Goal: Task Accomplishment & Management: Manage account settings

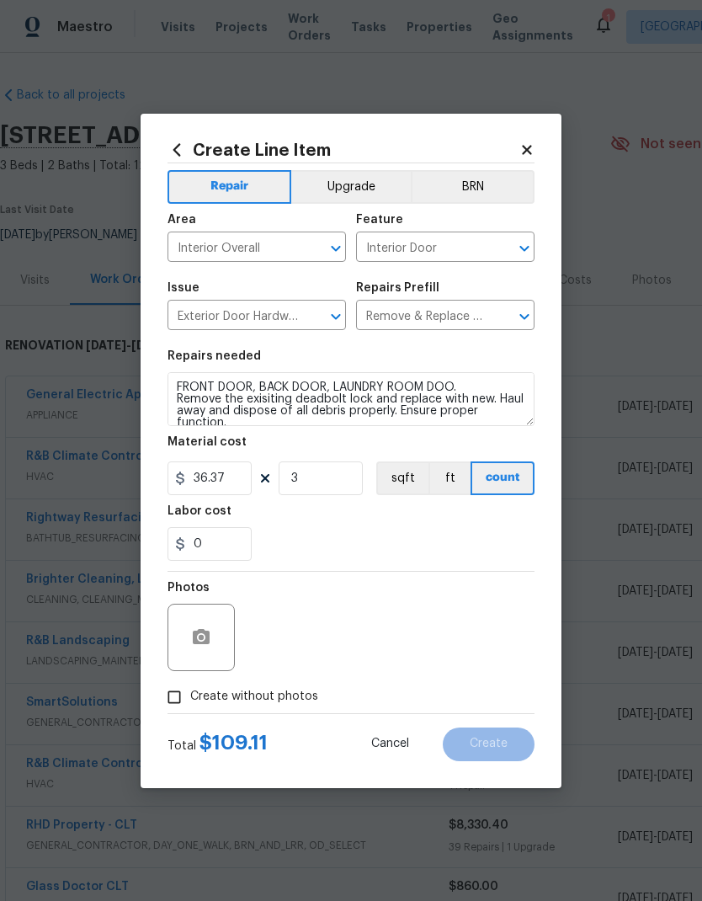
scroll to position [500, 249]
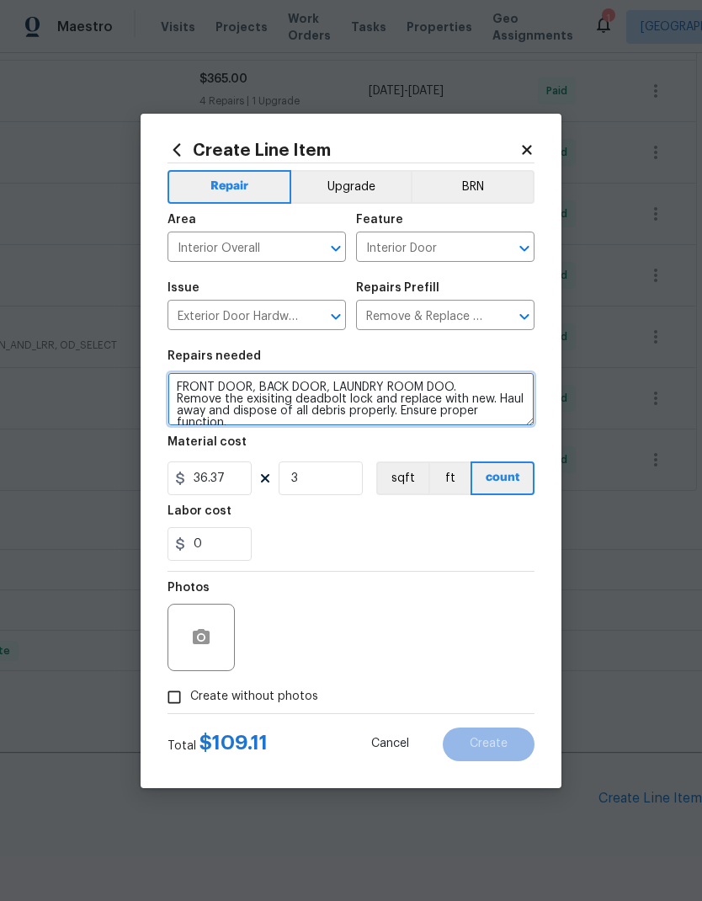
click at [502, 395] on textarea "FRONT DOOR, BACK DOOR, LAUNDRY ROOM DOO. Remove the exisiting deadbolt lock and…" at bounding box center [351, 399] width 367 height 54
click at [509, 397] on textarea "FRONT DOOR, BACK DOOR, LAUNDRY ROOM DOO. Remove the exisiting deadbolt lock and…" at bounding box center [351, 399] width 367 height 54
click at [205, 409] on textarea "FRONT DOOR, BACK DOOR, LAUNDRY ROOM DOO. Remove the exisiting deadbolt lock and…" at bounding box center [351, 399] width 367 height 54
click at [290, 403] on textarea "FRONT DOOR, BACK DOOR, LAUNDRY ROOM DOO. Remove the exisiting deadbolt lock and…" at bounding box center [351, 399] width 367 height 54
click at [299, 419] on textarea "FRONT DOOR, BACK DOOR, LAUNDRY ROOM DOO. Remove the exisiting deadbolt lock and…" at bounding box center [351, 399] width 367 height 54
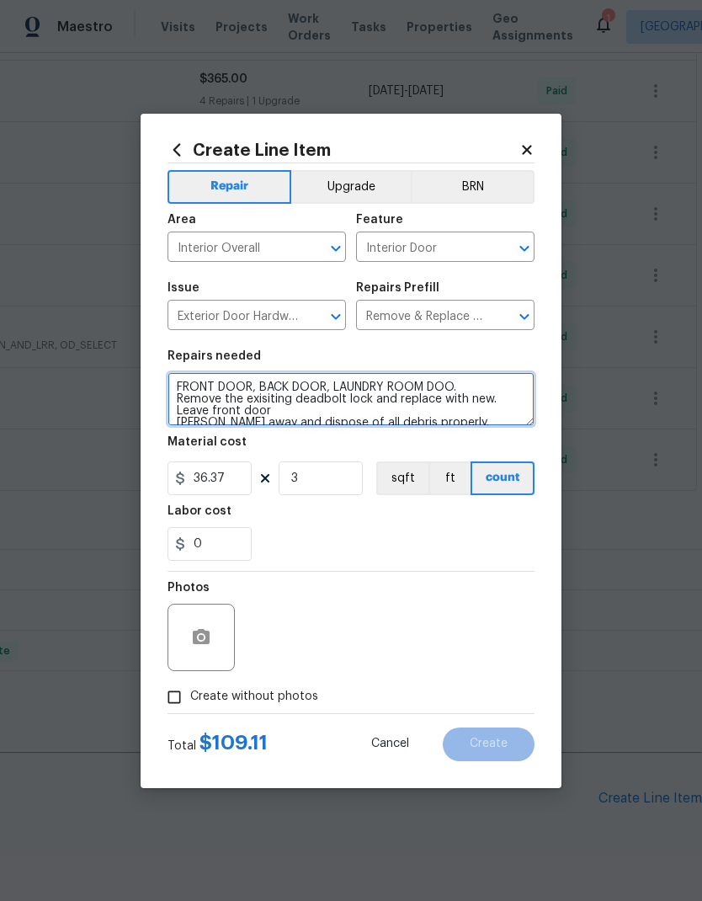
click at [345, 416] on textarea "FRONT DOOR, BACK DOOR, LAUNDRY ROOM DOO. Remove the exisiting deadbolt lock and…" at bounding box center [351, 399] width 367 height 54
click at [215, 409] on textarea "FRONT DOOR, BACK DOOR, LAUNDRY ROOM DOO. Remove the exisiting deadbolt lock and…" at bounding box center [351, 399] width 367 height 54
click at [372, 413] on textarea "FRONT DOOR, BACK DOOR, LAUNDRY ROOM DOO. Remove the exisiting deadbolt lock and…" at bounding box center [351, 399] width 367 height 54
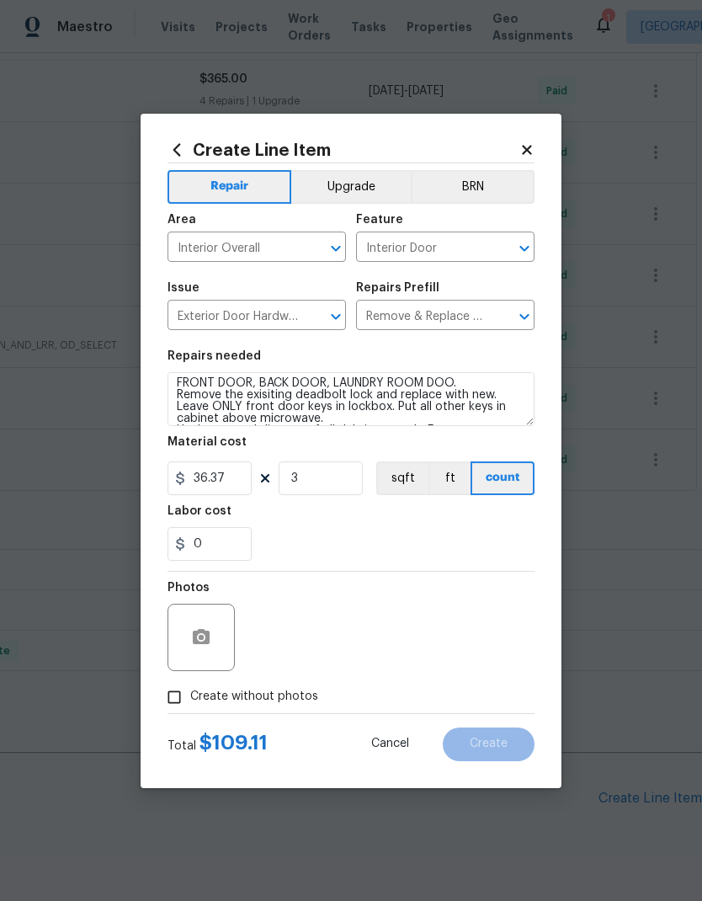
click at [407, 554] on div "0" at bounding box center [351, 544] width 367 height 34
click at [452, 386] on textarea "FRONT DOOR, BACK DOOR, LAUNDRY ROOM DOO. Remove the exisiting deadbolt lock and…" at bounding box center [351, 399] width 367 height 54
click at [370, 380] on textarea "FRONT DOOR, BACK DOOR, LAUNDRY ROOM DOO. Remove the exisiting deadbolt lock and…" at bounding box center [351, 399] width 367 height 54
click at [443, 381] on textarea "FRONT DOOR, BACK DOOR, GARAGE ENTRY DOO. Remove the exisiting deadbolt lock and…" at bounding box center [351, 399] width 367 height 54
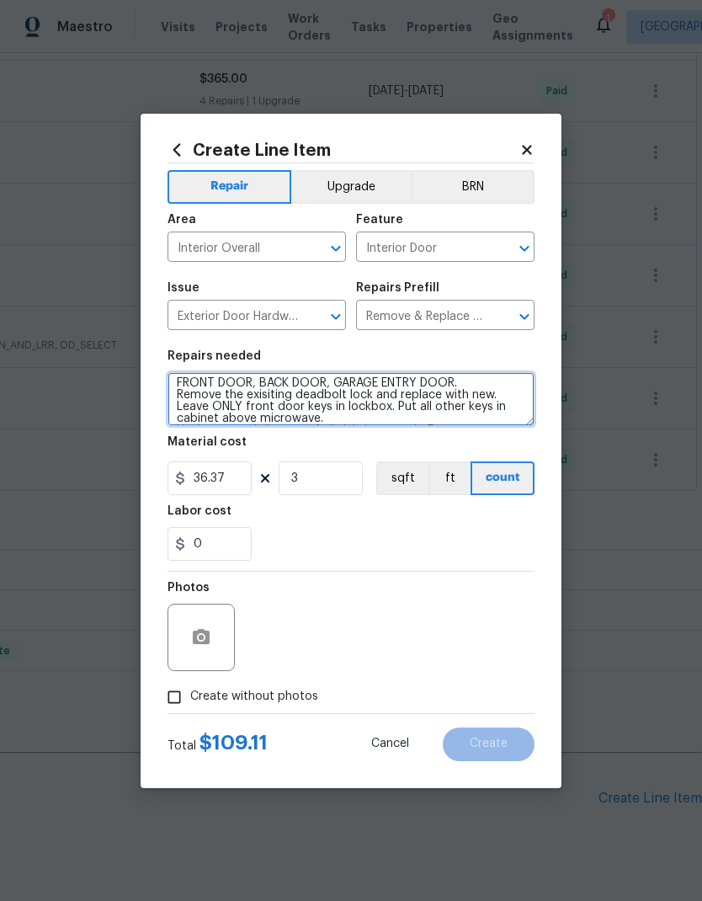
type textarea "FRONT DOOR, BACK DOOR, GARAGE ENTRY DOOR. Remove the exisiting deadbolt lock an…"
click at [370, 531] on div "0" at bounding box center [351, 544] width 367 height 34
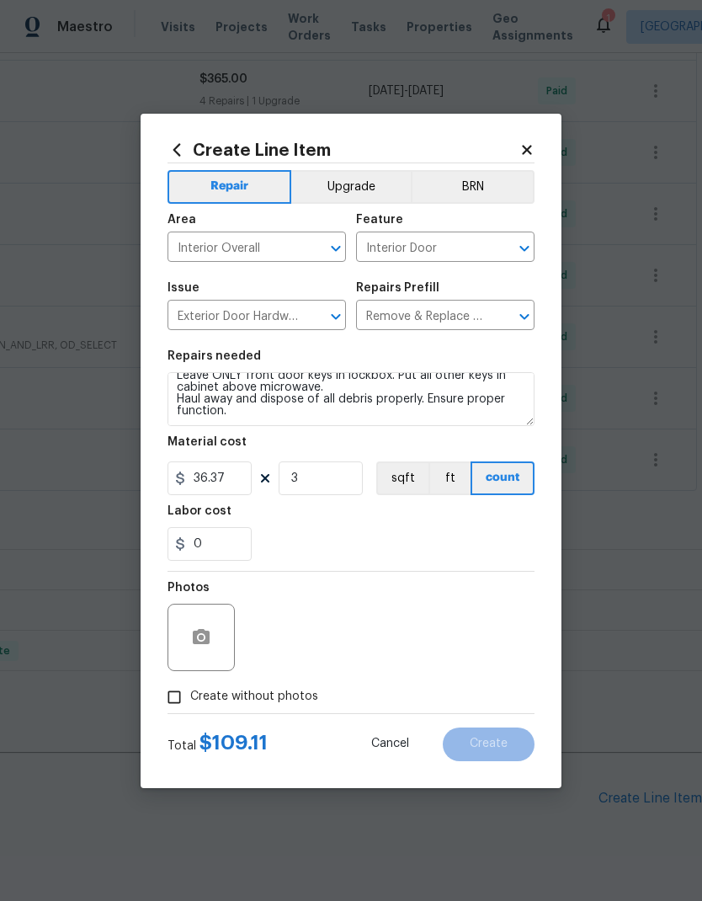
scroll to position [35, 0]
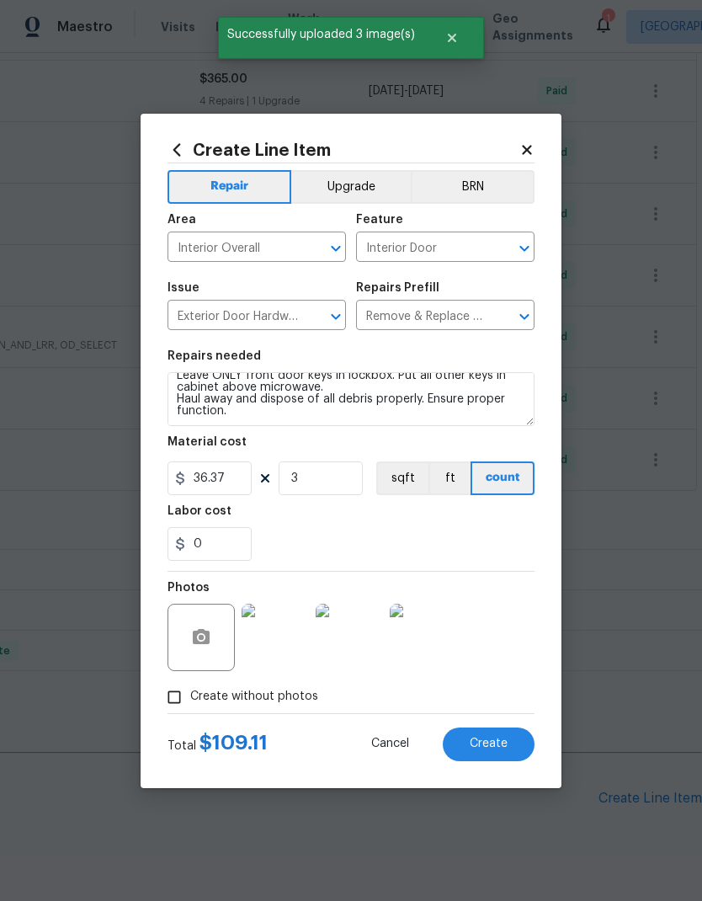
click at [493, 738] on span "Create" at bounding box center [489, 744] width 38 height 13
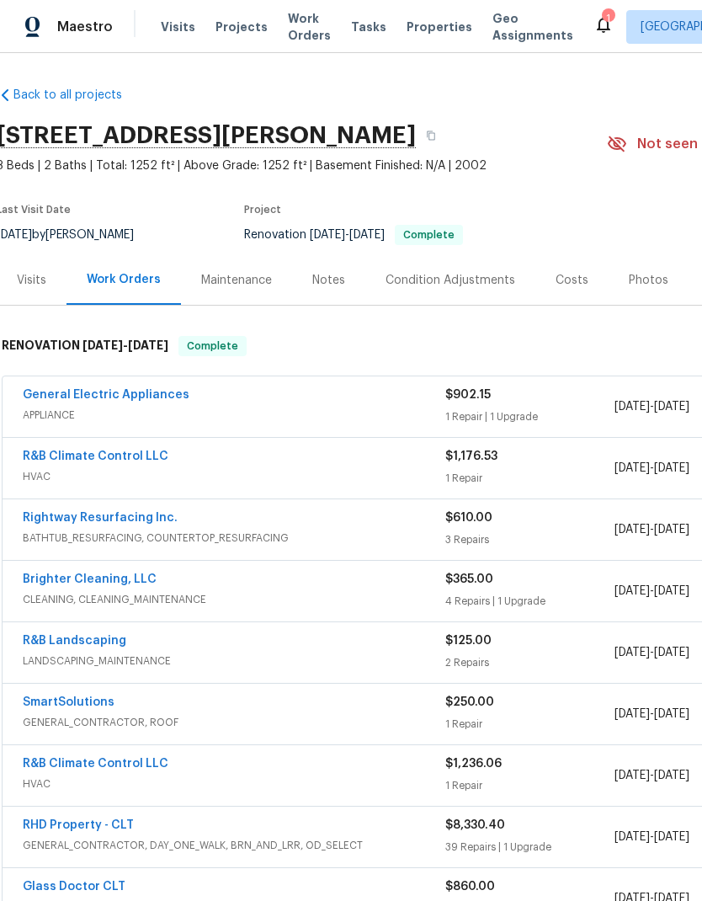
scroll to position [-2, -4]
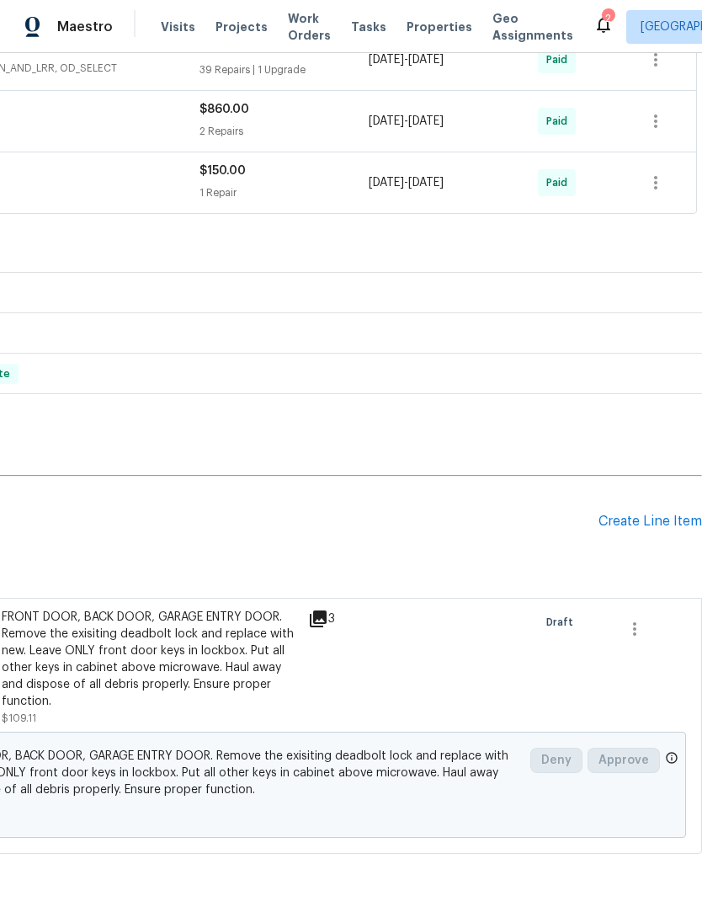
scroll to position [777, 249]
click at [651, 528] on div "Create Line Item" at bounding box center [651, 522] width 104 height 16
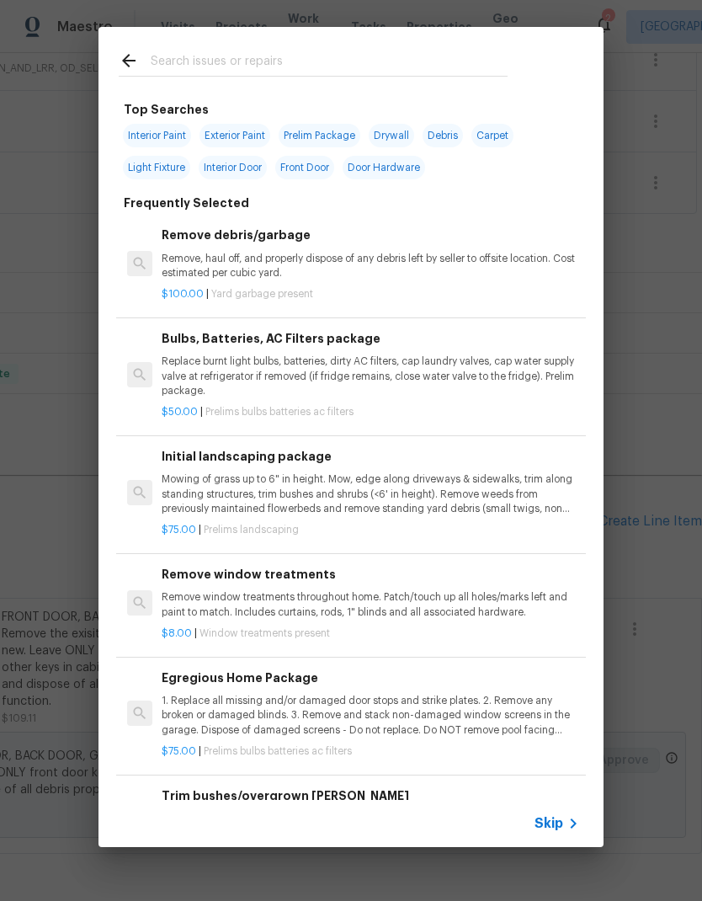
click at [246, 69] on input "text" at bounding box center [329, 63] width 357 height 25
type input "Thresh"
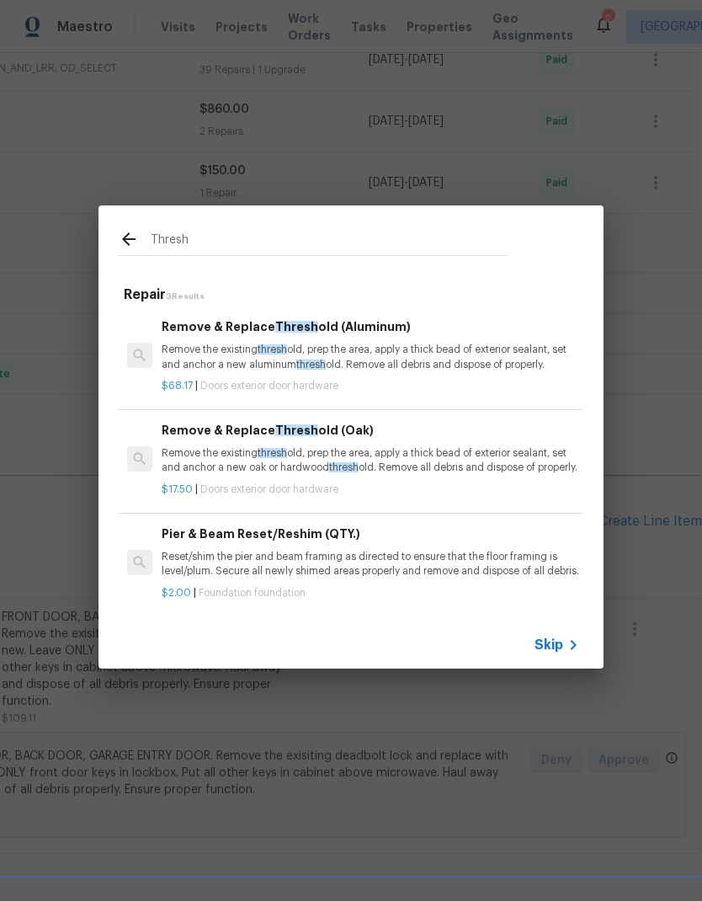
click at [422, 446] on p "Remove the existing thresh old, prep the area, apply a thick bead of exterior s…" at bounding box center [371, 460] width 418 height 29
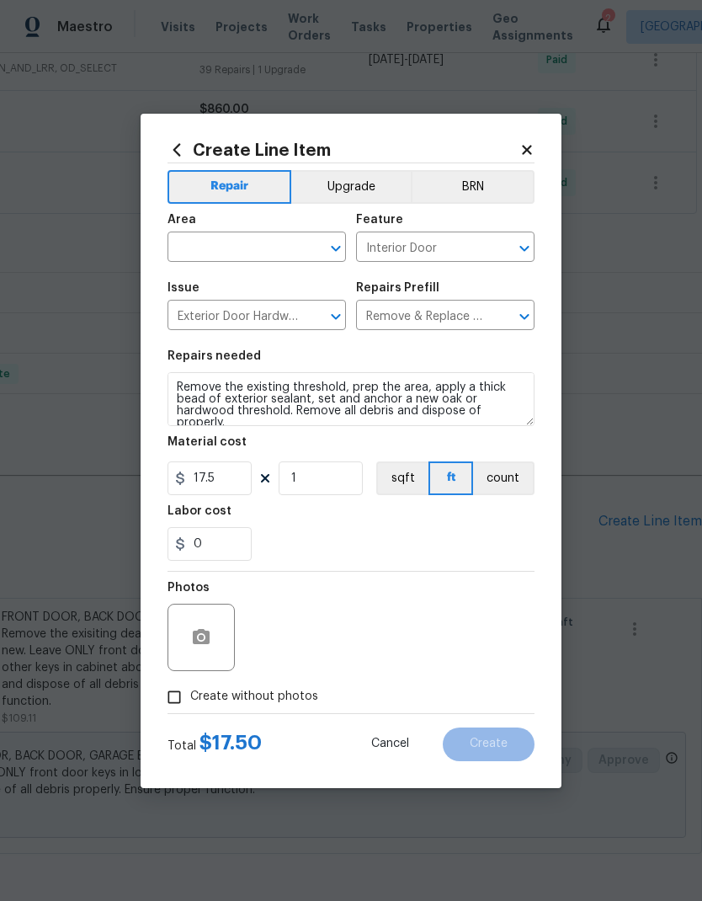
click at [241, 248] on input "text" at bounding box center [233, 249] width 131 height 26
click at [276, 292] on li "Front" at bounding box center [257, 286] width 178 height 28
type input "Front"
click at [458, 248] on input "Interior Door" at bounding box center [421, 249] width 131 height 26
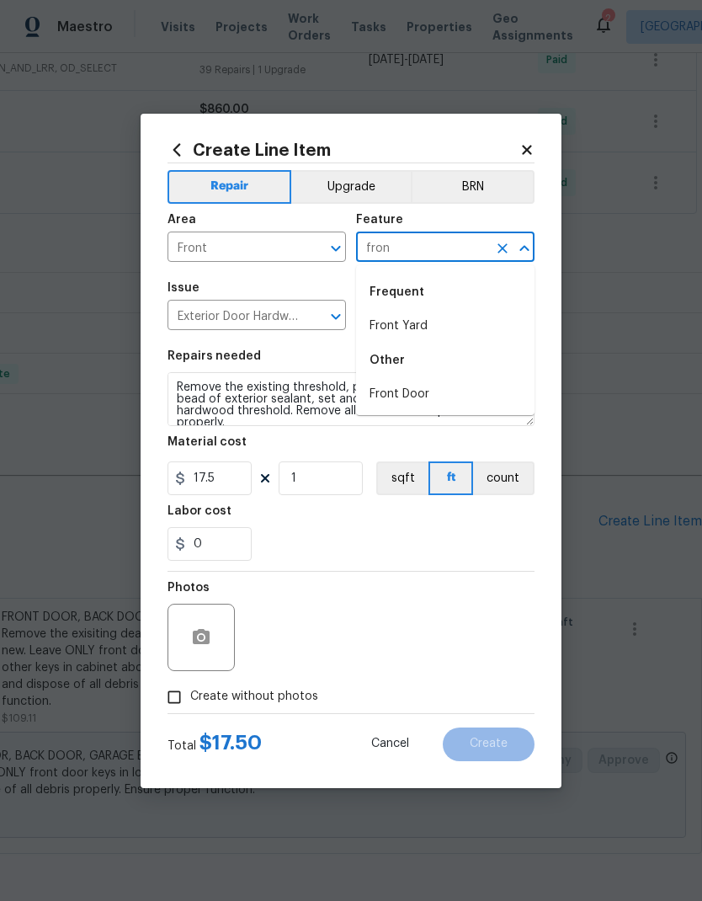
click at [429, 392] on li "Front Door" at bounding box center [445, 395] width 178 height 28
type input "Front Door"
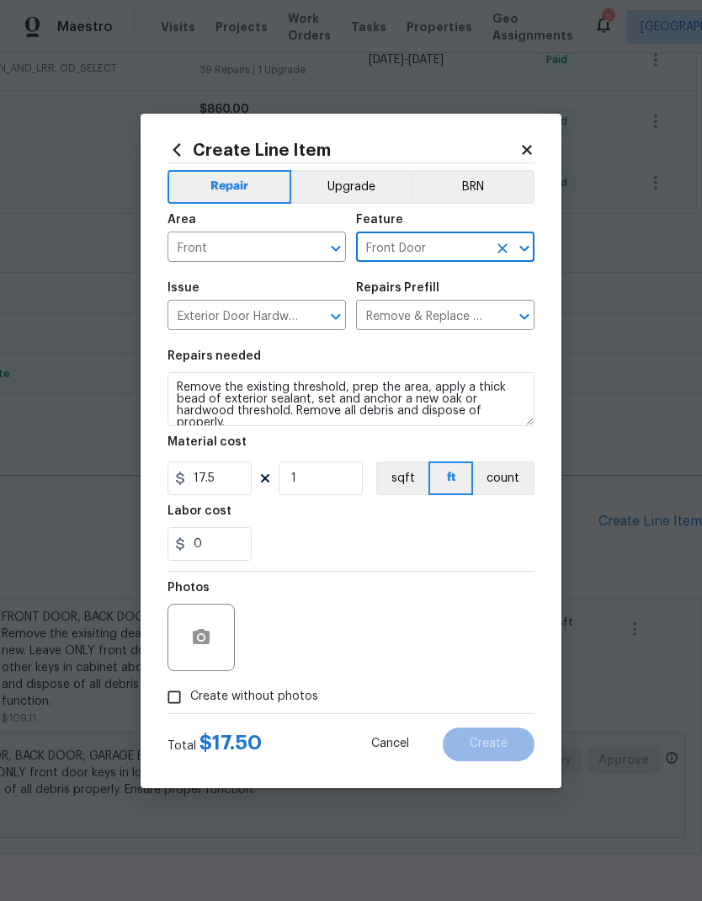
click at [402, 540] on div "0" at bounding box center [351, 544] width 367 height 34
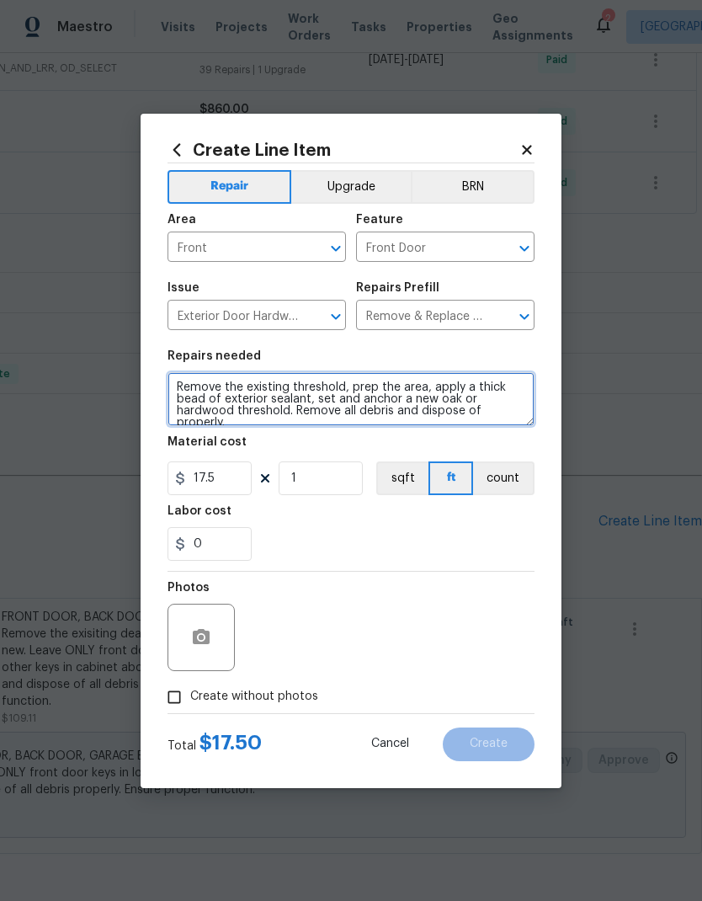
click at [333, 381] on textarea "Remove the existing threshold, prep the area, apply a thick bead of exterior se…" at bounding box center [351, 399] width 367 height 54
click at [346, 383] on textarea "Remove the existing threshold, prep the area, apply a thick bead of exterior se…" at bounding box center [351, 399] width 367 height 54
click at [282, 384] on textarea "Remove the existing threshold strip, prep the area, apply a thick bead of exter…" at bounding box center [351, 399] width 367 height 54
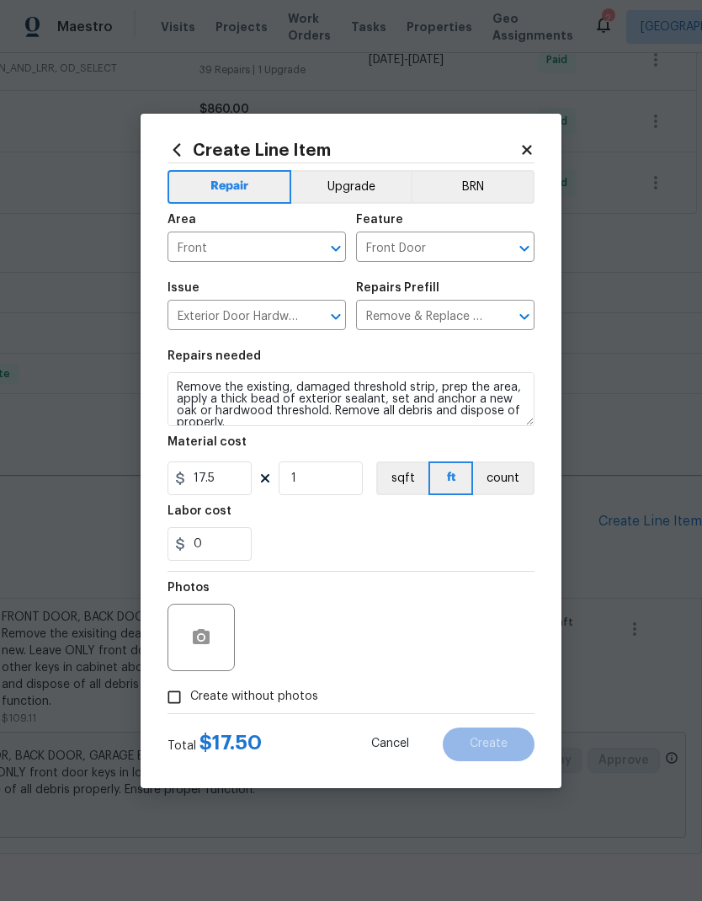
click at [365, 535] on div "0" at bounding box center [351, 544] width 367 height 34
click at [181, 410] on textarea "Remove the existing, damaged threshold strip, prep the area, apply a thick bead…" at bounding box center [351, 399] width 367 height 54
click at [180, 410] on textarea "Remove the existing, damaged threshold strip, prep the area, apply a thick bead…" at bounding box center [351, 399] width 367 height 54
click at [183, 409] on textarea "Remove the existing, damaged threshold strip, prep the area, apply a thick bead…" at bounding box center [351, 399] width 367 height 54
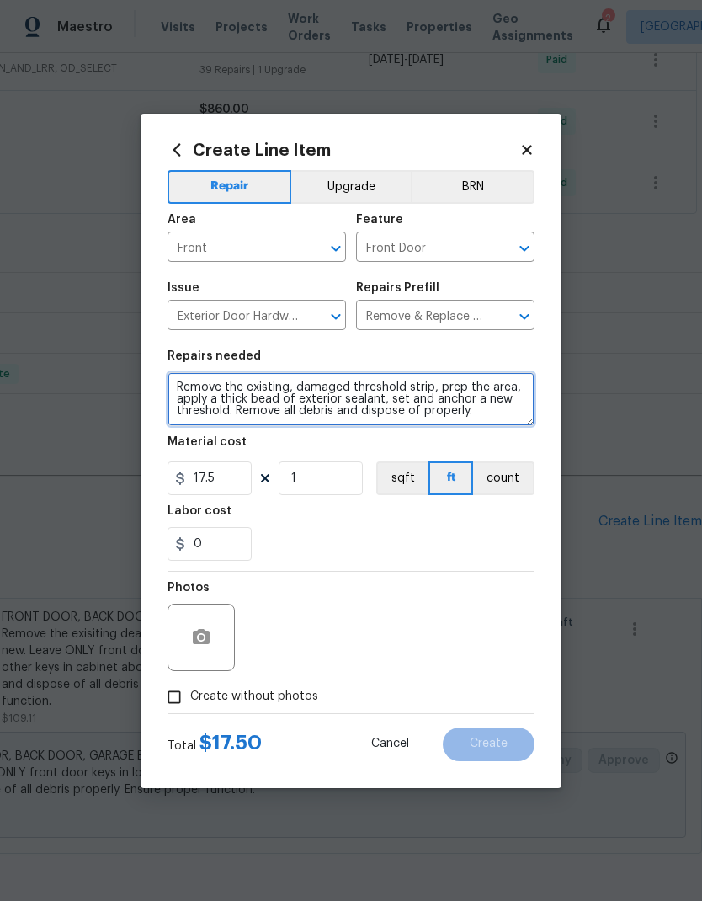
click at [217, 415] on textarea "Remove the existing, damaged threshold strip, prep the area, apply a thick bead…" at bounding box center [351, 399] width 367 height 54
type textarea "Remove the existing, damaged threshold strip, prep the area, apply a thick bead…"
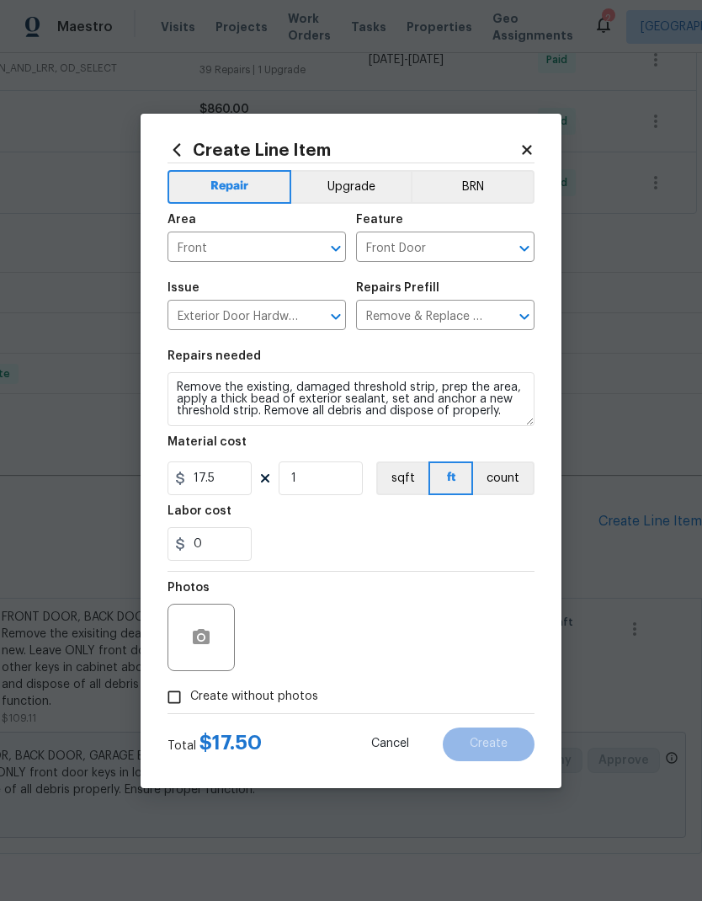
click at [379, 546] on div "0" at bounding box center [351, 544] width 367 height 34
click at [205, 633] on icon "button" at bounding box center [201, 636] width 17 height 15
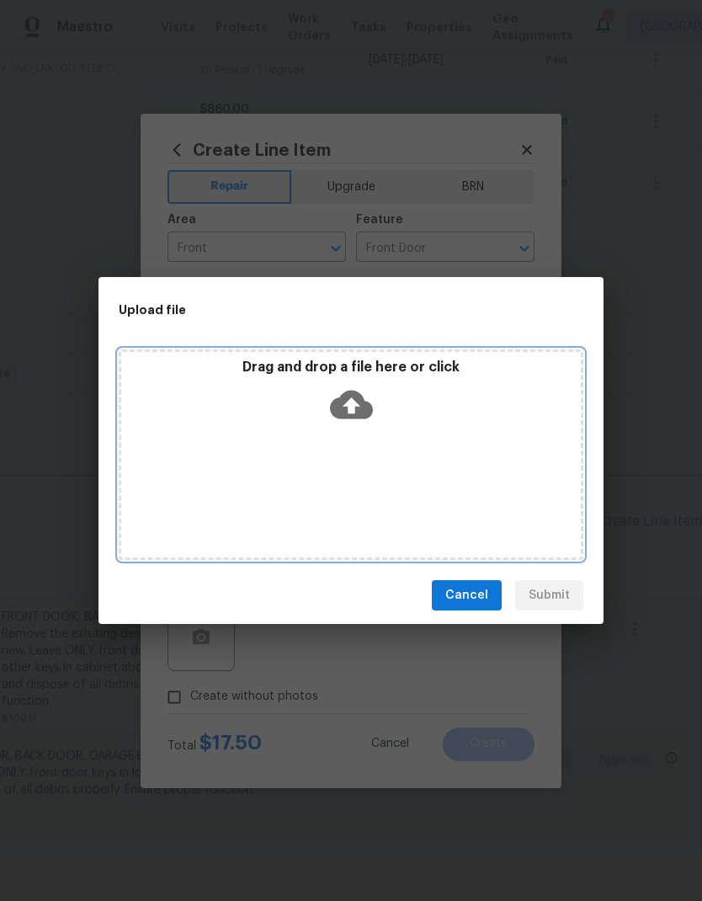
click at [203, 471] on div "Drag and drop a file here or click" at bounding box center [351, 454] width 465 height 210
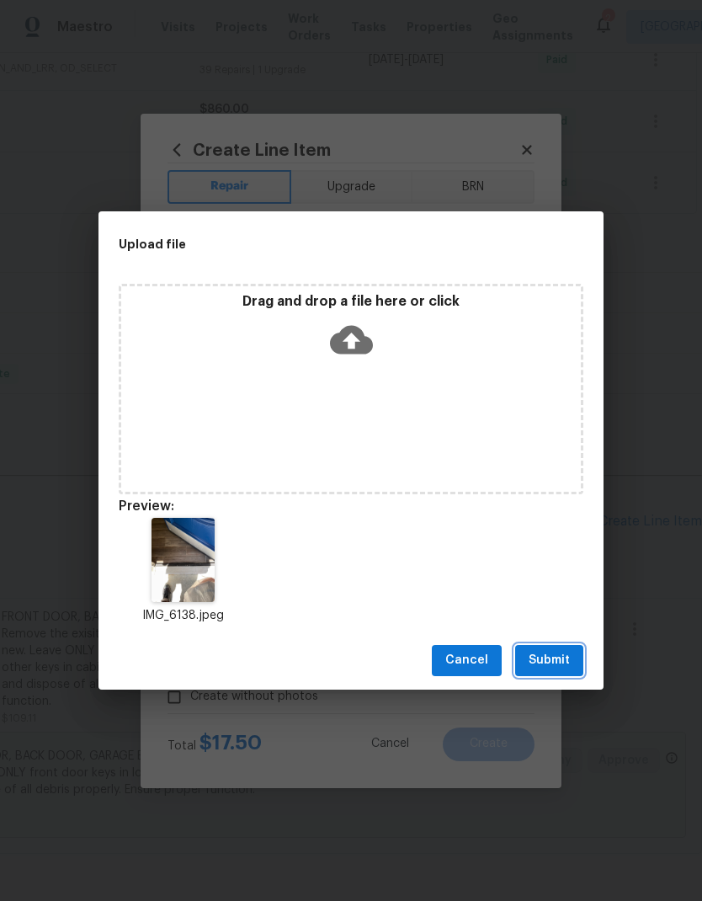
click at [555, 666] on span "Submit" at bounding box center [549, 660] width 41 height 21
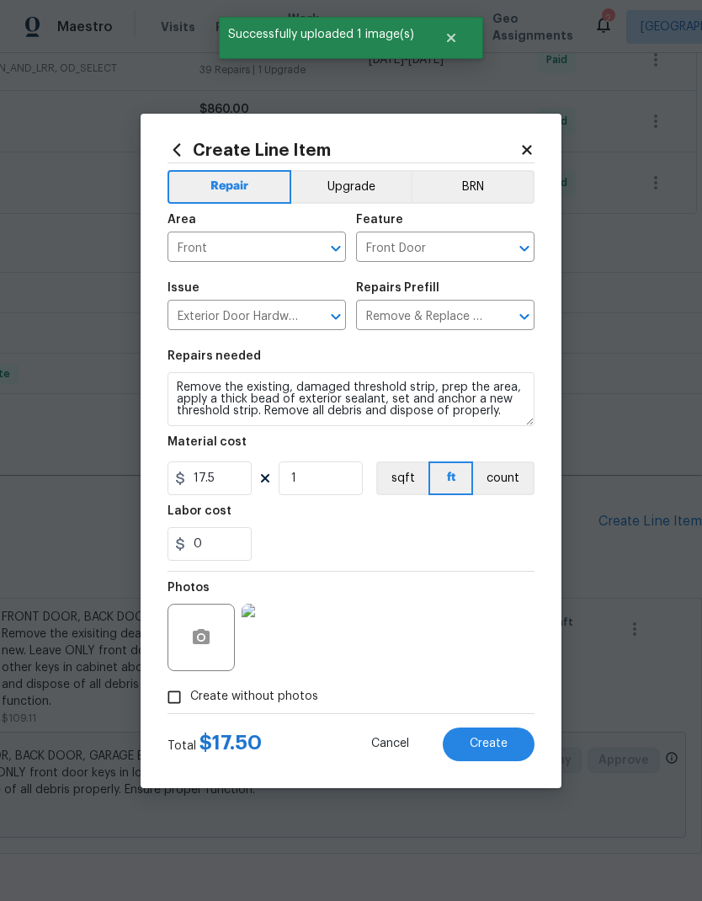
click at [493, 748] on span "Create" at bounding box center [489, 744] width 38 height 13
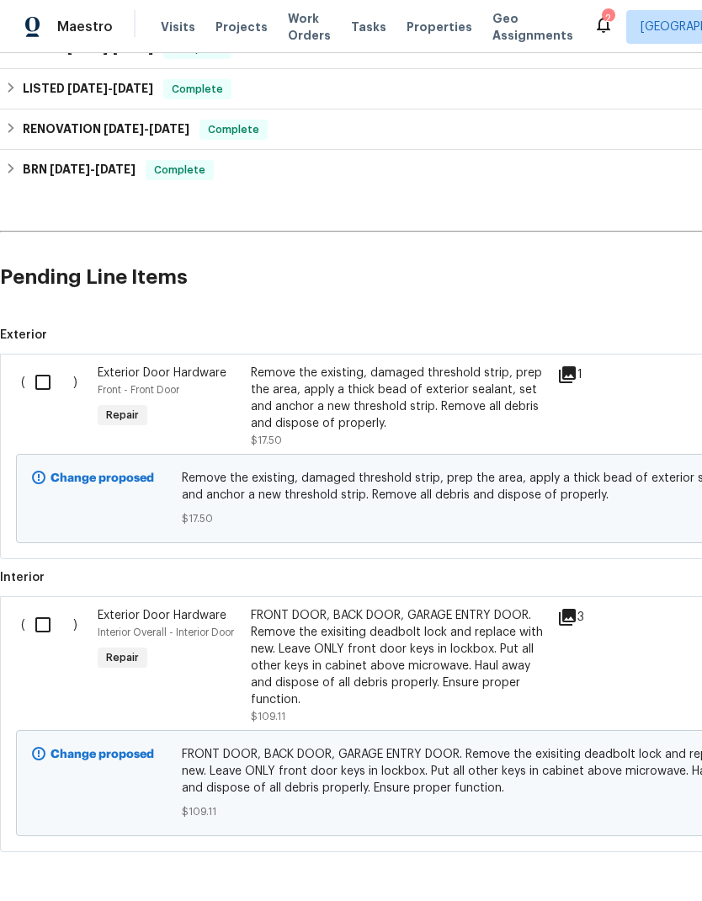
scroll to position [1020, 0]
click at [49, 387] on input "checkbox" at bounding box center [49, 382] width 48 height 35
checkbox input "true"
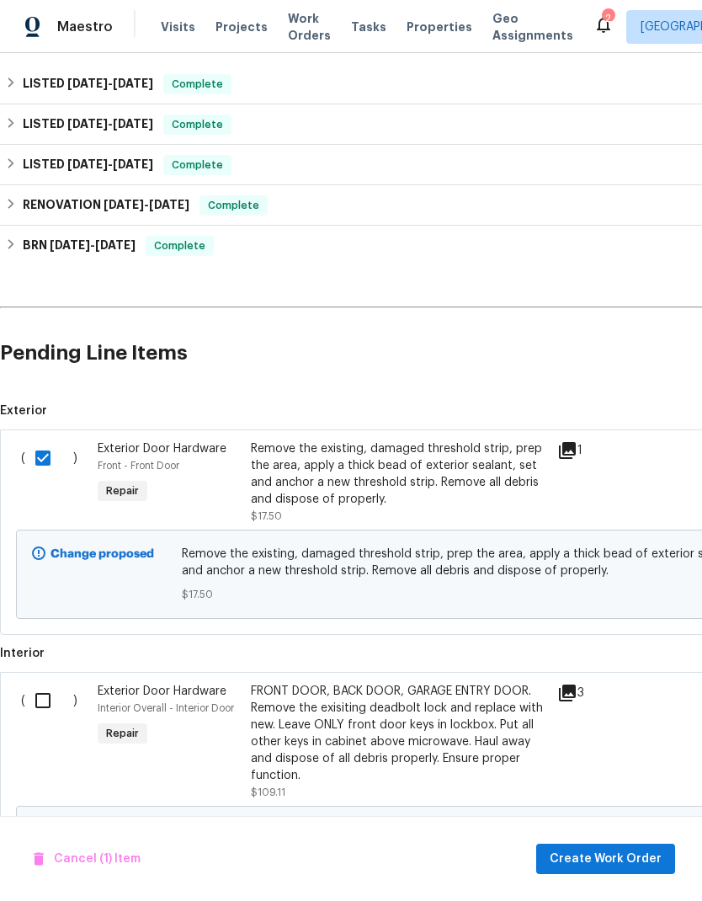
scroll to position [945, 0]
click at [42, 707] on input "checkbox" at bounding box center [49, 701] width 48 height 35
click at [604, 873] on button "Create Work Order" at bounding box center [605, 859] width 139 height 31
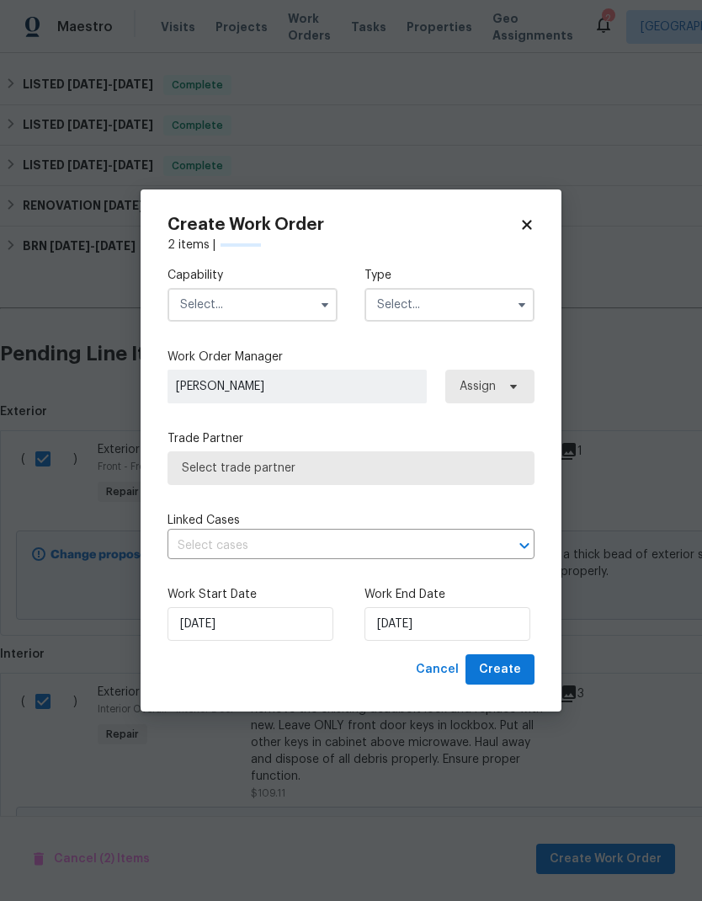
checkbox input "false"
click at [274, 311] on input "text" at bounding box center [253, 305] width 170 height 34
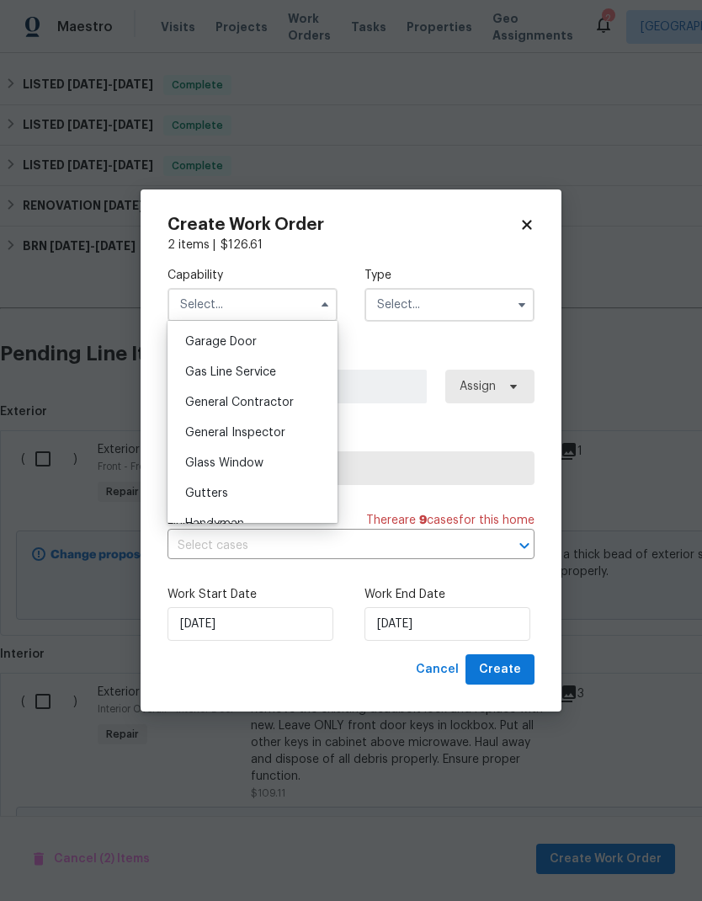
scroll to position [740, 0]
click at [294, 407] on div "General Contractor" at bounding box center [253, 405] width 162 height 30
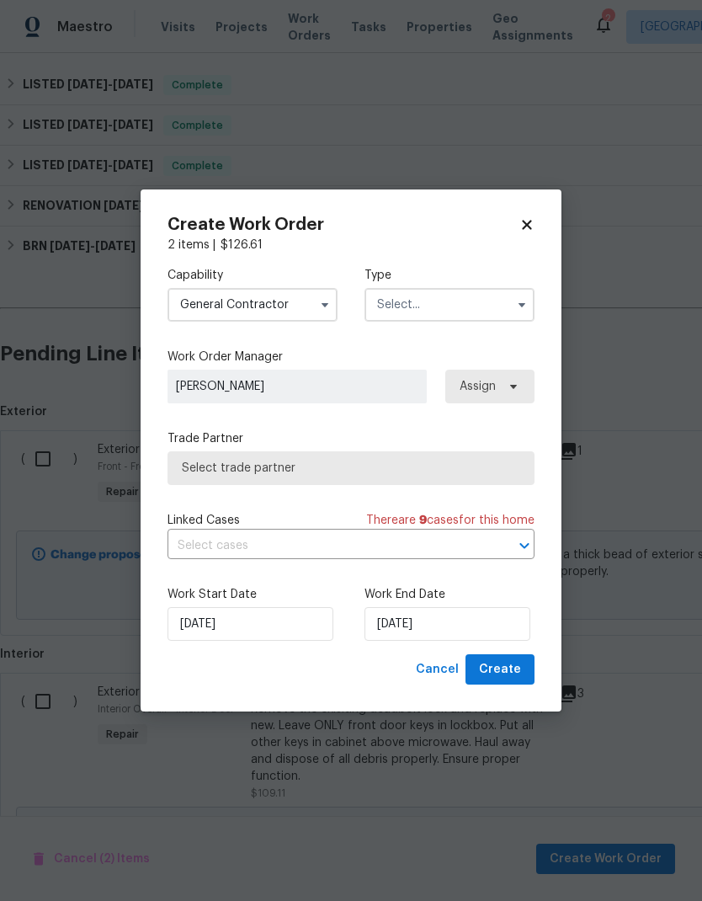
type input "General Contractor"
click at [470, 308] on input "text" at bounding box center [450, 305] width 170 height 34
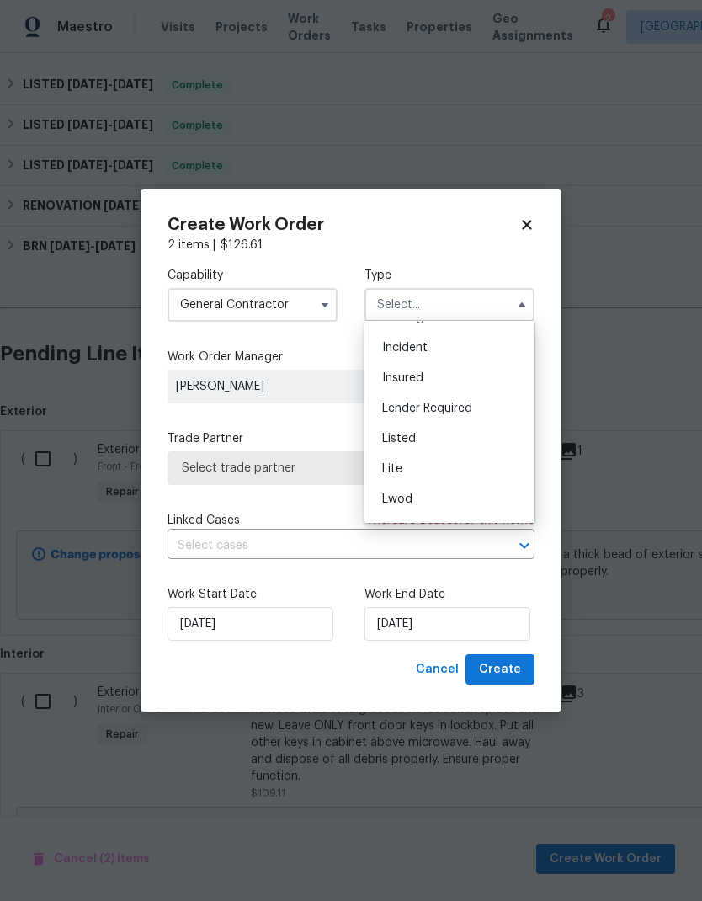
scroll to position [91, 0]
click at [445, 428] on div "Listed" at bounding box center [450, 431] width 162 height 30
type input "Listed"
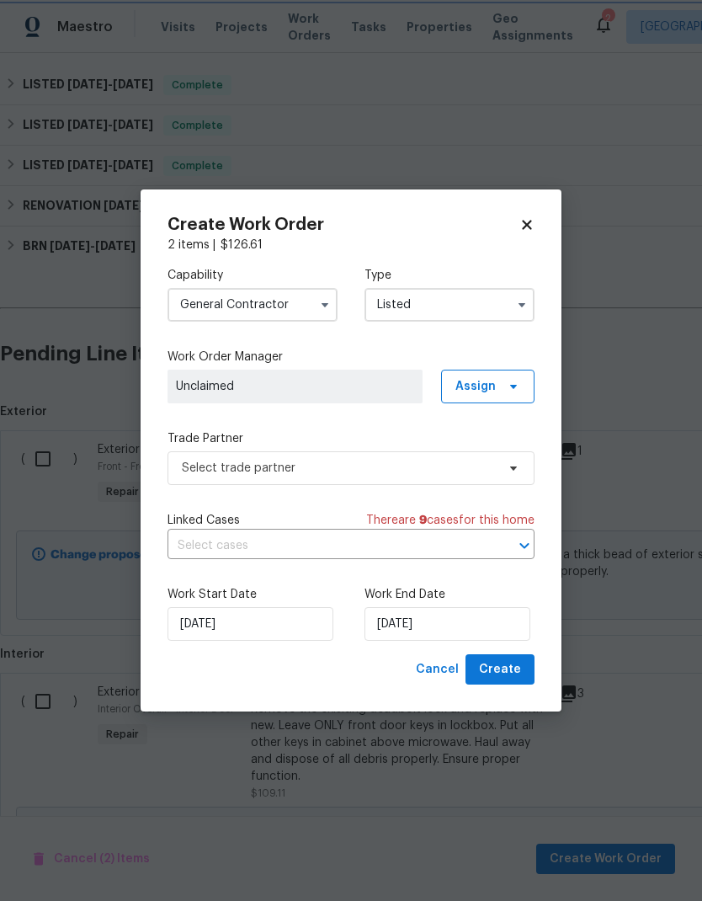
scroll to position [0, 0]
click at [506, 381] on span at bounding box center [511, 386] width 19 height 13
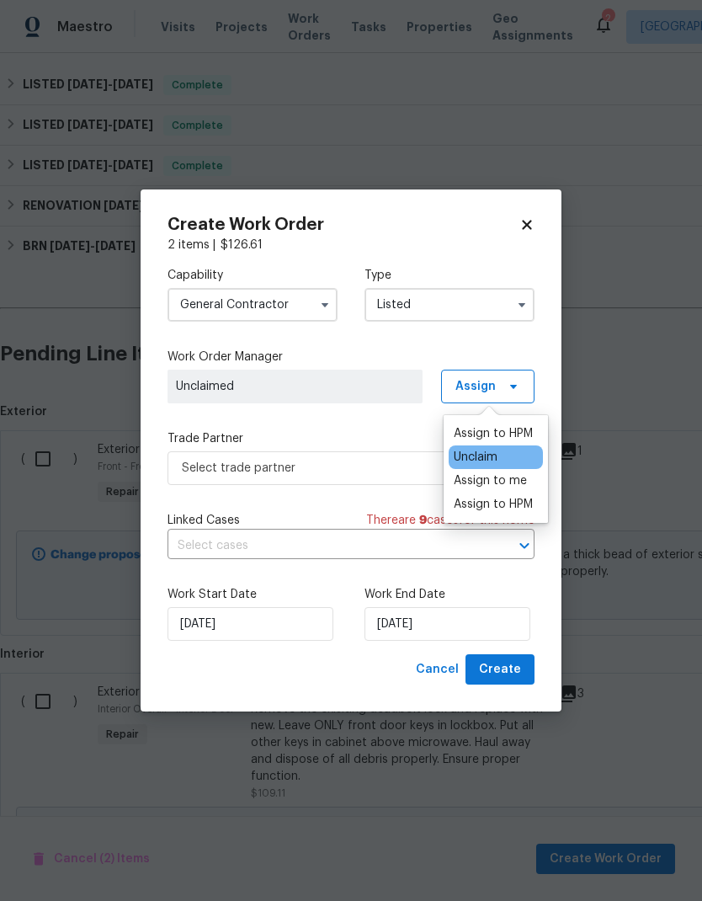
click at [490, 435] on div "Assign to HPM" at bounding box center [493, 433] width 79 height 17
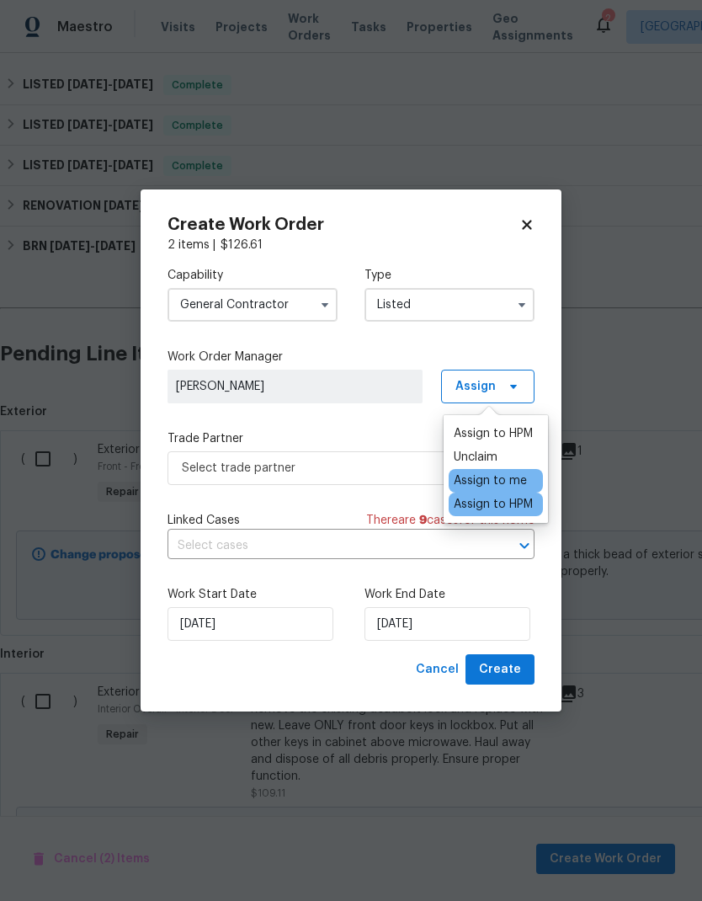
click at [352, 434] on label "Trade Partner" at bounding box center [351, 438] width 367 height 17
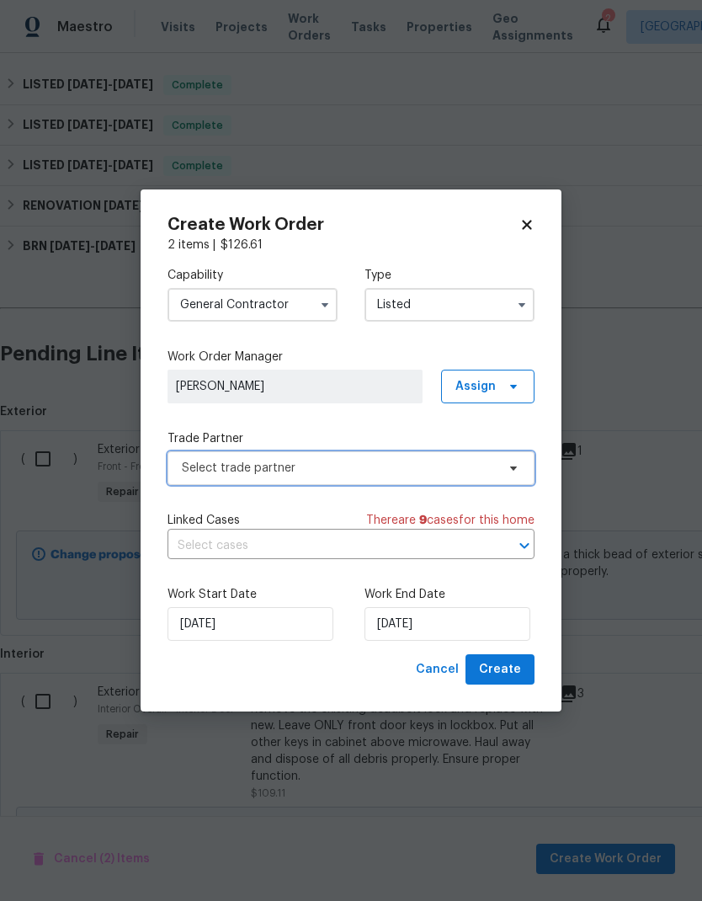
click at [353, 465] on span "Select trade partner" at bounding box center [339, 468] width 314 height 17
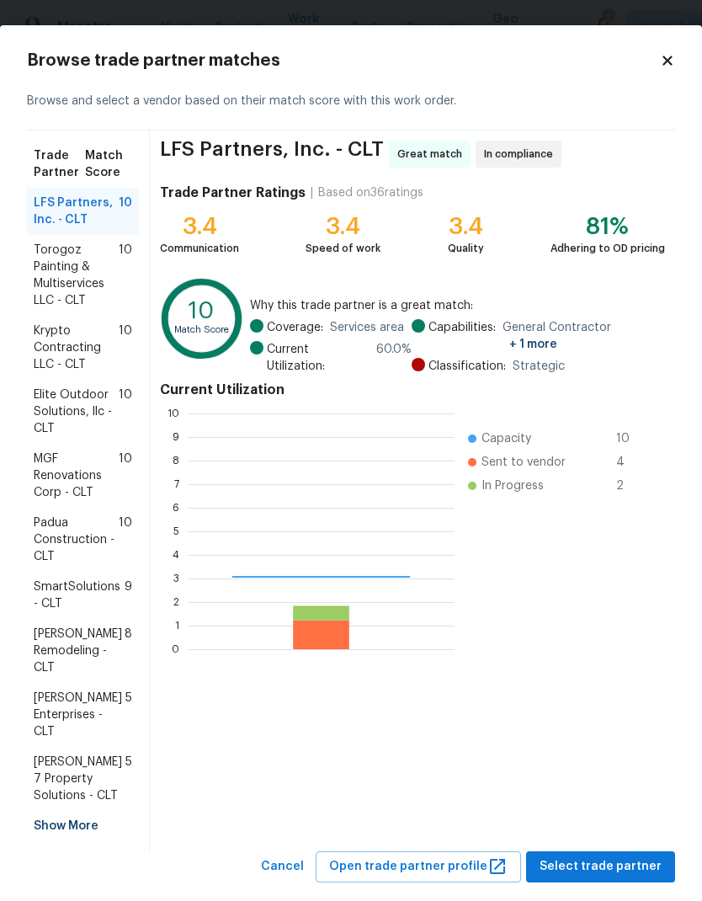
scroll to position [236, 267]
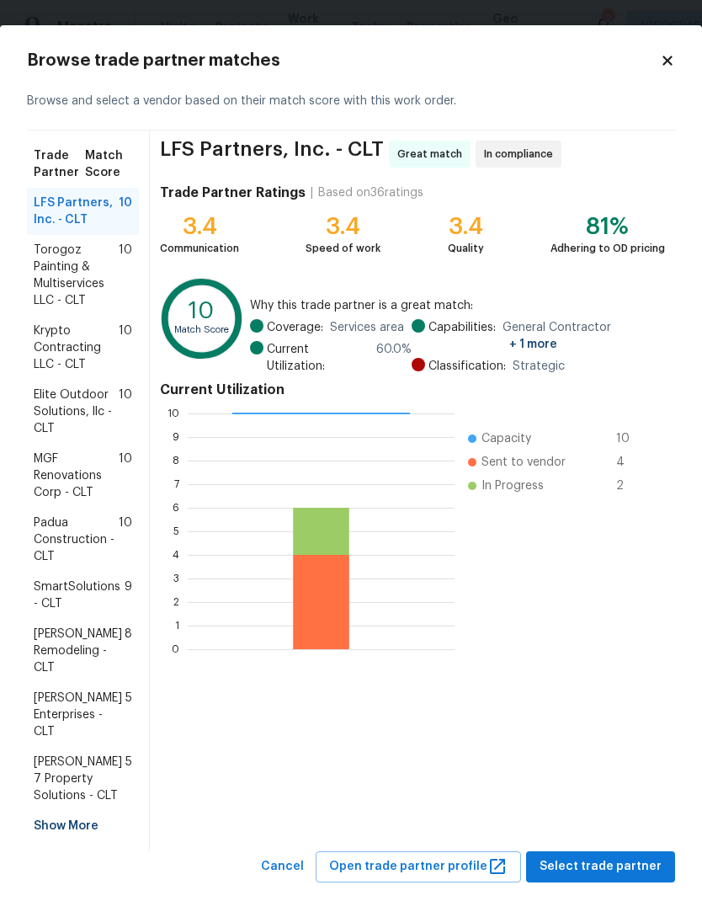
click at [88, 259] on span "Torogoz Painting & Multiservices LLC - CLT" at bounding box center [76, 275] width 85 height 67
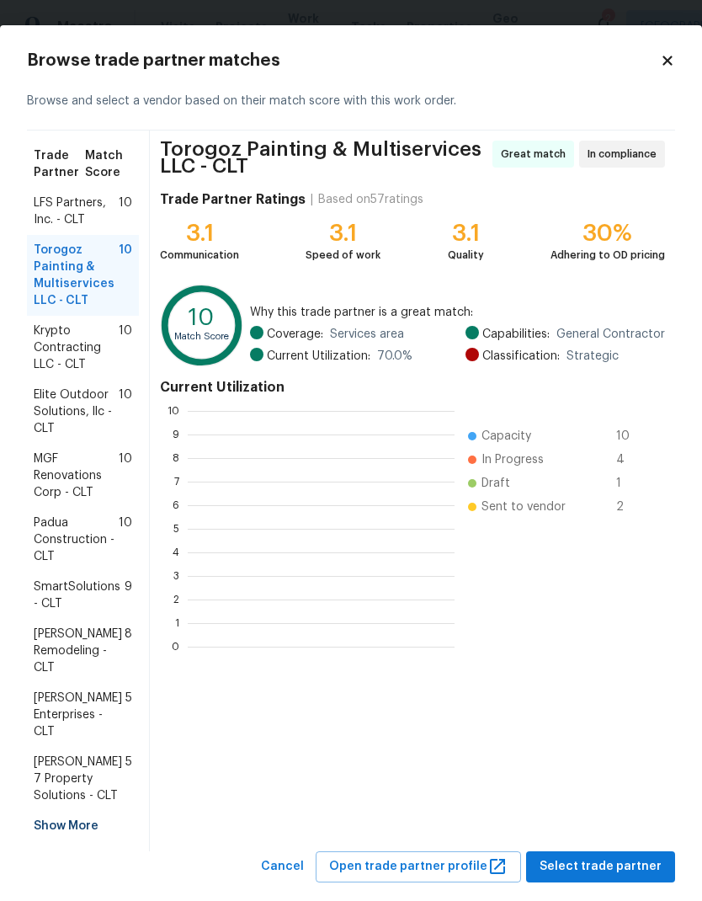
scroll to position [2, 2]
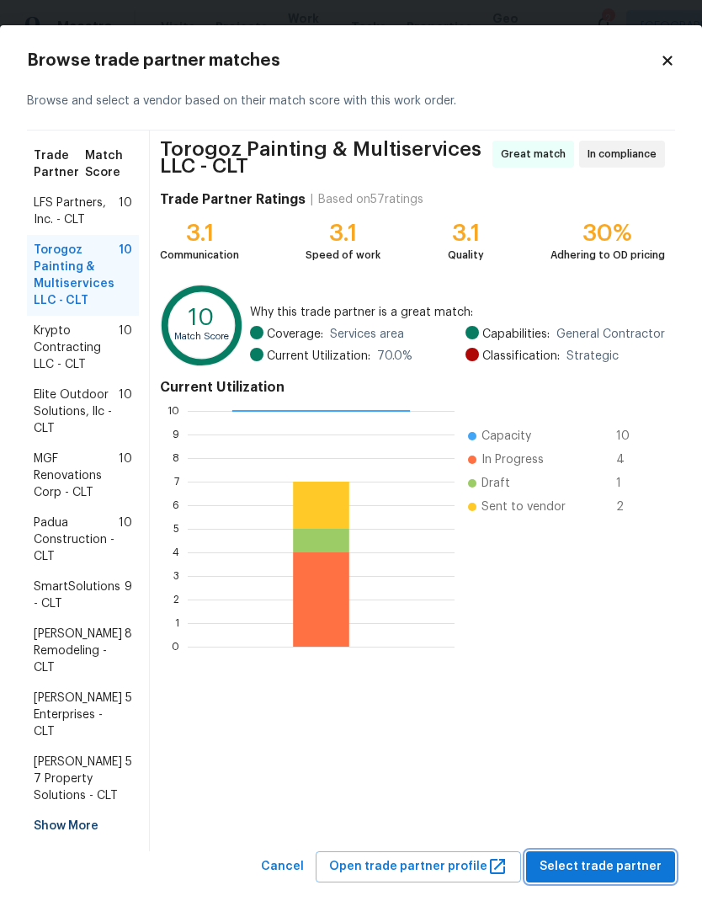
click at [631, 875] on span "Select trade partner" at bounding box center [601, 866] width 122 height 21
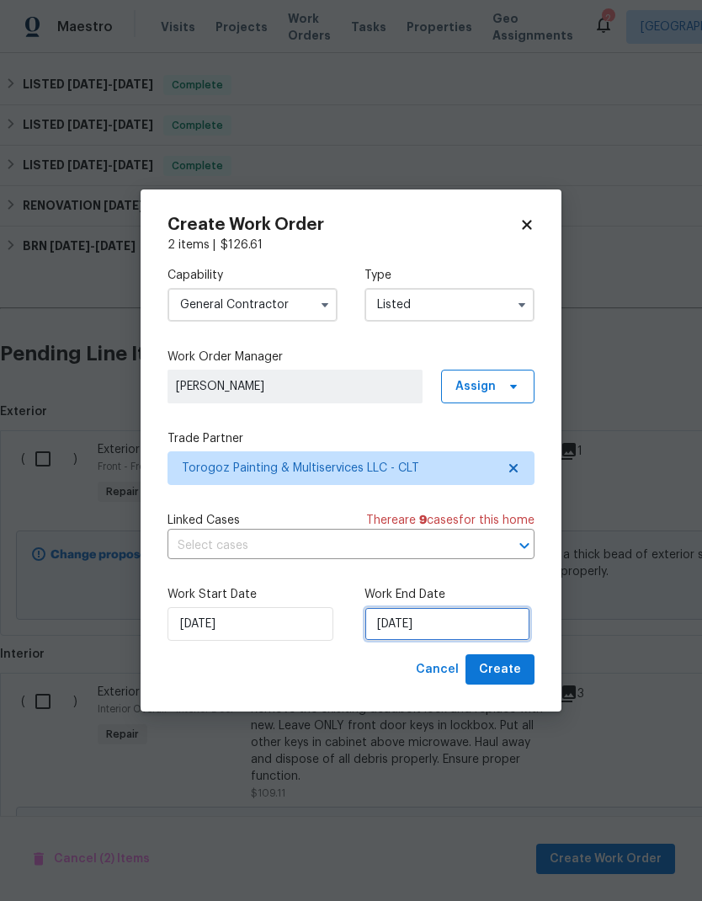
click at [444, 608] on input "[DATE]" at bounding box center [448, 624] width 166 height 34
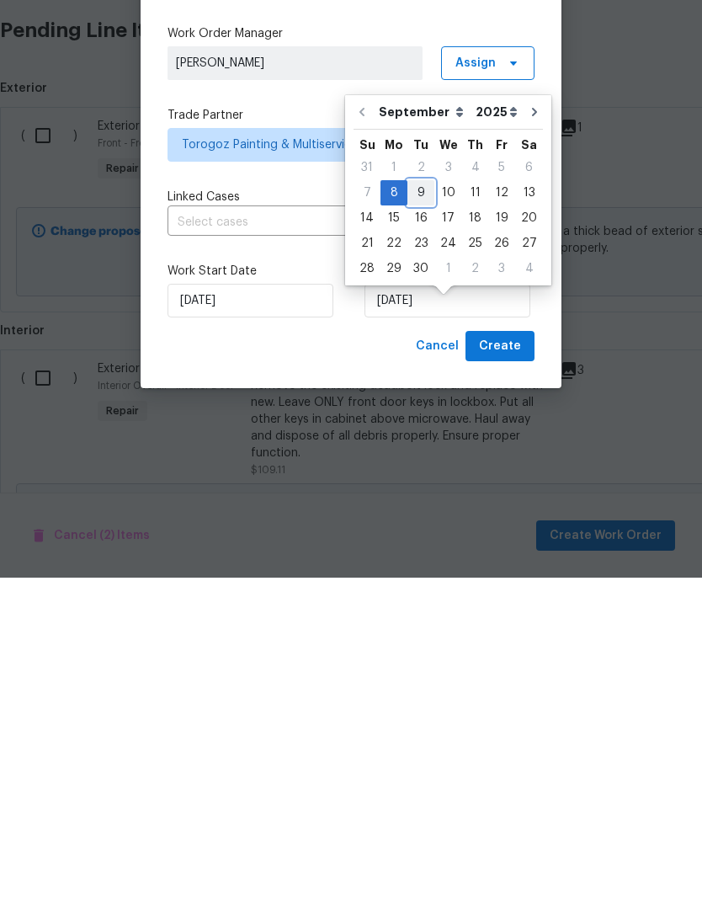
click at [413, 504] on div "9" at bounding box center [420, 516] width 27 height 24
type input "[DATE]"
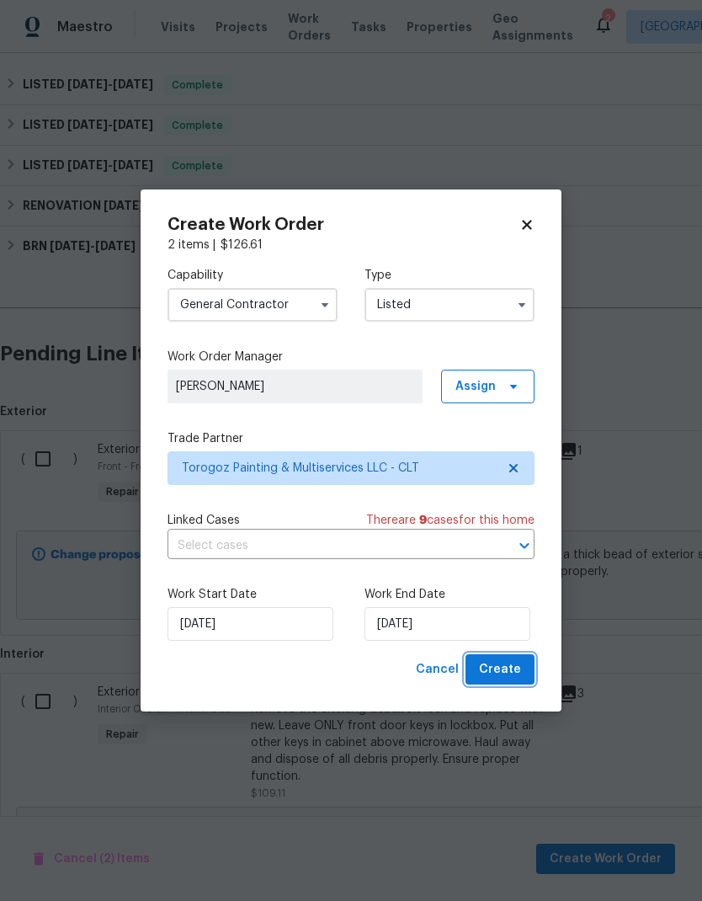
click at [518, 673] on span "Create" at bounding box center [500, 669] width 42 height 21
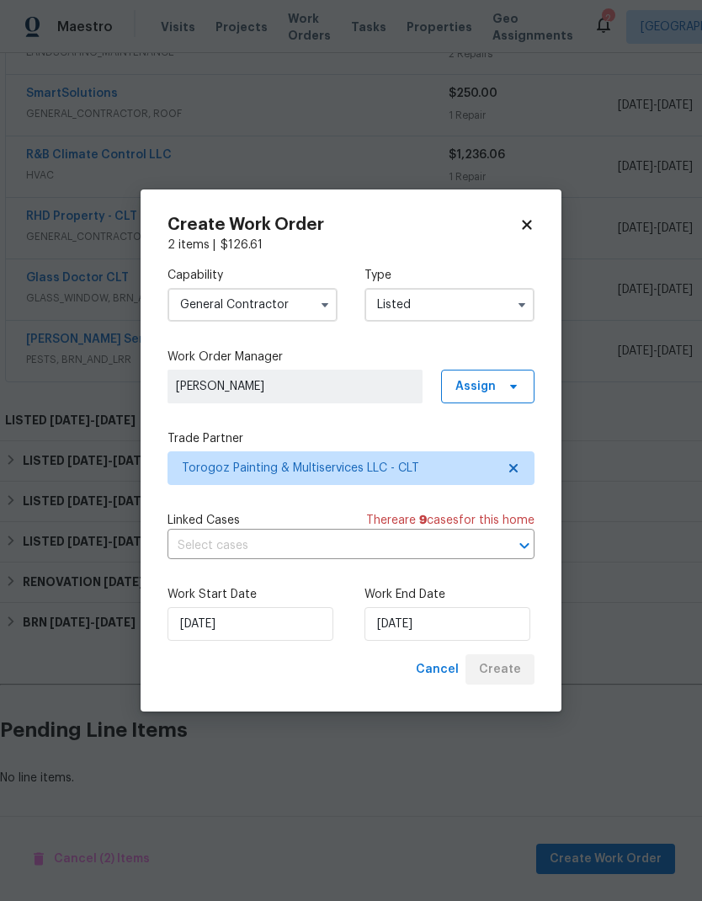
scroll to position [541, 0]
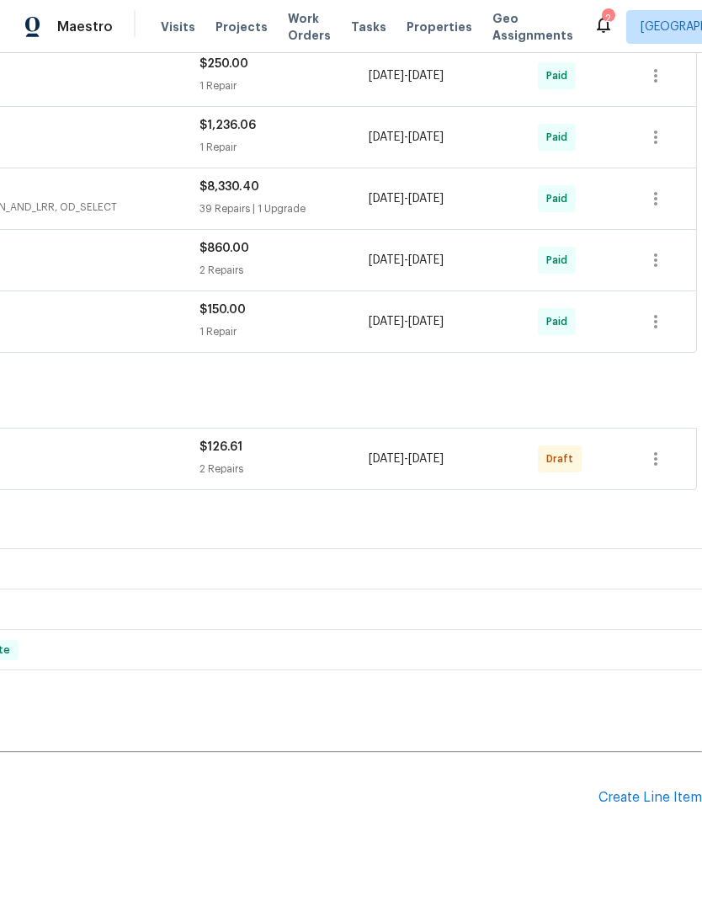
scroll to position [637, 249]
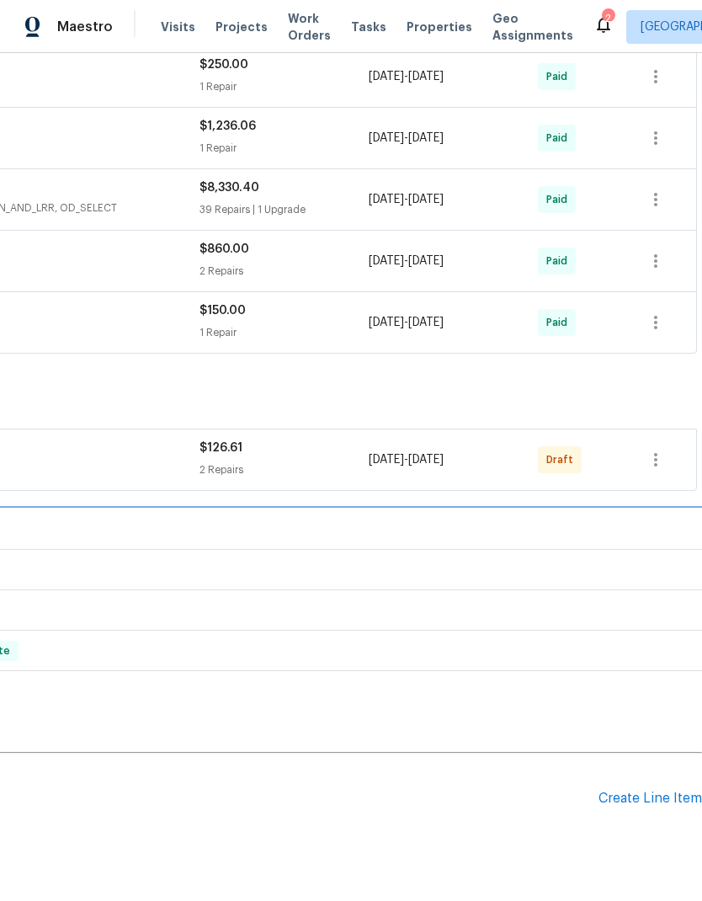
click at [656, 519] on div "LISTED 8/8/25 - 8/11/25 Complete" at bounding box center [226, 529] width 941 height 20
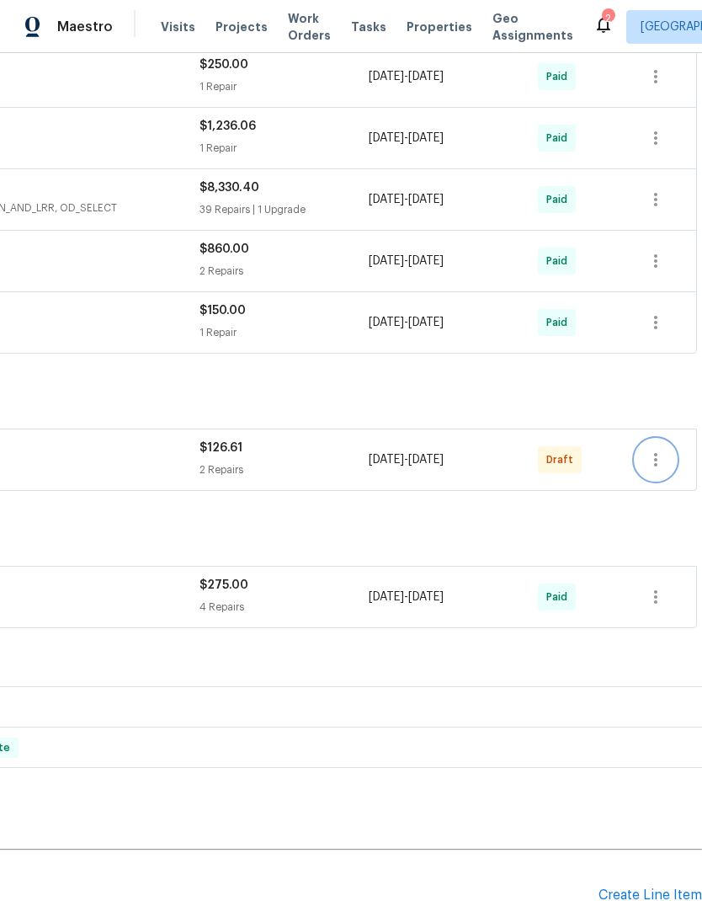
click at [658, 450] on icon "button" at bounding box center [656, 460] width 20 height 20
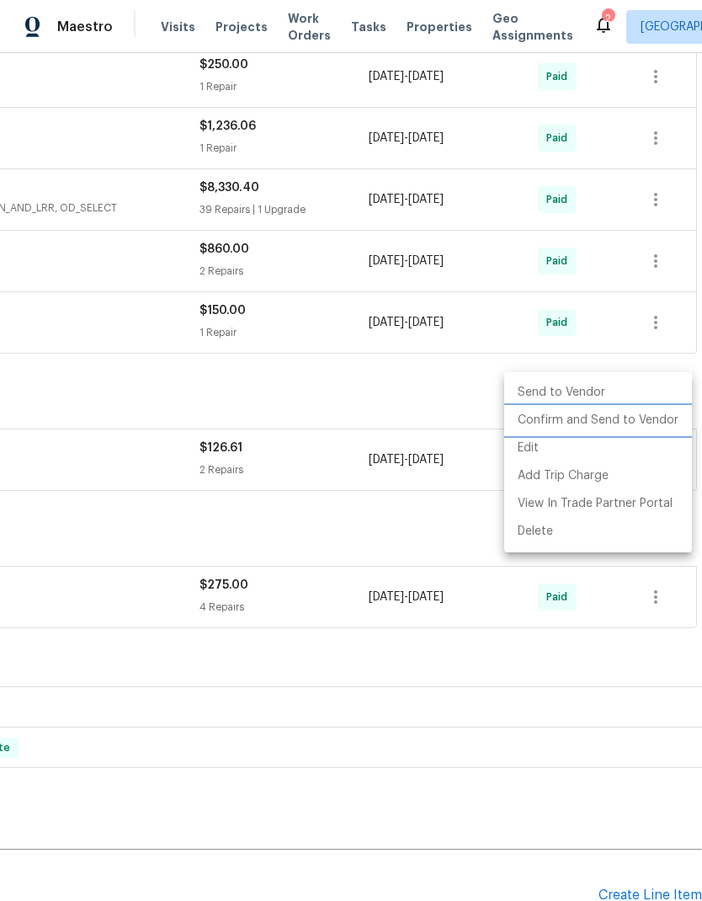
click at [635, 428] on li "Confirm and Send to Vendor" at bounding box center [598, 421] width 188 height 28
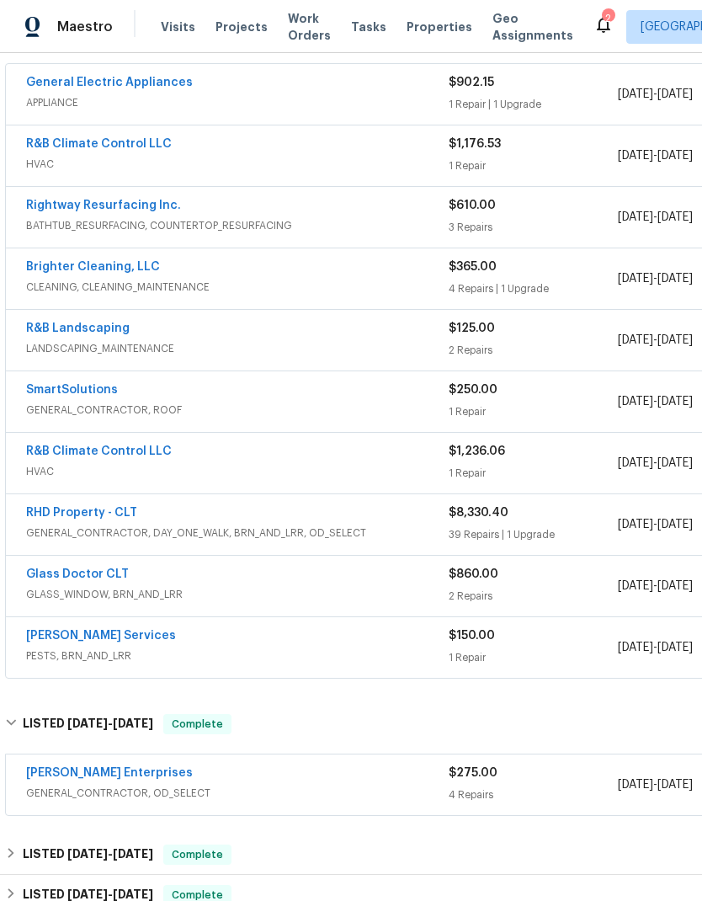
scroll to position [450, 0]
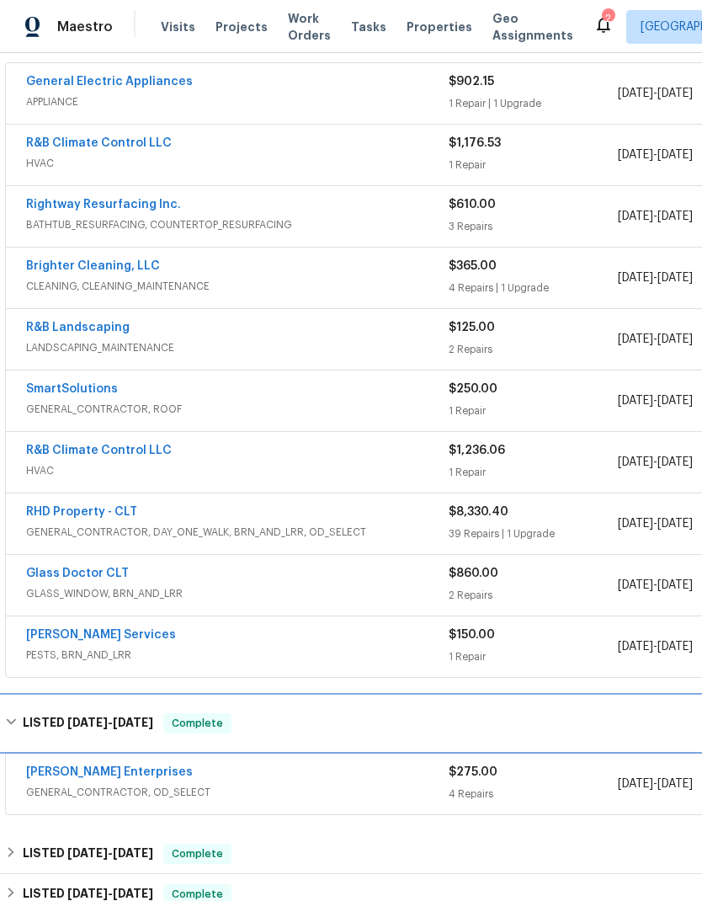
click at [131, 716] on span "[DATE]" at bounding box center [133, 722] width 40 height 12
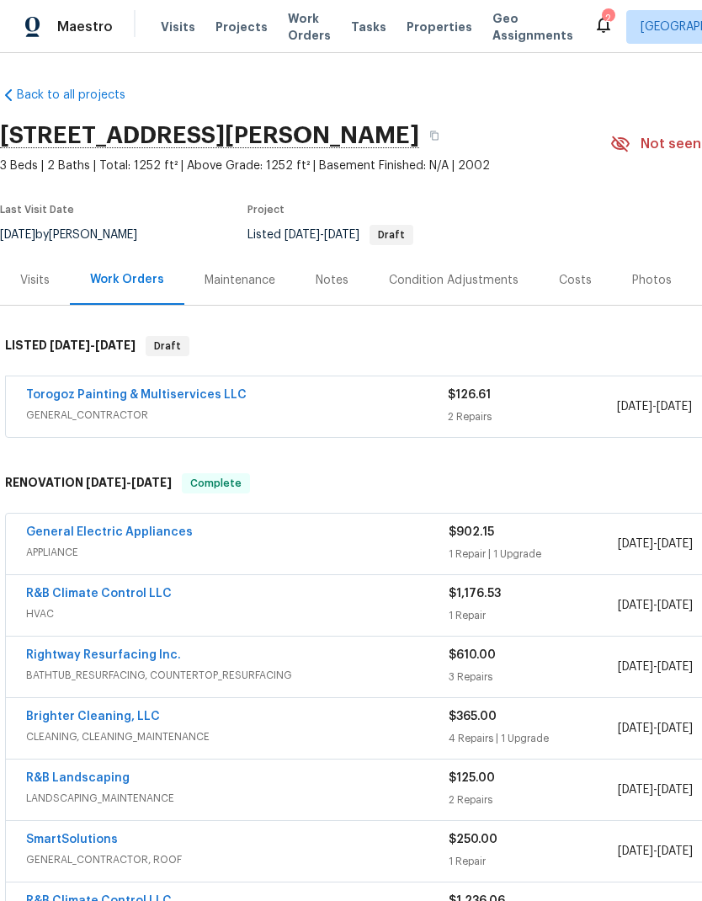
scroll to position [0, 0]
click at [152, 389] on link "Torogoz Painting & Multiservices LLC" at bounding box center [136, 395] width 221 height 12
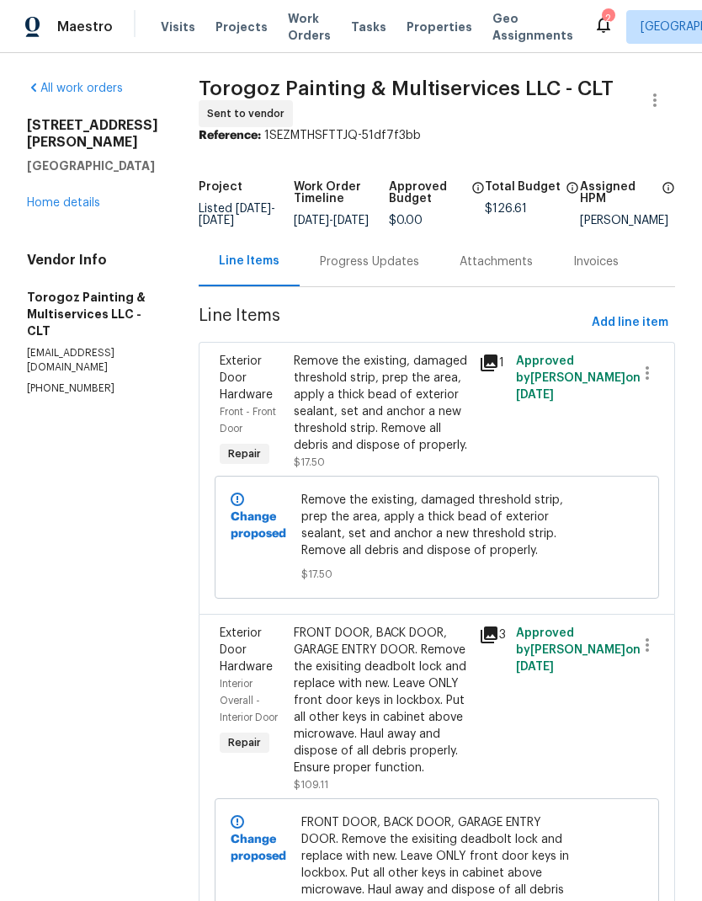
click at [409, 270] on div "Progress Updates" at bounding box center [369, 261] width 99 height 17
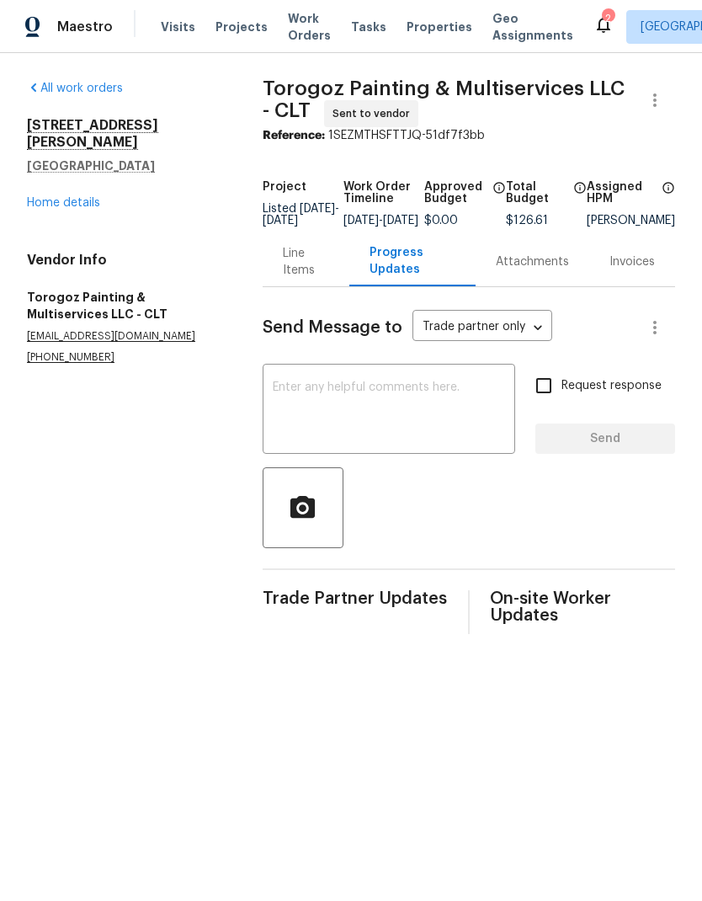
click at [375, 431] on textarea at bounding box center [389, 410] width 232 height 59
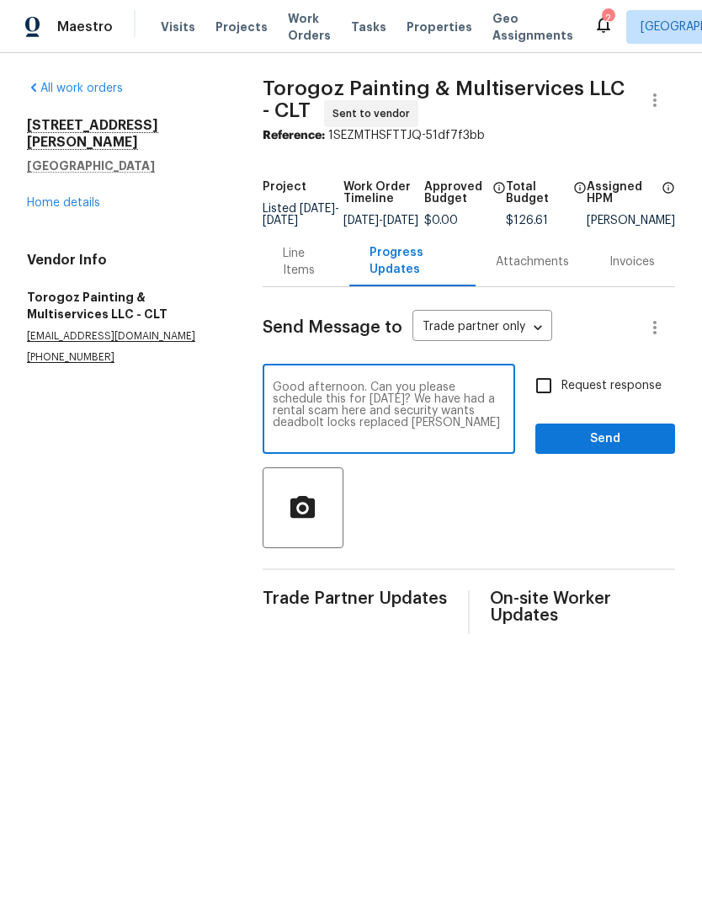
click at [370, 424] on textarea "Good afternoon. Can you please schedule this for tomorrow? We have had a rental…" at bounding box center [389, 410] width 232 height 59
click at [381, 422] on textarea "Good afternoon. Can you please schedule this for tomorrow? We have had a rental…" at bounding box center [389, 410] width 232 height 59
click at [375, 423] on textarea "Good afternoon. Can you please schedule this for tomorrow? We have had a rental…" at bounding box center [389, 410] width 232 height 59
type textarea "Good afternoon. Can you please schedule this for tomorrow? We have had a rental…"
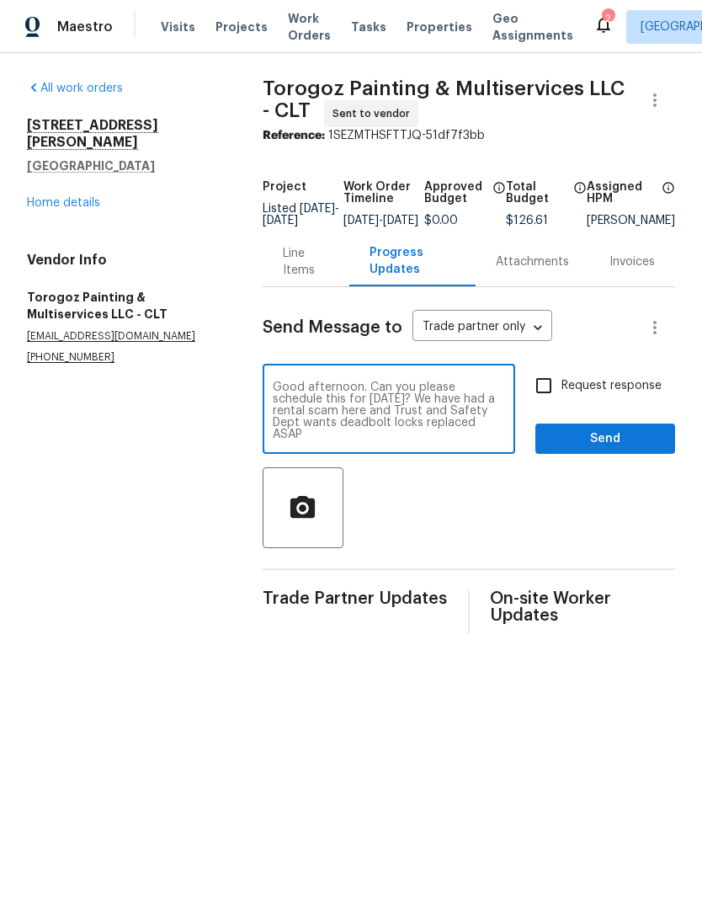
click at [497, 535] on div at bounding box center [469, 507] width 413 height 81
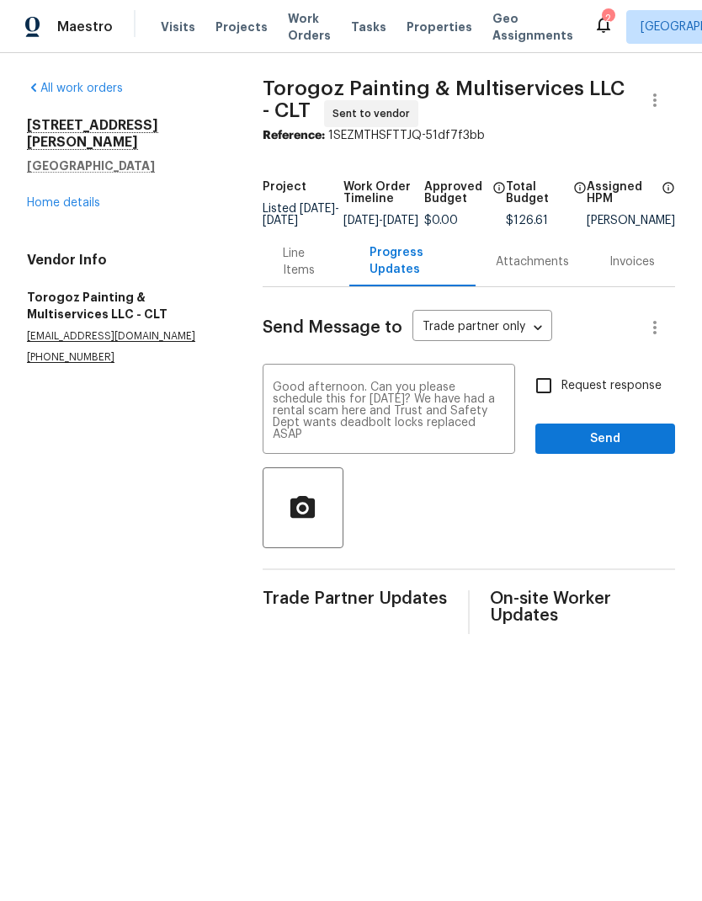
click at [536, 393] on input "Request response" at bounding box center [543, 385] width 35 height 35
checkbox input "true"
click at [619, 448] on span "Send" at bounding box center [605, 439] width 113 height 21
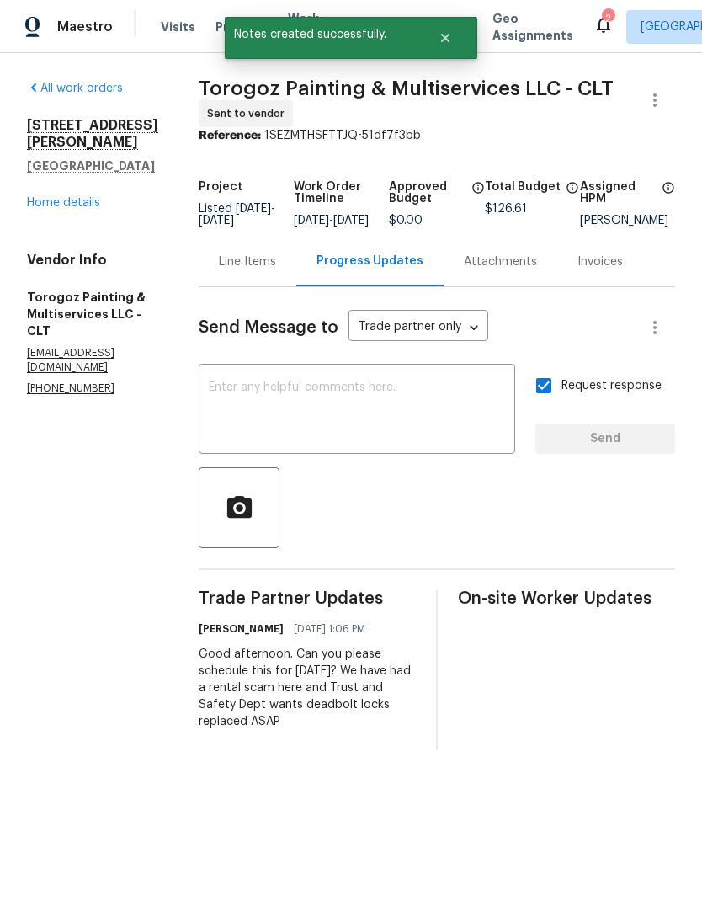
click at [79, 172] on div "1634 Dawson Ct Rock Hill, SC 29730 Home details" at bounding box center [92, 164] width 131 height 94
click at [70, 197] on link "Home details" at bounding box center [63, 203] width 73 height 12
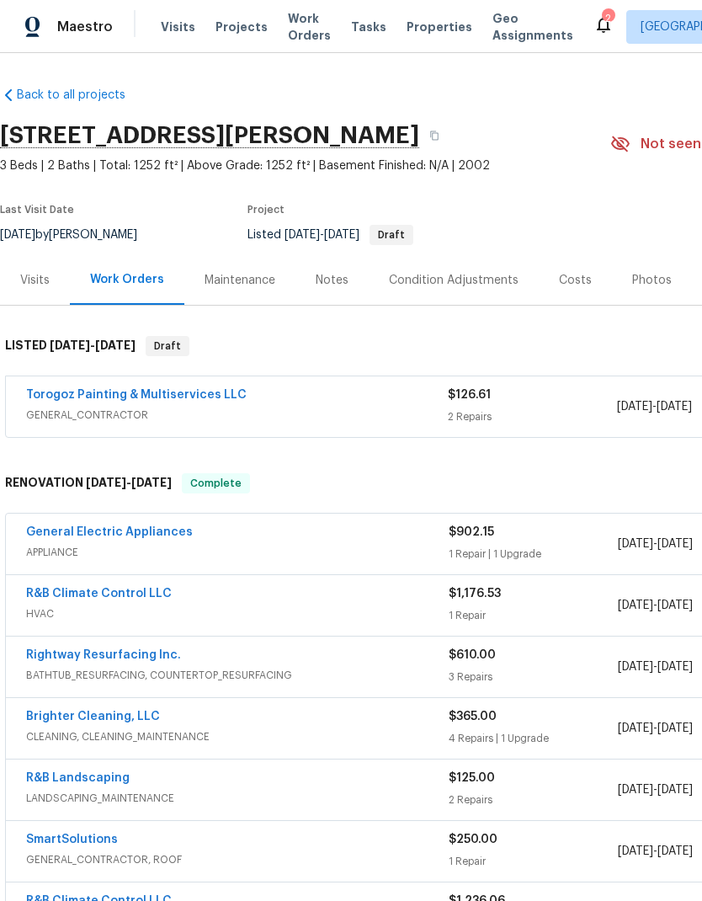
click at [338, 288] on div "Notes" at bounding box center [332, 280] width 33 height 17
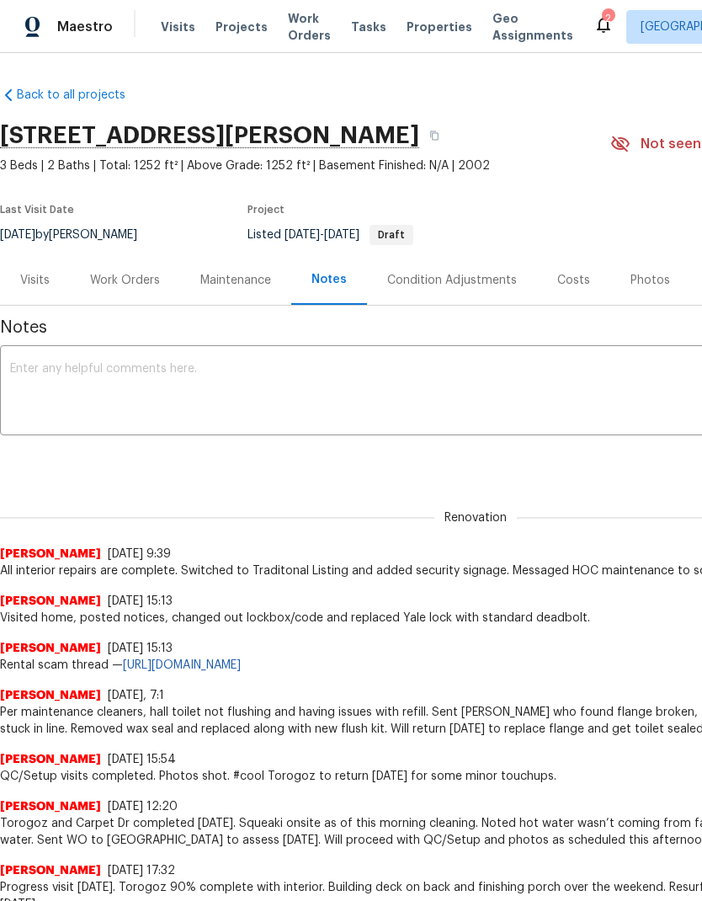
click at [168, 384] on textarea at bounding box center [475, 392] width 931 height 59
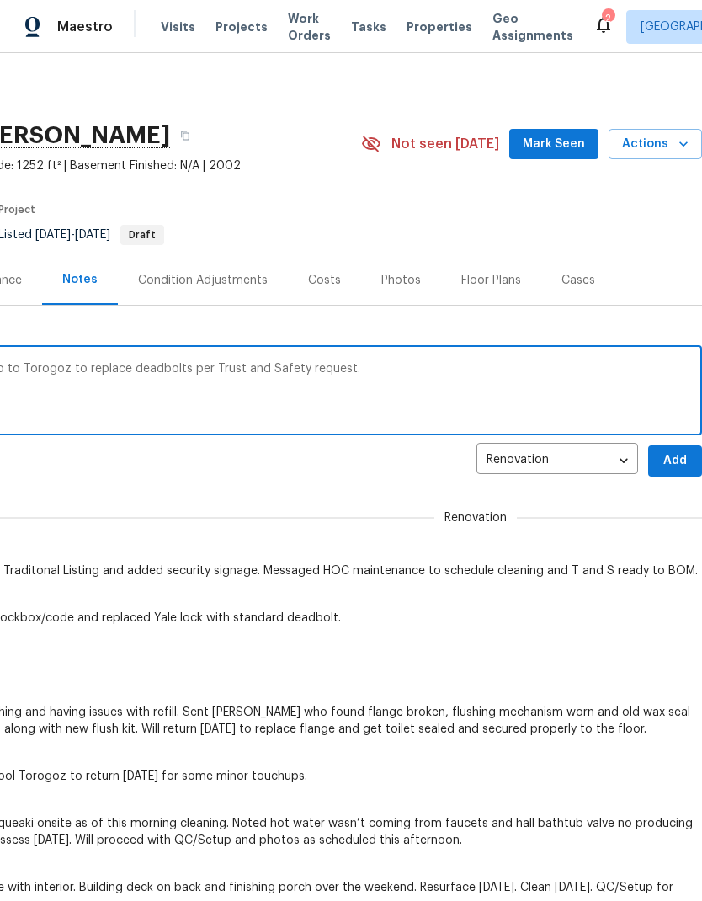
scroll to position [0, 249]
type textarea "Another RSV.. changed lb code and sent wo to Torogoz to replace deadbolts per T…"
click at [679, 450] on span "Add" at bounding box center [675, 460] width 27 height 21
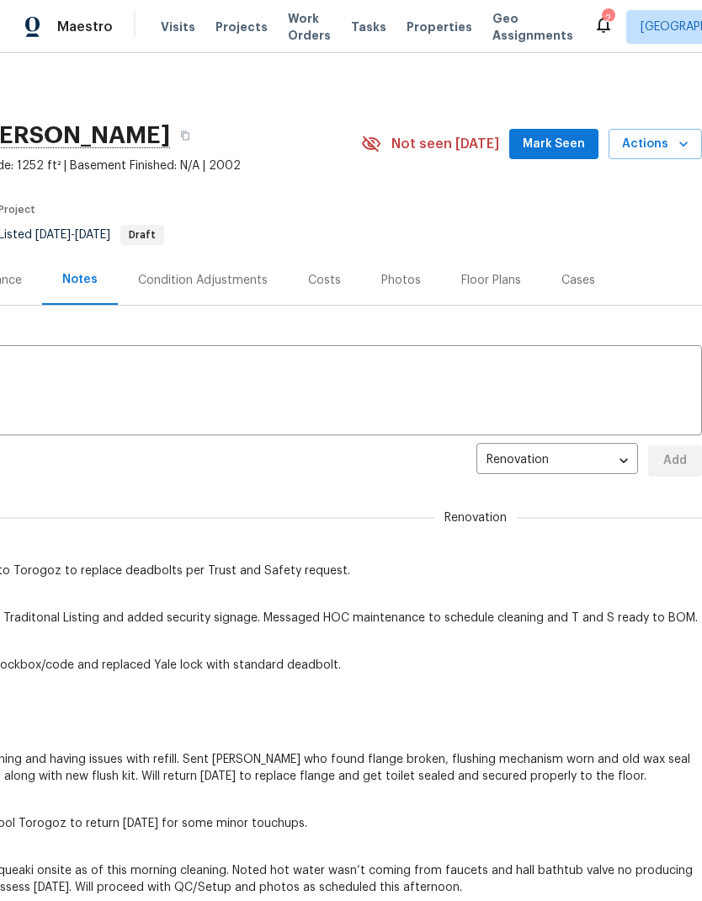
click at [552, 154] on button "Mark Seen" at bounding box center [553, 144] width 89 height 31
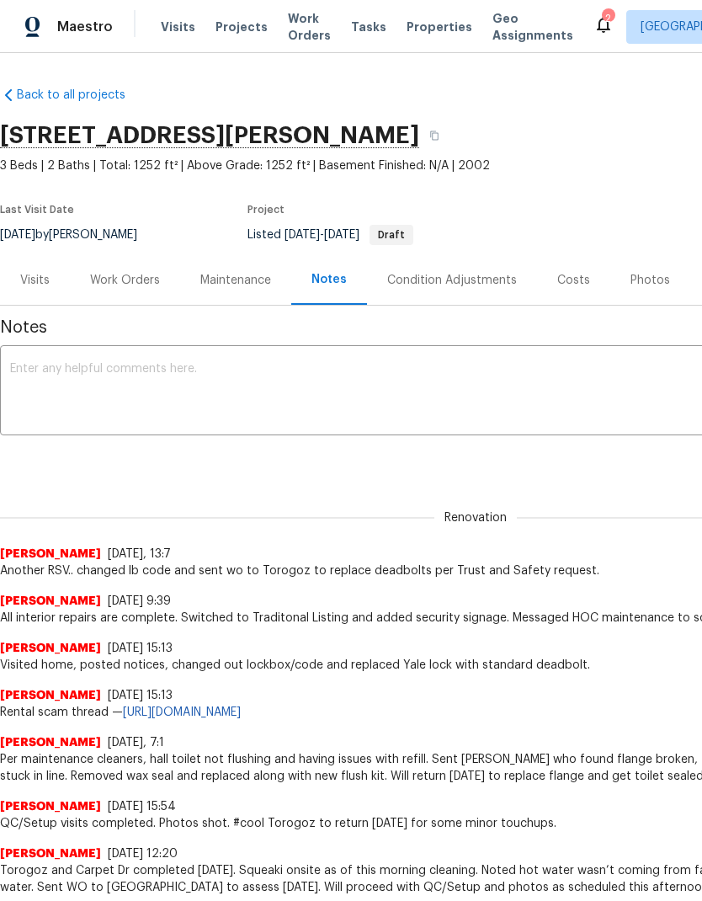
scroll to position [0, 0]
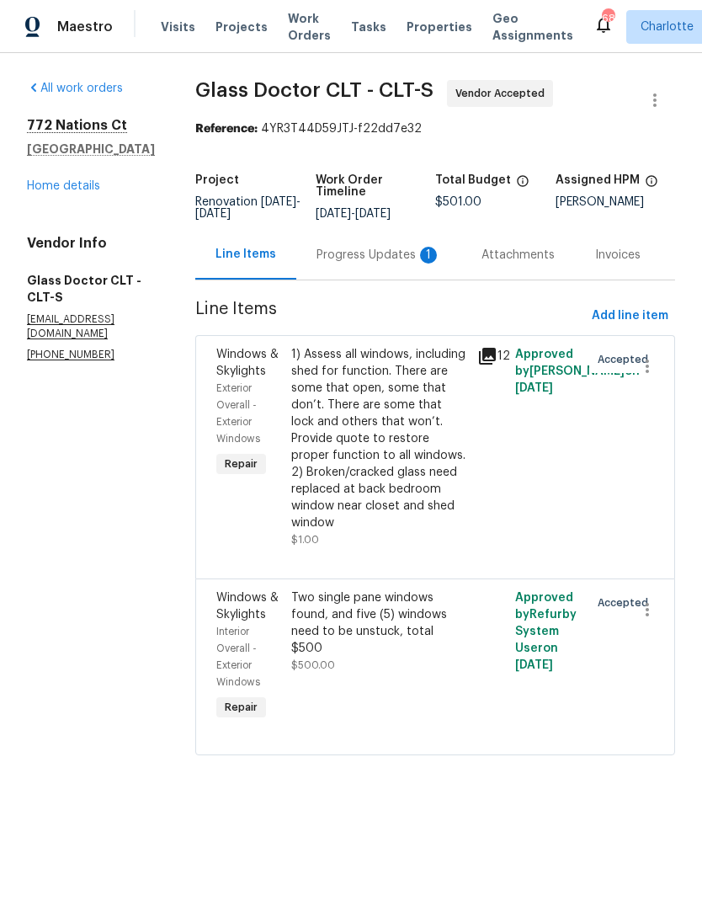
click at [368, 257] on div "Progress Updates 1" at bounding box center [379, 255] width 125 height 17
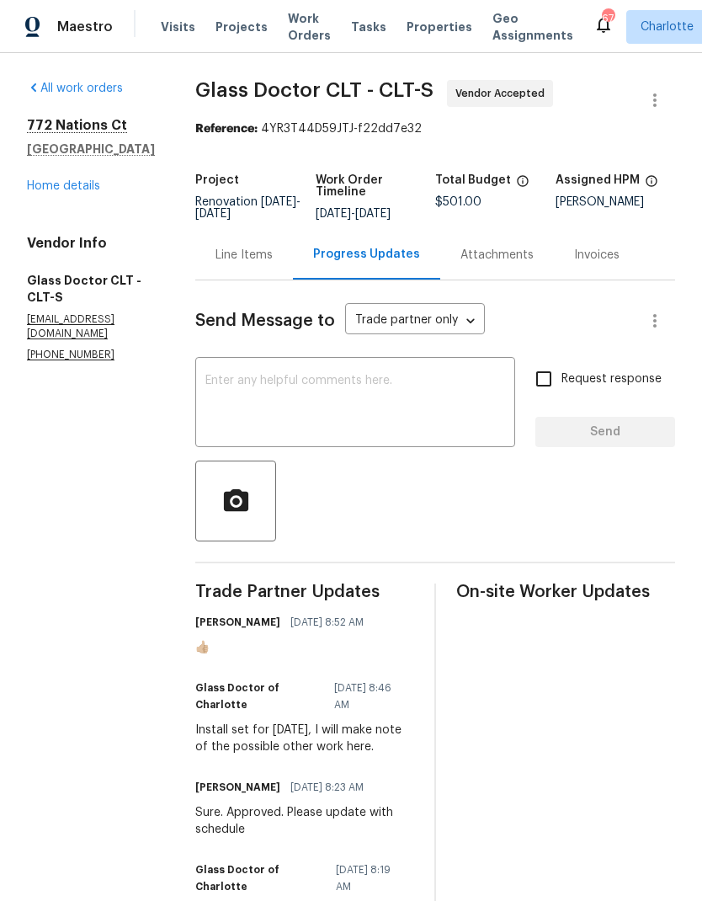
click at [71, 193] on div "772 Nations Ct Rock Hill, SC 29730 Home details" at bounding box center [91, 155] width 128 height 77
click at [73, 192] on link "Home details" at bounding box center [63, 186] width 73 height 12
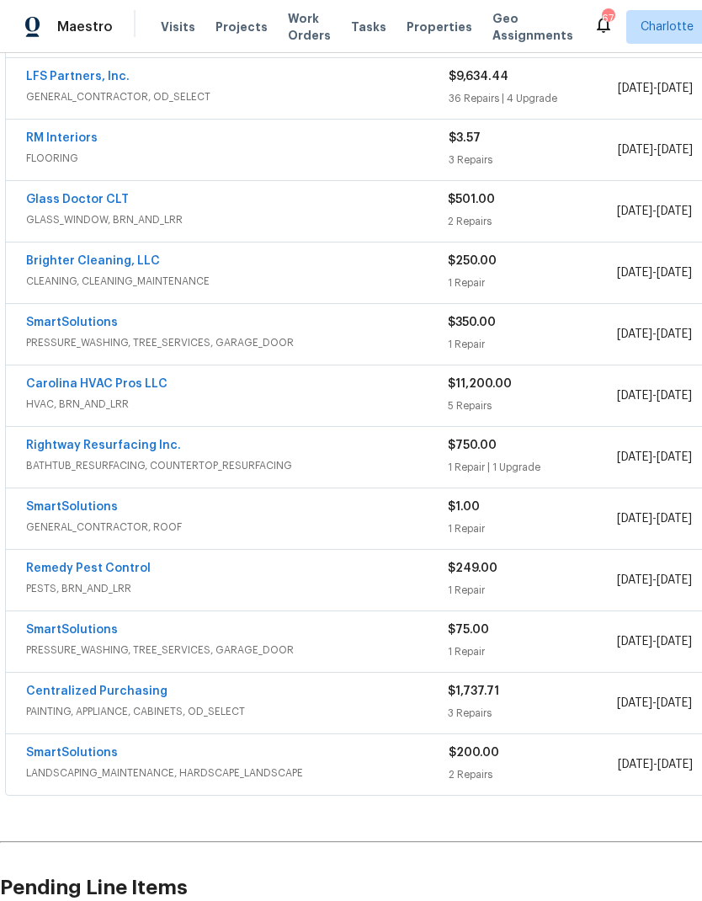
scroll to position [381, 0]
click at [116, 569] on link "Remedy Pest Control" at bounding box center [88, 568] width 125 height 12
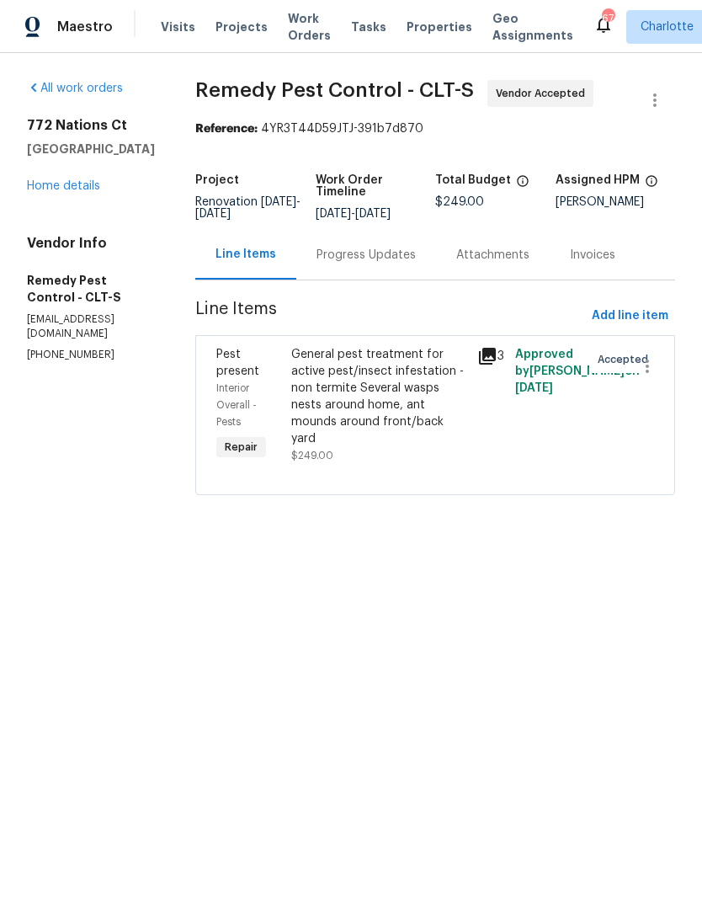
click at [361, 259] on div "Progress Updates" at bounding box center [366, 255] width 99 height 17
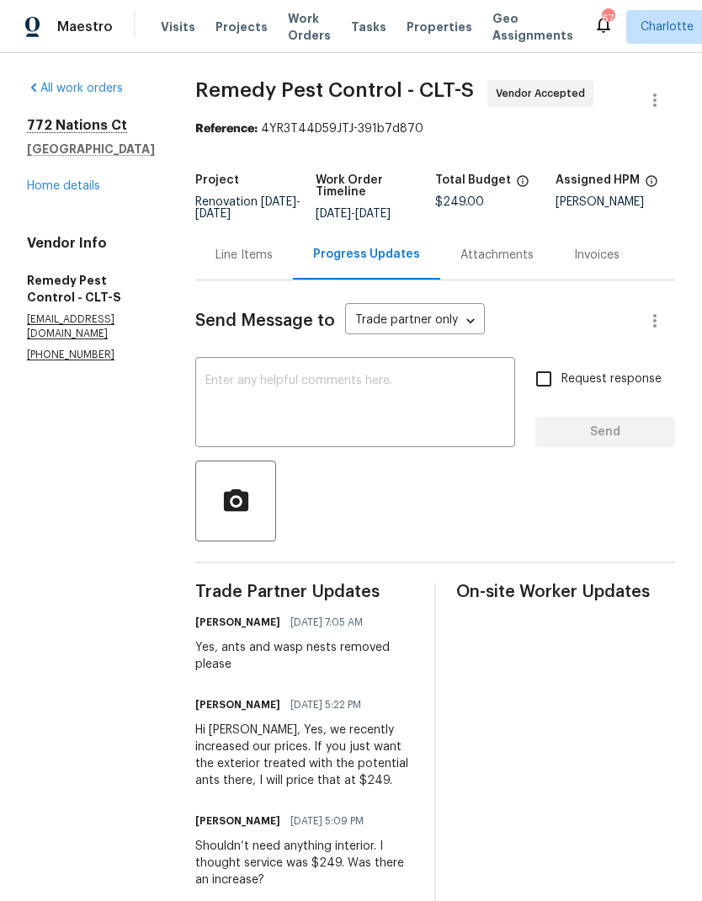
click at [61, 192] on link "Home details" at bounding box center [63, 186] width 73 height 12
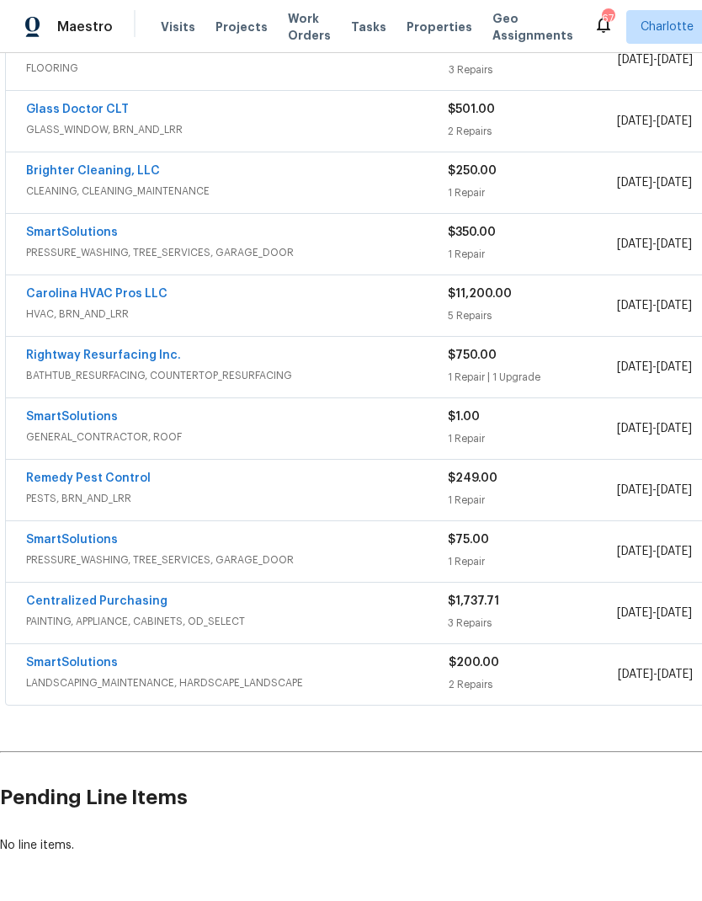
scroll to position [469, 0]
click at [293, 252] on span "PRESSURE_WASHING, TREE_SERVICES, GARAGE_DOOR" at bounding box center [237, 253] width 422 height 17
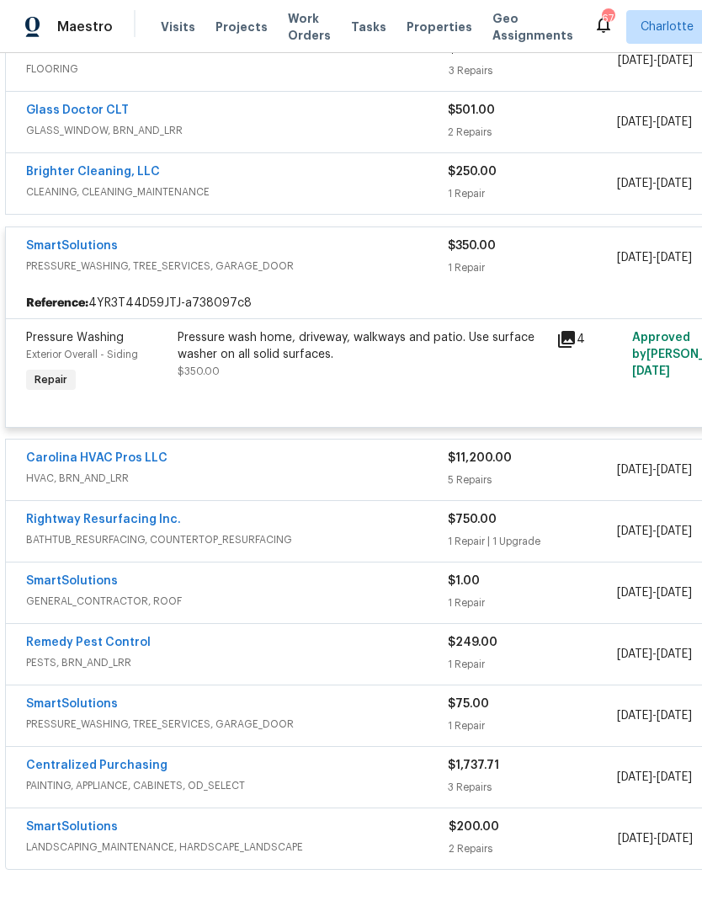
click at [322, 257] on div "SmartSolutions" at bounding box center [237, 247] width 422 height 20
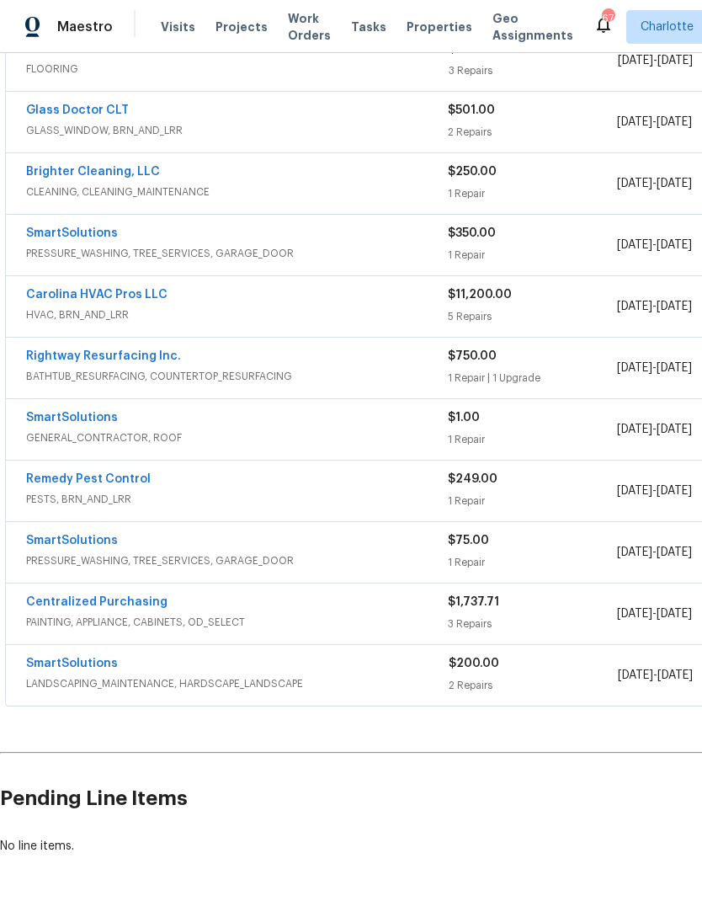
click at [85, 237] on link "SmartSolutions" at bounding box center [72, 233] width 92 height 12
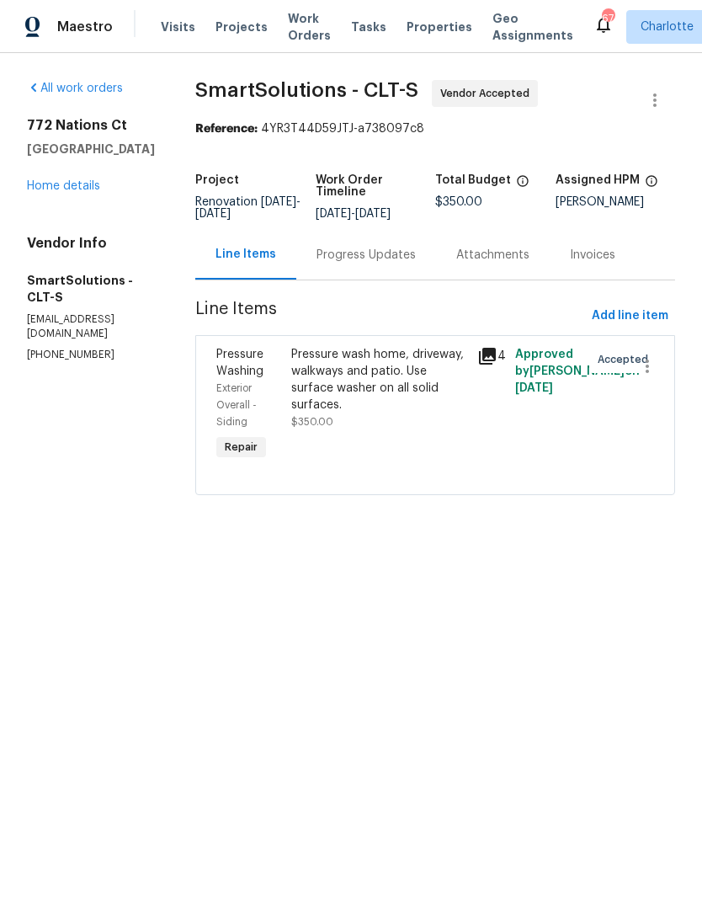
click at [385, 253] on div "Progress Updates" at bounding box center [366, 255] width 99 height 17
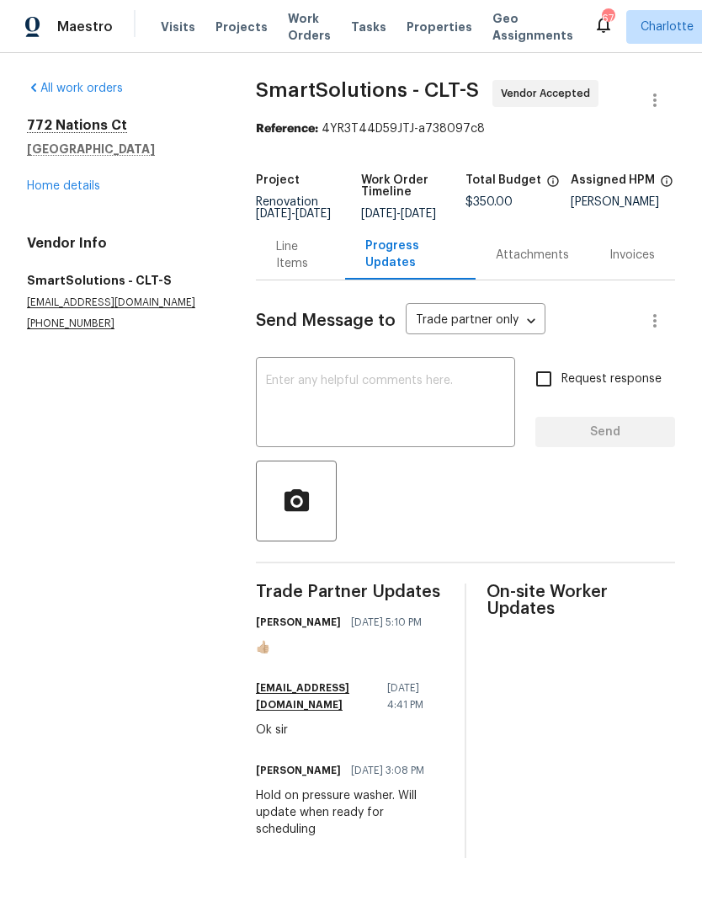
click at [360, 414] on textarea at bounding box center [385, 404] width 239 height 59
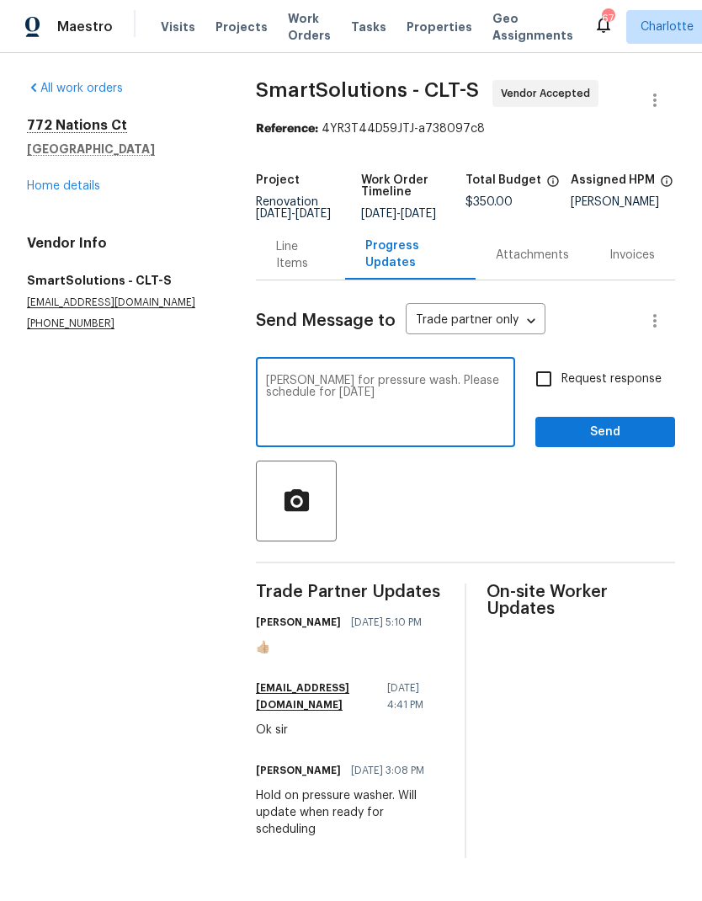
click at [421, 393] on textarea "Reedy for pressure wash. Please schedule for tomorrow" at bounding box center [385, 404] width 239 height 59
click at [421, 392] on textarea "Reedy for pressure wash. Please schedule for tomorrow" at bounding box center [385, 404] width 239 height 59
click at [405, 407] on textarea "Reedy for pressure wash. Can you schedule for tomorrow" at bounding box center [385, 404] width 239 height 59
type textarea "Reedy for pressure wash. Can you schedule for tomorrow? Please confirm."
click at [557, 394] on input "Request response" at bounding box center [543, 378] width 35 height 35
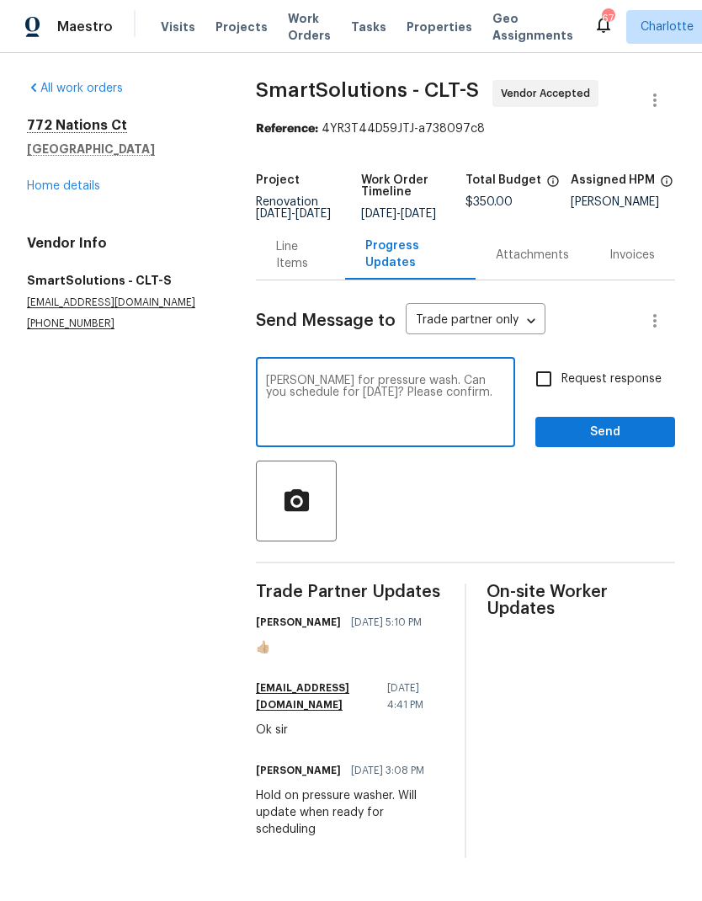
checkbox input "true"
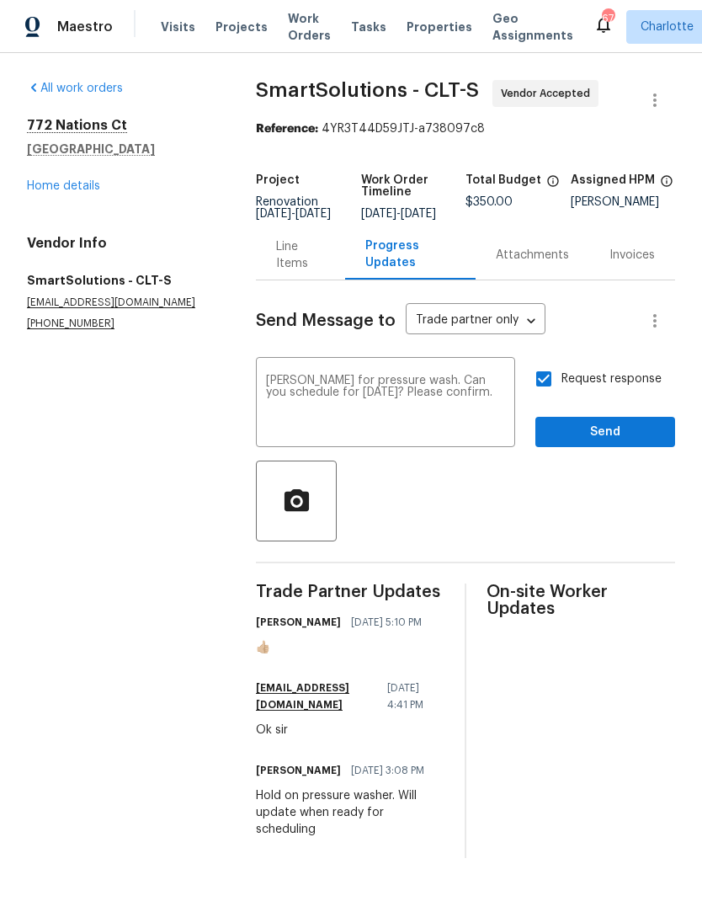
click at [376, 406] on textarea "Reedy for pressure wash. Can you schedule for tomorrow? Please confirm." at bounding box center [385, 404] width 239 height 59
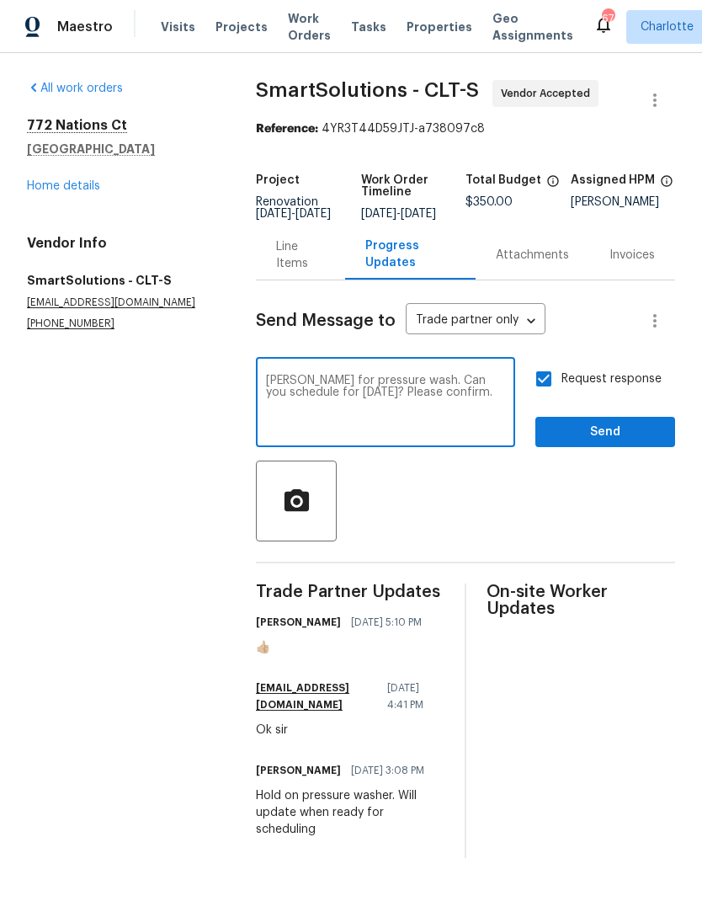
type textarea "Reedy for pressure wash. Can you schedule for tomorrow, 9/9? Please confirm."
click at [627, 438] on span "Send" at bounding box center [605, 432] width 113 height 21
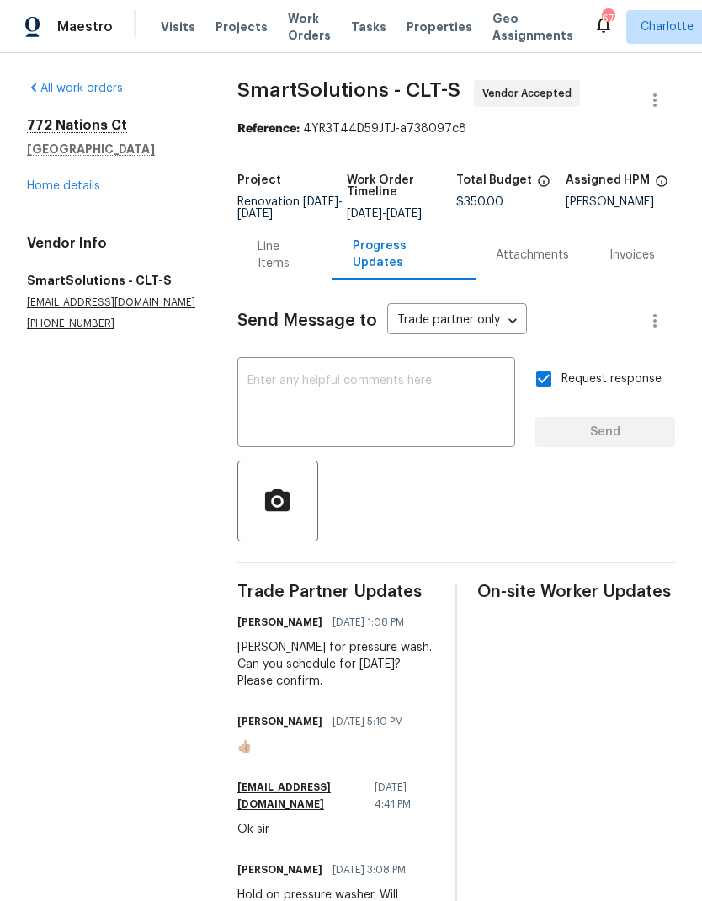
click at [75, 184] on link "Home details" at bounding box center [63, 186] width 73 height 12
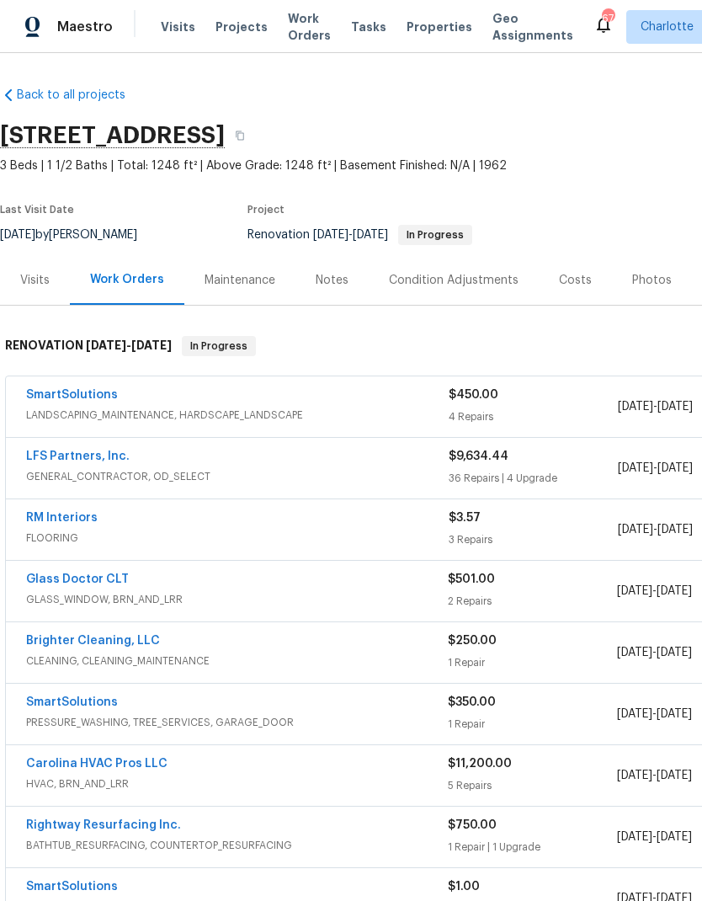
click at [83, 461] on link "LFS Partners, Inc." at bounding box center [78, 456] width 104 height 12
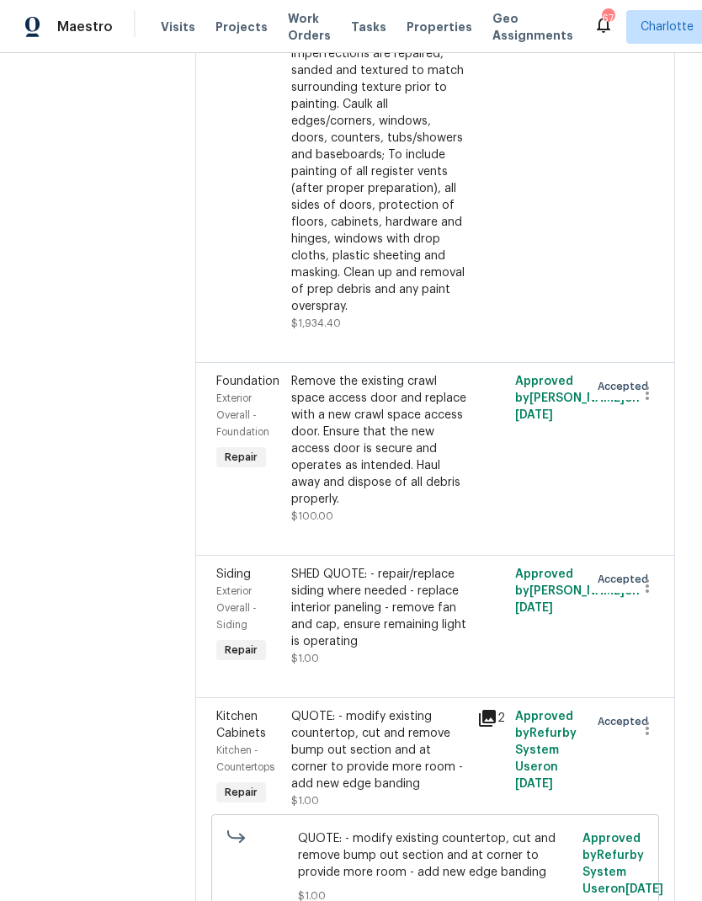
scroll to position [4283, 0]
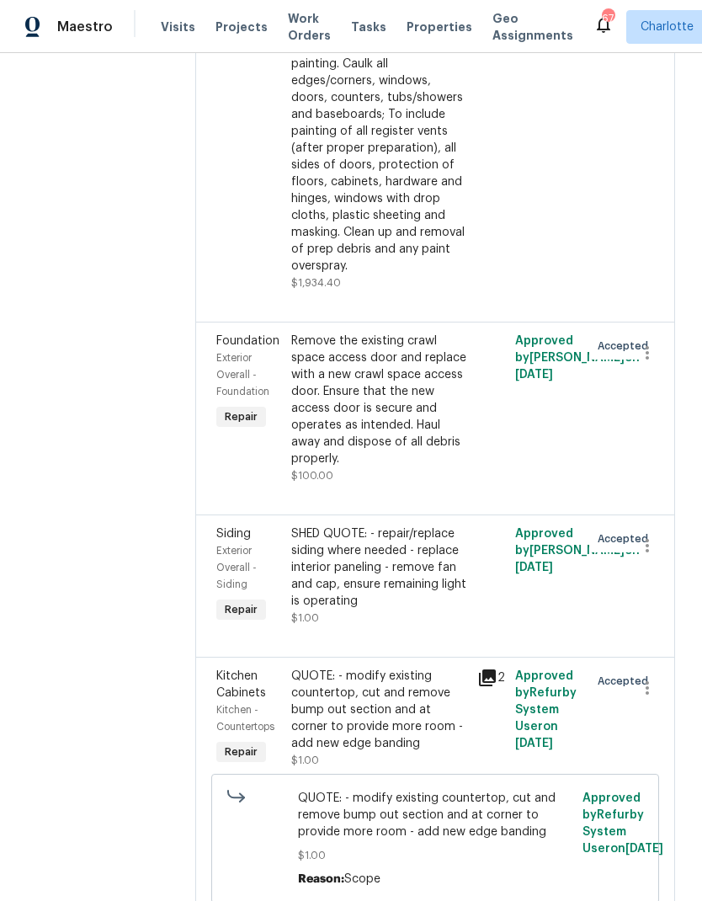
click at [216, 546] on span "Exterior Overall - Siding" at bounding box center [236, 568] width 40 height 44
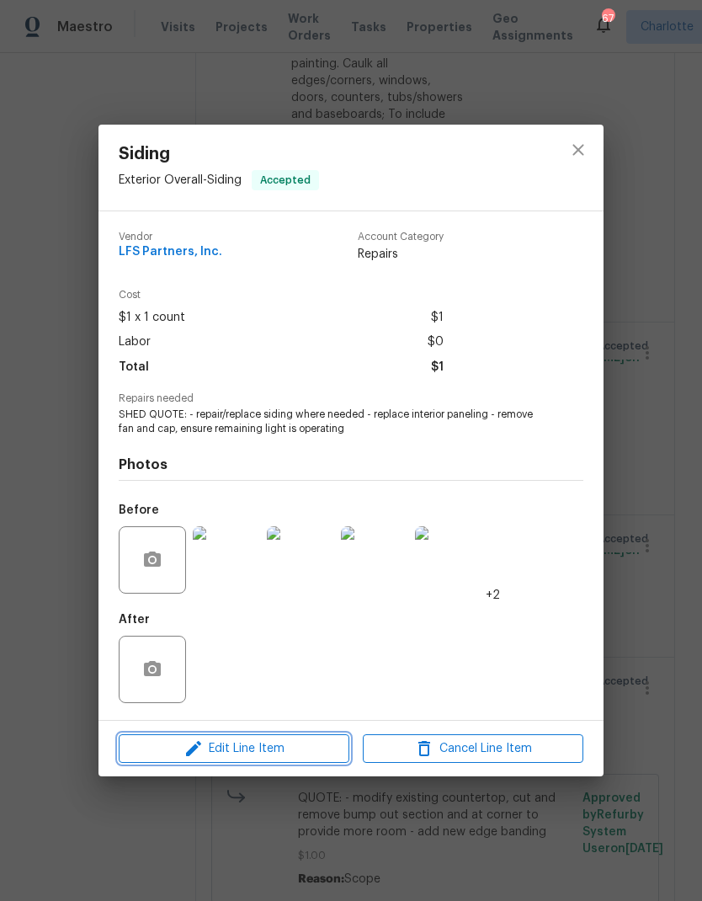
click at [253, 751] on span "Edit Line Item" at bounding box center [234, 748] width 221 height 21
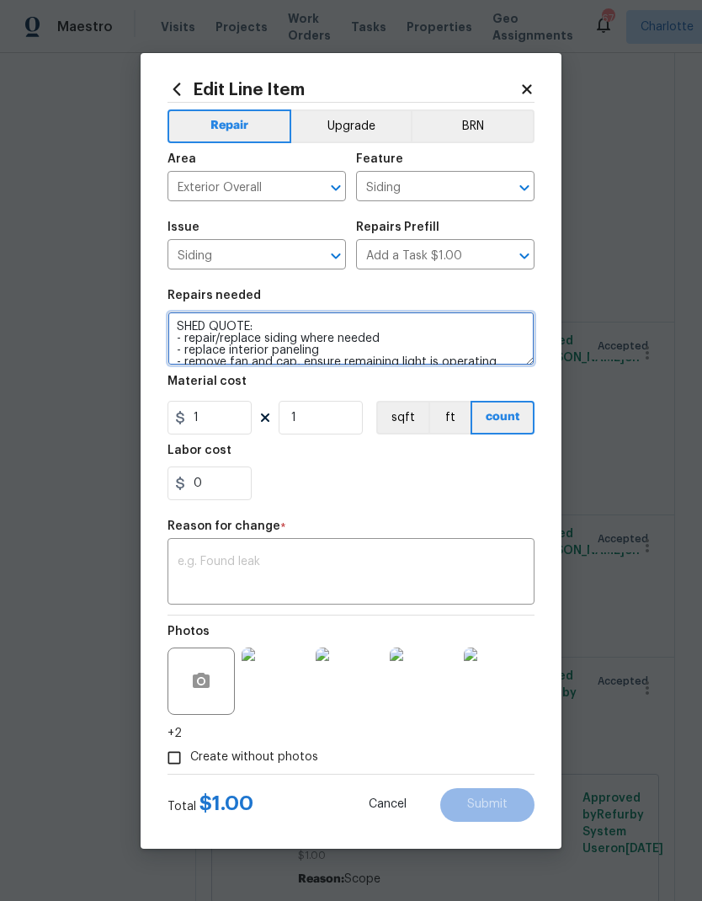
click at [216, 338] on textarea "SHED QUOTE: - repair/replace siding where needed - replace interior paneling - …" at bounding box center [351, 339] width 367 height 54
click at [272, 334] on textarea "SHED QUOTE: - replace siding where needed - replace interior paneling - remove …" at bounding box center [351, 339] width 367 height 54
click at [271, 334] on textarea "SHED QUOTE: - replace siding where needed - replace interior paneling - remove …" at bounding box center [351, 339] width 367 height 54
click at [194, 354] on textarea "SHED QUOTE: - replace siding - replace interior paneling - remove fan and cap, …" at bounding box center [351, 339] width 367 height 54
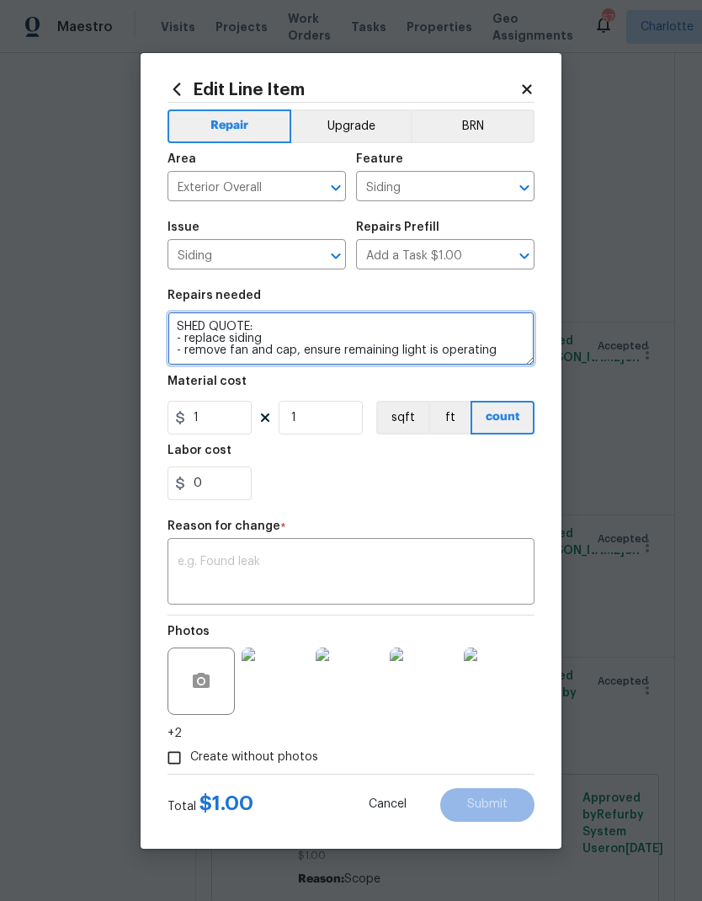
click at [504, 349] on textarea "SHED QUOTE: - replace siding - remove fan and cap, ensure remaining light is op…" at bounding box center [351, 339] width 367 height 54
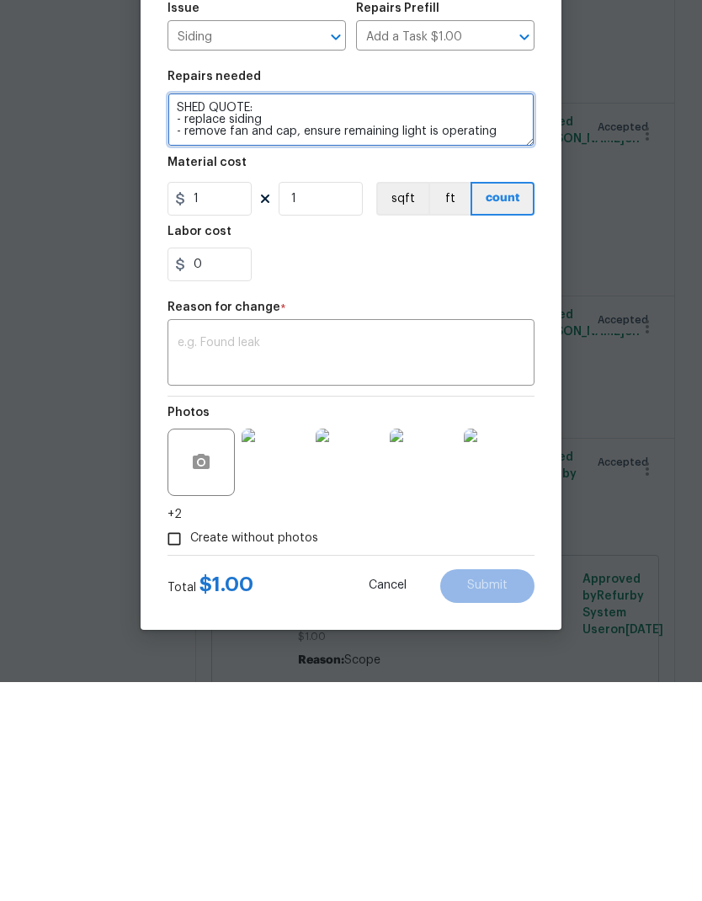
type textarea "SHED QUOTE: - replace siding - remove fan and cap, ensure remaining light is op…"
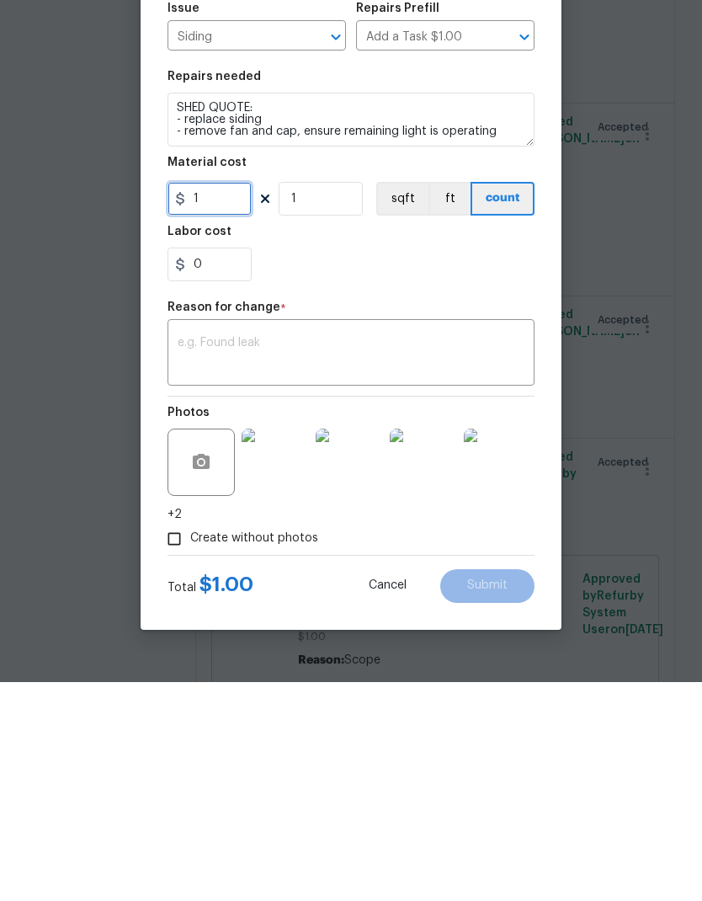
click at [205, 401] on input "1" at bounding box center [210, 418] width 84 height 34
type input "2900"
click at [370, 556] on textarea at bounding box center [351, 573] width 347 height 35
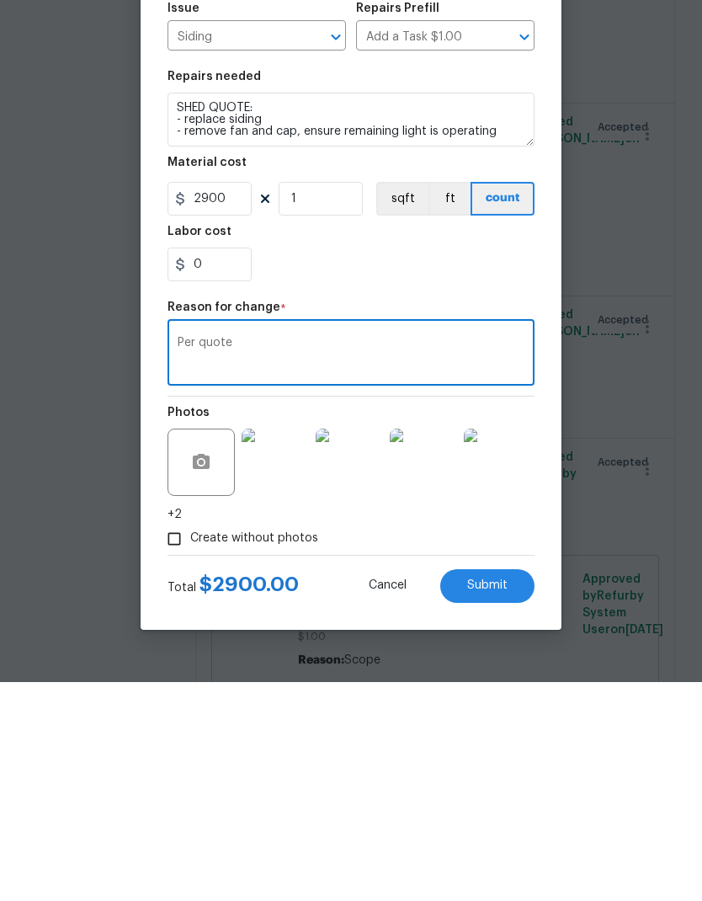
type textarea "Per quote"
click at [454, 466] on div "0" at bounding box center [351, 483] width 367 height 34
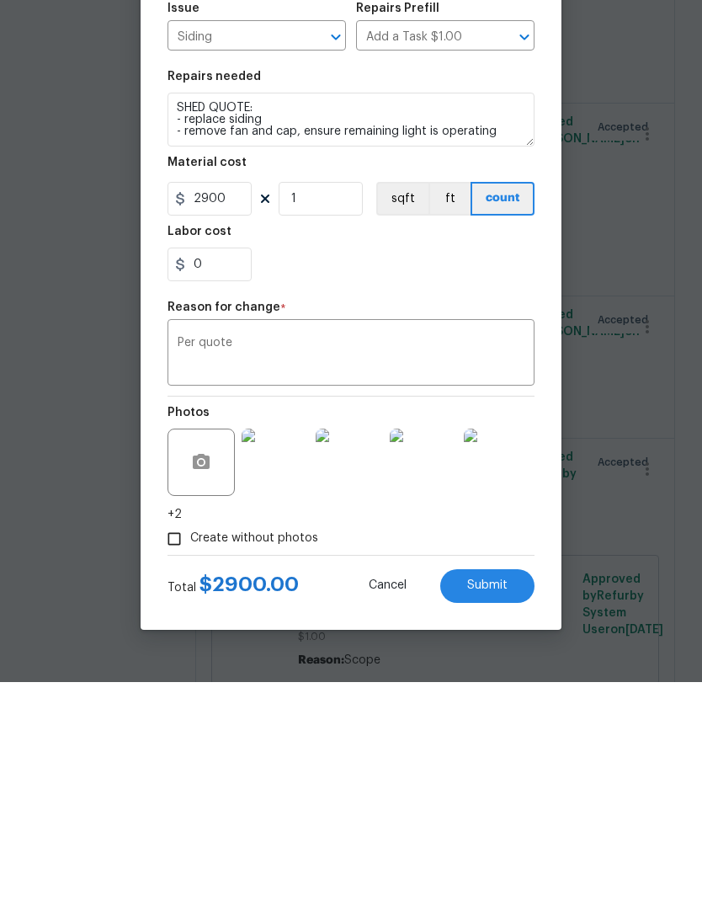
scroll to position [67, 0]
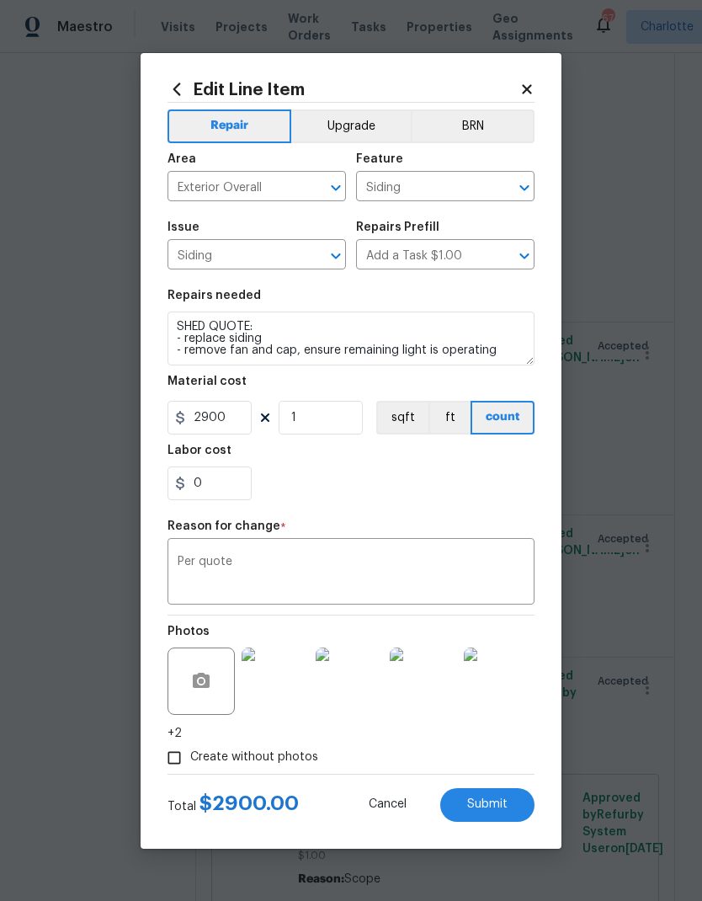
click at [499, 816] on button "Submit" at bounding box center [487, 805] width 94 height 34
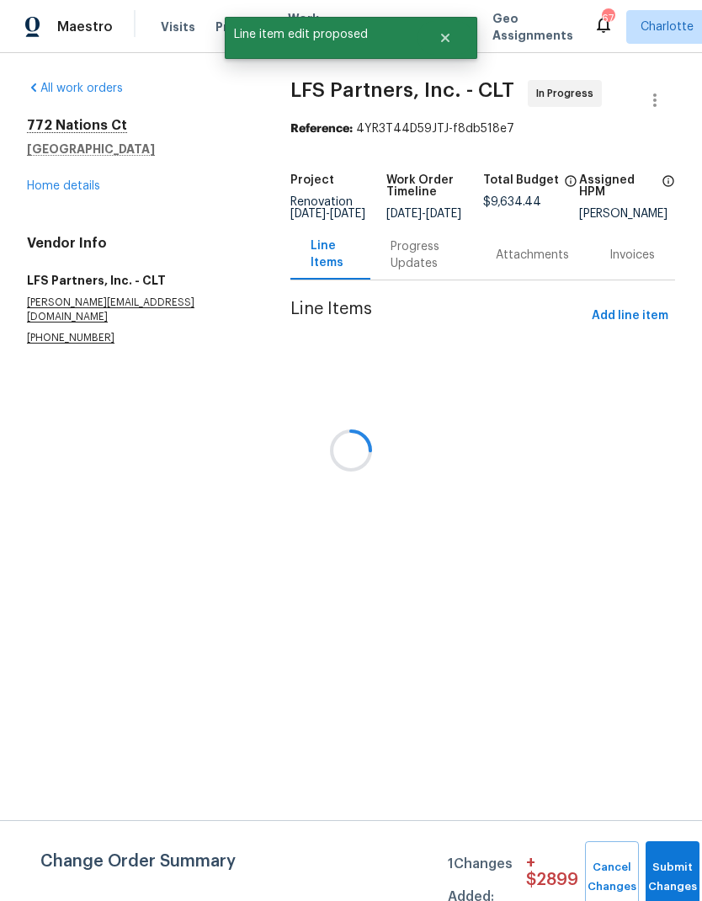
scroll to position [0, 0]
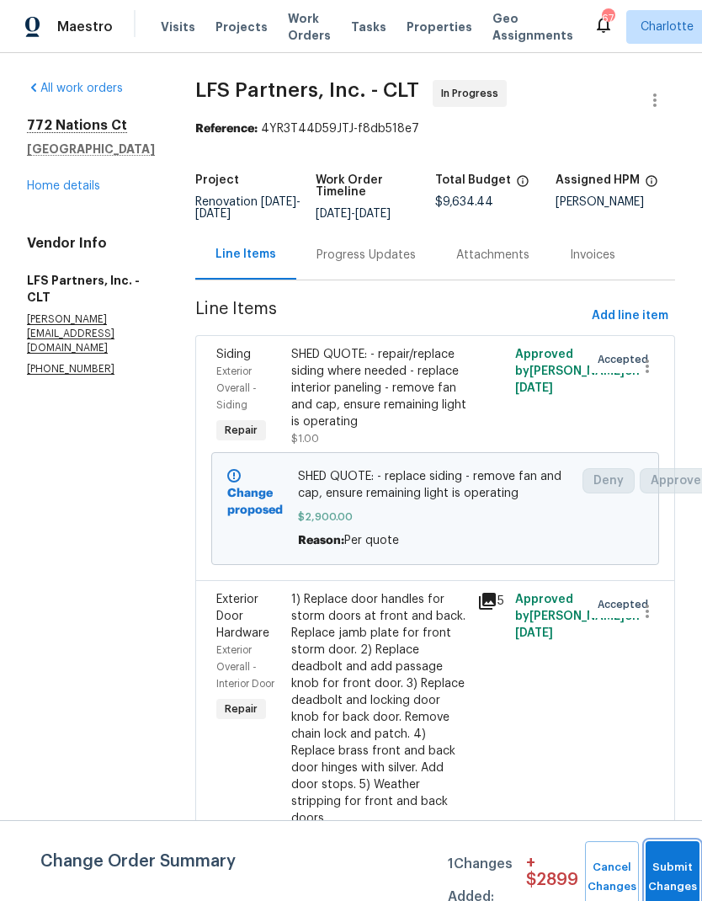
click at [661, 871] on button "Submit Changes" at bounding box center [673, 877] width 54 height 72
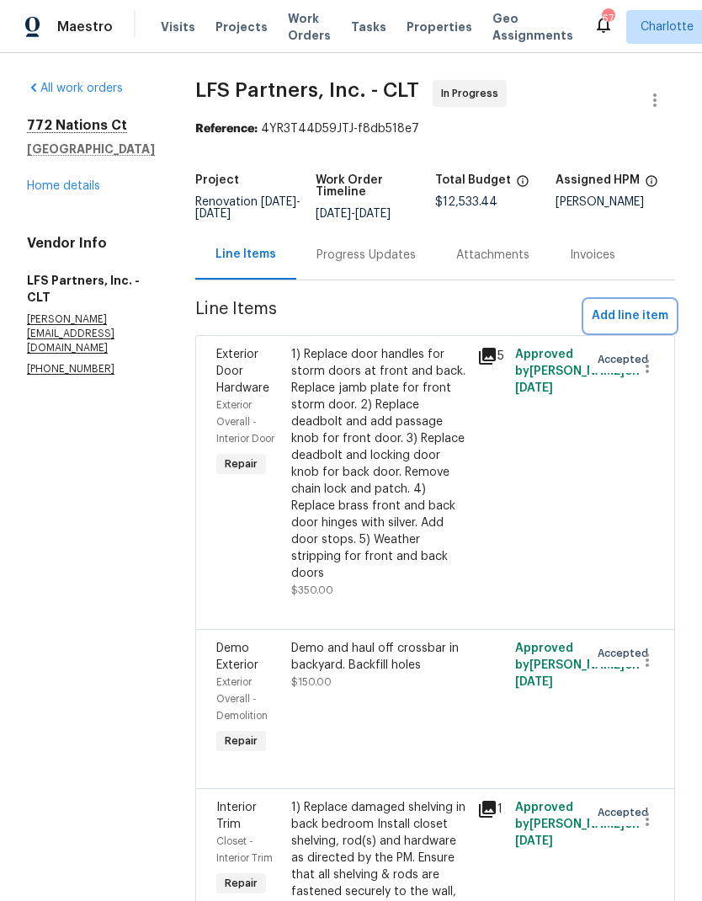
click at [635, 322] on span "Add line item" at bounding box center [630, 316] width 77 height 21
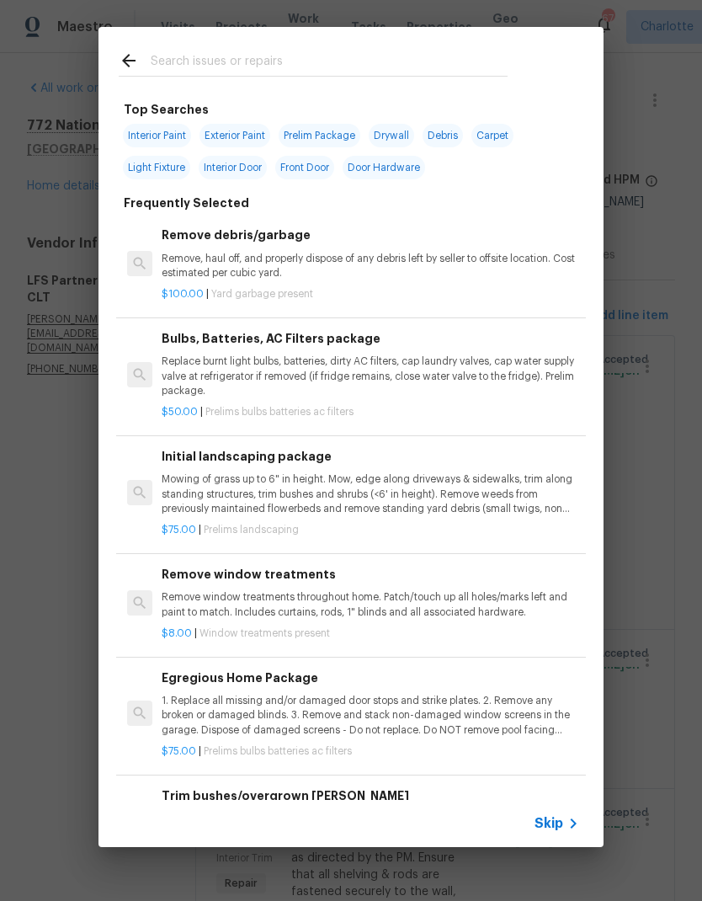
click at [291, 73] on input "text" at bounding box center [329, 63] width 357 height 25
type input "Dishwasher"
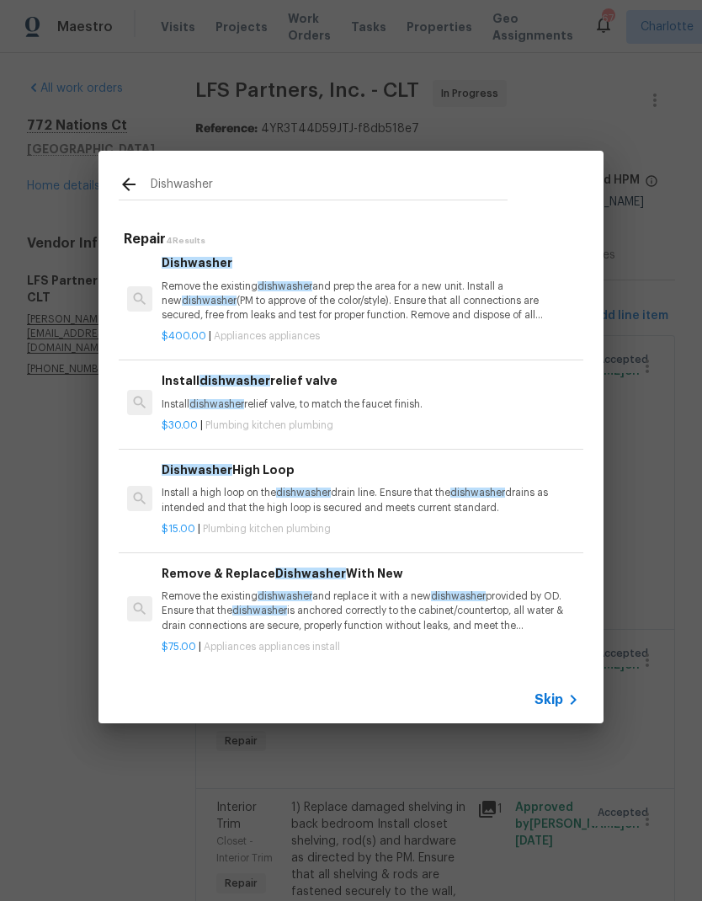
scroll to position [7, 0]
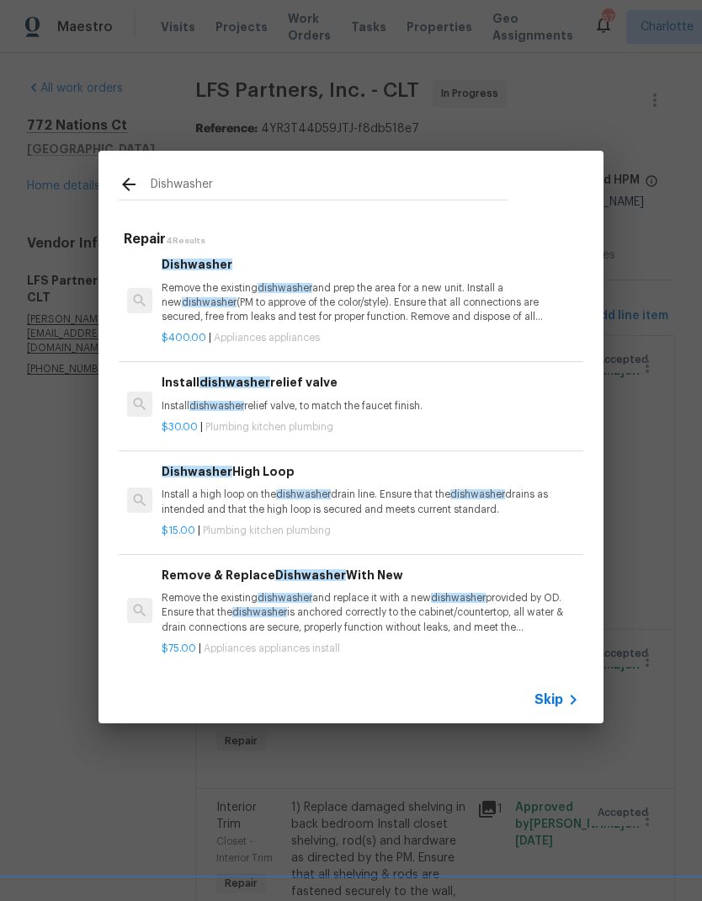
click at [403, 568] on h6 "Remove & Replace Dishwasher With New" at bounding box center [371, 575] width 418 height 19
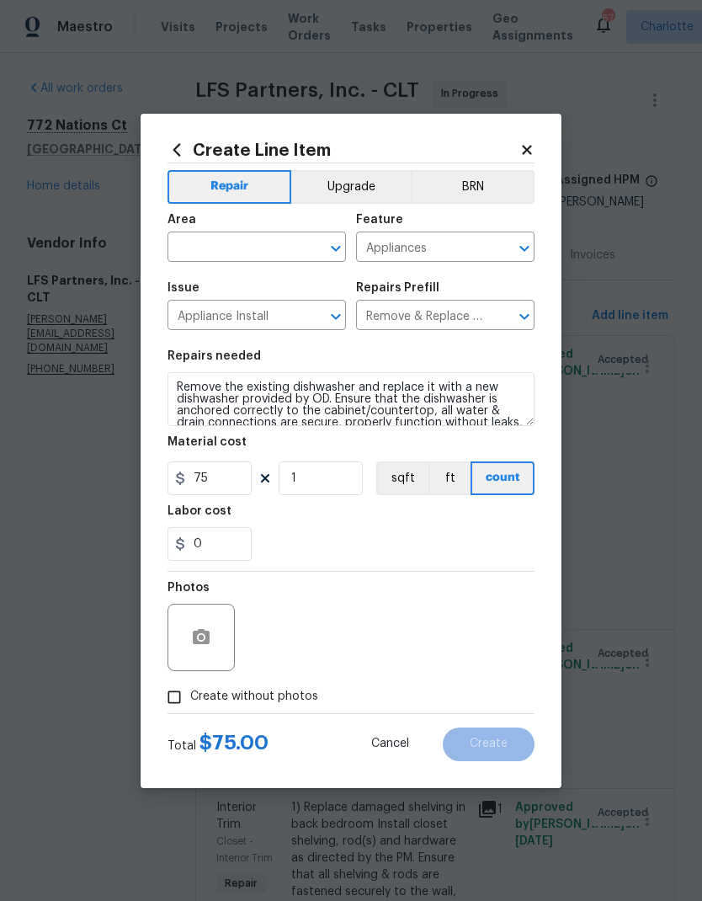
click at [271, 256] on input "text" at bounding box center [233, 249] width 131 height 26
type input "a"
click at [248, 290] on li "Kitchen" at bounding box center [257, 286] width 178 height 28
type input "Kitchen"
click at [418, 557] on div "0" at bounding box center [351, 544] width 367 height 34
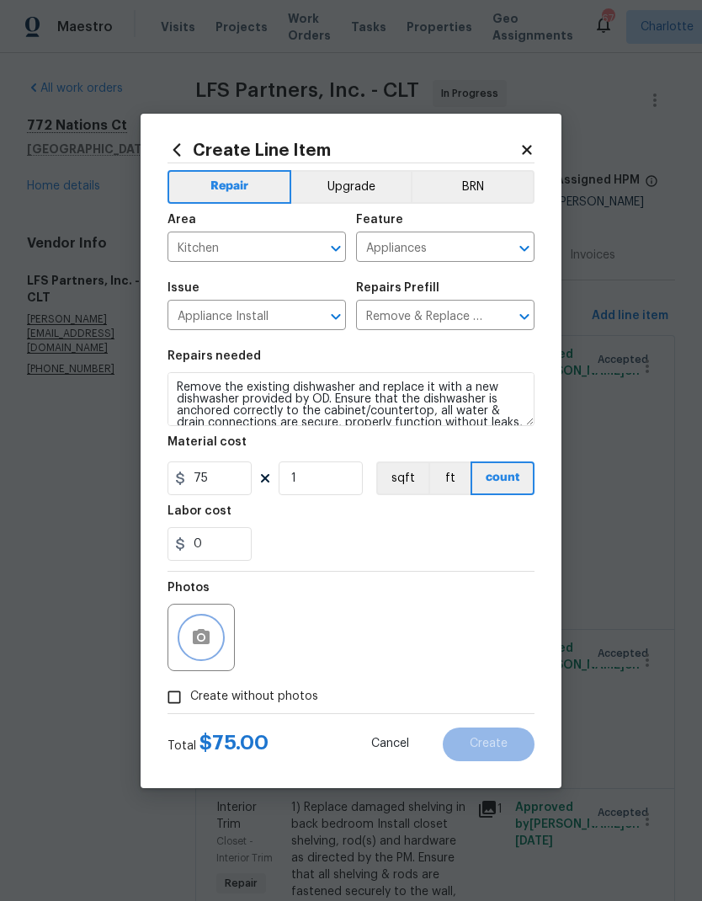
click at [204, 651] on button "button" at bounding box center [201, 637] width 40 height 40
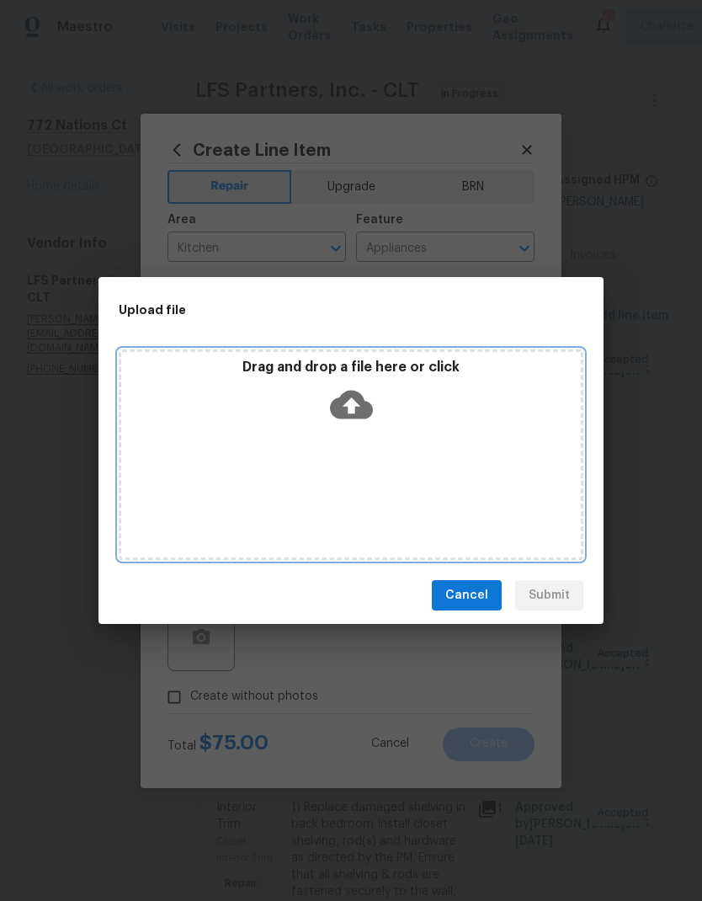
click at [198, 489] on div "Drag and drop a file here or click" at bounding box center [351, 454] width 465 height 210
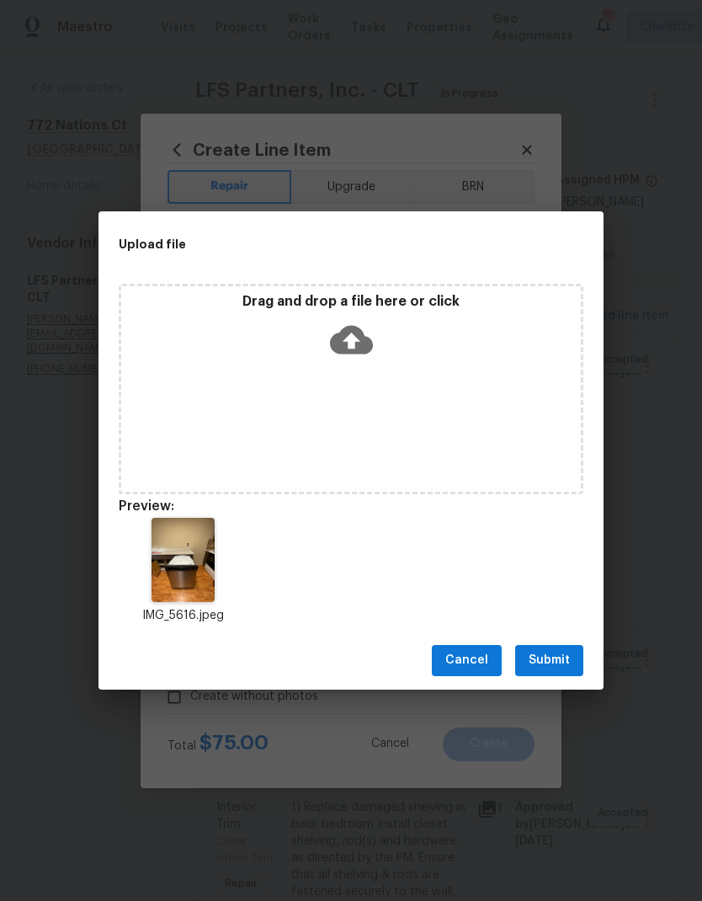
click at [557, 658] on span "Submit" at bounding box center [549, 660] width 41 height 21
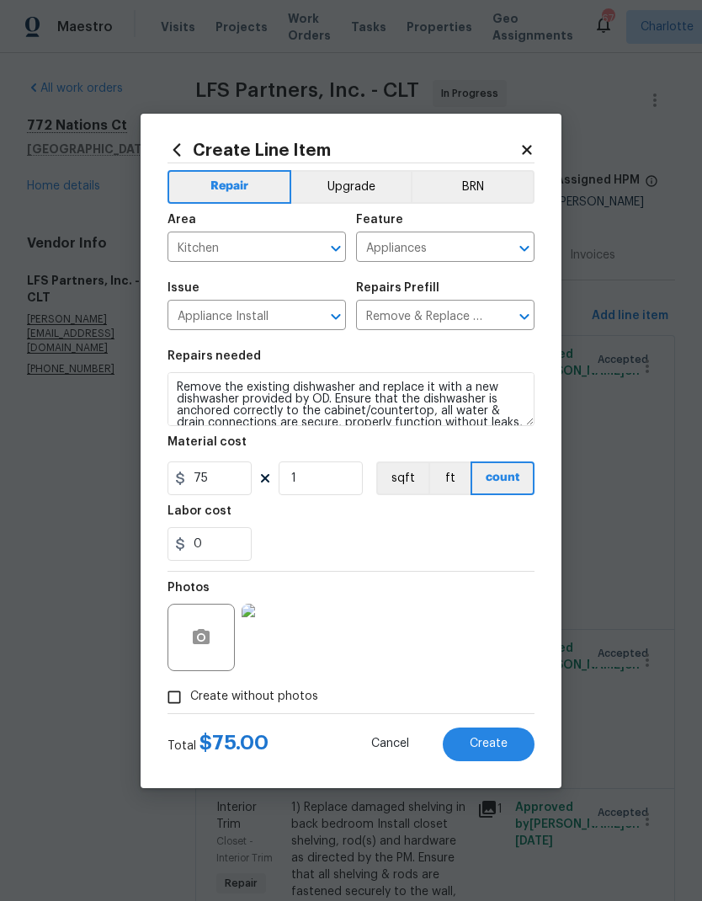
click at [500, 747] on span "Create" at bounding box center [489, 744] width 38 height 13
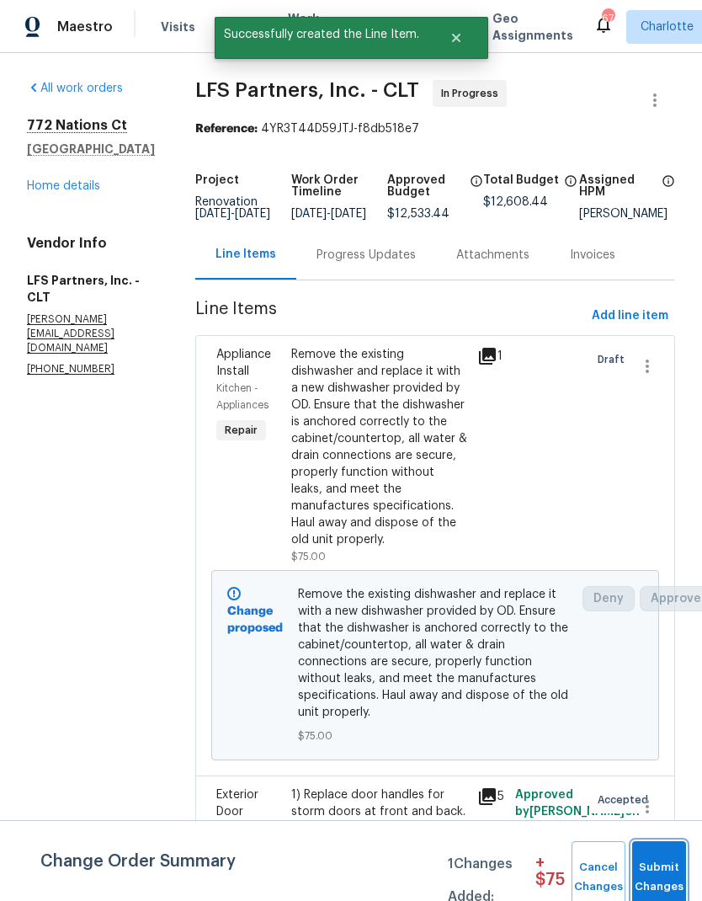
click at [678, 871] on span "Submit Changes" at bounding box center [659, 877] width 37 height 39
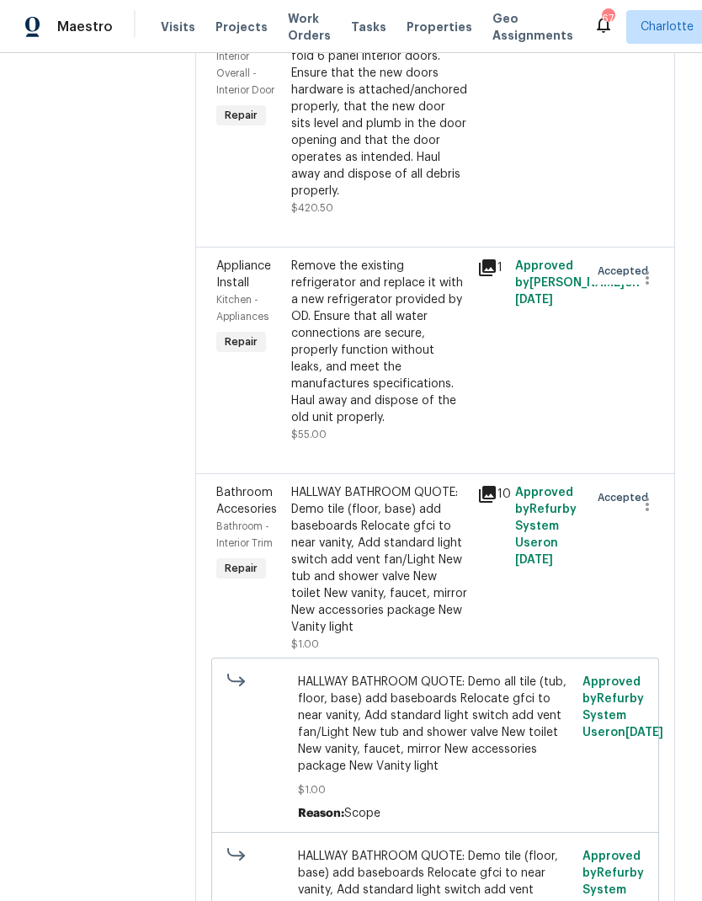
scroll to position [2322, 0]
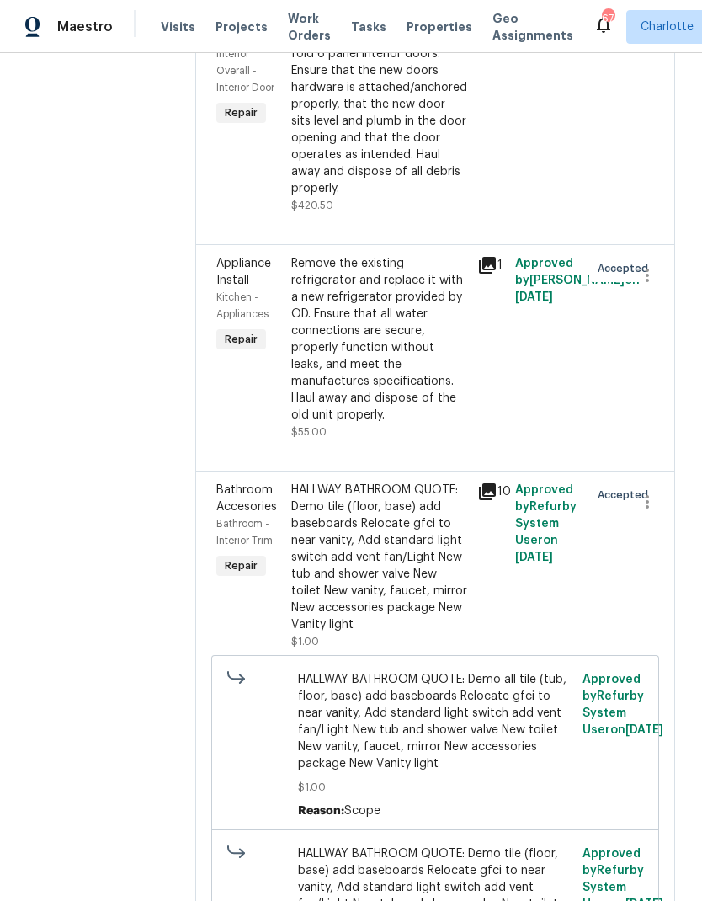
click at [233, 484] on span "Bathroom Accesories" at bounding box center [246, 498] width 61 height 29
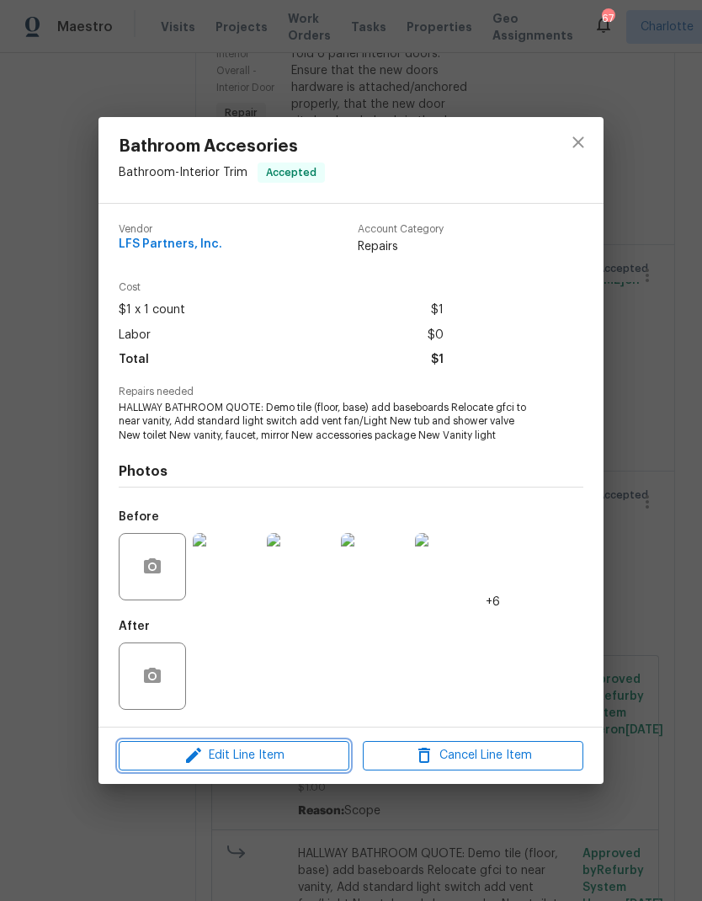
click at [264, 756] on span "Edit Line Item" at bounding box center [234, 755] width 221 height 21
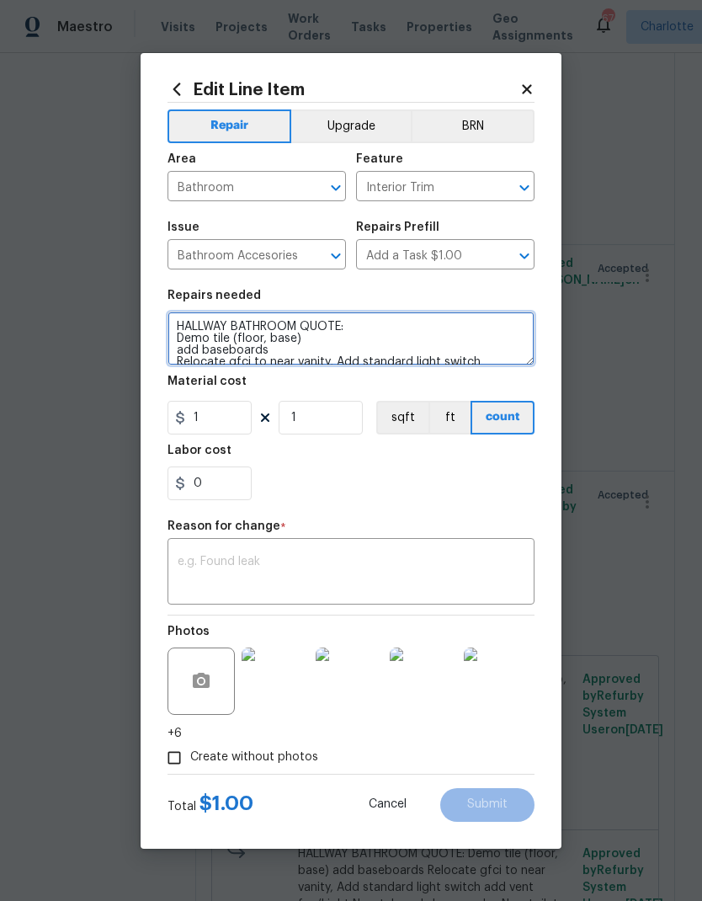
click at [262, 333] on textarea "HALLWAY BATHROOM QUOTE: Demo tile (floor, base) add baseboards Relocate gfci to…" at bounding box center [351, 339] width 367 height 54
type textarea "HALLWAY BATHROOM QUOTE: Demo tile (base) add baseboards Relocate gfci to near v…"
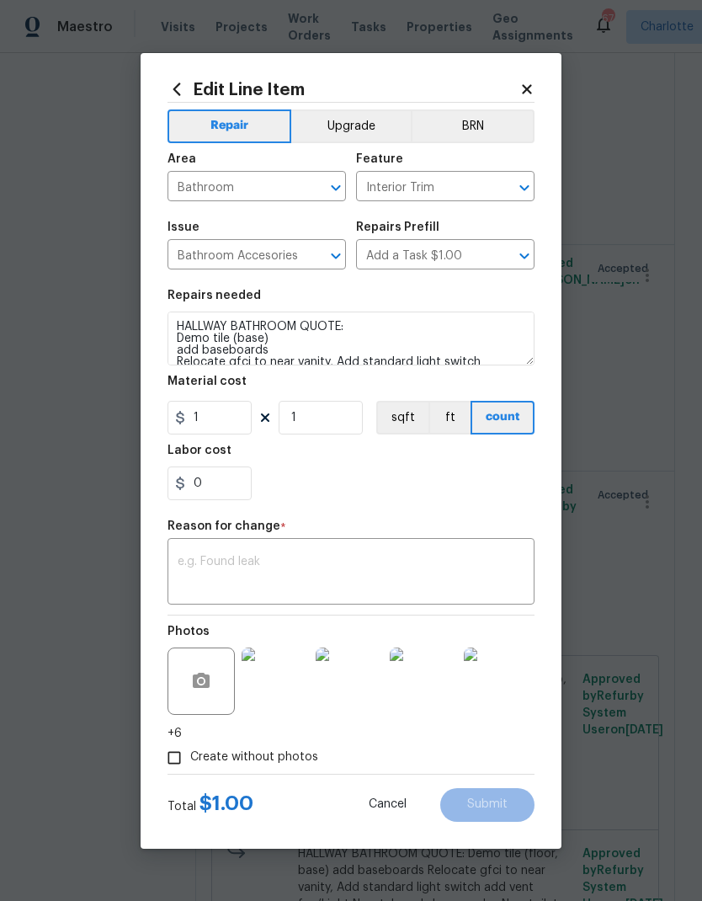
click at [399, 513] on div "Repair Upgrade BRN Area Bathroom ​ Feature Interior Trim ​ Issue Bathroom Acces…" at bounding box center [351, 438] width 367 height 671
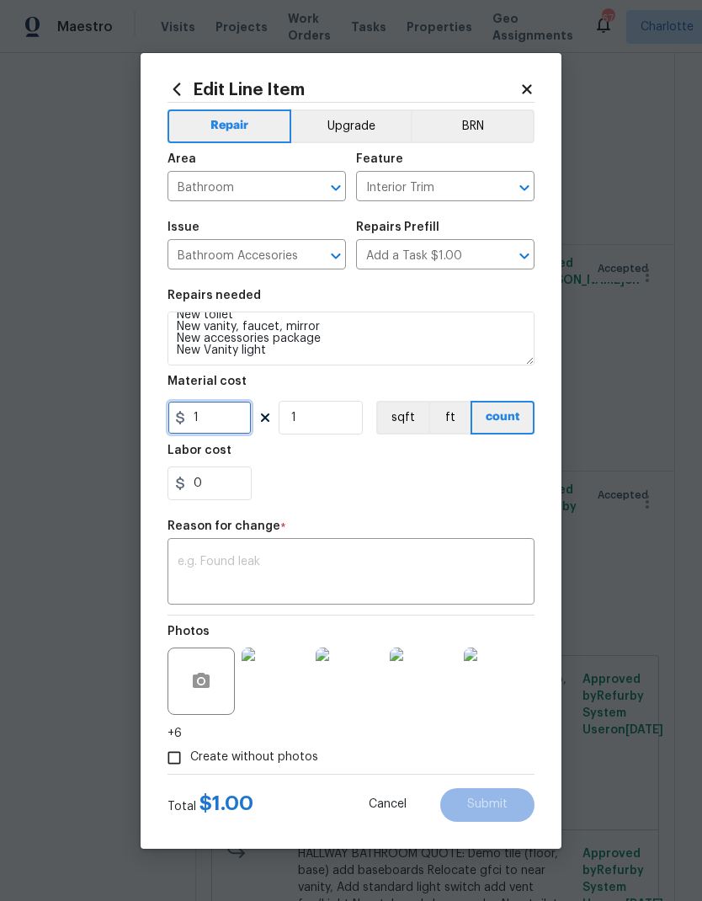
click at [243, 425] on input "1" at bounding box center [210, 418] width 84 height 34
type input "4500"
click at [419, 496] on div "0" at bounding box center [351, 483] width 367 height 34
click at [377, 583] on textarea at bounding box center [351, 573] width 347 height 35
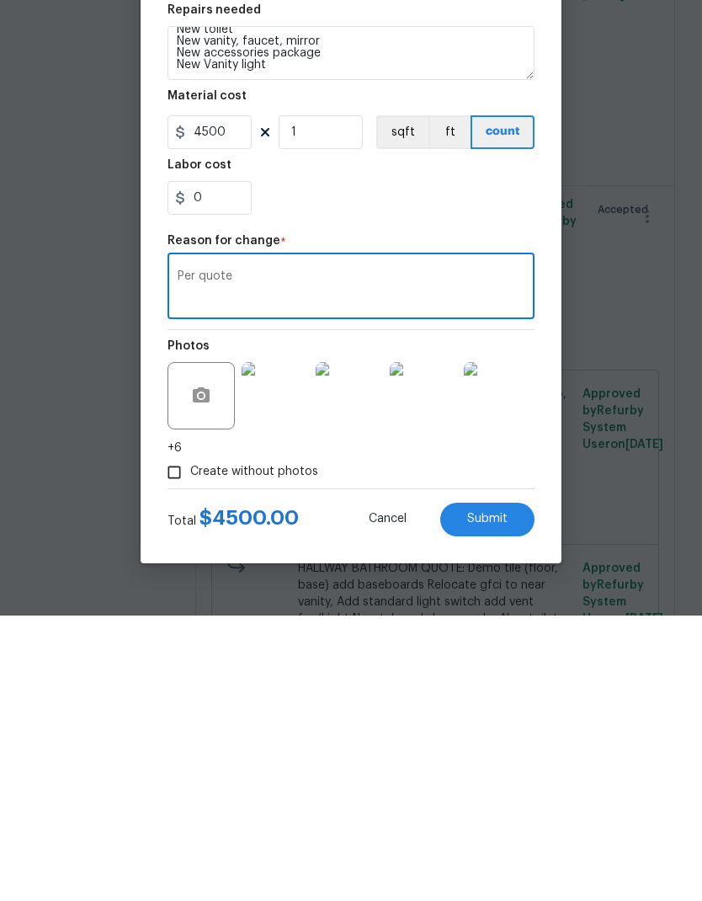
type textarea "Per quote"
click at [494, 798] on span "Submit" at bounding box center [487, 804] width 40 height 13
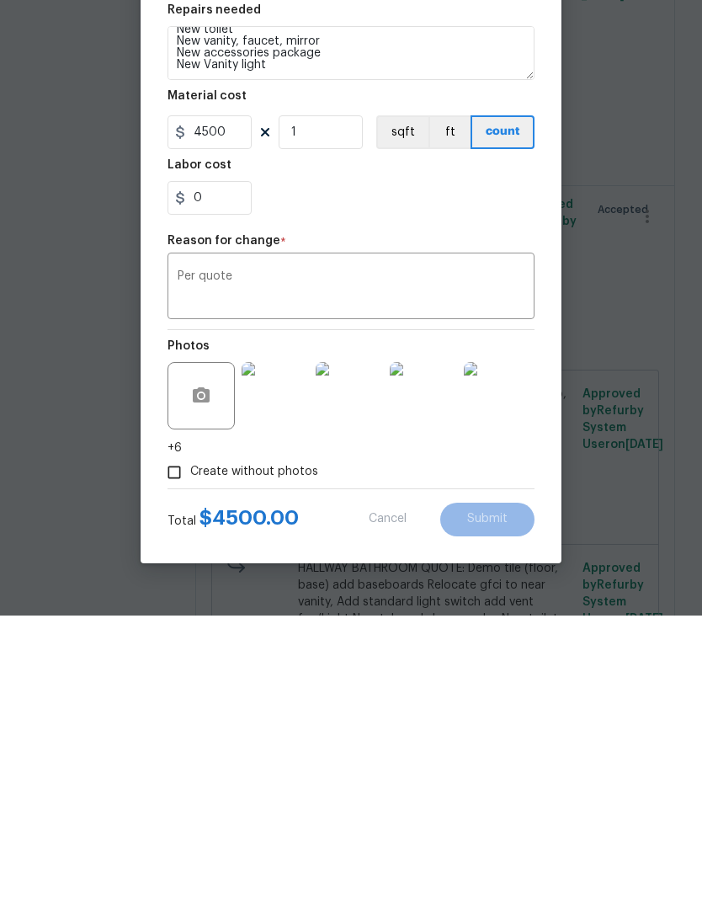
scroll to position [67, 0]
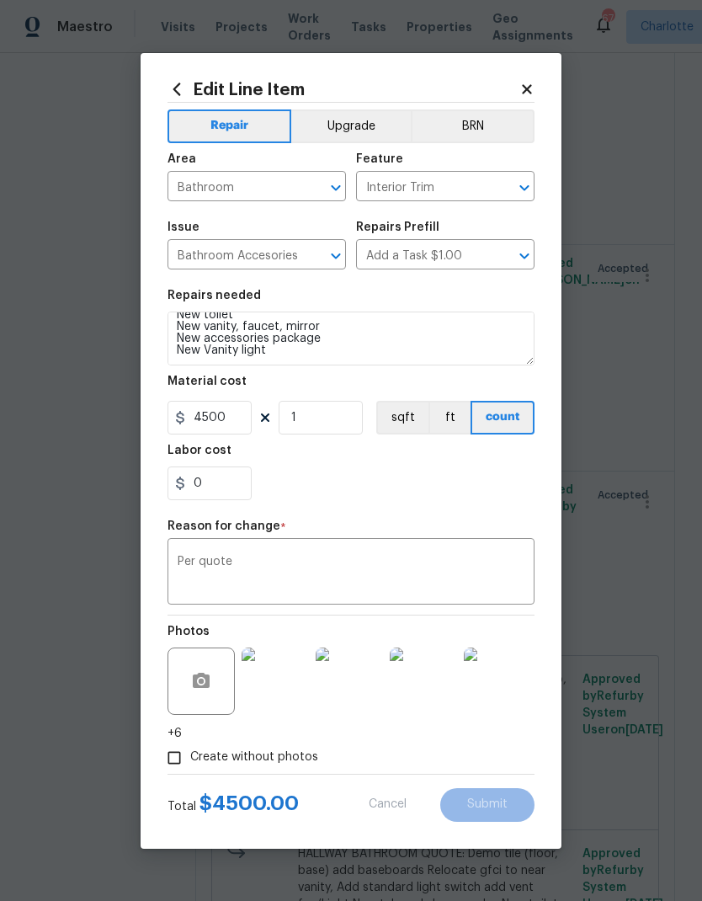
type textarea "HALLWAY BATHROOM QUOTE: Demo tile (floor, base) add baseboards Relocate gfci to…"
type input "1"
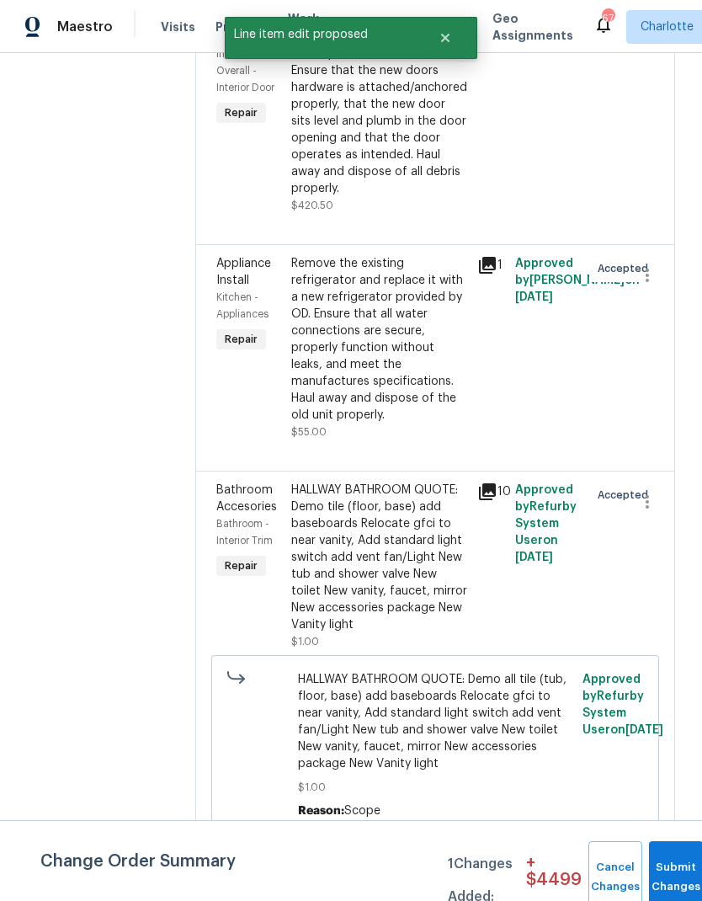
scroll to position [0, 0]
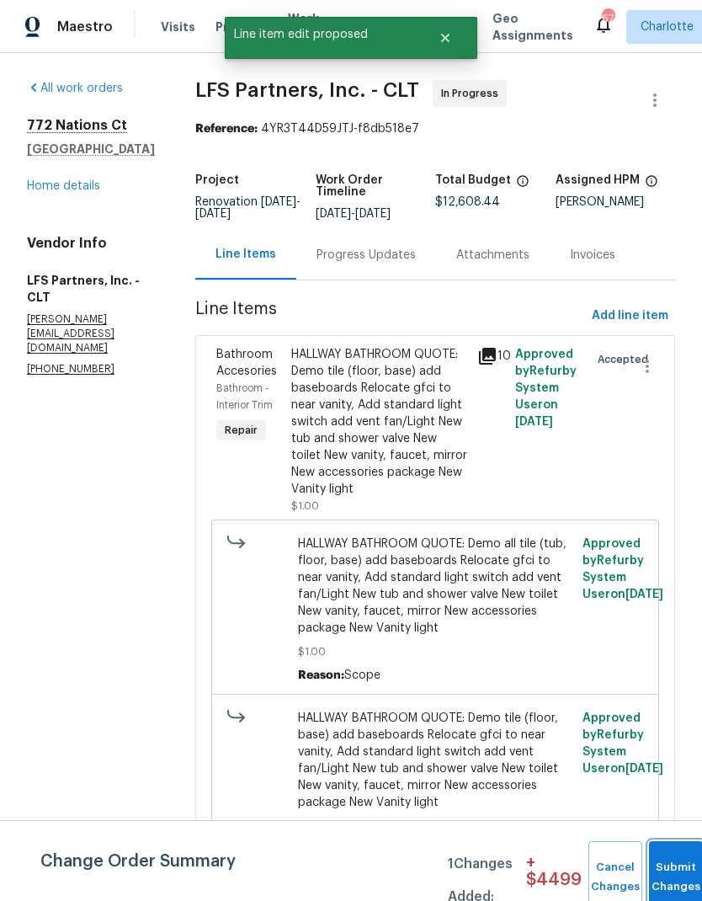
click at [682, 866] on button "Submit Changes" at bounding box center [676, 877] width 54 height 72
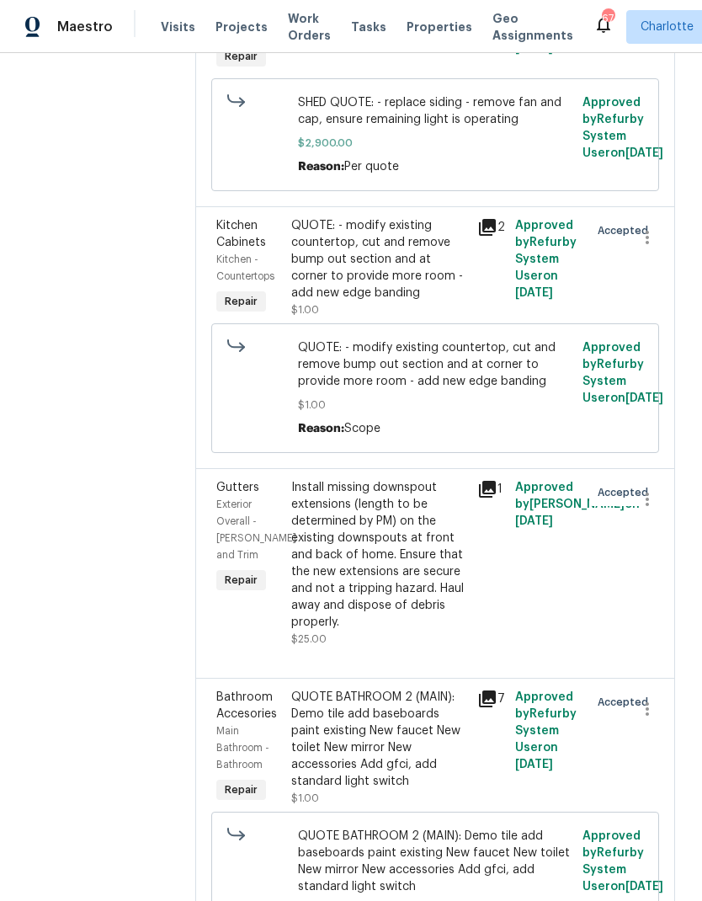
scroll to position [5271, 0]
click at [242, 690] on span "Bathroom Accesories" at bounding box center [246, 704] width 61 height 29
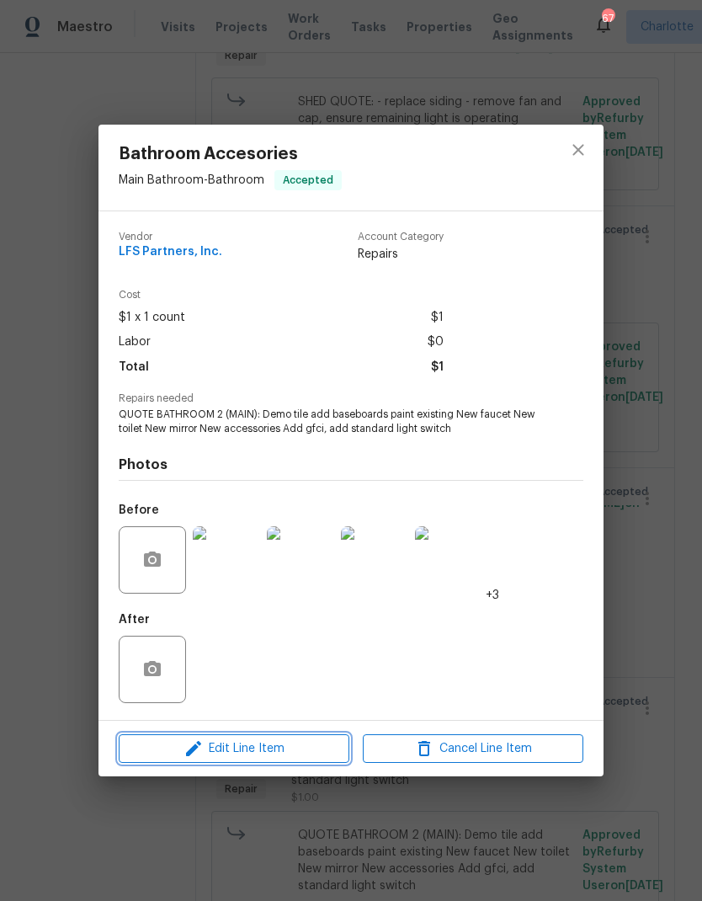
click at [277, 763] on button "Edit Line Item" at bounding box center [234, 748] width 231 height 29
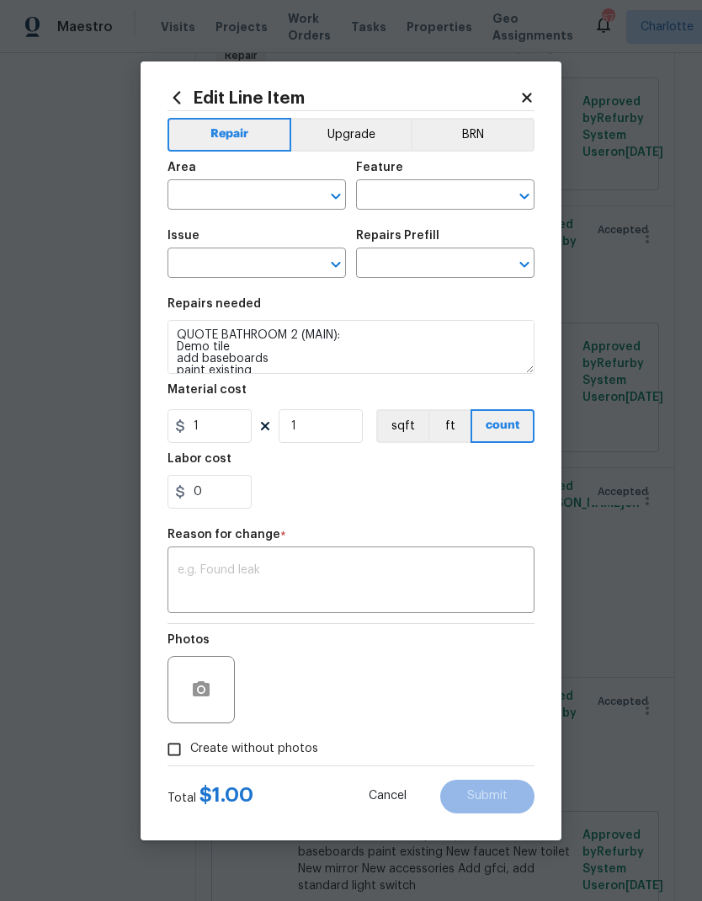
type input "Main Bathroom"
type input "Bathroom"
type input "Bathroom Accesories"
type input "Add a Task $1.00"
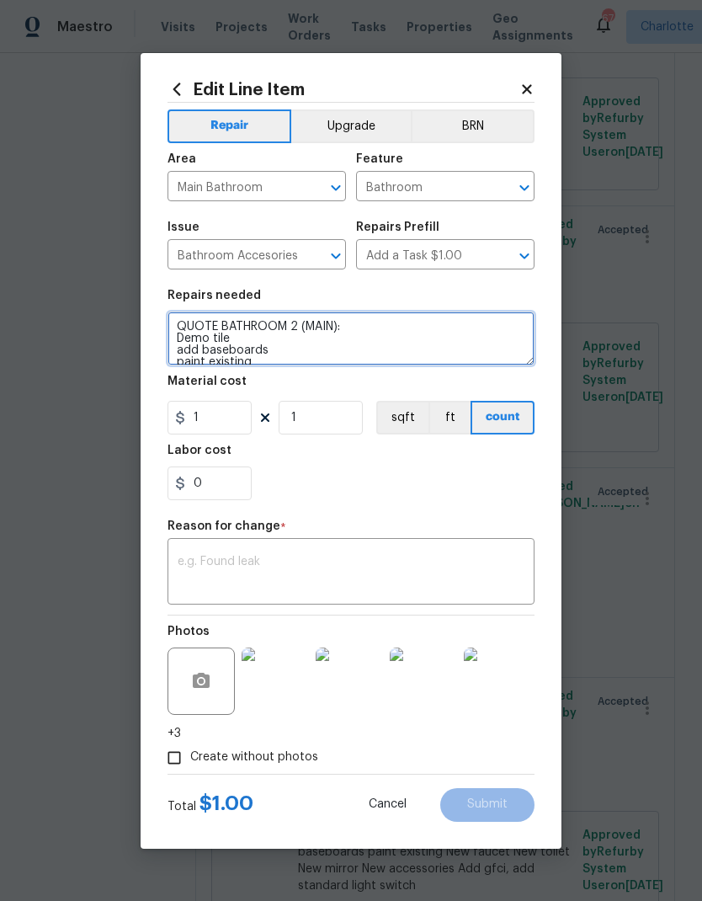
click at [182, 333] on textarea "QUOTE BATHROOM 2 (MAIN): Demo tile add baseboards paint existing New faucet New…" at bounding box center [351, 339] width 367 height 54
click at [182, 332] on textarea "QUOTE BATHROOM 2 (MAIN): Demo tile add baseboards paint existing New faucet New…" at bounding box center [351, 339] width 367 height 54
click at [247, 334] on textarea "QUOTE BATHROOM 2 (MAIN): Demo tile add baseboards paint existing New faucet New…" at bounding box center [351, 339] width 367 height 54
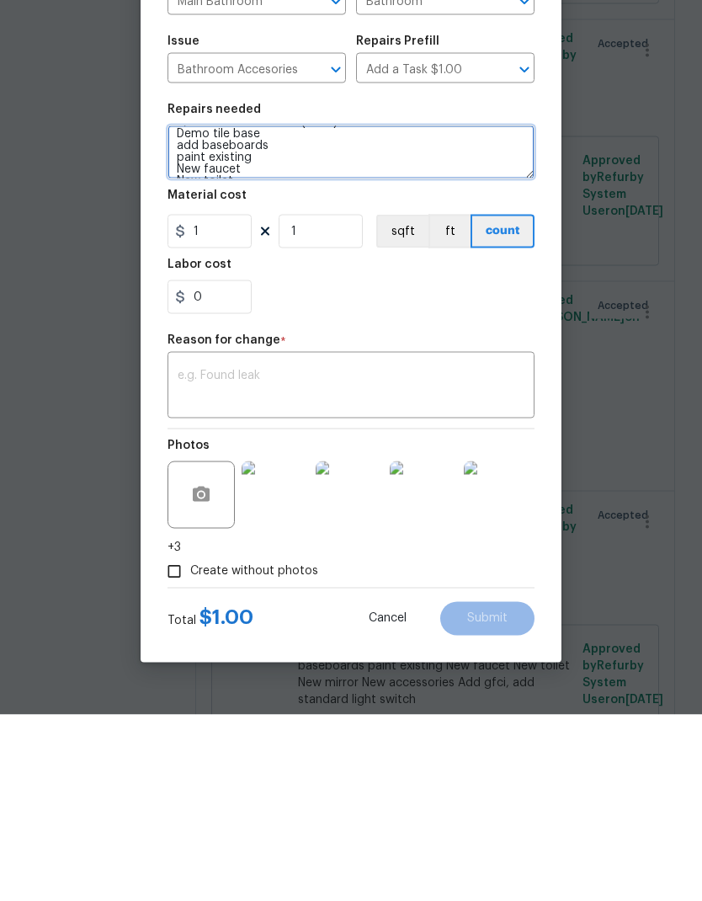
scroll to position [22, 0]
click at [274, 312] on textarea "QUOTE BATHROOM 2 (MAIN): Demo tile base add baseboards paint existing New fauce…" at bounding box center [351, 339] width 367 height 54
type textarea "QUOTE BATHROOM 2 (MAIN): Demo tile base add baseboards paint existing vanity Ne…"
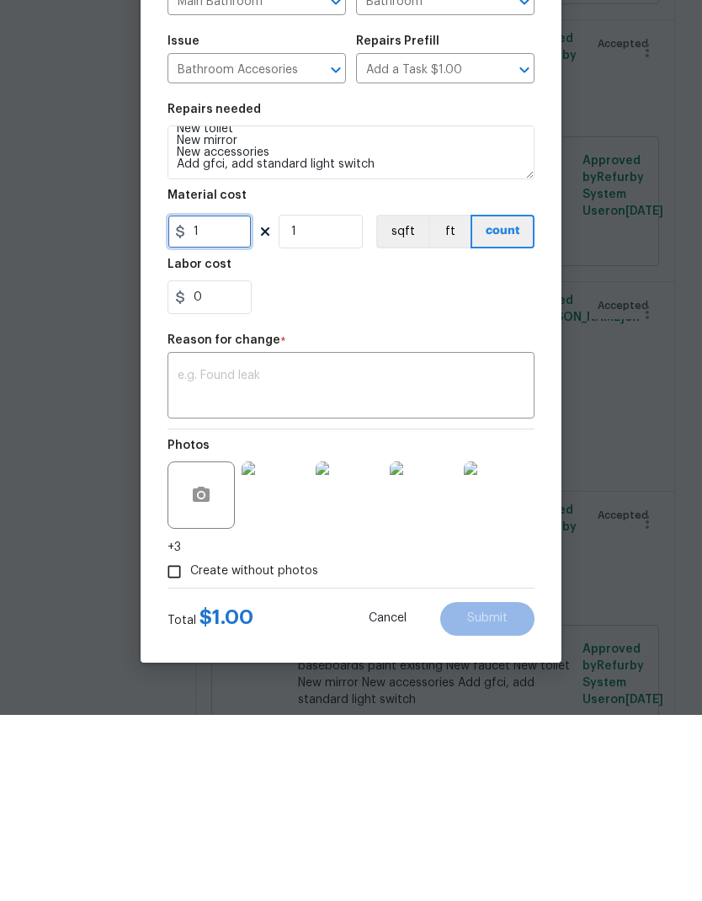
click at [234, 401] on input "1" at bounding box center [210, 418] width 84 height 34
type input "700"
click at [409, 325] on section "Repairs needed QUOTE BATHROOM 2 (MAIN): Demo tile base add baseboards paint exi…" at bounding box center [351, 395] width 367 height 231
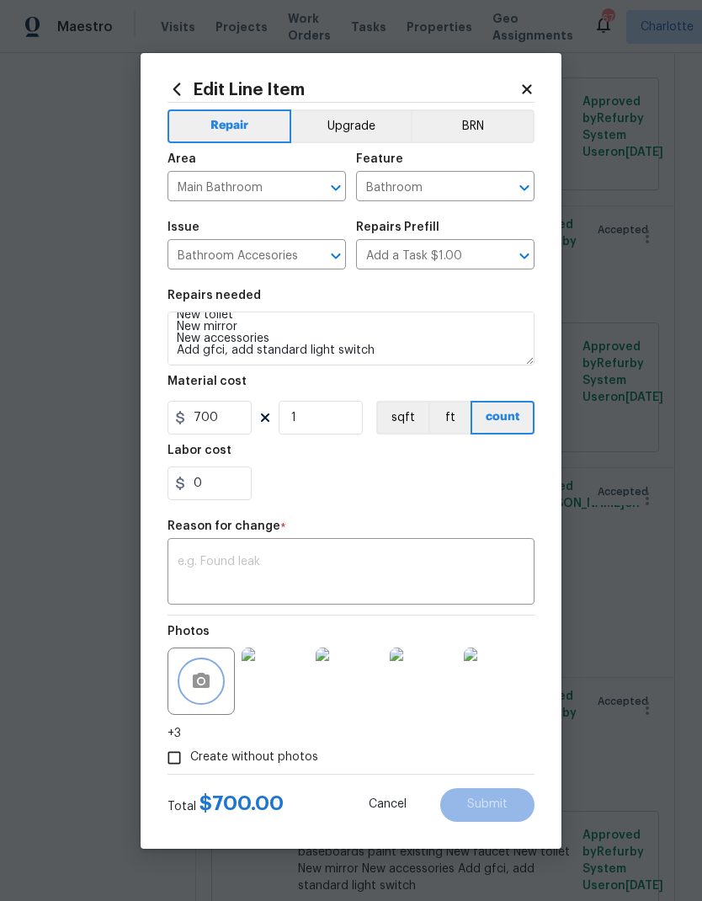
click at [212, 686] on button "button" at bounding box center [201, 681] width 40 height 40
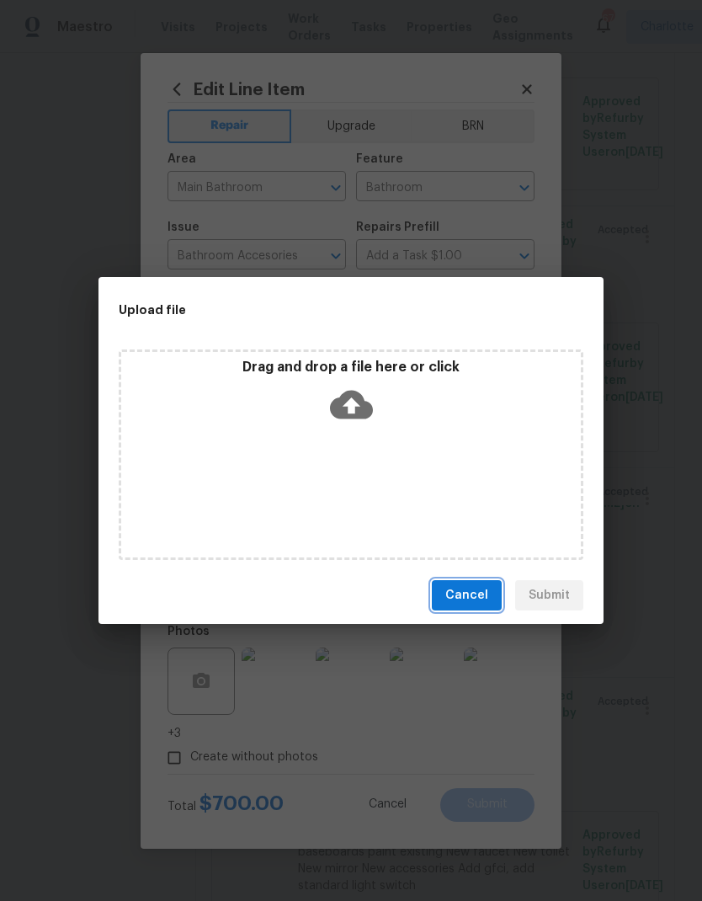
click at [471, 591] on span "Cancel" at bounding box center [466, 595] width 43 height 21
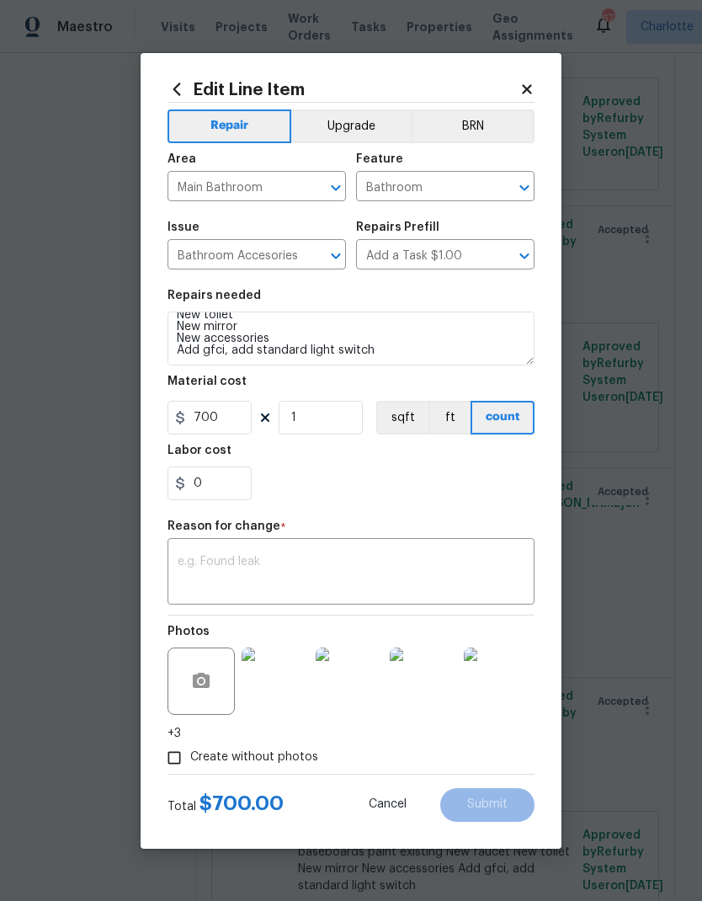
click at [287, 684] on img at bounding box center [275, 680] width 67 height 67
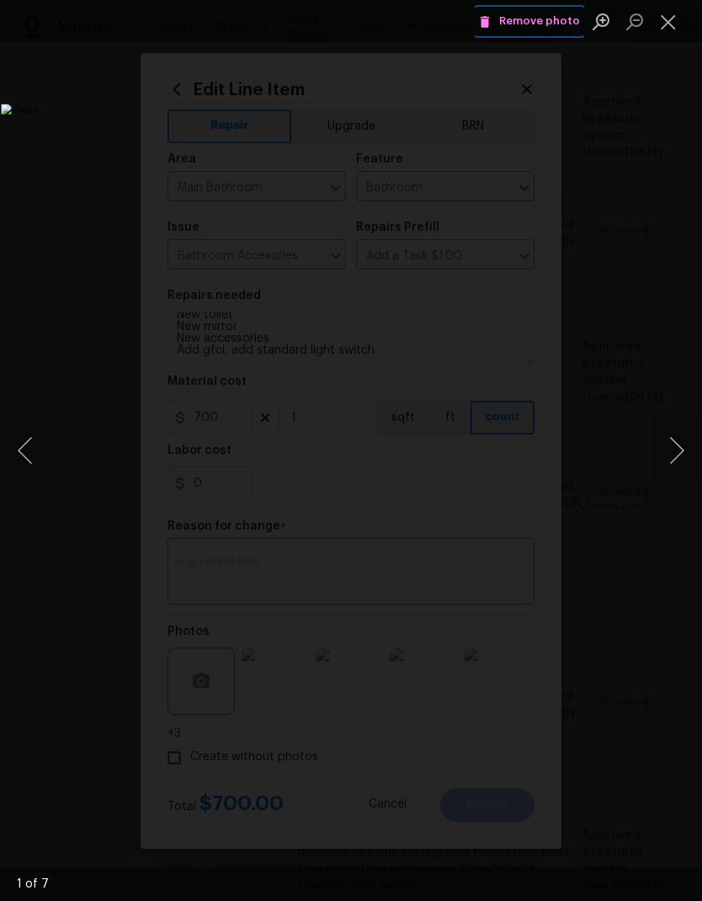
click at [548, 27] on span "Remove photo" at bounding box center [529, 21] width 101 height 19
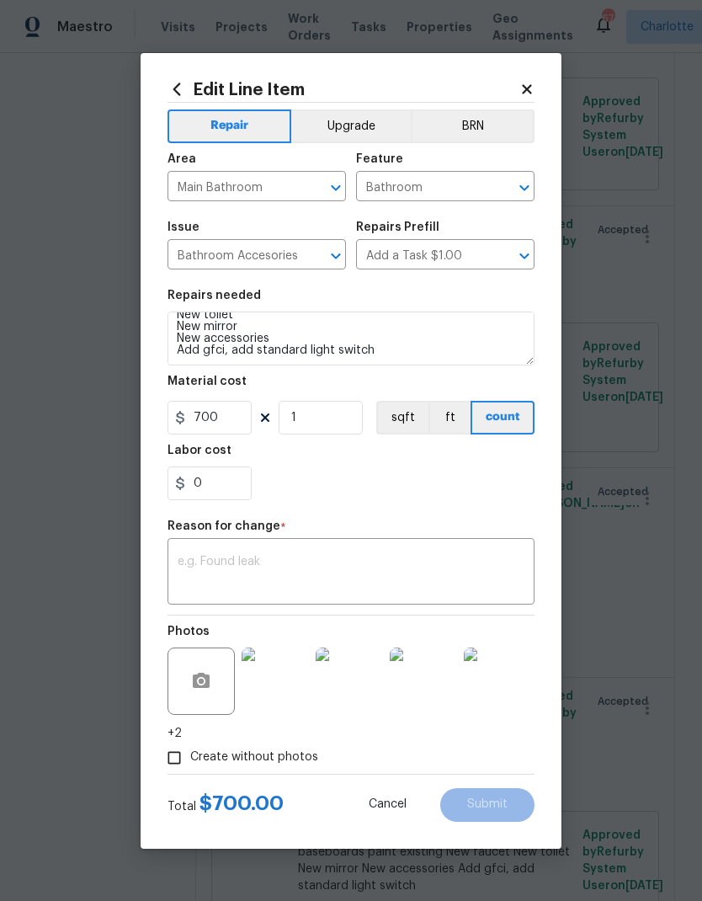
click at [324, 583] on textarea at bounding box center [351, 573] width 347 height 35
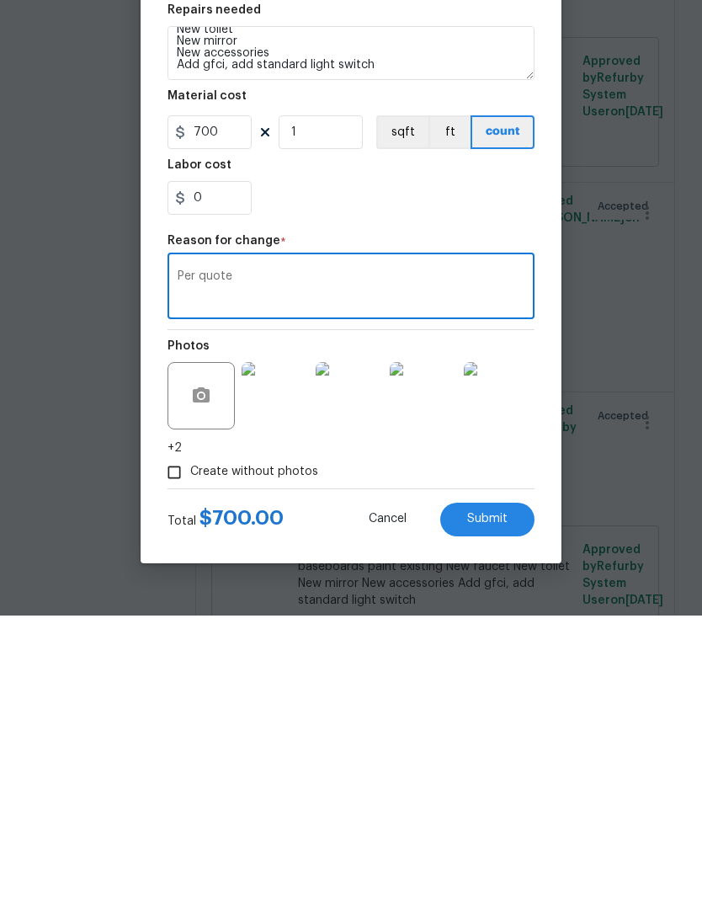
type textarea "Per quote"
click at [493, 788] on button "Submit" at bounding box center [487, 805] width 94 height 34
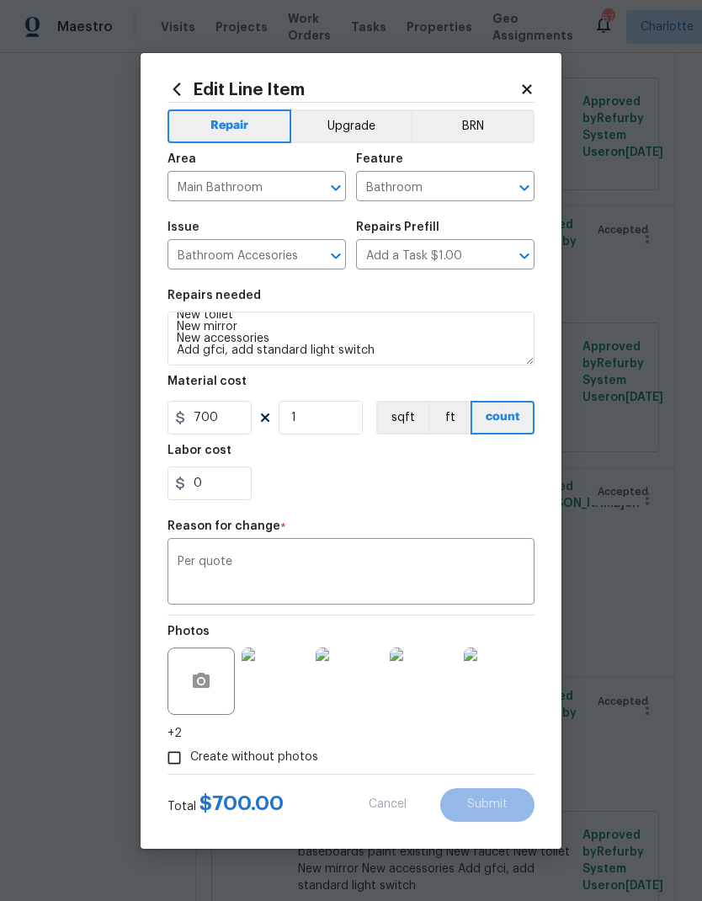
type textarea "QUOTE BATHROOM 2 (MAIN): Demo tile add baseboards paint existing New faucet New…"
type input "1"
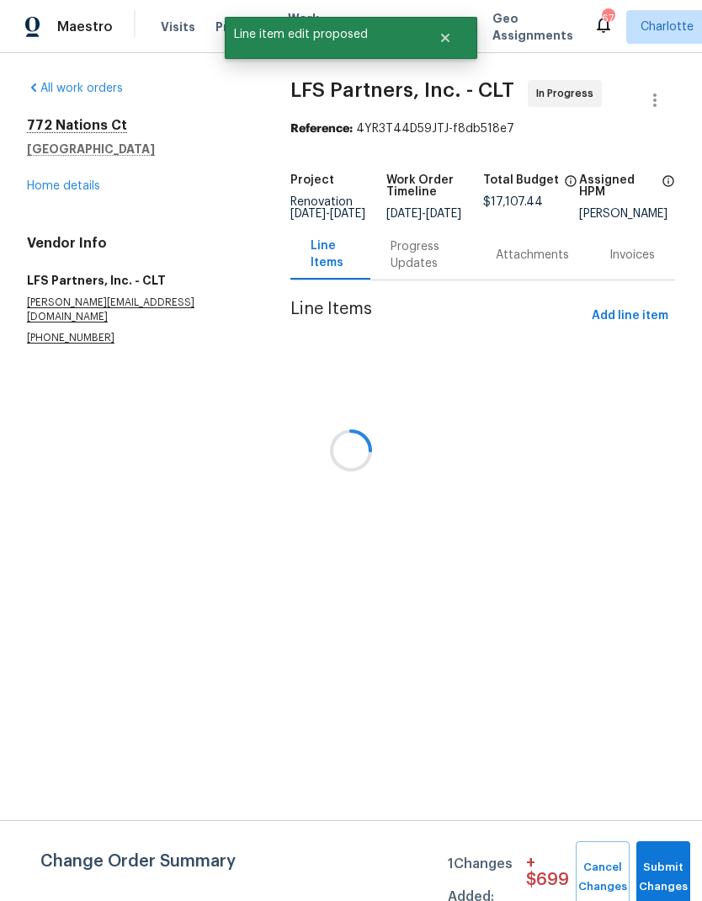
scroll to position [0, 0]
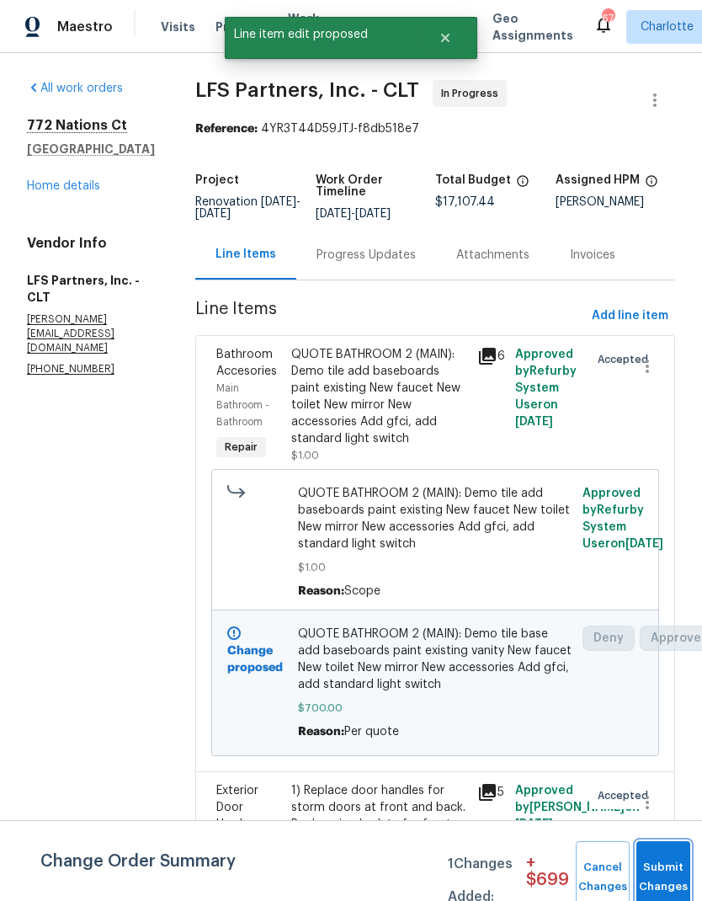
click at [663, 876] on span "Submit Changes" at bounding box center [663, 877] width 37 height 39
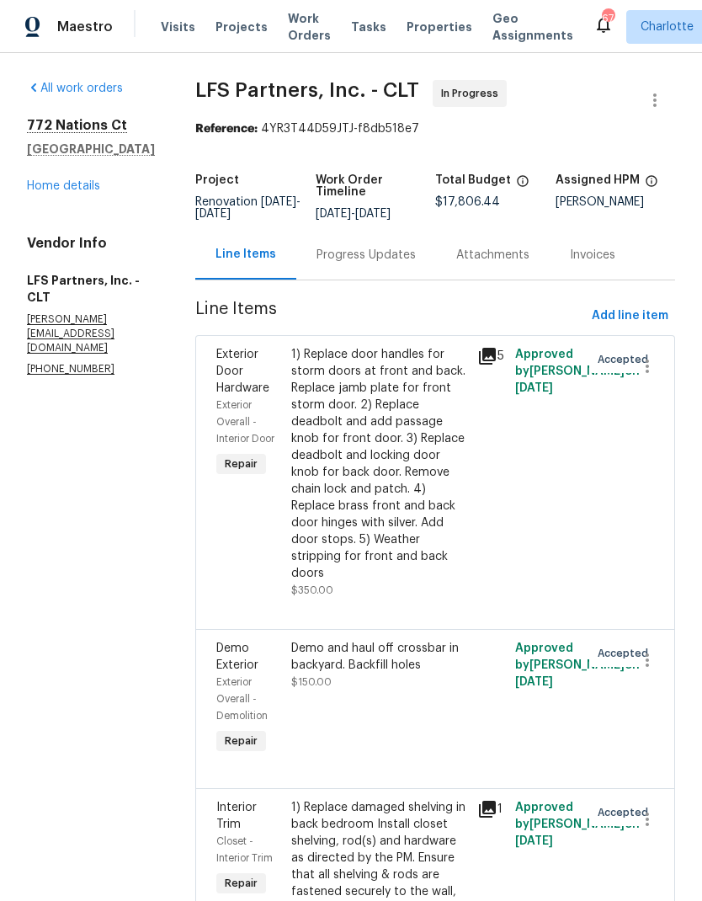
click at [40, 189] on link "Home details" at bounding box center [63, 186] width 73 height 12
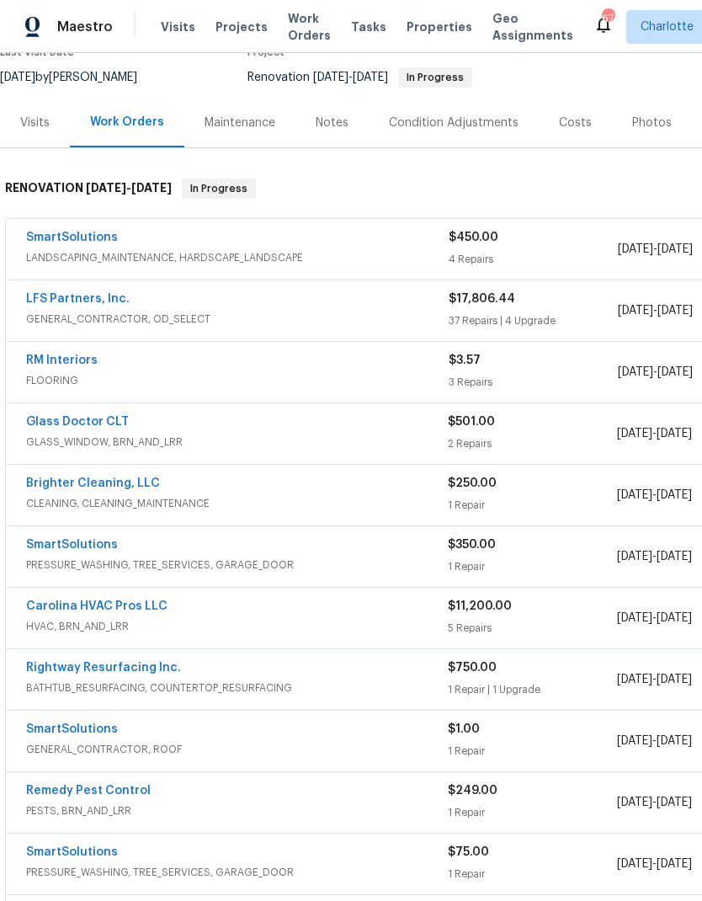
scroll to position [160, 0]
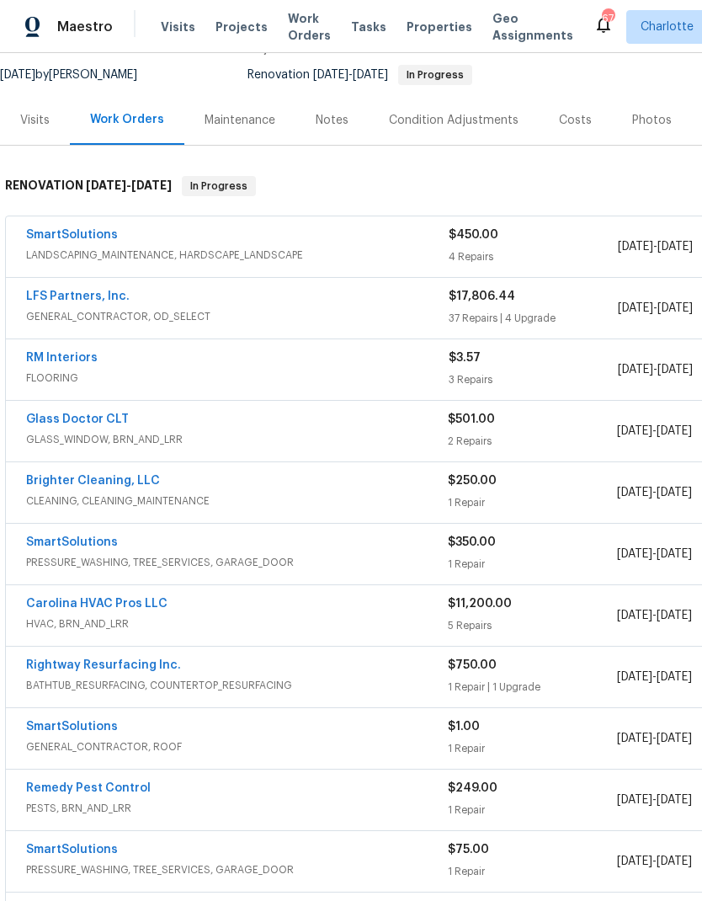
click at [95, 541] on link "SmartSolutions" at bounding box center [72, 542] width 92 height 12
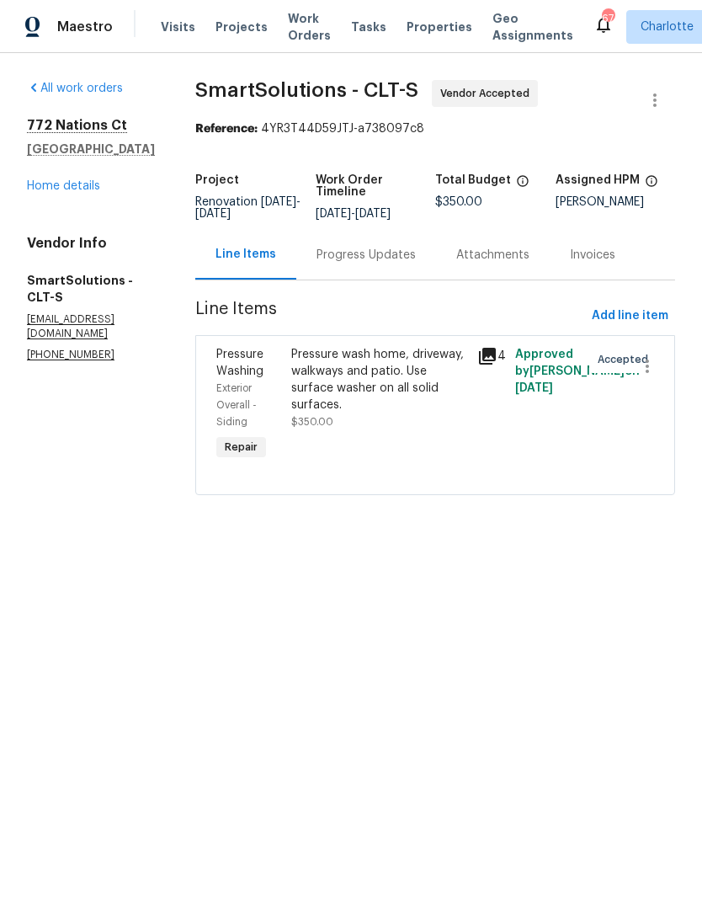
click at [372, 279] on div "Progress Updates" at bounding box center [366, 255] width 140 height 50
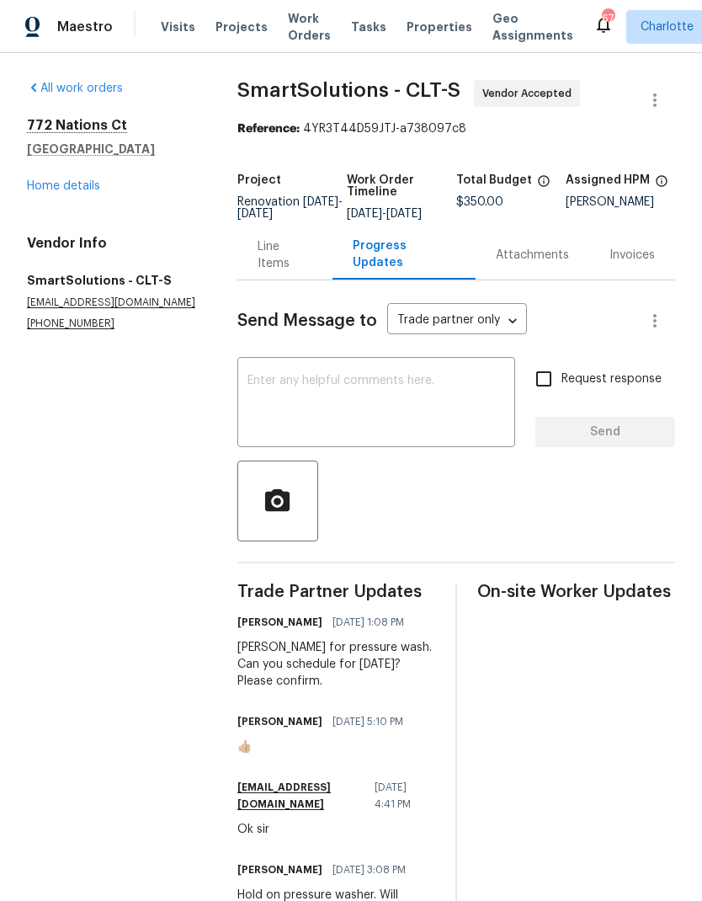
click at [73, 184] on link "Home details" at bounding box center [63, 186] width 73 height 12
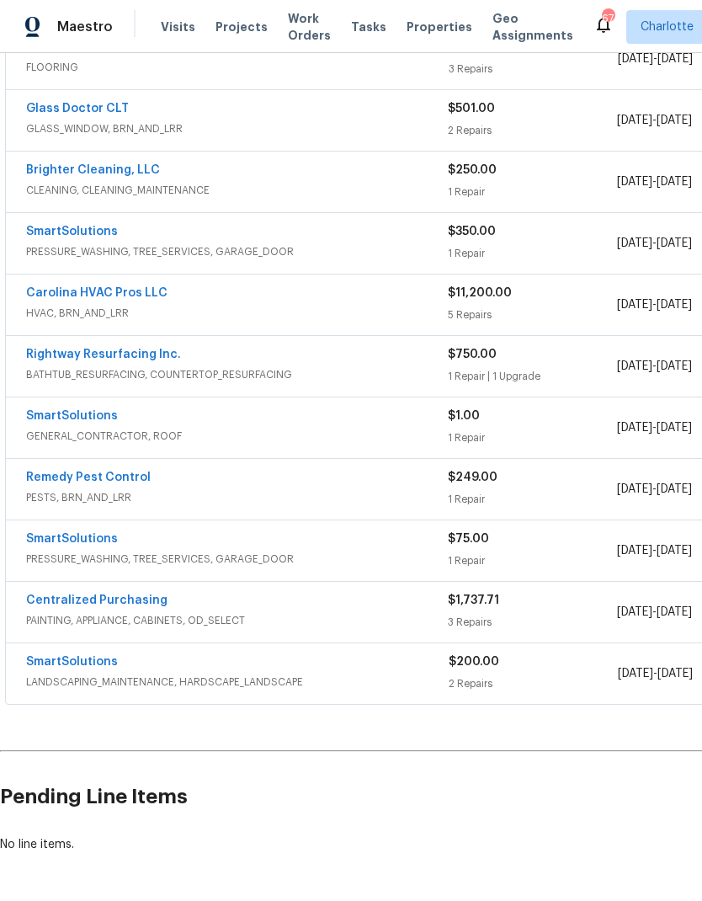
scroll to position [469, 0]
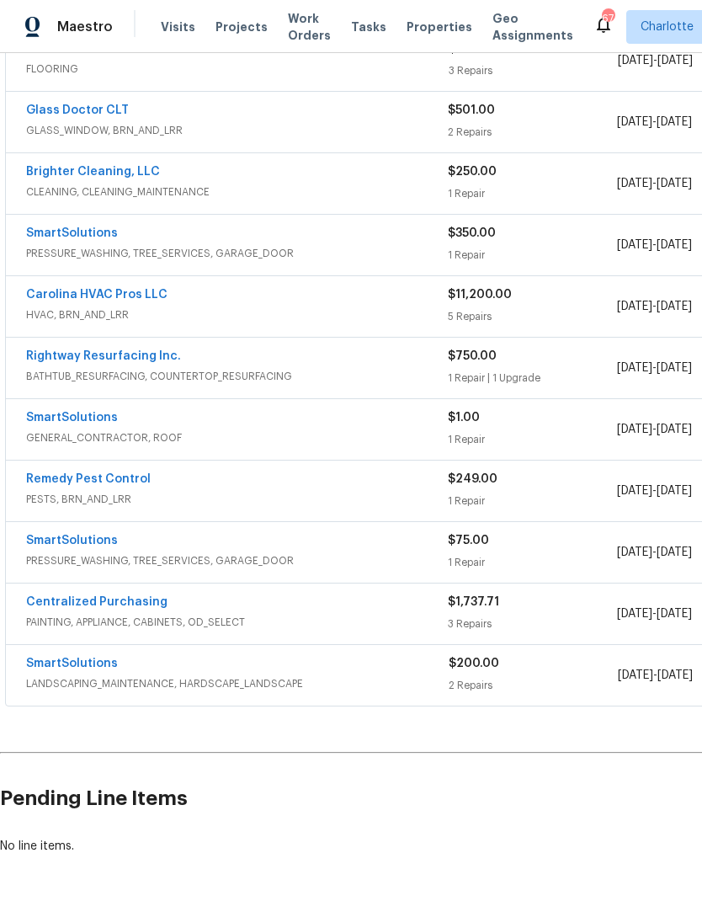
click at [130, 289] on link "Carolina HVAC Pros LLC" at bounding box center [96, 295] width 141 height 12
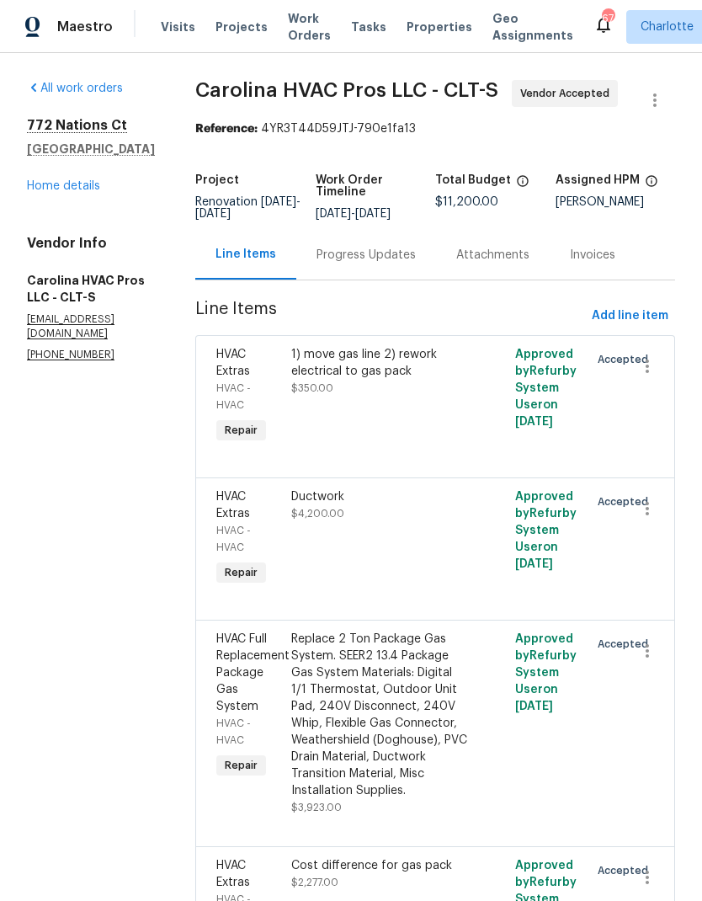
click at [372, 270] on div "Progress Updates" at bounding box center [366, 255] width 140 height 50
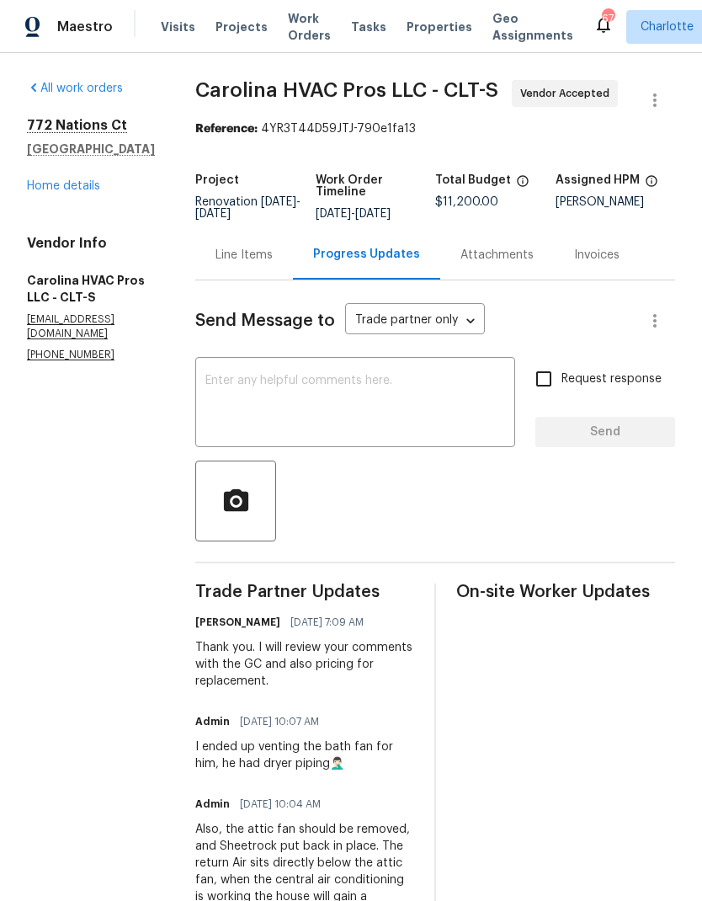
click at [340, 401] on textarea at bounding box center [355, 404] width 300 height 59
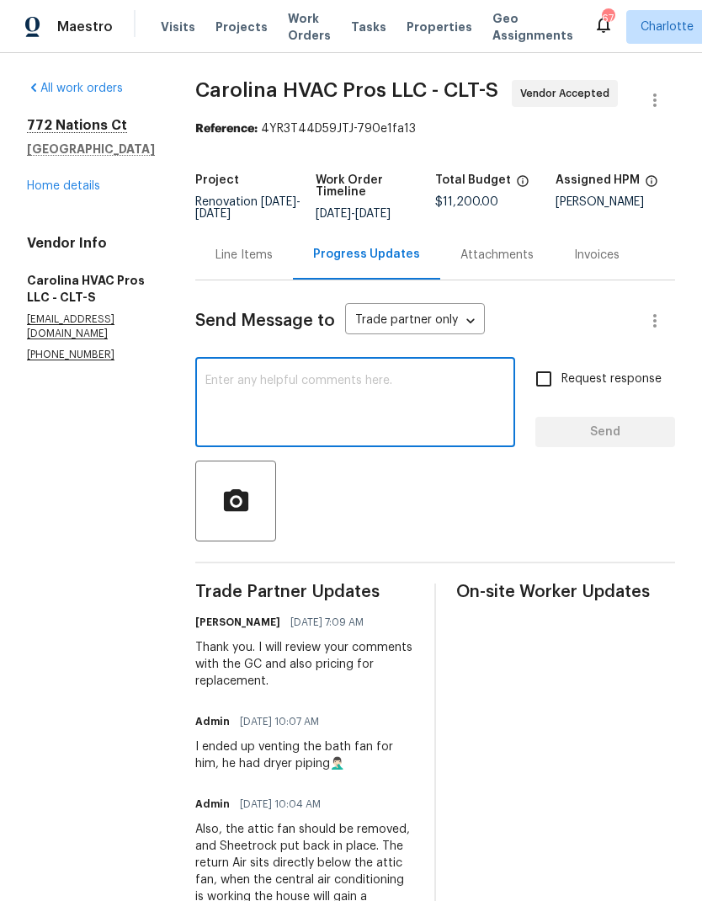
click at [252, 264] on div "Line Items" at bounding box center [244, 255] width 57 height 17
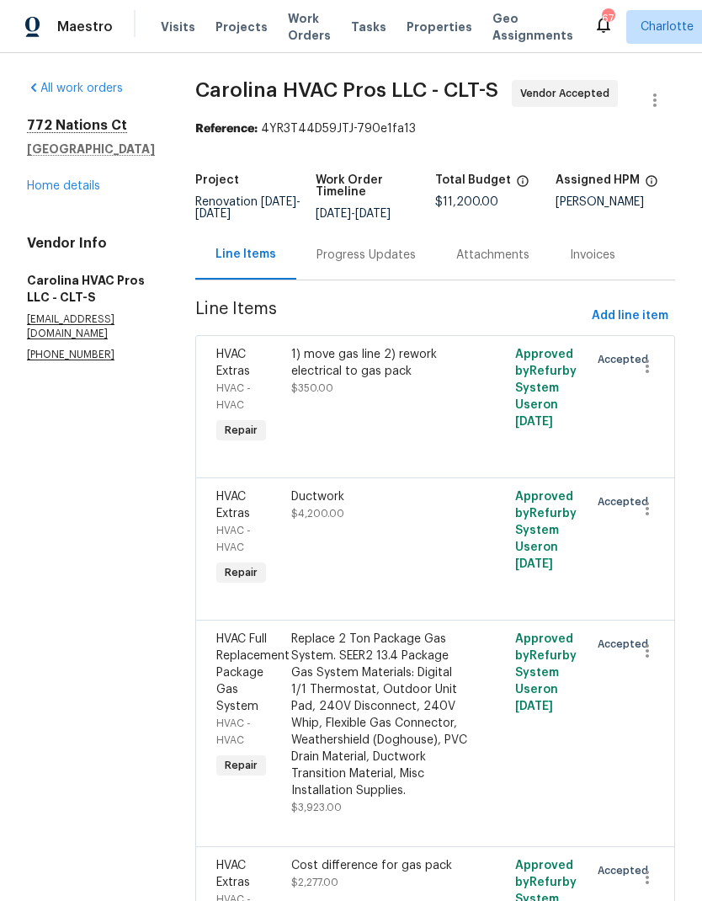
click at [370, 246] on div "Progress Updates" at bounding box center [366, 255] width 140 height 50
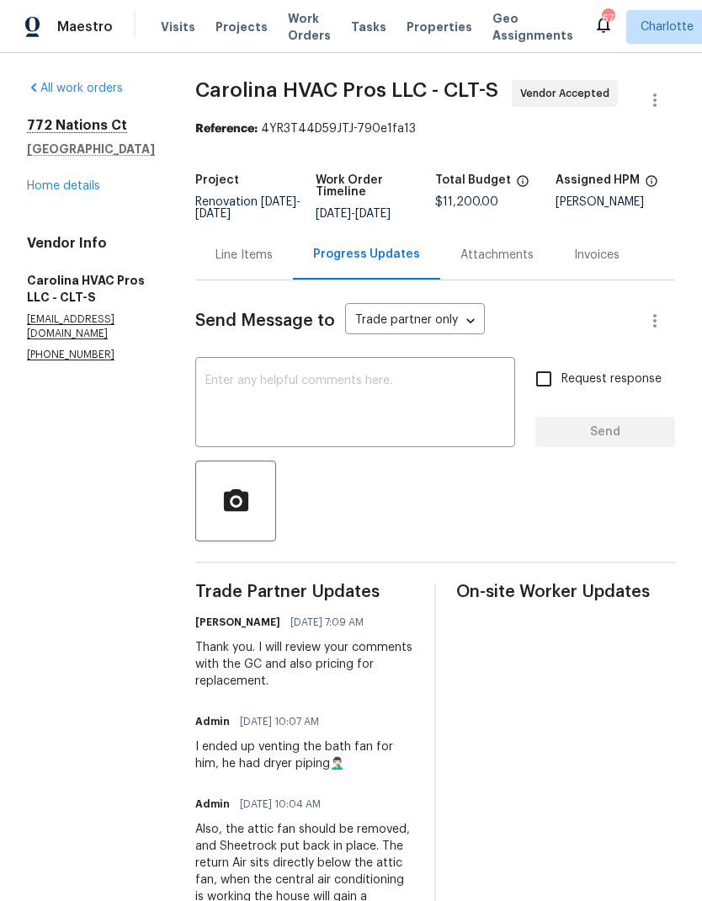
scroll to position [-1, 0]
click at [333, 398] on textarea at bounding box center [355, 404] width 300 height 59
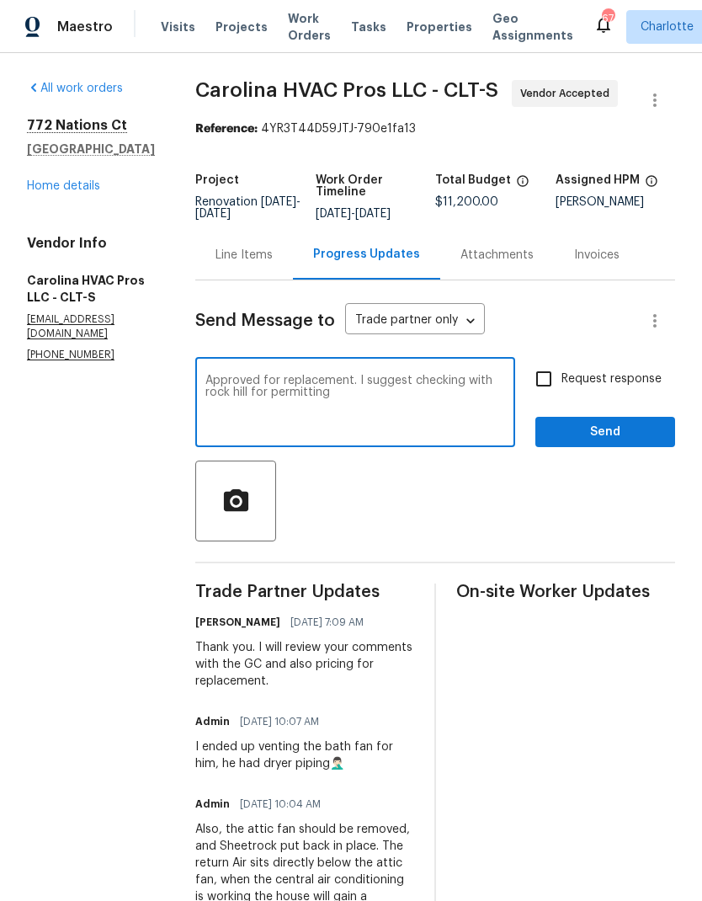
click at [210, 392] on div "Approved for replacement. I suggest checking with rock hill for permitting x ​" at bounding box center [355, 404] width 320 height 86
click at [219, 389] on textarea "Approved for replacement. I suggest checking with rock hill for permitting" at bounding box center [355, 404] width 300 height 59
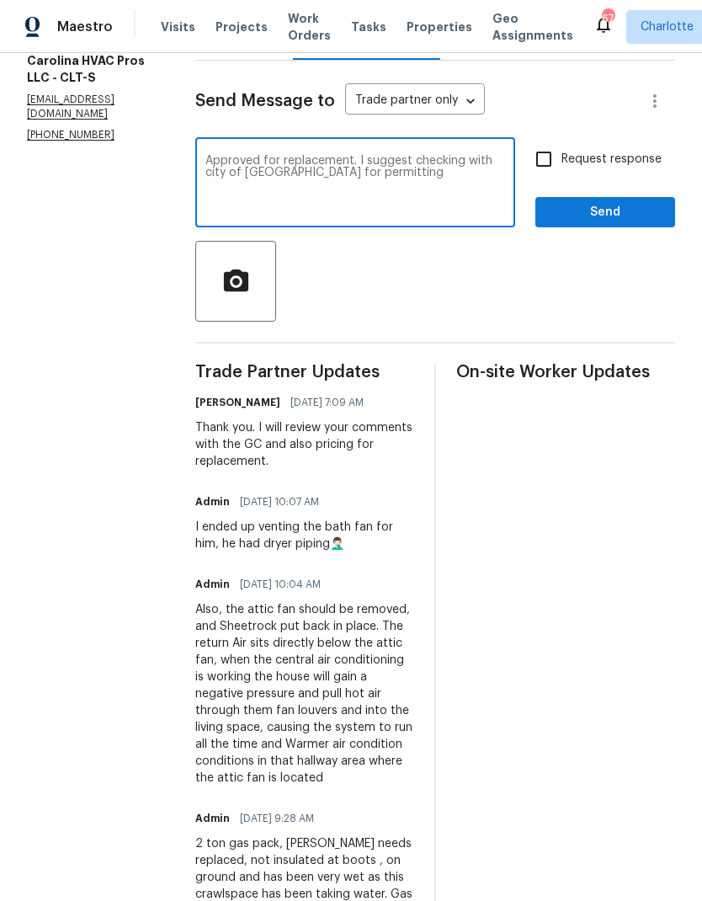
scroll to position [194, 0]
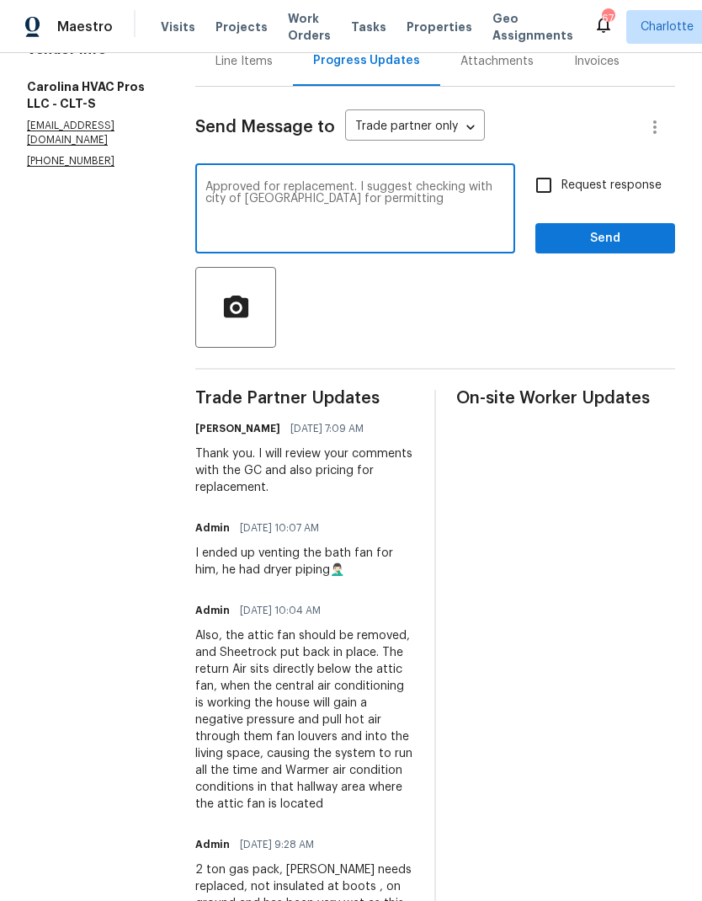
click at [420, 204] on textarea "Approved for replacement. I suggest checking with city of rock hill for permitt…" at bounding box center [355, 210] width 300 height 59
click at [377, 185] on textarea "Approved for replacement. I suggest checking with city of rock hill for permitt…" at bounding box center [355, 210] width 300 height 59
click at [377, 184] on textarea "Approved for replacement. I suggest checking with city of rock hill for permitt…" at bounding box center [355, 210] width 300 height 59
click at [508, 345] on div at bounding box center [435, 307] width 480 height 81
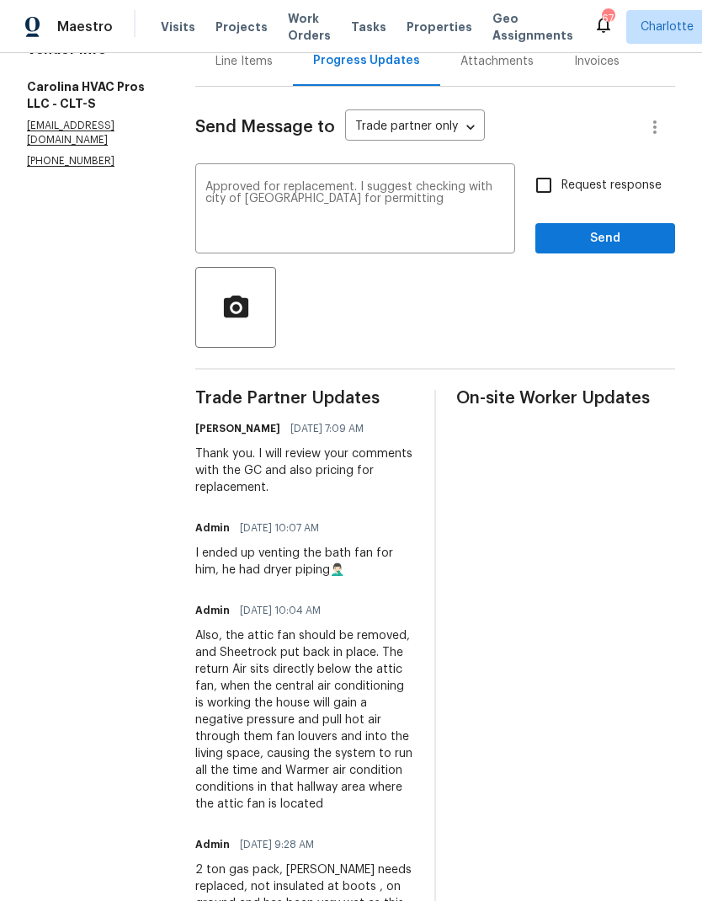
click at [353, 182] on textarea "Approved for replacement. I suggest checking with city of rock hill for permitt…" at bounding box center [355, 210] width 300 height 59
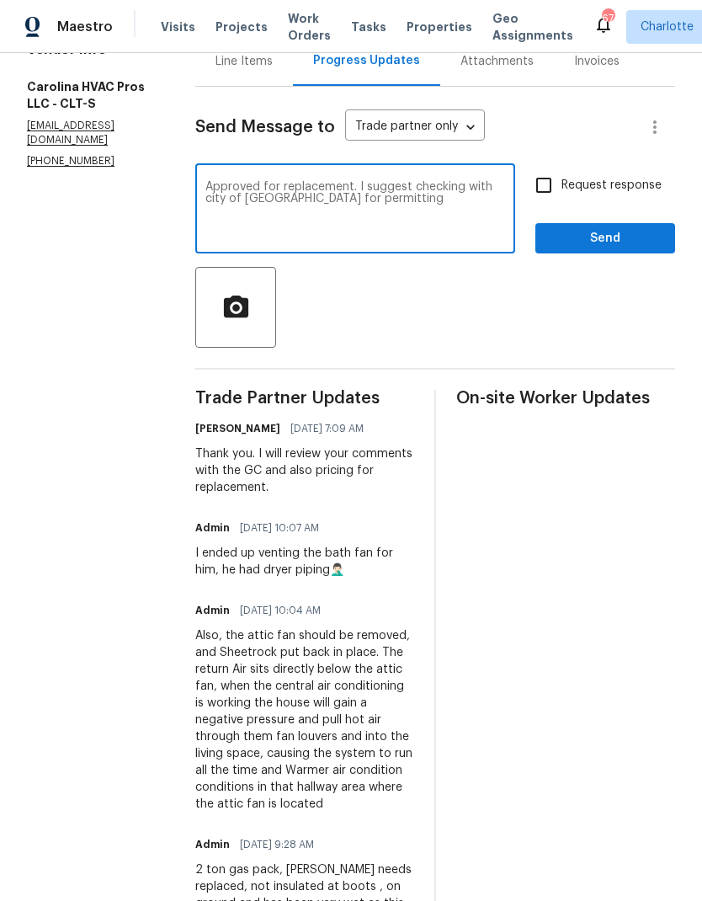
click at [365, 185] on textarea "Approved for replacement. I suggest checking with city of rock hill for permitt…" at bounding box center [355, 210] width 300 height 59
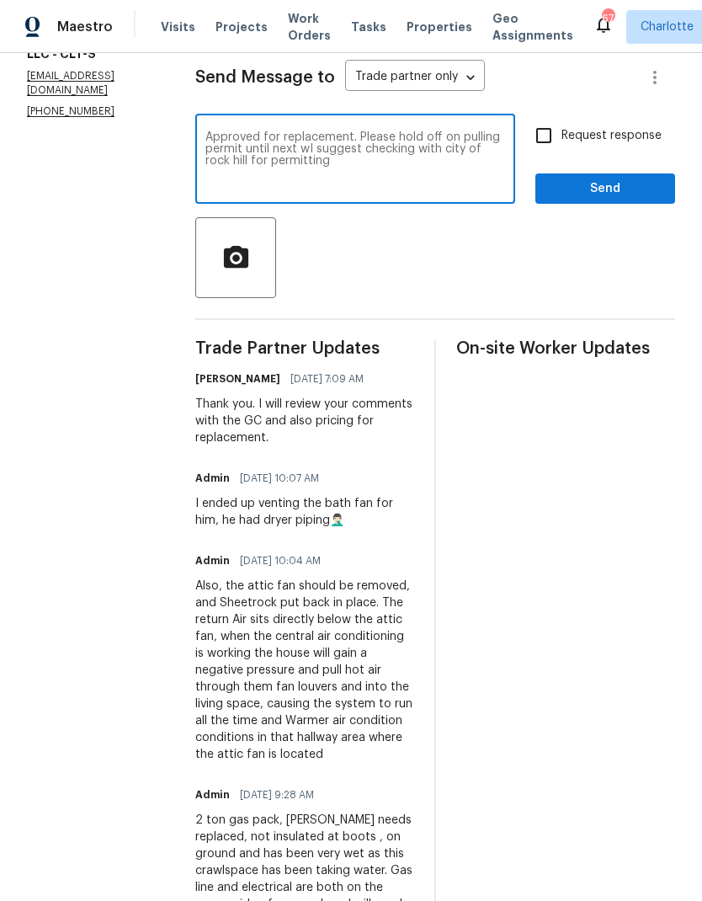
scroll to position [244, 0]
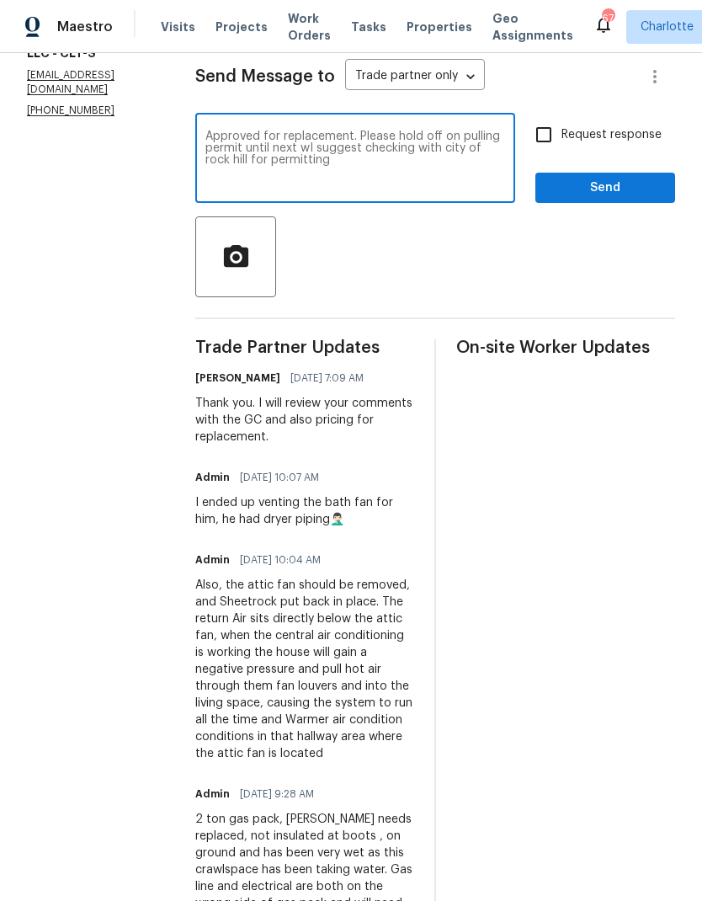
click at [363, 149] on textarea "Approved for replacement. Please hold off on pulling permit until next wI sugge…" at bounding box center [355, 159] width 300 height 59
click at [334, 146] on textarea "Approved for replacement. Please hold off on pulling permit until next wI sugge…" at bounding box center [355, 159] width 300 height 59
click at [334, 145] on textarea "Approved for replacement. Please hold off on pulling permit until next wI sugge…" at bounding box center [355, 159] width 300 height 59
click at [494, 274] on div at bounding box center [435, 256] width 480 height 81
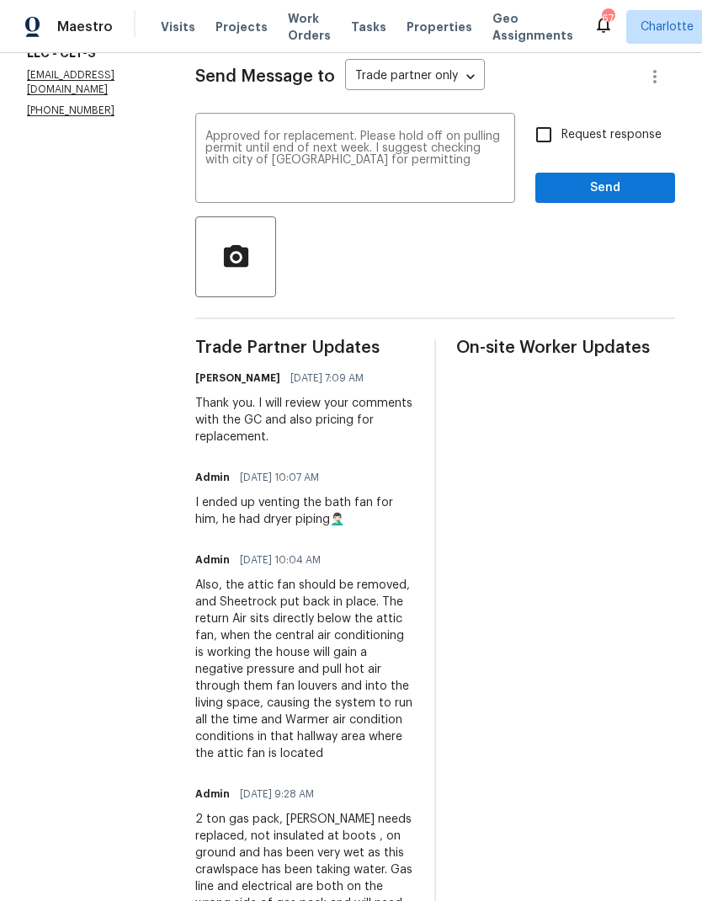
click at [472, 173] on textarea "Approved for replacement. Please hold off on pulling permit until end of next w…" at bounding box center [355, 159] width 300 height 59
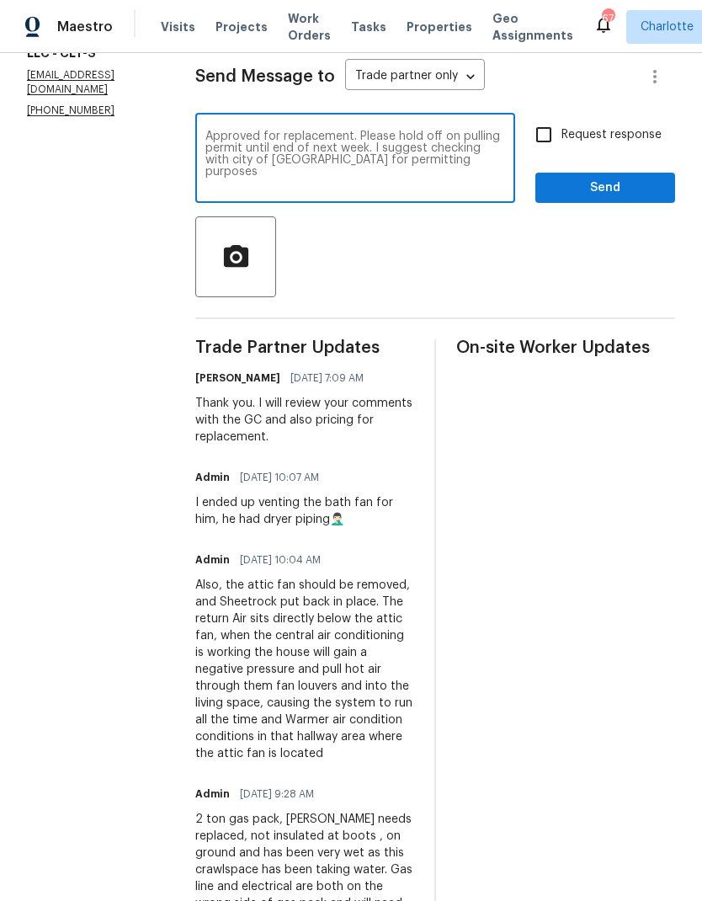
type textarea "Approved for replacement. Please hold off on pulling permit until end of next w…"
click at [554, 141] on input "Request response" at bounding box center [543, 134] width 35 height 35
checkbox input "true"
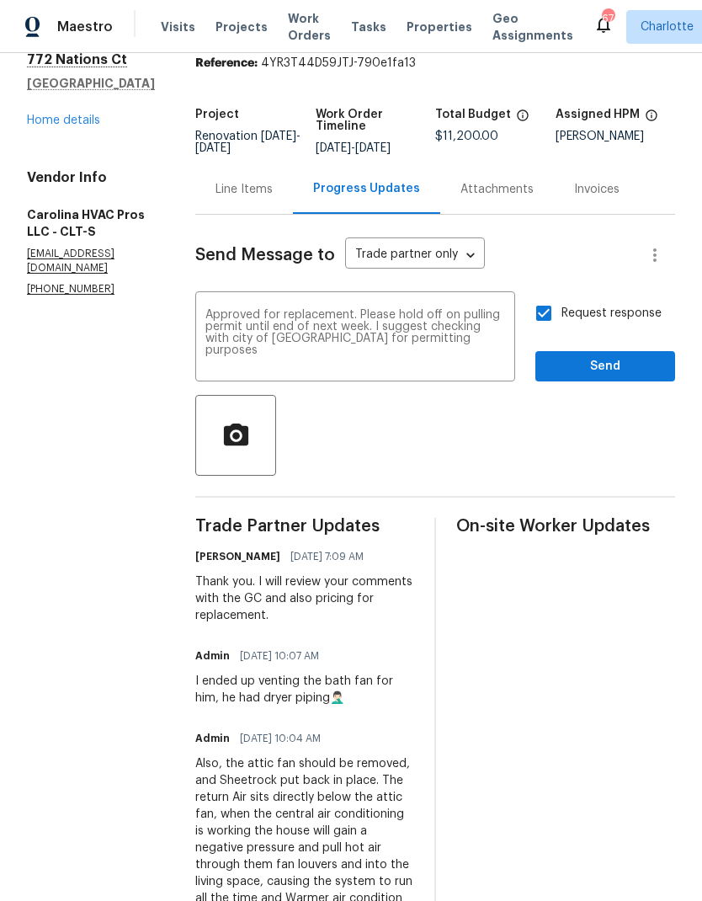
scroll to position [64, 0]
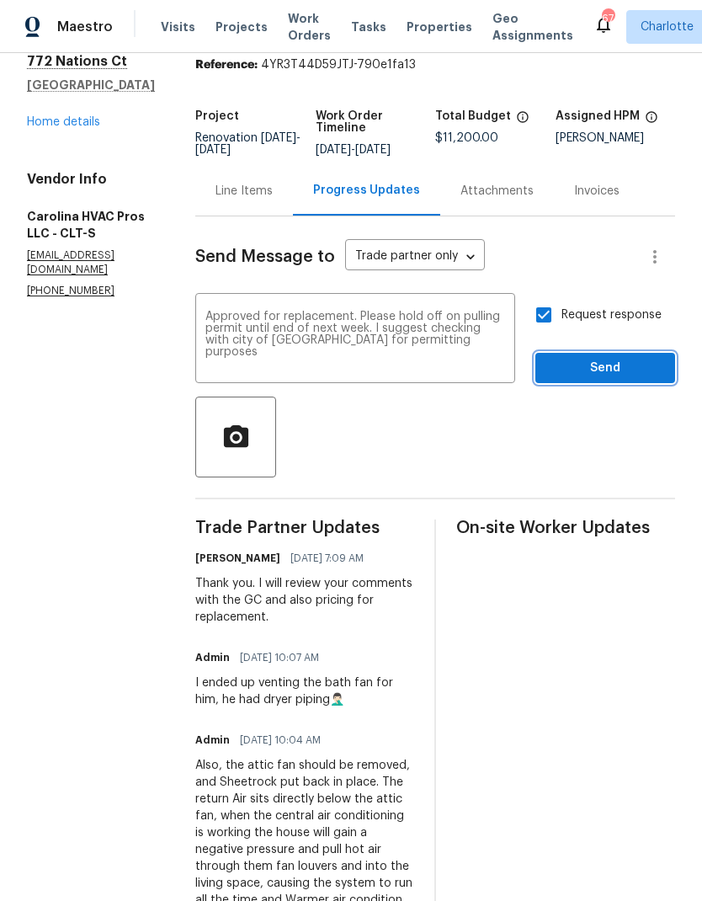
click at [618, 381] on button "Send" at bounding box center [605, 368] width 140 height 31
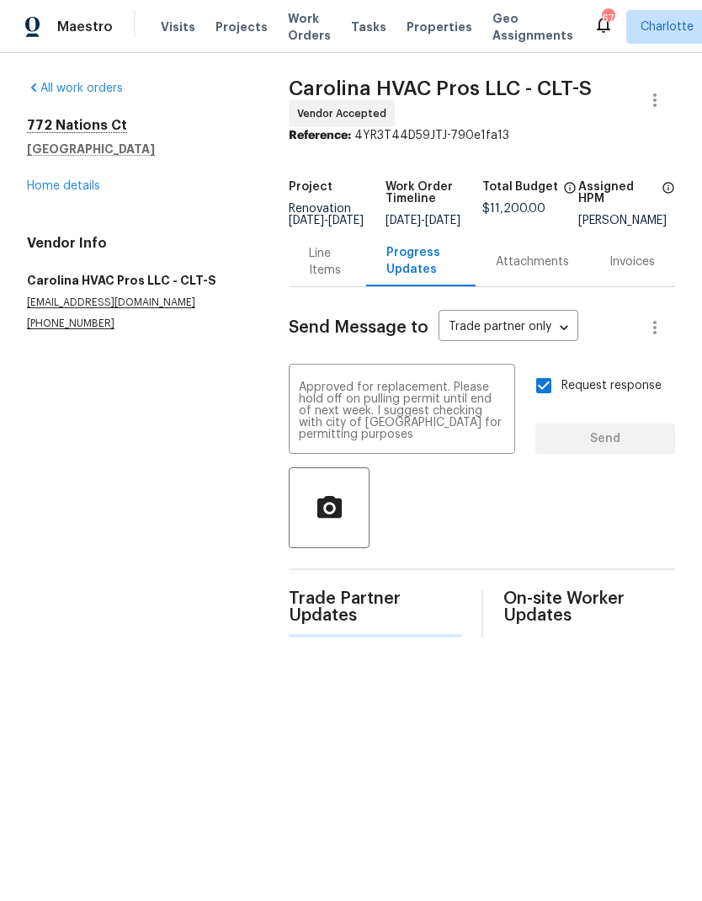
scroll to position [0, 0]
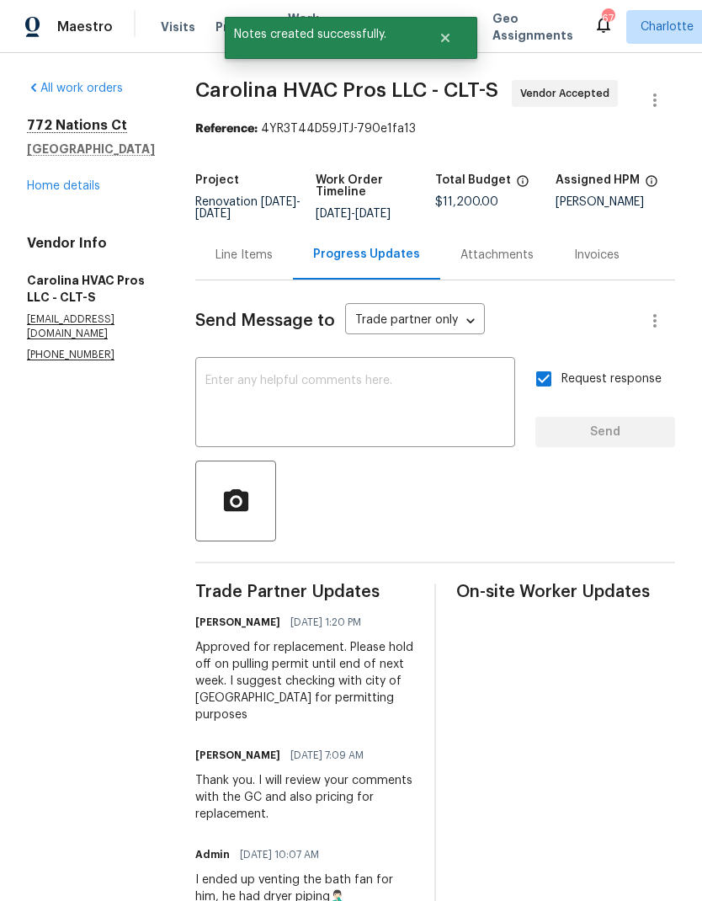
click at [78, 191] on link "Home details" at bounding box center [63, 186] width 73 height 12
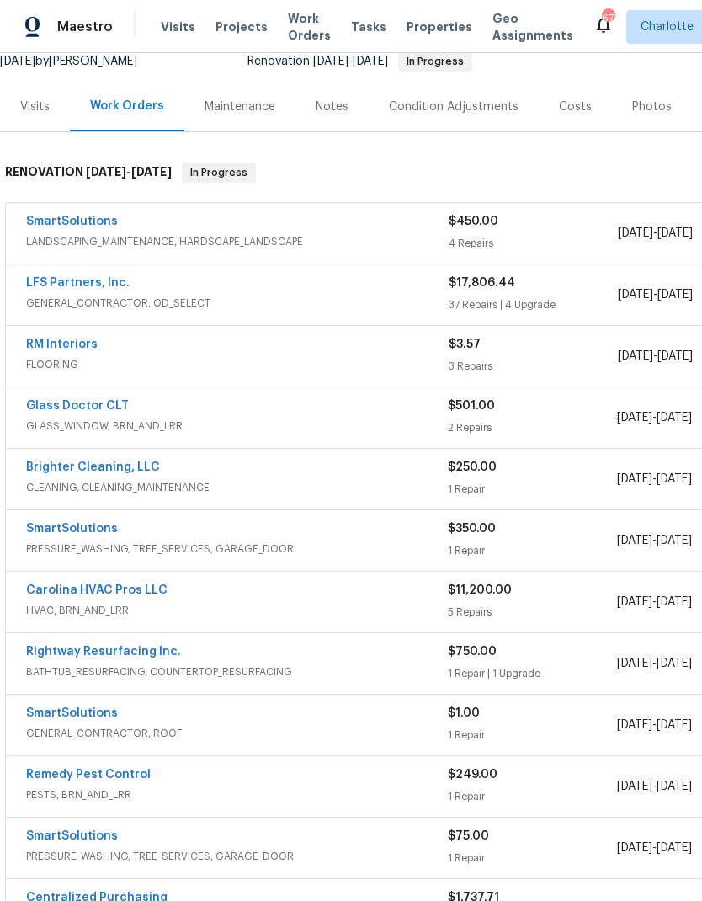
scroll to position [175, 0]
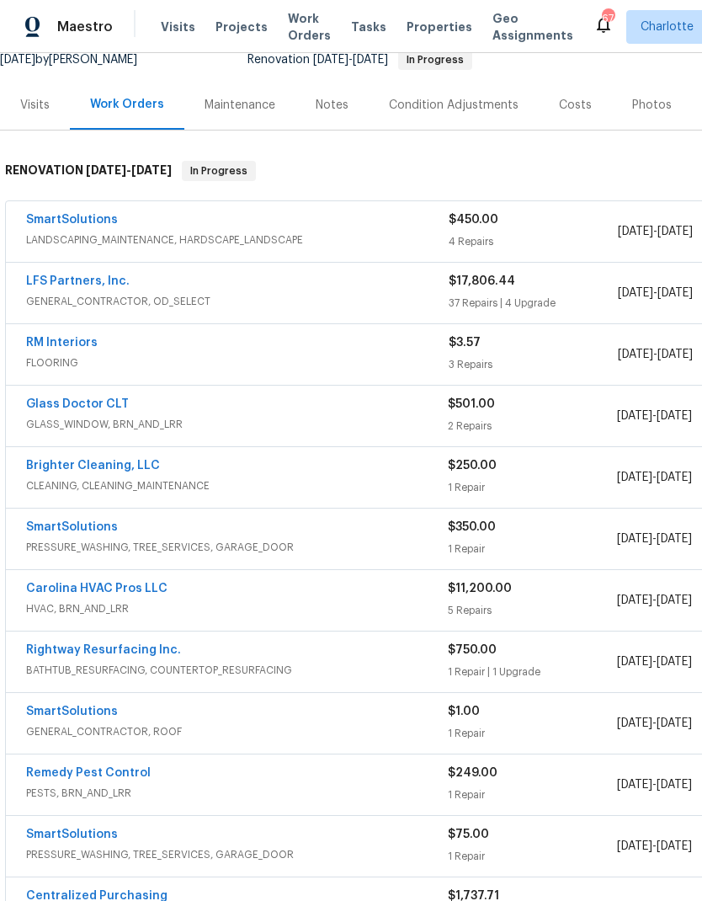
click at [59, 345] on link "RM Interiors" at bounding box center [62, 343] width 72 height 12
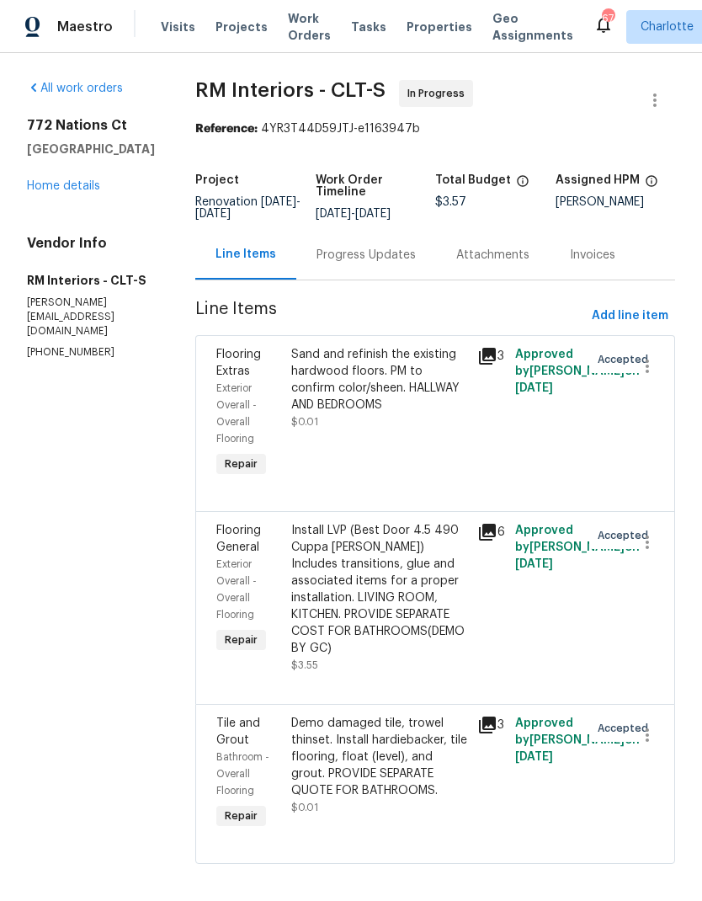
click at [381, 261] on div "Progress Updates" at bounding box center [366, 255] width 99 height 17
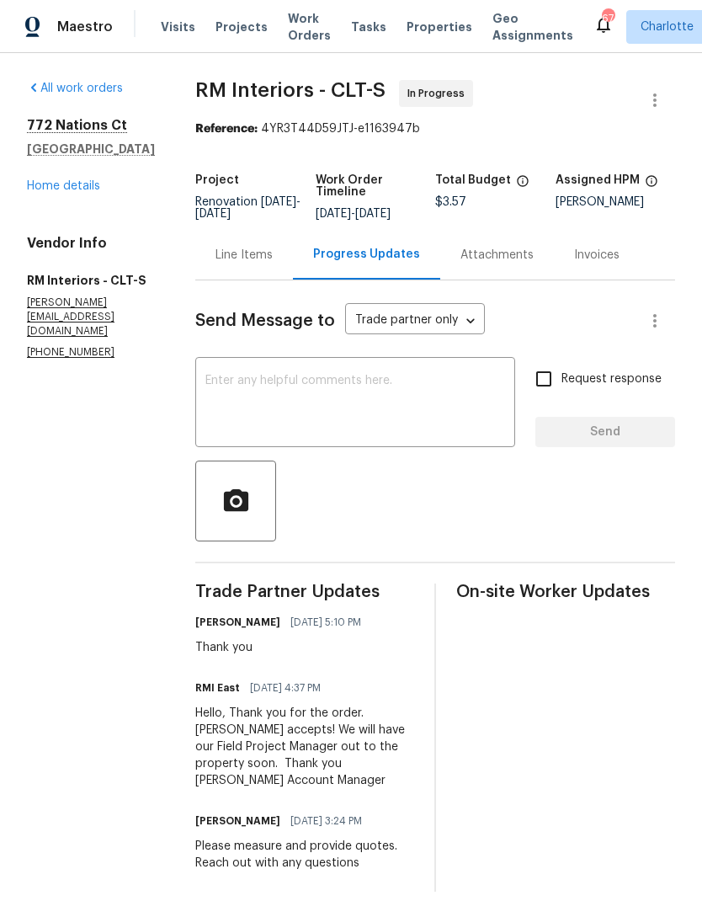
click at [236, 253] on div "Line Items" at bounding box center [244, 255] width 57 height 17
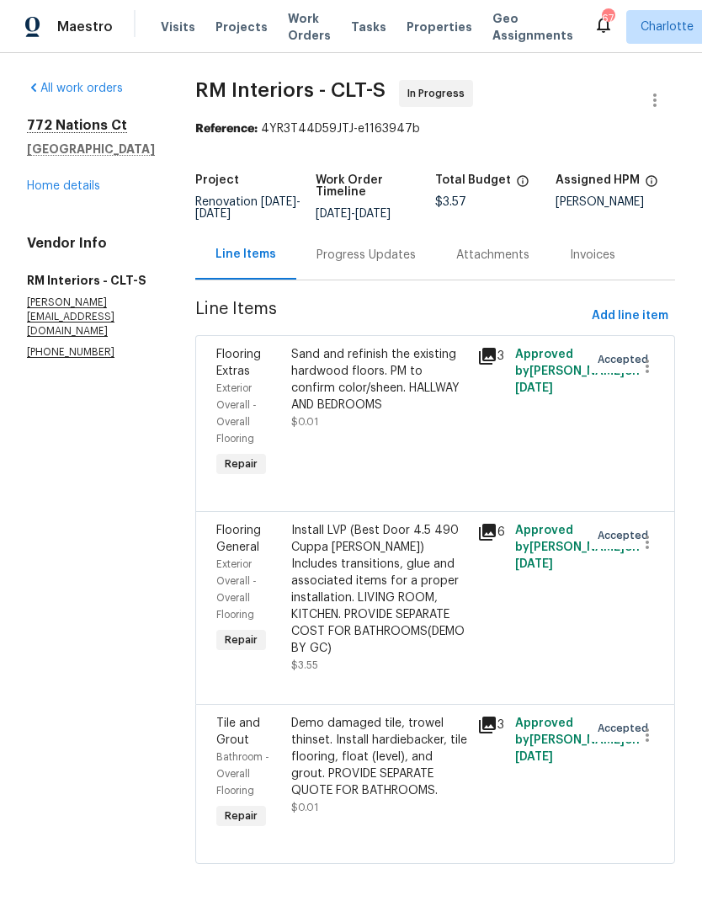
click at [238, 556] on div "Flooring General" at bounding box center [248, 539] width 65 height 34
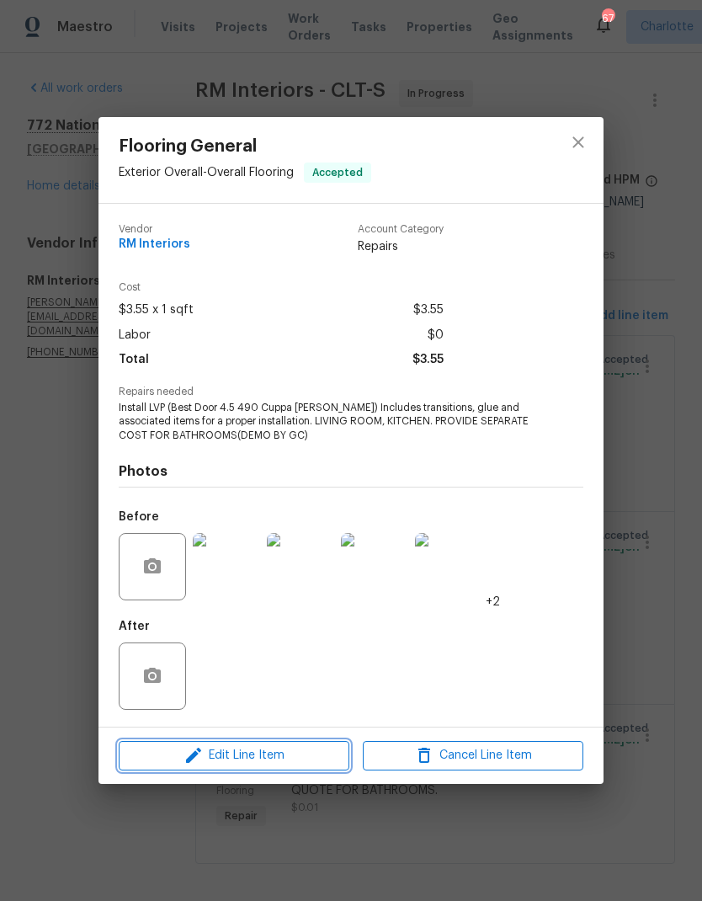
click at [239, 765] on span "Edit Line Item" at bounding box center [234, 755] width 221 height 21
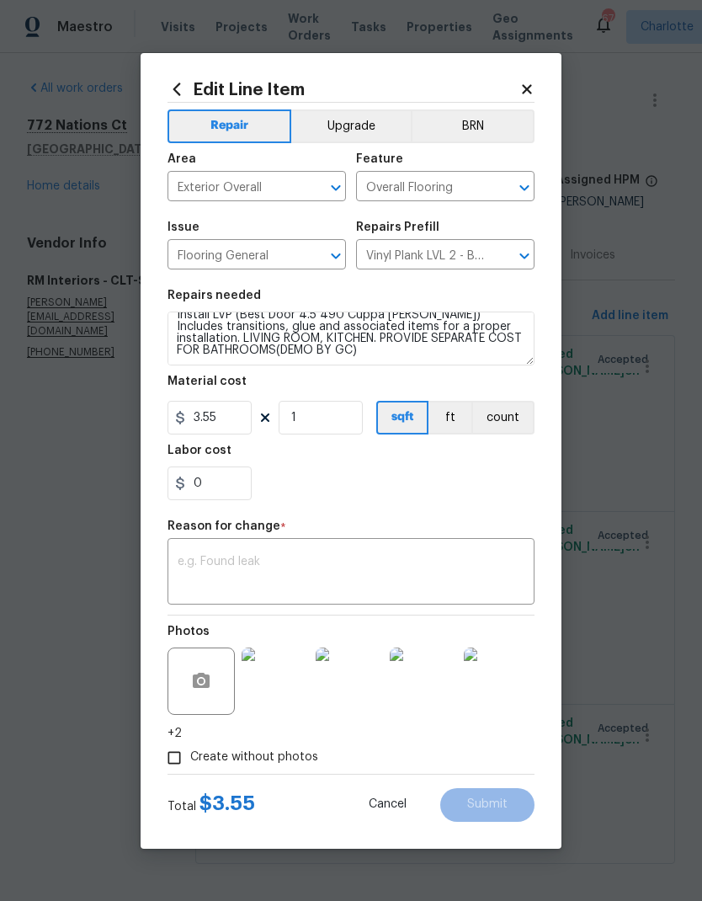
scroll to position [12, 0]
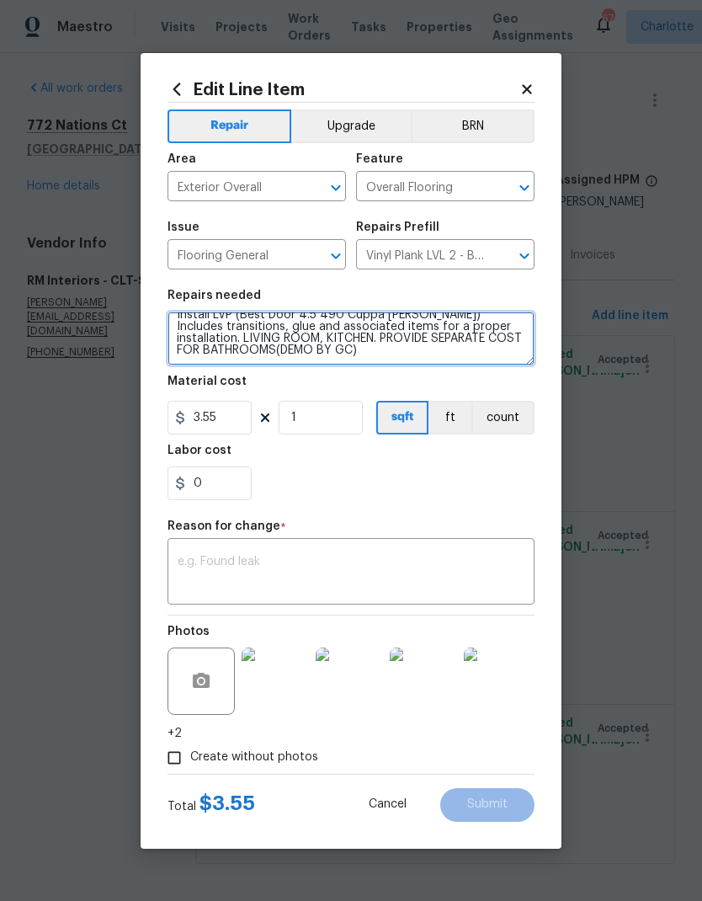
click at [342, 353] on textarea "Install LVP (Best Door 4.5 490 Cuppa Joe) Includes transitions, glue and associ…" at bounding box center [351, 339] width 367 height 54
type textarea "Install LVP (Best Door 4.5 490 Cuppa Joe) Includes transitions, glue and associ…"
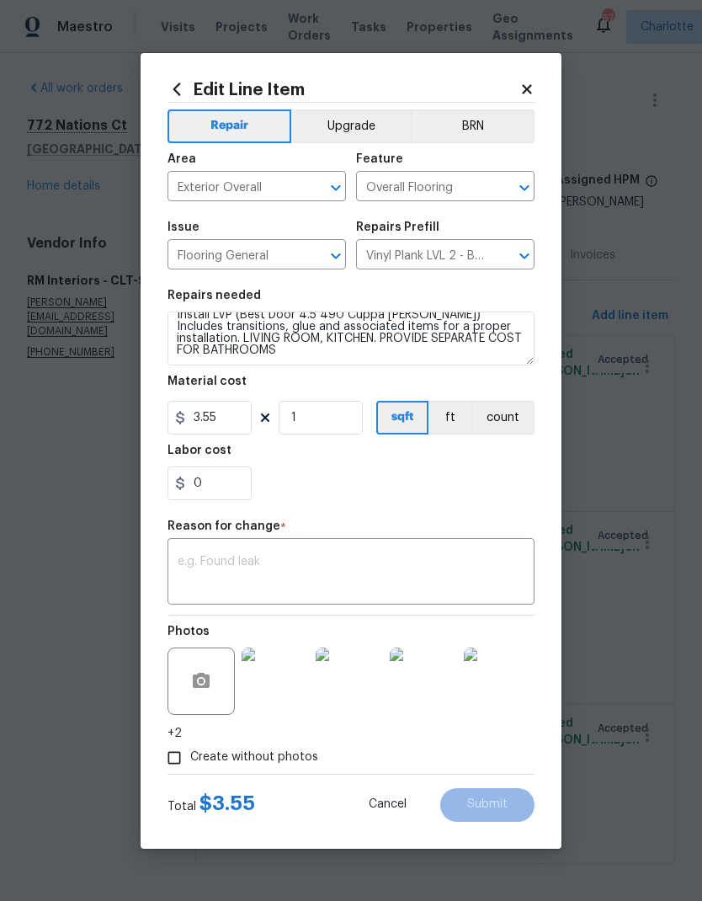
click at [468, 493] on div "0" at bounding box center [351, 483] width 367 height 34
click at [402, 572] on textarea at bounding box center [351, 573] width 347 height 35
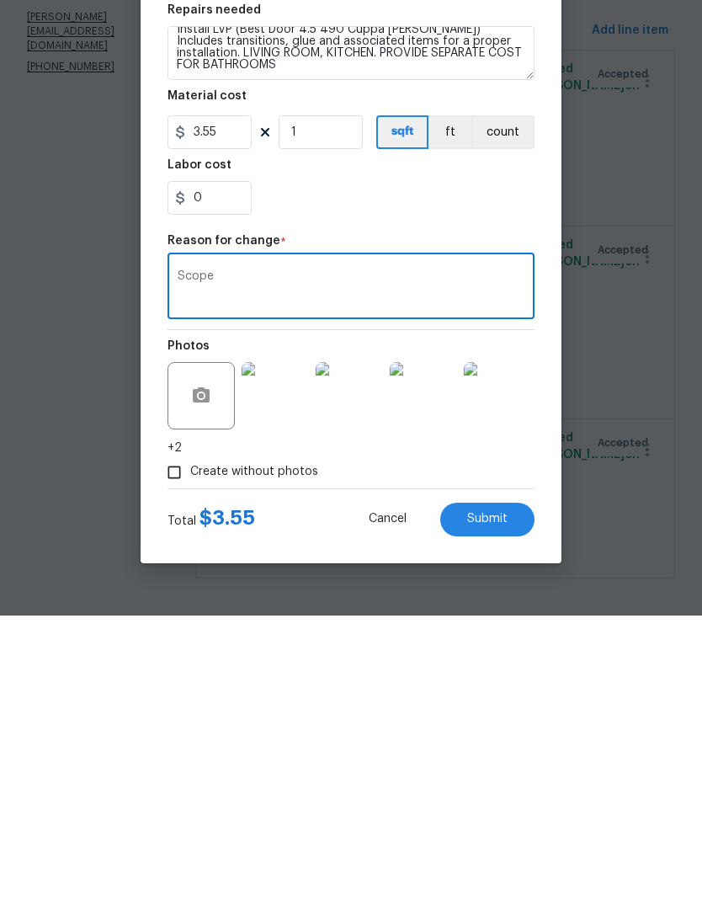
type textarea "Scope"
click at [491, 788] on button "Submit" at bounding box center [487, 805] width 94 height 34
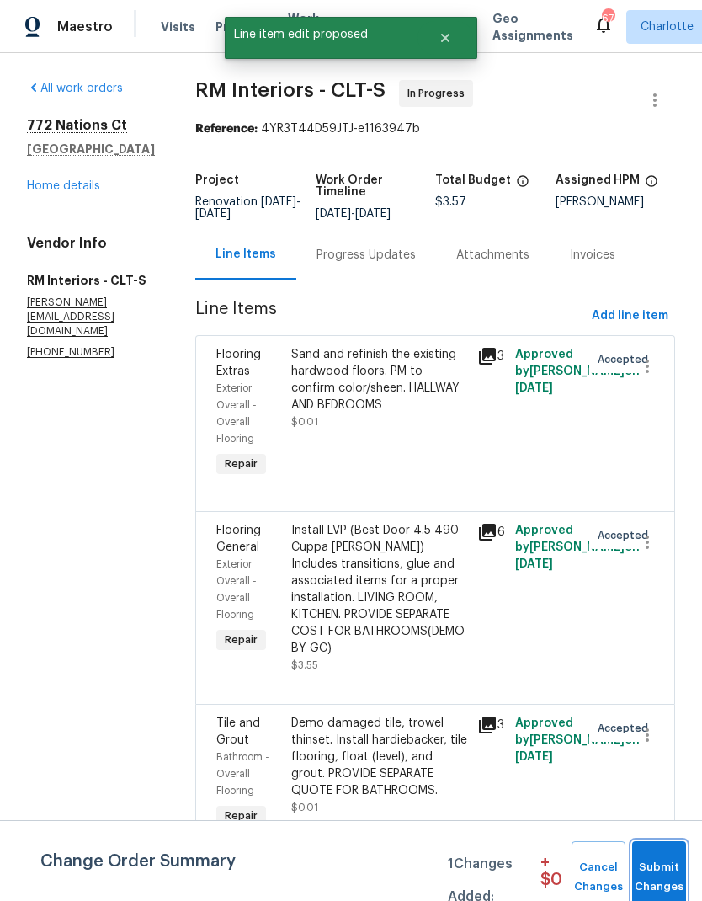
click at [674, 871] on span "Submit Changes" at bounding box center [659, 877] width 37 height 39
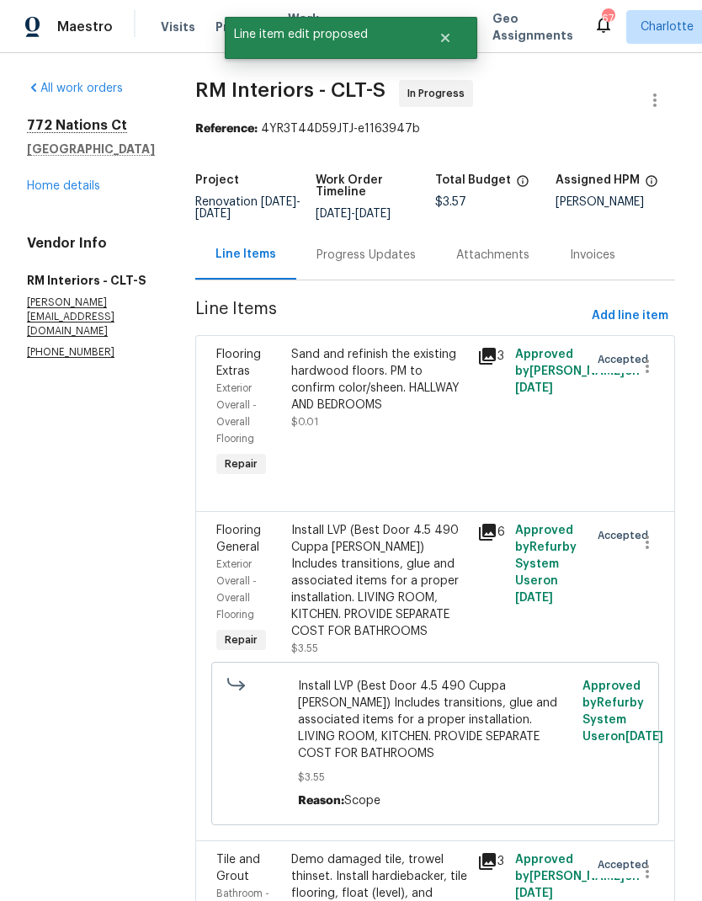
click at [58, 187] on link "Home details" at bounding box center [63, 186] width 73 height 12
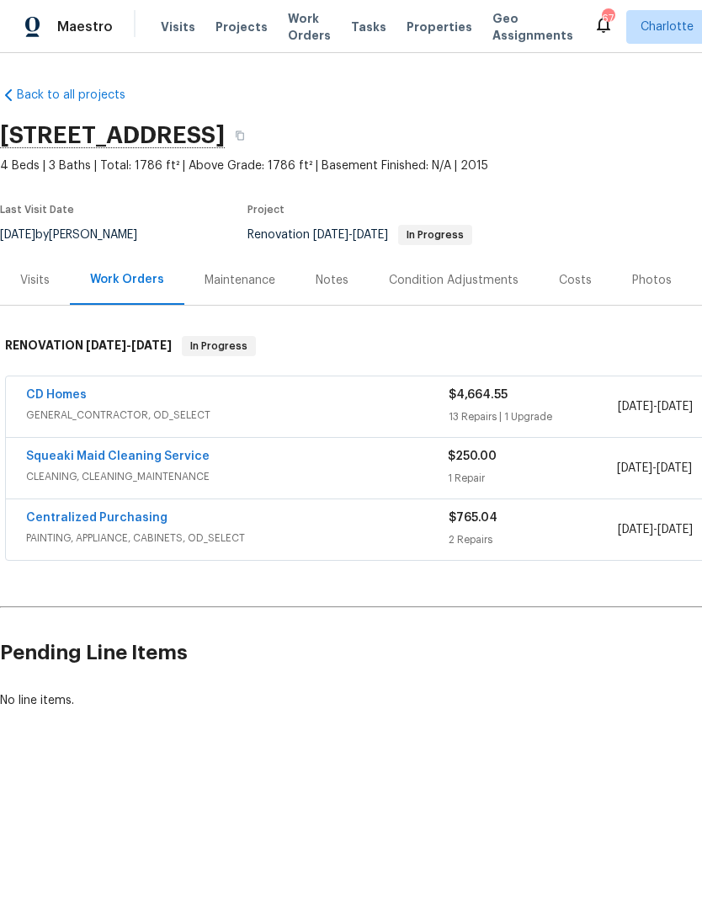
click at [56, 398] on link "CD Homes" at bounding box center [56, 395] width 61 height 12
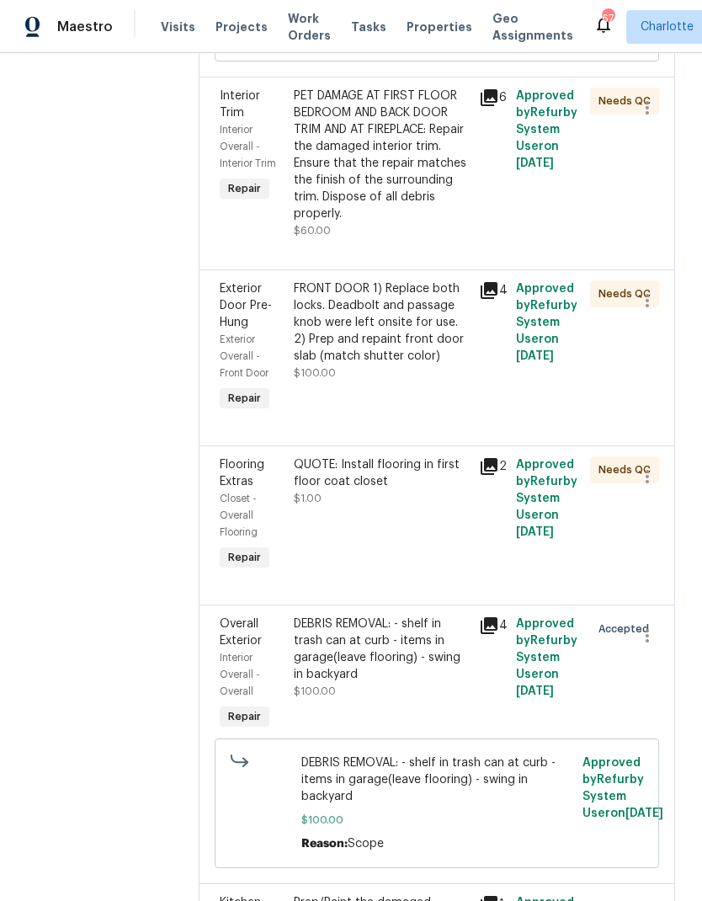
scroll to position [3114, 0]
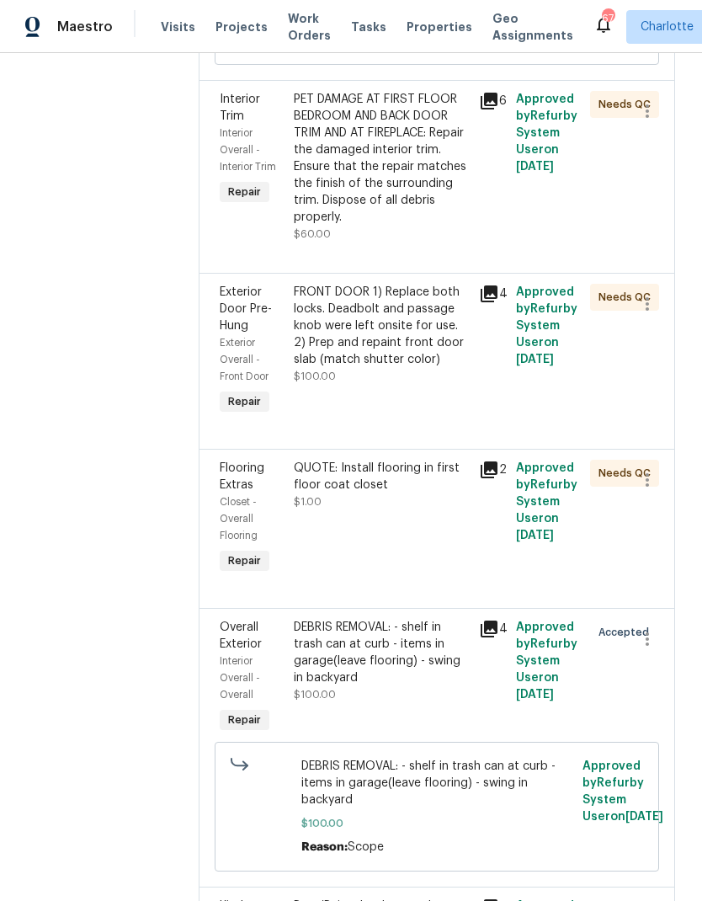
click at [223, 462] on span "Flooring Extras" at bounding box center [242, 476] width 45 height 29
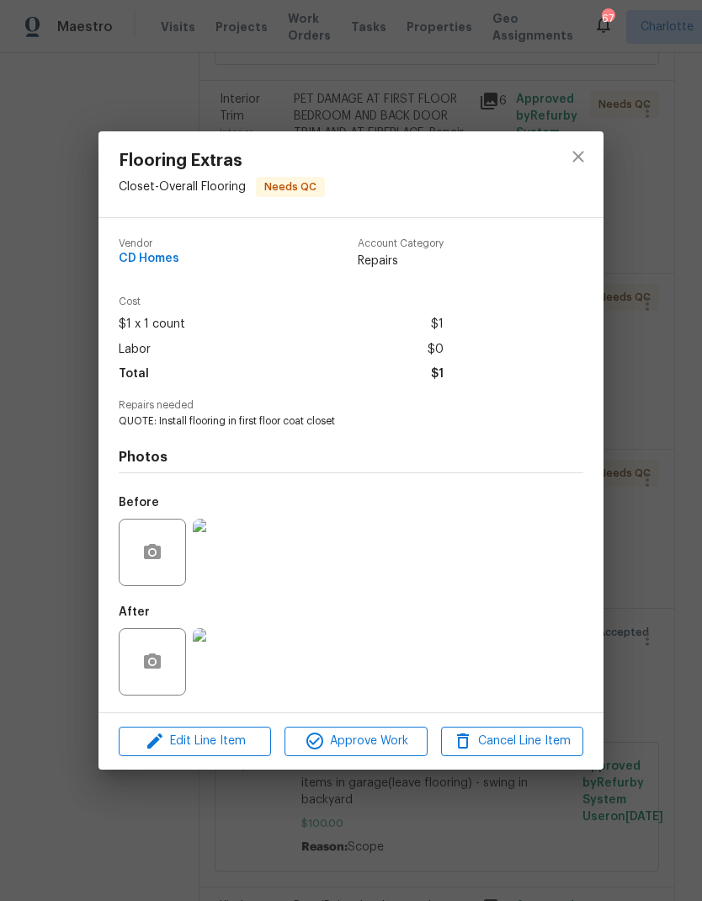
click at [227, 678] on img at bounding box center [226, 661] width 67 height 67
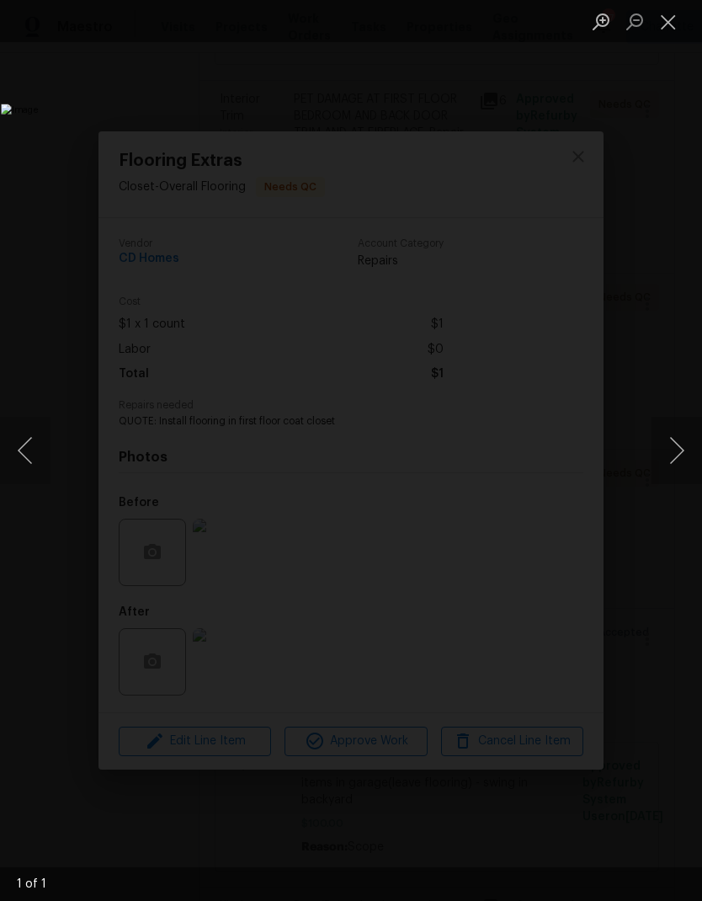
click at [665, 29] on button "Close lightbox" at bounding box center [669, 21] width 34 height 29
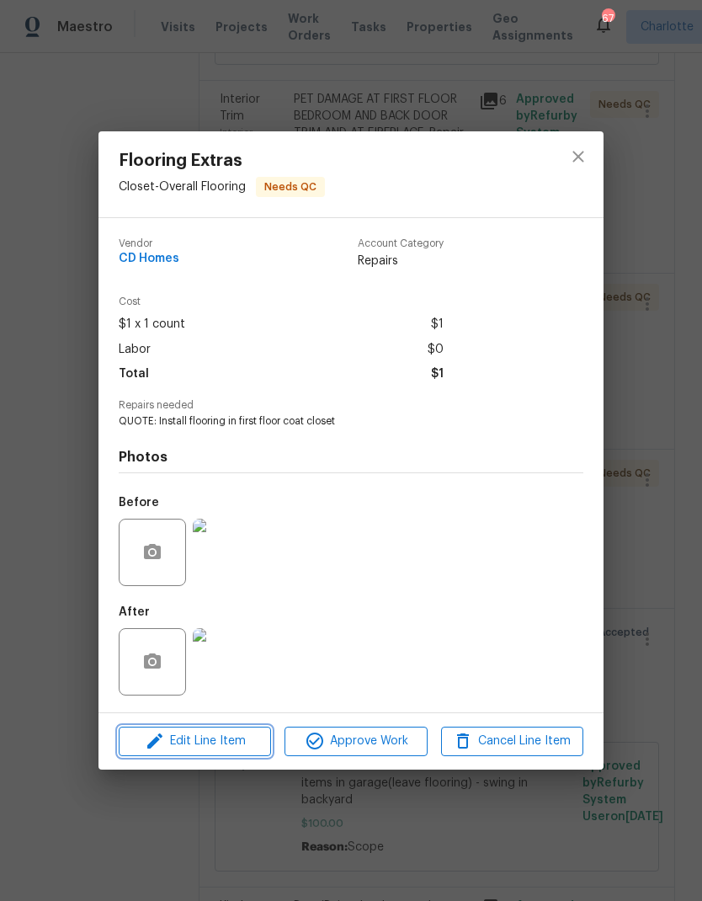
click at [199, 752] on span "Edit Line Item" at bounding box center [195, 741] width 142 height 21
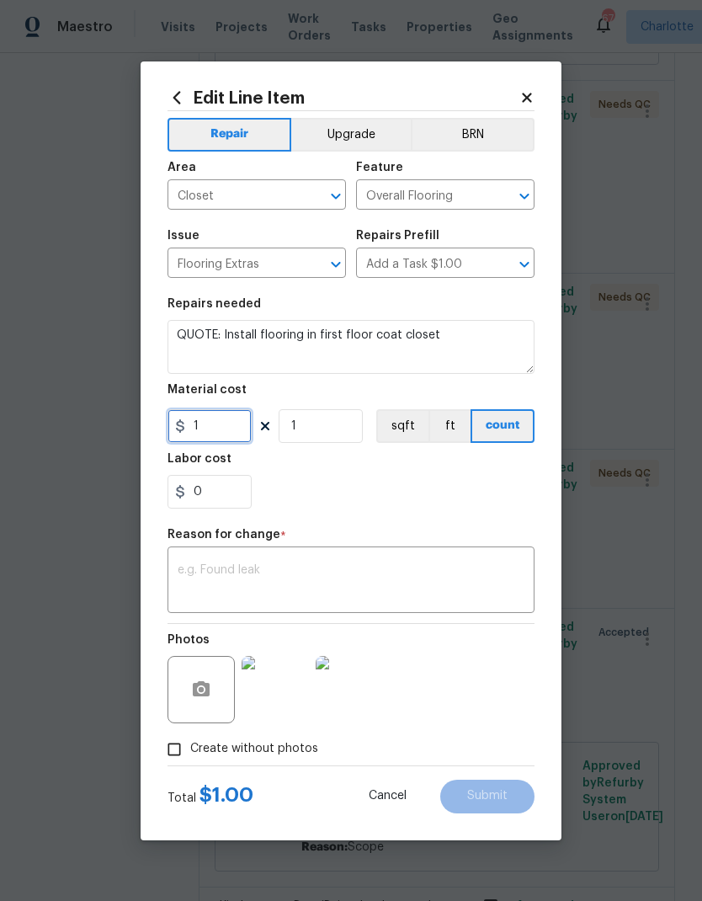
click at [230, 428] on input "1" at bounding box center [210, 426] width 84 height 34
type input "250"
click at [412, 507] on div "0" at bounding box center [351, 492] width 367 height 34
click at [346, 594] on textarea at bounding box center [351, 581] width 347 height 35
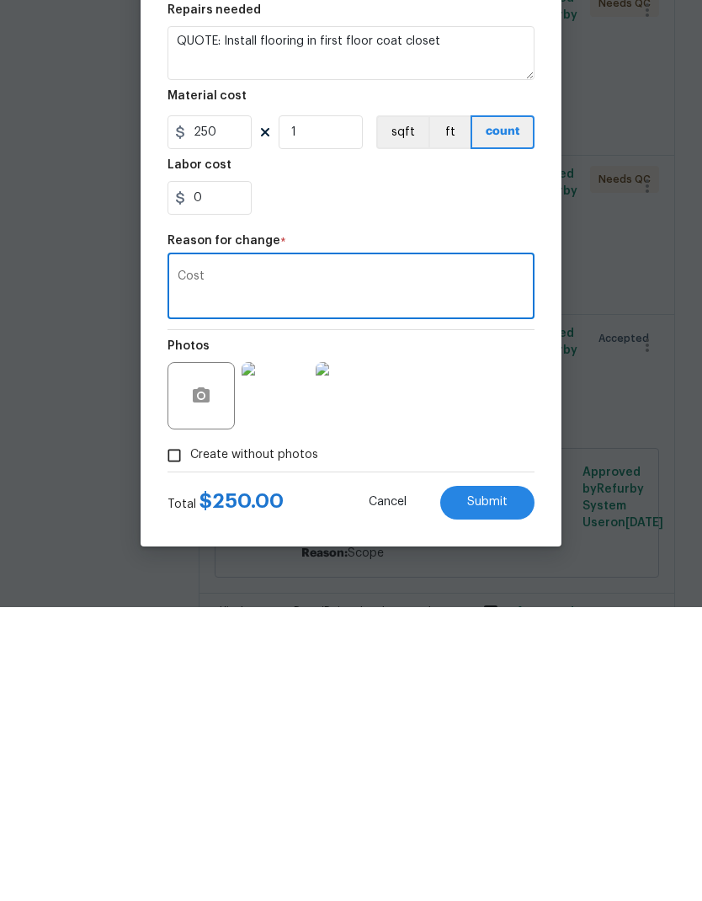
type textarea "Cost"
click at [495, 790] on span "Submit" at bounding box center [487, 796] width 40 height 13
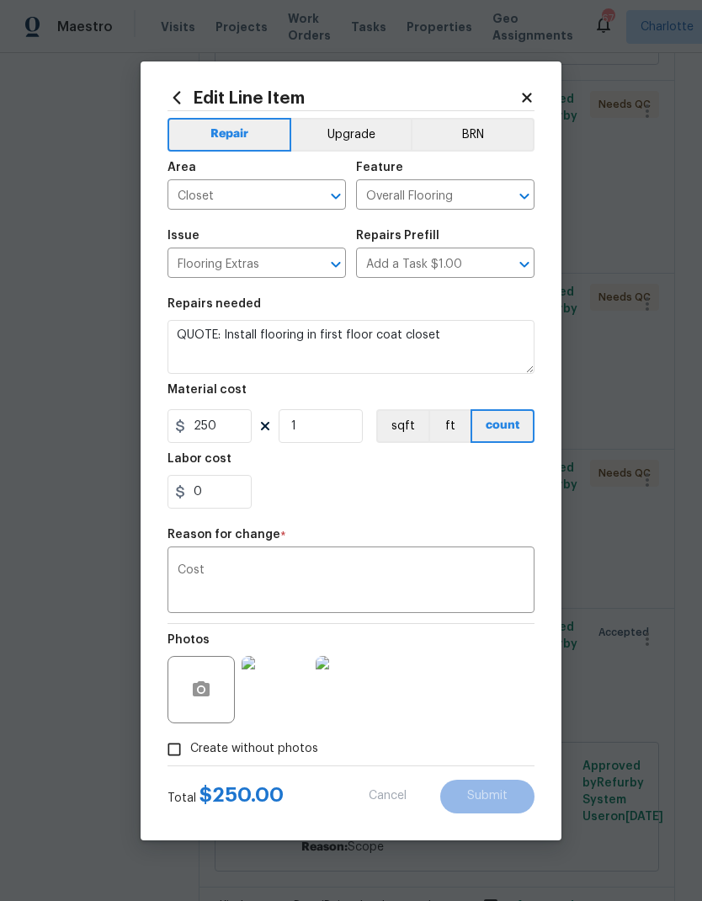
type input "1"
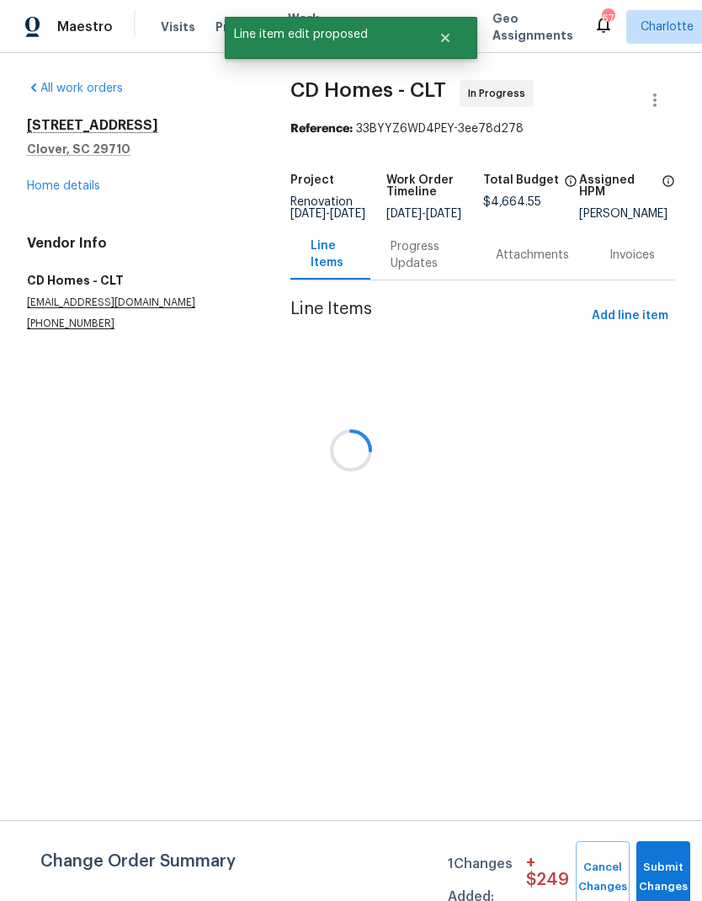
scroll to position [0, 0]
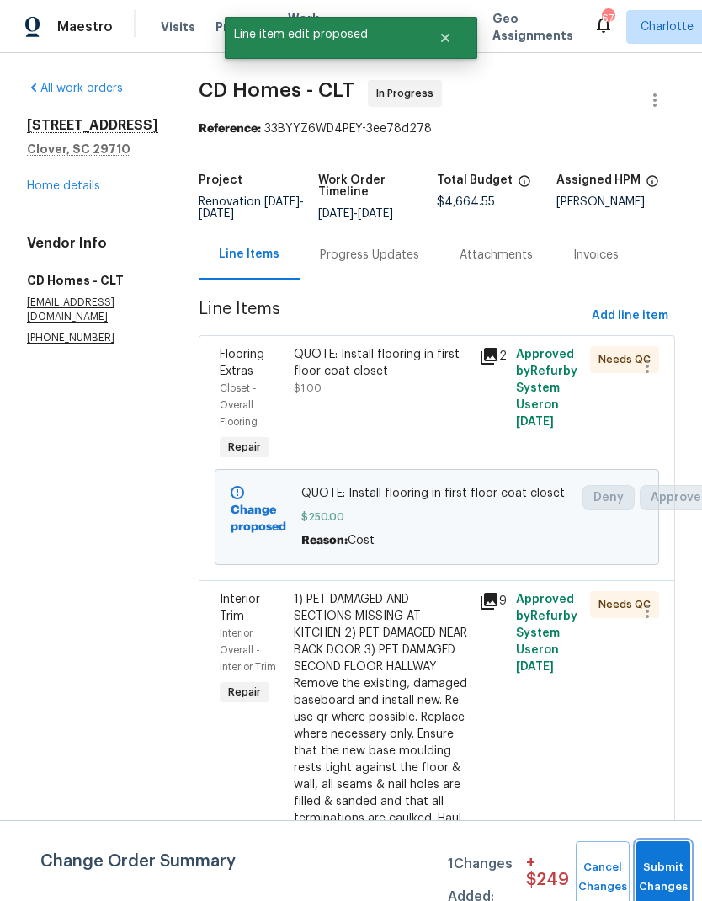
click at [660, 868] on button "Submit Changes" at bounding box center [663, 877] width 54 height 72
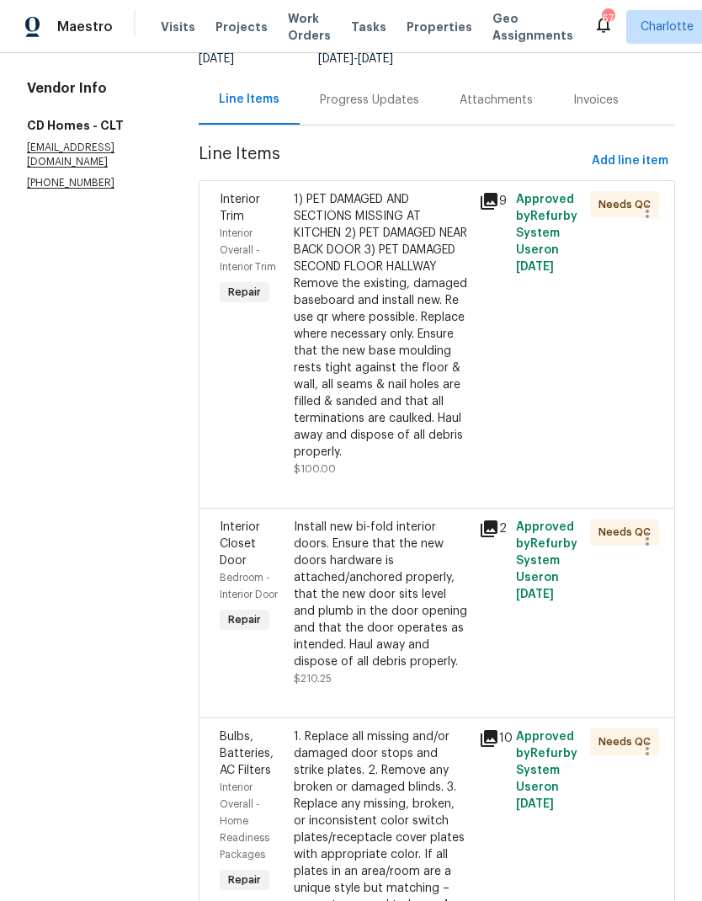
scroll to position [165, 0]
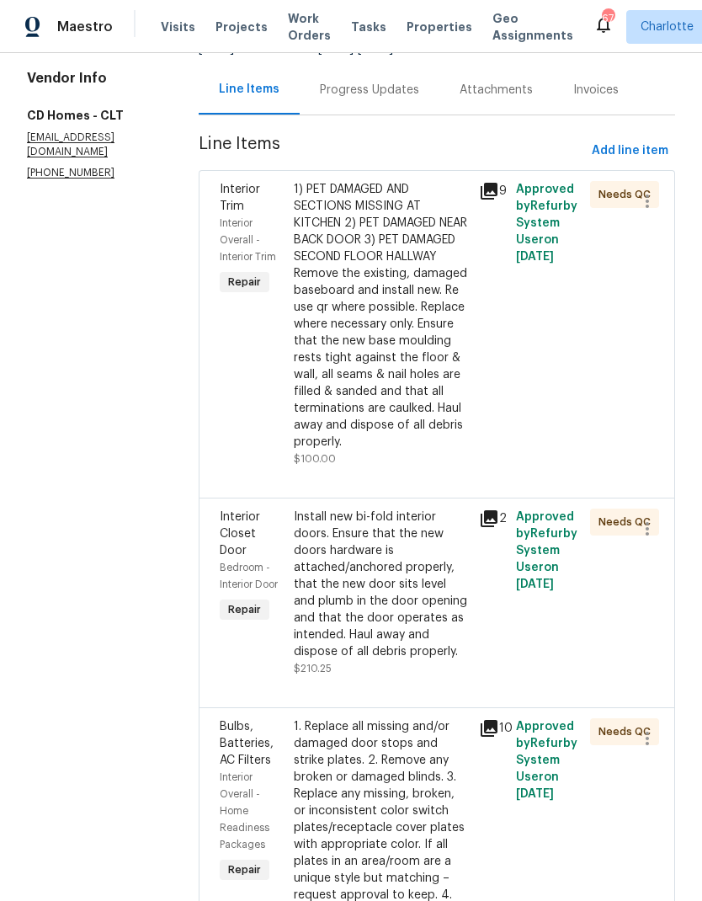
click at [479, 190] on icon at bounding box center [489, 191] width 20 height 20
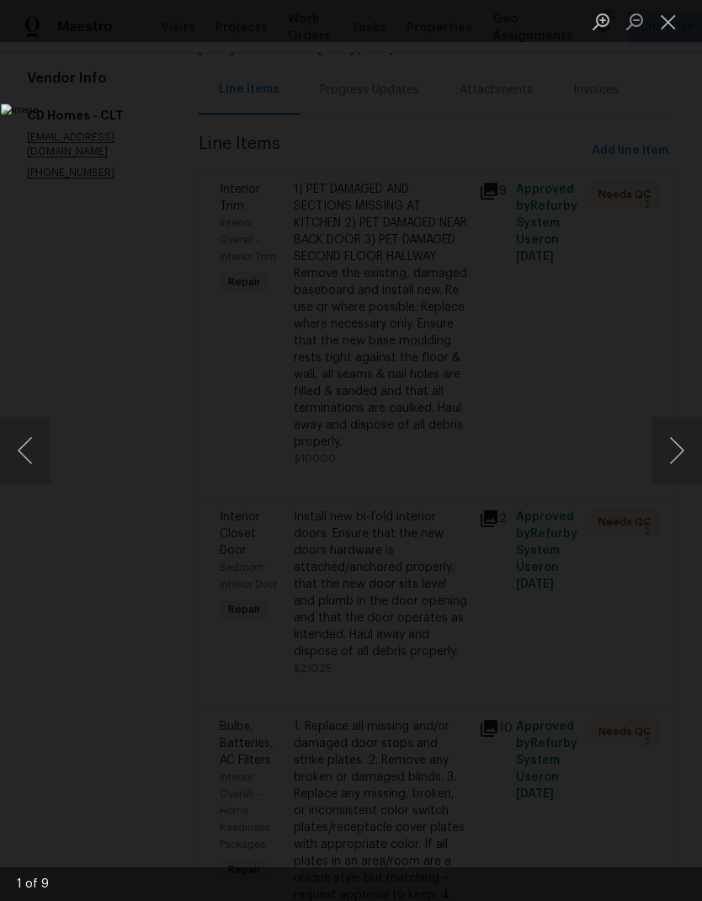
click at [656, 464] on button "Next image" at bounding box center [677, 450] width 51 height 67
click at [659, 460] on button "Next image" at bounding box center [677, 450] width 51 height 67
click at [661, 455] on button "Next image" at bounding box center [677, 450] width 51 height 67
click at [663, 454] on button "Next image" at bounding box center [677, 450] width 51 height 67
click at [664, 453] on button "Next image" at bounding box center [677, 450] width 51 height 67
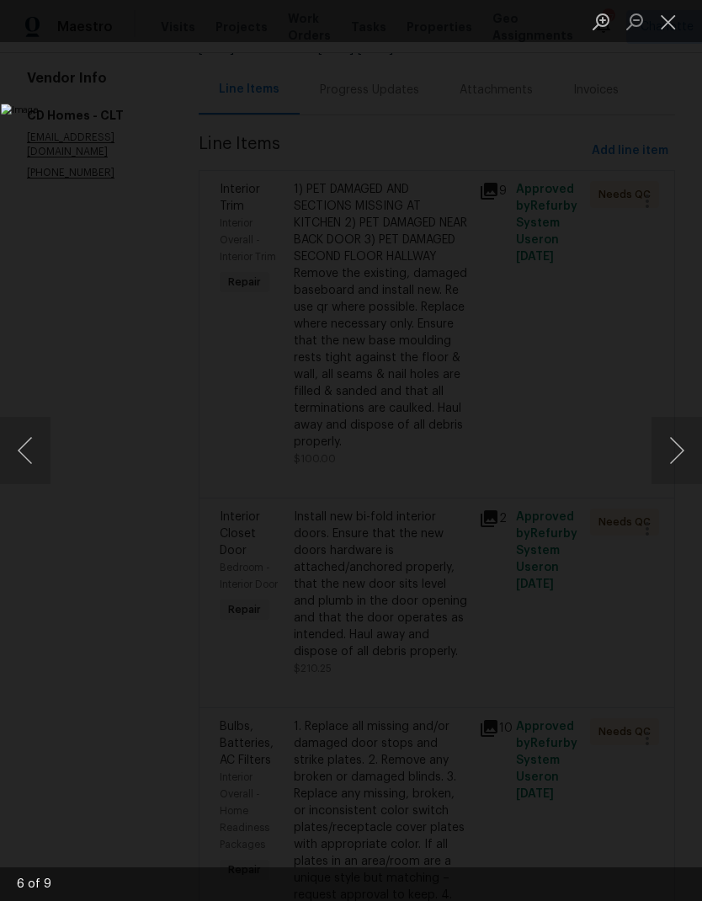
click at [663, 454] on button "Next image" at bounding box center [677, 450] width 51 height 67
click at [661, 455] on button "Next image" at bounding box center [677, 450] width 51 height 67
click at [663, 454] on button "Next image" at bounding box center [677, 450] width 51 height 67
click at [664, 454] on button "Next image" at bounding box center [677, 450] width 51 height 67
click at [664, 451] on button "Next image" at bounding box center [677, 450] width 51 height 67
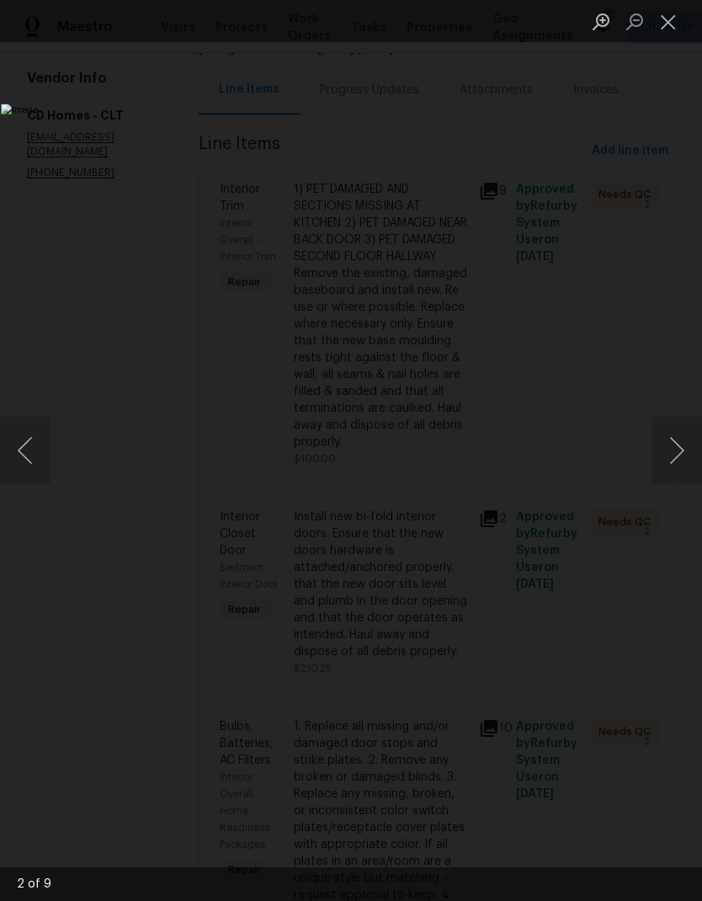
click at [31, 455] on button "Previous image" at bounding box center [25, 450] width 51 height 67
click at [669, 27] on button "Close lightbox" at bounding box center [669, 21] width 34 height 29
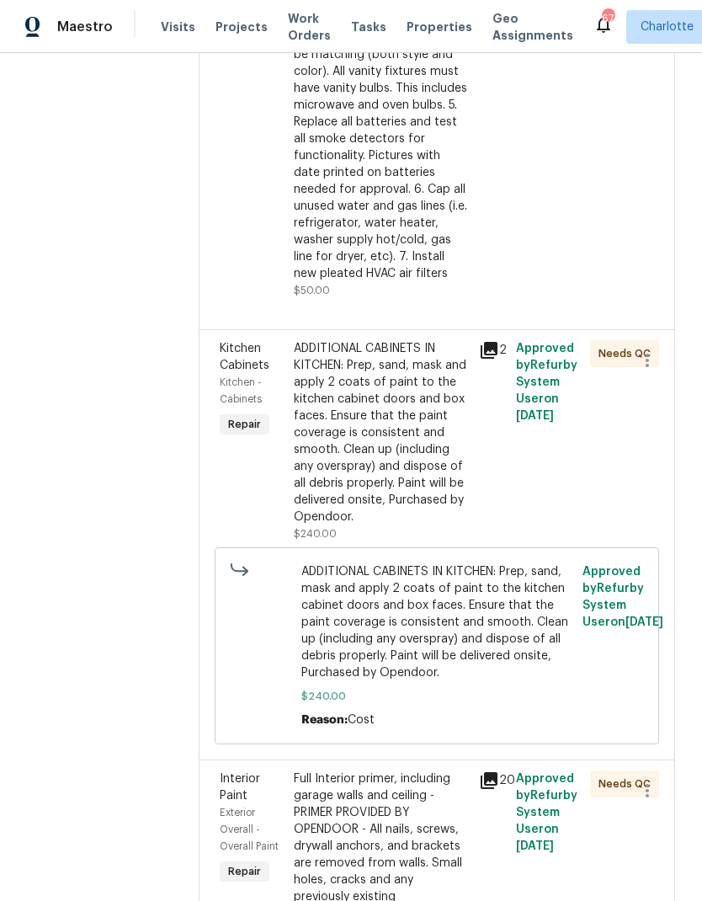
scroll to position [1060, 0]
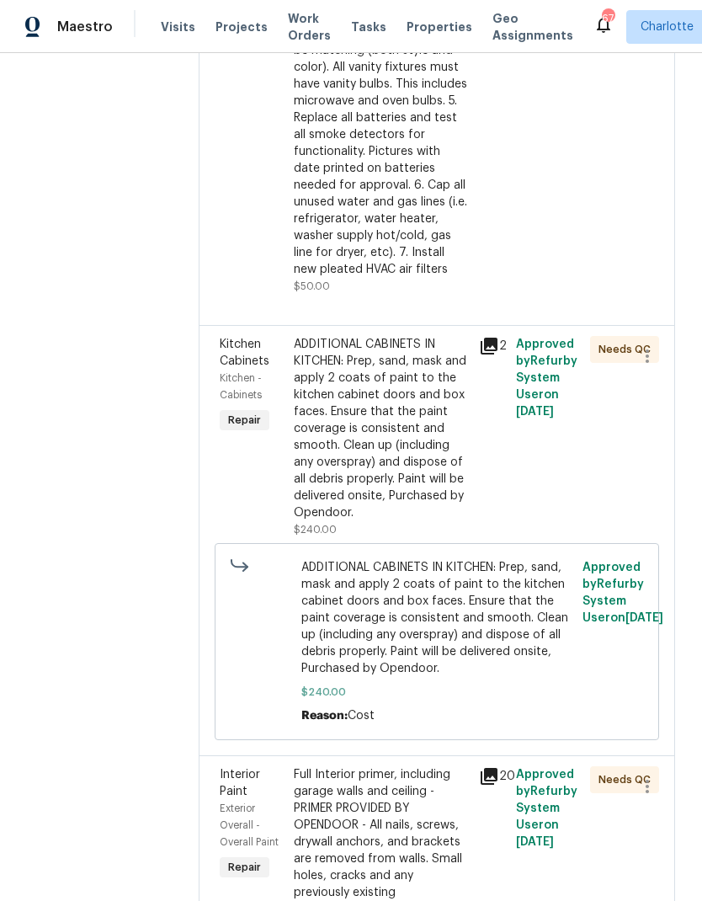
click at [484, 336] on icon at bounding box center [489, 346] width 20 height 20
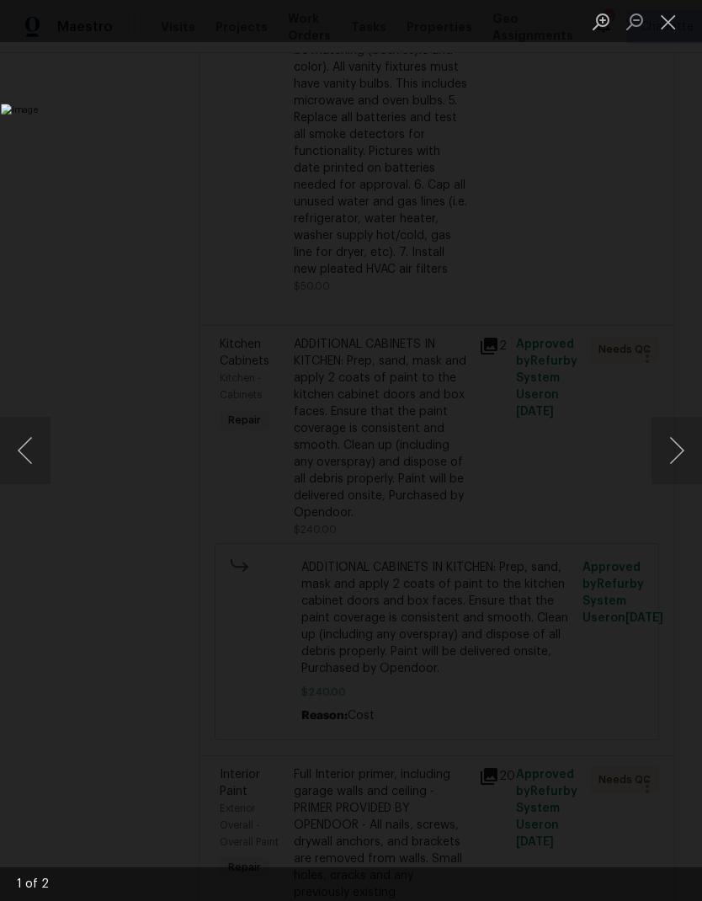
click at [668, 461] on button "Next image" at bounding box center [677, 450] width 51 height 67
click at [667, 455] on button "Next image" at bounding box center [677, 450] width 51 height 67
click at [668, 25] on button "Close lightbox" at bounding box center [669, 21] width 34 height 29
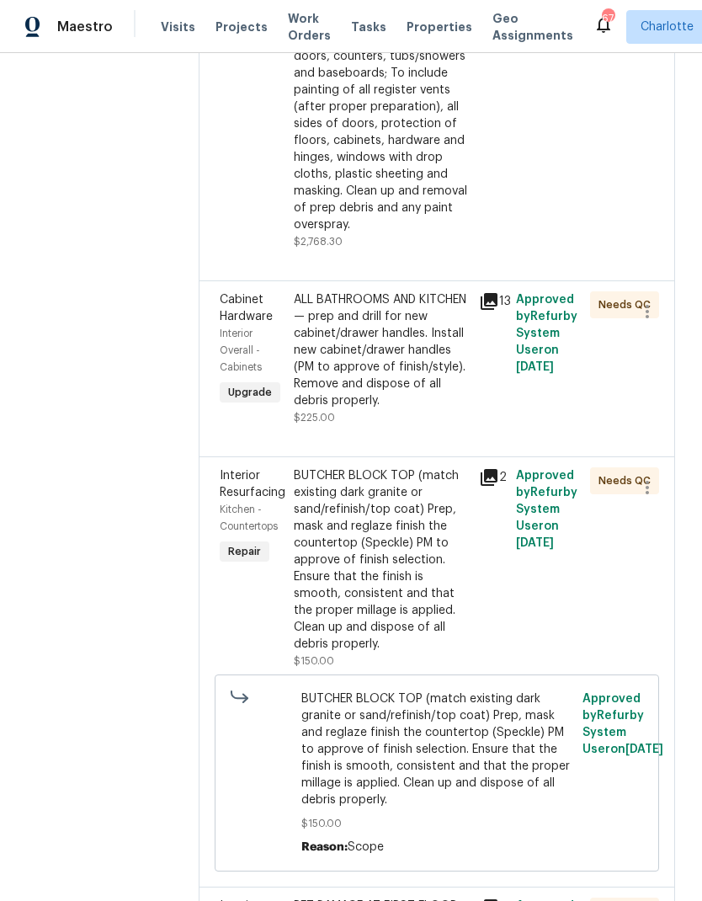
scroll to position [2313, 0]
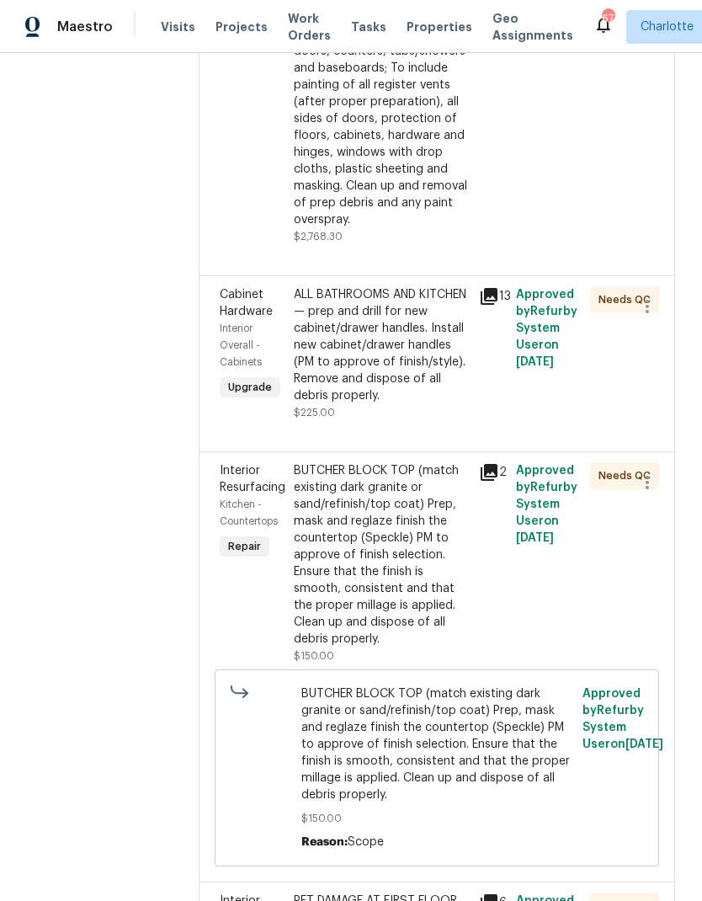
click at [481, 464] on icon at bounding box center [489, 472] width 17 height 17
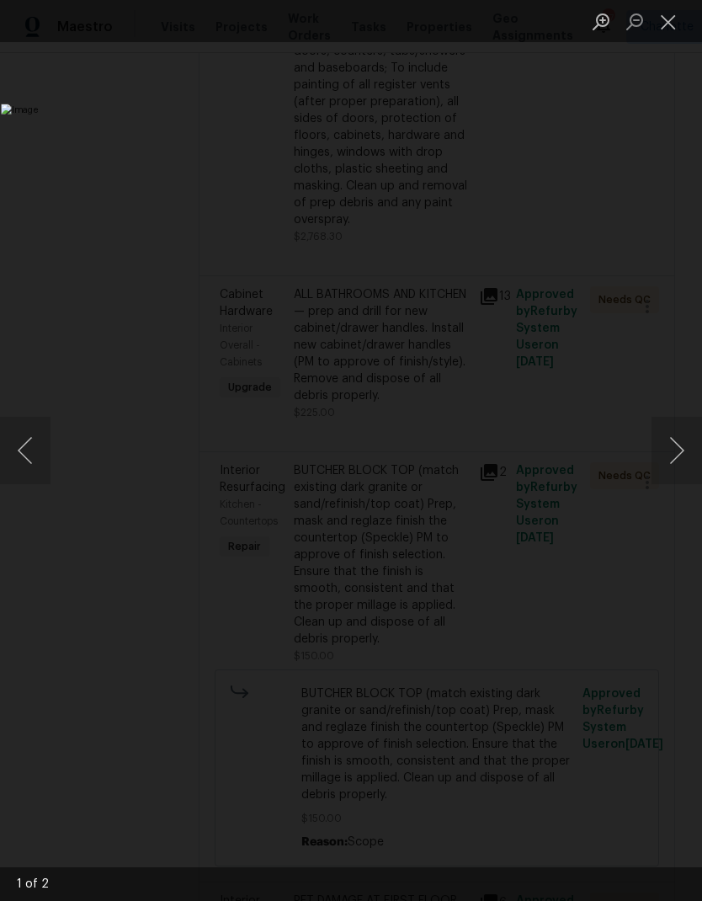
click at [665, 455] on button "Next image" at bounding box center [677, 450] width 51 height 67
click at [666, 453] on button "Next image" at bounding box center [677, 450] width 51 height 67
click at [663, 30] on button "Close lightbox" at bounding box center [669, 21] width 34 height 29
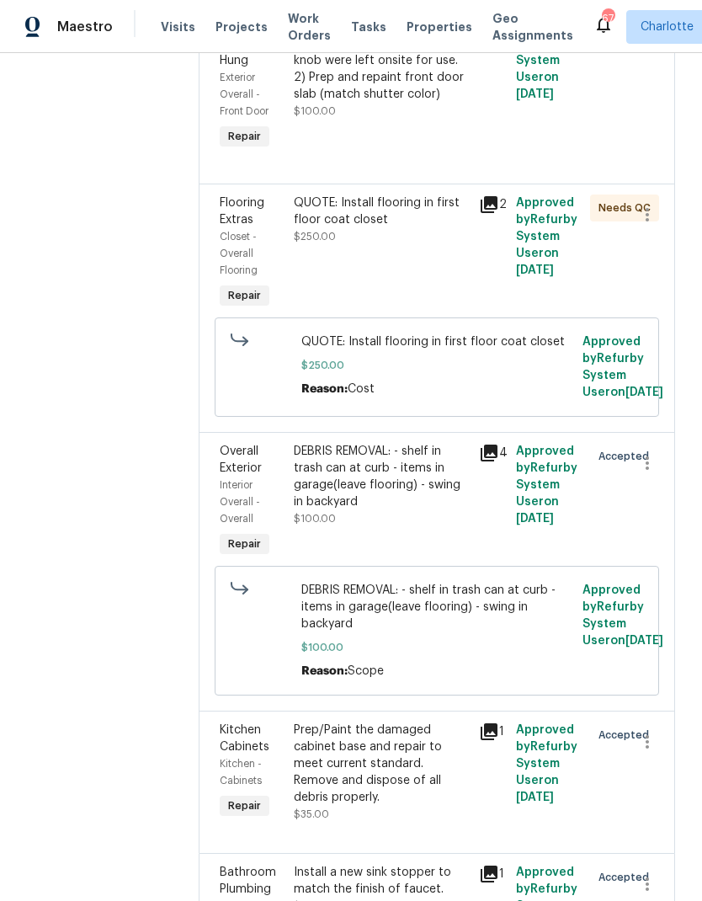
scroll to position [3378, 0]
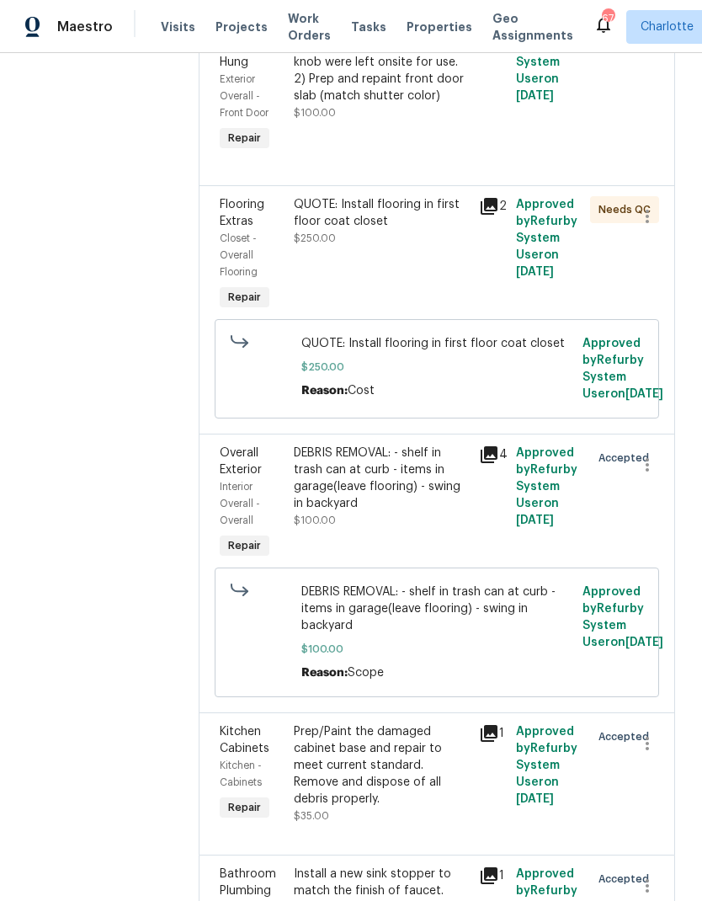
click at [481, 446] on icon at bounding box center [489, 454] width 17 height 17
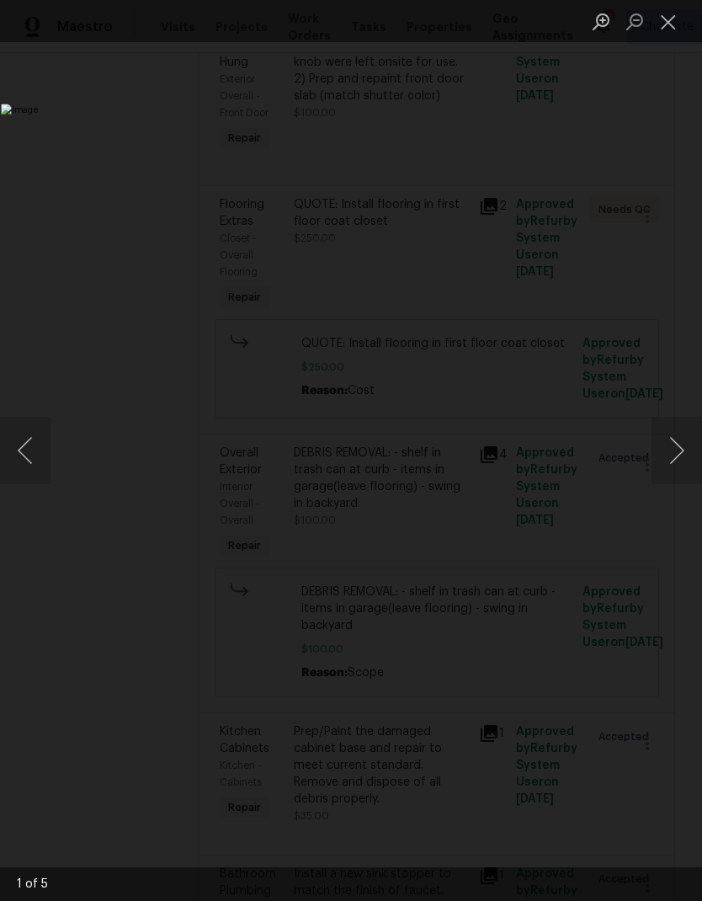
click at [679, 455] on button "Next image" at bounding box center [677, 450] width 51 height 67
click at [674, 452] on button "Next image" at bounding box center [677, 450] width 51 height 67
click at [672, 455] on button "Next image" at bounding box center [677, 450] width 51 height 67
click at [671, 453] on button "Next image" at bounding box center [677, 450] width 51 height 67
click at [668, 452] on button "Next image" at bounding box center [677, 450] width 51 height 67
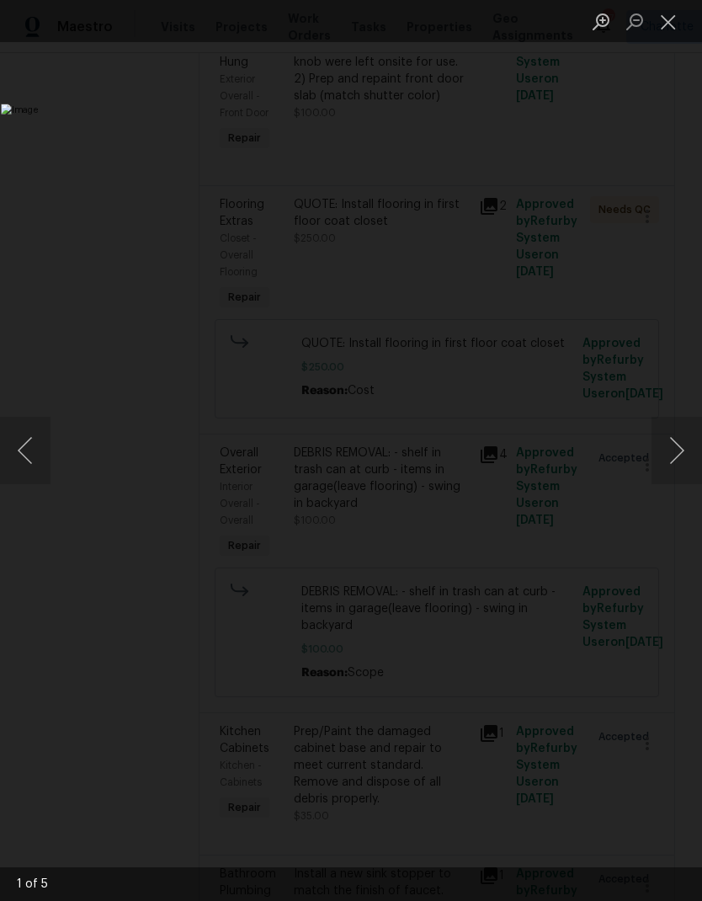
click at [672, 446] on button "Next image" at bounding box center [677, 450] width 51 height 67
click at [661, 29] on button "Close lightbox" at bounding box center [669, 21] width 34 height 29
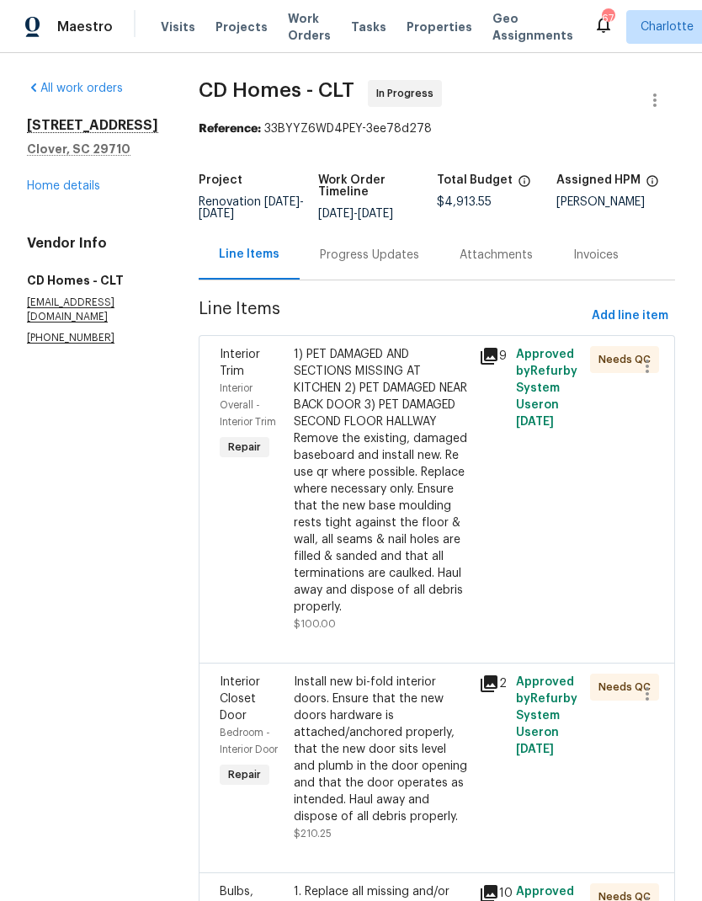
scroll to position [0, 0]
click at [63, 192] on link "Home details" at bounding box center [63, 186] width 73 height 12
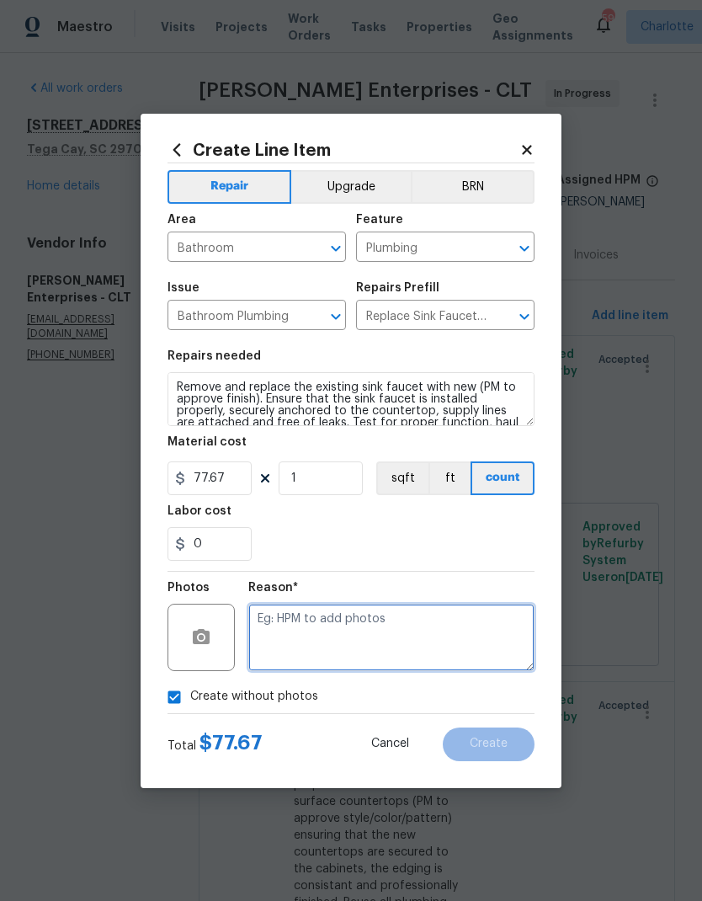
click at [415, 648] on textarea at bounding box center [391, 637] width 286 height 67
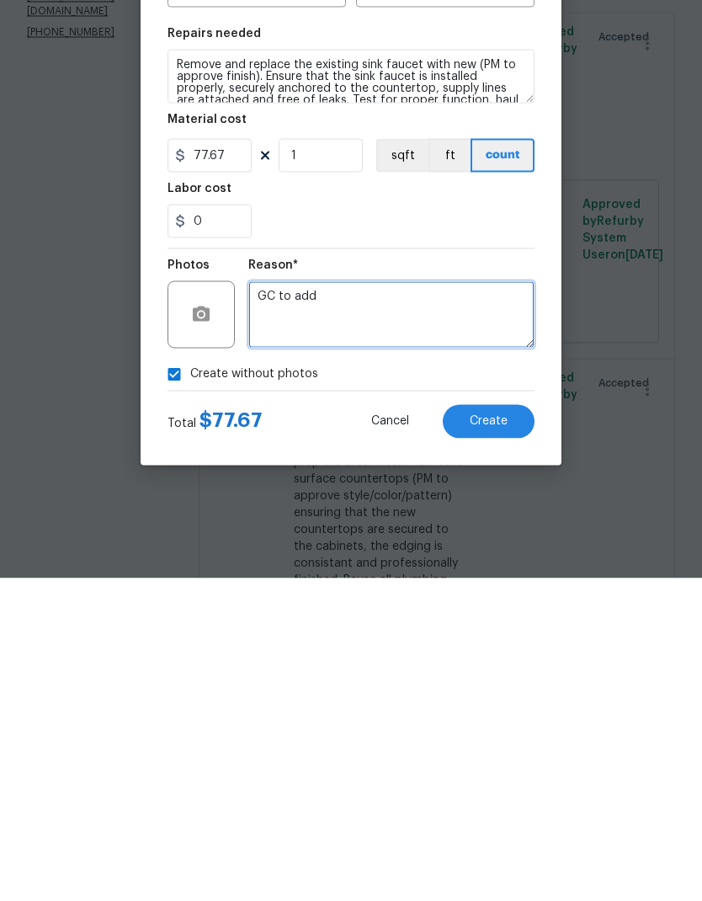
type textarea "GC to add"
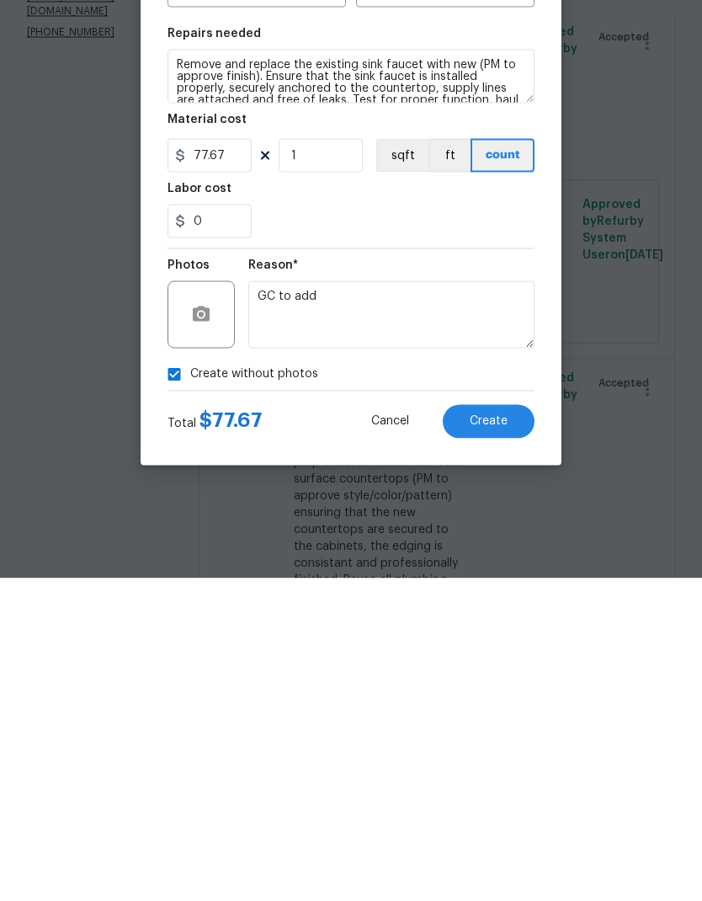
click at [501, 727] on button "Create" at bounding box center [489, 744] width 92 height 34
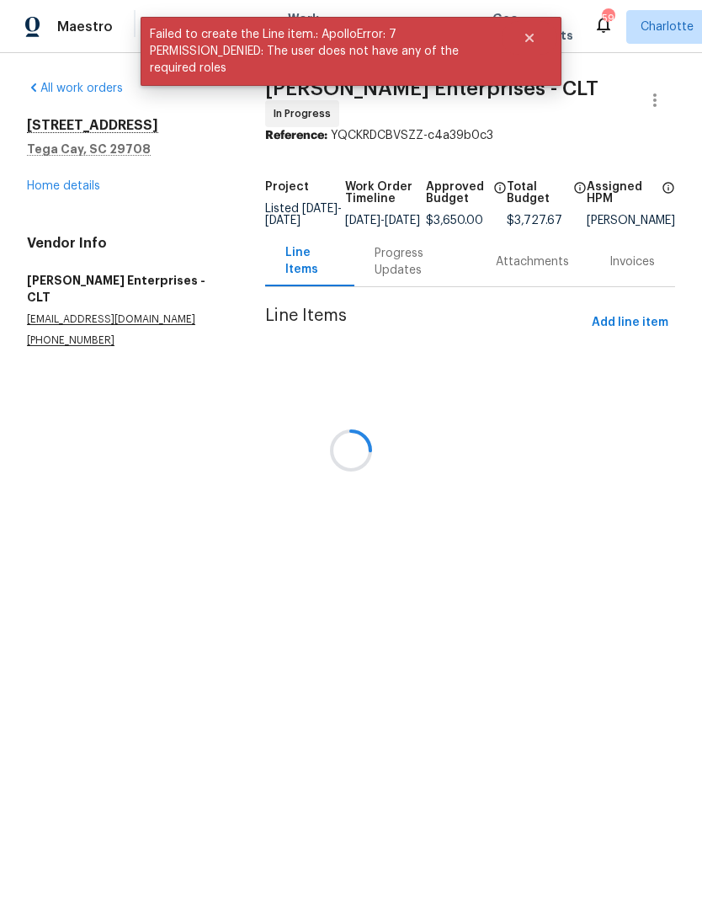
scroll to position [0, 0]
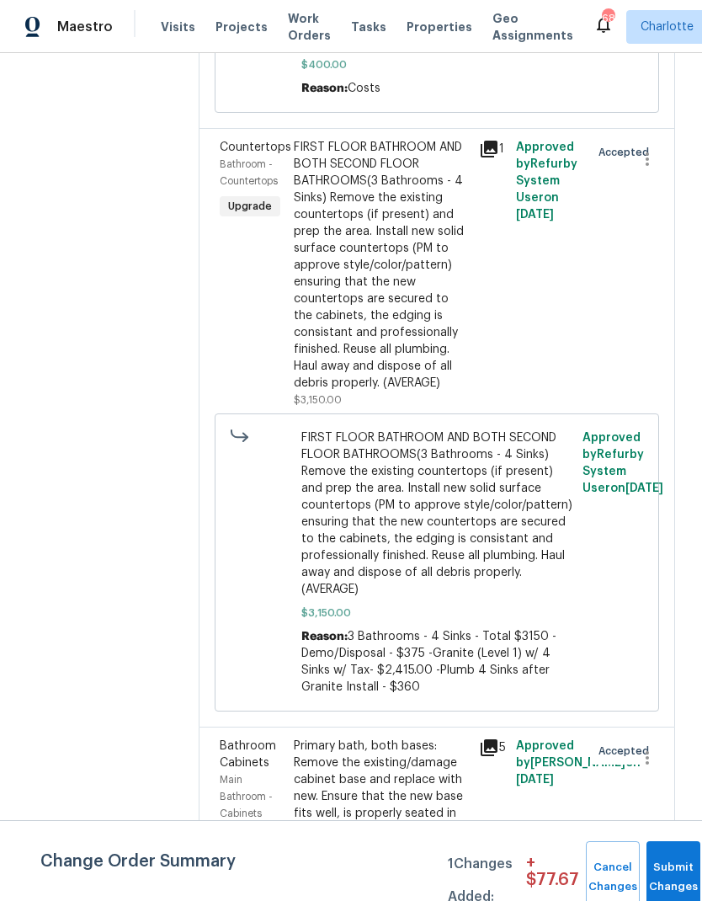
scroll to position [942, 0]
click at [682, 868] on button "Submit Changes" at bounding box center [674, 877] width 54 height 72
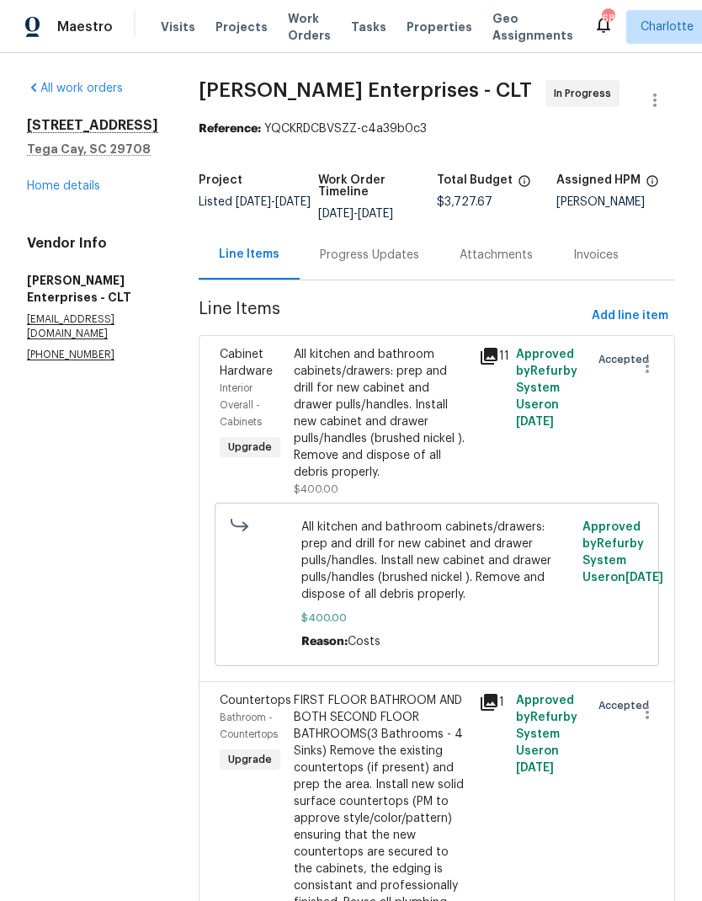
scroll to position [-1, 0]
click at [632, 327] on button "Add line item" at bounding box center [630, 316] width 90 height 31
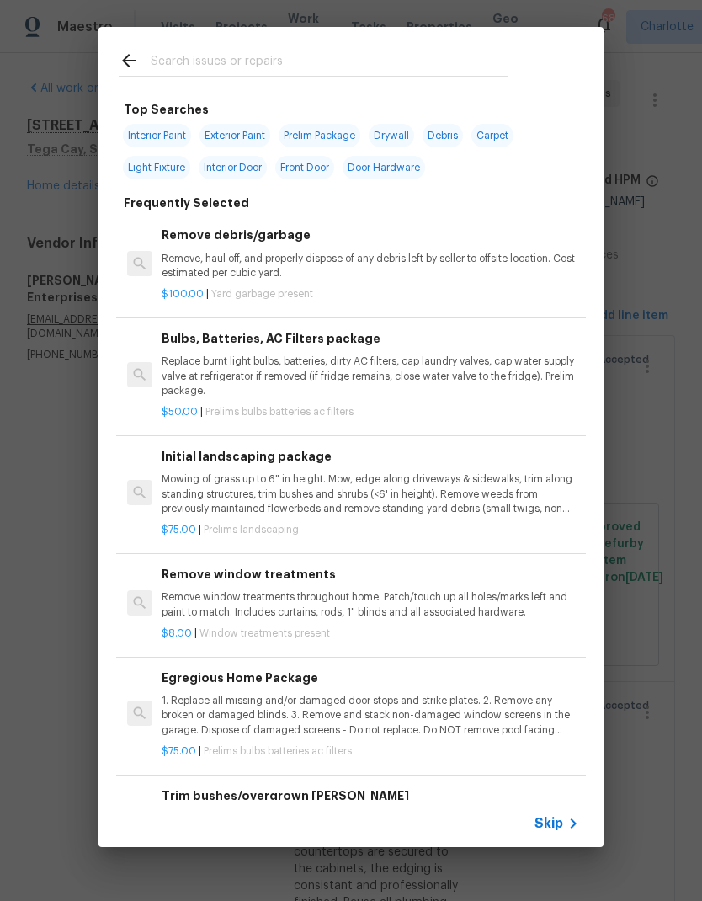
scroll to position [0, 0]
click at [256, 65] on input "text" at bounding box center [329, 63] width 357 height 25
type input "Supply"
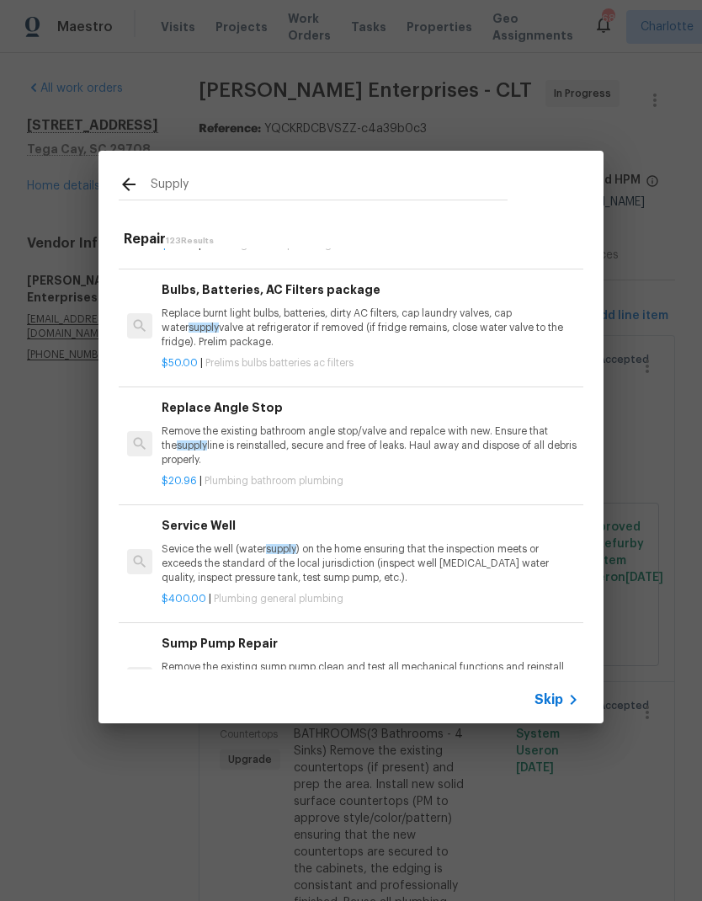
scroll to position [792, 0]
click at [328, 439] on p "Remove the existing bathroom angle stop/valve and repalce with new. Ensure that…" at bounding box center [371, 445] width 418 height 43
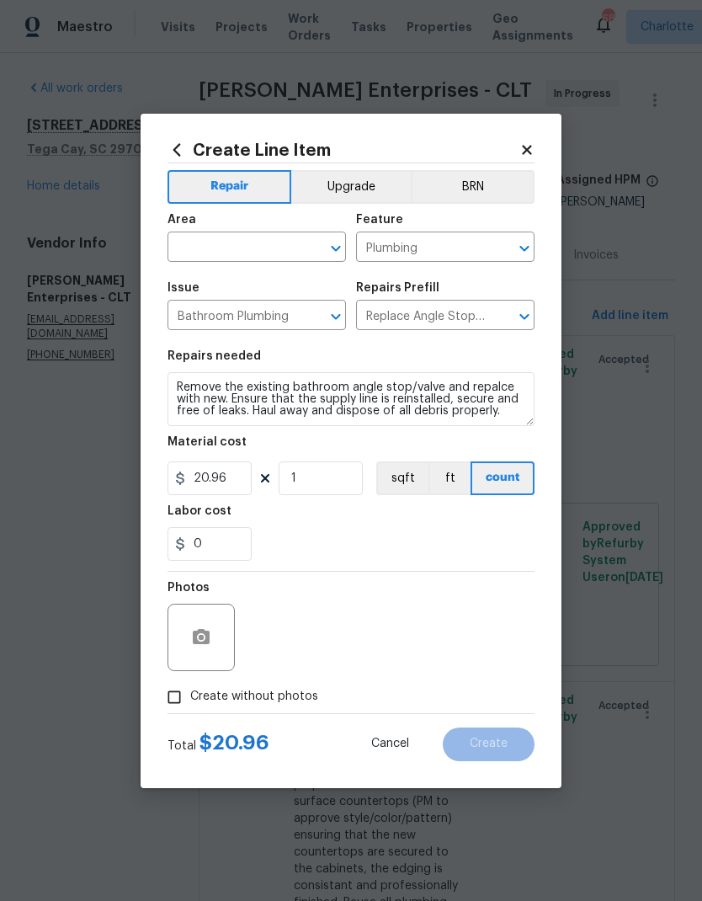
click at [279, 247] on input "text" at bounding box center [233, 249] width 131 height 26
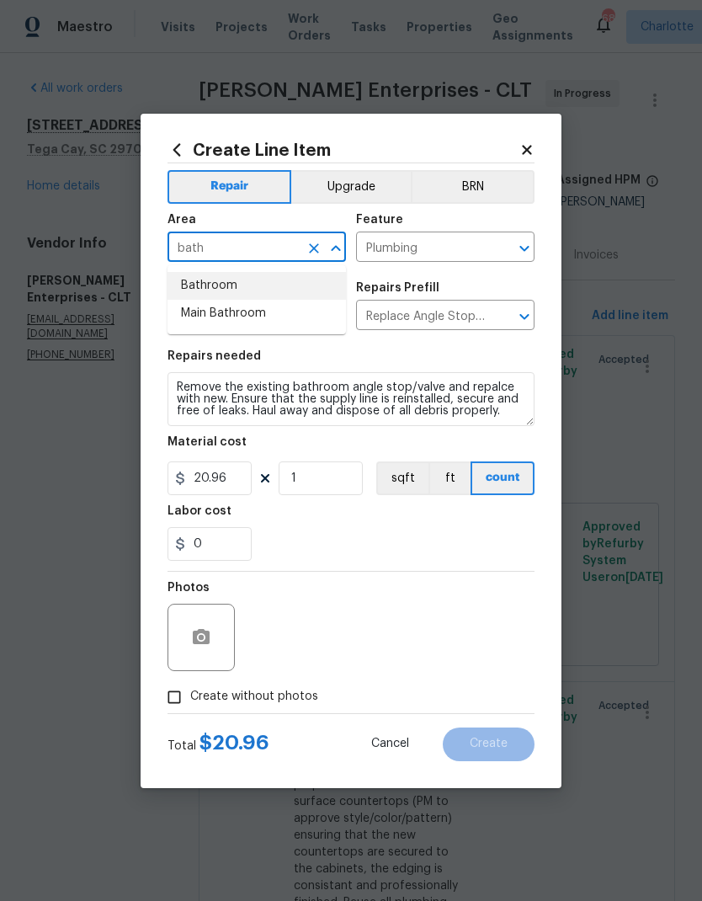
click at [270, 286] on li "Bathroom" at bounding box center [257, 286] width 178 height 28
type input "Bathroom"
click at [408, 548] on div "0" at bounding box center [351, 544] width 367 height 34
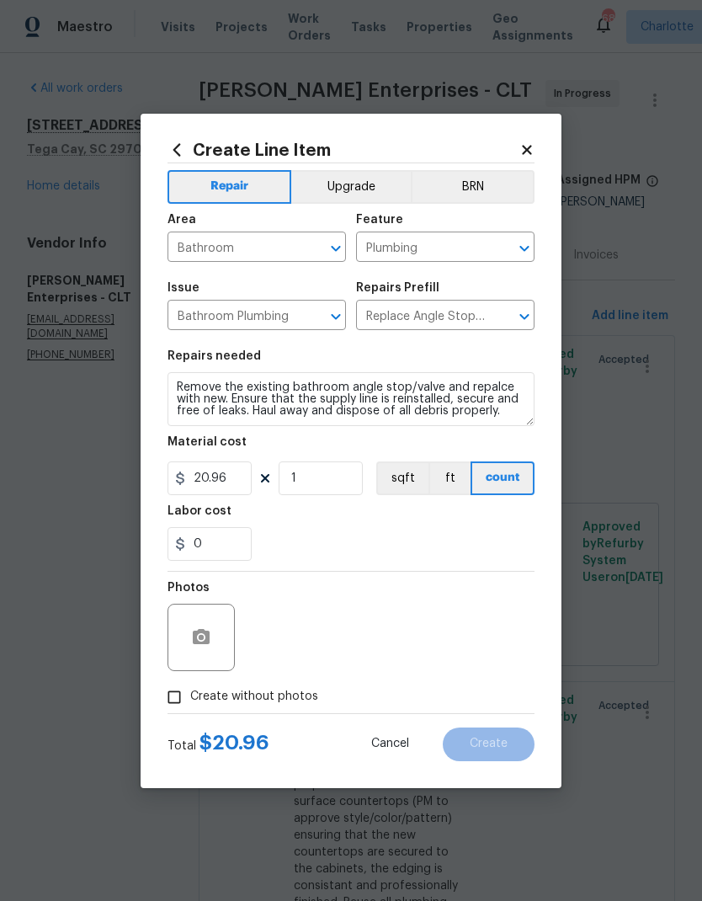
click at [172, 688] on input "Create without photos" at bounding box center [174, 697] width 32 height 32
checkbox input "true"
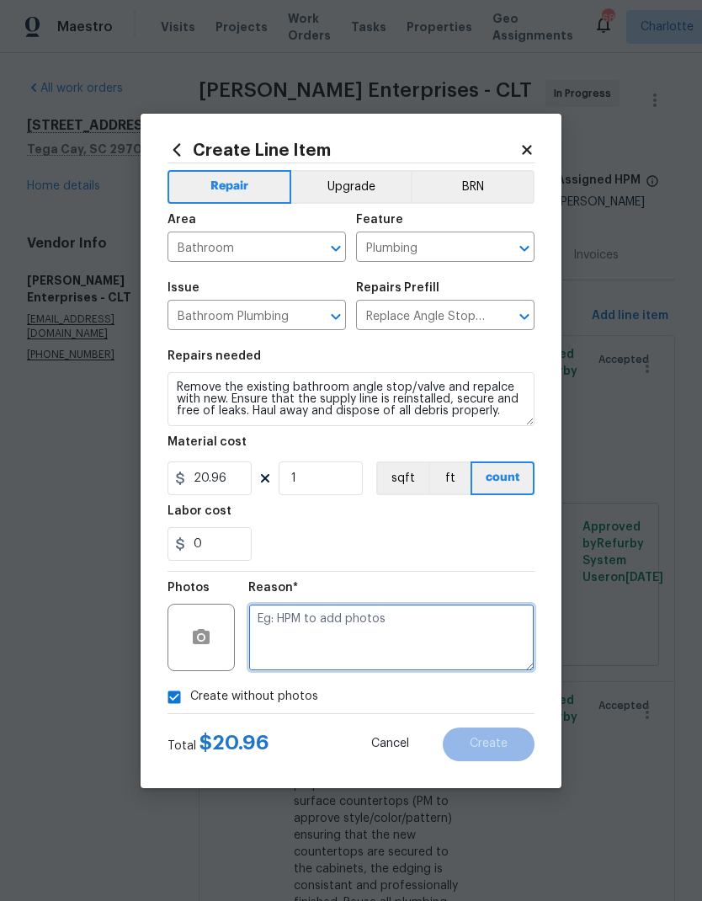
click at [431, 627] on textarea at bounding box center [391, 637] width 286 height 67
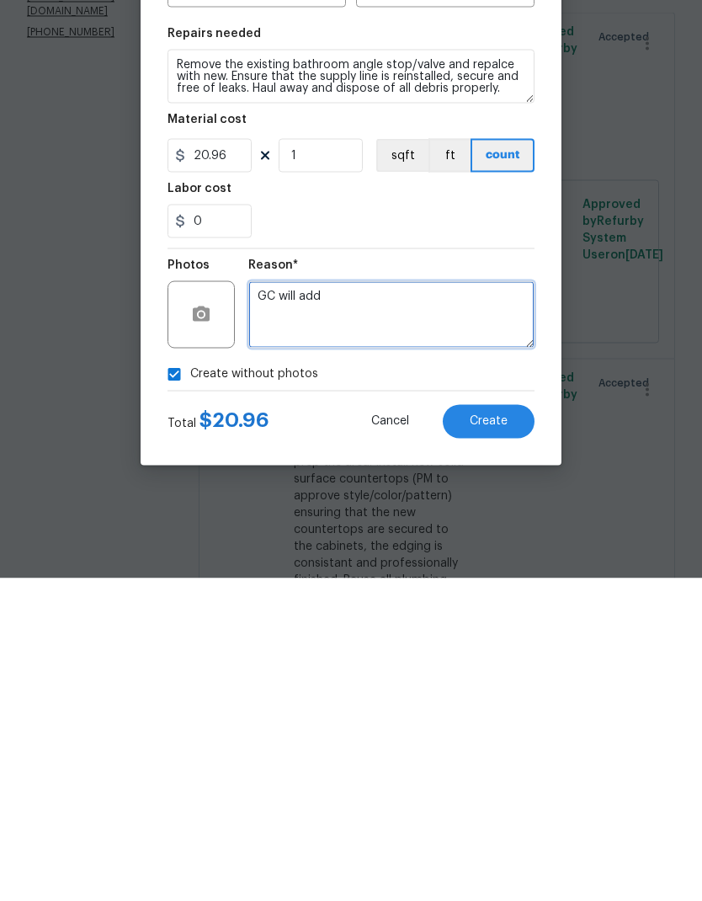
type textarea "GC will add"
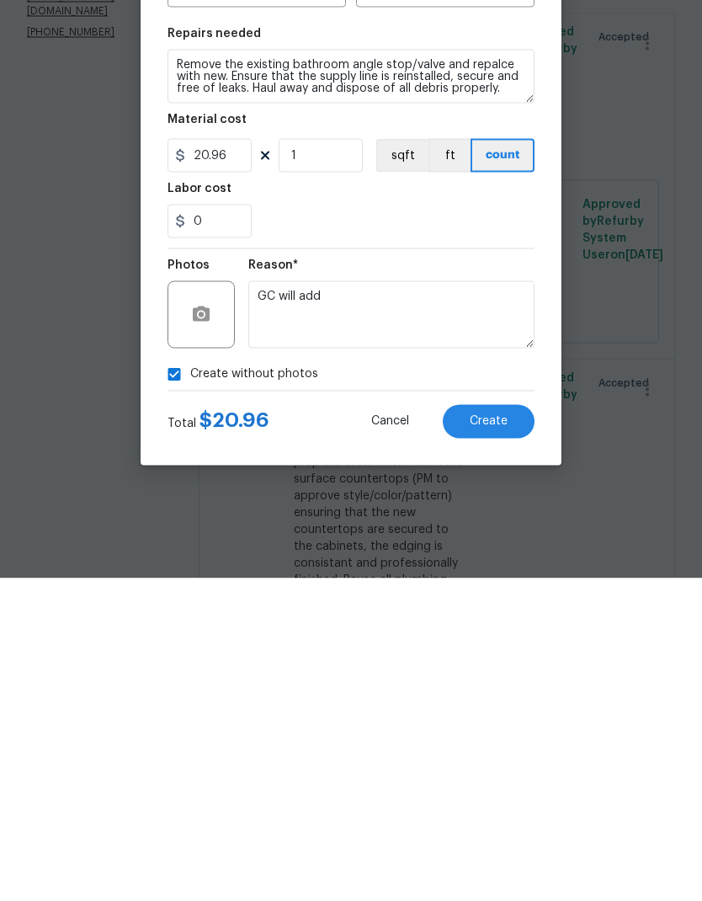
click at [490, 738] on span "Create" at bounding box center [489, 744] width 38 height 13
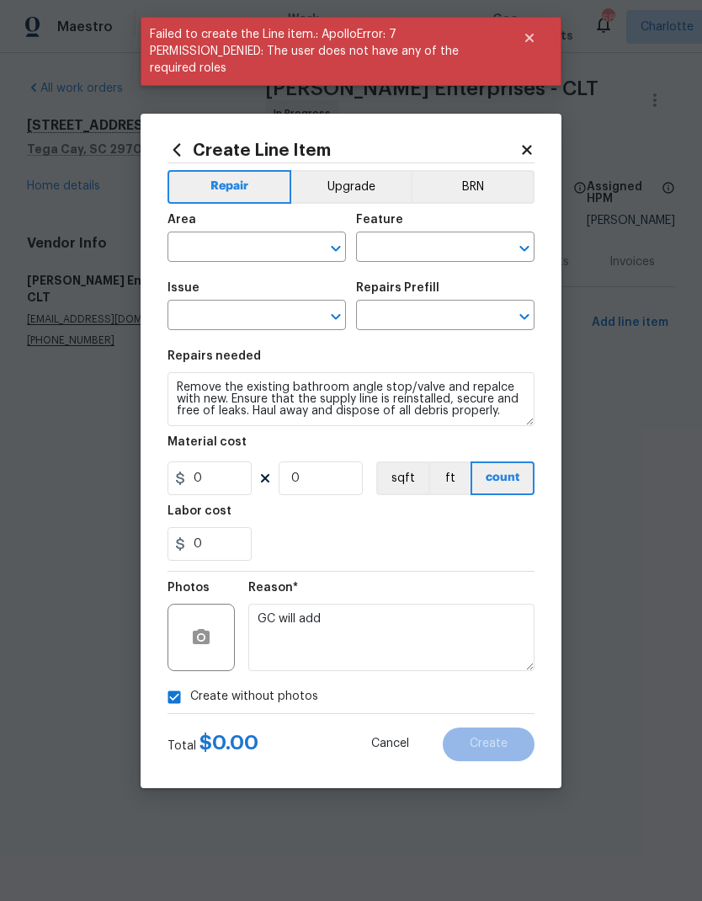
scroll to position [0, 0]
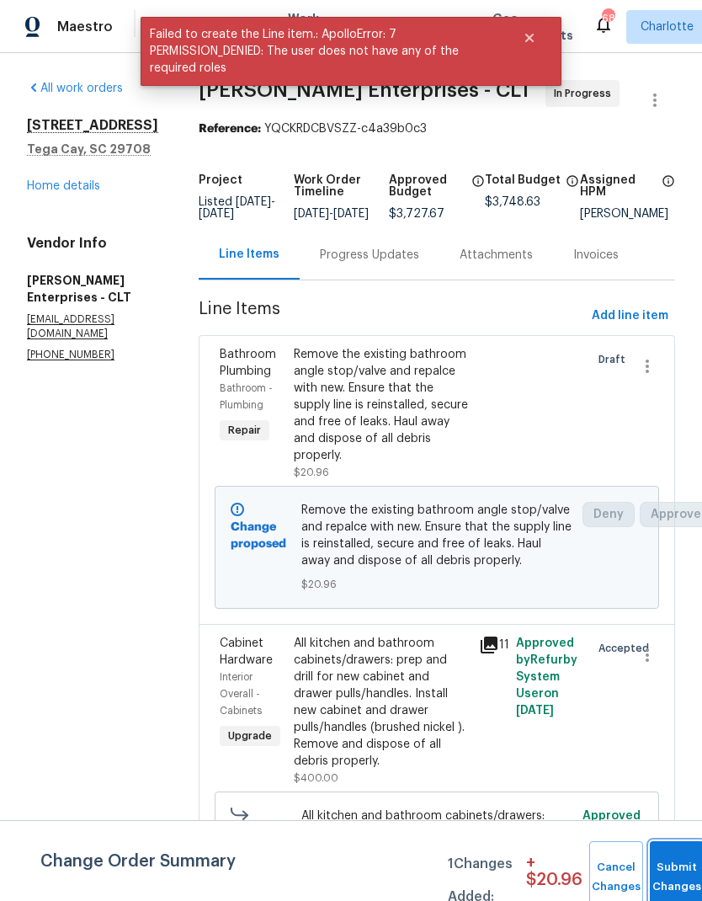
click at [678, 864] on button "Submit Changes" at bounding box center [677, 877] width 54 height 72
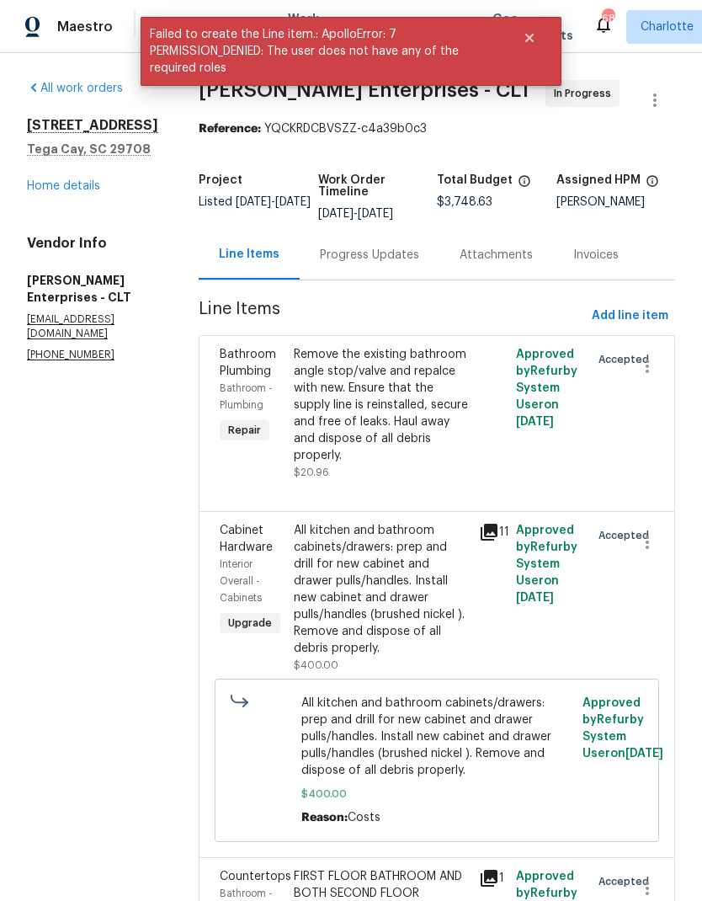
click at [635, 328] on button "Add line item" at bounding box center [630, 316] width 90 height 31
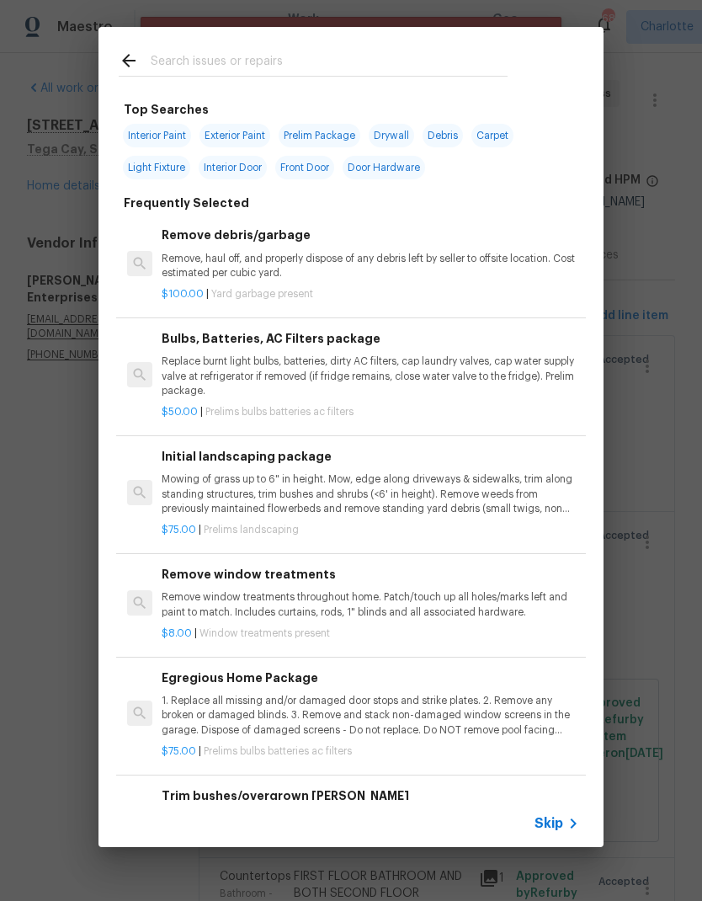
click at [248, 68] on input "text" at bounding box center [329, 63] width 357 height 25
type input "Supply line"
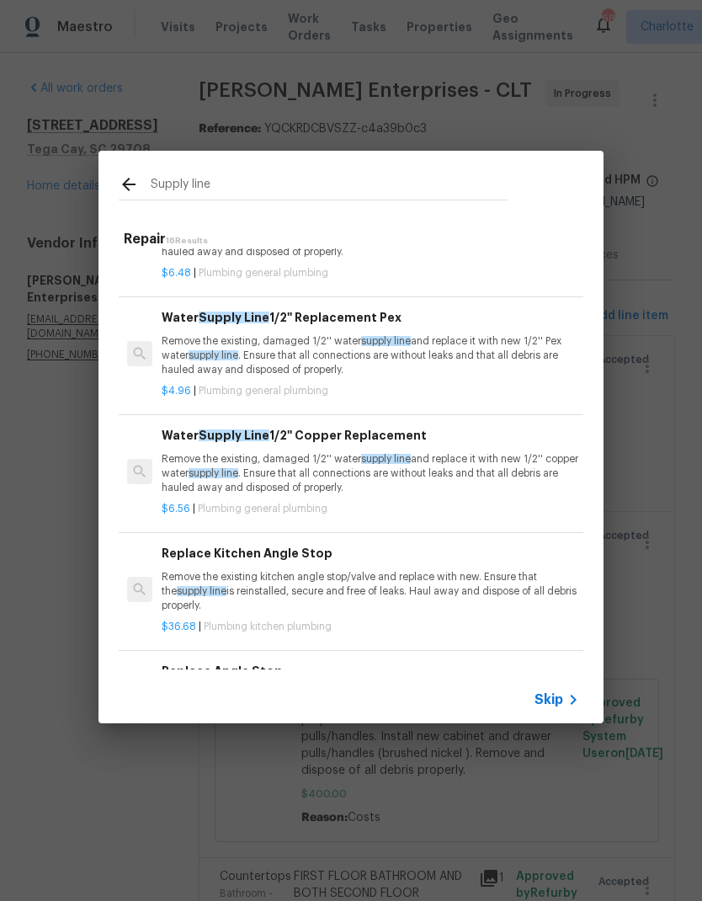
scroll to position [307, 0]
click at [309, 446] on div "Water Supply Line 1/2'' Copper Replacement Remove the existing, damaged 1/2'' w…" at bounding box center [371, 460] width 418 height 69
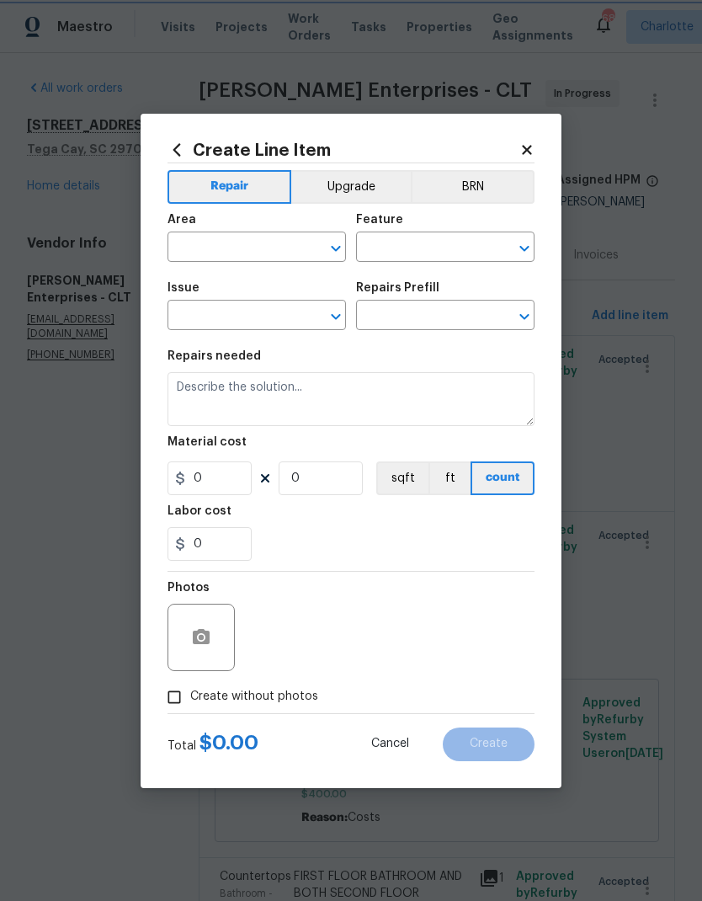
type input "Plumbing"
type input "General Plumbing"
type input "Water Supply Line 1/2'' Copper Replacement $6.56"
type textarea "Remove the existing, damaged 1/2'' water supply line and replace it with new 1/…"
type input "6.56"
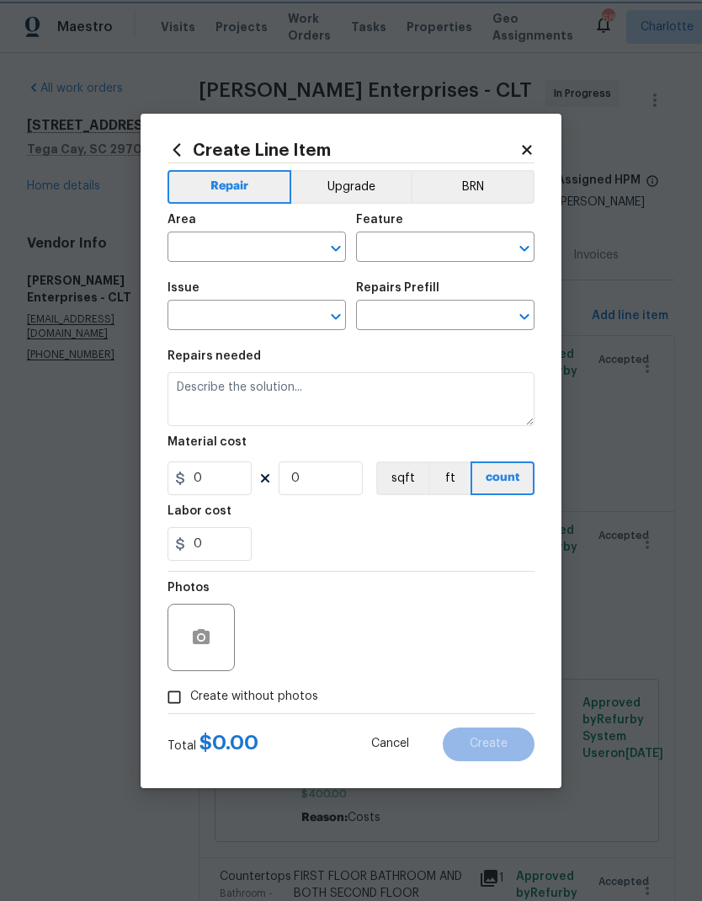
type input "1"
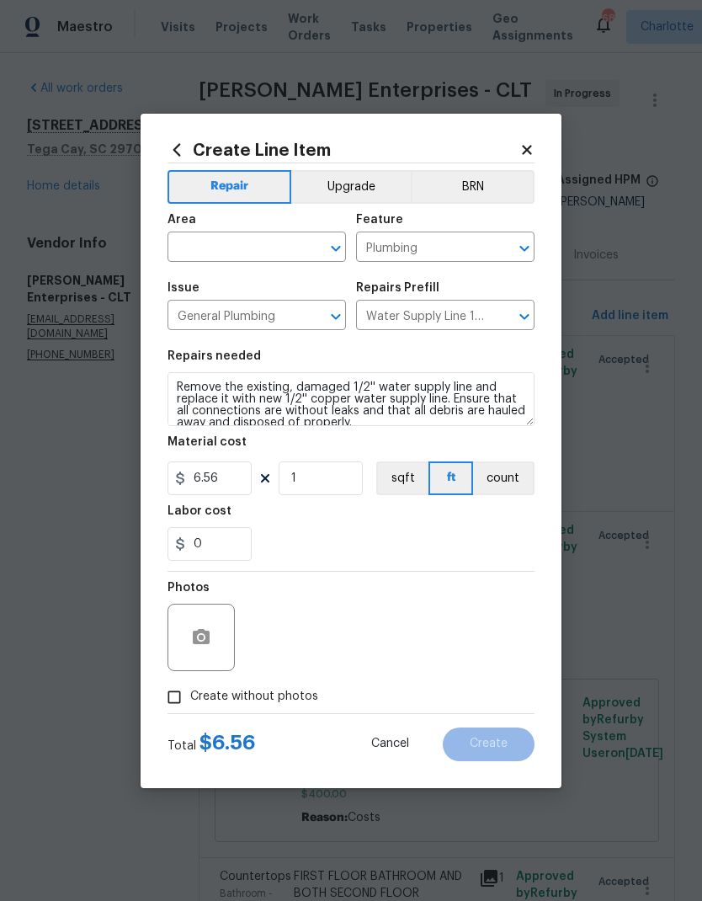
click at [248, 250] on input "text" at bounding box center [233, 249] width 131 height 26
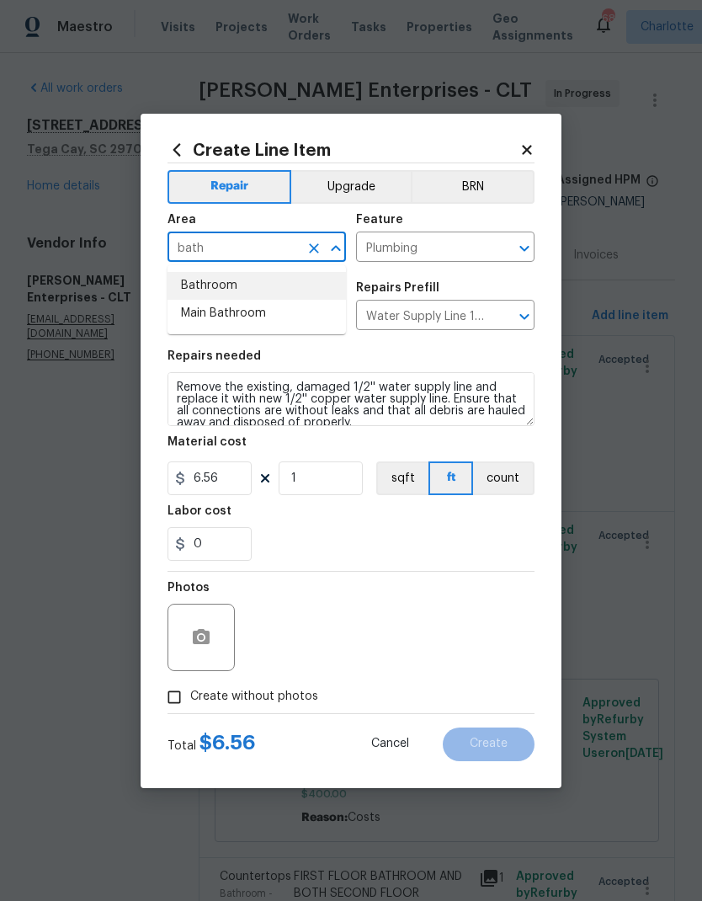
click at [246, 285] on li "Bathroom" at bounding box center [257, 286] width 178 height 28
type input "Bathroom"
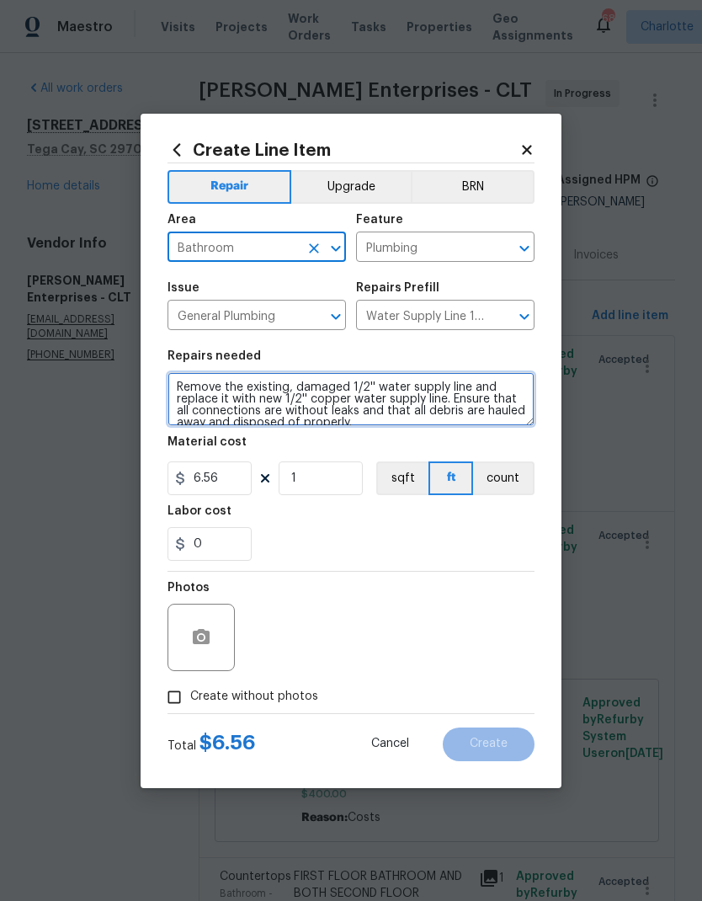
click at [375, 386] on textarea "Remove the existing, damaged 1/2'' water supply line and replace it with new 1/…" at bounding box center [351, 399] width 367 height 54
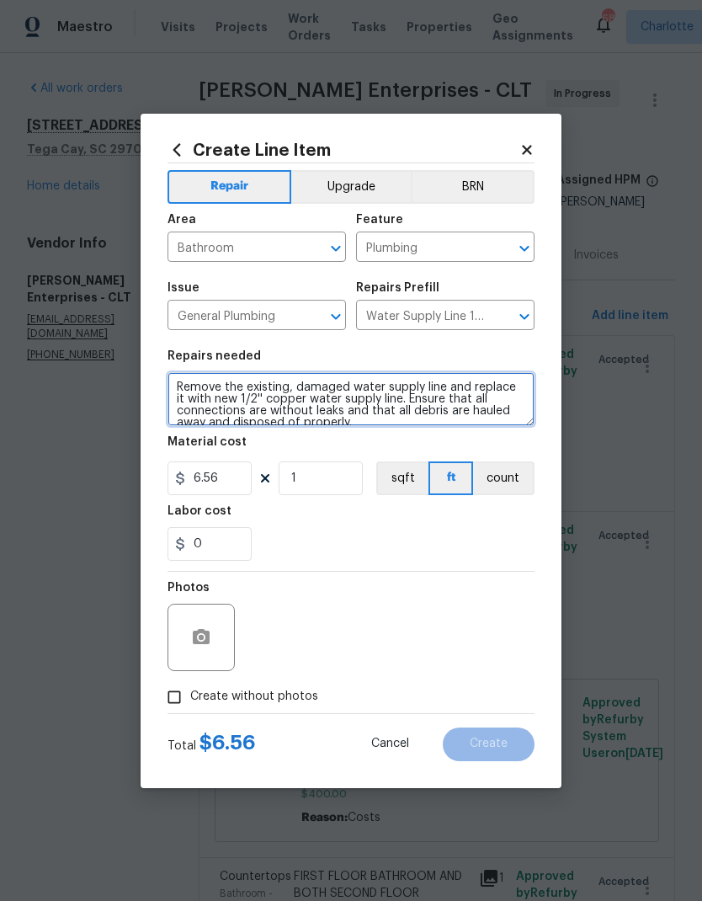
click at [233, 393] on textarea "Remove the existing, damaged water supply line and replace it with new 1/2'' co…" at bounding box center [351, 399] width 367 height 54
click at [353, 541] on div "0" at bounding box center [351, 544] width 367 height 34
click at [236, 397] on textarea "Remove the existing, damaged water supply line and replace it with new 1/2'' co…" at bounding box center [351, 399] width 367 height 54
click at [235, 397] on textarea "Remove the existing, damaged water supply line and replace it with new 1/2'' co…" at bounding box center [351, 399] width 367 height 54
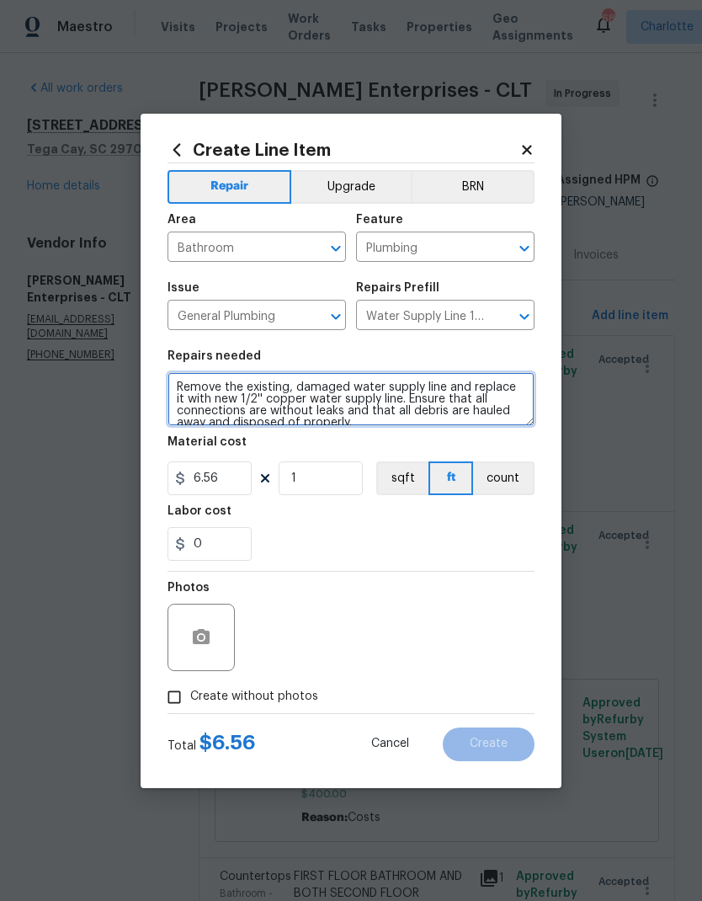
click at [228, 397] on textarea "Remove the existing, damaged water supply line and replace it with new 1/2'' co…" at bounding box center [351, 399] width 367 height 54
click at [227, 397] on textarea "Remove the existing, damaged water supply line and replace it with new 1/2'' co…" at bounding box center [351, 399] width 367 height 54
click at [236, 396] on textarea "Remove the existing, damaged water supply line and replace it with new 1/2'' co…" at bounding box center [351, 399] width 367 height 54
click at [236, 395] on textarea "Remove the existing, damaged water supply line and replace it with new 1/2'' co…" at bounding box center [351, 399] width 367 height 54
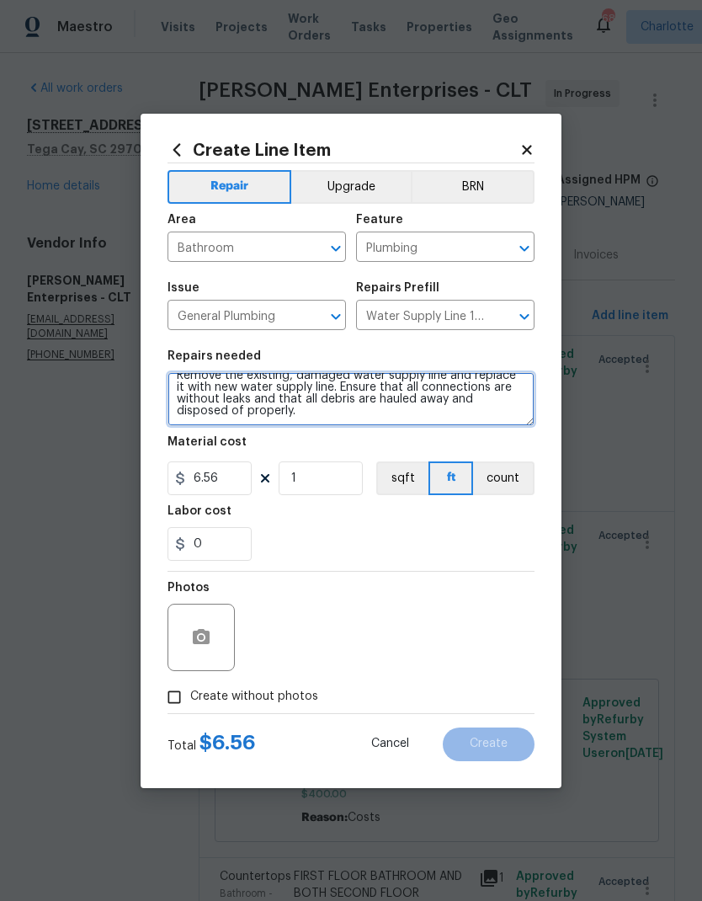
scroll to position [12, 0]
type textarea "Remove the existing, damaged water supply line and replace it with new water su…"
click at [487, 538] on div "0" at bounding box center [351, 544] width 367 height 34
click at [181, 701] on input "Create without photos" at bounding box center [174, 697] width 32 height 32
checkbox input "true"
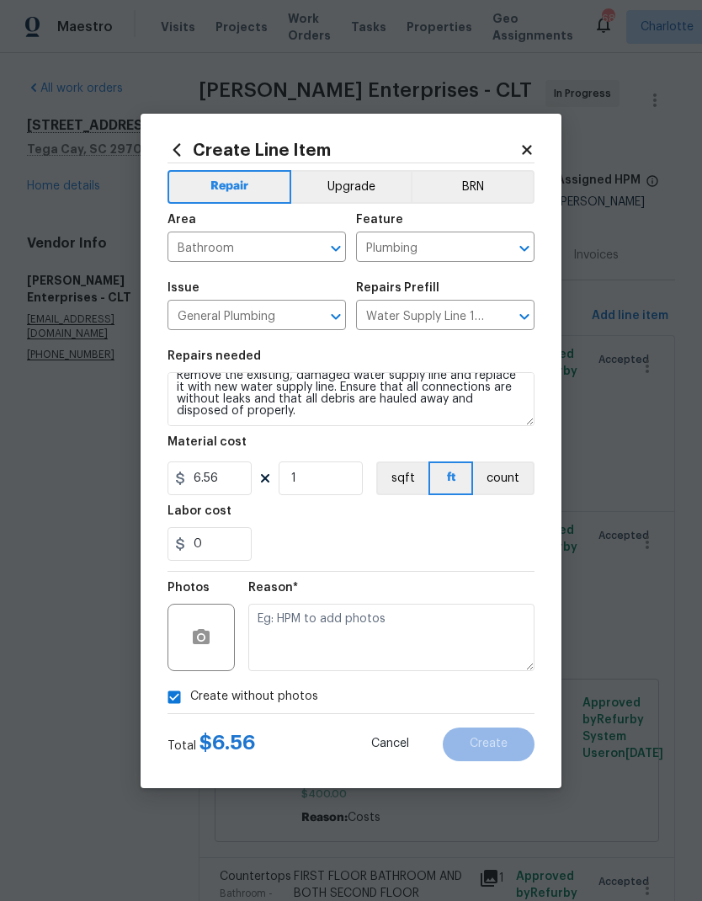
click at [427, 615] on textarea at bounding box center [391, 637] width 286 height 67
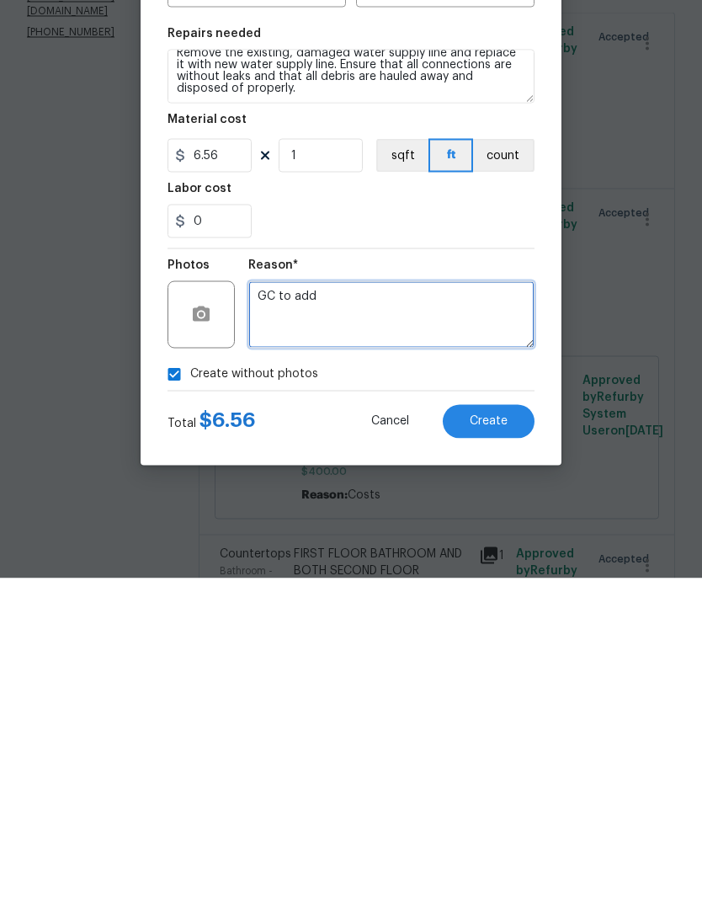
type textarea "GC to add"
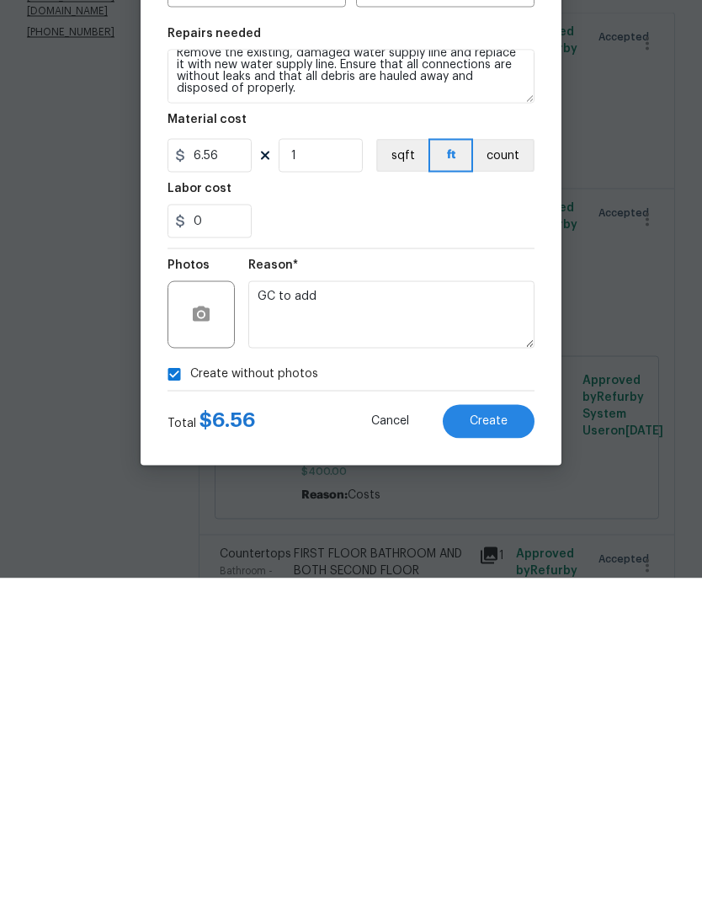
click at [488, 738] on span "Create" at bounding box center [489, 744] width 38 height 13
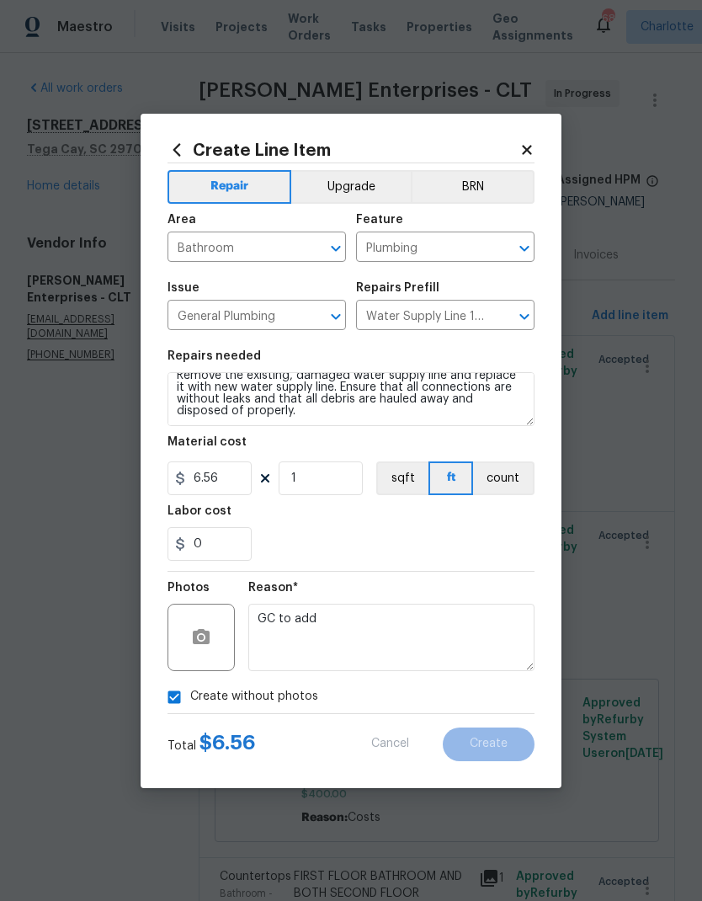
scroll to position [0, 0]
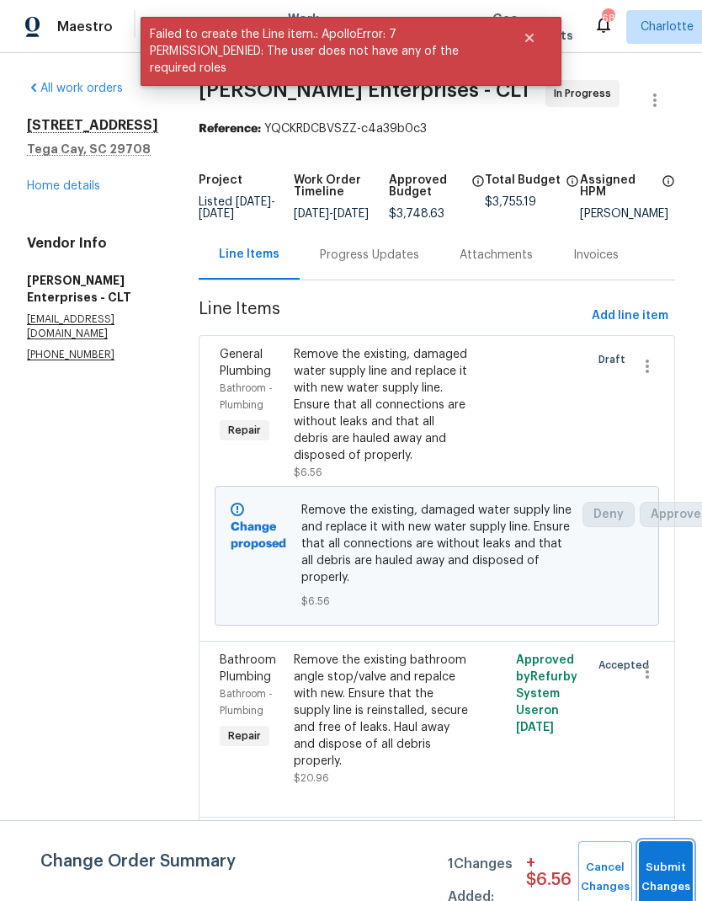
click at [665, 862] on button "Submit Changes" at bounding box center [666, 877] width 54 height 72
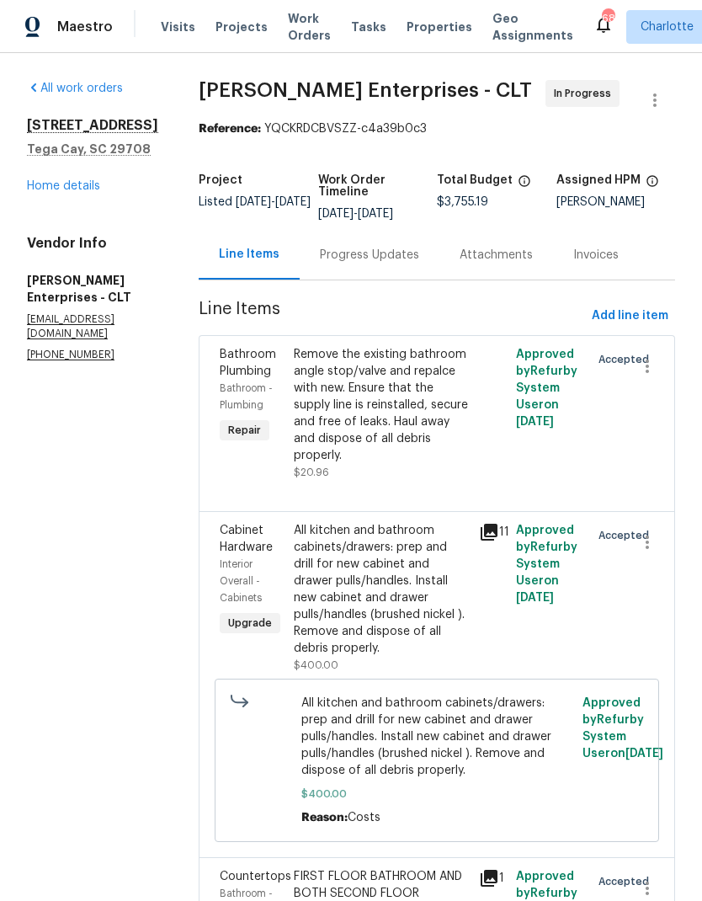
click at [354, 265] on div "Progress Updates" at bounding box center [370, 255] width 140 height 50
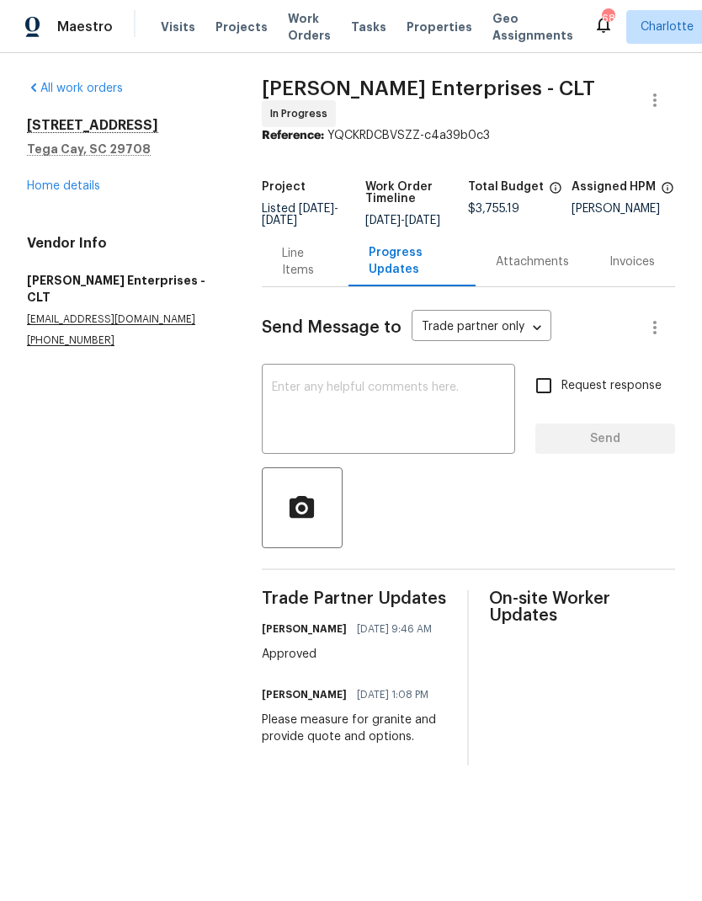
click at [335, 439] on textarea at bounding box center [388, 410] width 233 height 59
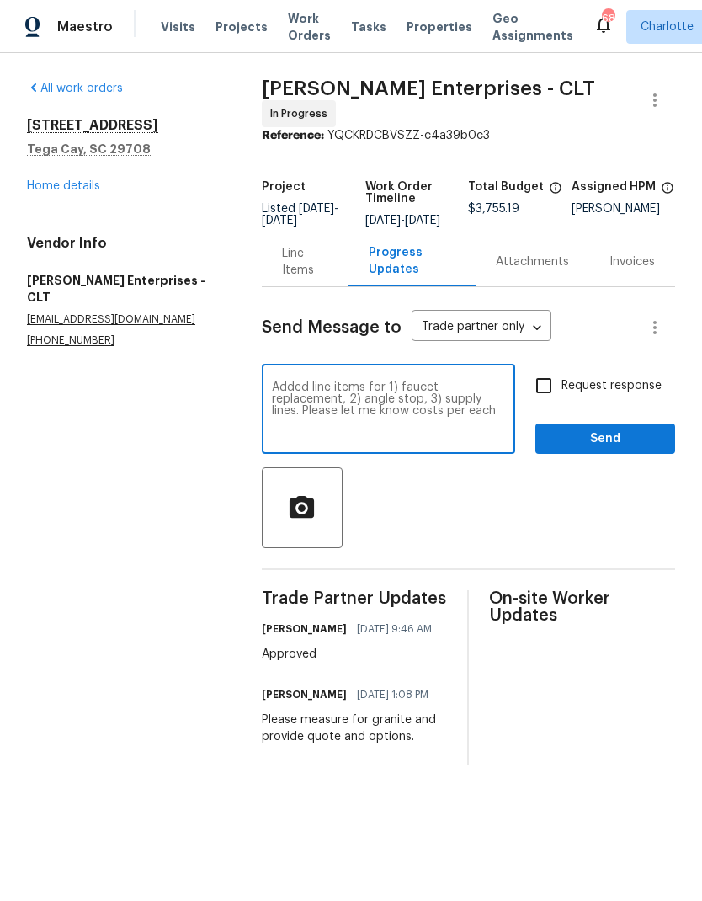
click at [344, 415] on textarea "Added line items for 1) faucet replacement, 2) angle stop, 3) supply lines. Ple…" at bounding box center [388, 410] width 233 height 59
click at [415, 413] on textarea "Added line items for 1) faucet replacement, 2) angle stop, 3) supply lines. Ple…" at bounding box center [388, 410] width 233 height 59
type textarea "Added line items for 1) faucet replacement, 2) angle stop, 3) supply lines. Ple…"
click at [551, 395] on input "Request response" at bounding box center [543, 385] width 35 height 35
checkbox input "true"
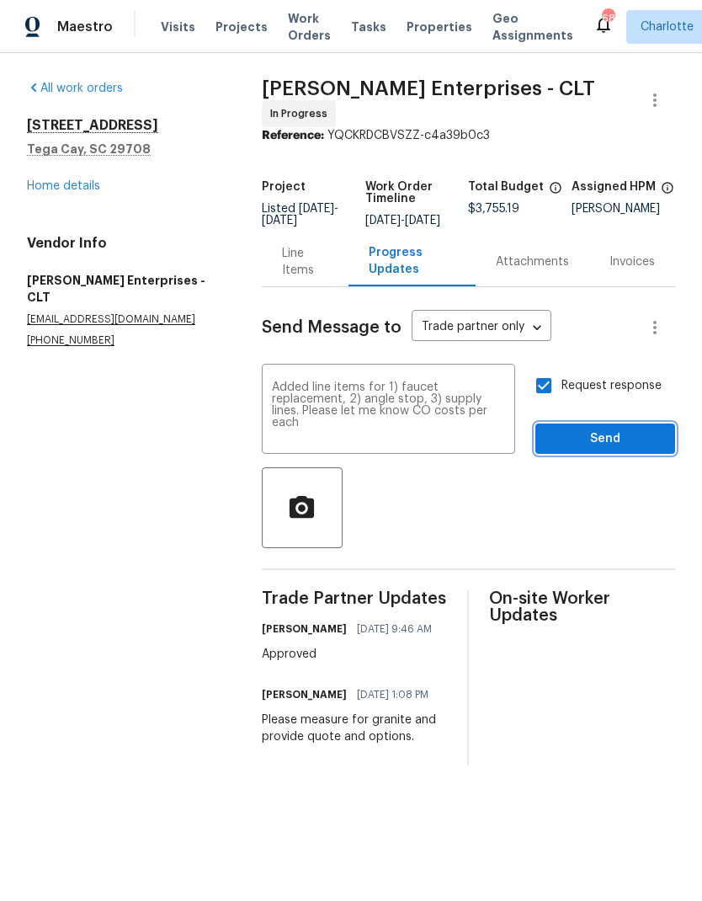
click at [627, 442] on span "Send" at bounding box center [605, 439] width 113 height 21
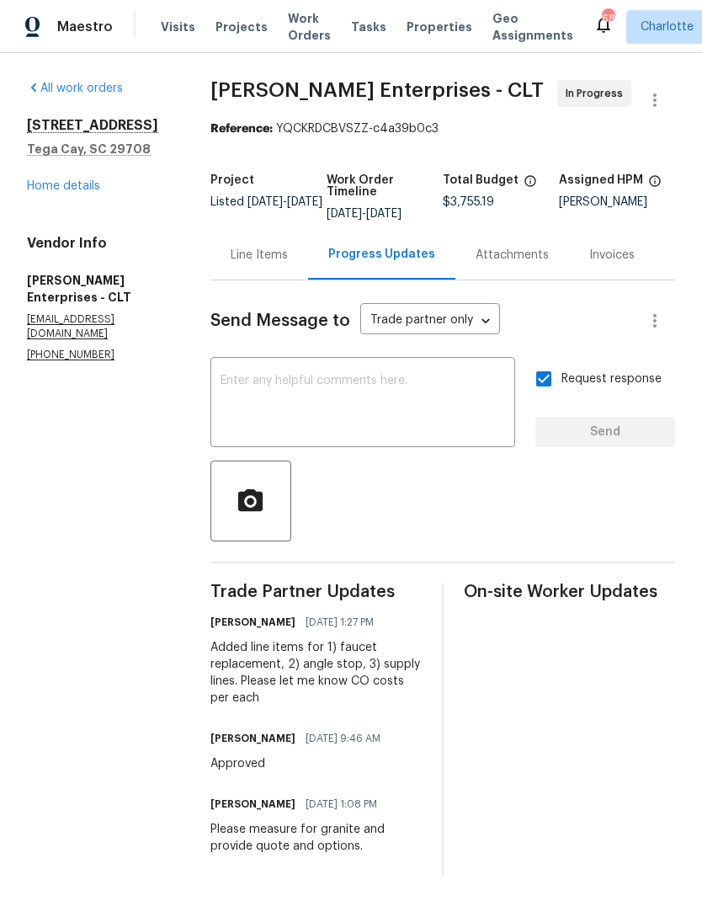
click at [62, 190] on link "Home details" at bounding box center [63, 186] width 73 height 12
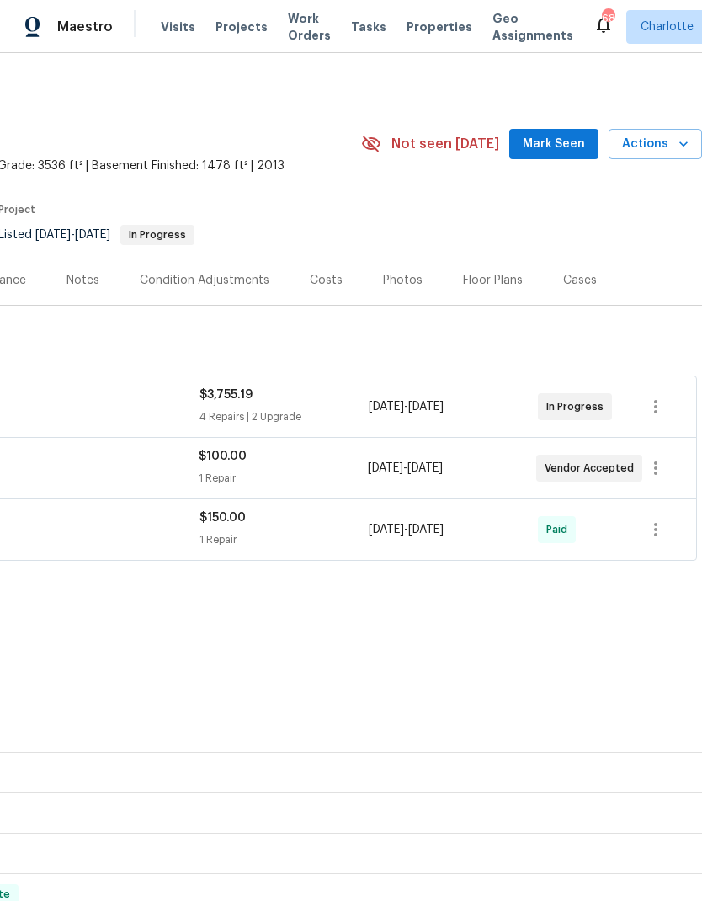
scroll to position [0, 249]
click at [570, 146] on span "Mark Seen" at bounding box center [554, 144] width 62 height 21
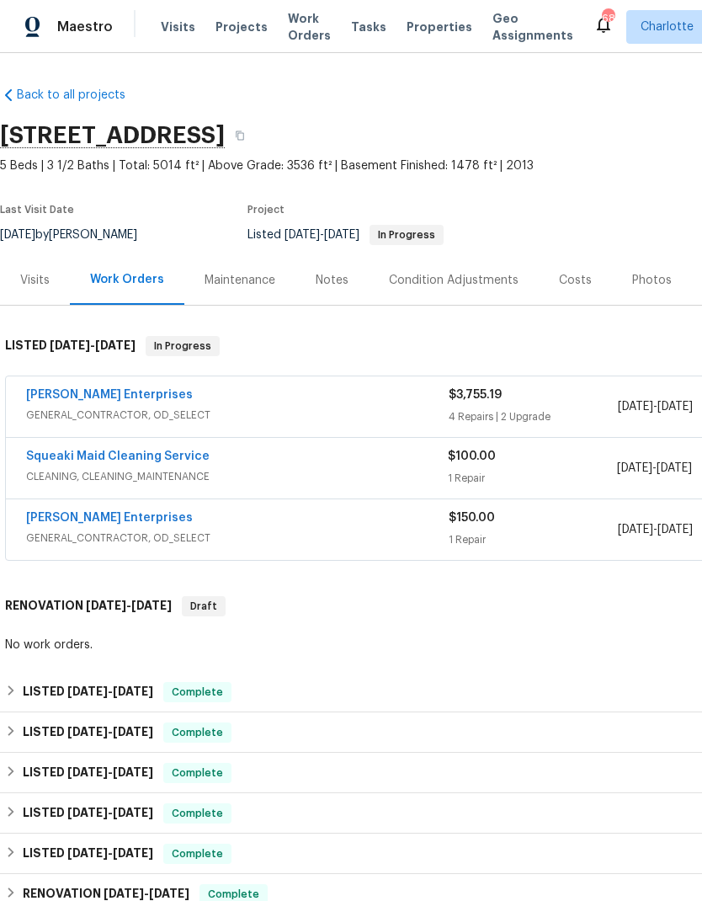
scroll to position [0, 0]
click at [296, 391] on div "[PERSON_NAME] Enterprises" at bounding box center [237, 396] width 423 height 20
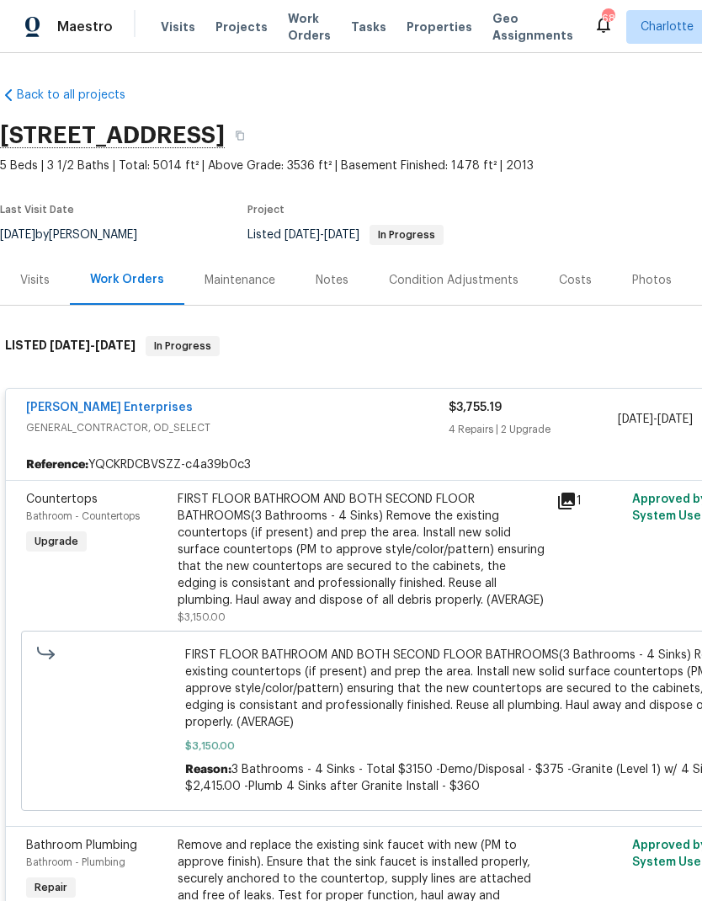
click at [269, 413] on div "[PERSON_NAME] Enterprises" at bounding box center [237, 409] width 423 height 20
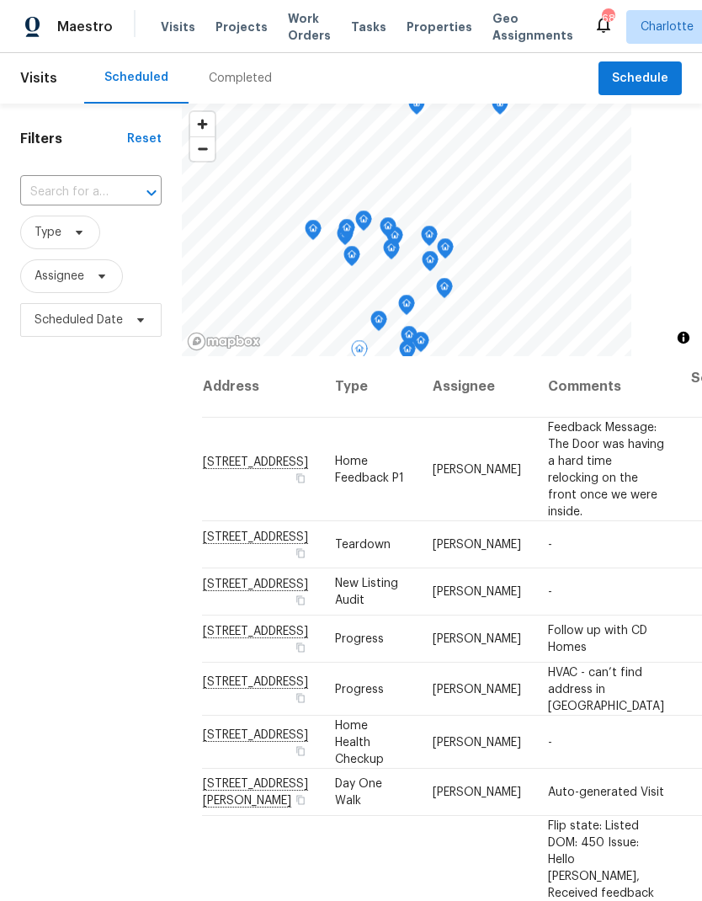
click at [0, 0] on icon at bounding box center [0, 0] width 0 height 0
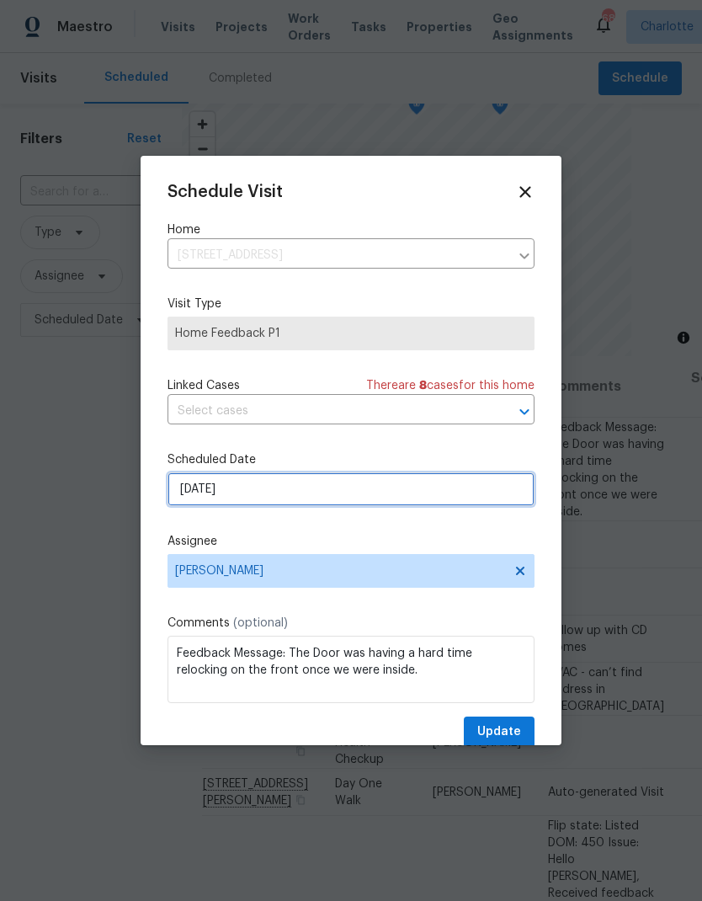
click at [336, 499] on input "[DATE]" at bounding box center [351, 489] width 367 height 34
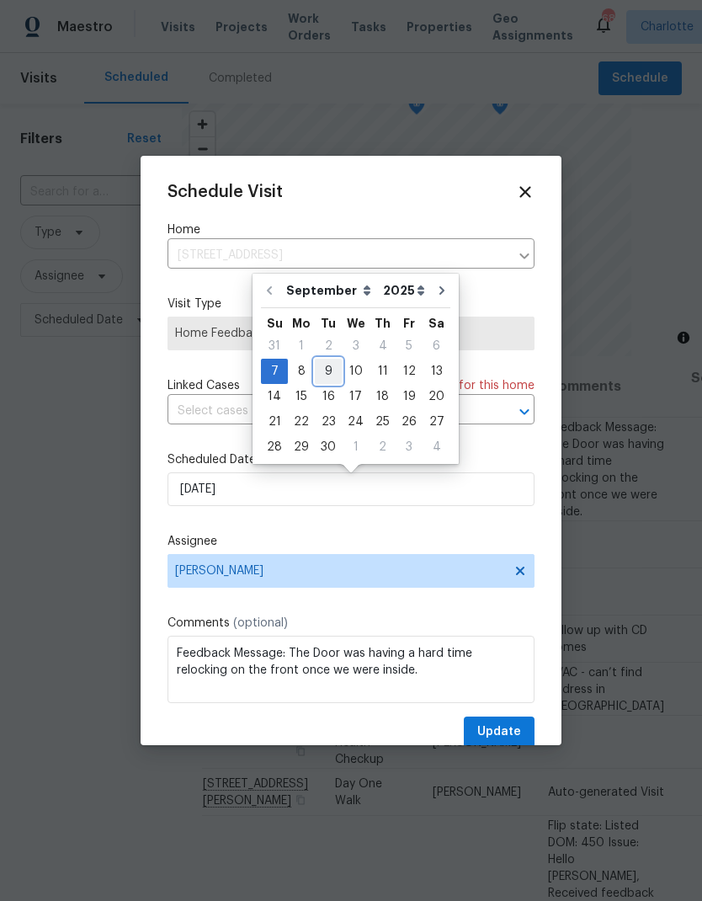
click at [328, 371] on div "9" at bounding box center [328, 371] width 27 height 24
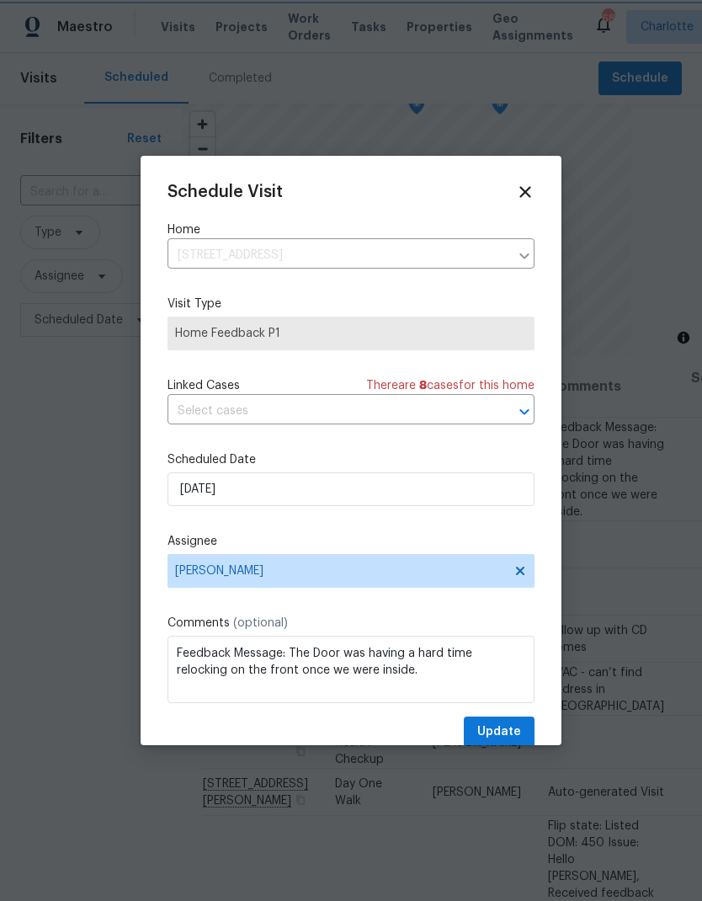
type input "[DATE]"
click at [494, 741] on span "Update" at bounding box center [499, 732] width 44 height 21
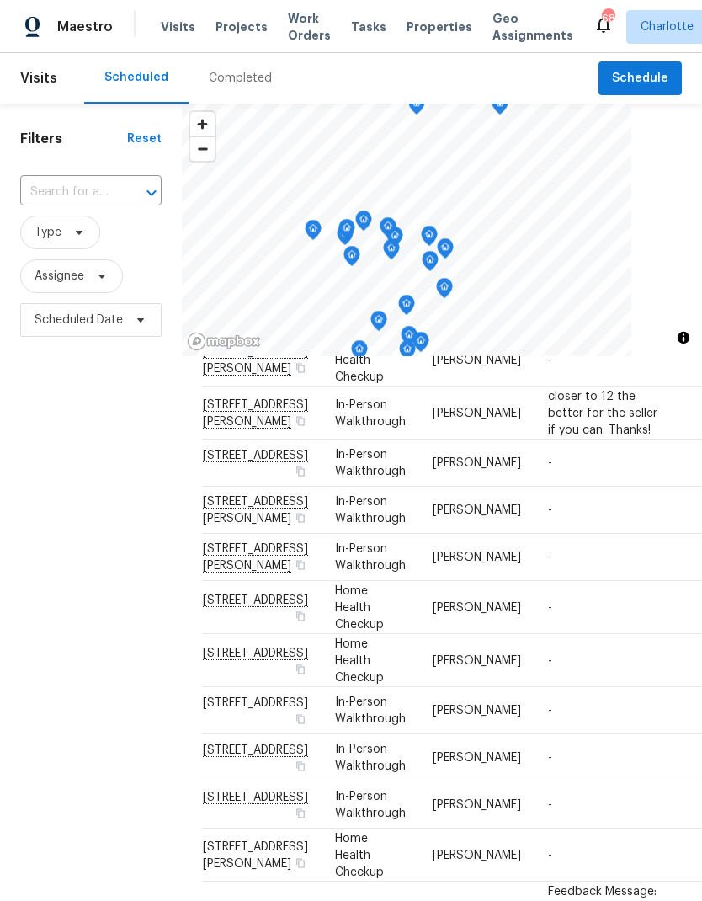
scroll to position [1078, 0]
click at [587, 493] on td "-" at bounding box center [606, 510] width 143 height 47
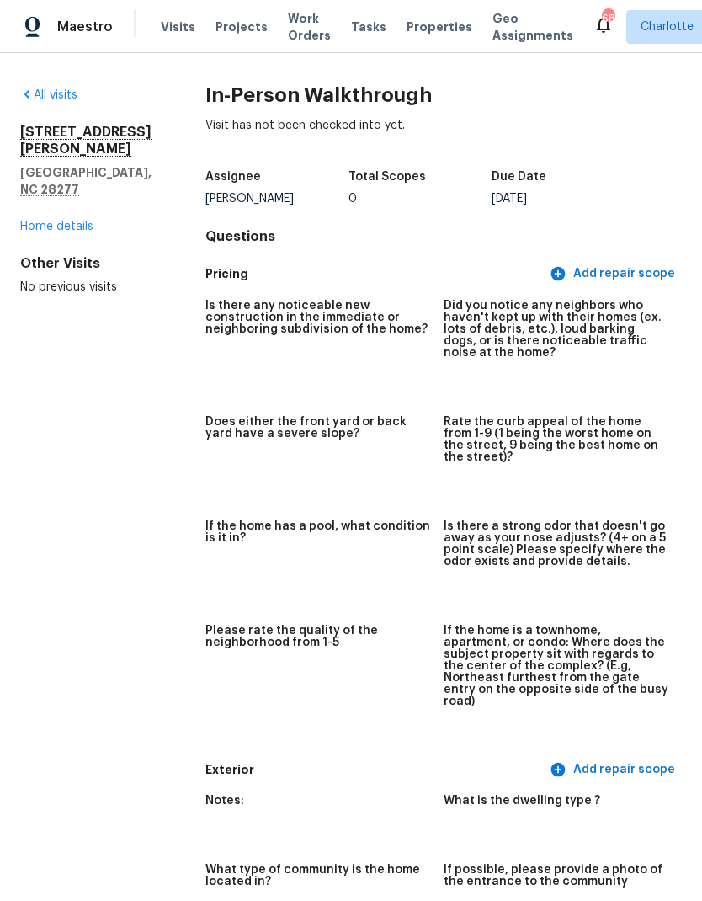
click at [51, 99] on link "All visits" at bounding box center [48, 95] width 57 height 12
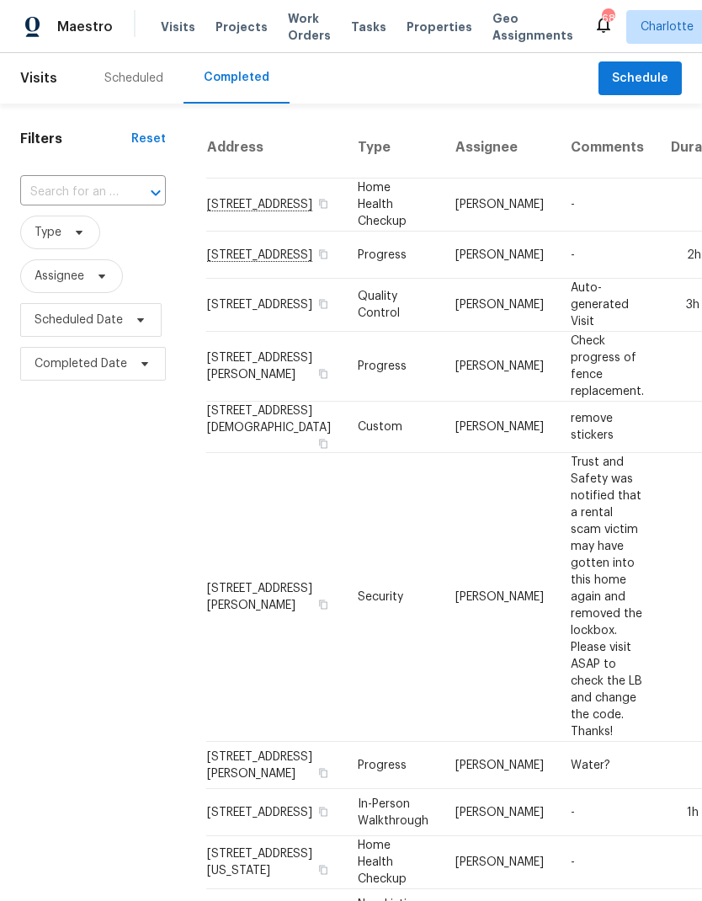
click at [128, 75] on div "Scheduled" at bounding box center [133, 78] width 59 height 17
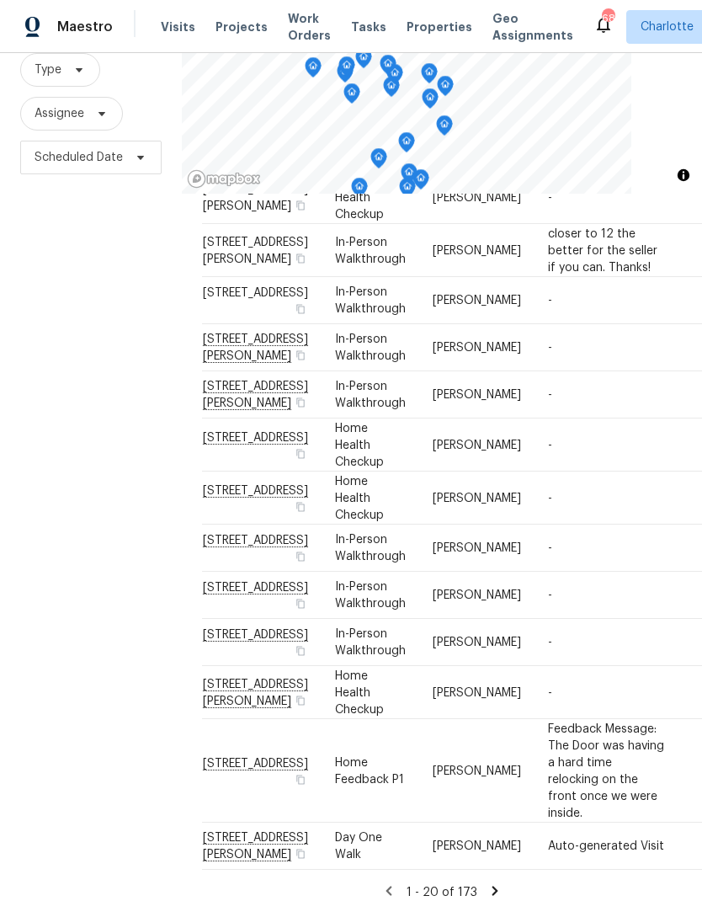
scroll to position [67, 0]
click at [487, 883] on icon at bounding box center [494, 890] width 15 height 15
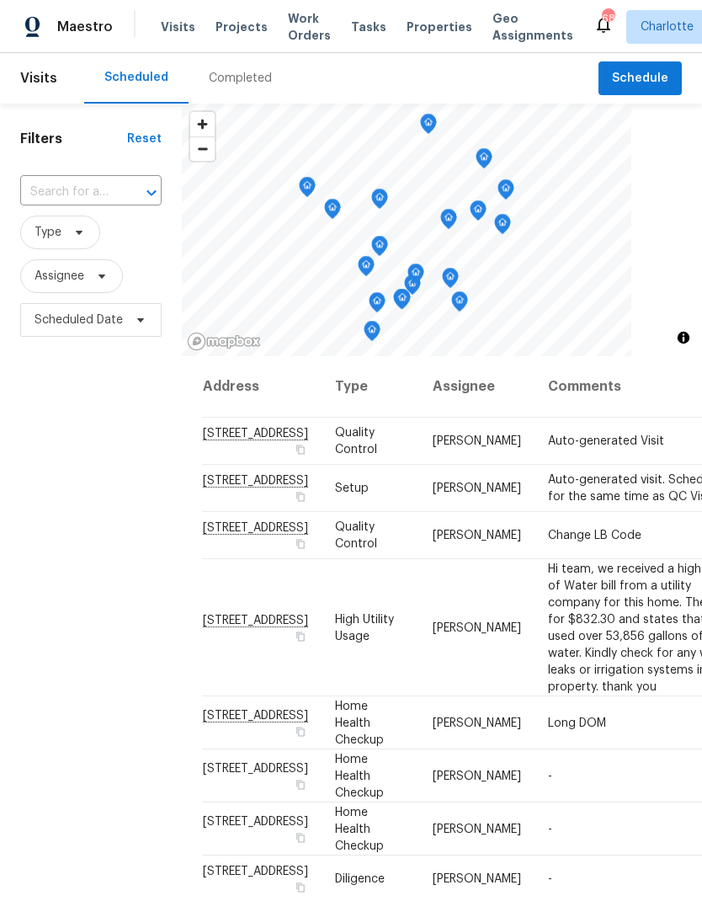
scroll to position [0, 0]
click at [83, 184] on input "text" at bounding box center [67, 192] width 94 height 26
type input "665 cy"
click at [78, 233] on li "[STREET_ADDRESS][PERSON_NAME]" at bounding box center [89, 240] width 141 height 46
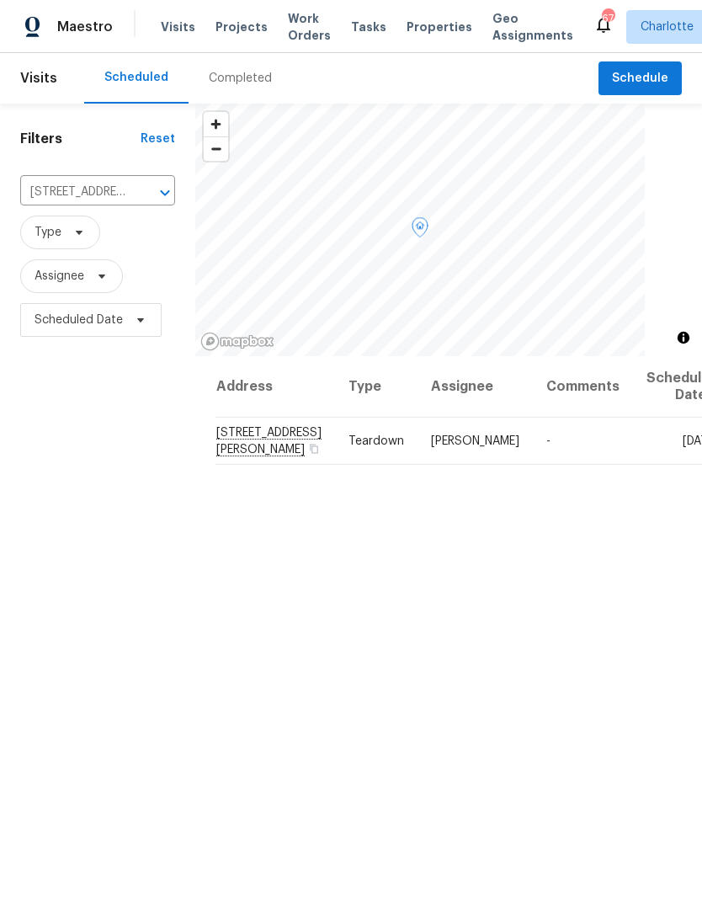
click at [0, 0] on icon at bounding box center [0, 0] width 0 height 0
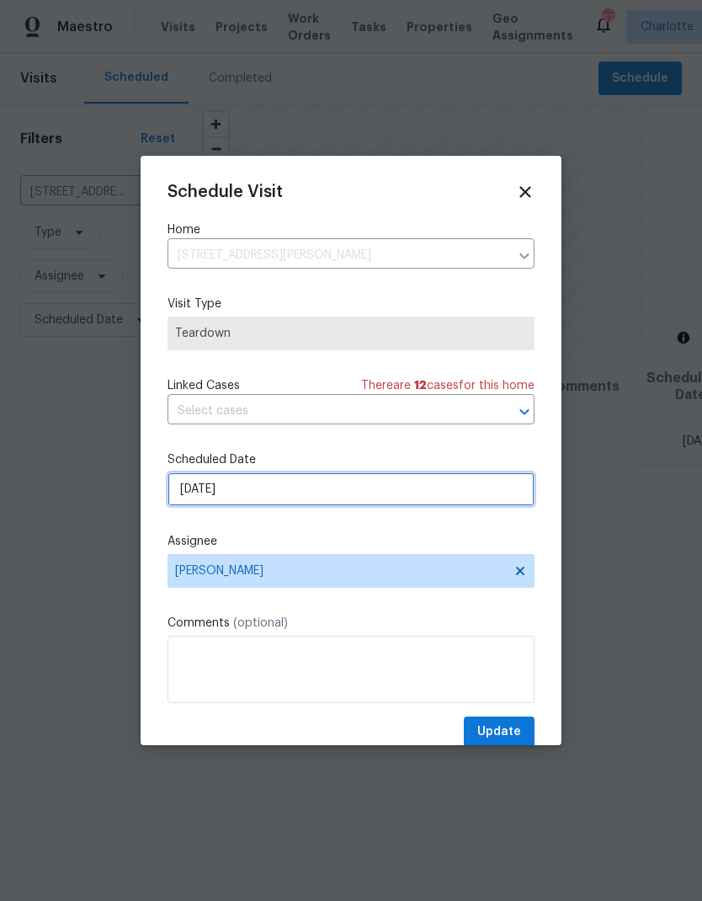
click at [307, 494] on input "[DATE]" at bounding box center [351, 489] width 367 height 34
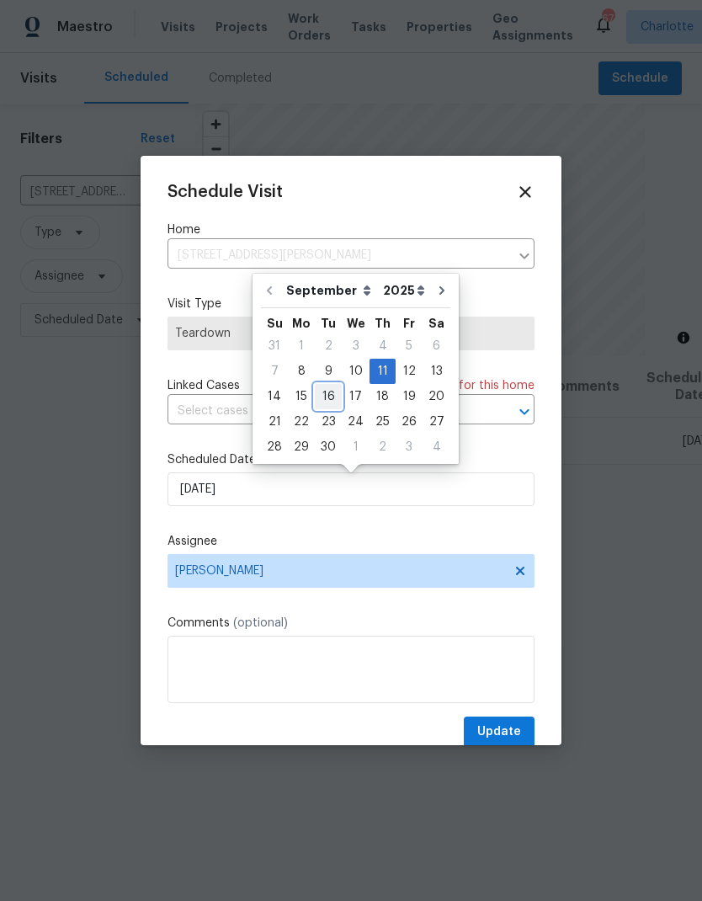
click at [327, 401] on div "16" at bounding box center [328, 397] width 27 height 24
type input "[DATE]"
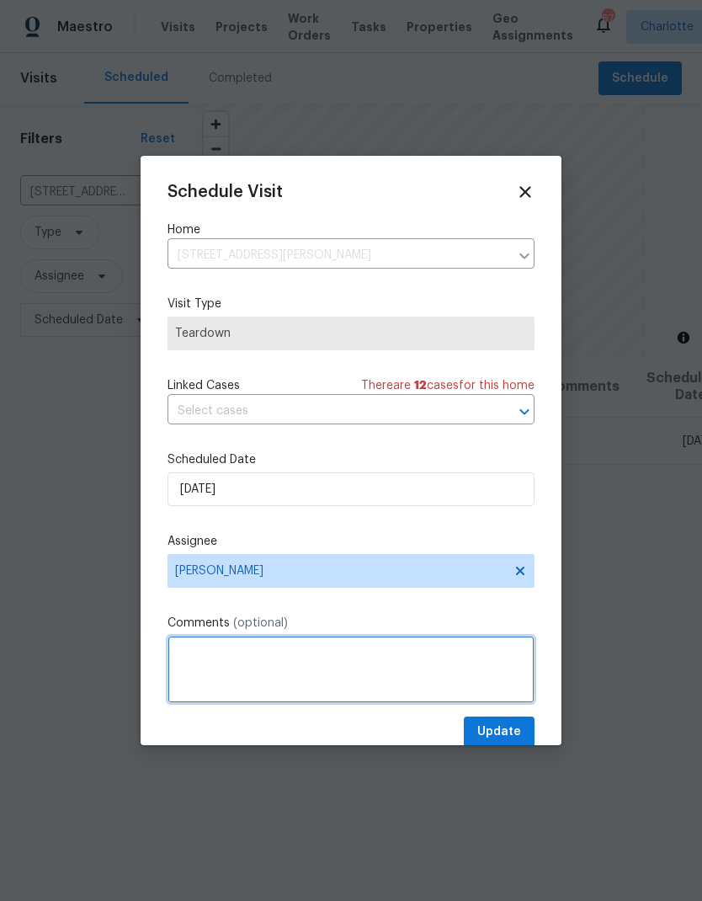
click at [350, 681] on textarea at bounding box center [351, 669] width 367 height 67
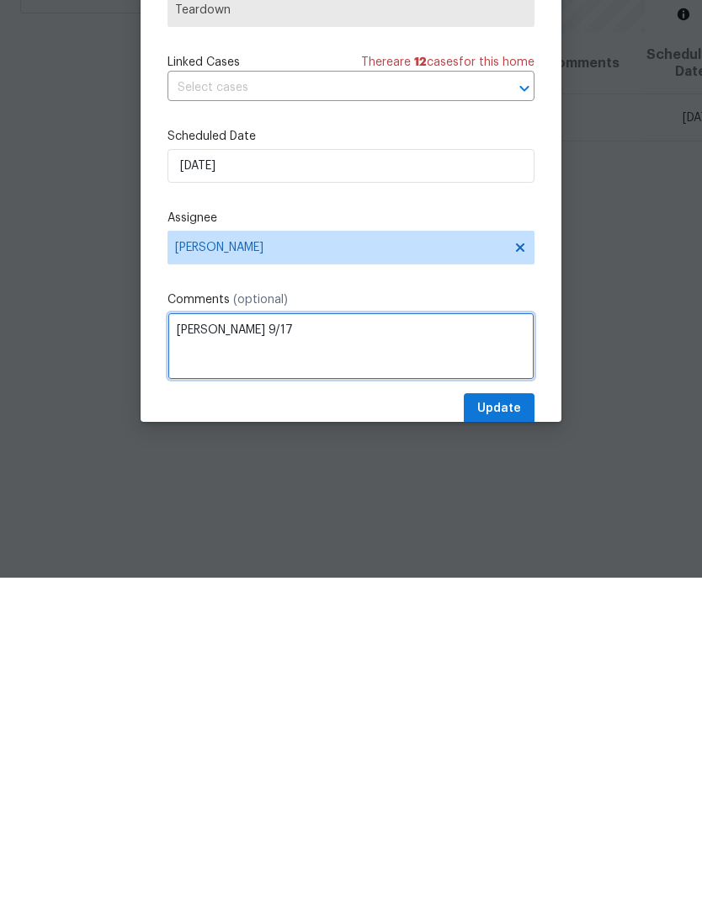
type textarea "[PERSON_NAME] 9/17"
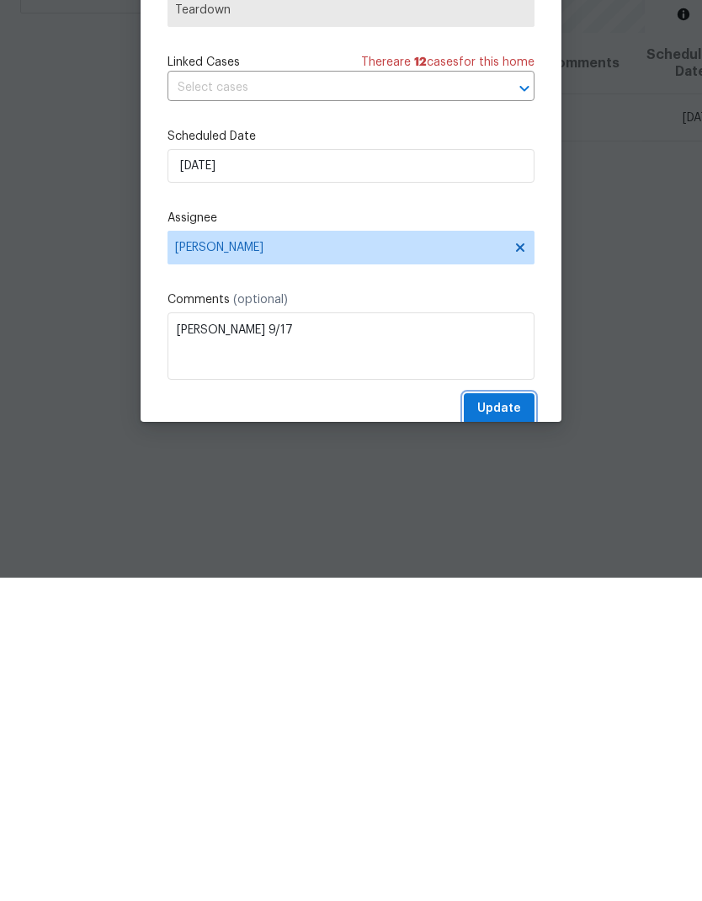
click at [496, 722] on span "Update" at bounding box center [499, 732] width 44 height 21
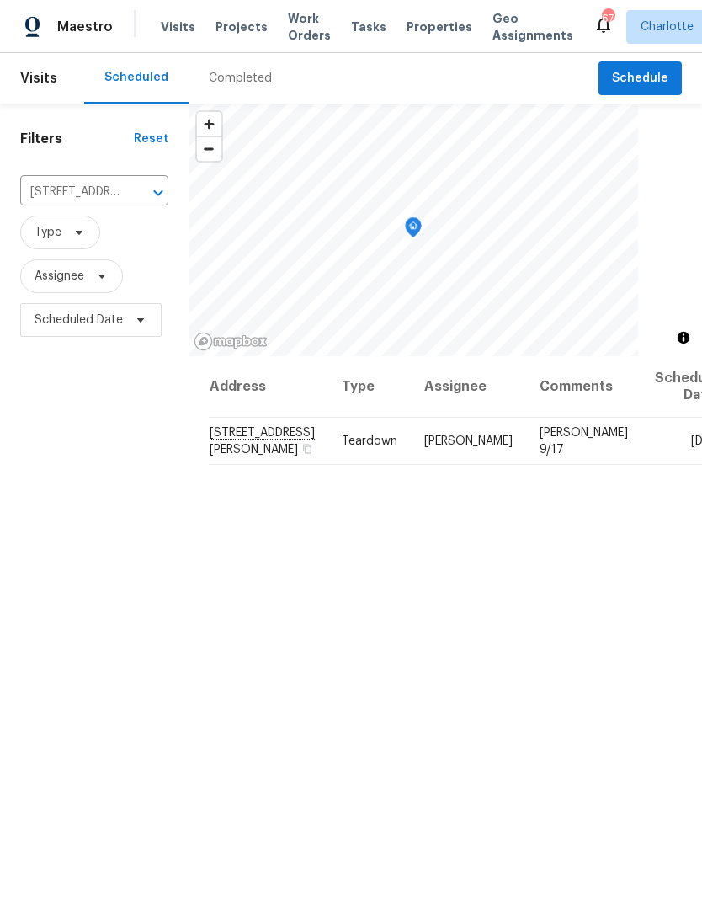
click at [141, 188] on icon "Clear" at bounding box center [136, 193] width 10 height 10
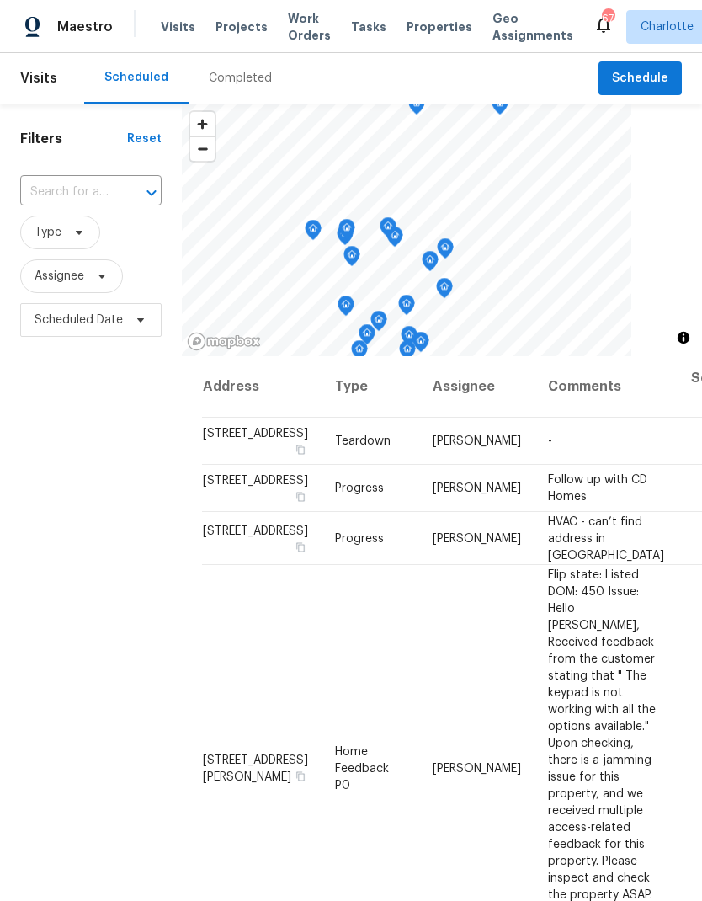
click at [93, 200] on input "text" at bounding box center [67, 192] width 94 height 26
type input "1747"
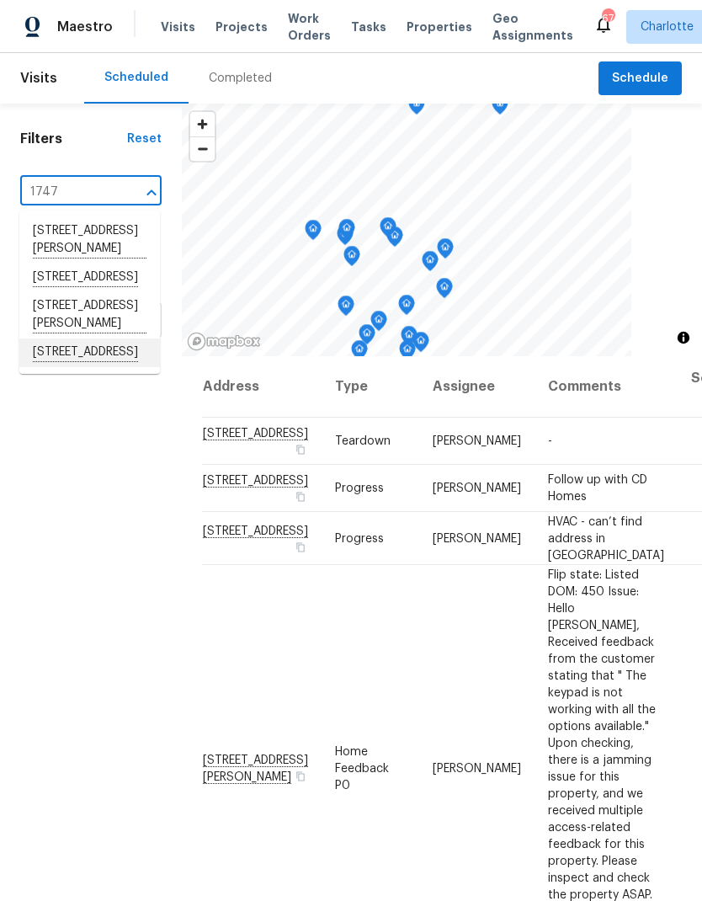
click at [86, 367] on li "[STREET_ADDRESS]" at bounding box center [89, 352] width 141 height 29
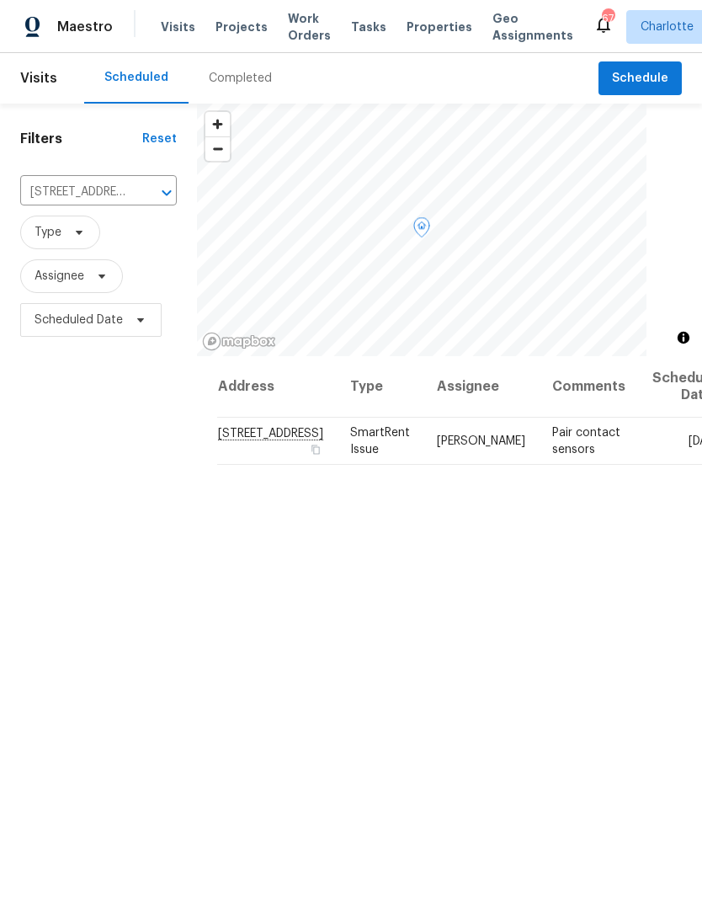
click at [0, 0] on icon at bounding box center [0, 0] width 0 height 0
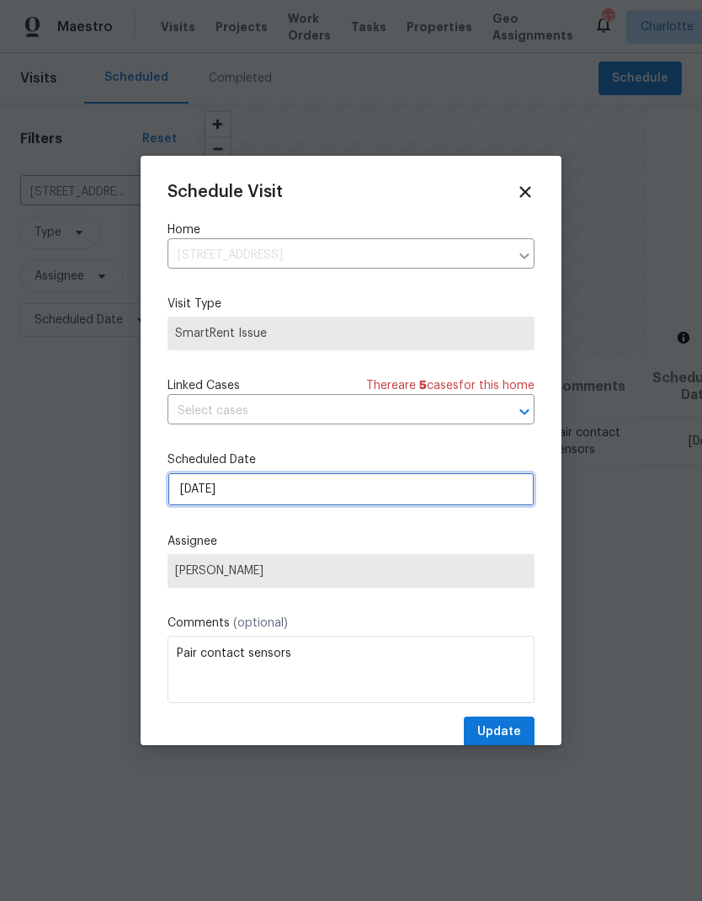
click at [327, 498] on input "[DATE]" at bounding box center [351, 489] width 367 height 34
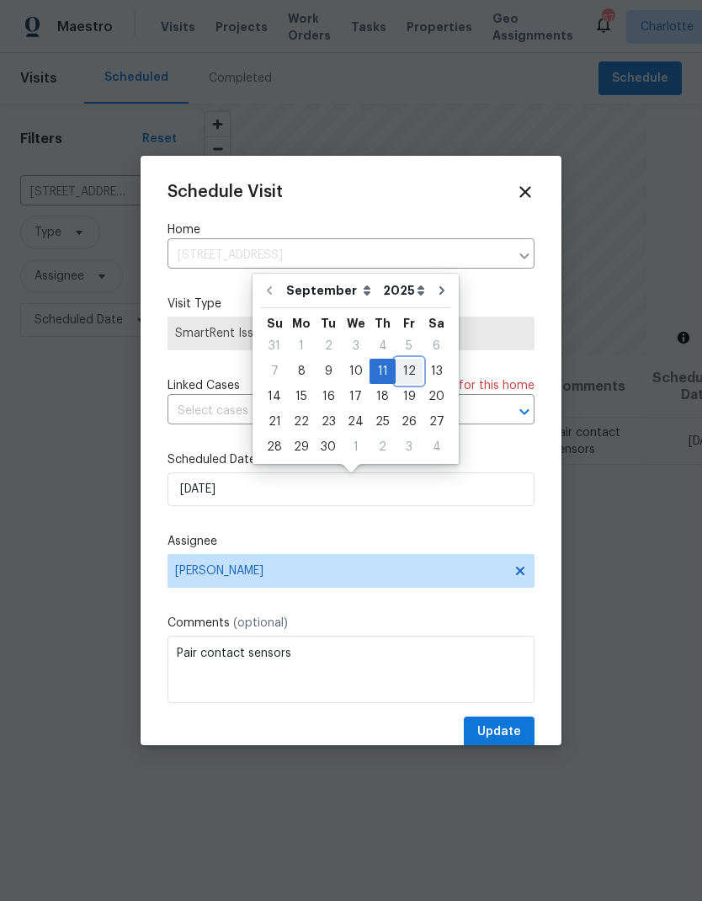
click at [399, 368] on div "12" at bounding box center [409, 371] width 27 height 24
type input "[DATE]"
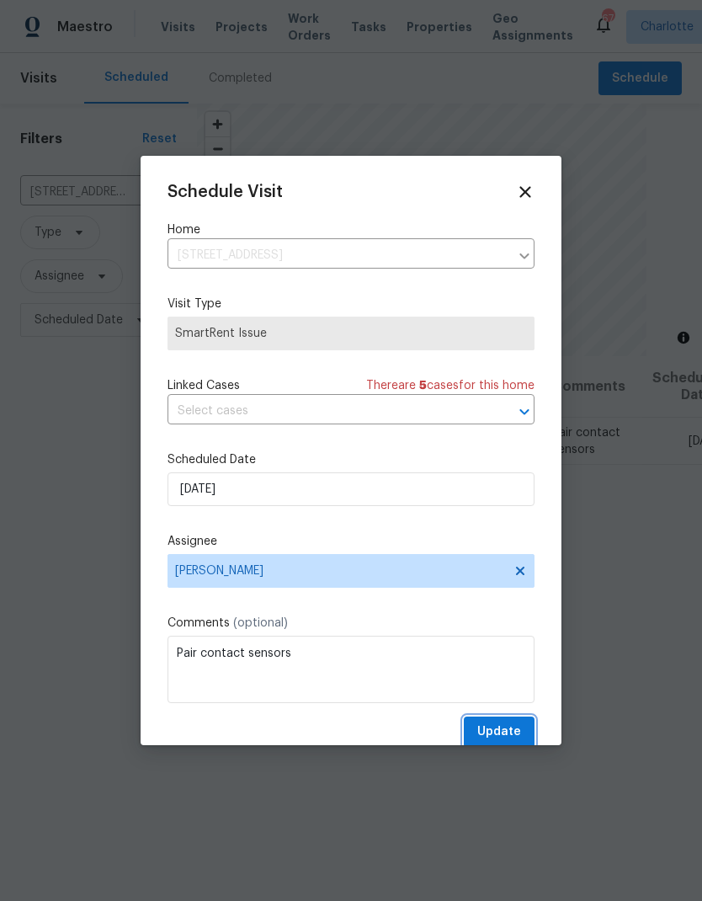
click at [506, 735] on span "Update" at bounding box center [499, 732] width 44 height 21
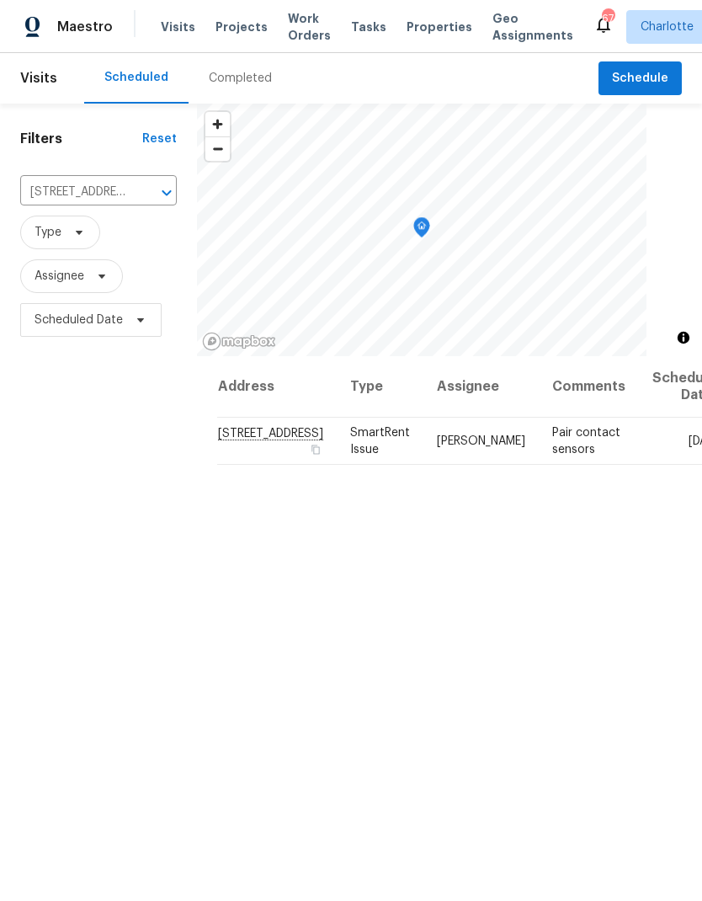
click at [141, 200] on icon "Clear" at bounding box center [144, 192] width 17 height 17
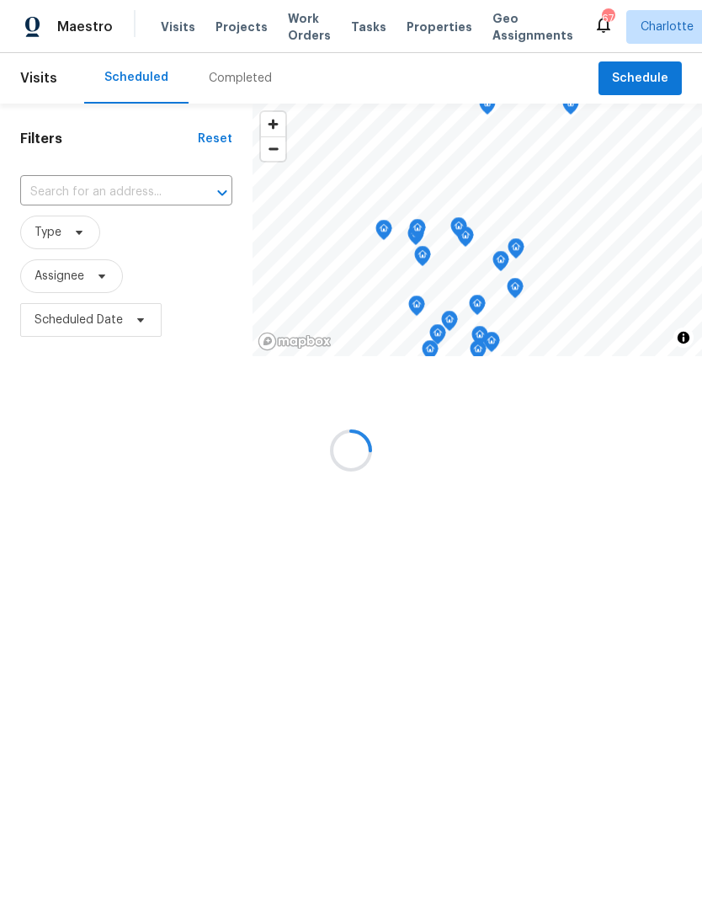
click at [93, 194] on input "text" at bounding box center [102, 192] width 165 height 26
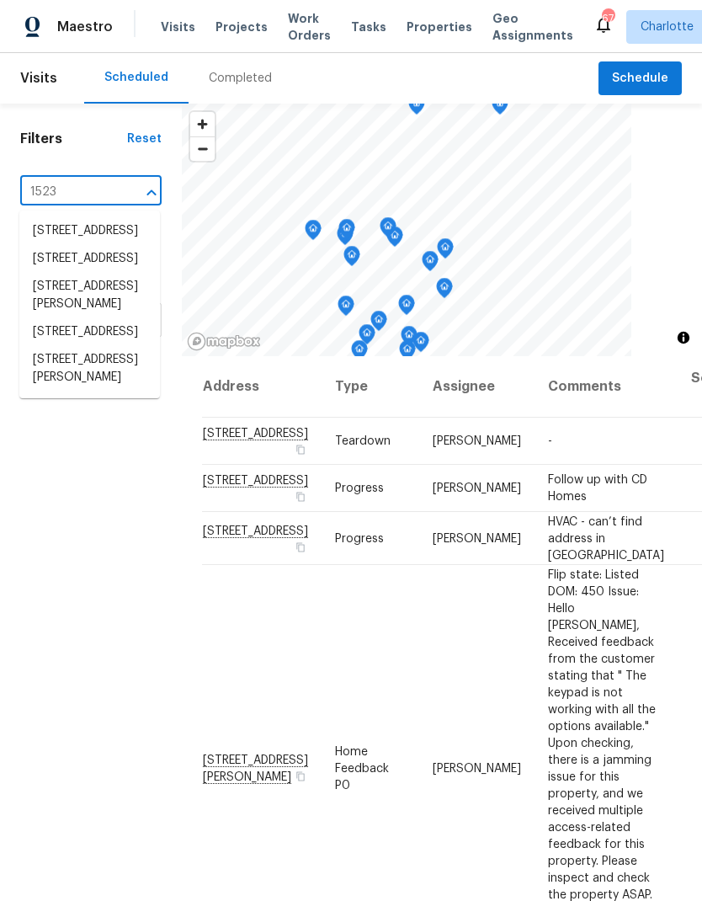
type input "1523 m"
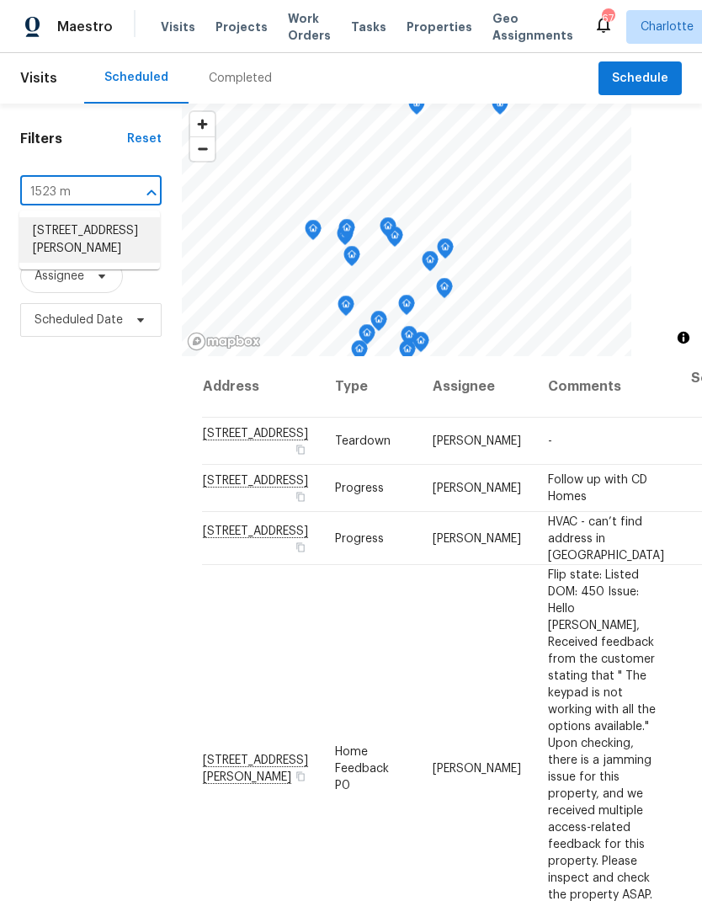
click at [88, 247] on li "1523 Merrie Meadow Ct, Rock Hill, SC 29732" at bounding box center [89, 239] width 141 height 45
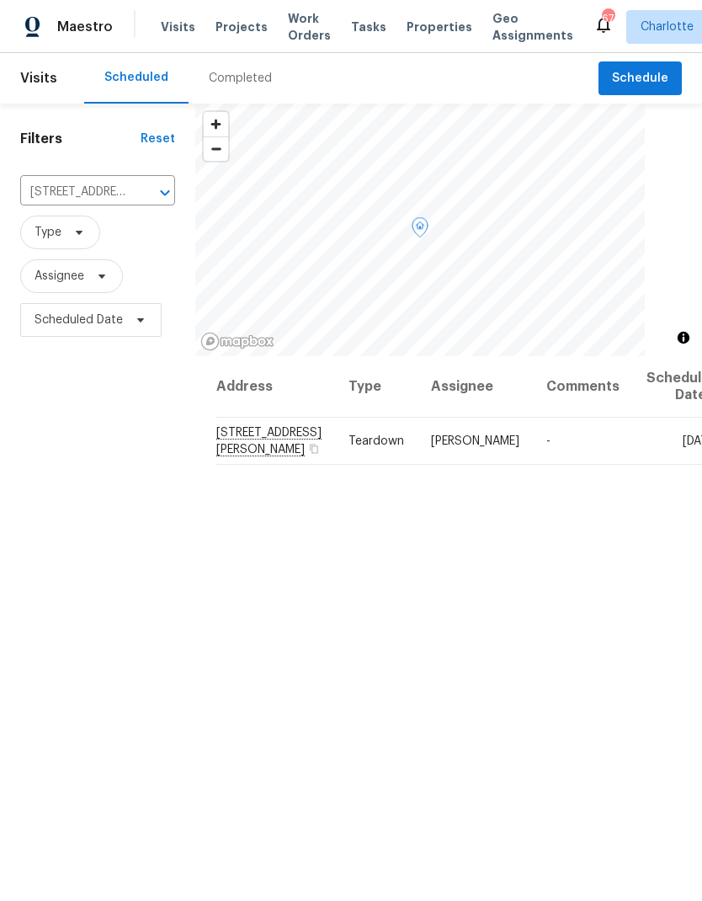
click at [0, 0] on icon at bounding box center [0, 0] width 0 height 0
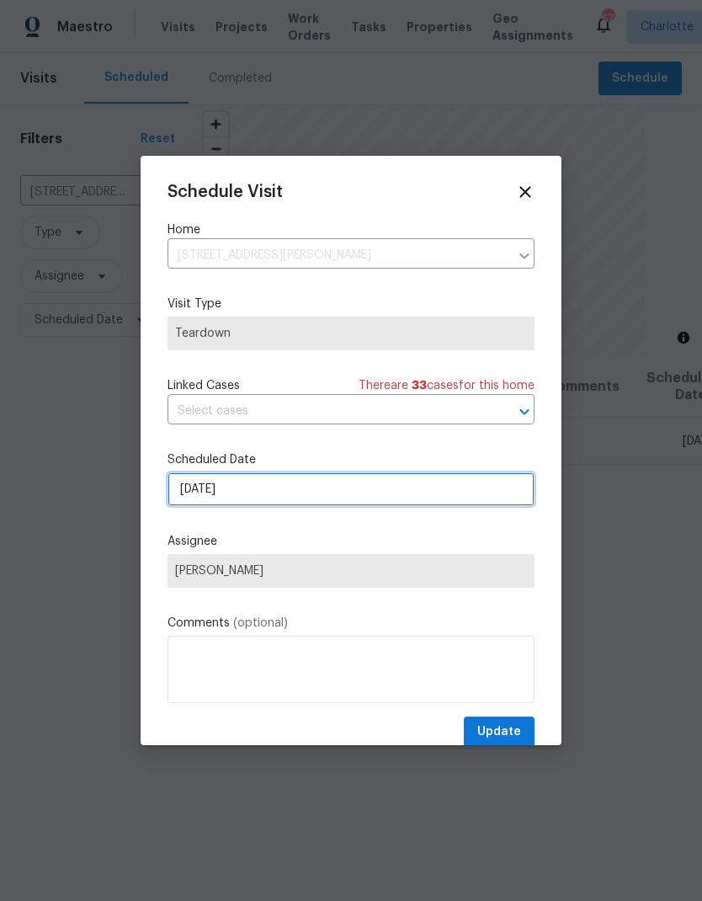
click at [296, 501] on input "9/21/2025" at bounding box center [351, 489] width 367 height 34
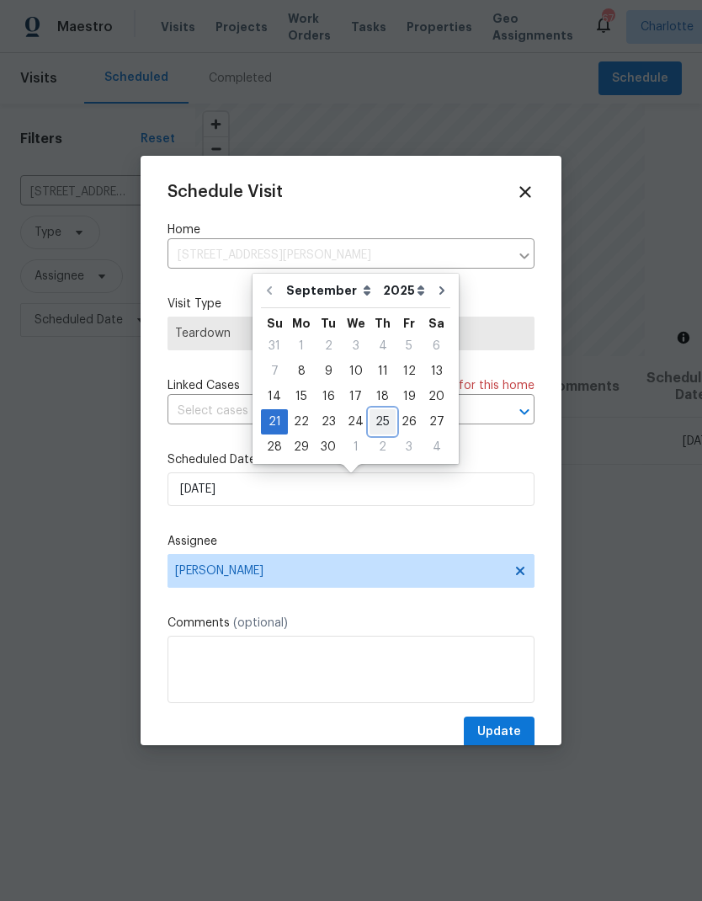
click at [381, 418] on div "25" at bounding box center [383, 422] width 26 height 24
type input "9/25/2025"
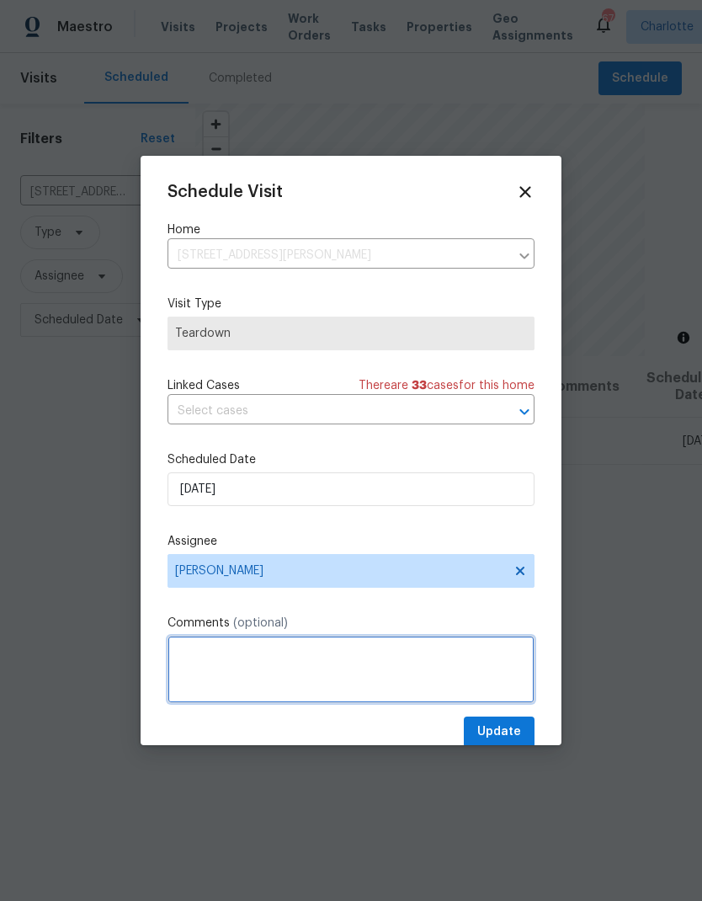
click at [308, 678] on textarea at bounding box center [351, 669] width 367 height 67
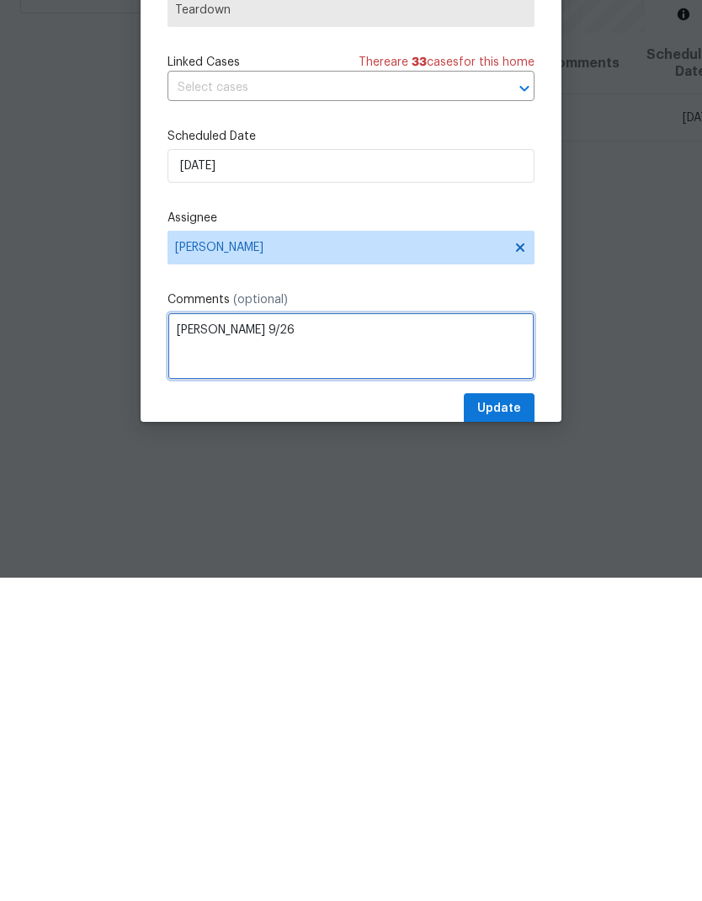
type textarea "COE 9/26"
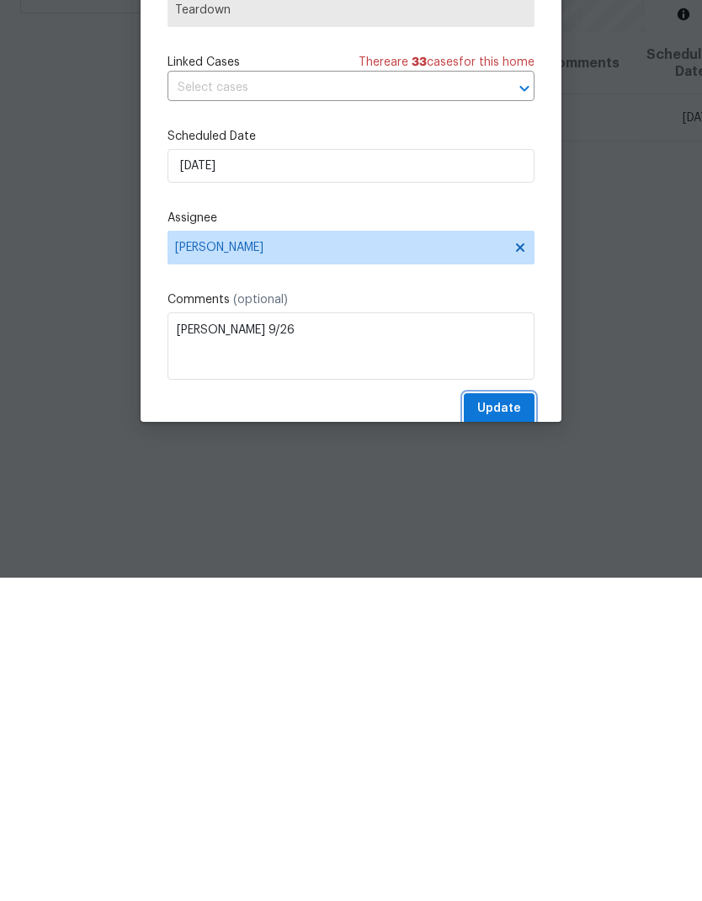
click at [492, 722] on span "Update" at bounding box center [499, 732] width 44 height 21
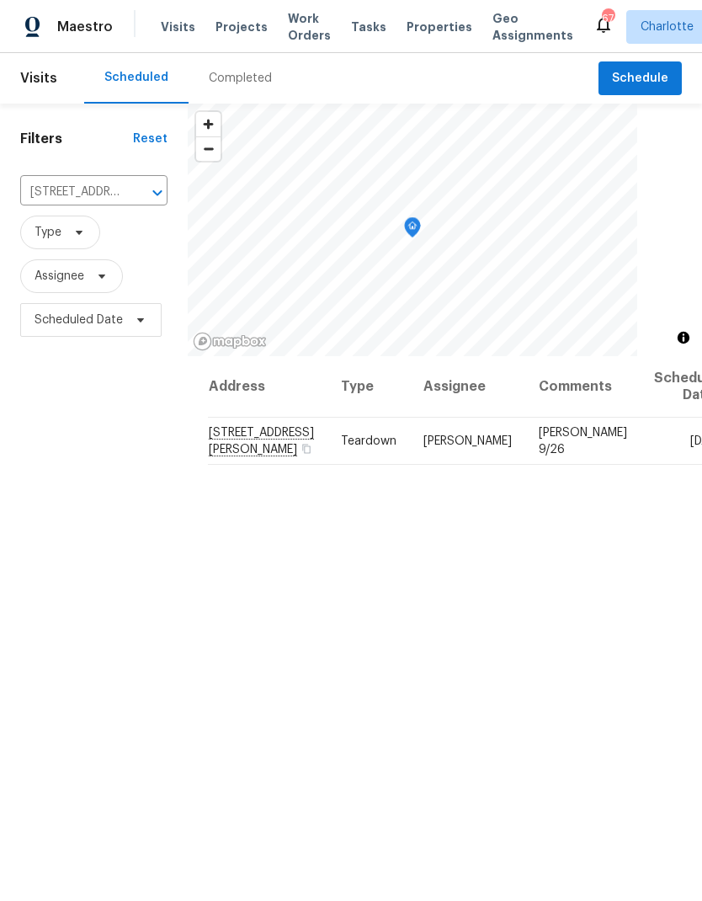
click at [144, 184] on icon "Clear" at bounding box center [135, 192] width 17 height 17
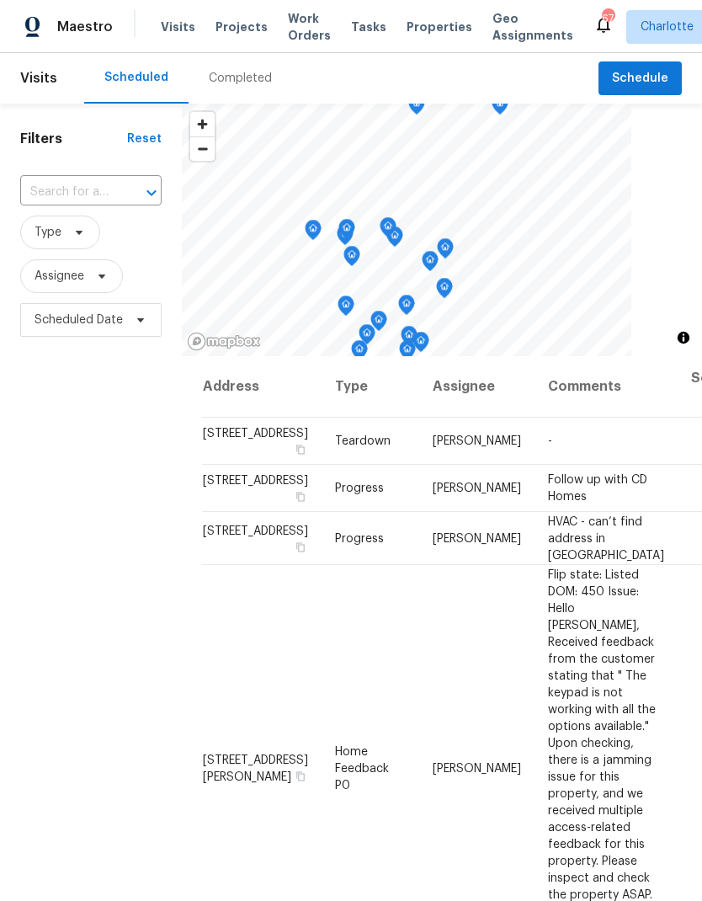
click at [58, 188] on input "text" at bounding box center [67, 192] width 94 height 26
type input "26017 mi"
click at [61, 241] on li "26017 Misty Way Dr, Fort Mill, SC 29708" at bounding box center [89, 240] width 141 height 46
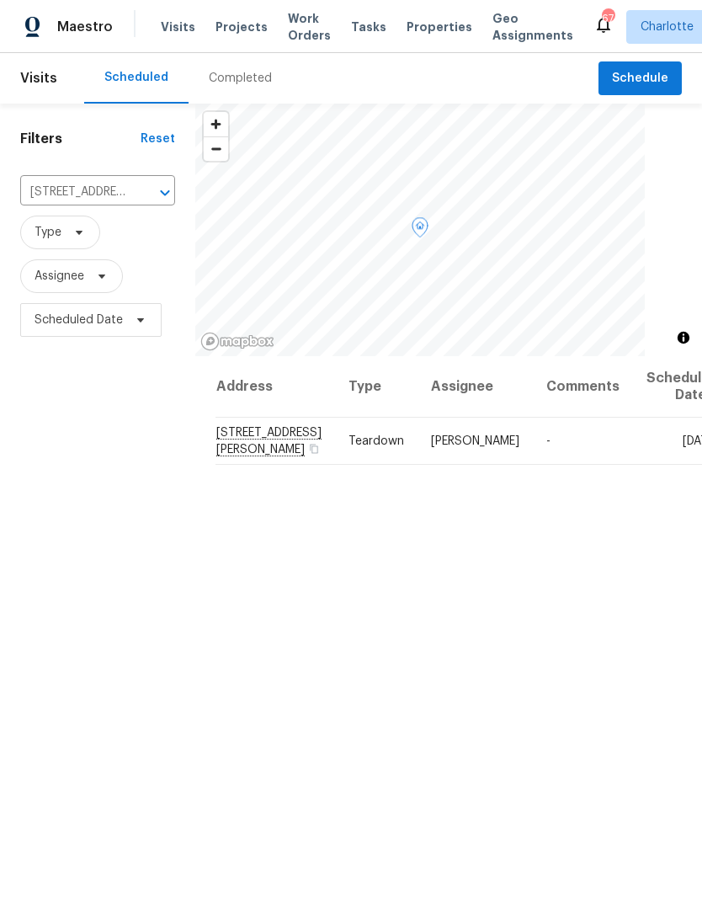
click at [0, 0] on span at bounding box center [0, 0] width 0 height 0
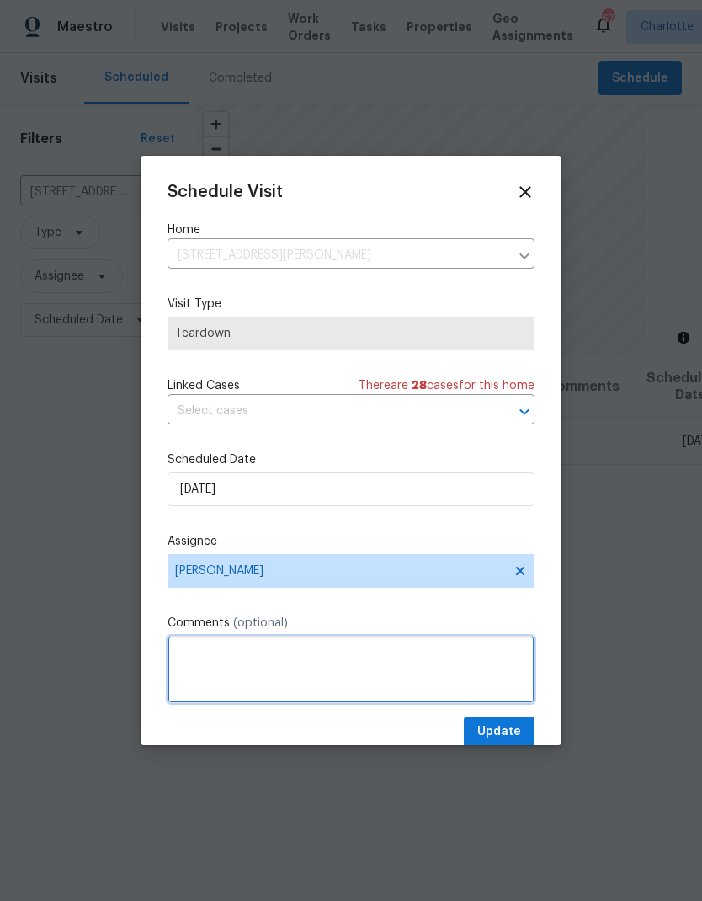
click at [187, 654] on textarea at bounding box center [351, 669] width 367 height 67
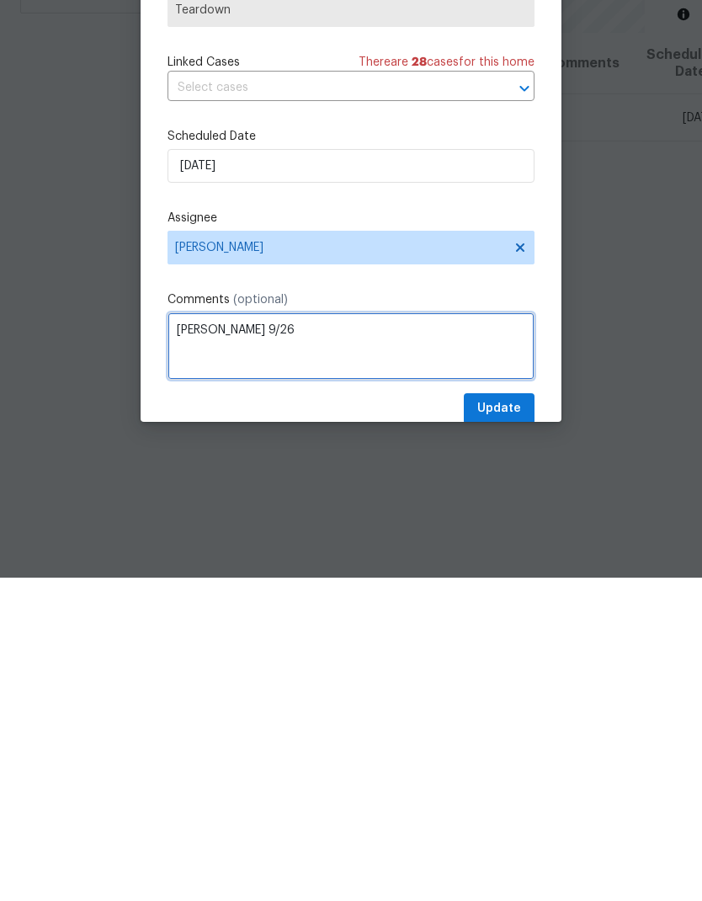
type textarea "COE 9/26"
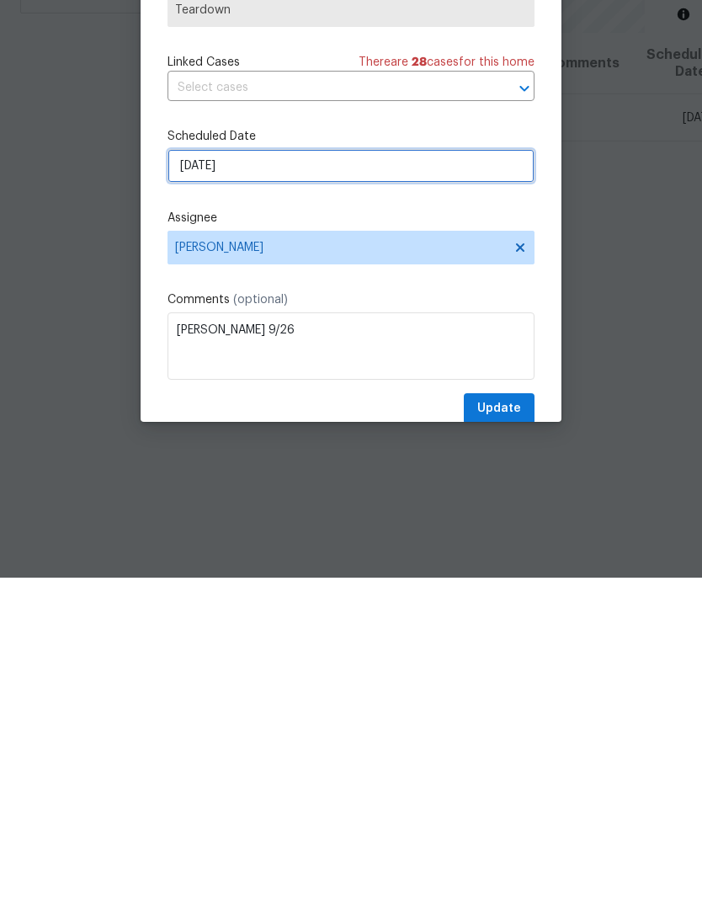
click at [187, 472] on input "9/21/2025" at bounding box center [351, 489] width 367 height 34
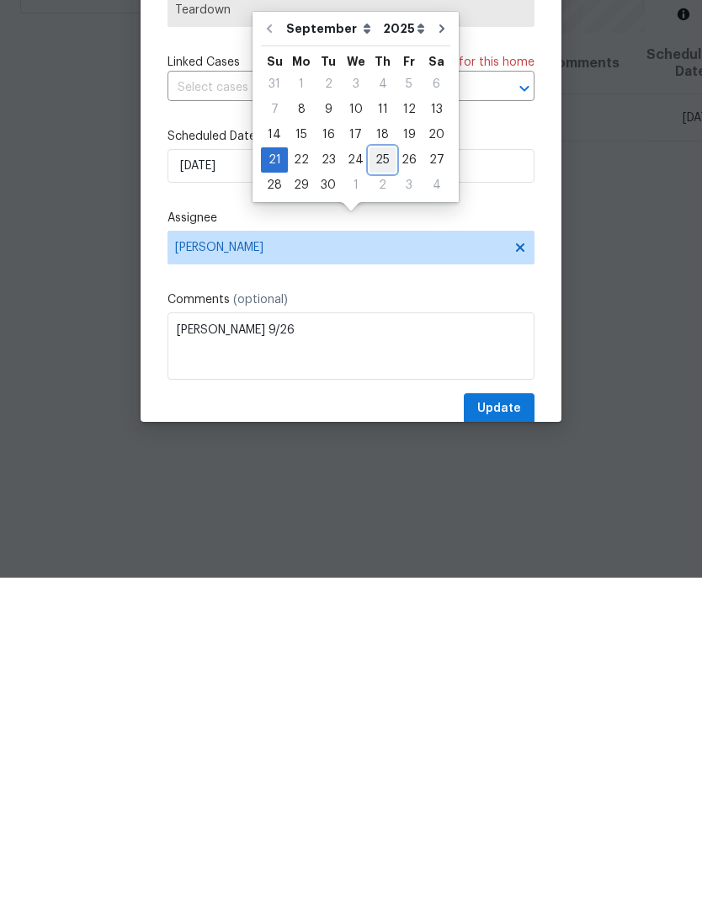
click at [377, 471] on div "25" at bounding box center [383, 483] width 26 height 24
type input "9/25/2025"
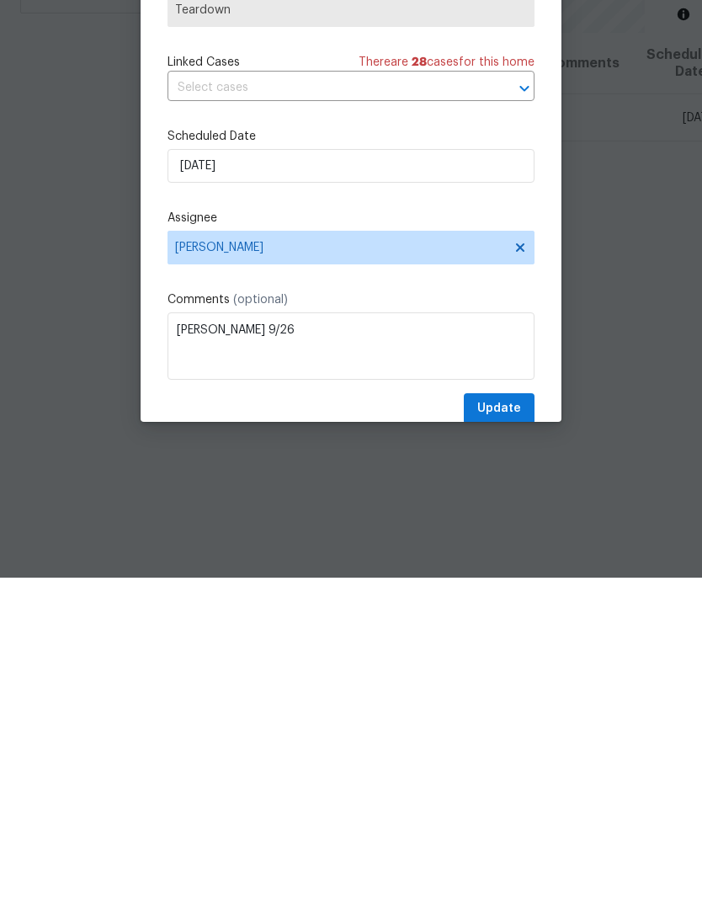
scroll to position [67, 0]
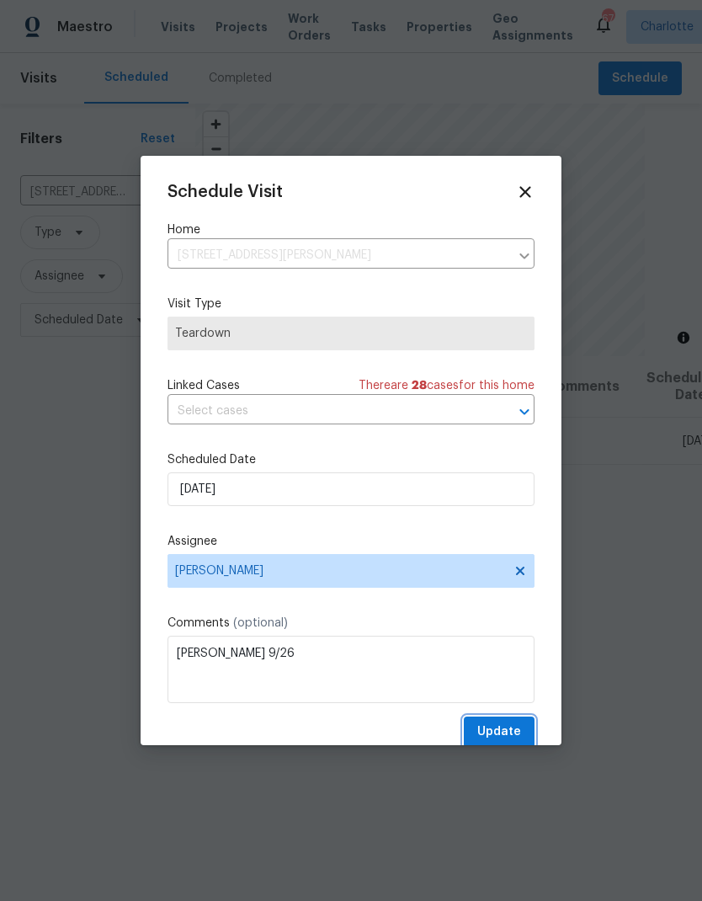
click at [493, 732] on span "Update" at bounding box center [499, 732] width 44 height 21
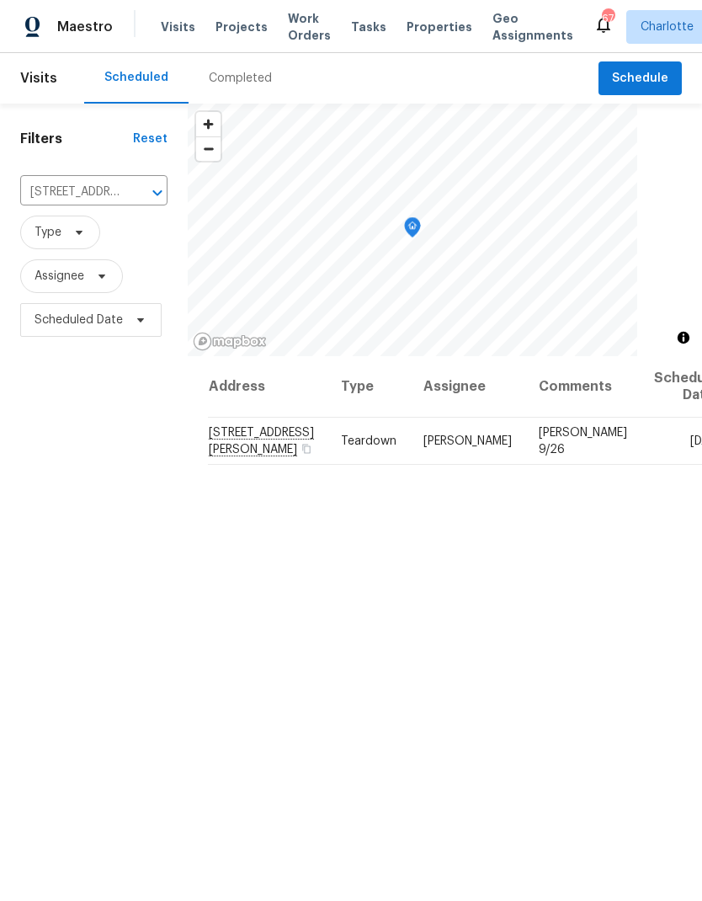
click at [138, 184] on icon "Clear" at bounding box center [135, 192] width 17 height 17
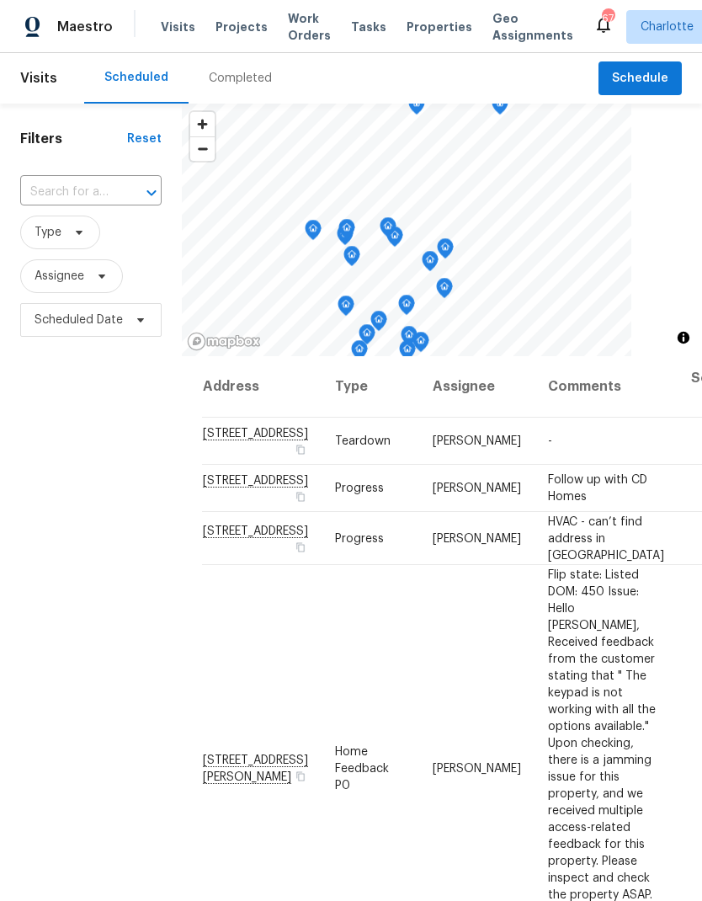
click at [289, 41] on span "Work Orders" at bounding box center [309, 27] width 43 height 34
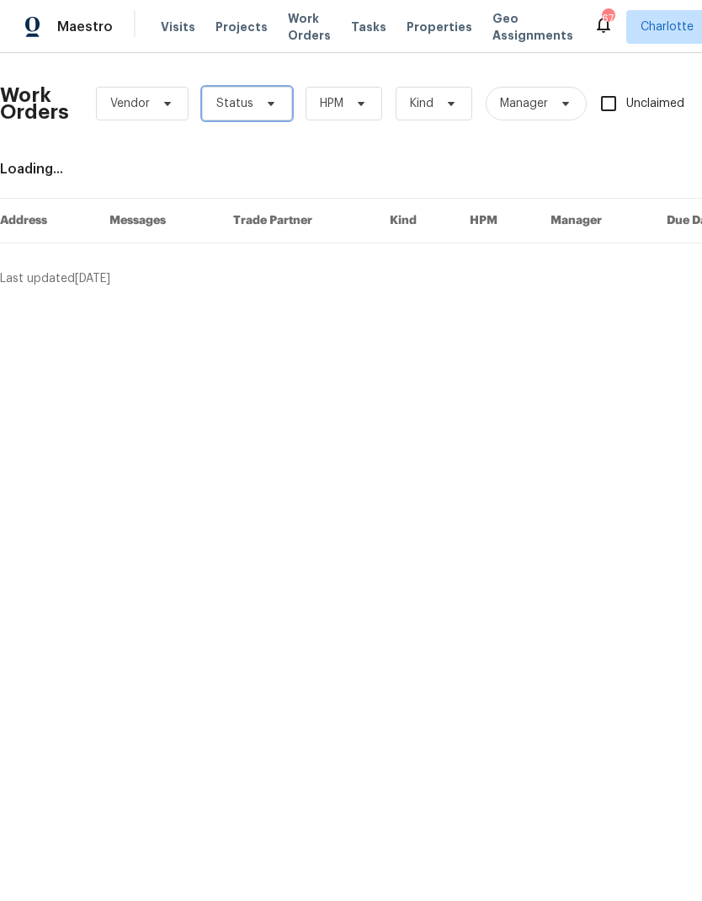
click at [255, 119] on span "Status" at bounding box center [247, 104] width 90 height 34
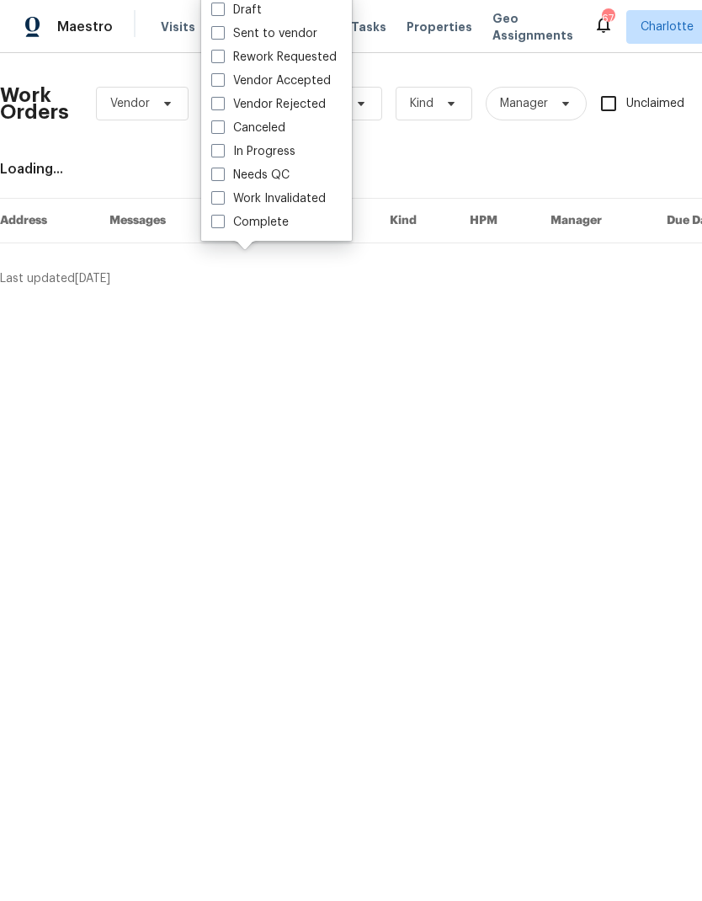
click at [219, 171] on span at bounding box center [217, 174] width 13 height 13
click at [219, 171] on input "Needs QC" at bounding box center [216, 172] width 11 height 11
checkbox input "true"
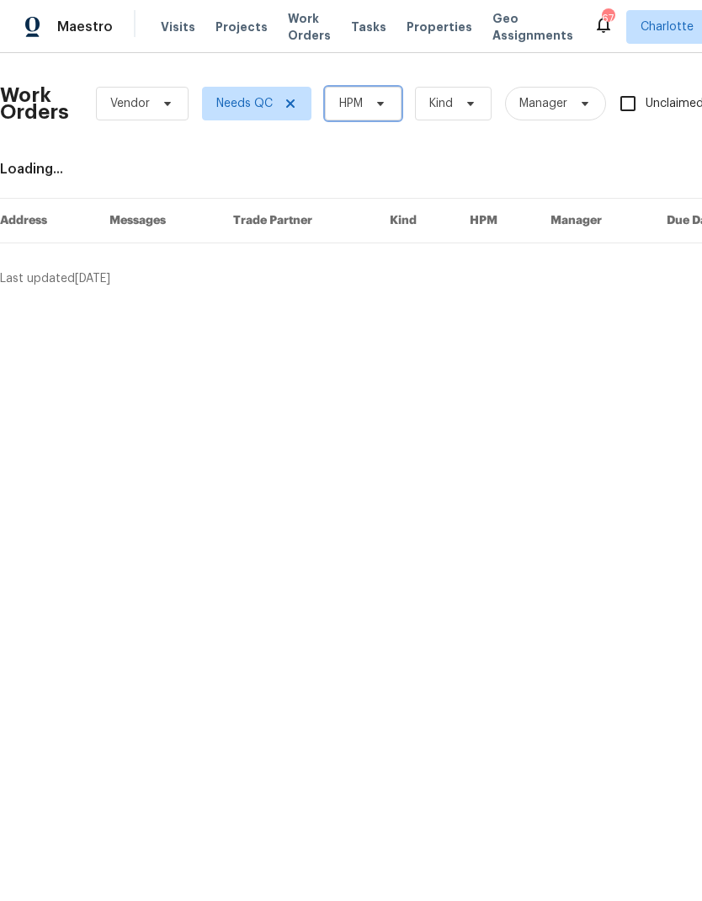
click at [361, 99] on span "HPM" at bounding box center [351, 103] width 24 height 17
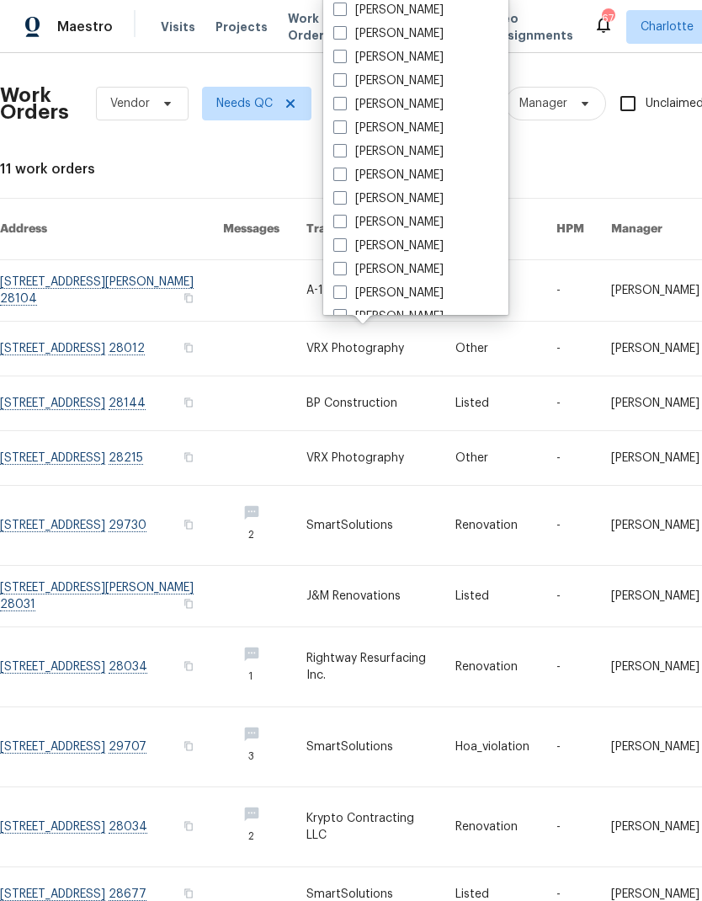
click at [350, 77] on label "[PERSON_NAME]" at bounding box center [388, 80] width 110 height 17
click at [344, 77] on input "[PERSON_NAME]" at bounding box center [338, 77] width 11 height 11
checkbox input "true"
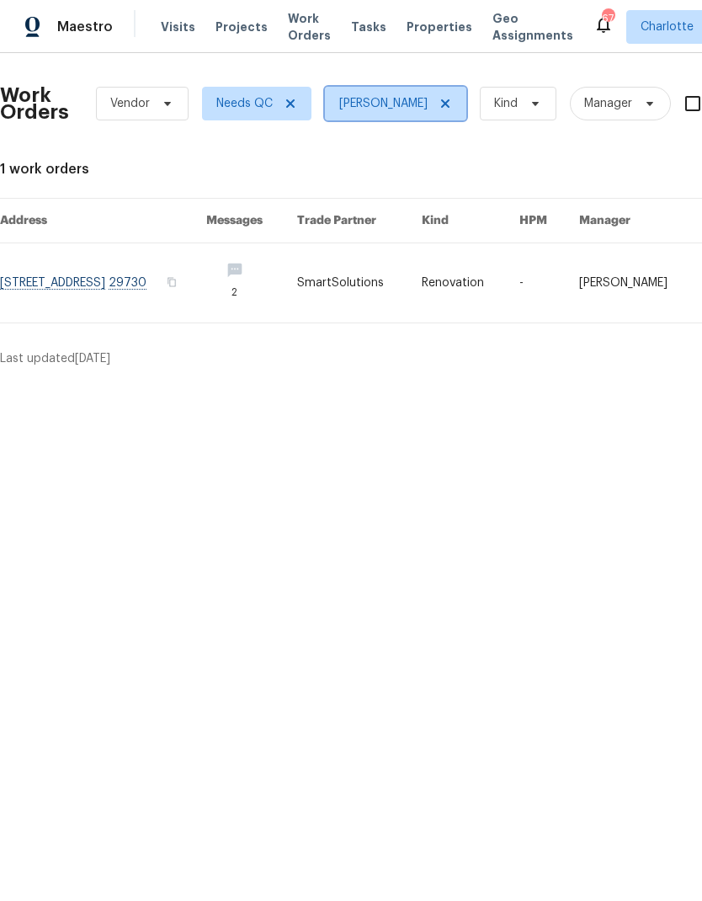
click at [441, 107] on icon at bounding box center [445, 103] width 8 height 8
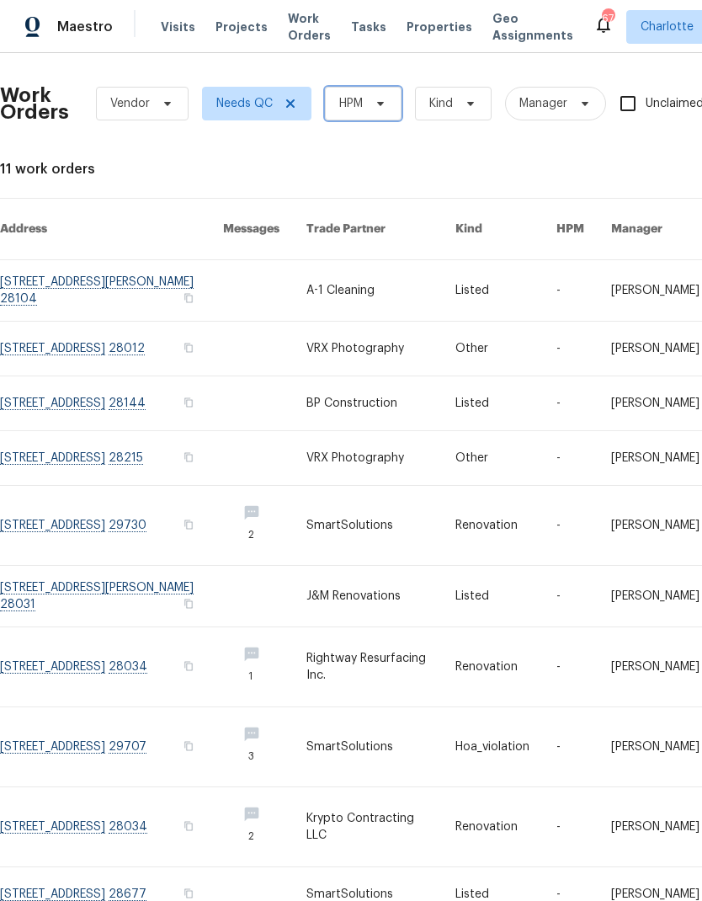
click at [358, 108] on span "HPM" at bounding box center [351, 103] width 24 height 17
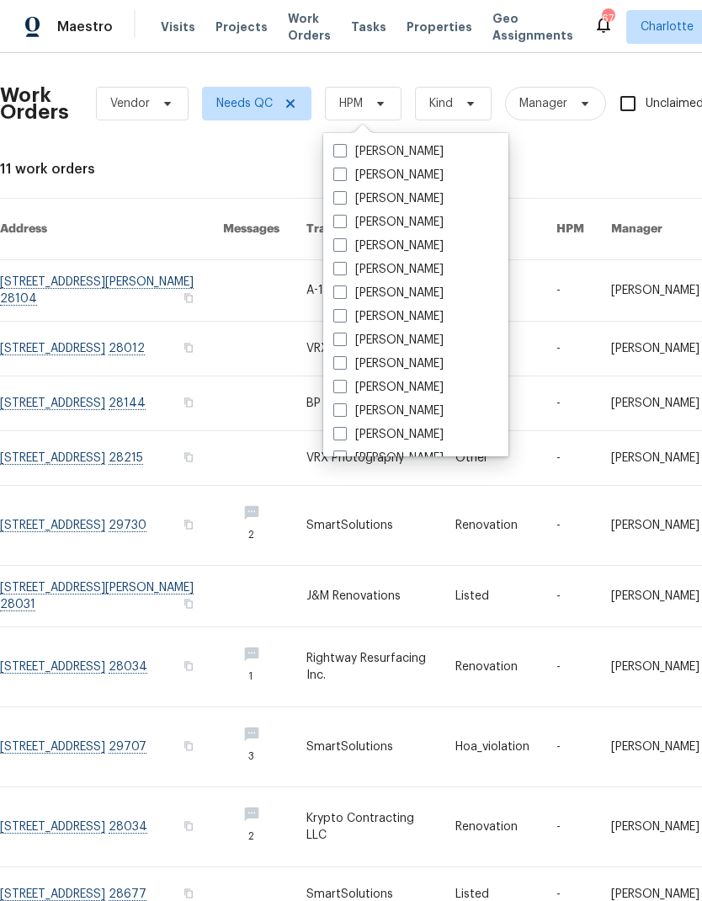
click at [362, 159] on label "Alex Baum" at bounding box center [388, 151] width 110 height 17
click at [344, 154] on input "Alex Baum" at bounding box center [338, 148] width 11 height 11
checkbox input "true"
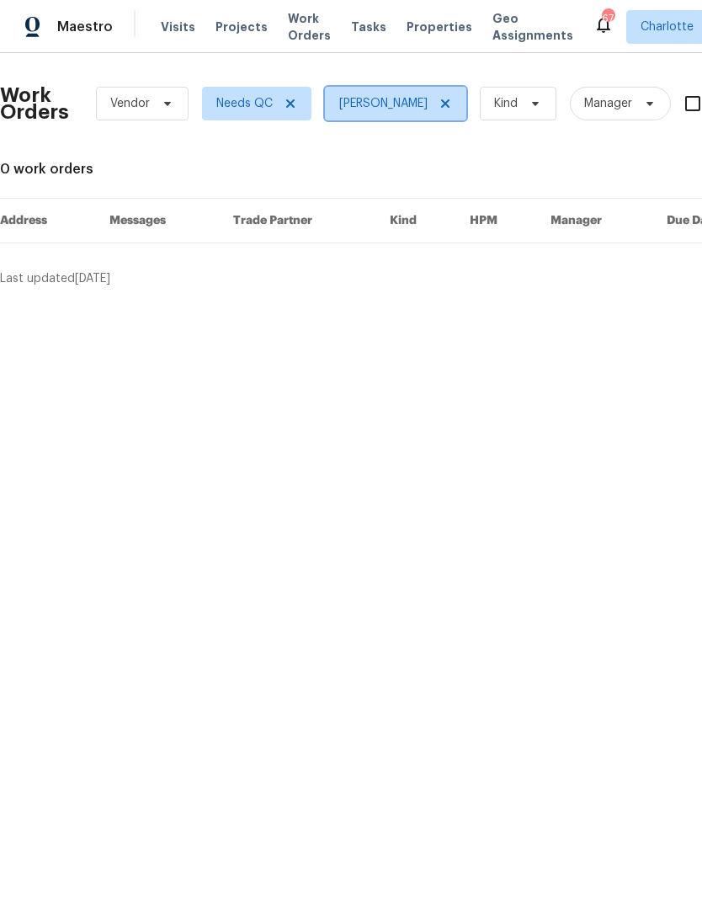
click at [439, 109] on icon at bounding box center [445, 103] width 13 height 13
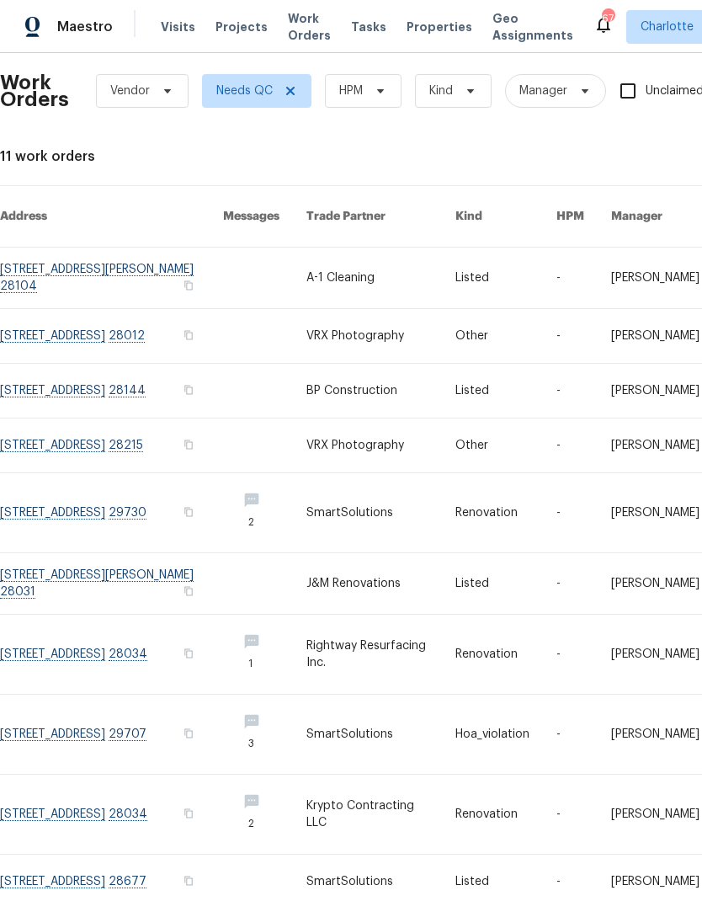
click at [175, 28] on span "Visits" at bounding box center [178, 27] width 35 height 17
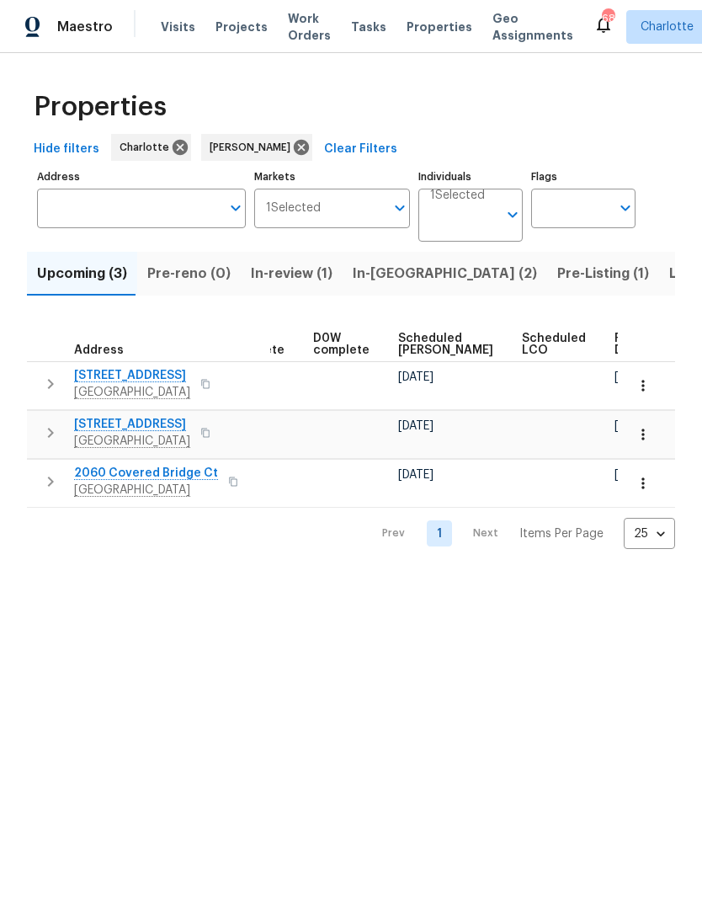
scroll to position [0, 422]
click at [404, 347] on span "Scheduled COE" at bounding box center [446, 345] width 95 height 24
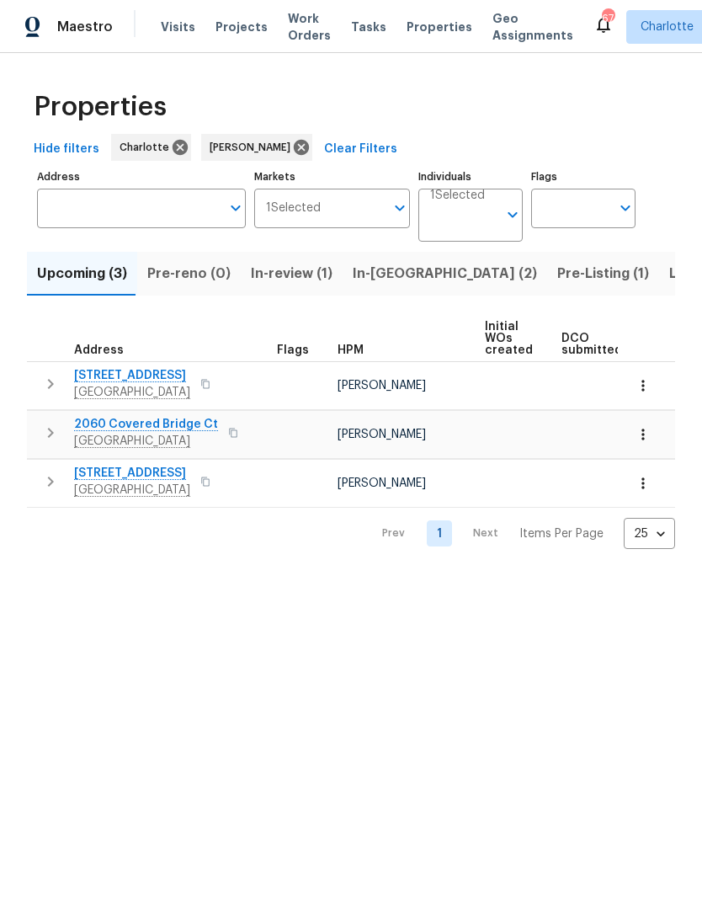
click at [372, 280] on span "In-reno (2)" at bounding box center [445, 274] width 184 height 24
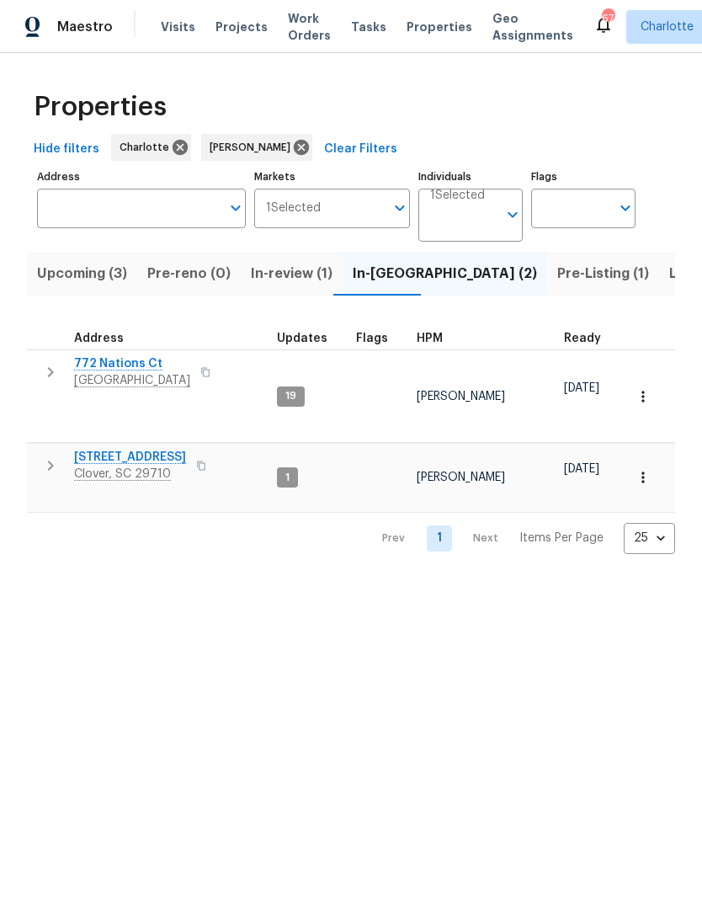
click at [557, 274] on span "Pre-Listing (1)" at bounding box center [603, 274] width 92 height 24
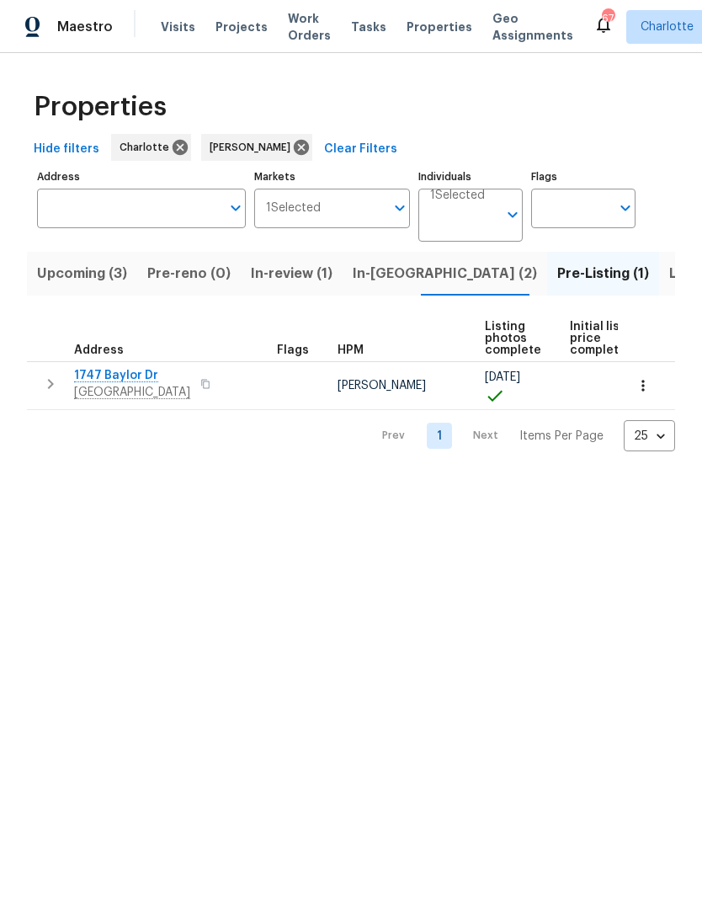
click at [669, 280] on span "Listed (22)" at bounding box center [705, 274] width 72 height 24
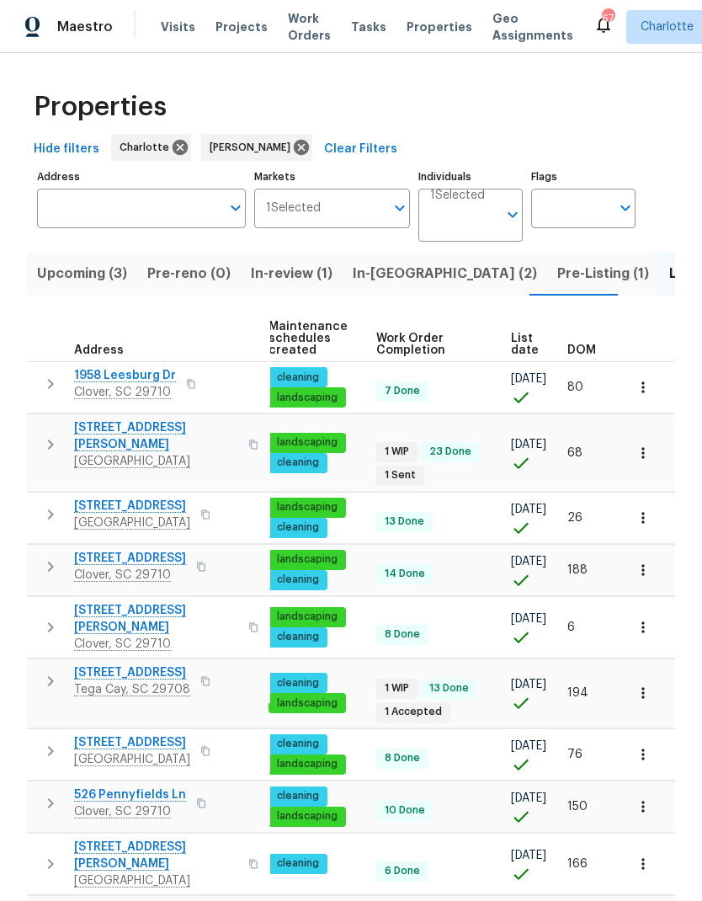
scroll to position [0, 245]
click at [573, 344] on span "DOM" at bounding box center [581, 350] width 29 height 12
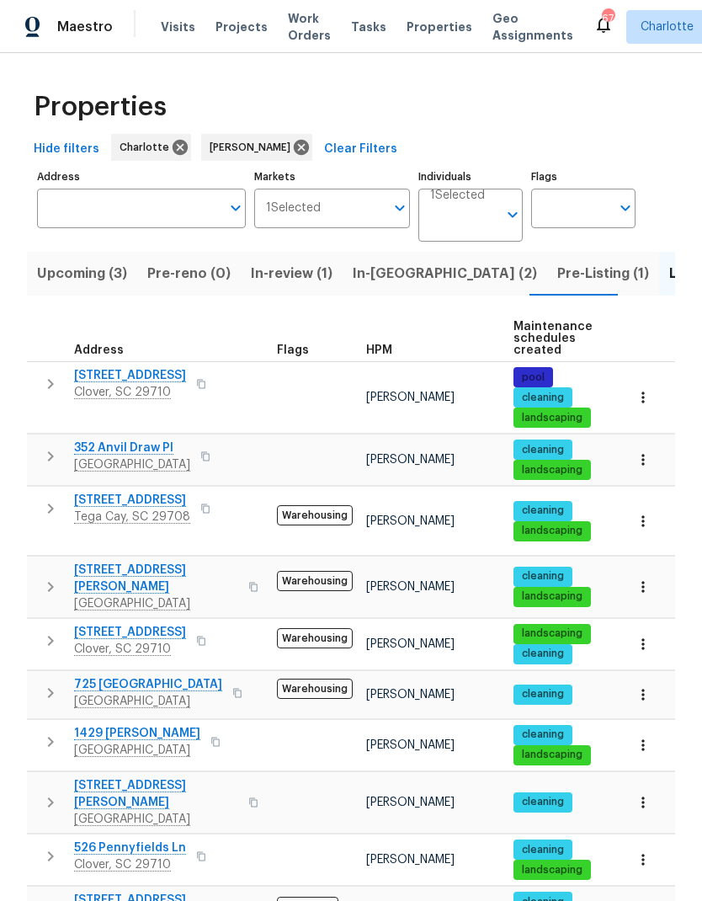
click at [121, 381] on span "918 Clover Park Dr" at bounding box center [130, 375] width 112 height 17
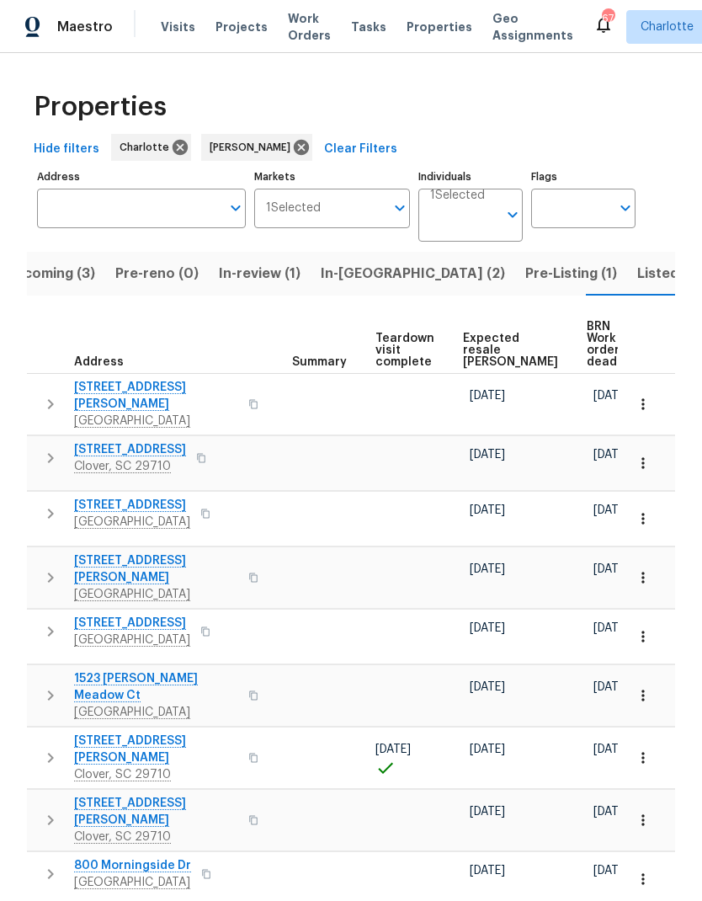
scroll to position [0, 288]
click at [480, 349] on span "Expected resale COE" at bounding box center [511, 350] width 95 height 35
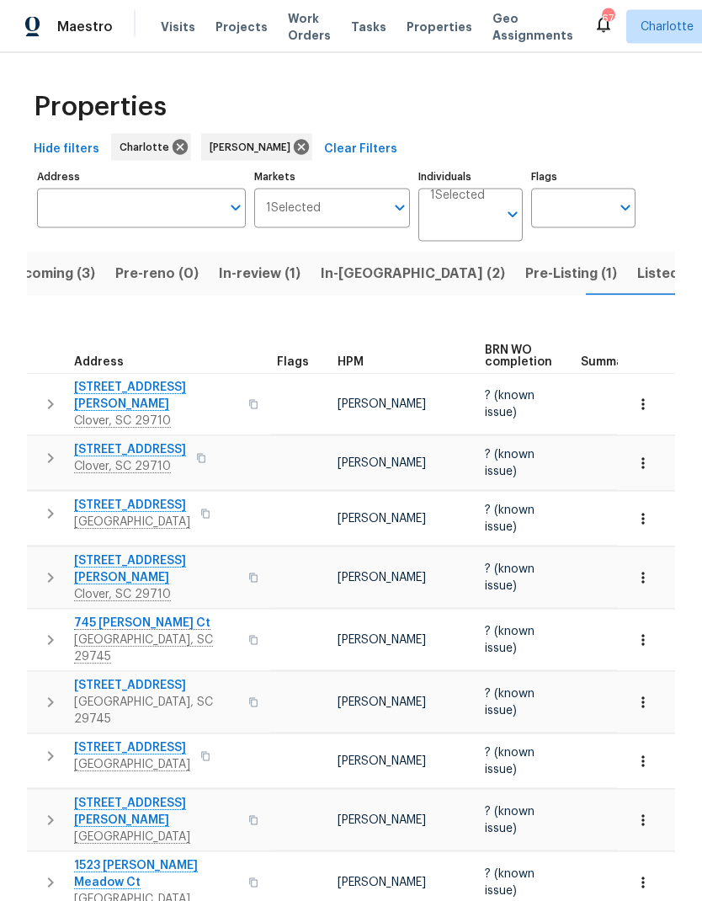
scroll to position [26, 0]
click at [637, 262] on span "Listed (22)" at bounding box center [673, 274] width 72 height 24
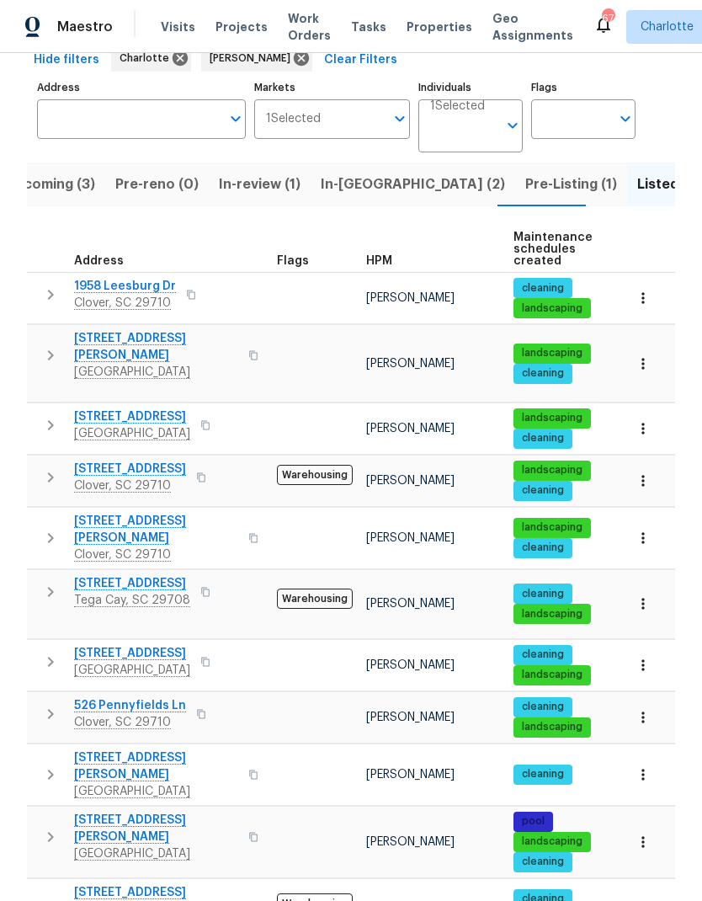
scroll to position [90, 0]
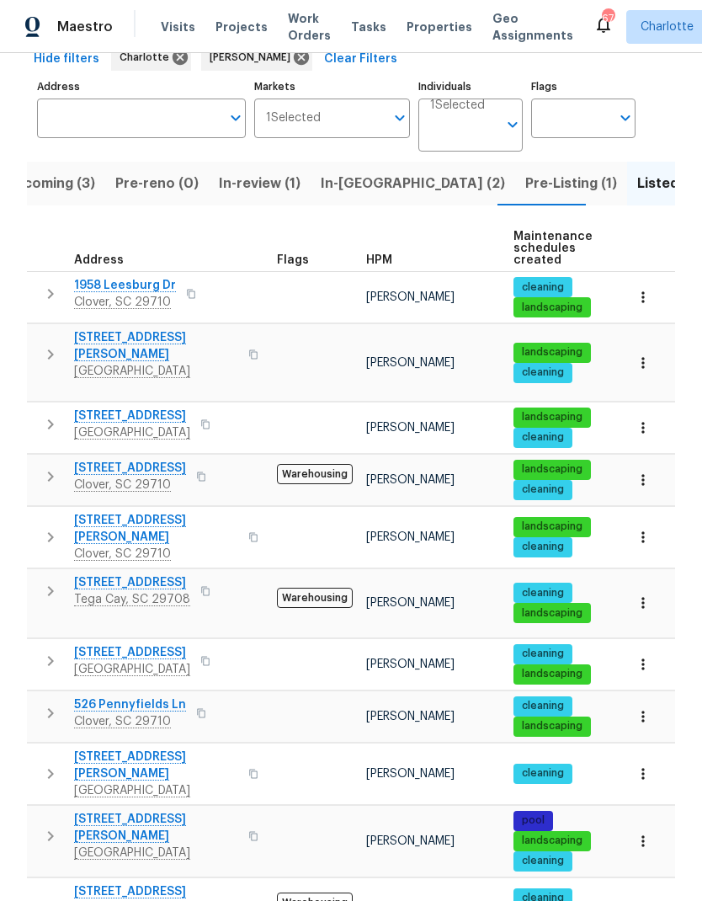
click at [40, 703] on icon "button" at bounding box center [50, 713] width 20 height 20
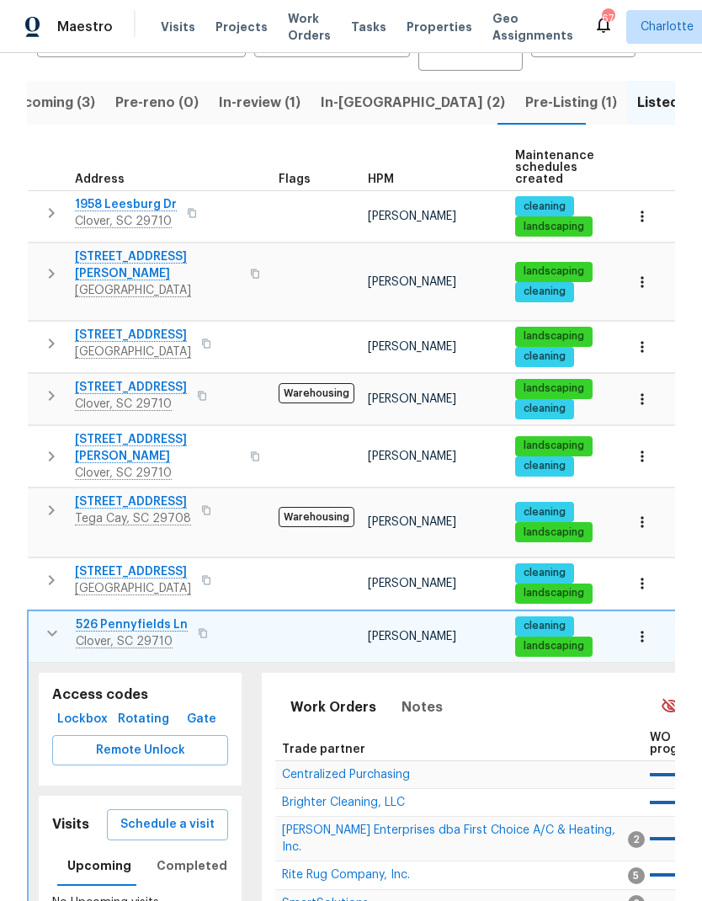
scroll to position [256, 0]
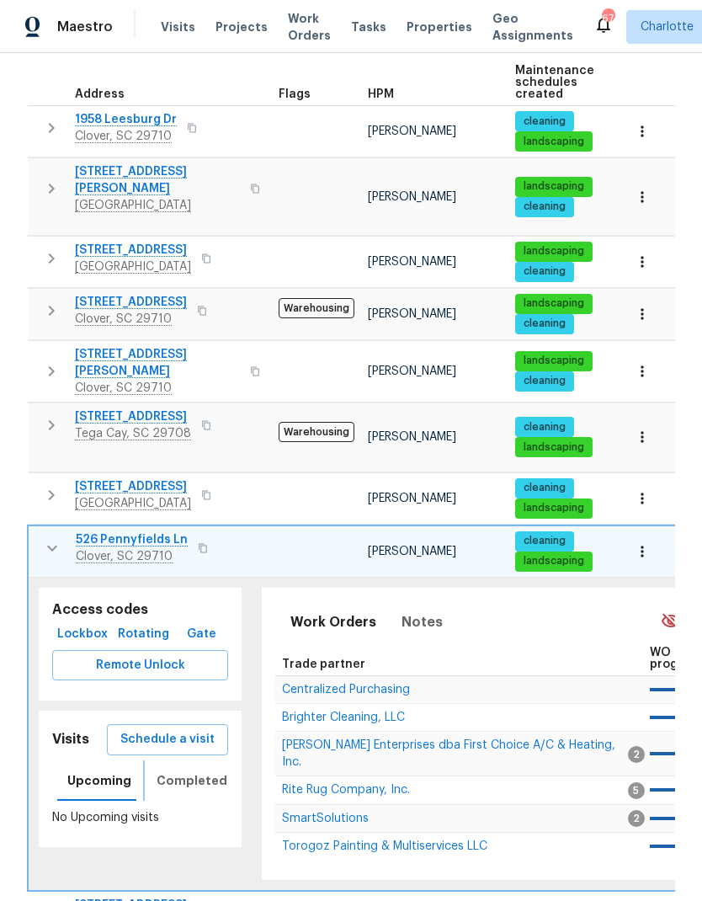
click at [204, 770] on span "Completed" at bounding box center [192, 780] width 71 height 21
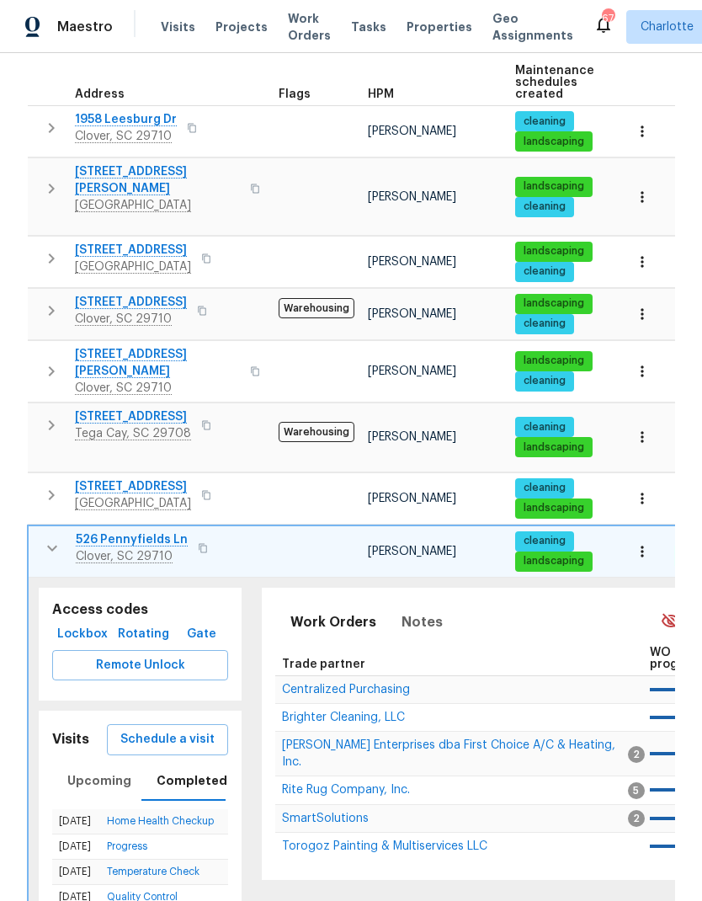
click at [45, 538] on icon "button" at bounding box center [52, 548] width 20 height 20
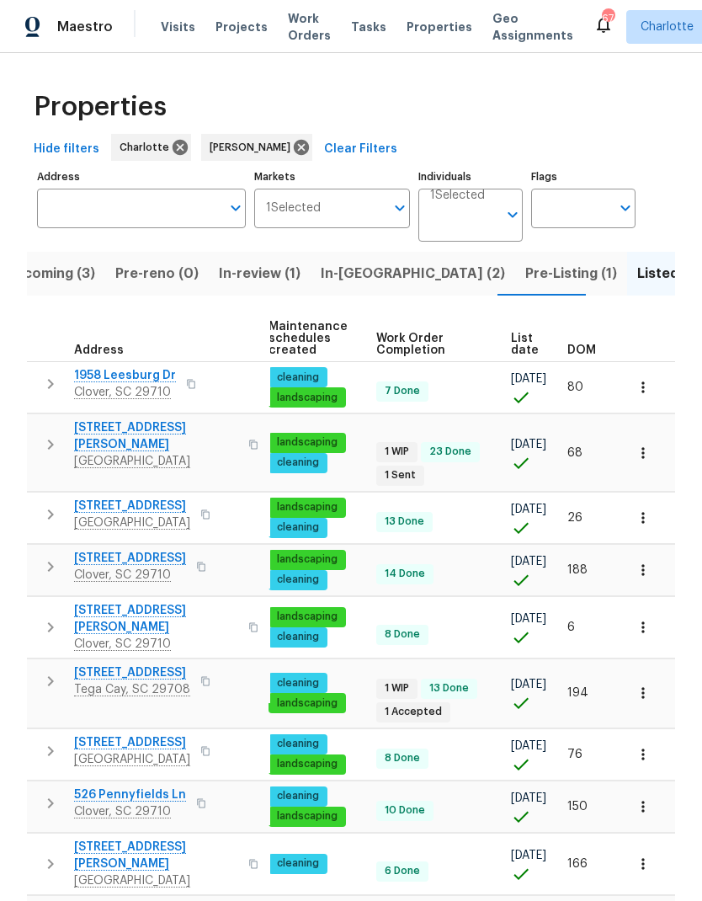
scroll to position [0, 245]
click at [585, 345] on span "DOM" at bounding box center [581, 350] width 29 height 12
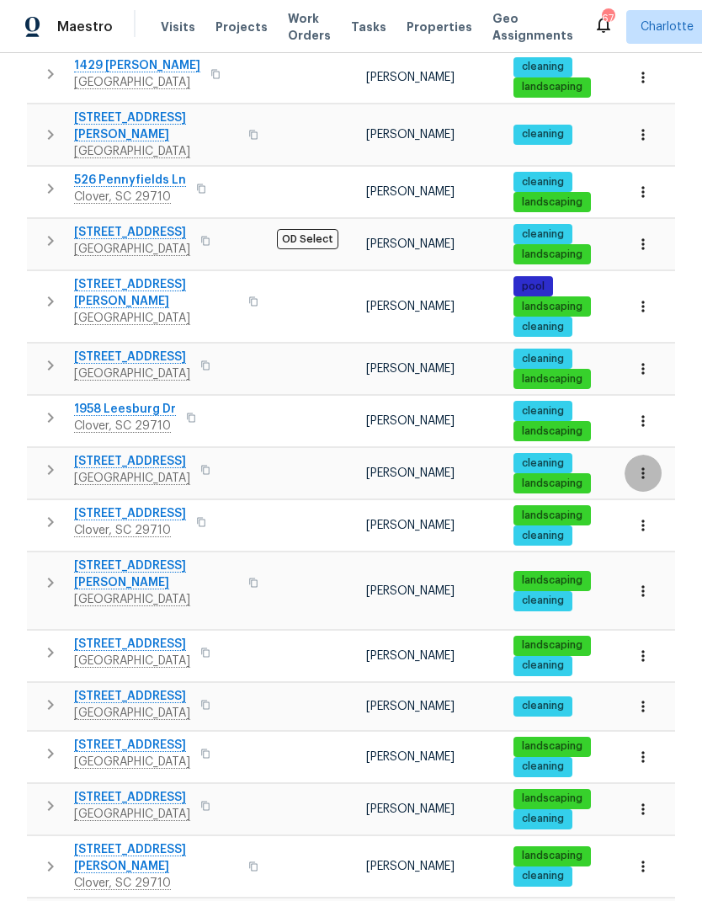
click at [647, 465] on icon "button" at bounding box center [643, 473] width 17 height 17
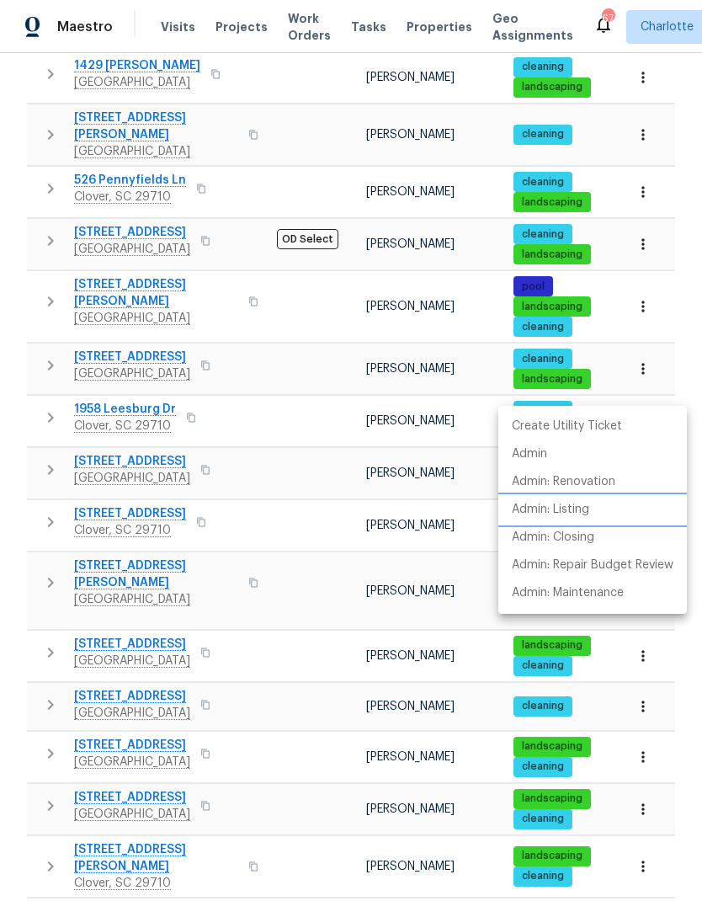
click at [592, 512] on li "Admin: Listing" at bounding box center [592, 510] width 189 height 28
click at [643, 291] on div at bounding box center [351, 450] width 702 height 901
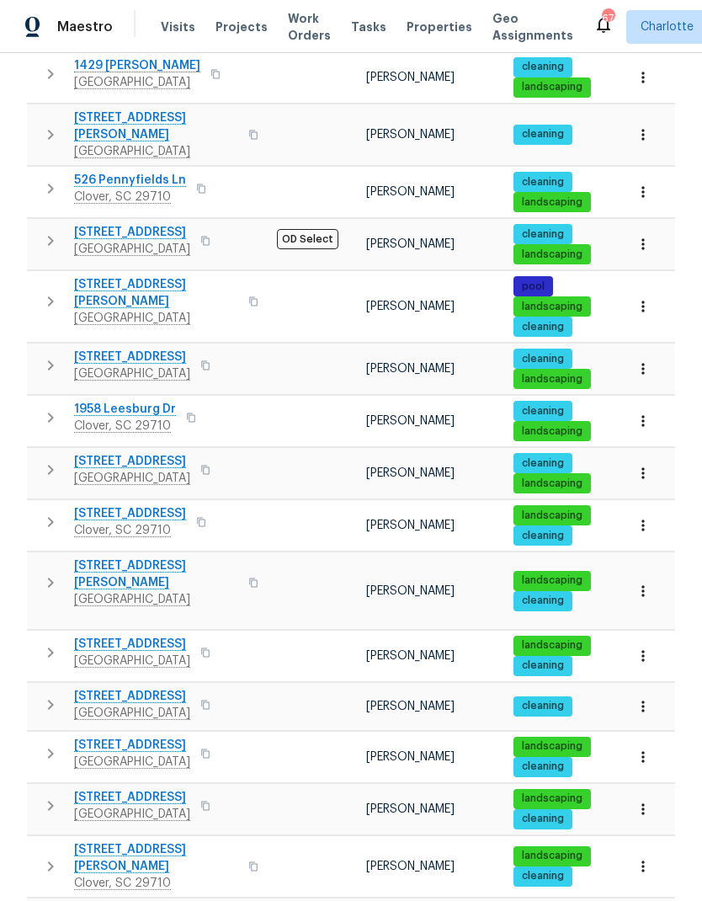
click at [644, 363] on icon "button" at bounding box center [643, 368] width 3 height 11
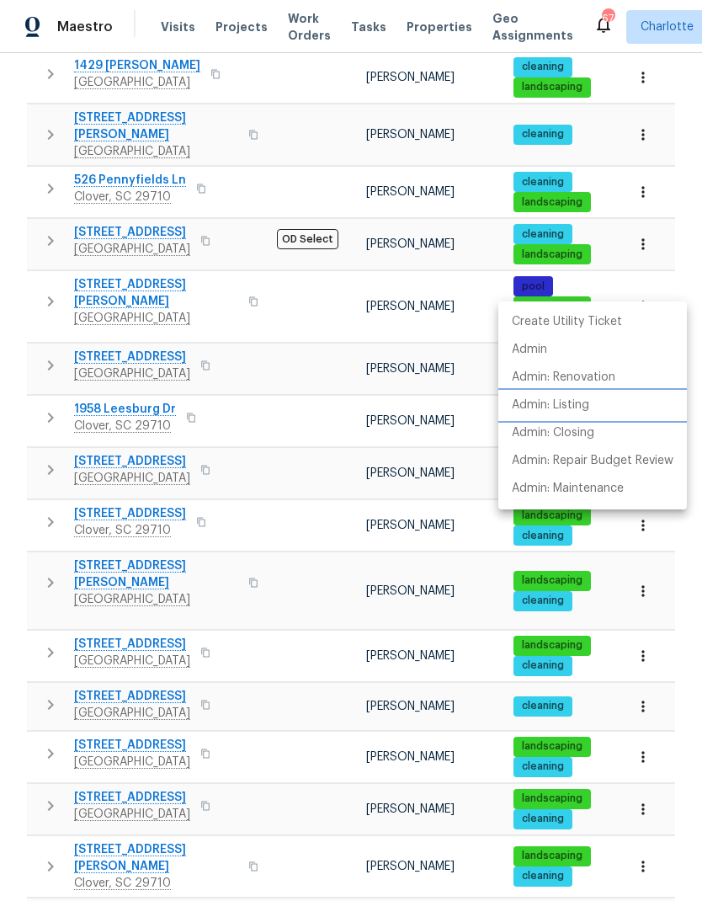
click at [601, 415] on li "Admin: Listing" at bounding box center [592, 405] width 189 height 28
click at [354, 350] on div at bounding box center [351, 450] width 702 height 901
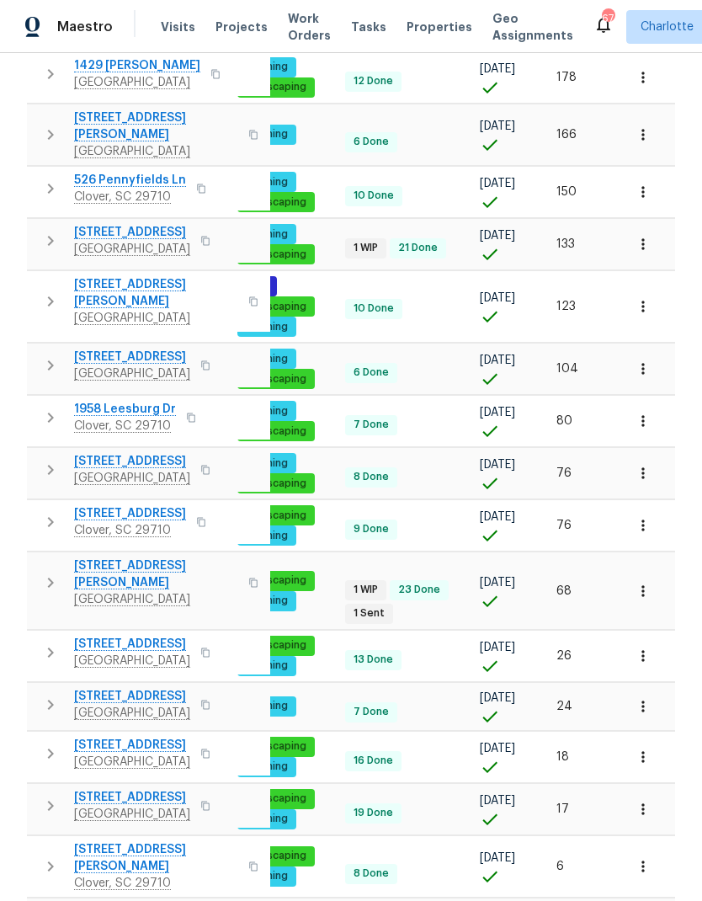
scroll to position [0, 274]
click at [644, 748] on icon "button" at bounding box center [643, 756] width 17 height 17
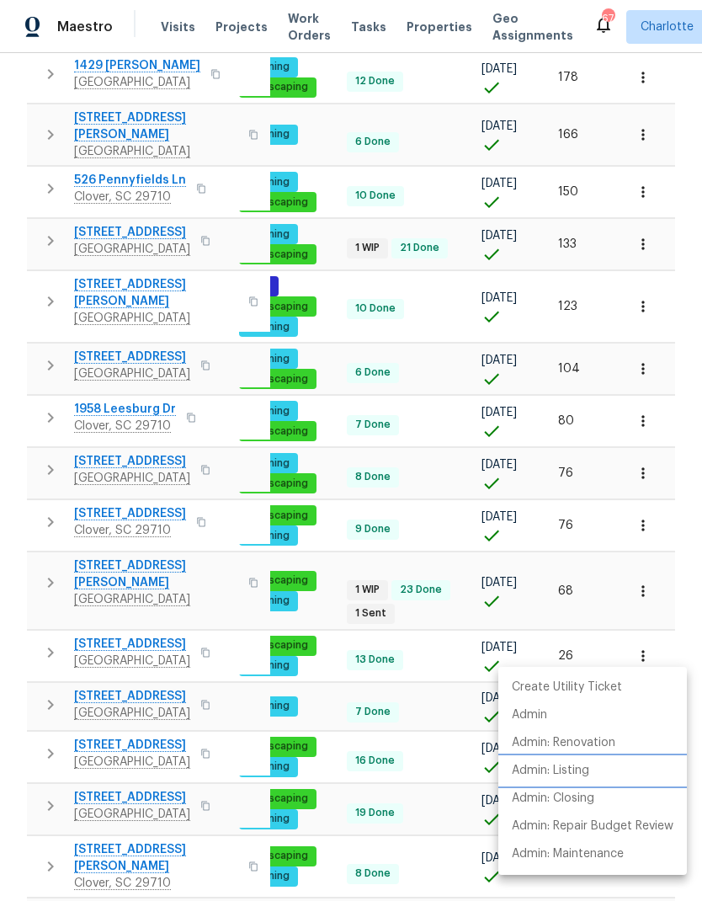
click at [536, 767] on p "Admin: Listing" at bounding box center [550, 771] width 77 height 18
click at [426, 346] on div at bounding box center [351, 450] width 702 height 901
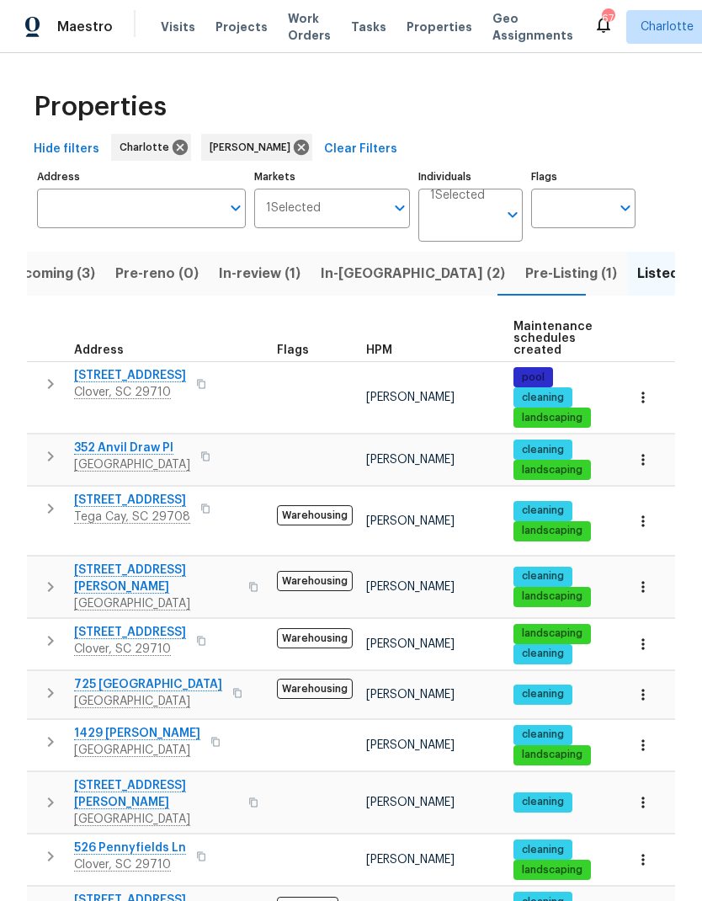
scroll to position [0, 0]
click at [525, 262] on span "Pre-Listing (1)" at bounding box center [571, 274] width 92 height 24
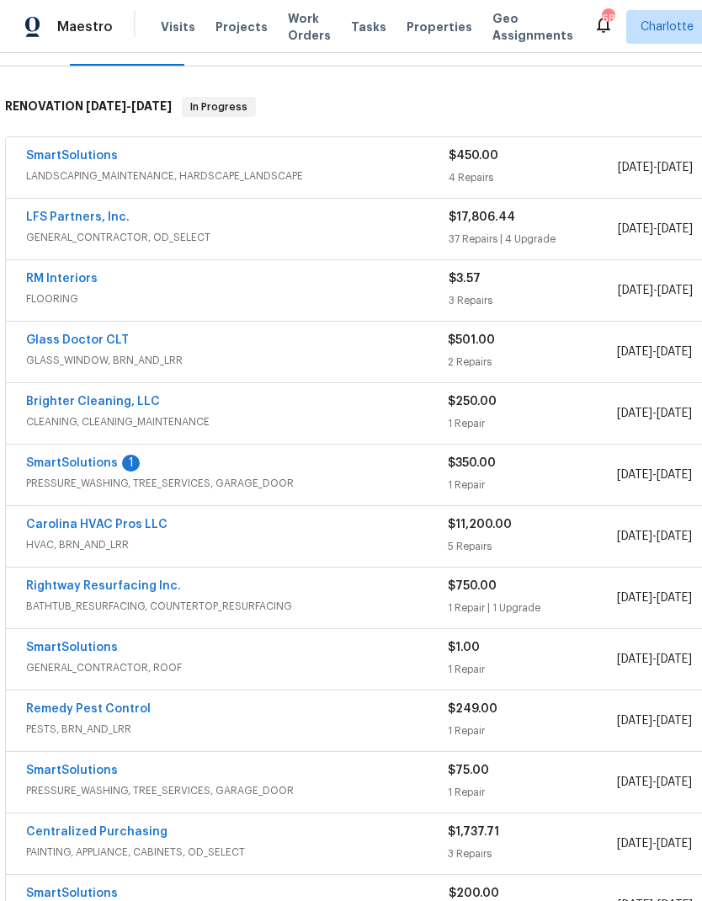
scroll to position [239, 0]
click at [86, 467] on link "SmartSolutions" at bounding box center [72, 463] width 92 height 12
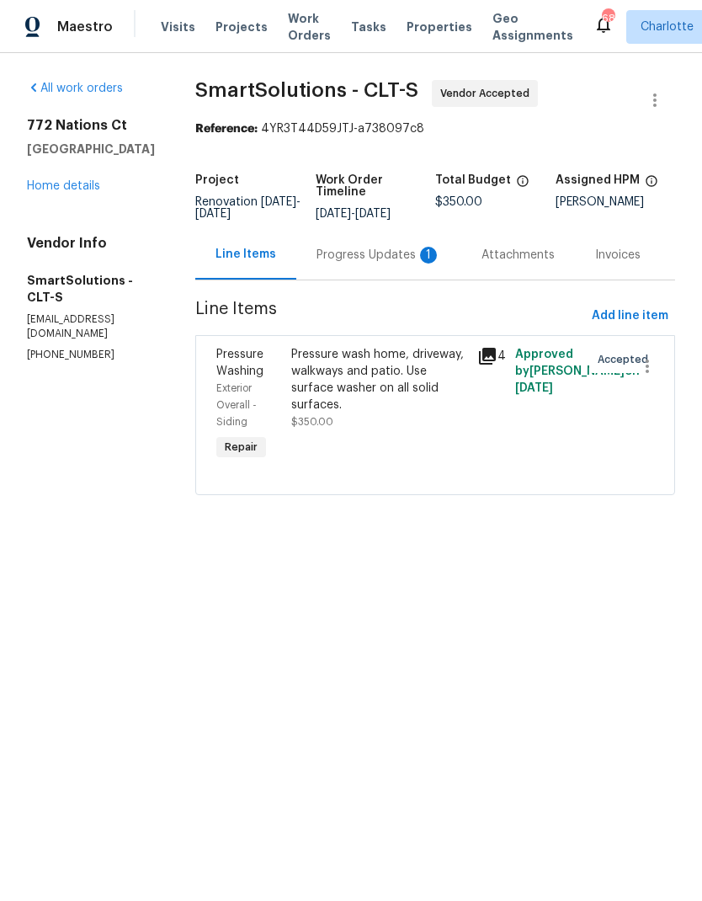
click at [378, 268] on div "Progress Updates 1" at bounding box center [378, 255] width 165 height 50
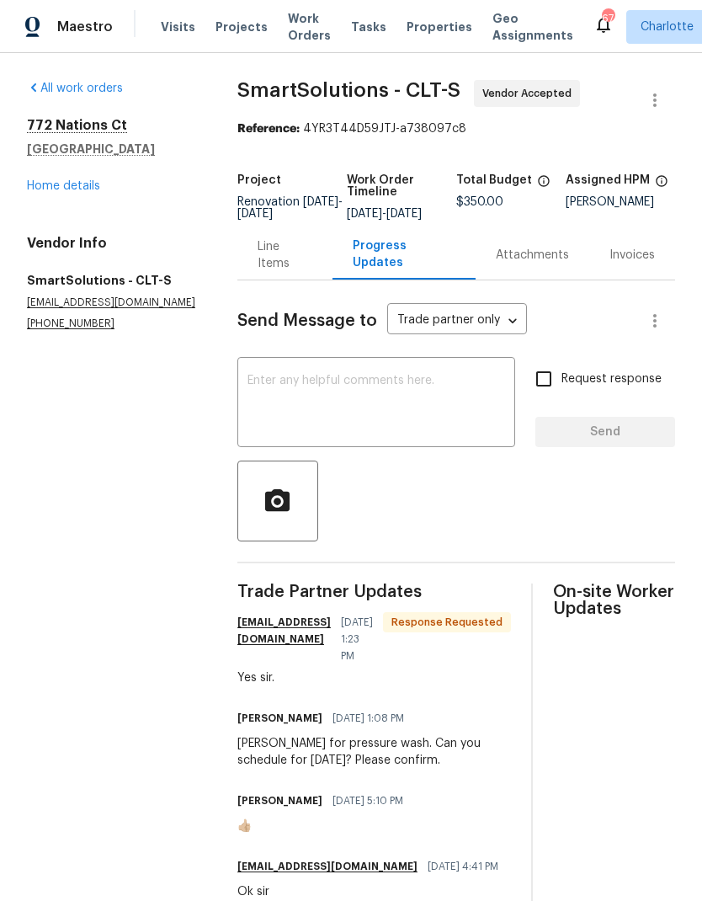
click at [333, 403] on textarea at bounding box center [377, 404] width 258 height 59
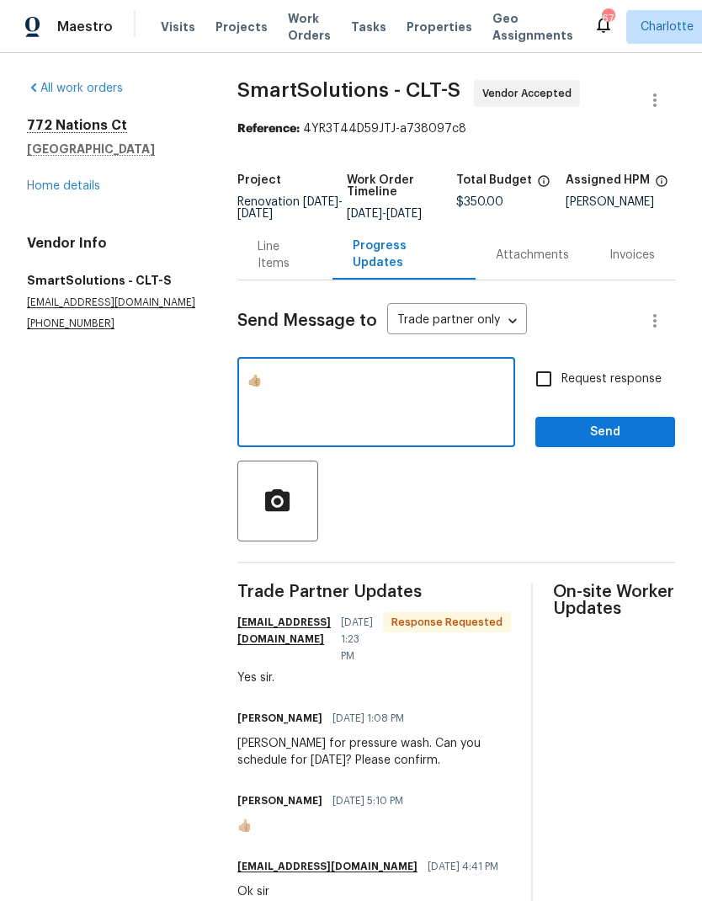
type textarea "👍🏼"
click at [619, 443] on span "Send" at bounding box center [605, 432] width 113 height 21
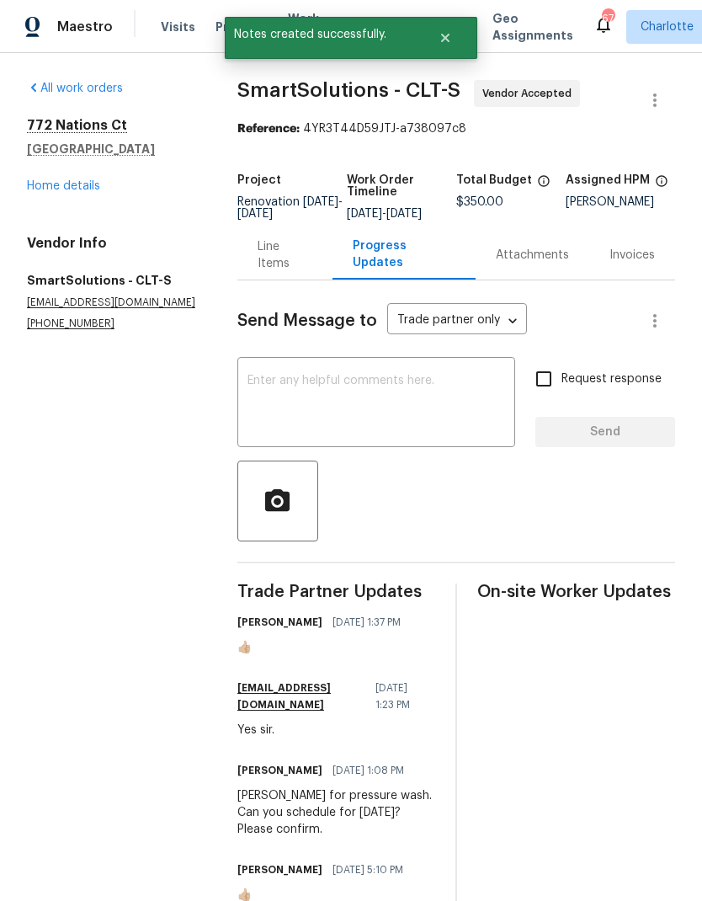
click at [72, 186] on link "Home details" at bounding box center [63, 186] width 73 height 12
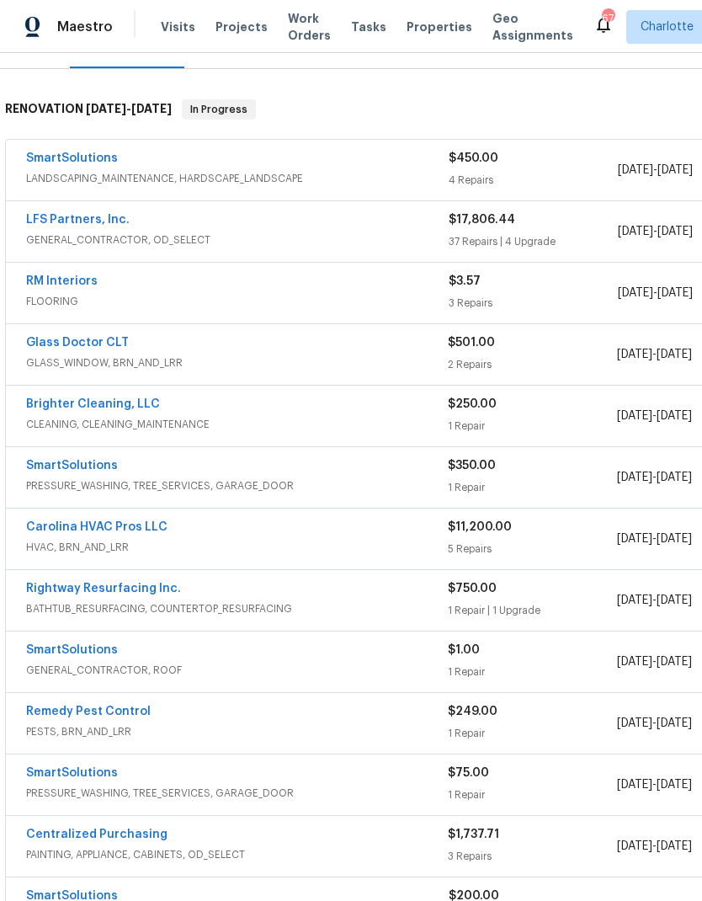
scroll to position [237, 0]
click at [92, 655] on link "SmartSolutions" at bounding box center [72, 650] width 92 height 12
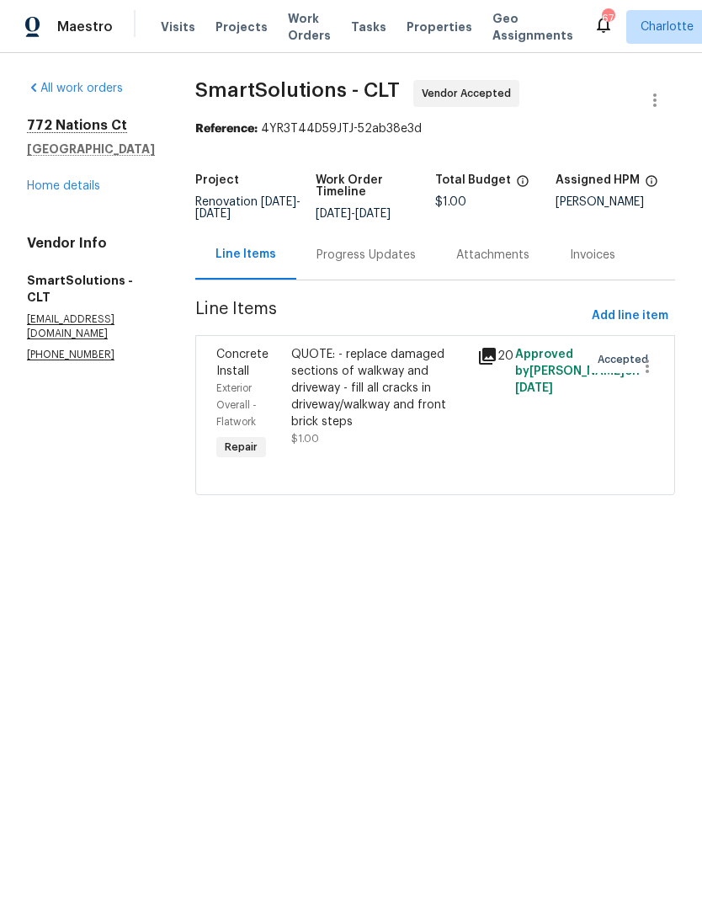
click at [367, 269] on div "Progress Updates" at bounding box center [366, 255] width 140 height 50
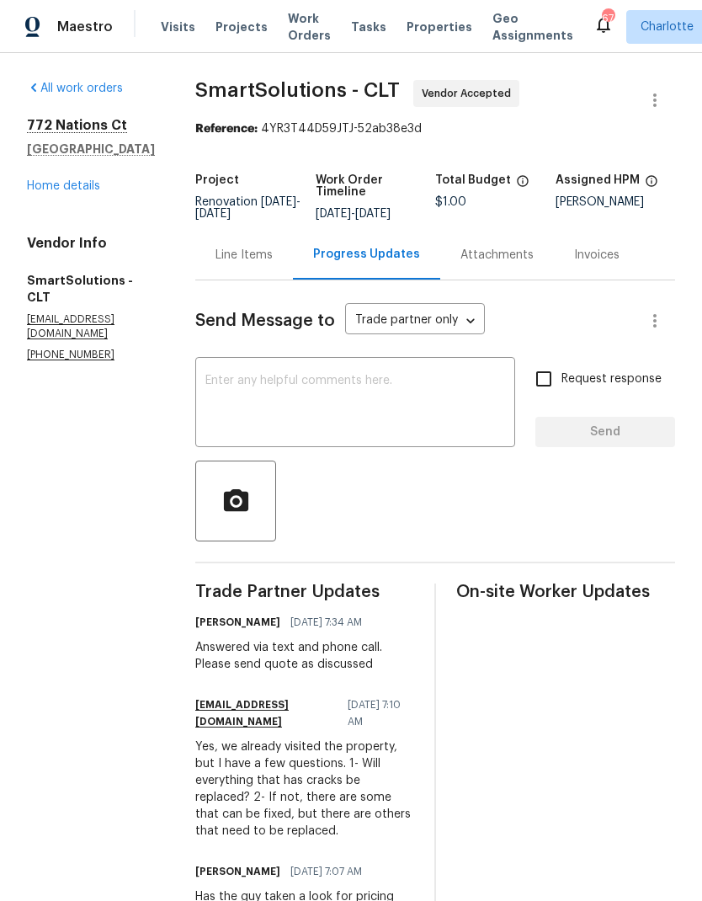
click at [67, 191] on link "Home details" at bounding box center [63, 186] width 73 height 12
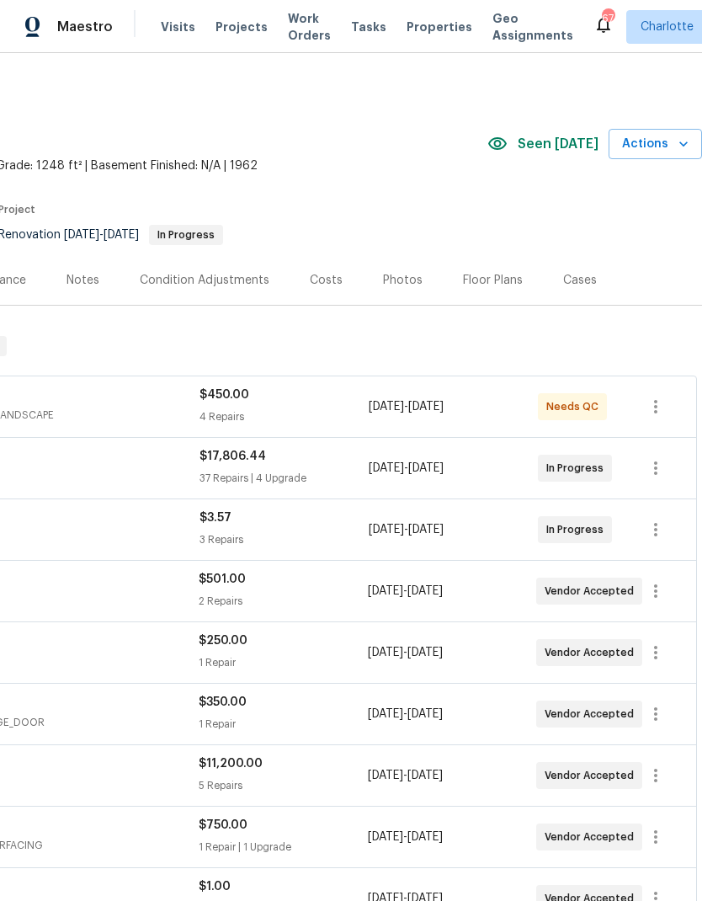
scroll to position [0, 249]
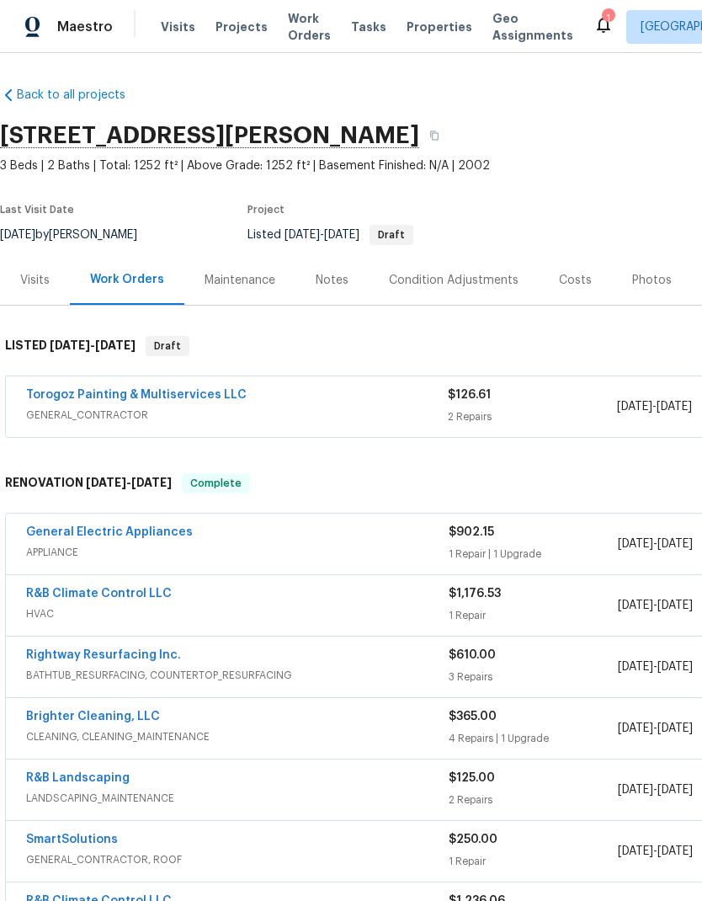
click at [148, 397] on link "Torogoz Painting & Multiservices LLC" at bounding box center [136, 395] width 221 height 12
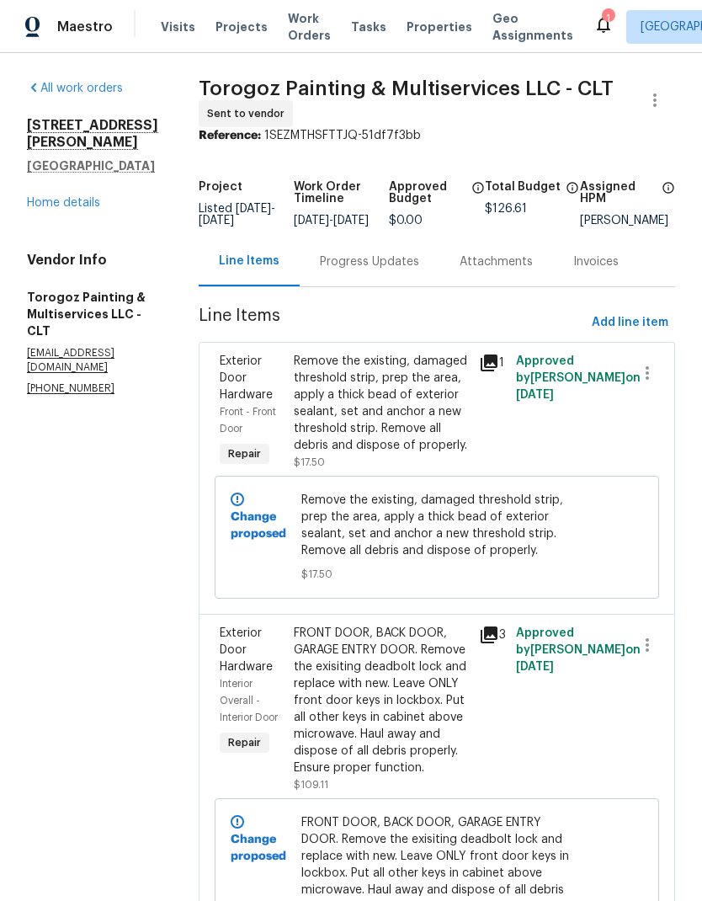
click at [402, 270] on div "Progress Updates" at bounding box center [369, 261] width 99 height 17
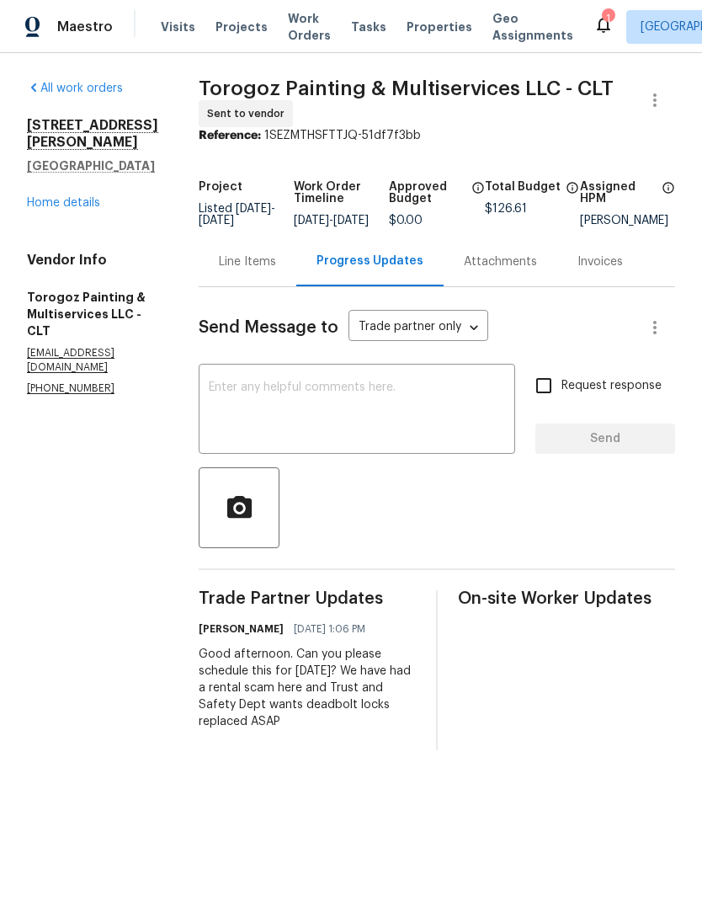
click at [290, 286] on div "Line Items" at bounding box center [248, 262] width 98 height 50
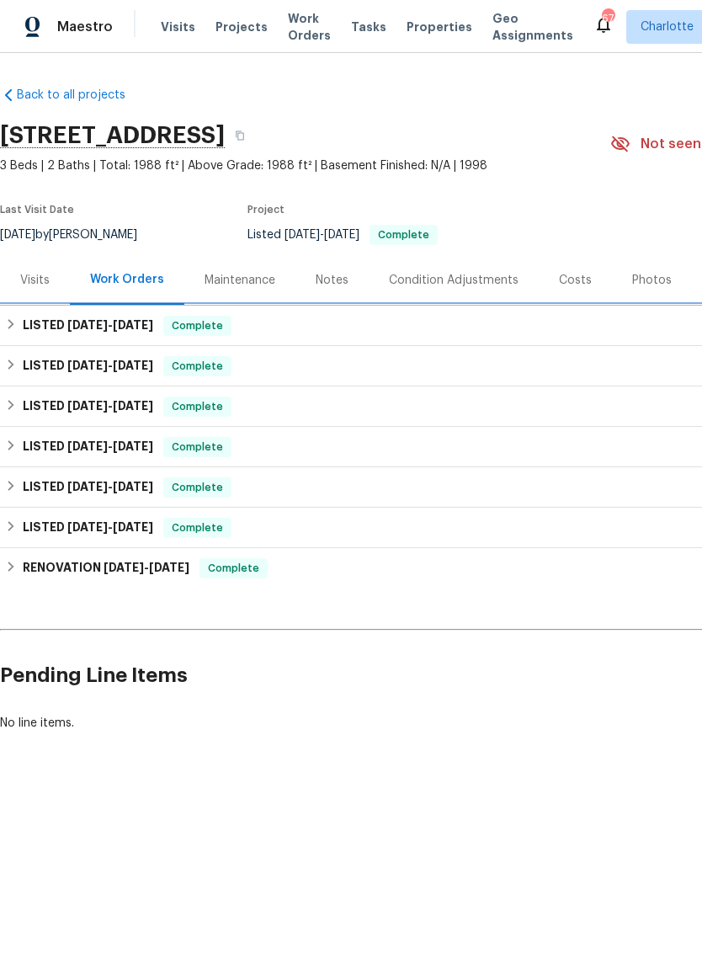
click at [72, 331] on h6 "LISTED [DATE] - [DATE]" at bounding box center [88, 326] width 130 height 20
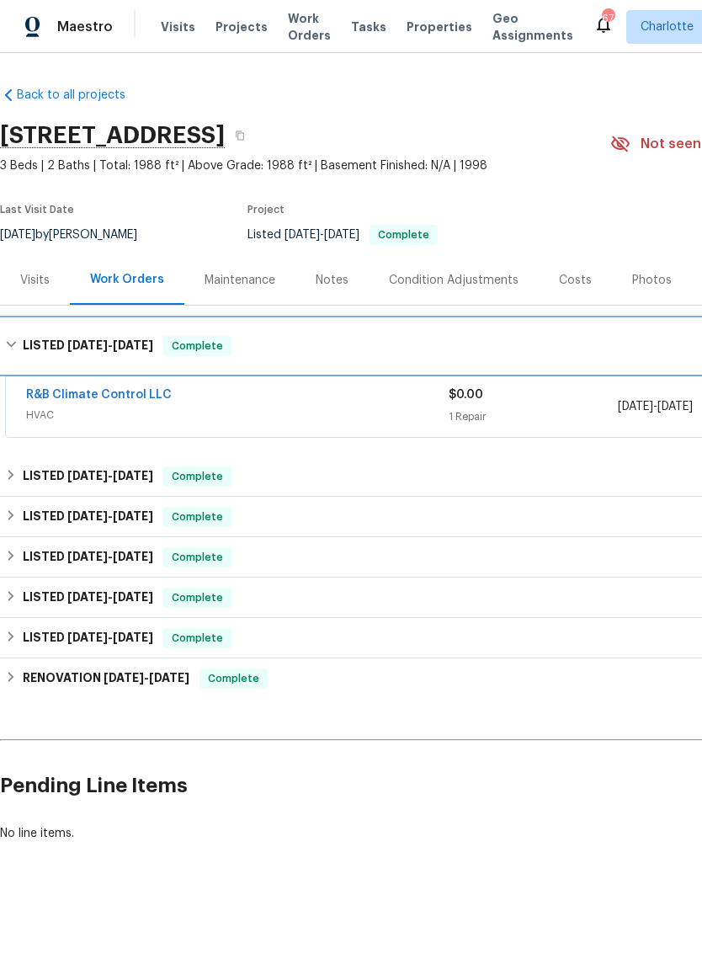
click at [40, 339] on h6 "LISTED [DATE] - [DATE]" at bounding box center [88, 346] width 130 height 20
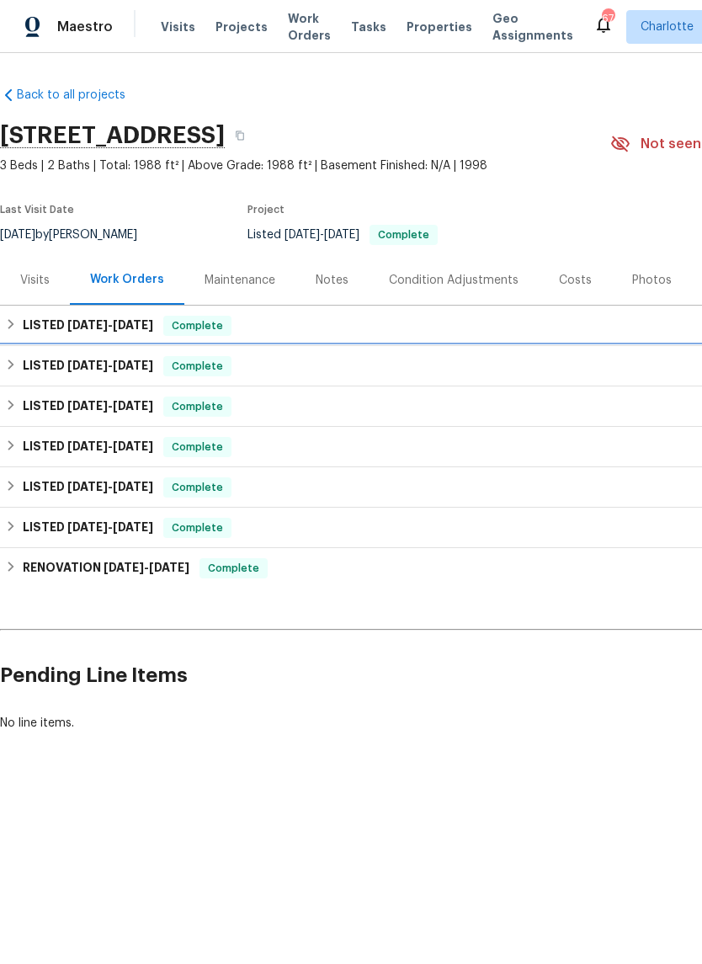
click at [48, 364] on h6 "LISTED [DATE] - [DATE]" at bounding box center [88, 366] width 130 height 20
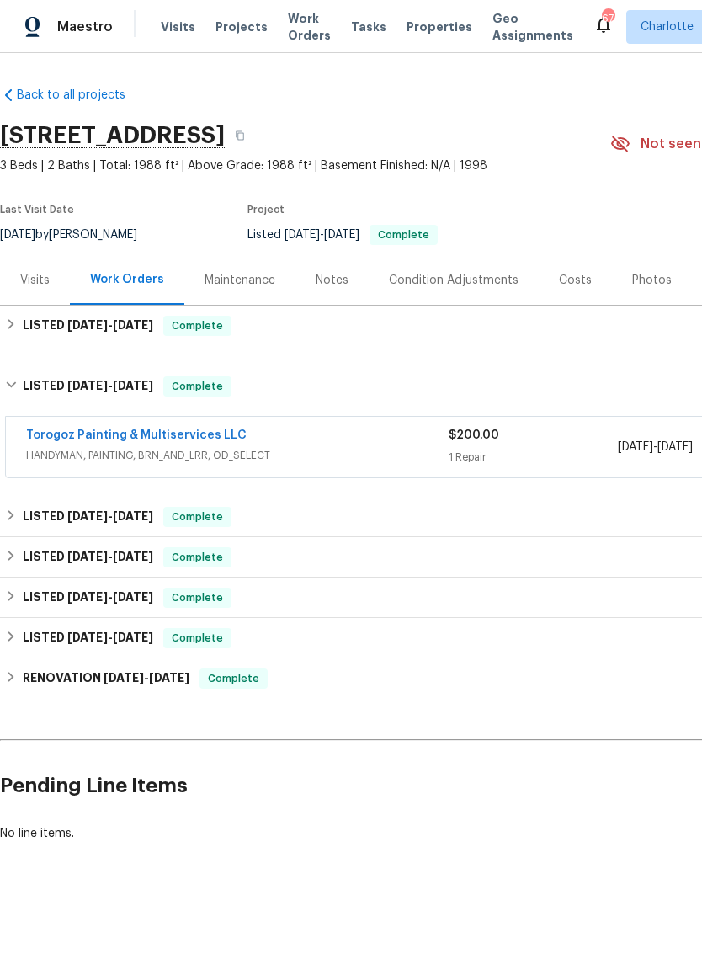
click at [138, 457] on span "HANDYMAN, PAINTING, BRN_AND_LRR, OD_SELECT" at bounding box center [237, 455] width 423 height 17
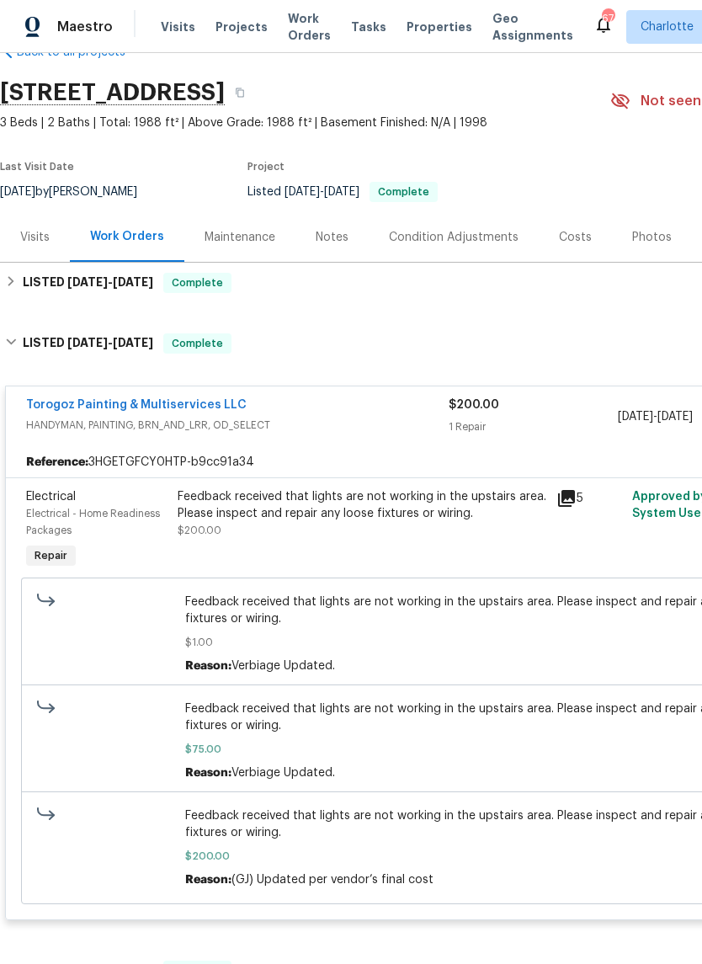
scroll to position [42, 0]
click at [273, 411] on div "Torogoz Painting & Multiservices LLC" at bounding box center [237, 407] width 423 height 20
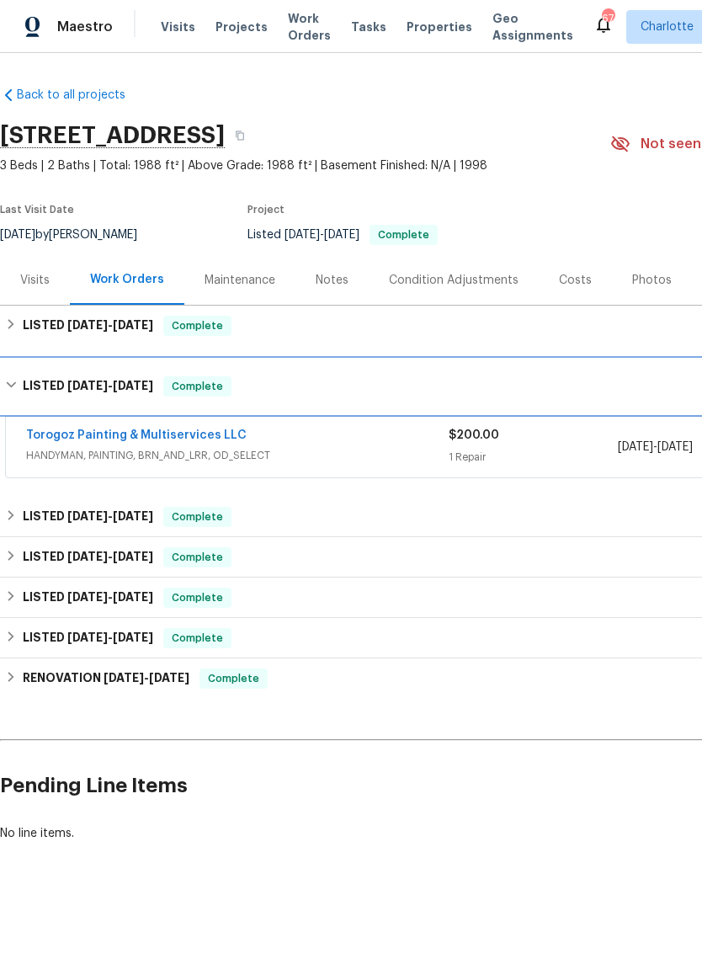
click at [23, 391] on h6 "LISTED 8/7/25 - 8/8/25" at bounding box center [88, 386] width 130 height 20
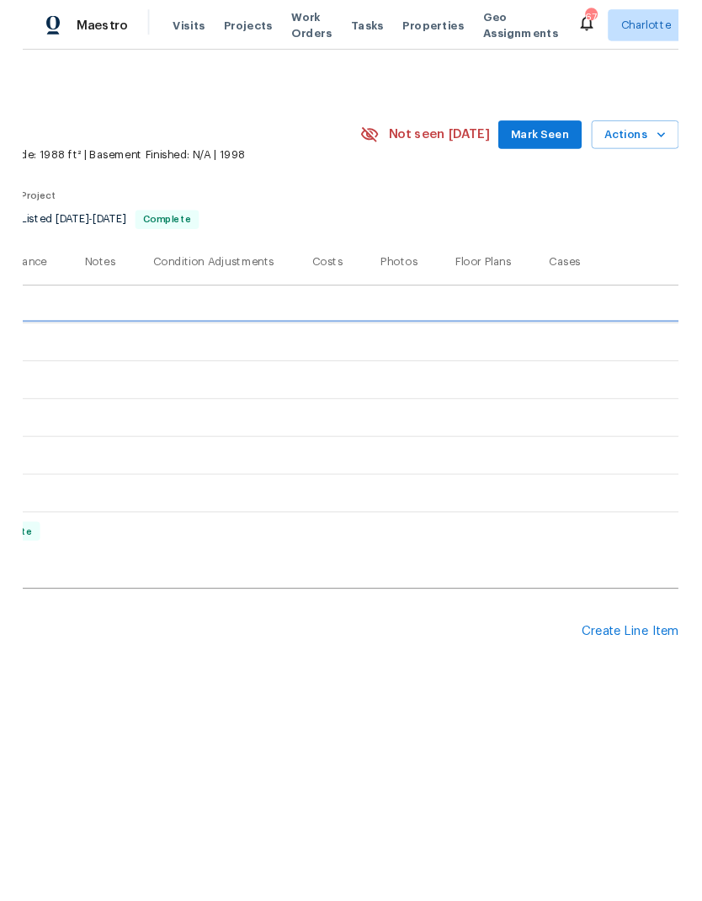
scroll to position [0, 249]
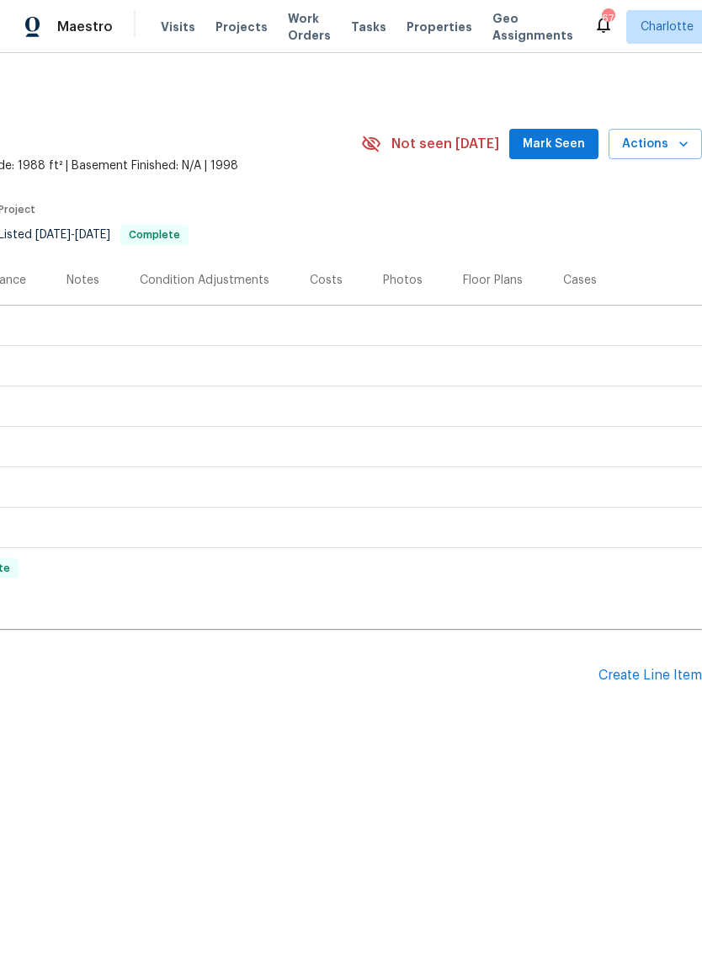
click at [660, 674] on div "Create Line Item" at bounding box center [651, 676] width 104 height 16
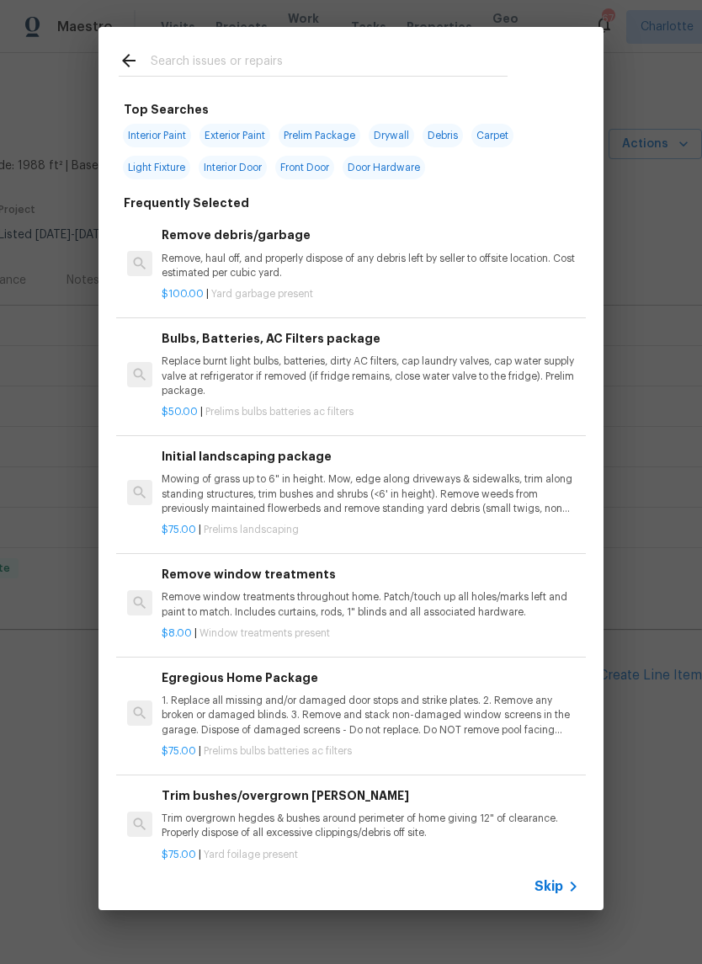
click at [268, 61] on input "text" at bounding box center [329, 63] width 357 height 25
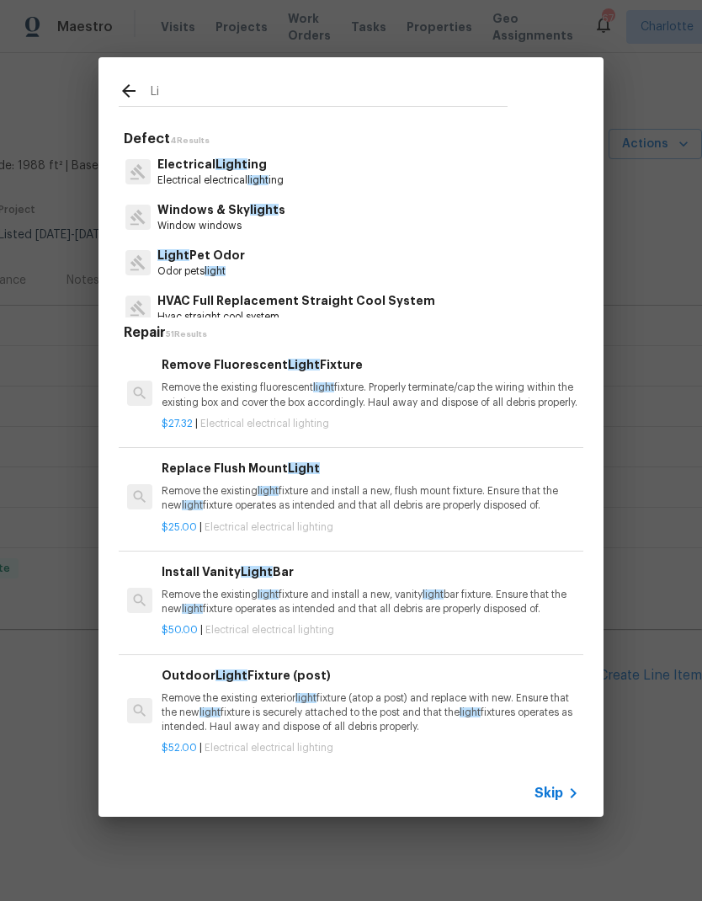
type input "L"
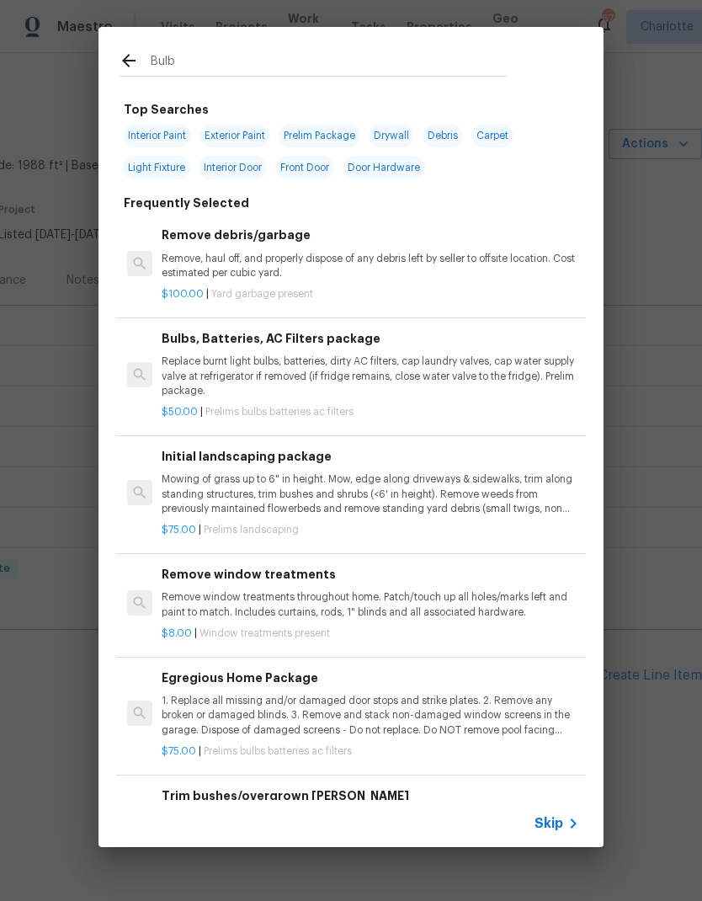
type input "Bulbs"
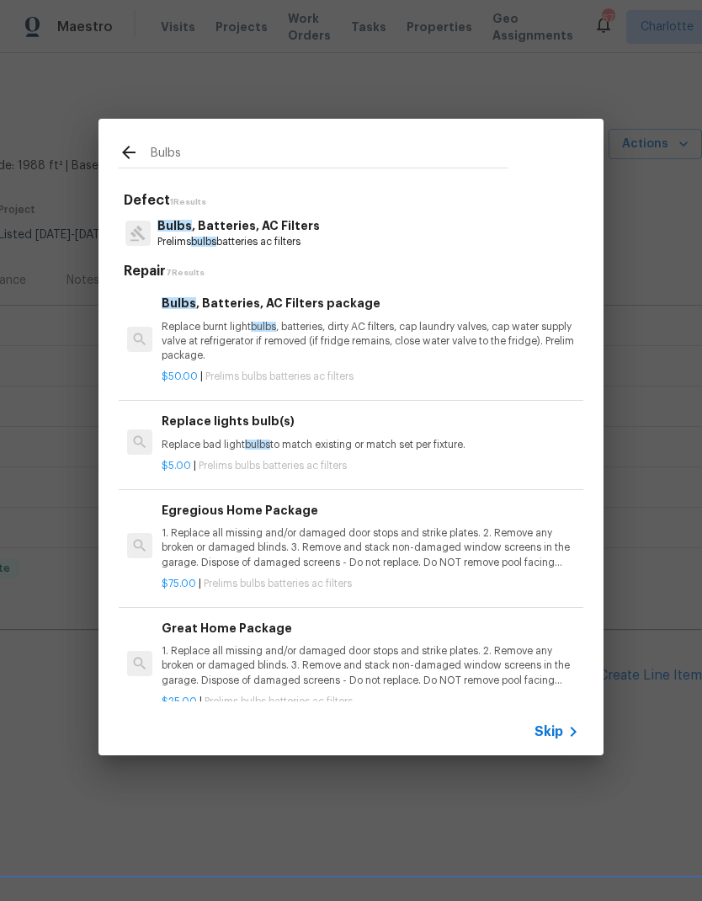
click at [306, 235] on p "Prelims bulbs batteries ac filters" at bounding box center [238, 242] width 162 height 14
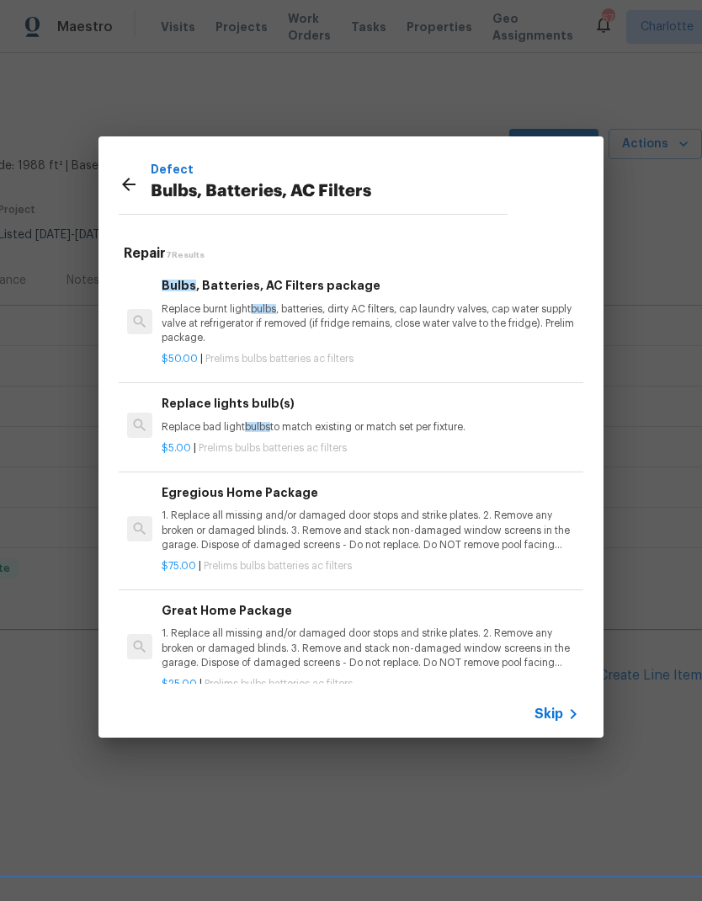
click at [410, 324] on p "Replace burnt light bulbs , batteries, dirty AC filters, cap laundry valves, ca…" at bounding box center [371, 323] width 418 height 43
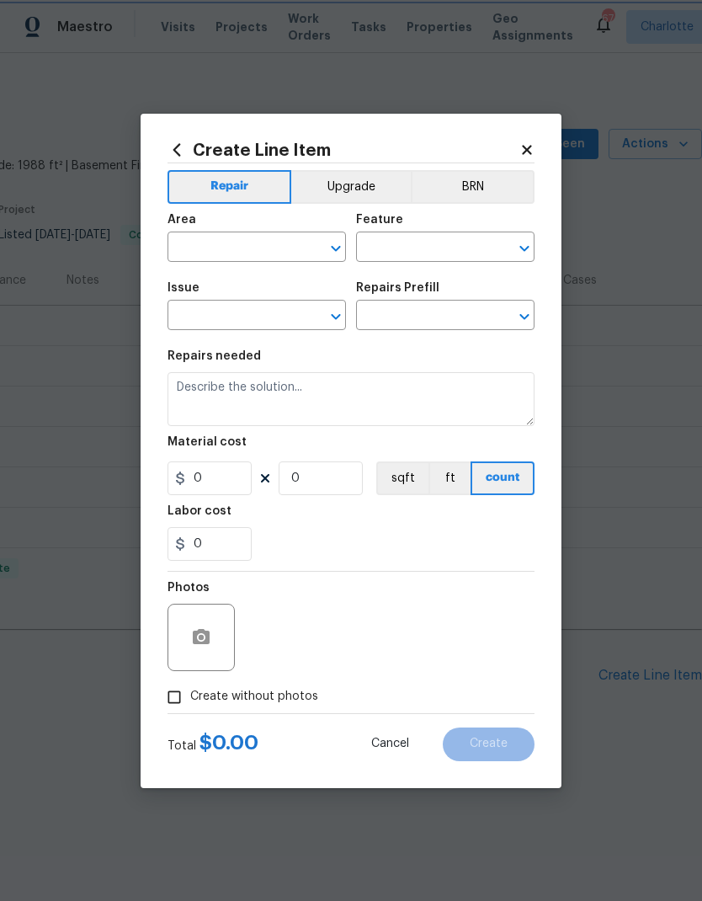
type input "Home Readiness Packages"
type input "Bulbs, Batteries, AC Filters"
type input "Bulbs, Batteries, AC Filters package $50.00"
type textarea "Replace burnt light bulbs, batteries, dirty AC filters, cap laundry valves, cap…"
type input "50"
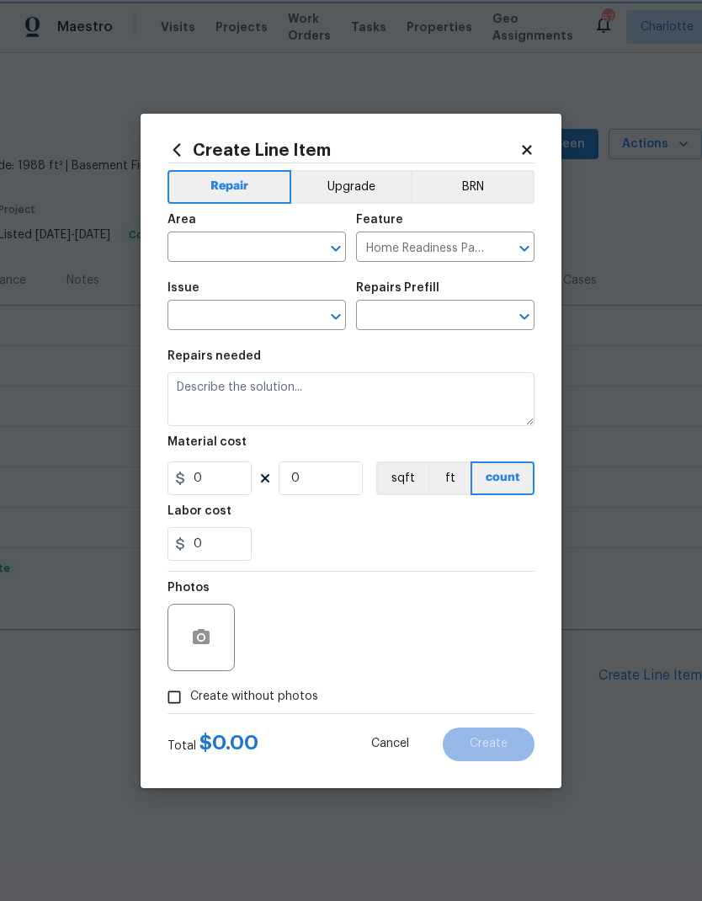
type input "1"
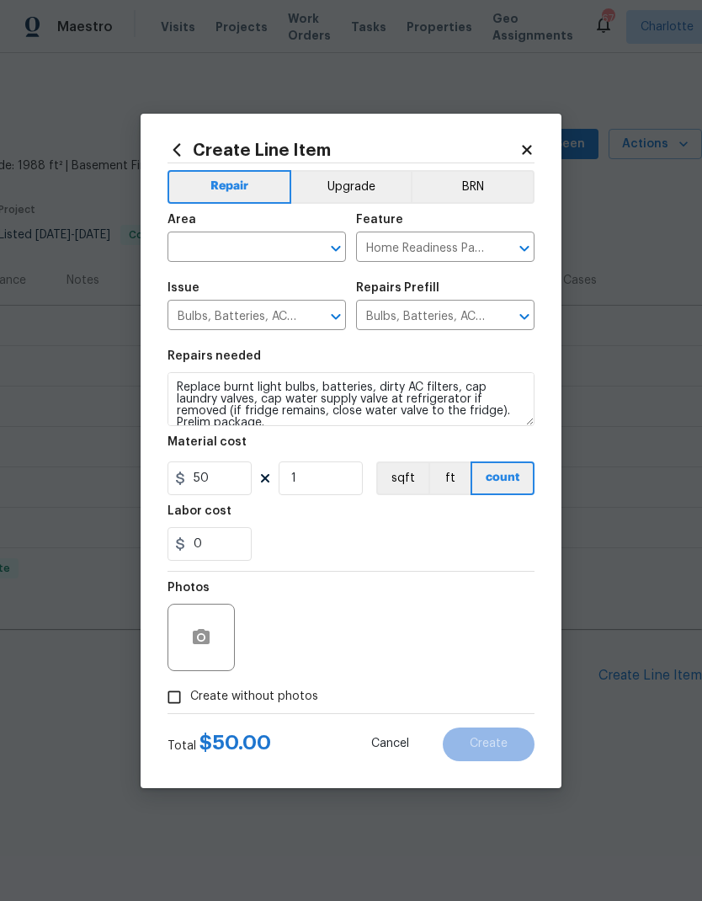
click at [264, 236] on input "text" at bounding box center [233, 249] width 131 height 26
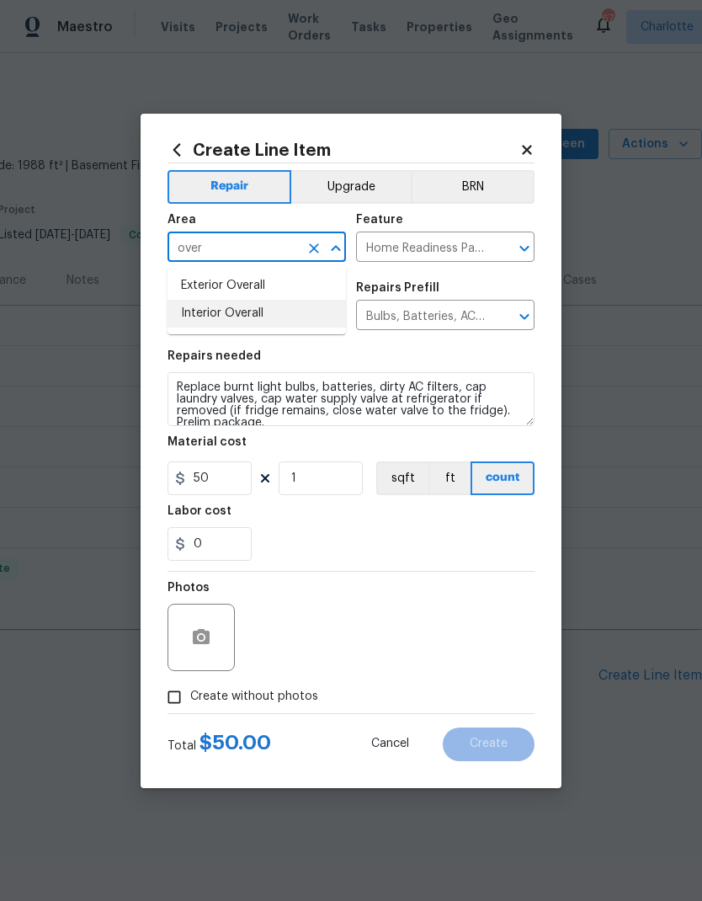
click at [259, 317] on li "Interior Overall" at bounding box center [257, 314] width 178 height 28
type input "Interior Overall"
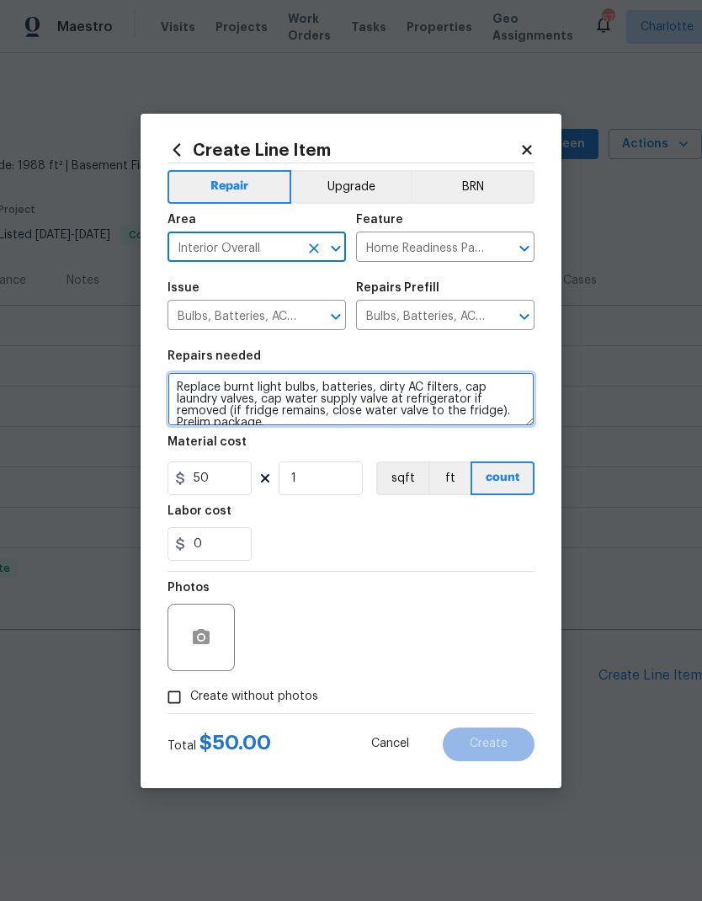
click at [442, 397] on textarea "Replace burnt light bulbs, batteries, dirty AC filters, cap laundry valves, cap…" at bounding box center [351, 399] width 367 height 54
click at [377, 391] on textarea "Replace burnt light bulbs, batteries, dirty AC filters, cap laundry valves, cap…" at bounding box center [351, 399] width 367 height 54
click at [484, 392] on textarea "Replace burnt light bulbs, batteries, and dirty AC filters, cap laundry valves,…" at bounding box center [351, 399] width 367 height 54
click at [484, 391] on textarea "Replace burnt light bulbs, batteries, and dirty AC filters, cap laundry valves,…" at bounding box center [351, 399] width 367 height 54
click at [488, 389] on textarea "Replace burnt light bulbs, batteries, and dirty AC filters, cap laundry valves,…" at bounding box center [351, 399] width 367 height 54
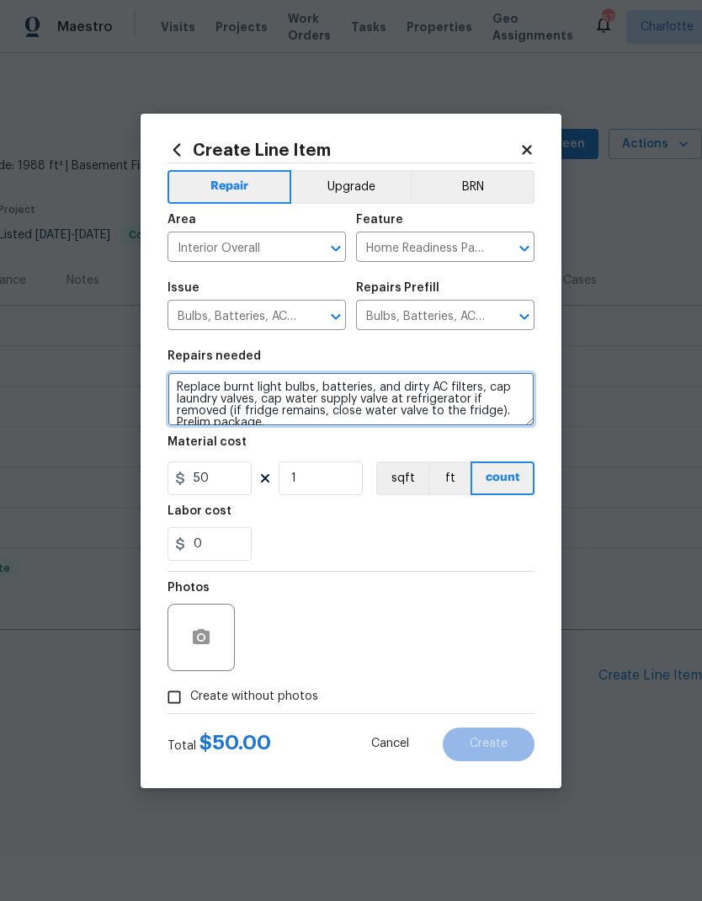
click at [487, 388] on textarea "Replace burnt light bulbs, batteries, and dirty AC filters, cap laundry valves,…" at bounding box center [351, 399] width 367 height 54
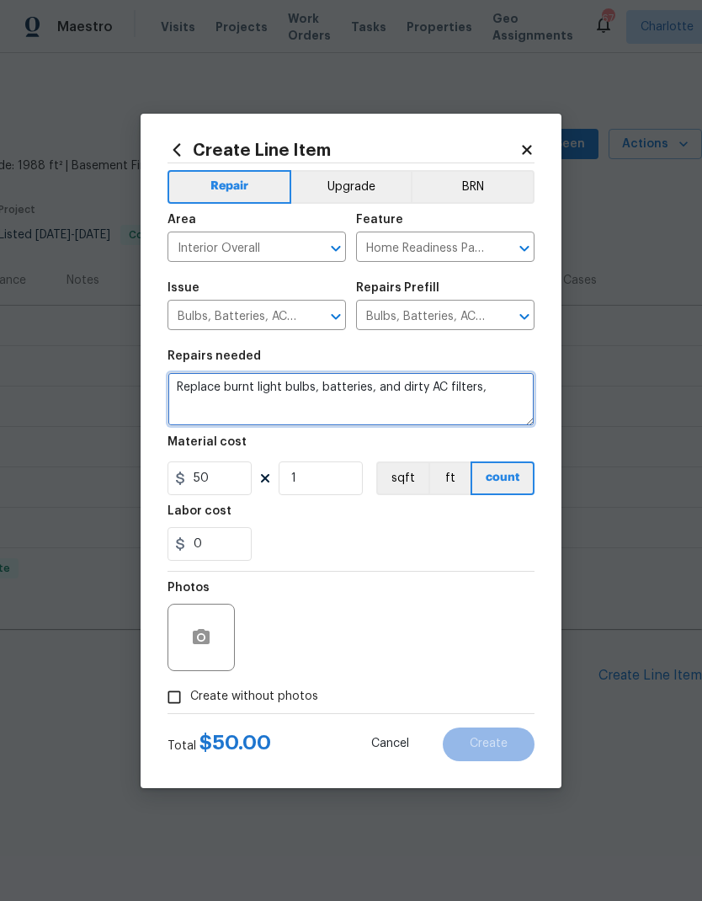
scroll to position [0, 0]
click at [405, 541] on div "0" at bounding box center [351, 544] width 367 height 34
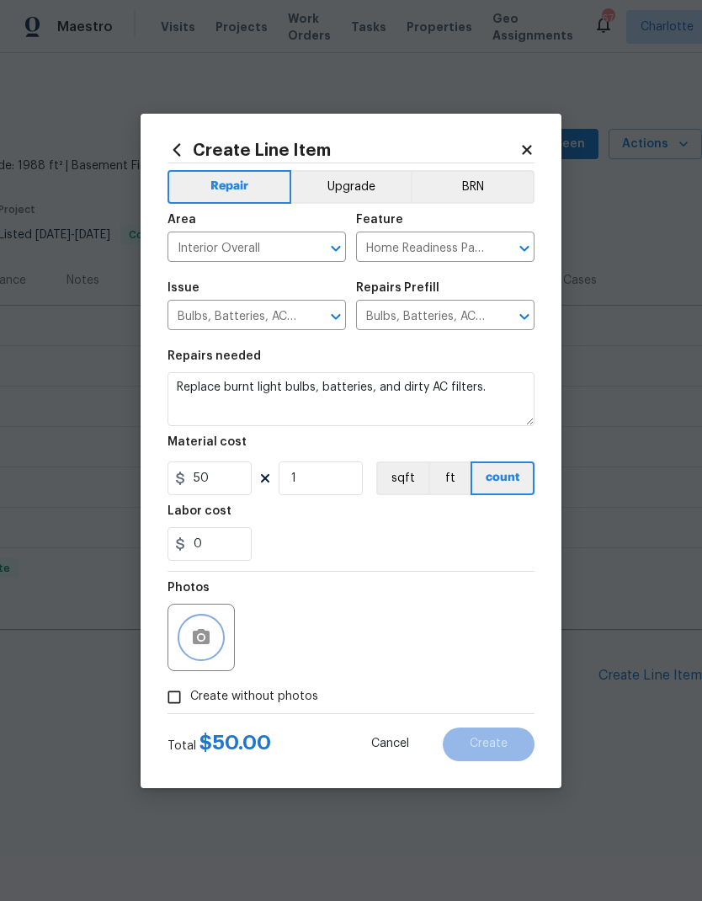
click at [194, 640] on icon "button" at bounding box center [201, 636] width 17 height 15
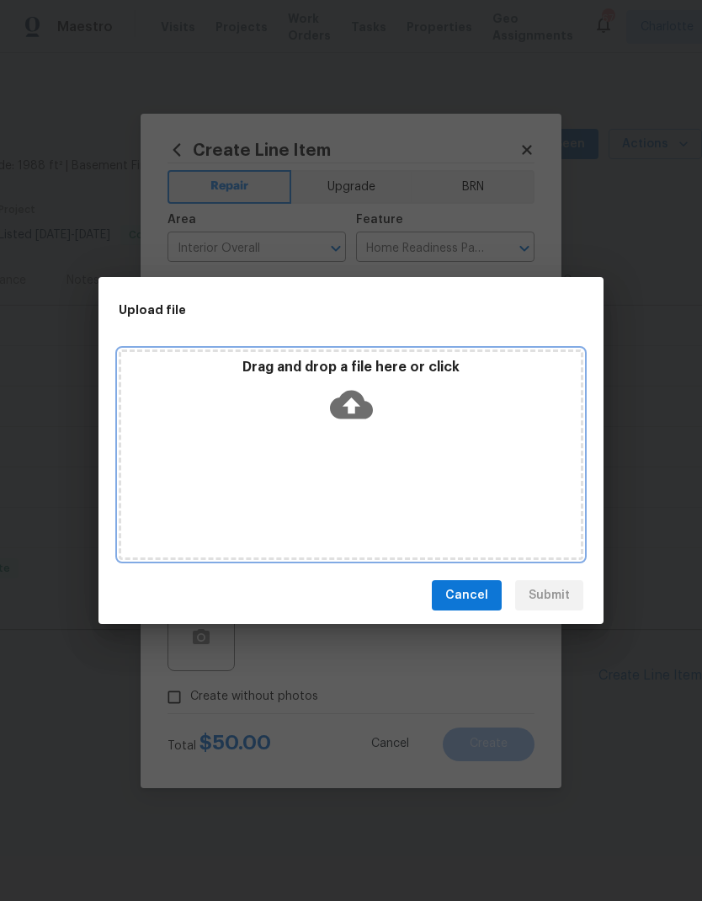
click at [171, 468] on div "Drag and drop a file here or click" at bounding box center [351, 454] width 465 height 210
click at [191, 457] on div "Drag and drop a file here or click" at bounding box center [351, 454] width 465 height 210
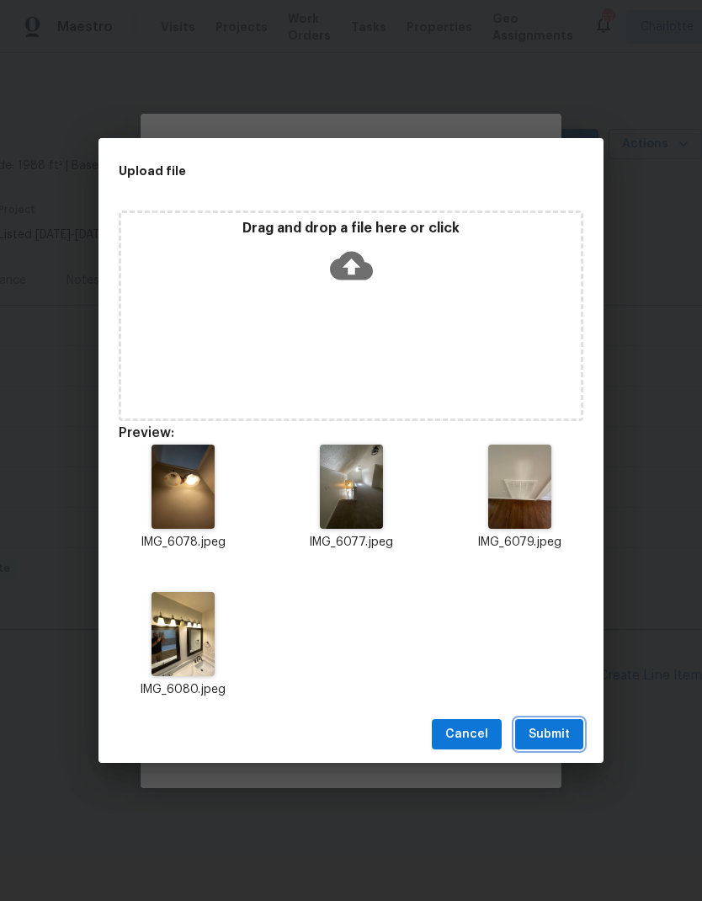
click at [558, 735] on span "Submit" at bounding box center [549, 734] width 41 height 21
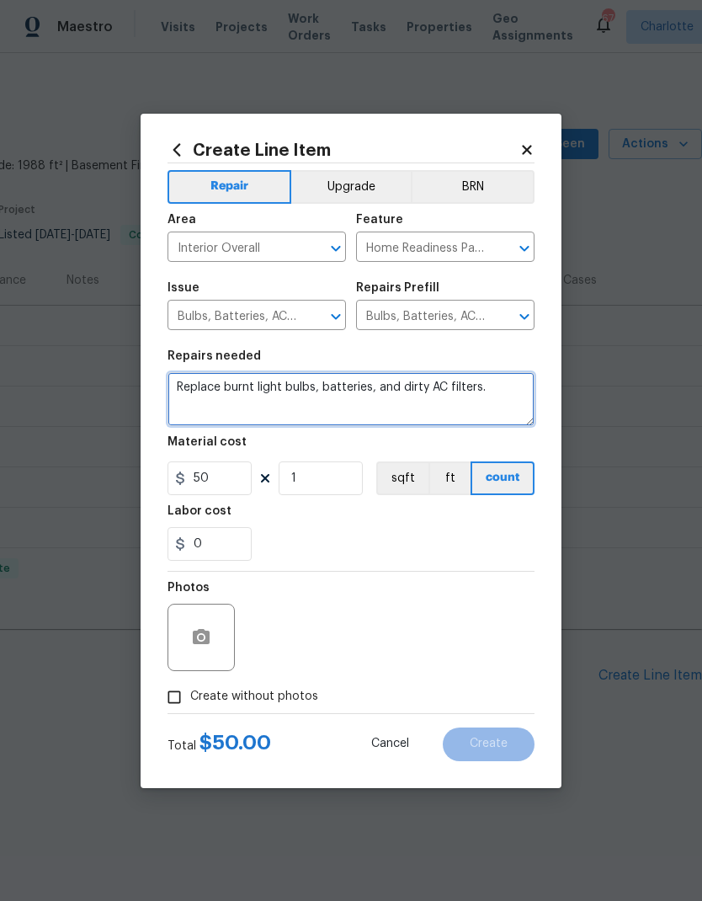
click at [400, 387] on textarea "Replace burnt light bulbs, batteries, and dirty AC filters." at bounding box center [351, 399] width 367 height 54
click at [405, 392] on textarea "Replace burnt light bulbs, batteries, and dirty AC filters." at bounding box center [351, 399] width 367 height 54
click at [404, 391] on textarea "Replace burnt light bulbs, batteries, and dirty AC filters." at bounding box center [351, 399] width 367 height 54
type textarea "Replace burnt light bulbs, batteries, and all AC filters."
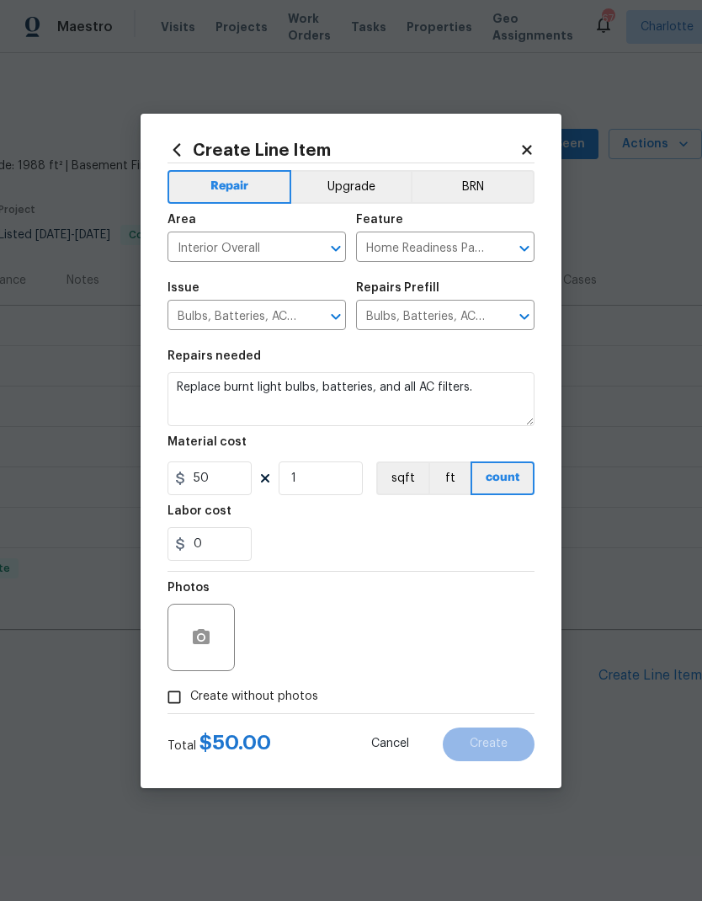
click at [427, 551] on div "0" at bounding box center [351, 544] width 367 height 34
click at [485, 748] on span "Create" at bounding box center [489, 744] width 38 height 13
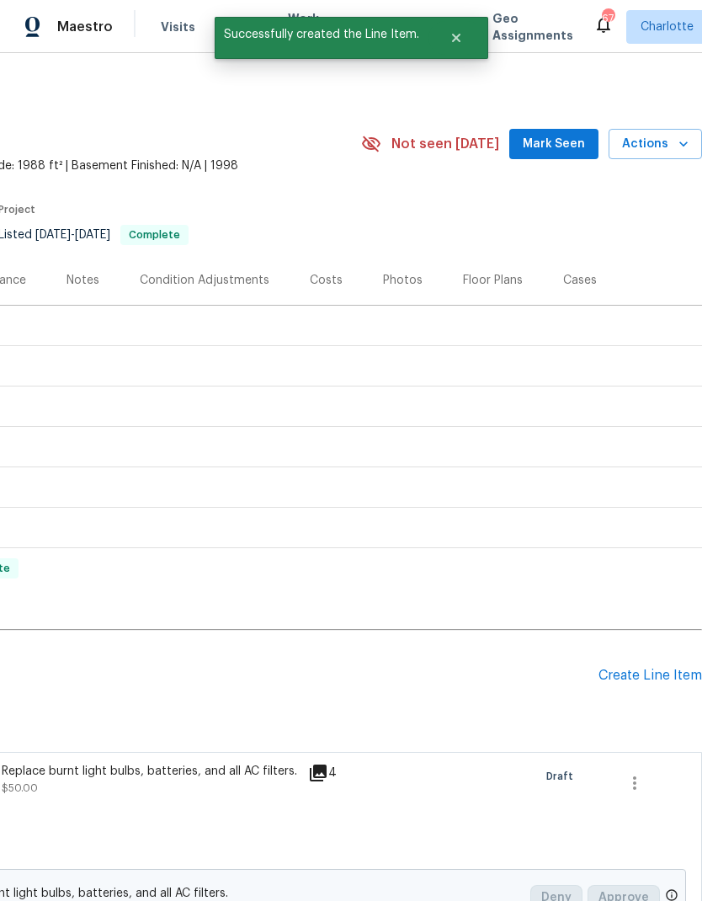
click at [659, 679] on div "Create Line Item" at bounding box center [651, 676] width 104 height 16
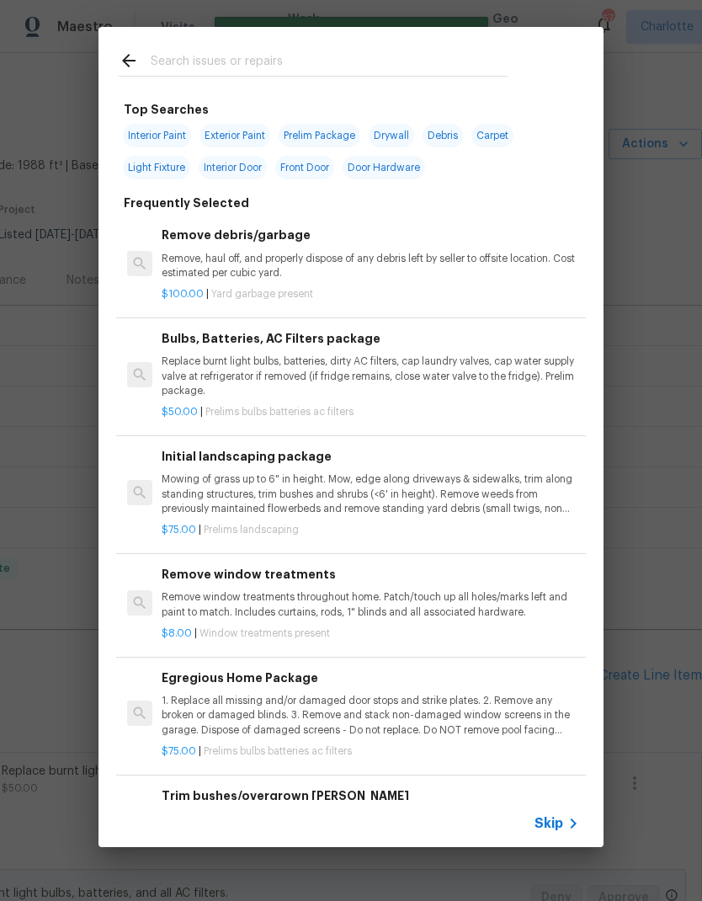
click at [242, 47] on div at bounding box center [313, 60] width 429 height 67
click at [258, 60] on input "text" at bounding box center [329, 63] width 357 height 25
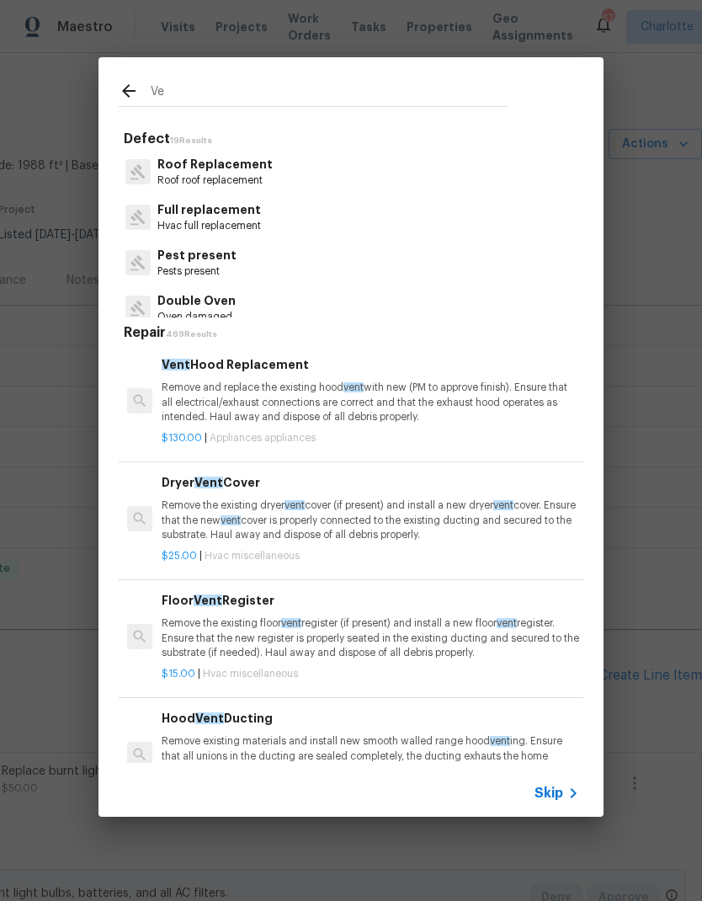
type input "V"
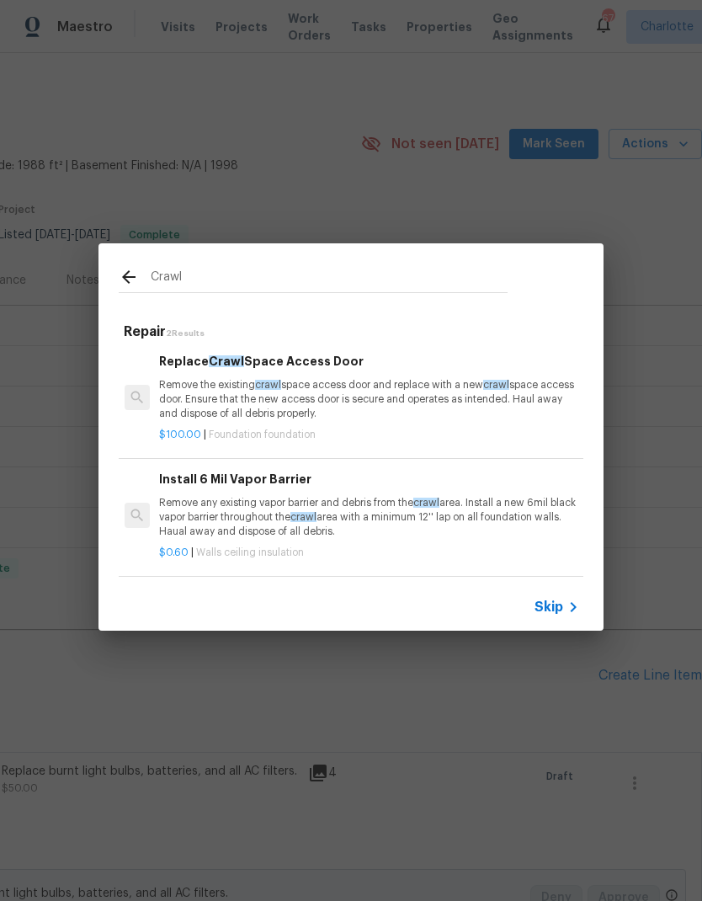
scroll to position [3, 3]
type input "C"
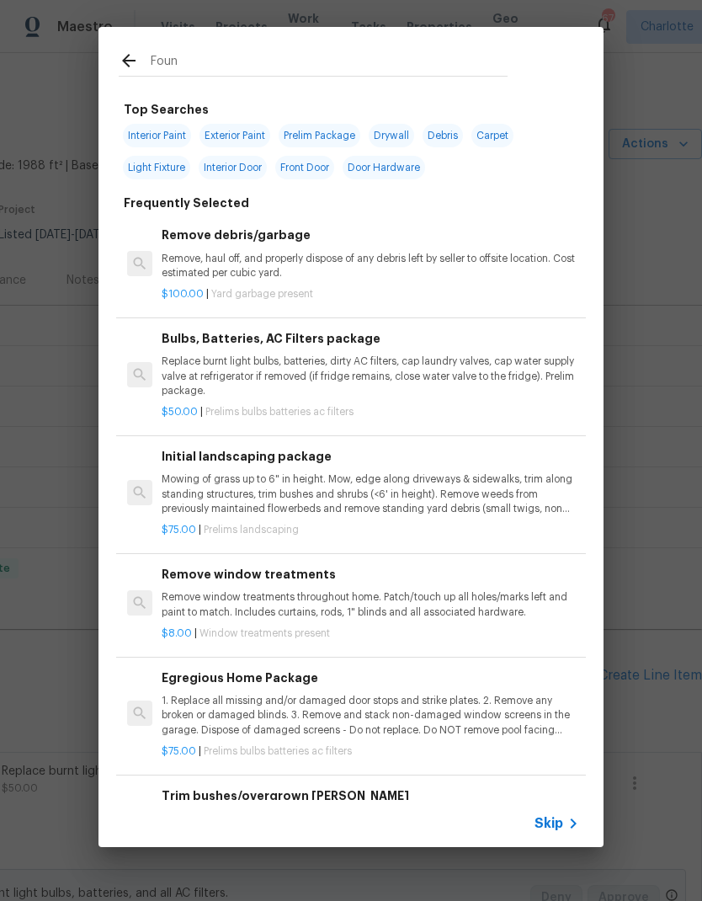
type input "Found"
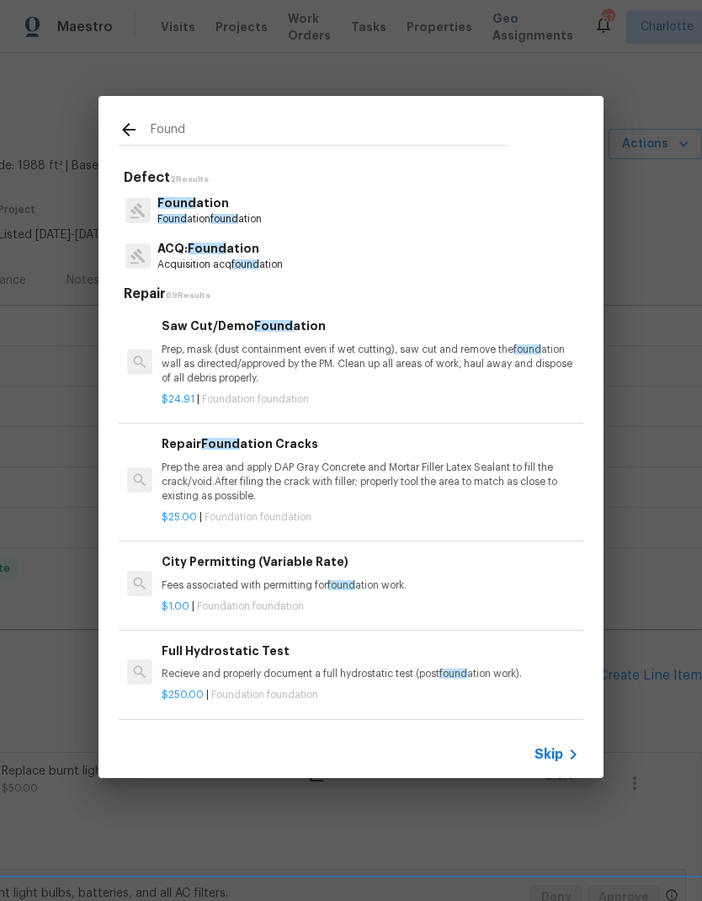
click at [229, 218] on span "found" at bounding box center [224, 219] width 28 height 10
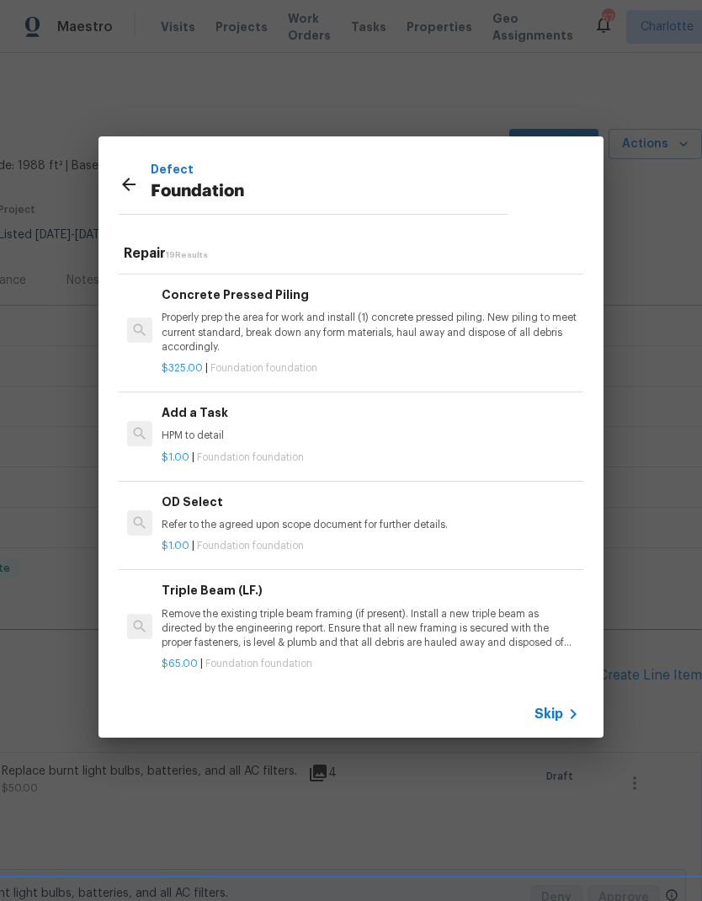
scroll to position [1265, 0]
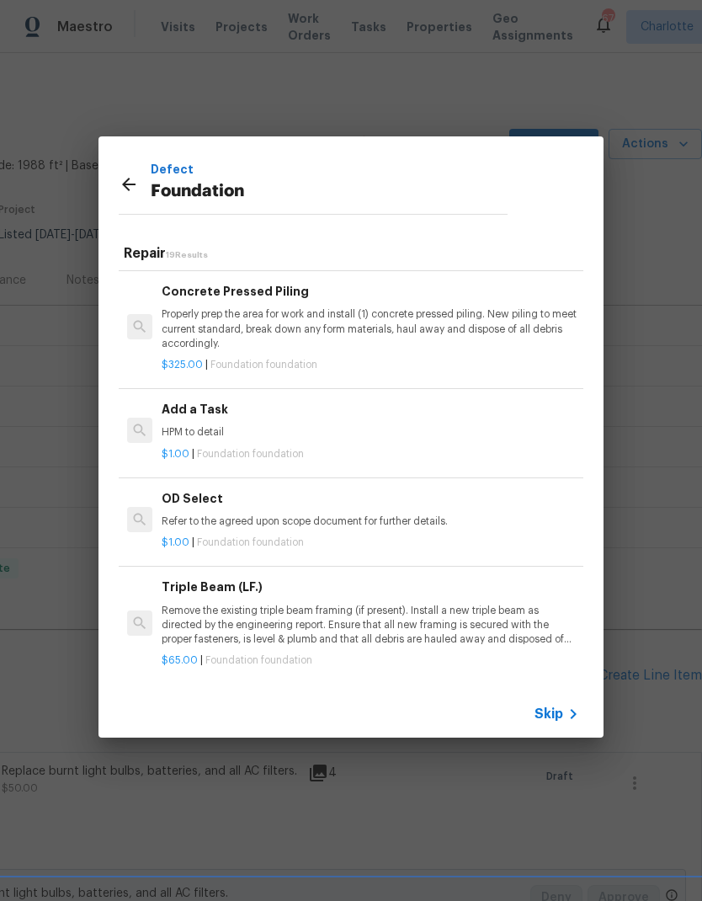
click at [373, 450] on div "$1.00 | Foundation foundation" at bounding box center [371, 450] width 418 height 21
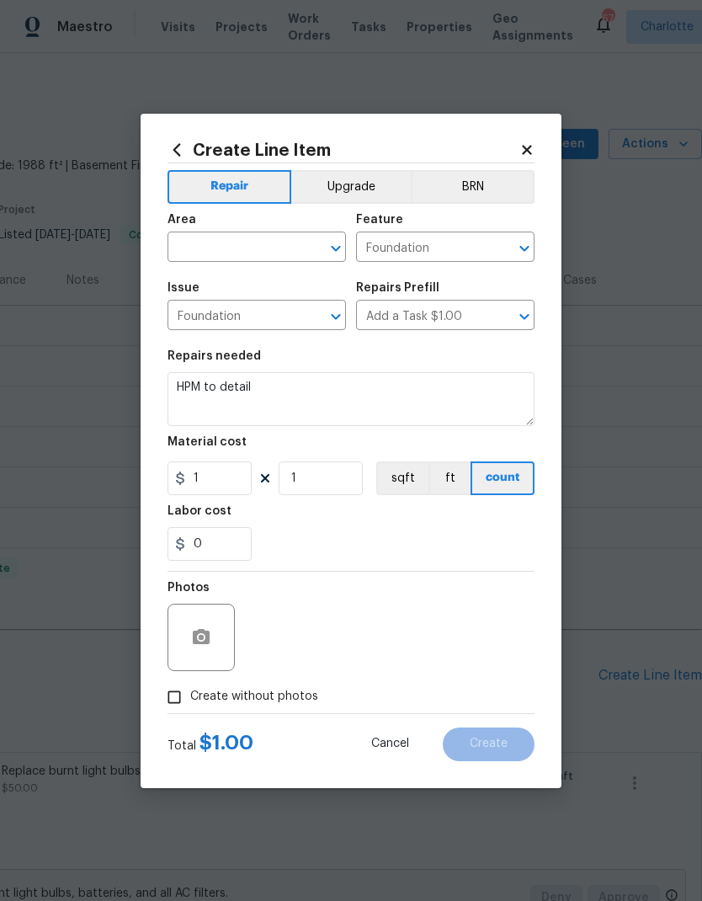
click at [262, 240] on input "text" at bounding box center [233, 249] width 131 height 26
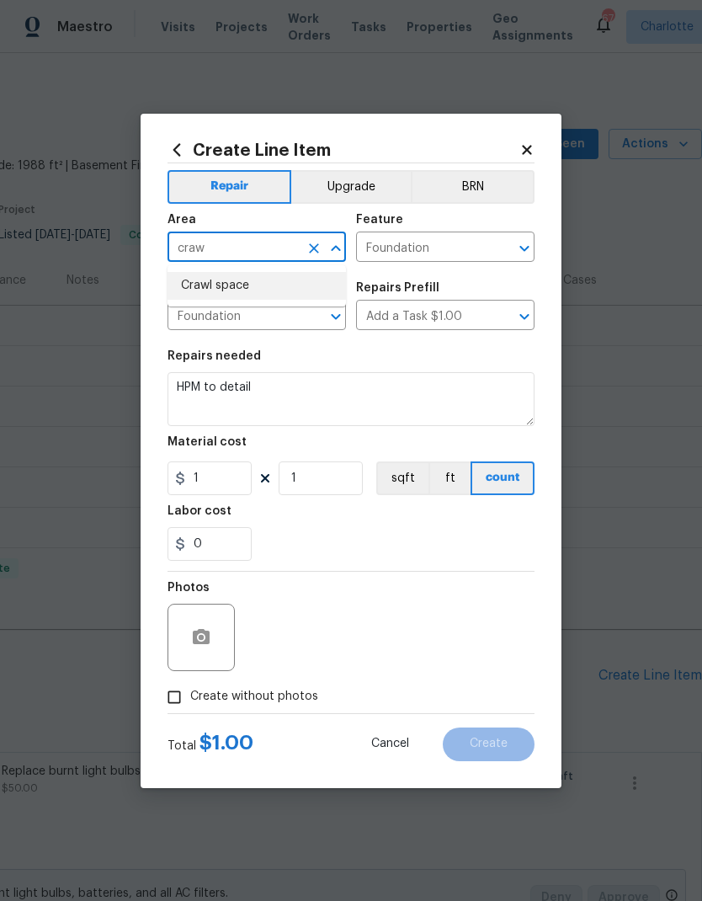
click at [219, 290] on li "Crawl space" at bounding box center [257, 286] width 178 height 28
type input "Crawl space"
click at [254, 395] on textarea "HPM to detail" at bounding box center [351, 399] width 367 height 54
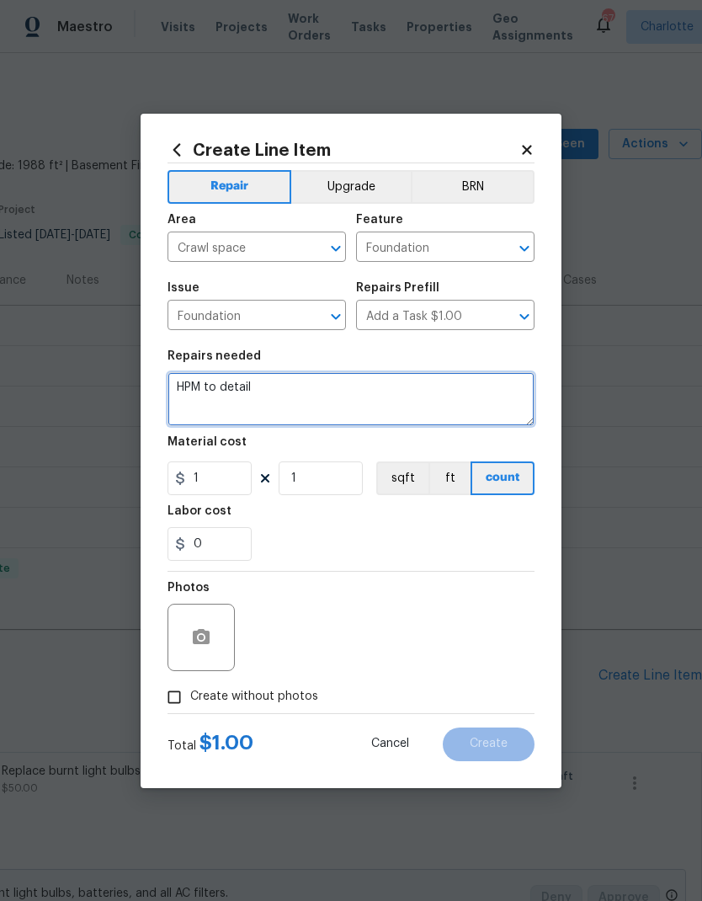
click at [195, 384] on textarea "HPM to detail" at bounding box center [351, 399] width 367 height 54
click at [195, 383] on textarea "HPM to detail" at bounding box center [351, 399] width 367 height 54
type textarea "Secure crawl space vent at back of home"
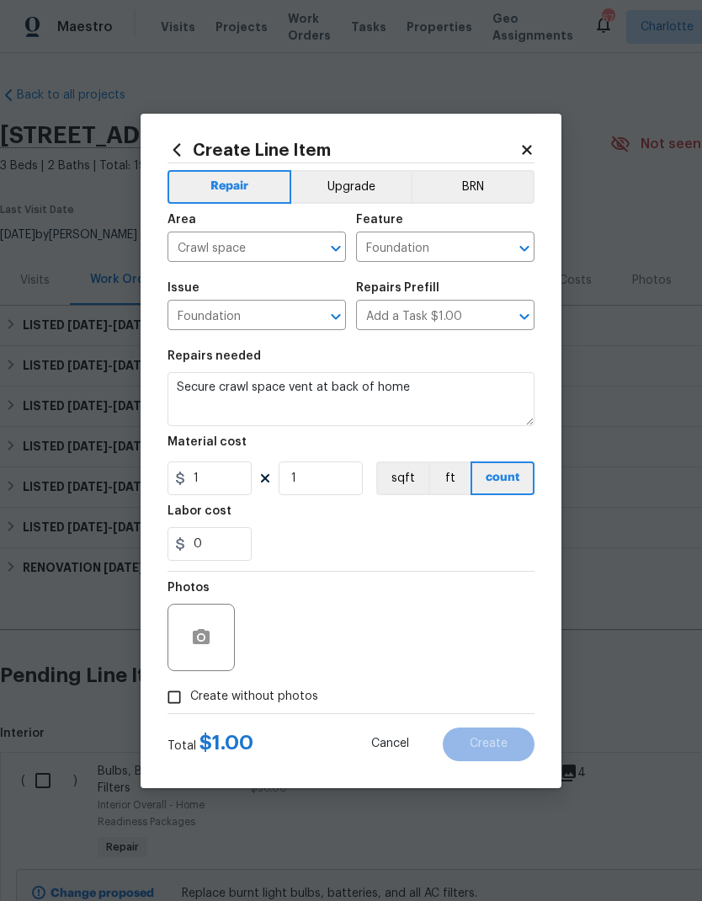
scroll to position [0, 249]
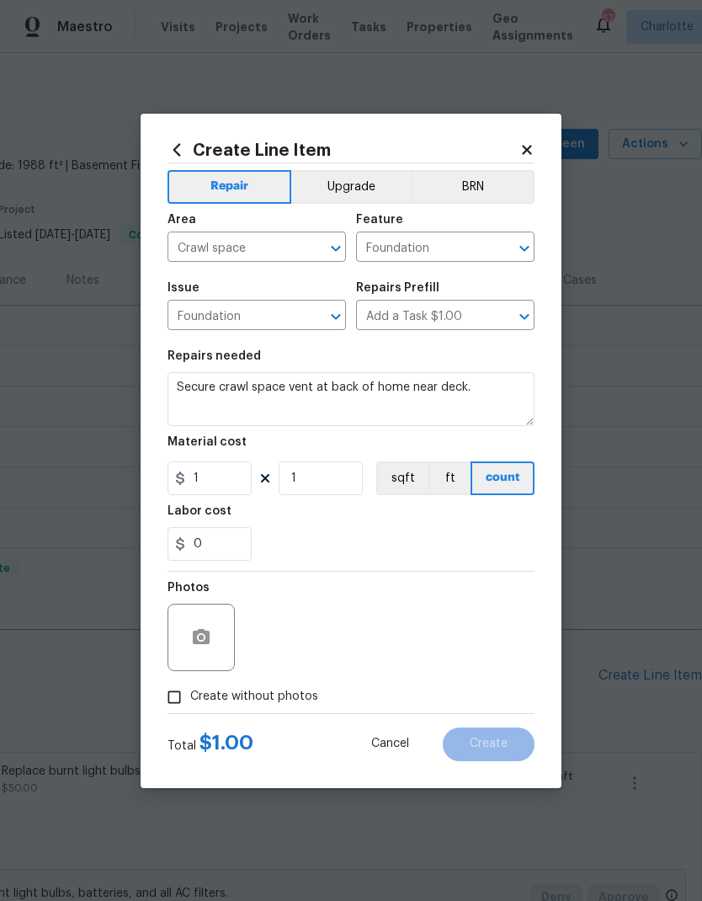
type textarea "Secure crawl space vent at back of home near deck."
click at [226, 488] on input "1" at bounding box center [210, 478] width 84 height 34
type input "25"
click at [376, 545] on div "0" at bounding box center [351, 544] width 367 height 34
click at [197, 638] on icon "button" at bounding box center [201, 636] width 17 height 15
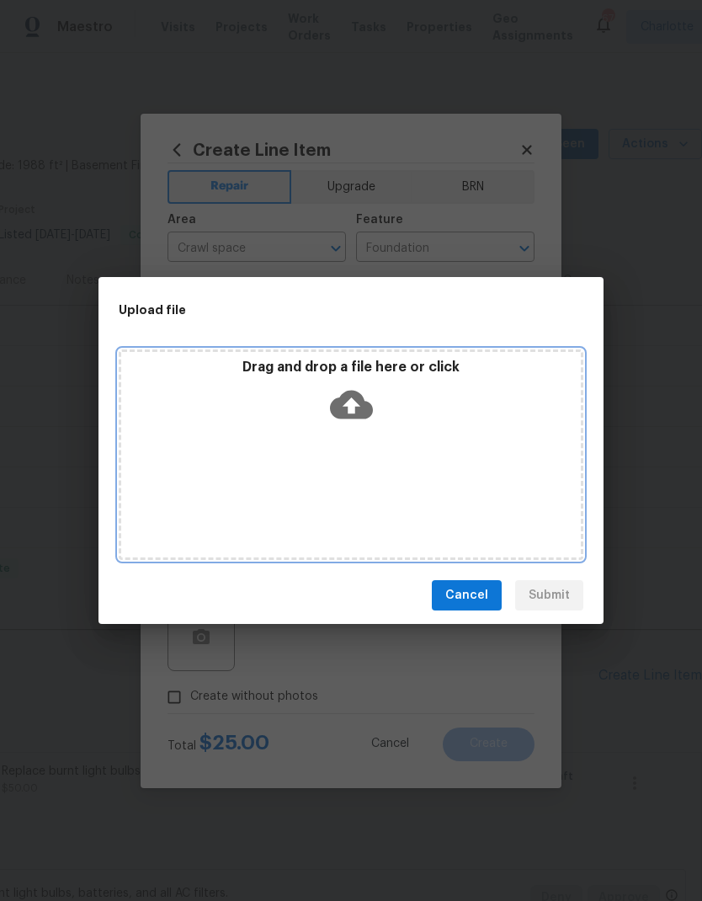
click at [205, 454] on div "Drag and drop a file here or click" at bounding box center [351, 454] width 465 height 210
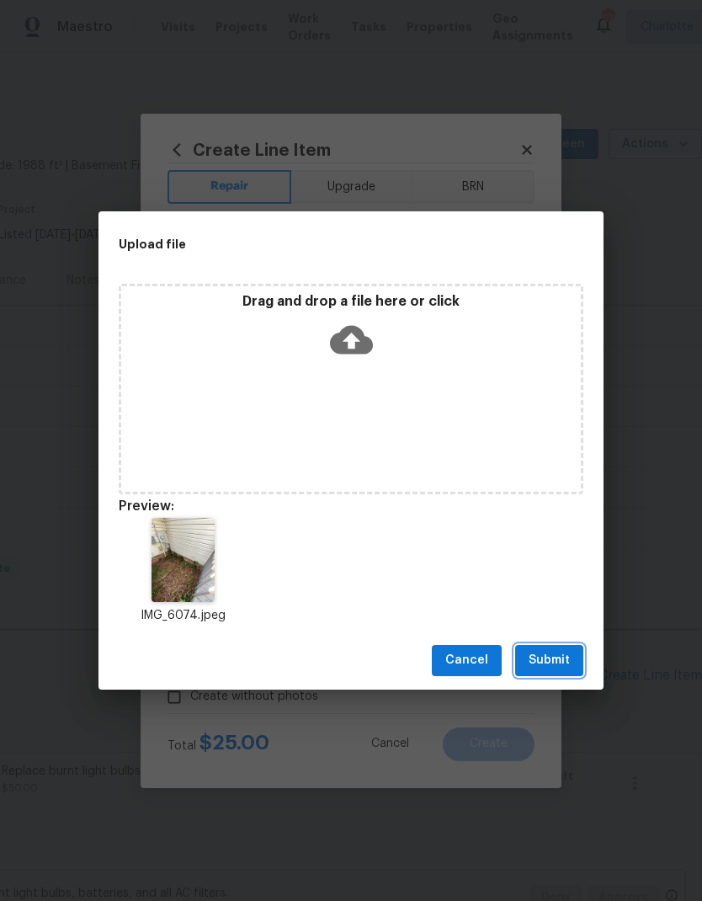
click at [546, 659] on span "Submit" at bounding box center [549, 660] width 41 height 21
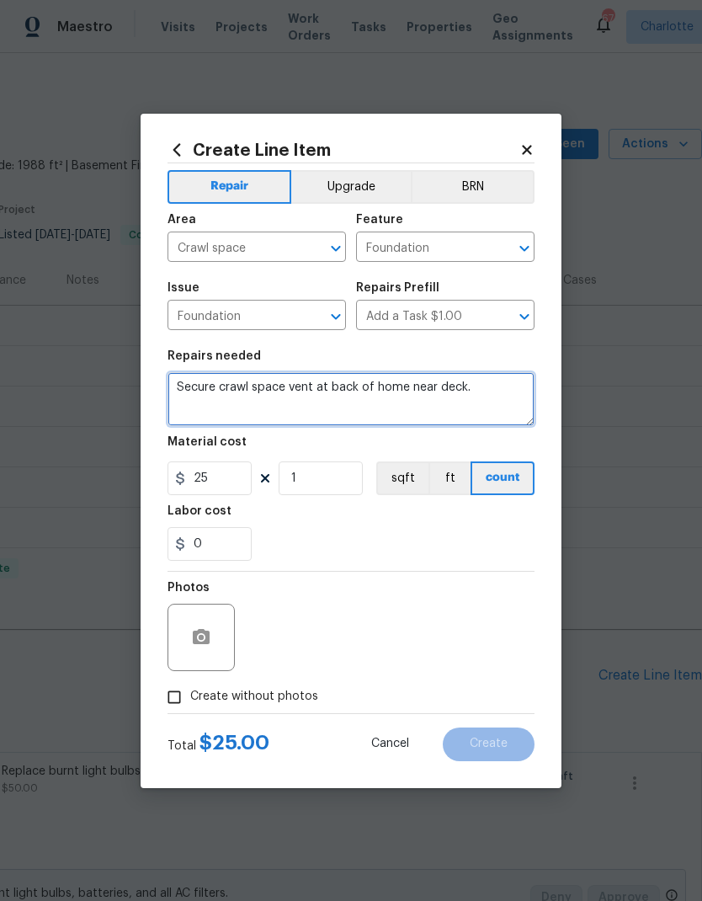
click at [175, 381] on textarea "Secure crawl space vent at back of home near deck." at bounding box center [351, 399] width 367 height 54
type textarea "Reinstall and Secure crawl space vent at back of home near deck."
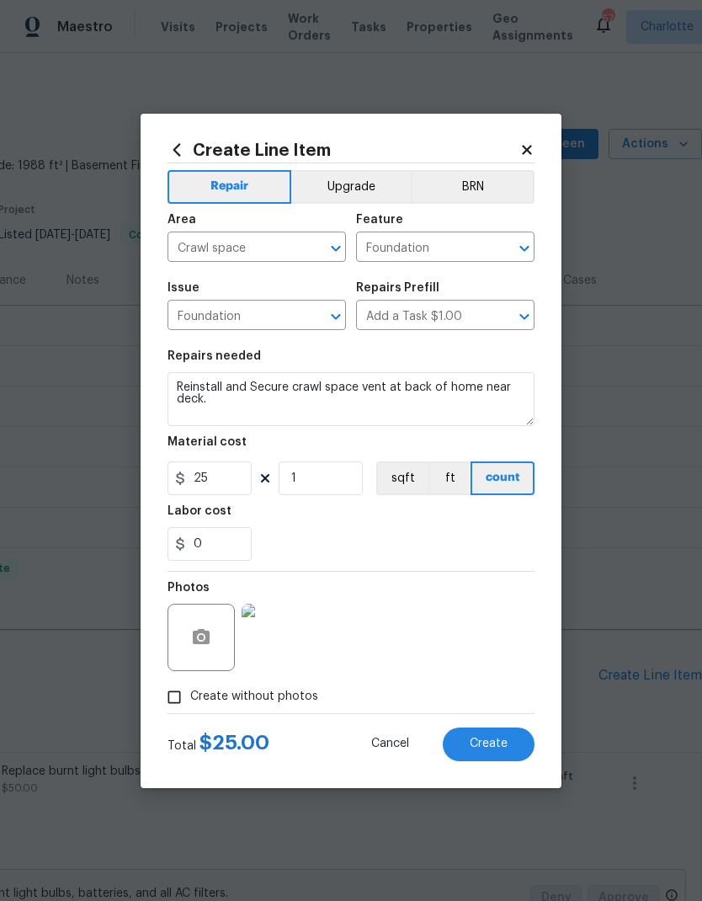
click at [379, 555] on div "0" at bounding box center [351, 544] width 367 height 34
click at [490, 743] on span "Create" at bounding box center [489, 744] width 38 height 13
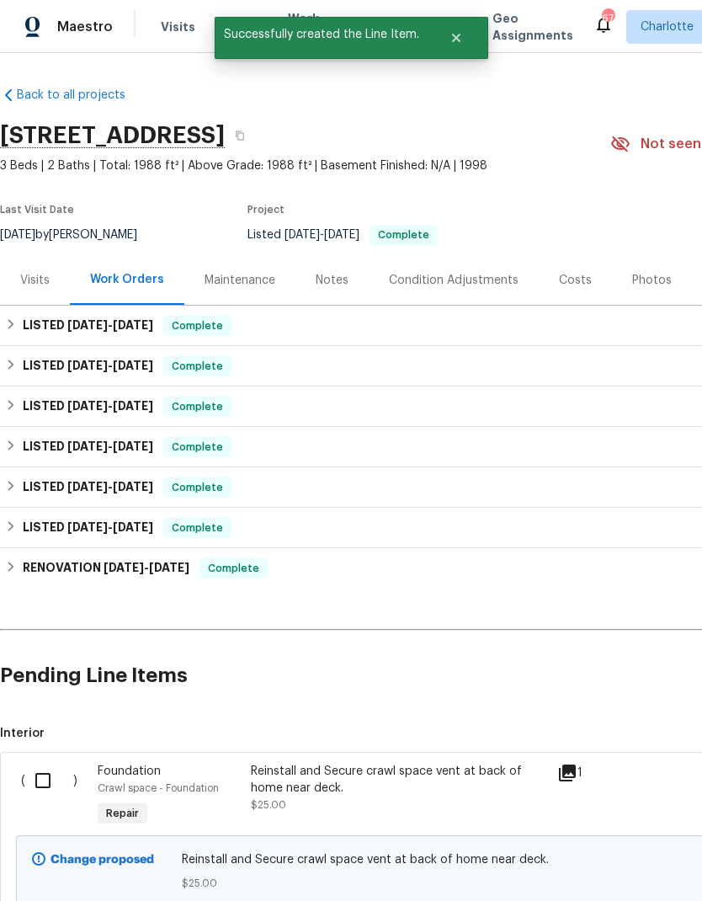
scroll to position [0, 0]
click at [236, 278] on div "Maintenance" at bounding box center [240, 280] width 71 height 17
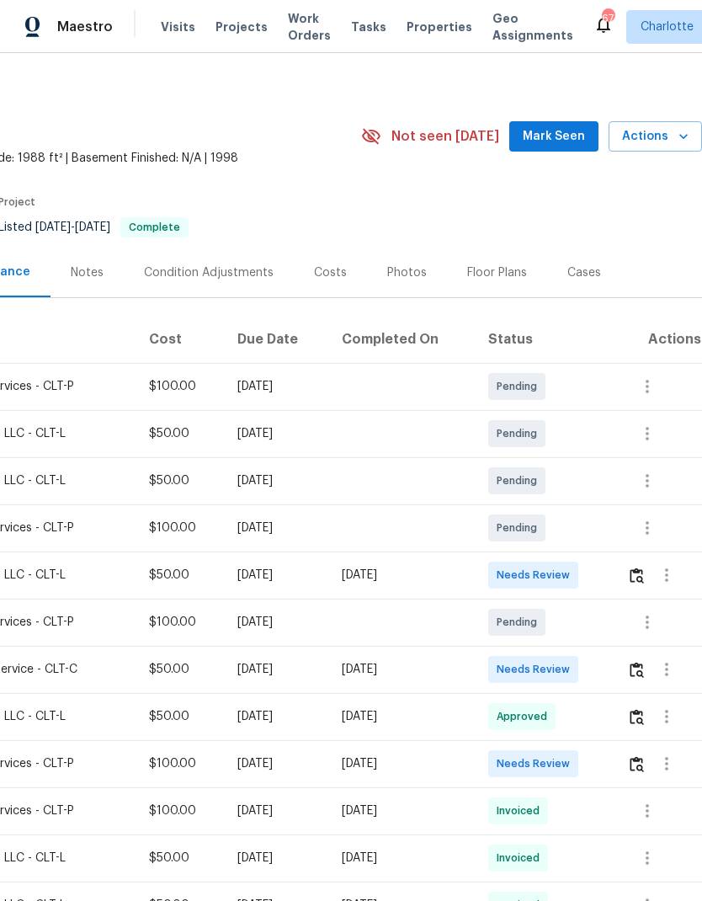
scroll to position [8, 249]
click at [542, 581] on span "Needs Review" at bounding box center [537, 575] width 80 height 17
click at [545, 576] on span "Needs Review" at bounding box center [537, 575] width 80 height 17
click at [641, 574] on img "button" at bounding box center [637, 575] width 14 height 16
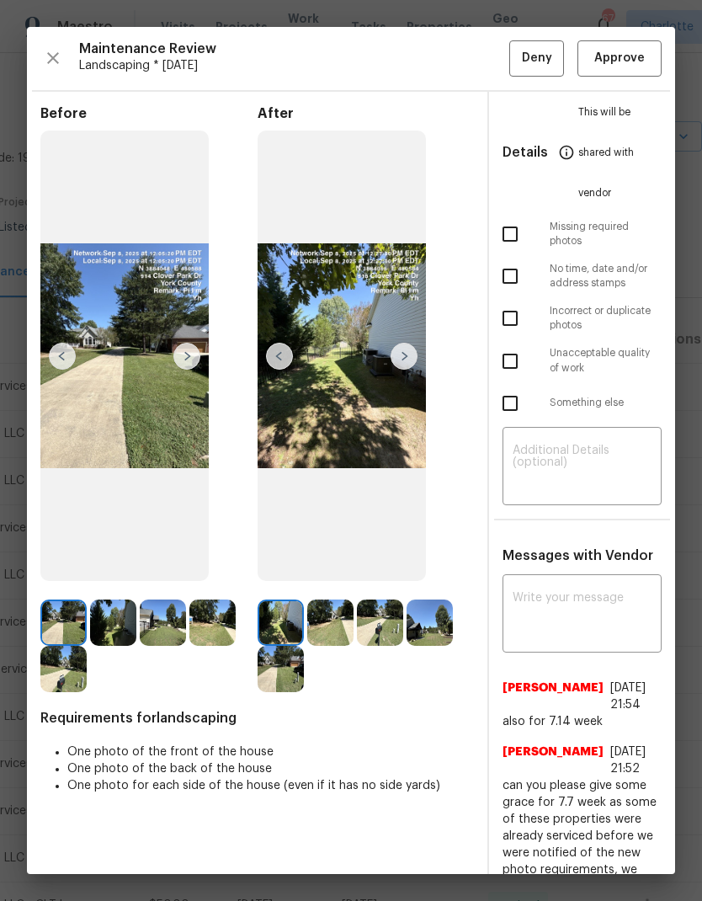
scroll to position [0, 0]
click at [399, 370] on img at bounding box center [404, 356] width 27 height 27
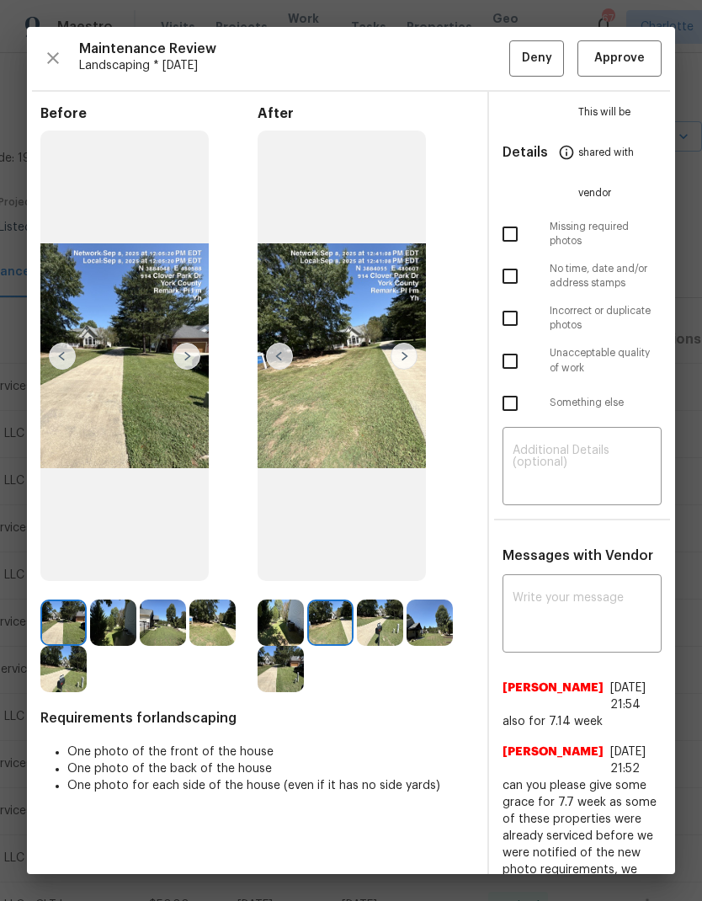
click at [413, 361] on img at bounding box center [404, 356] width 27 height 27
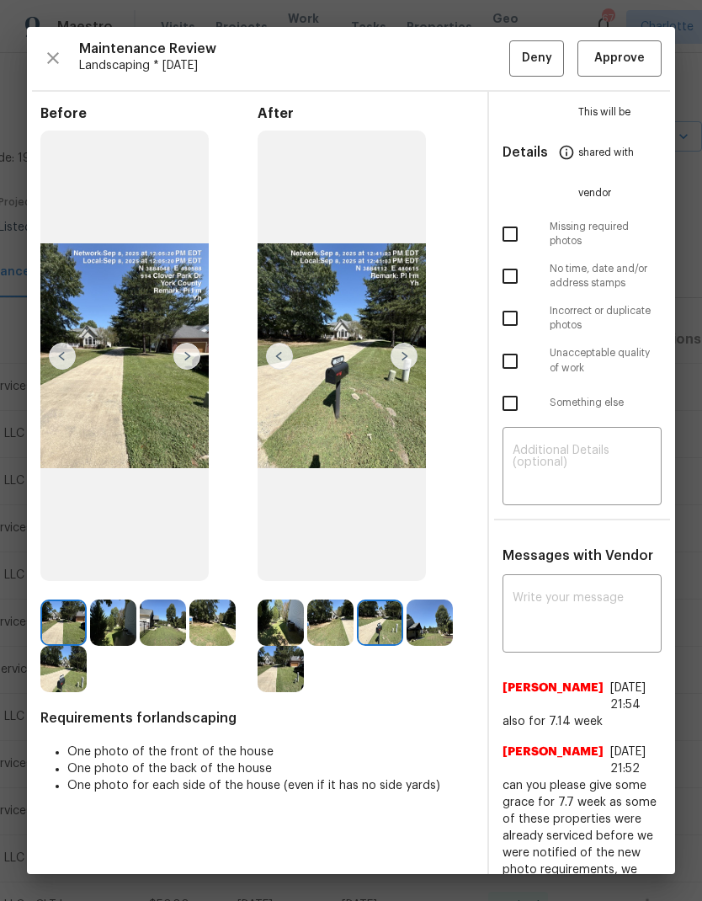
click at [406, 370] on img at bounding box center [404, 356] width 27 height 27
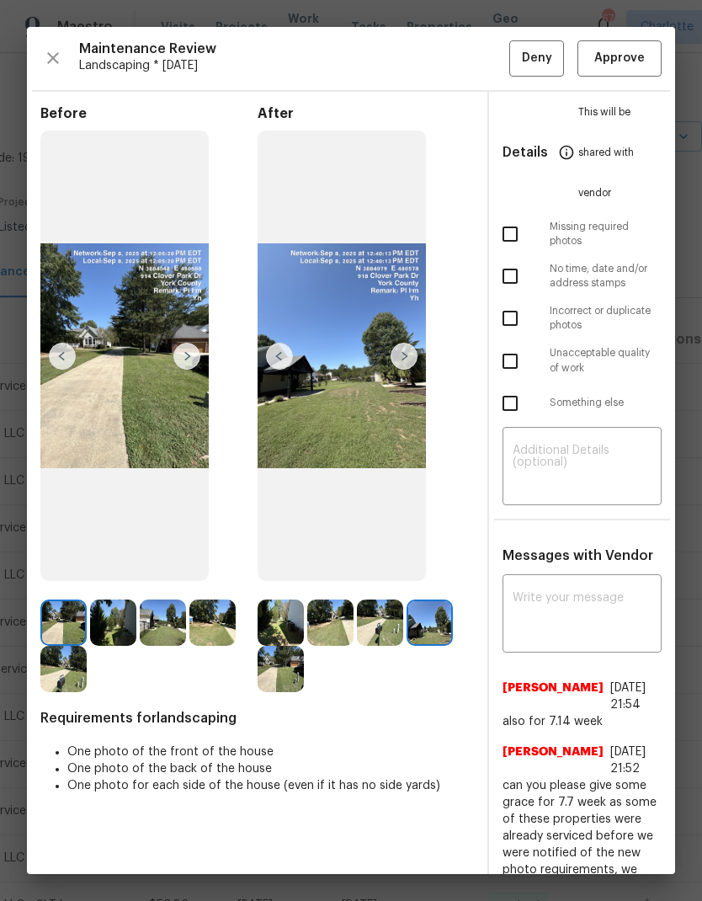
click at [404, 370] on img at bounding box center [404, 356] width 27 height 27
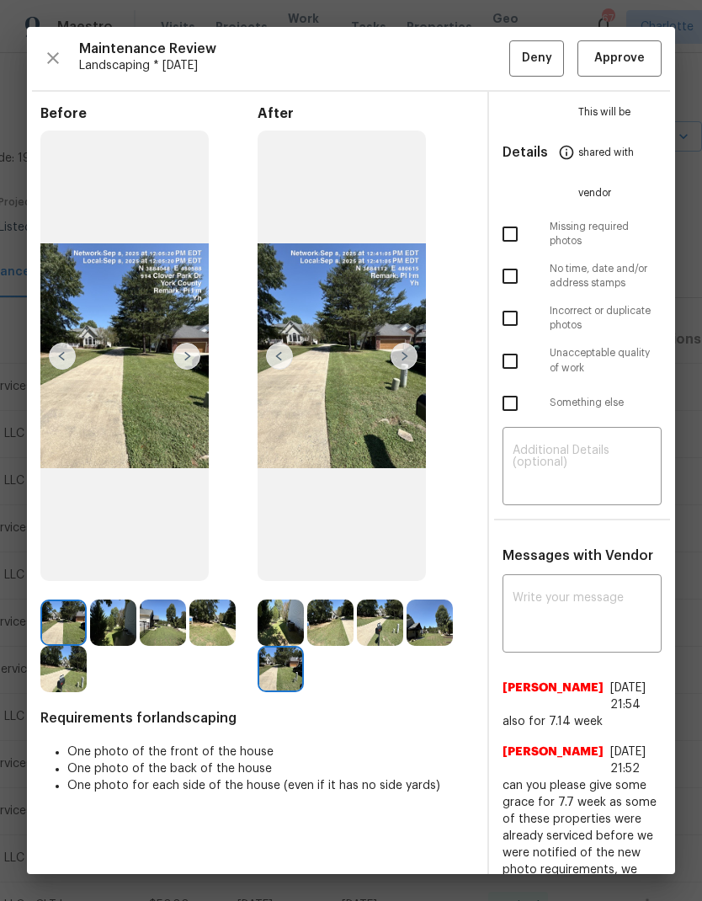
click at [404, 370] on img at bounding box center [404, 356] width 27 height 27
click at [398, 370] on img at bounding box center [404, 356] width 27 height 27
click at [399, 370] on img at bounding box center [404, 356] width 27 height 27
click at [397, 369] on img at bounding box center [404, 356] width 27 height 27
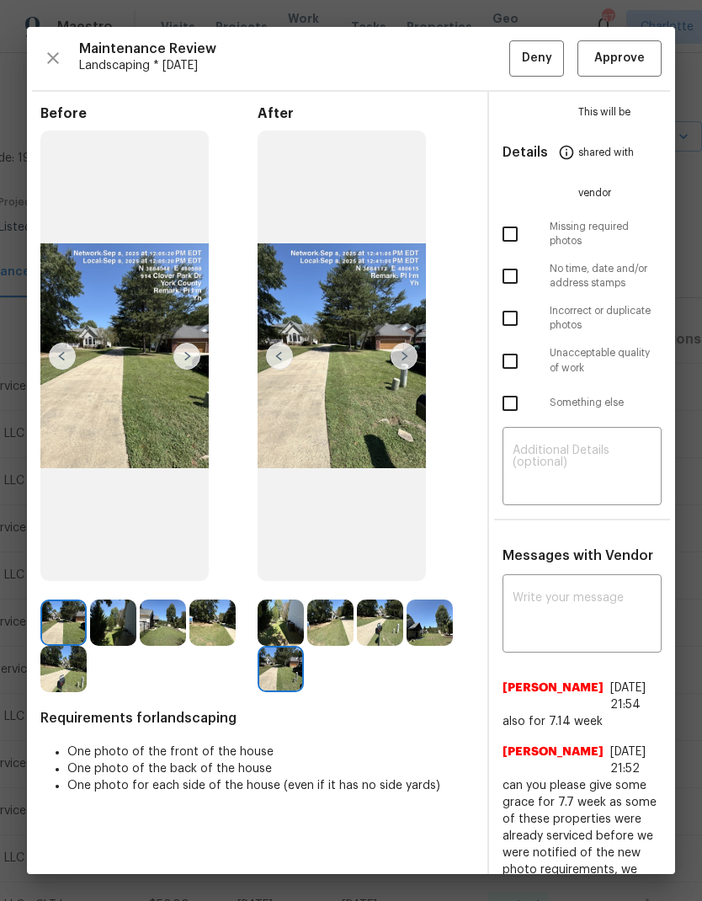
click at [266, 360] on img at bounding box center [279, 356] width 27 height 27
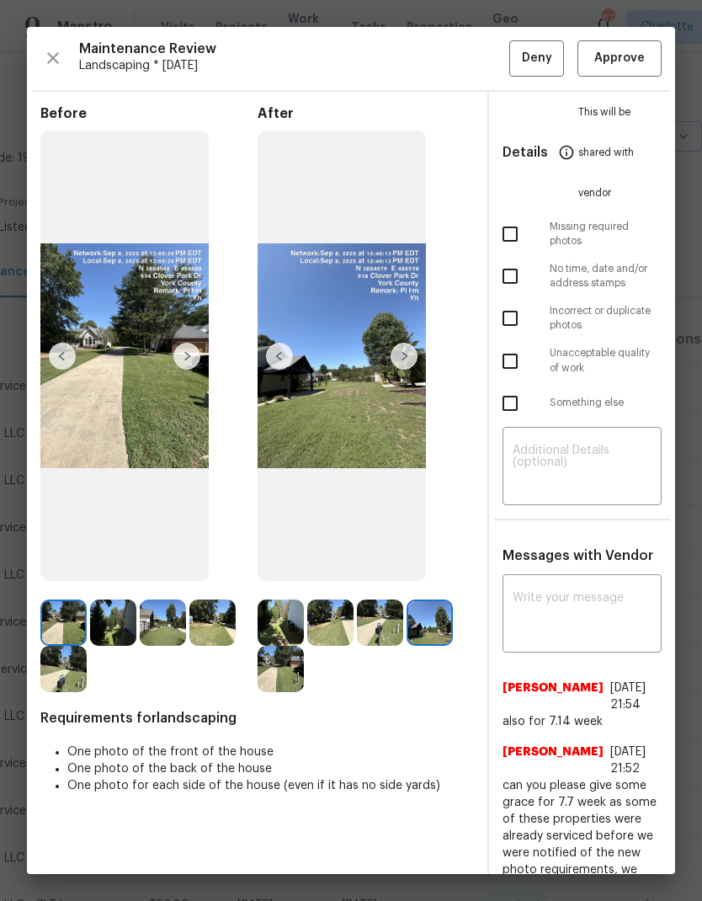
click at [266, 362] on img at bounding box center [279, 356] width 27 height 27
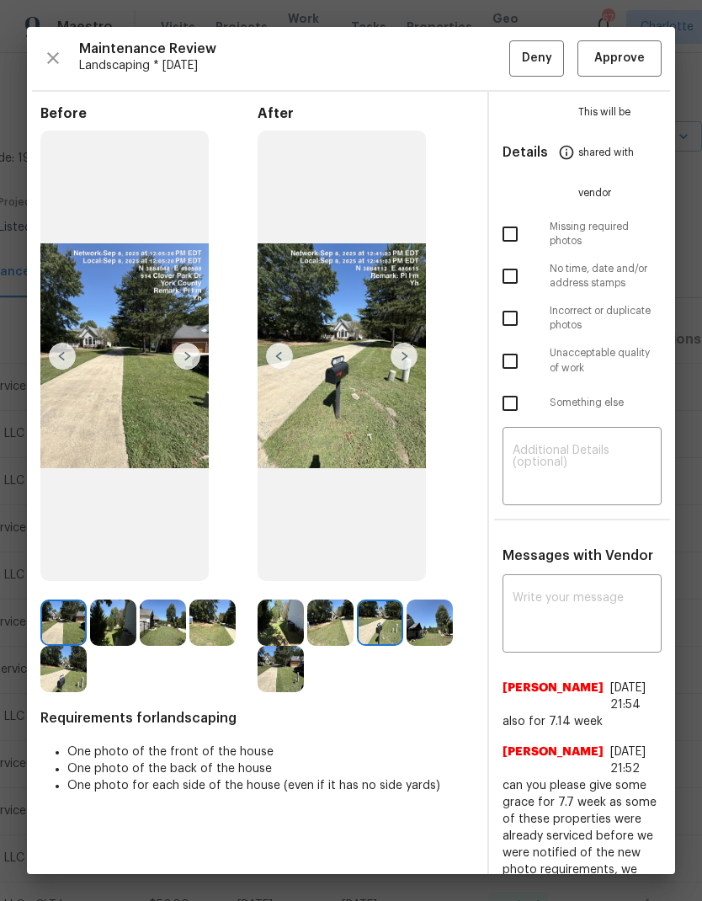
click at [266, 361] on img at bounding box center [279, 356] width 27 height 27
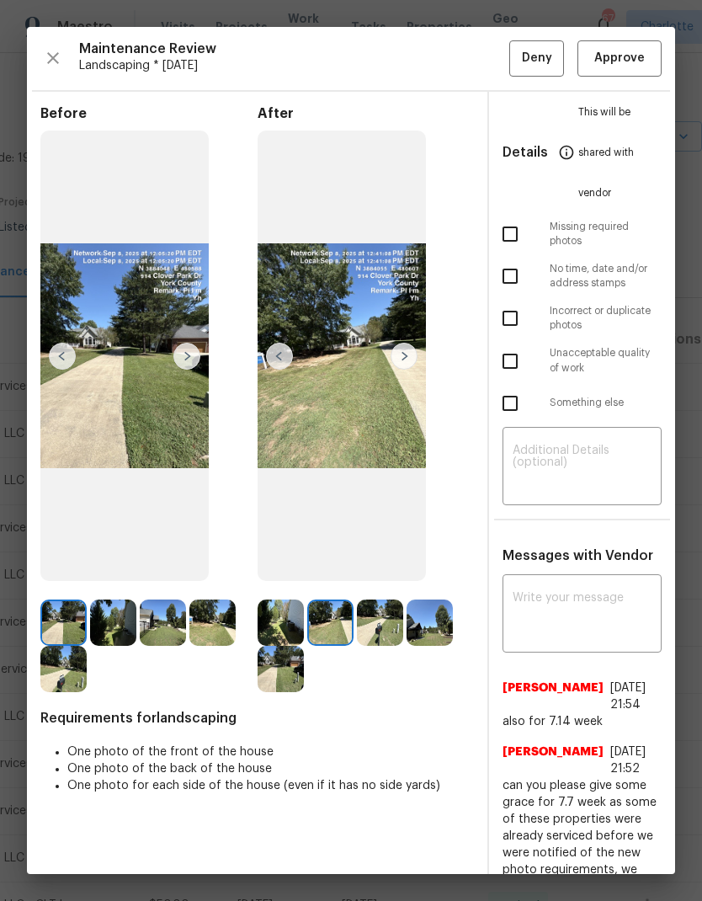
click at [266, 370] on img at bounding box center [279, 356] width 27 height 27
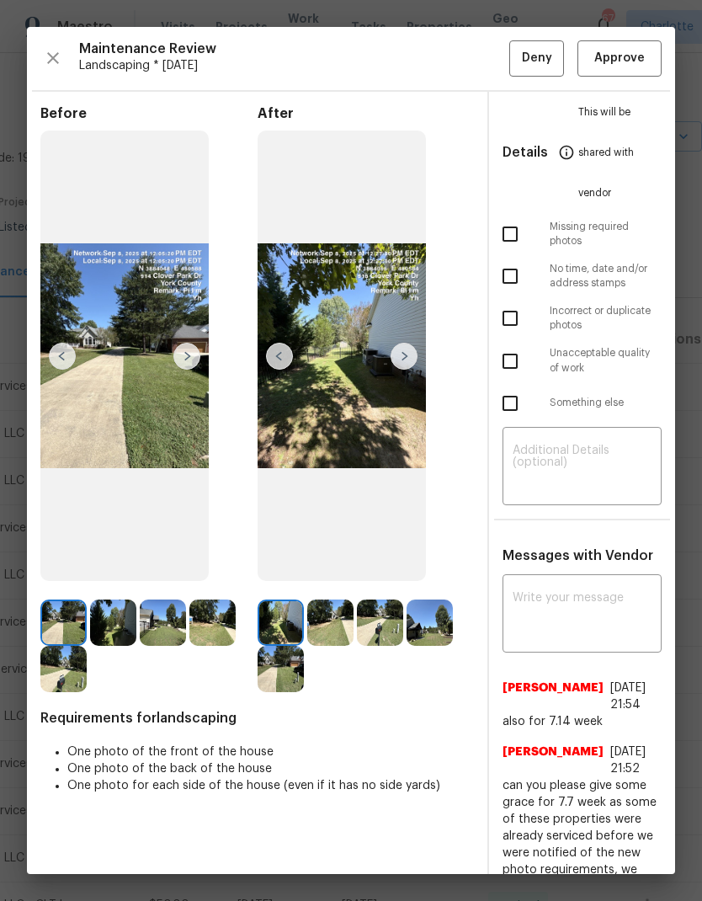
click at [266, 370] on img at bounding box center [279, 356] width 27 height 27
click at [43, 66] on icon "button" at bounding box center [53, 58] width 20 height 20
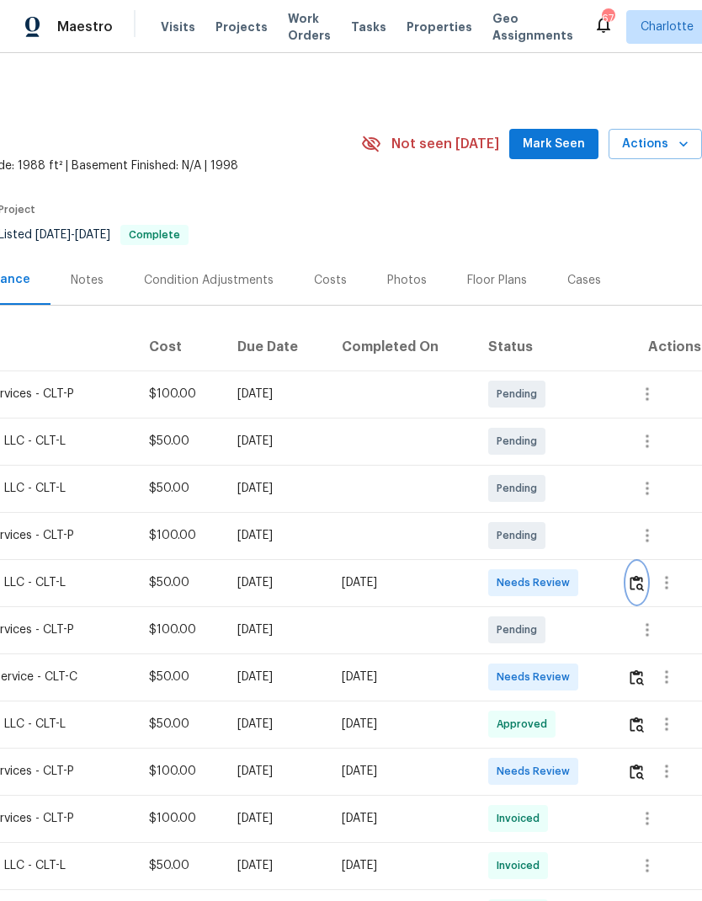
scroll to position [0, 249]
click at [558, 140] on span "Mark Seen" at bounding box center [554, 144] width 62 height 21
click at [434, 587] on div "Mon, Sep 08 2025" at bounding box center [402, 582] width 120 height 17
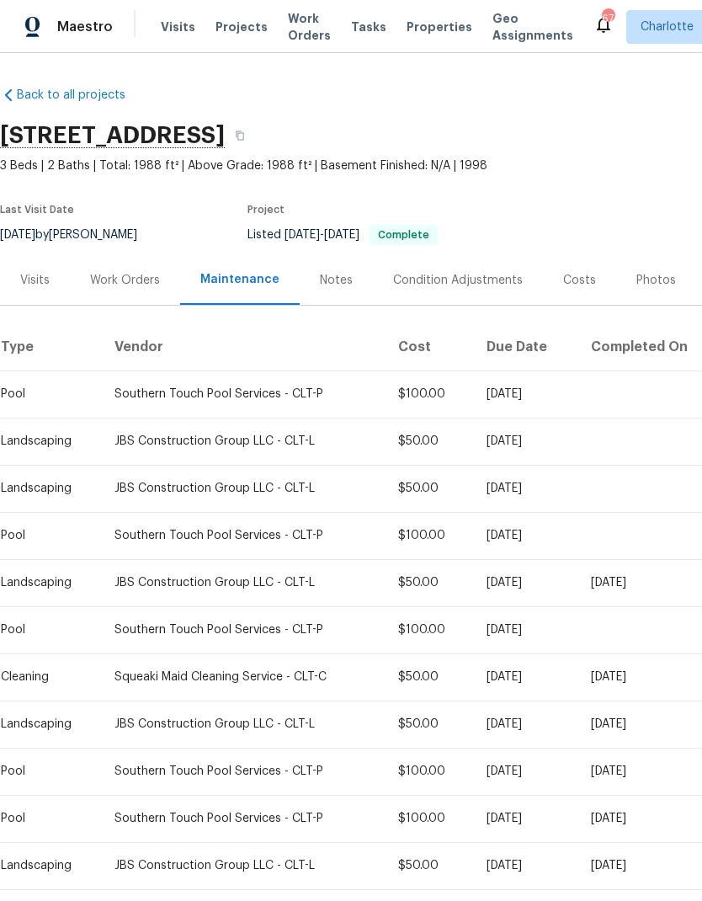
scroll to position [0, 0]
click at [126, 285] on div "Work Orders" at bounding box center [125, 280] width 70 height 17
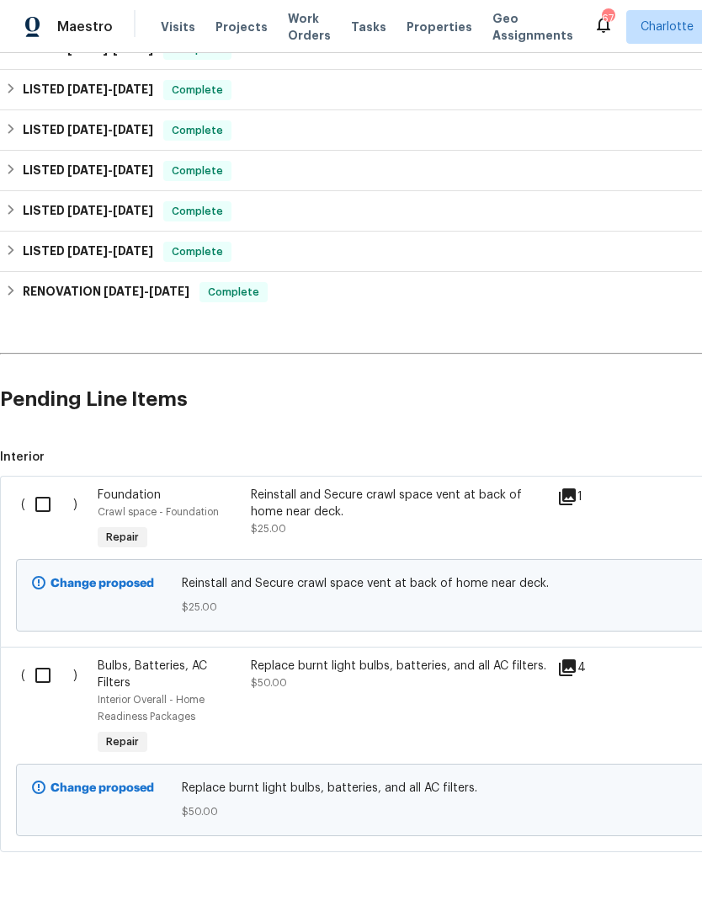
scroll to position [276, 0]
click at [48, 513] on input "checkbox" at bounding box center [49, 504] width 48 height 35
checkbox input "true"
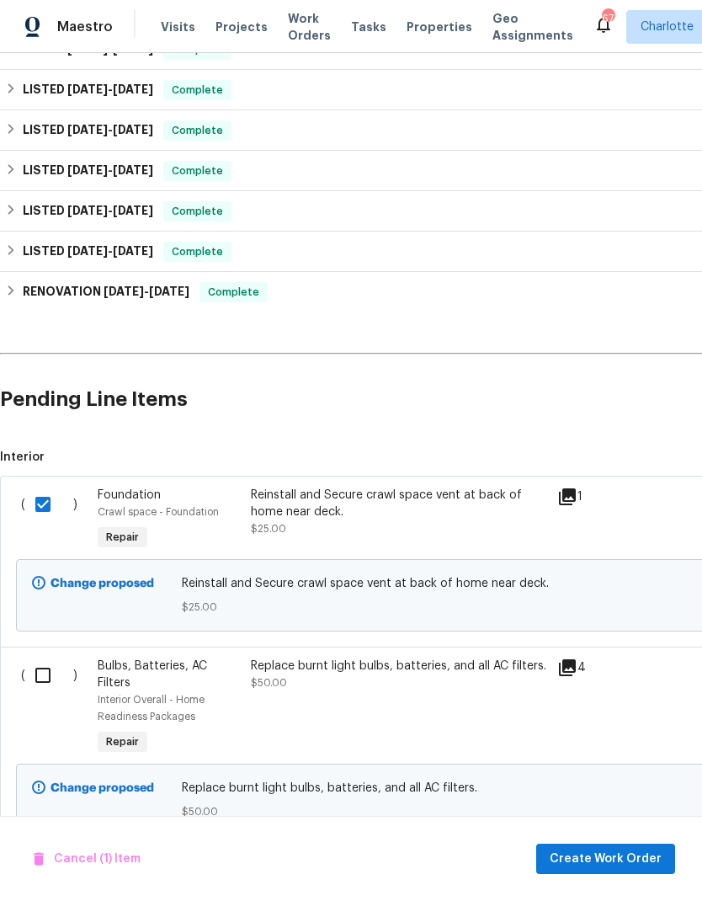
click at [45, 685] on input "checkbox" at bounding box center [49, 675] width 48 height 35
checkbox input "true"
click at [629, 856] on span "Create Work Order" at bounding box center [606, 859] width 112 height 21
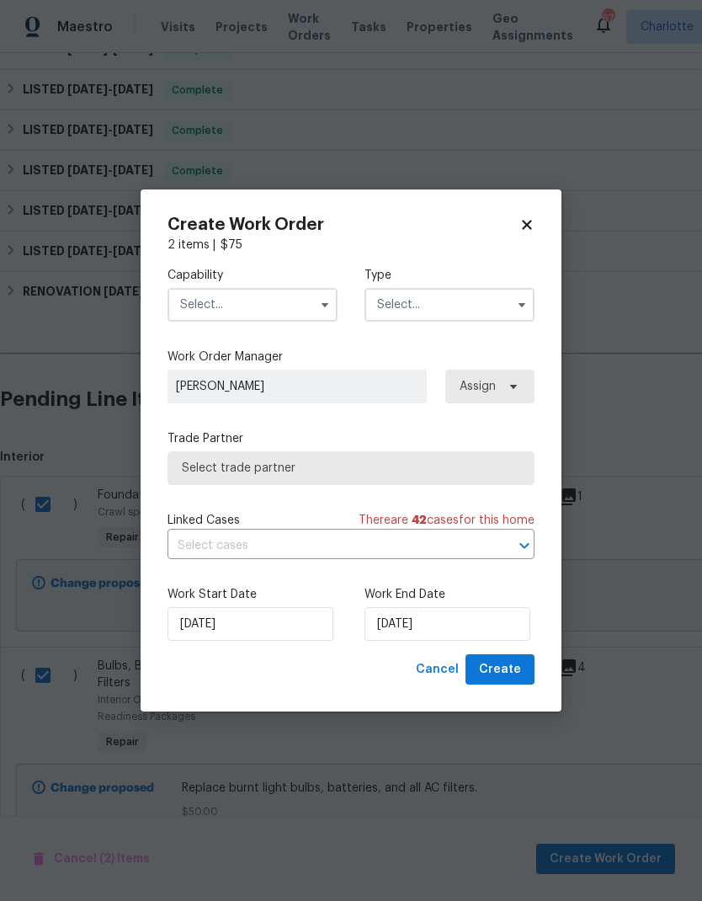
click at [265, 301] on input "text" at bounding box center [253, 305] width 170 height 34
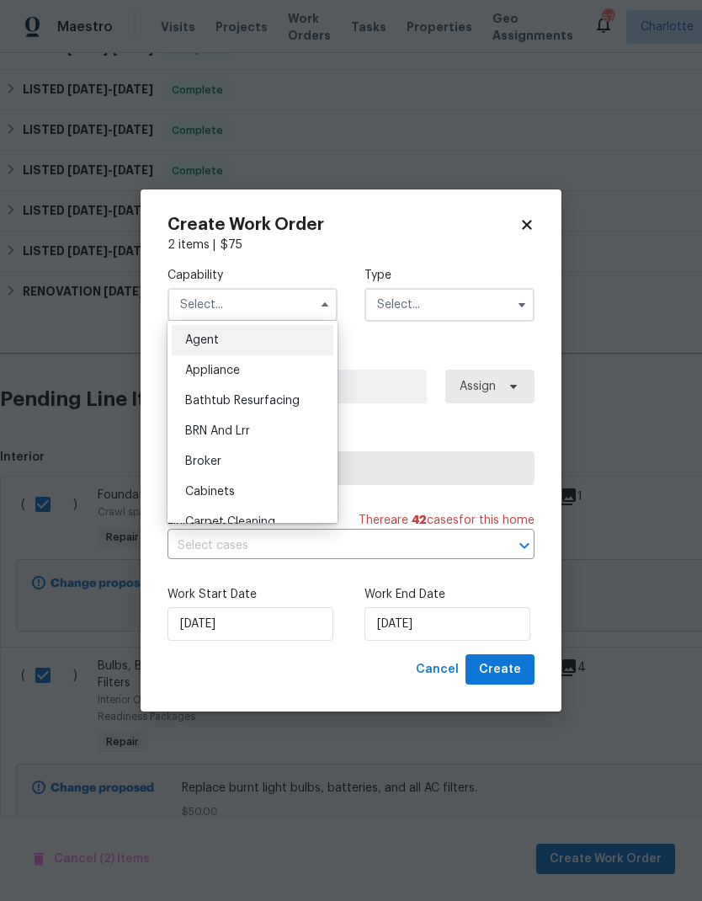
click at [525, 227] on icon at bounding box center [526, 224] width 15 height 15
checkbox input "false"
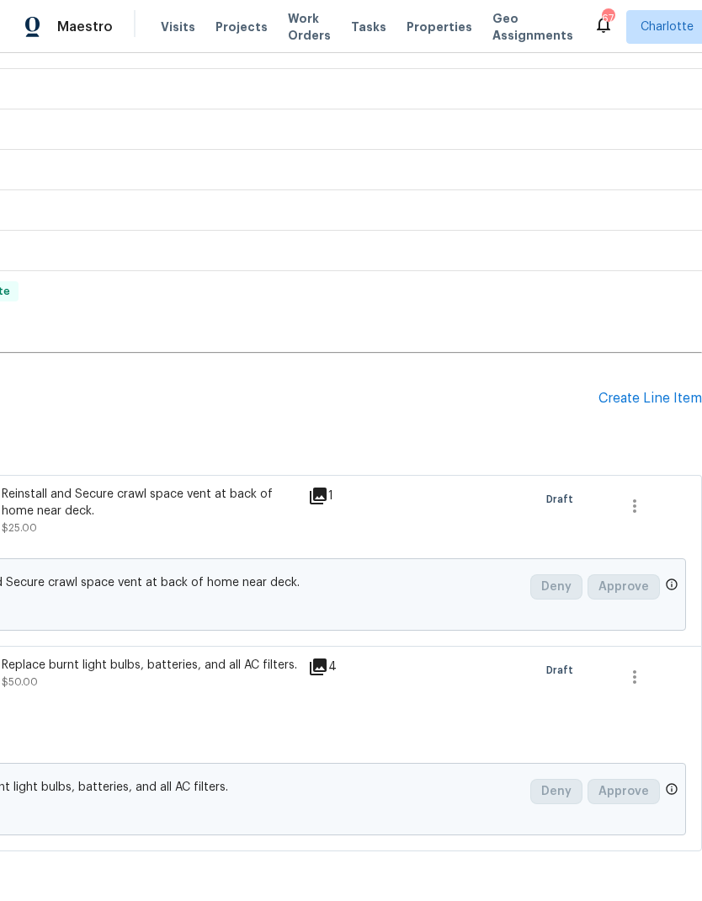
scroll to position [276, 249]
click at [652, 398] on div "Create Line Item" at bounding box center [651, 399] width 104 height 16
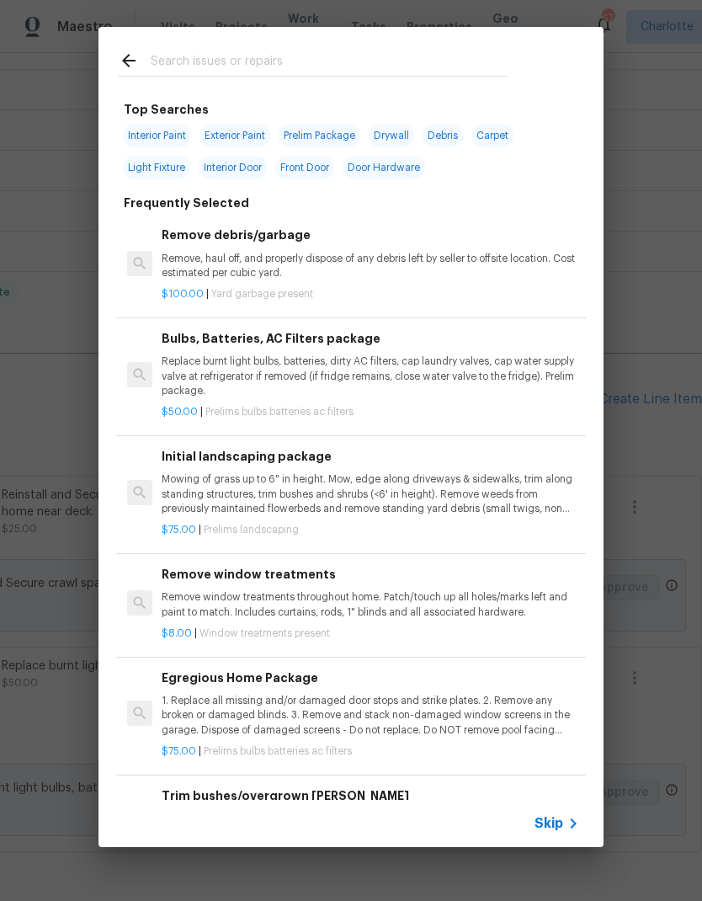
click at [282, 52] on input "text" at bounding box center [329, 63] width 357 height 25
type input "Rail"
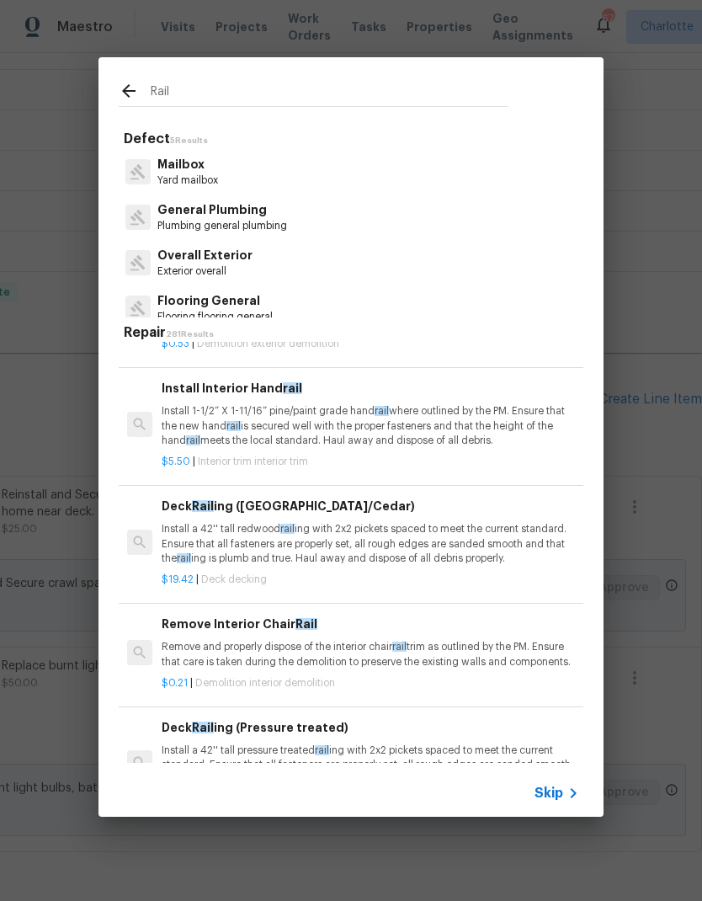
scroll to position [96, 0]
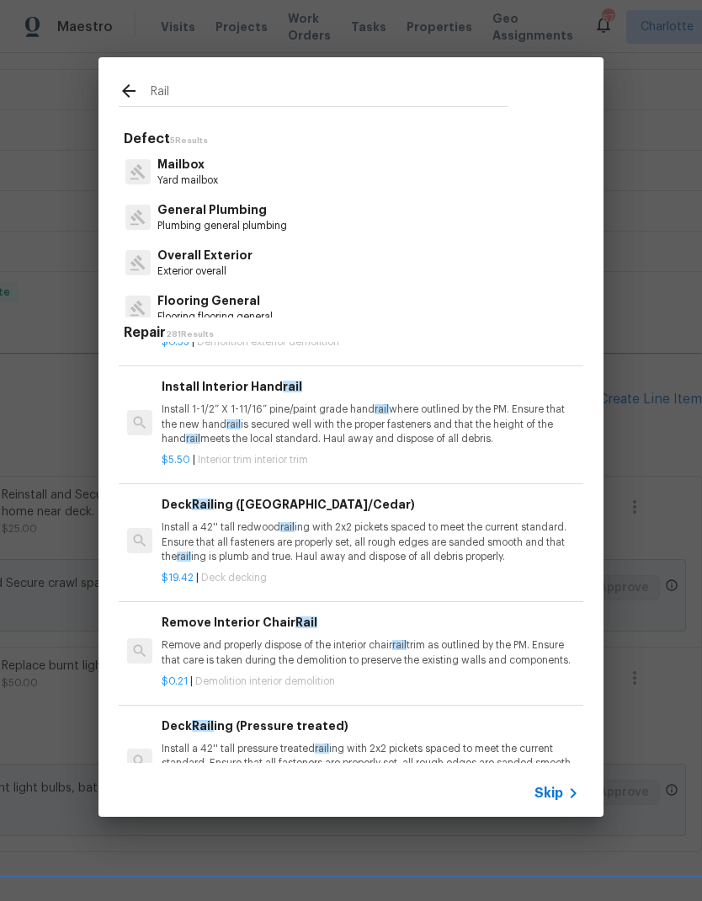
click at [178, 416] on p "Install 1-1/2” X 1-11/16” pine/paint grade hand rail where outlined by the PM. …" at bounding box center [371, 423] width 418 height 43
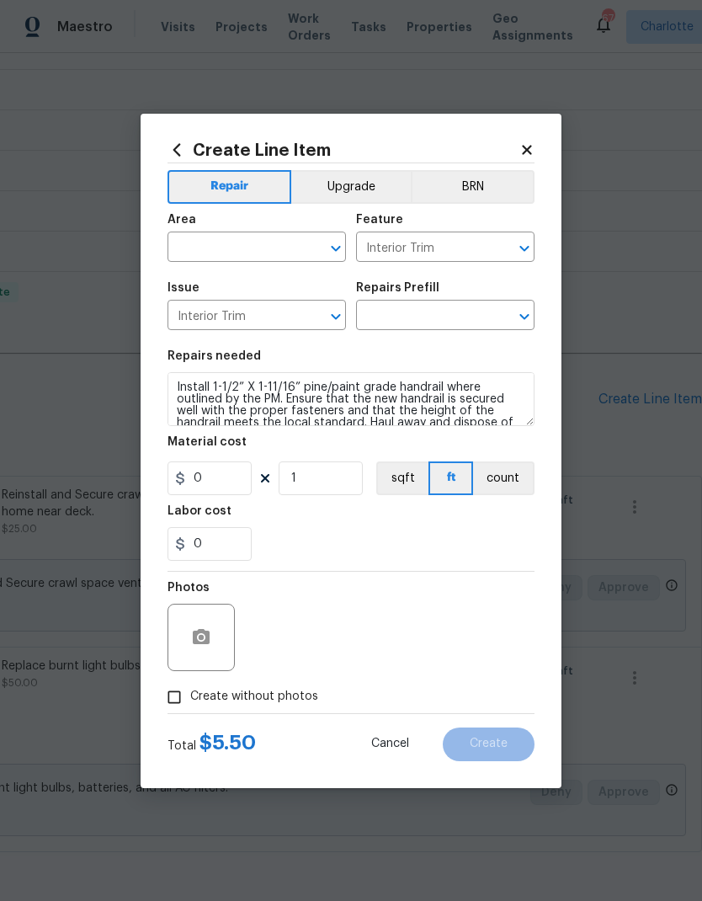
type input "Install Interior Handrail $5.50"
type input "5.5"
click at [193, 238] on input "text" at bounding box center [233, 249] width 131 height 26
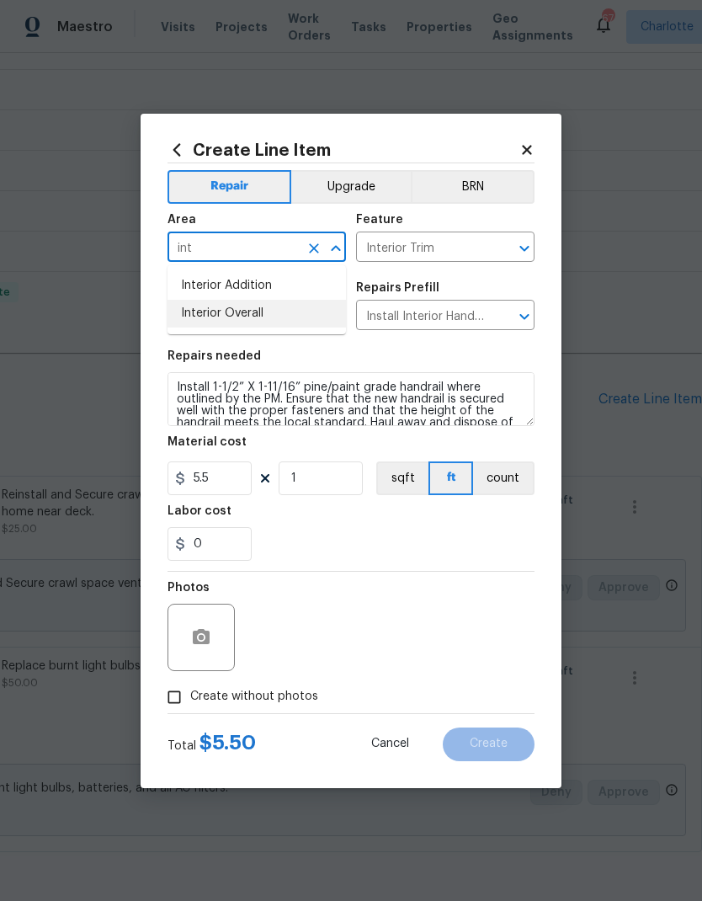
click at [287, 320] on li "Interior Overall" at bounding box center [257, 314] width 178 height 28
type input "Interior Overall"
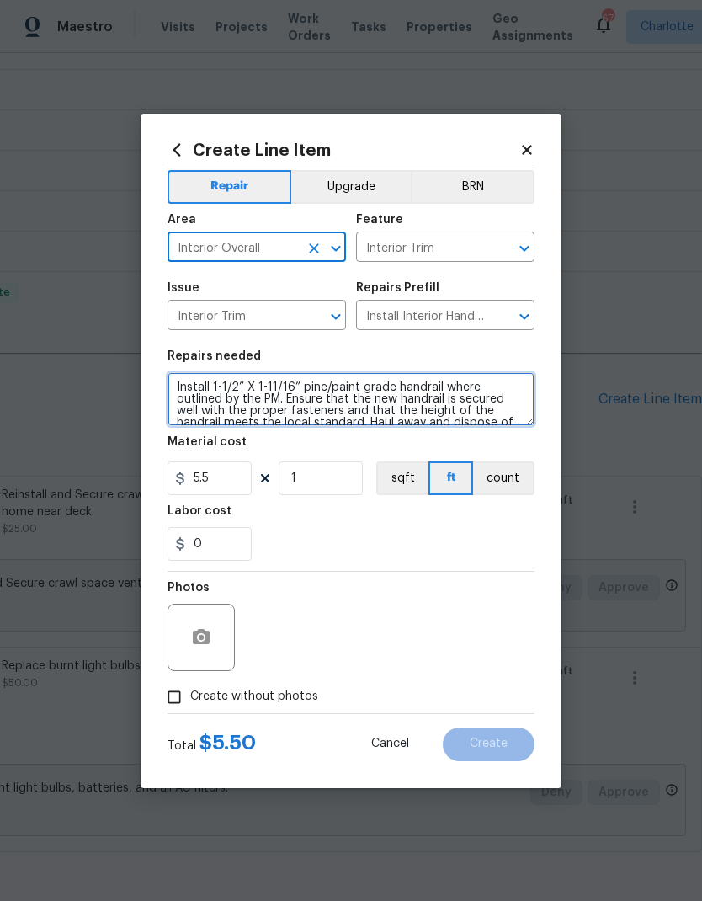
click at [172, 386] on textarea "Install 1-1/2” X 1-11/16” pine/paint grade handrail where outlined by the PM. E…" at bounding box center [351, 399] width 367 height 54
click at [171, 386] on textarea "Install 1-1/2” X 1-11/16” pine/paint grade handrail where outlined by the PM. E…" at bounding box center [351, 399] width 367 height 54
click at [179, 381] on textarea "Install 1-1/2” X 1-11/16” pine/paint grade handrail where outlined by the PM. E…" at bounding box center [351, 399] width 367 height 54
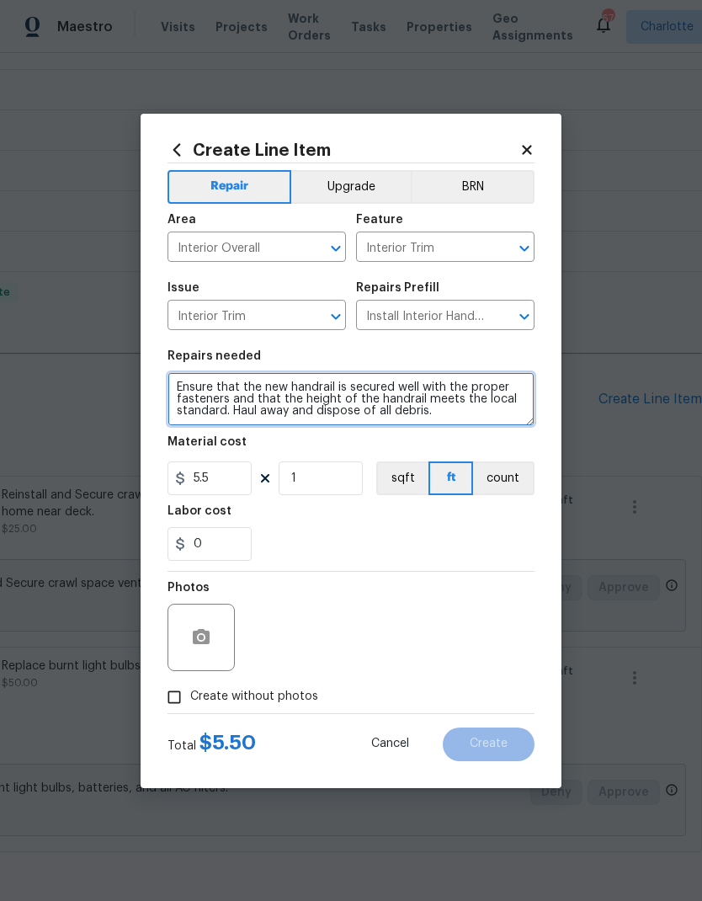
click at [282, 386] on textarea "Ensure that the new handrail is secured well with the proper fasteners and that…" at bounding box center [351, 399] width 367 height 54
click at [281, 386] on textarea "Ensure that the new handrail is secured well with the proper fasteners and that…" at bounding box center [351, 399] width 367 height 54
click at [180, 382] on textarea "Ensure that the handrail is secured well with the proper fasteners and that the…" at bounding box center [351, 399] width 367 height 54
click at [186, 386] on textarea "Ensure that the handrail is secured well with the proper fasteners and that the…" at bounding box center [351, 399] width 367 height 54
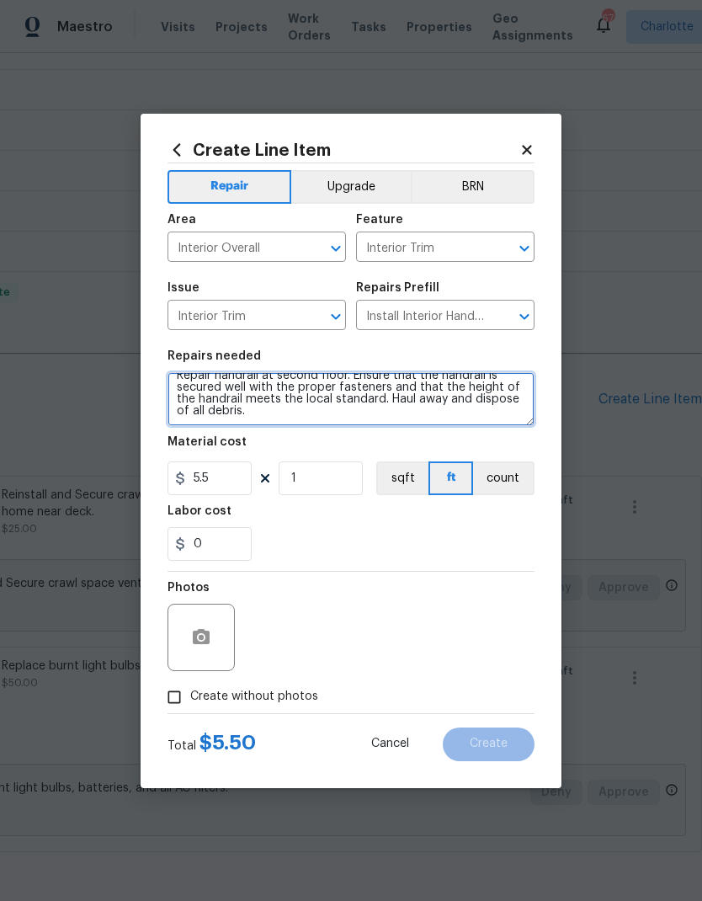
scroll to position [12, 0]
click at [399, 391] on textarea "Repair handrail at second floor. Ensure that the handrail is secured well with …" at bounding box center [351, 399] width 367 height 54
type textarea "Repair handrail at second floor. Ensure that the handrail is secured well with …"
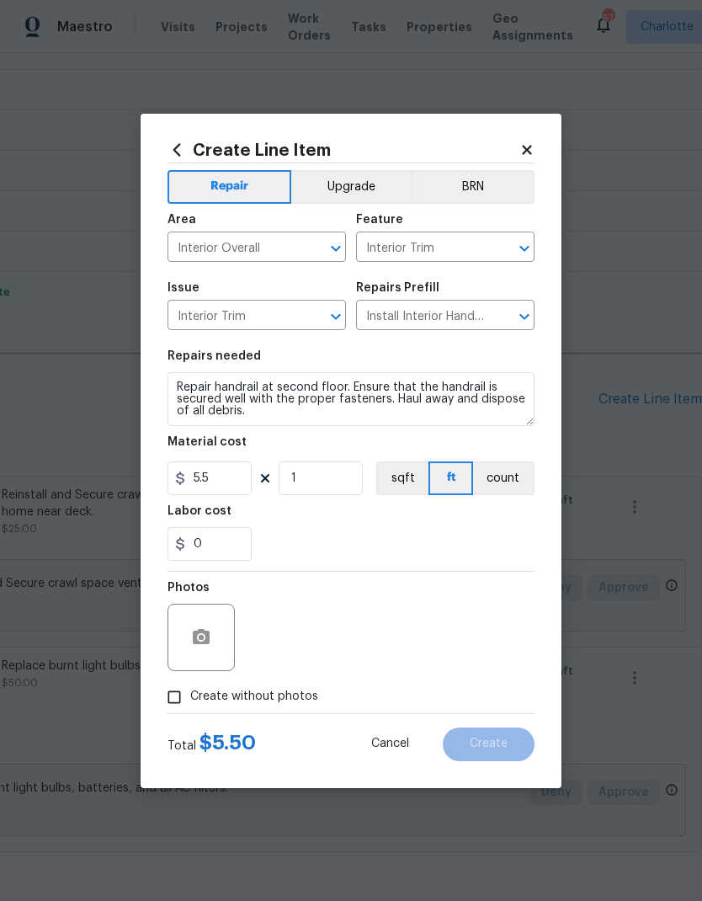
click at [322, 528] on div "0" at bounding box center [351, 544] width 367 height 34
click at [195, 484] on input "5.5" at bounding box center [210, 478] width 84 height 34
click at [194, 484] on input "5.5" at bounding box center [210, 478] width 84 height 34
click at [196, 489] on input "5.5" at bounding box center [210, 478] width 84 height 34
type input "25"
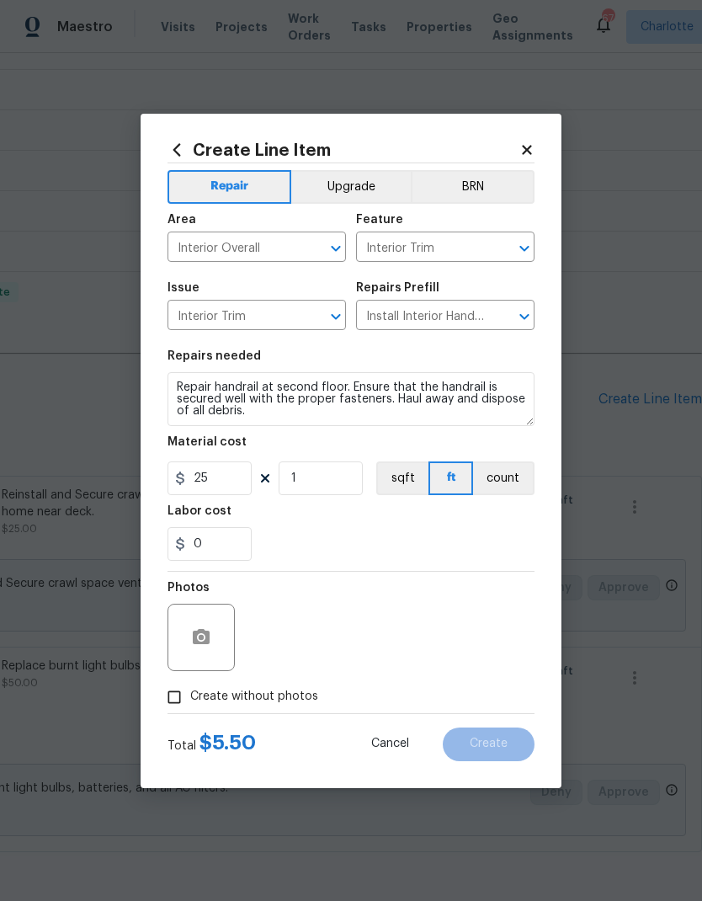
click at [321, 567] on section "Repairs needed Repair handrail at second floor. Ensure that the handrail is sec…" at bounding box center [351, 455] width 367 height 231
click at [193, 640] on icon "button" at bounding box center [201, 636] width 17 height 15
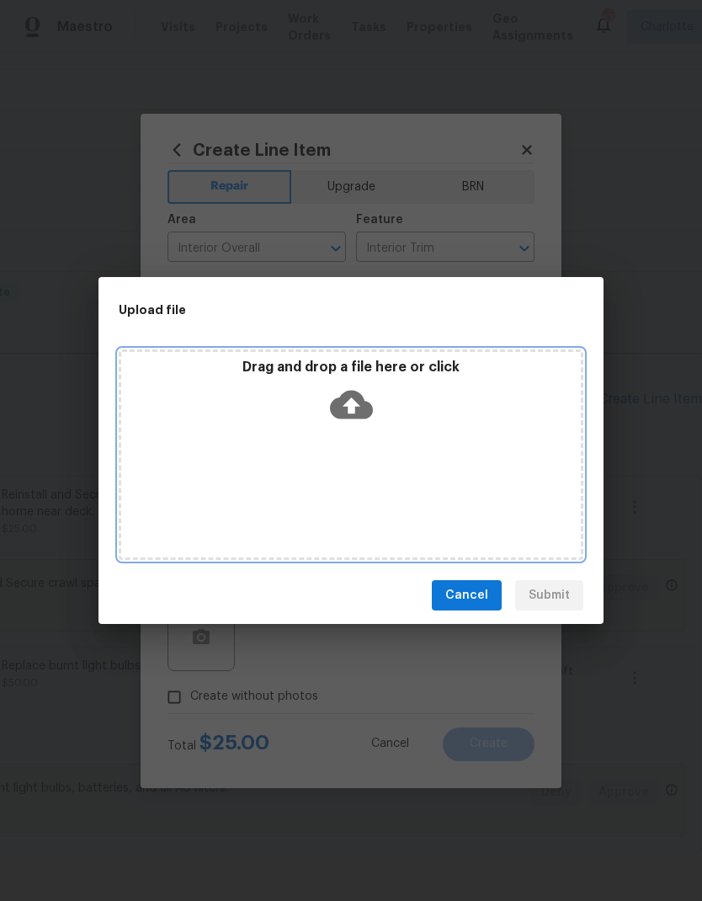
click at [221, 460] on div "Drag and drop a file here or click" at bounding box center [351, 454] width 465 height 210
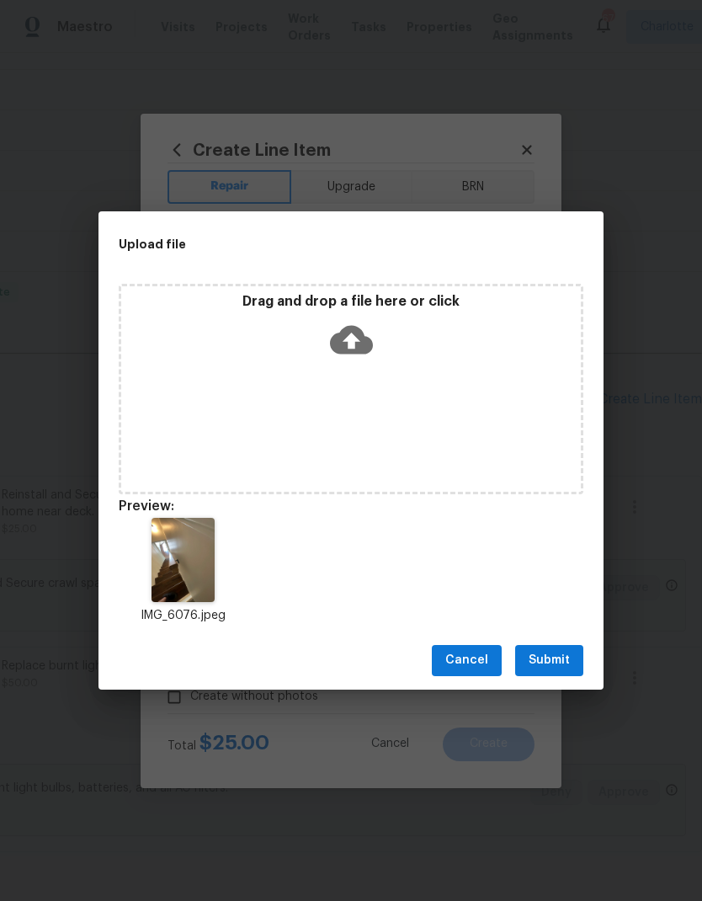
click at [551, 654] on span "Submit" at bounding box center [549, 660] width 41 height 21
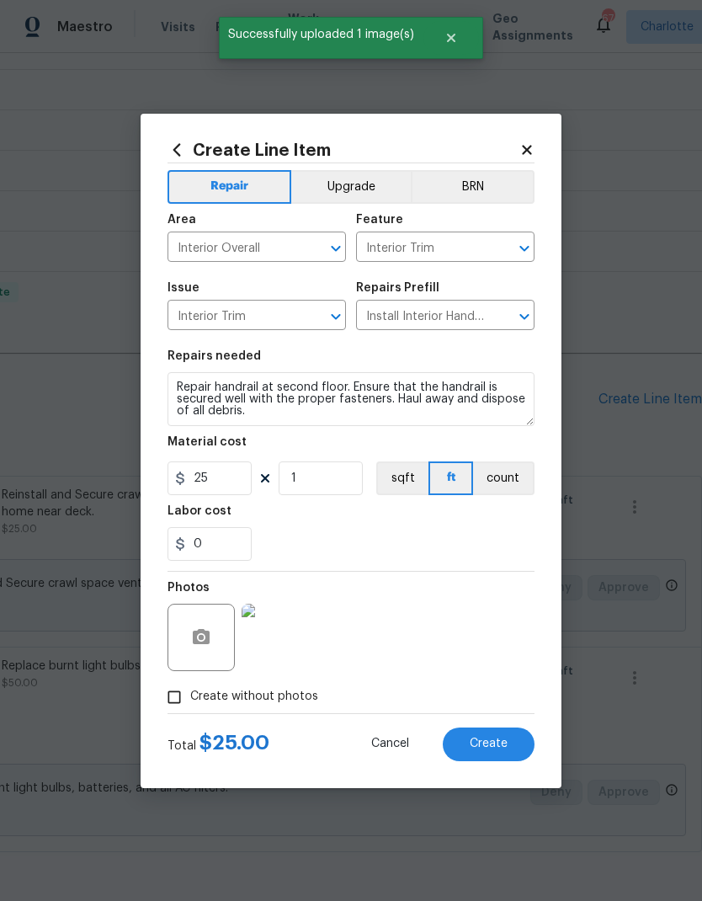
click at [498, 752] on button "Create" at bounding box center [489, 744] width 92 height 34
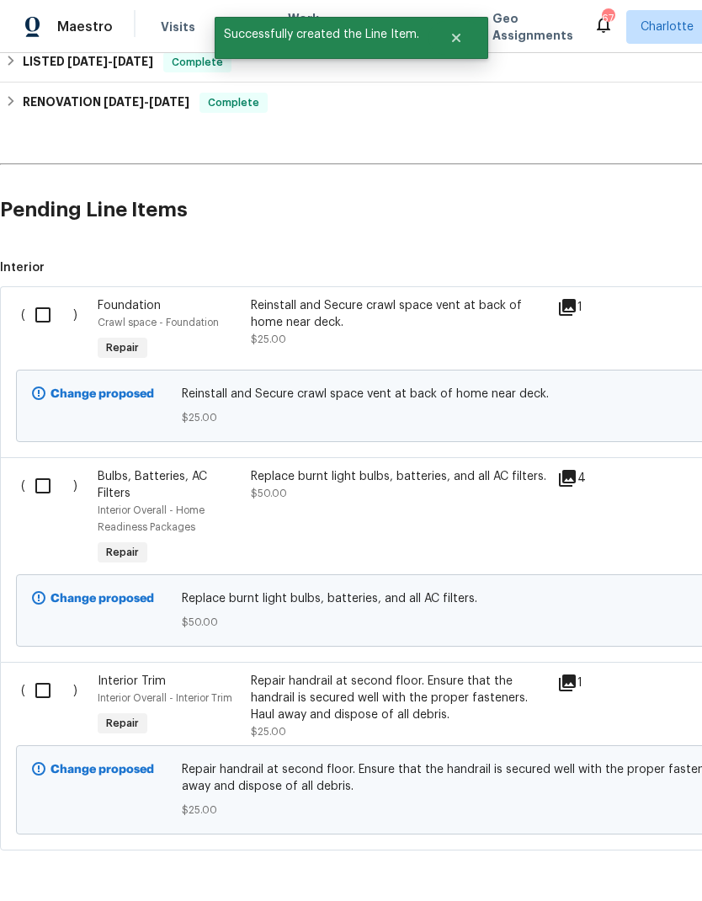
scroll to position [465, 0]
click at [59, 322] on input "checkbox" at bounding box center [49, 315] width 48 height 35
checkbox input "true"
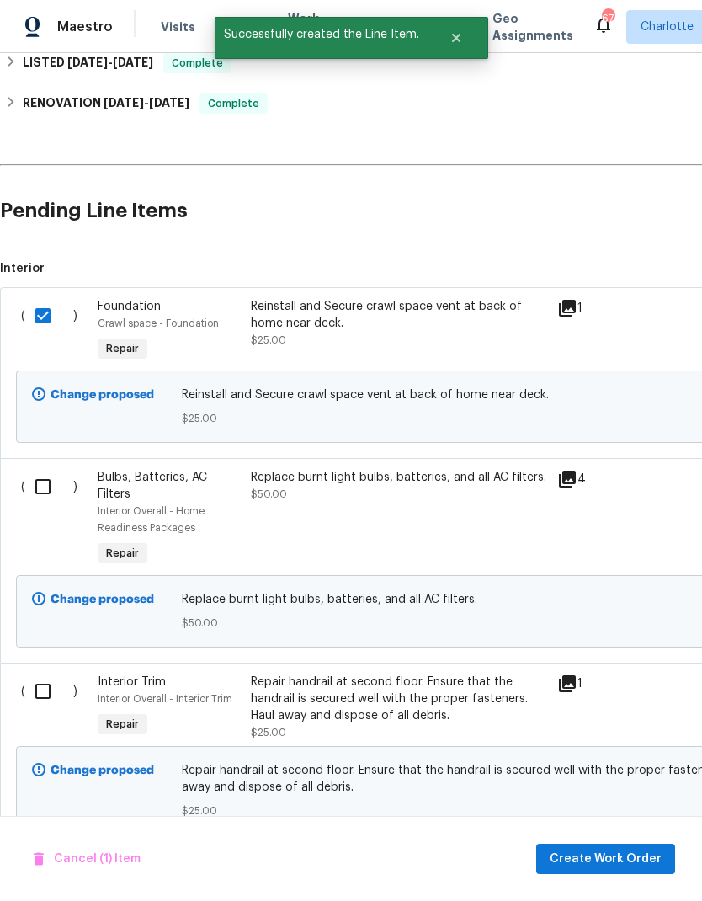
click at [56, 492] on input "checkbox" at bounding box center [49, 486] width 48 height 35
checkbox input "true"
click at [54, 708] on input "checkbox" at bounding box center [49, 691] width 48 height 35
checkbox input "true"
click at [607, 868] on span "Create Work Order" at bounding box center [606, 859] width 112 height 21
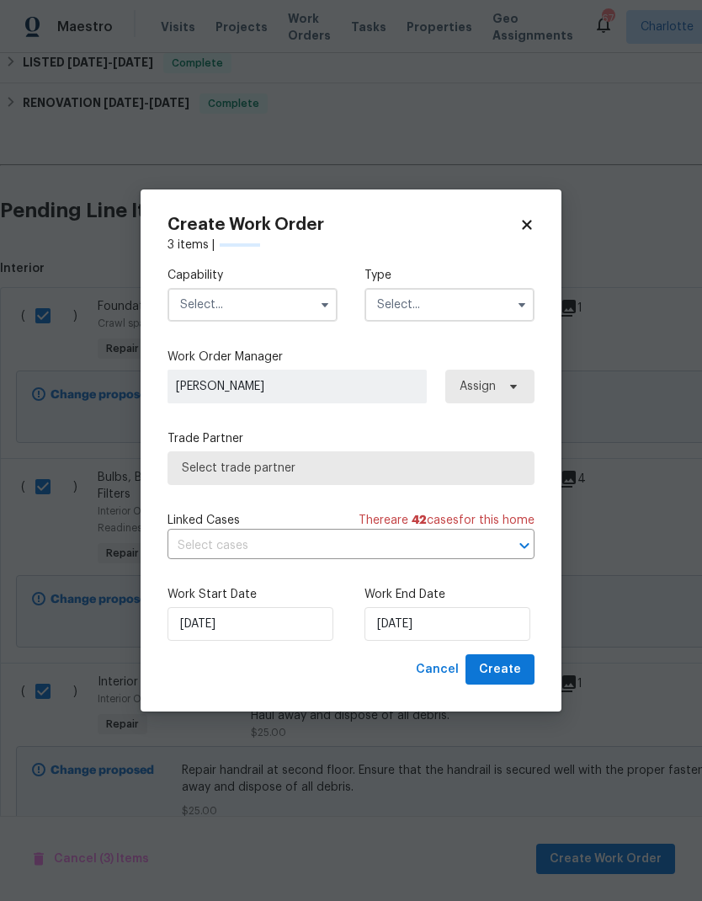
checkbox input "false"
click at [246, 309] on input "text" at bounding box center [253, 305] width 170 height 34
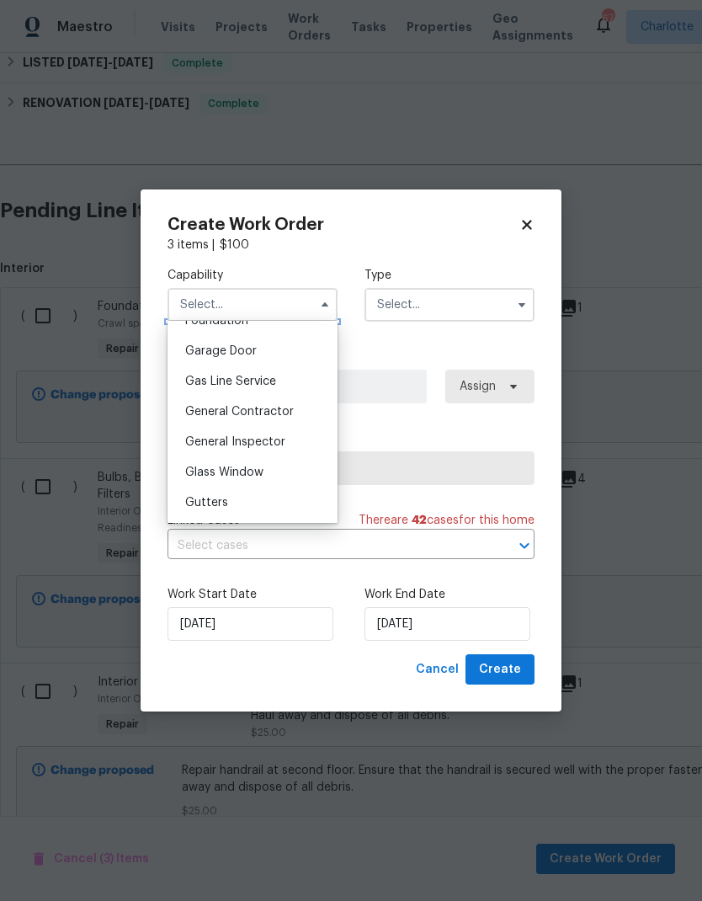
scroll to position [738, 0]
click at [283, 422] on div "General Contractor" at bounding box center [253, 407] width 162 height 30
type input "General Contractor"
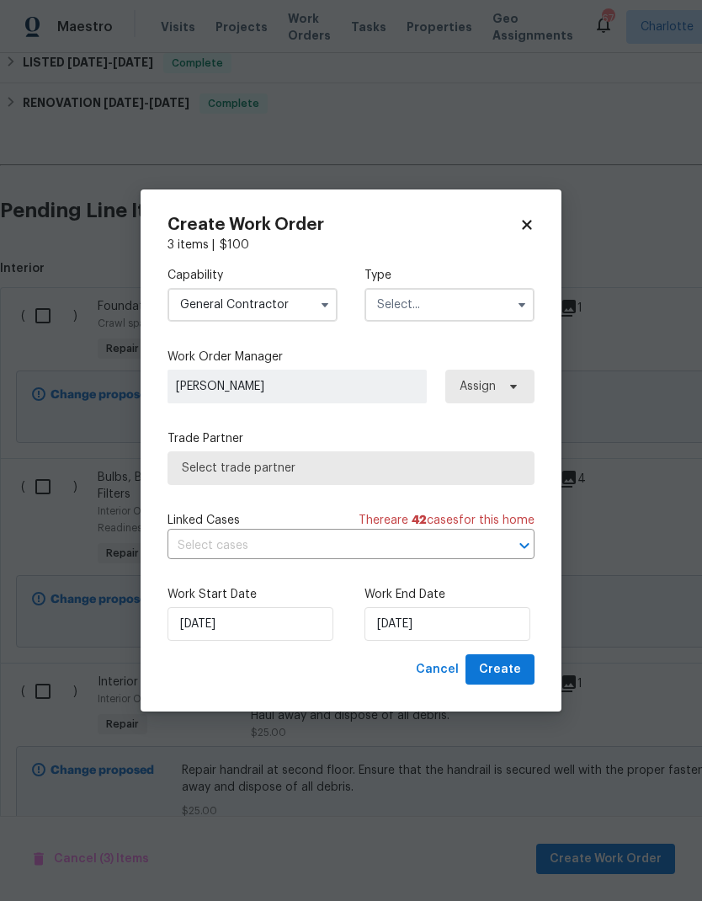
click at [474, 303] on input "text" at bounding box center [450, 305] width 170 height 34
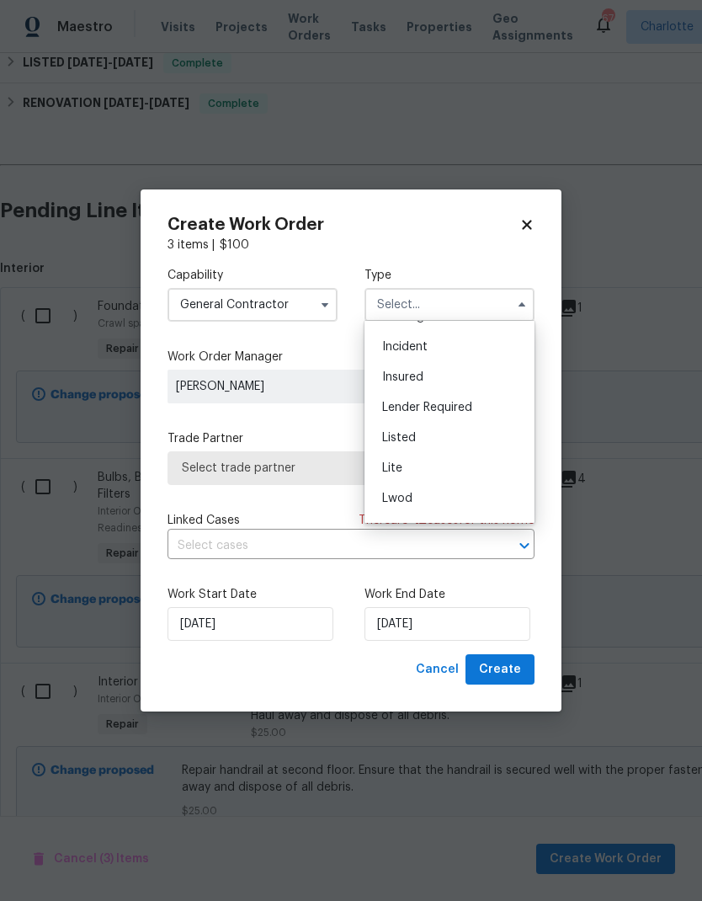
scroll to position [86, 0]
click at [443, 443] on div "Listed" at bounding box center [450, 436] width 162 height 30
type input "Listed"
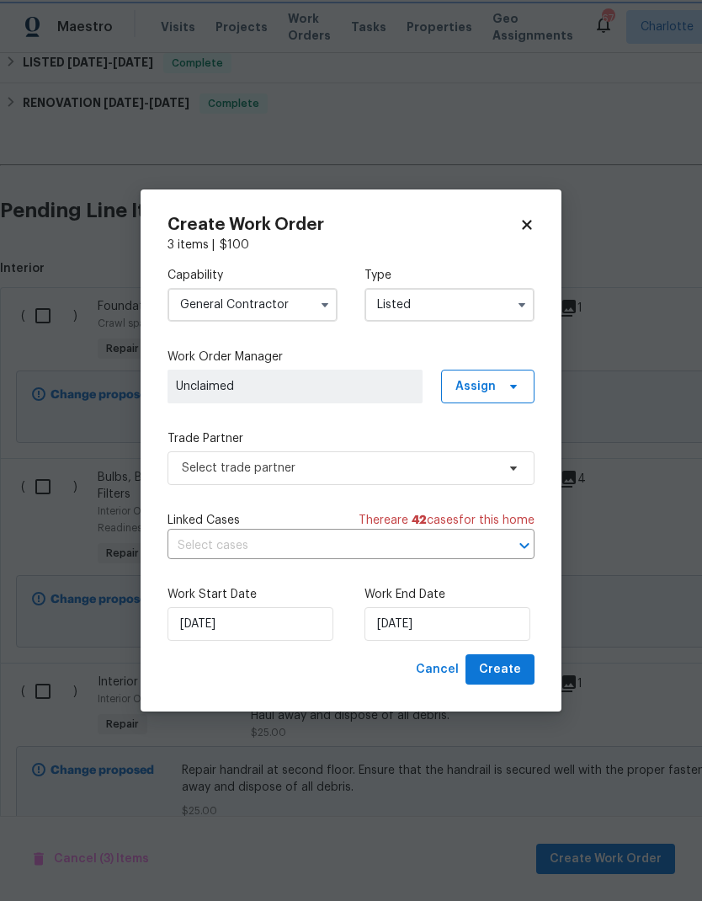
scroll to position [0, 0]
click at [509, 381] on icon at bounding box center [513, 386] width 13 height 13
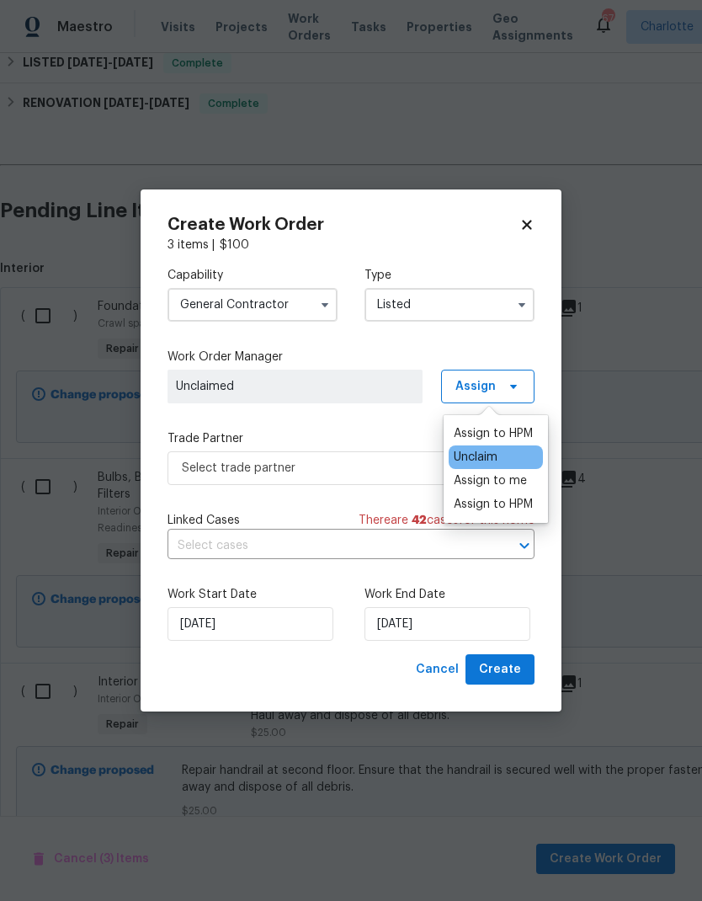
click at [500, 436] on div "Assign to HPM" at bounding box center [493, 433] width 79 height 17
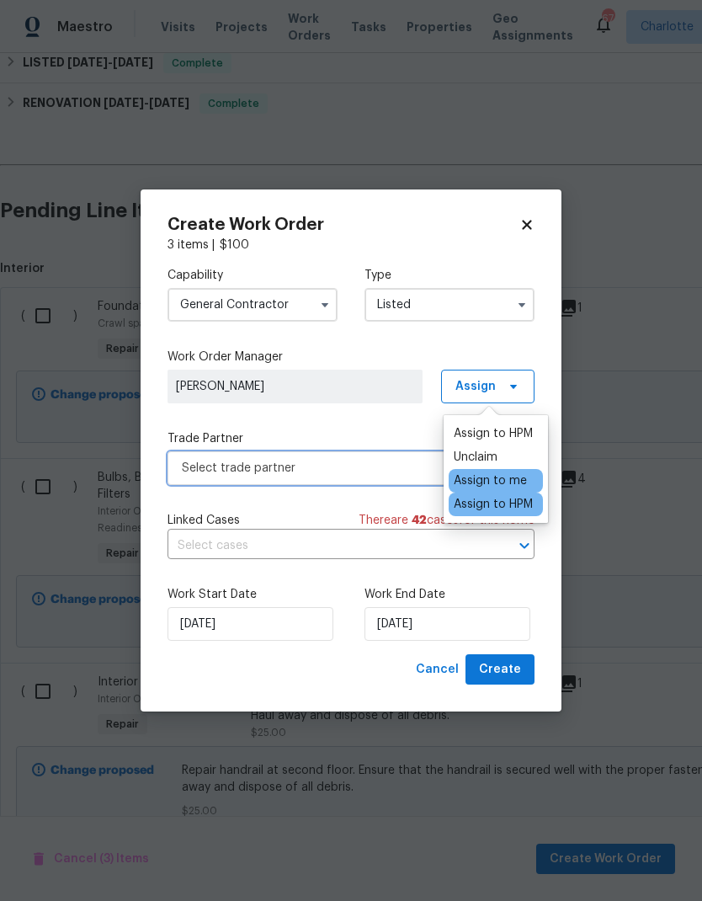
click at [323, 474] on span "Select trade partner" at bounding box center [339, 468] width 314 height 17
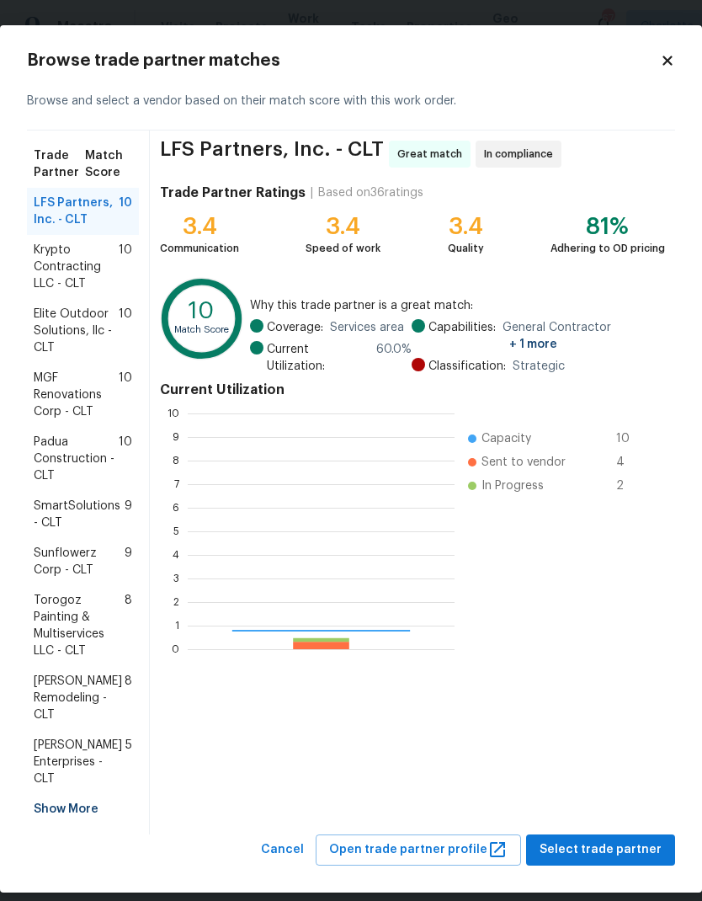
scroll to position [236, 267]
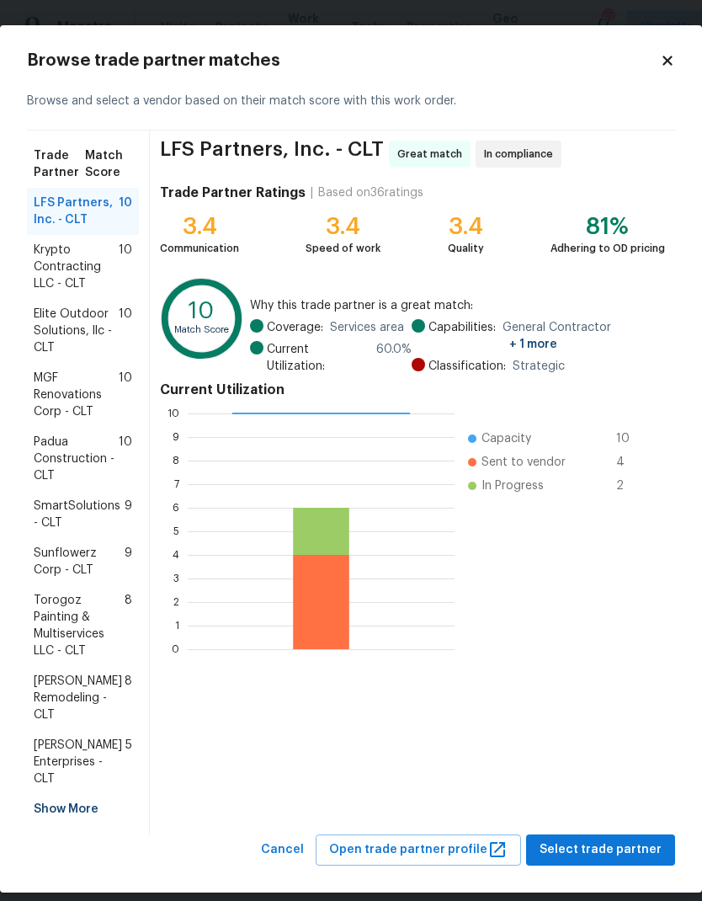
click at [138, 615] on div "Torogoz Painting & Multiservices LLC - CLT 8" at bounding box center [83, 625] width 112 height 81
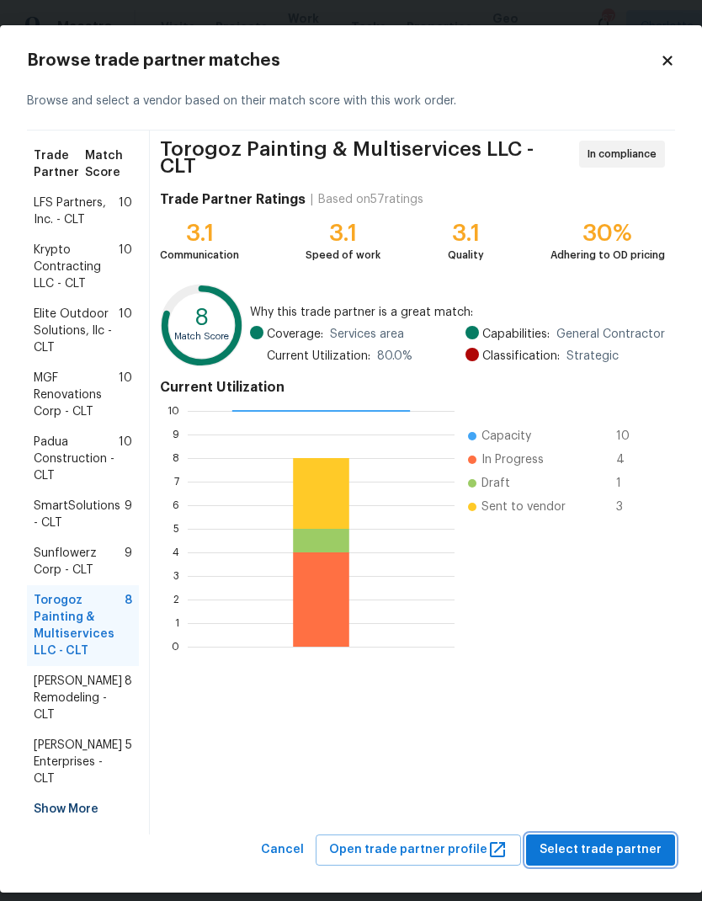
click at [645, 855] on span "Select trade partner" at bounding box center [601, 849] width 122 height 21
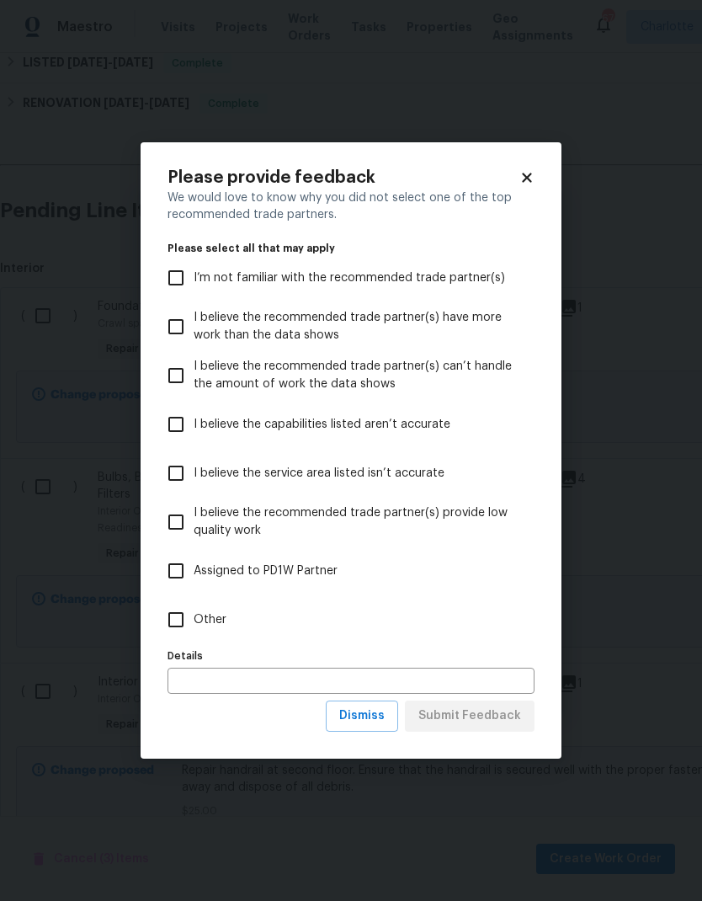
click at [178, 624] on input "Other" at bounding box center [175, 619] width 35 height 35
checkbox input "true"
click at [502, 711] on span "Submit Feedback" at bounding box center [469, 716] width 103 height 21
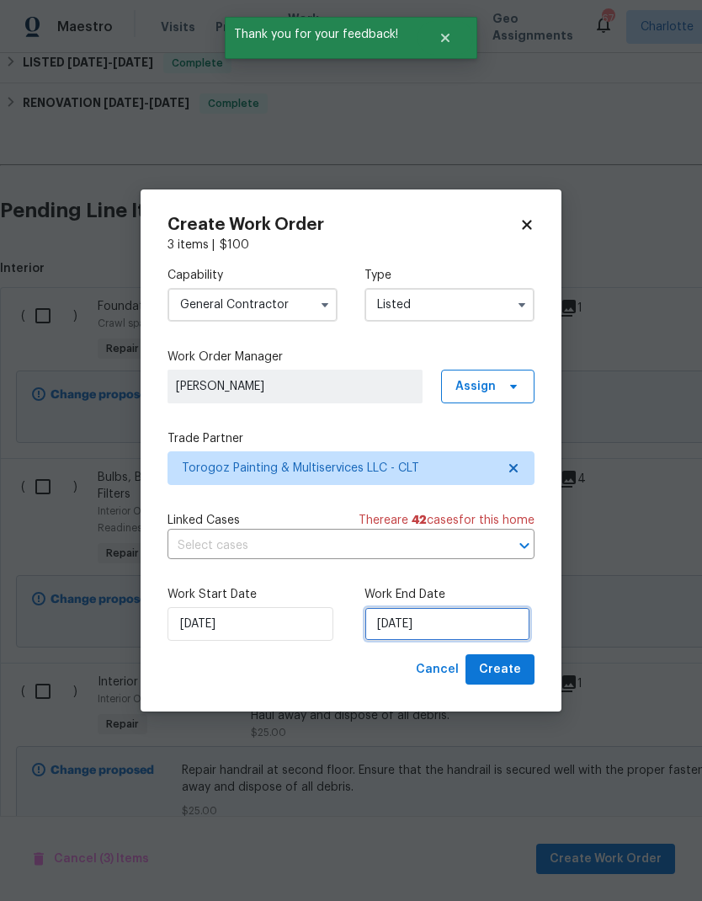
click at [461, 621] on input "9/8/2025" at bounding box center [448, 624] width 166 height 34
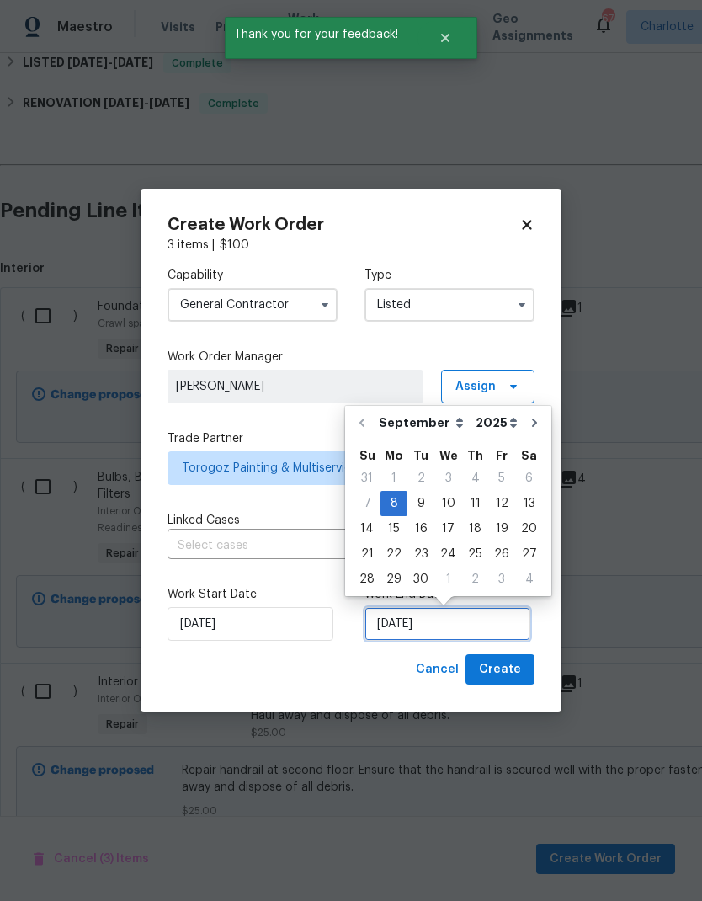
scroll to position [13, 0]
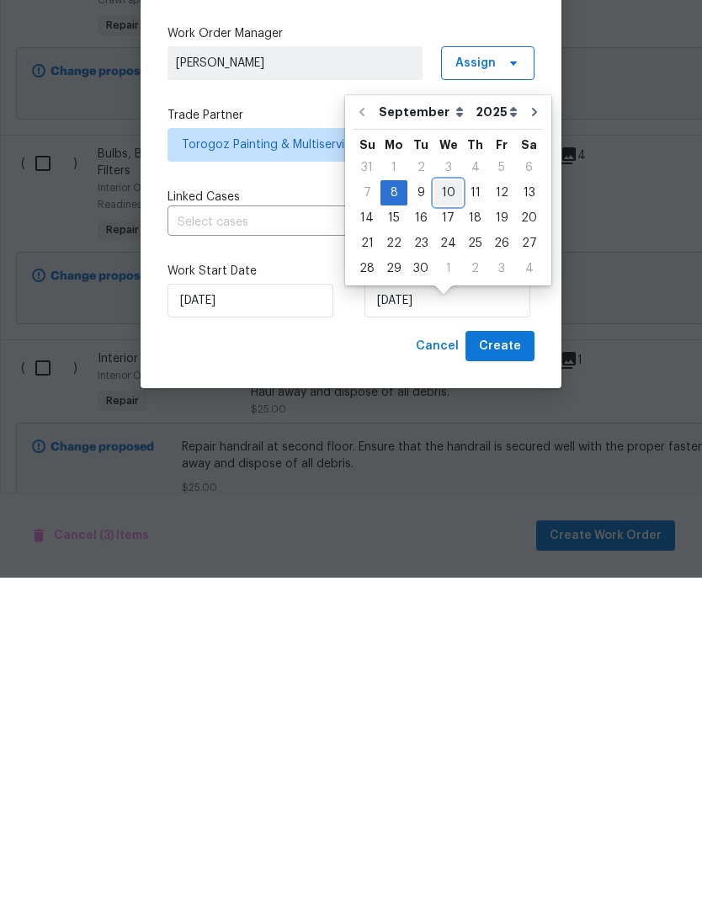
click at [448, 504] on div "10" at bounding box center [448, 516] width 28 height 24
type input "[DATE]"
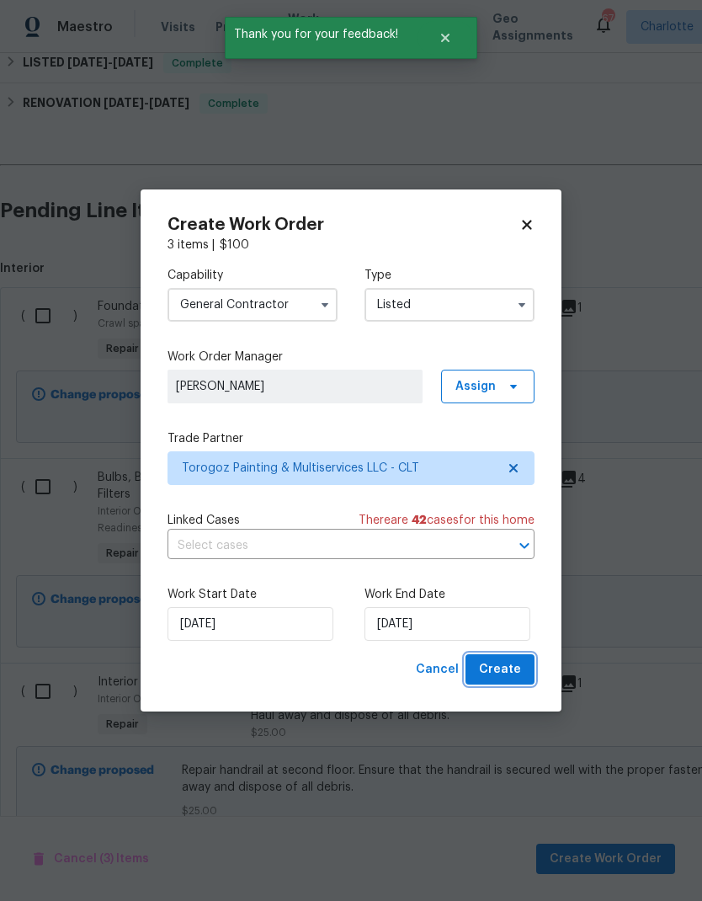
click at [516, 663] on span "Create" at bounding box center [500, 669] width 42 height 21
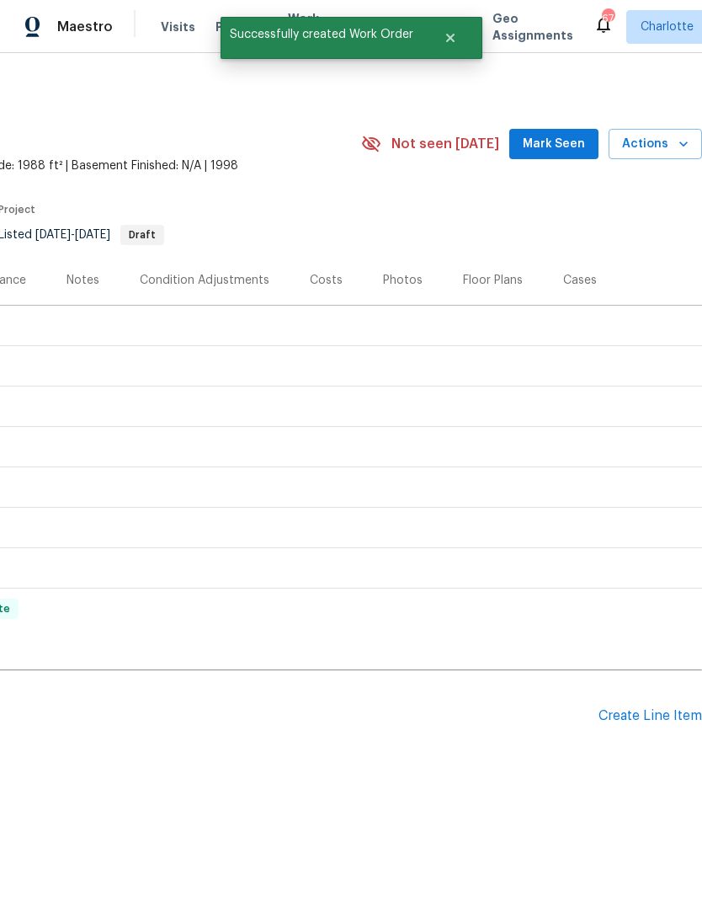
scroll to position [0, 249]
click at [653, 712] on div "Create Line Item" at bounding box center [651, 716] width 104 height 16
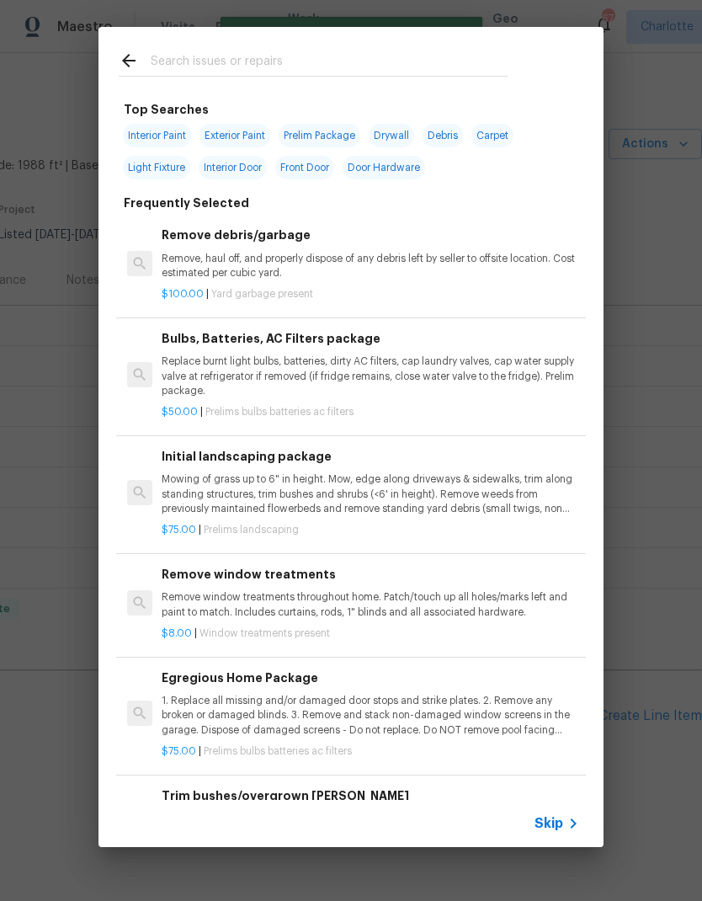
click at [320, 57] on input "text" at bounding box center [329, 63] width 357 height 25
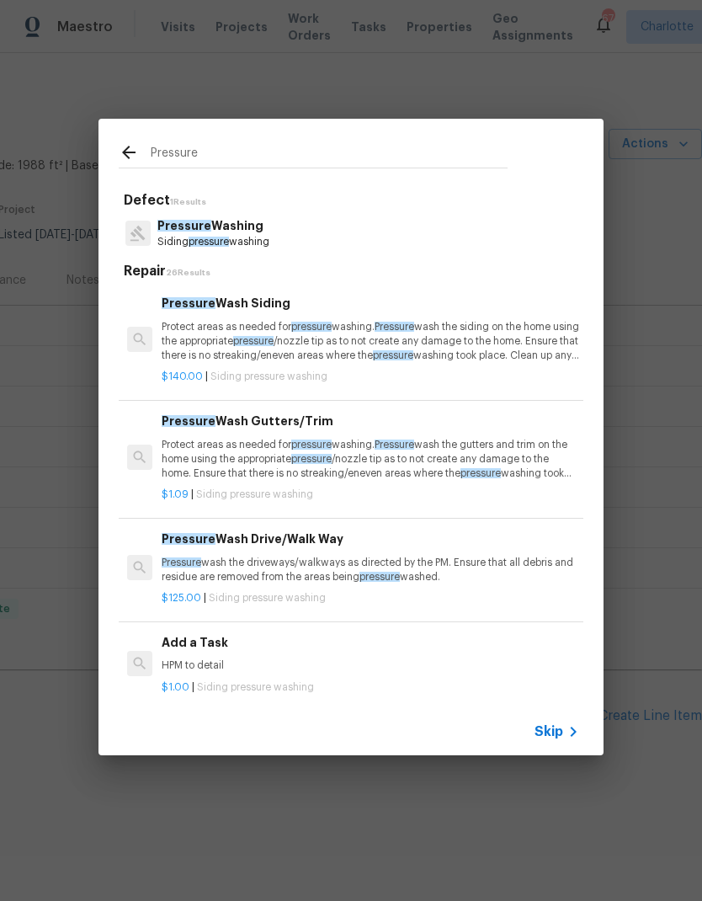
type input "Pressure"
click at [318, 235] on div "Pressure Washing Siding pressure washing" at bounding box center [351, 232] width 465 height 45
click at [263, 237] on p "Siding pressure washing" at bounding box center [213, 242] width 112 height 14
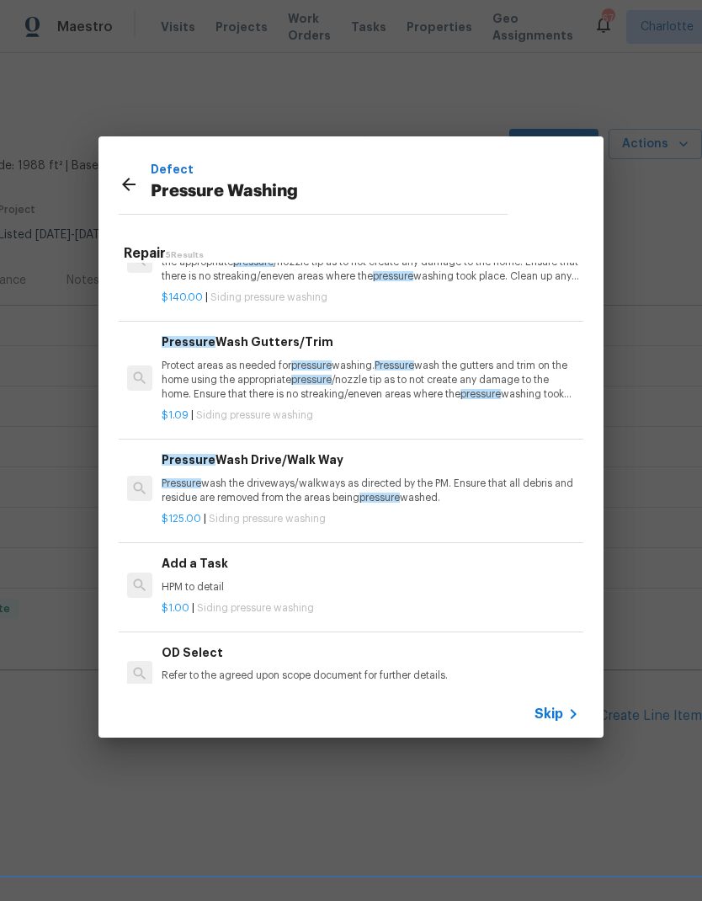
scroll to position [61, 0]
click at [381, 580] on p "HPM to detail" at bounding box center [371, 587] width 418 height 14
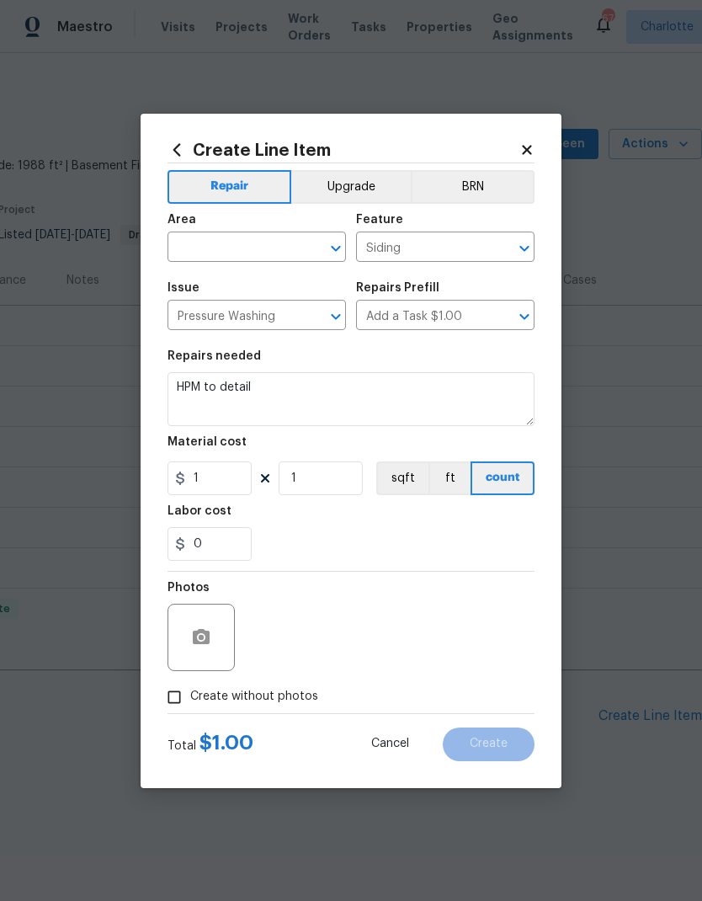
click at [246, 248] on input "text" at bounding box center [233, 249] width 131 height 26
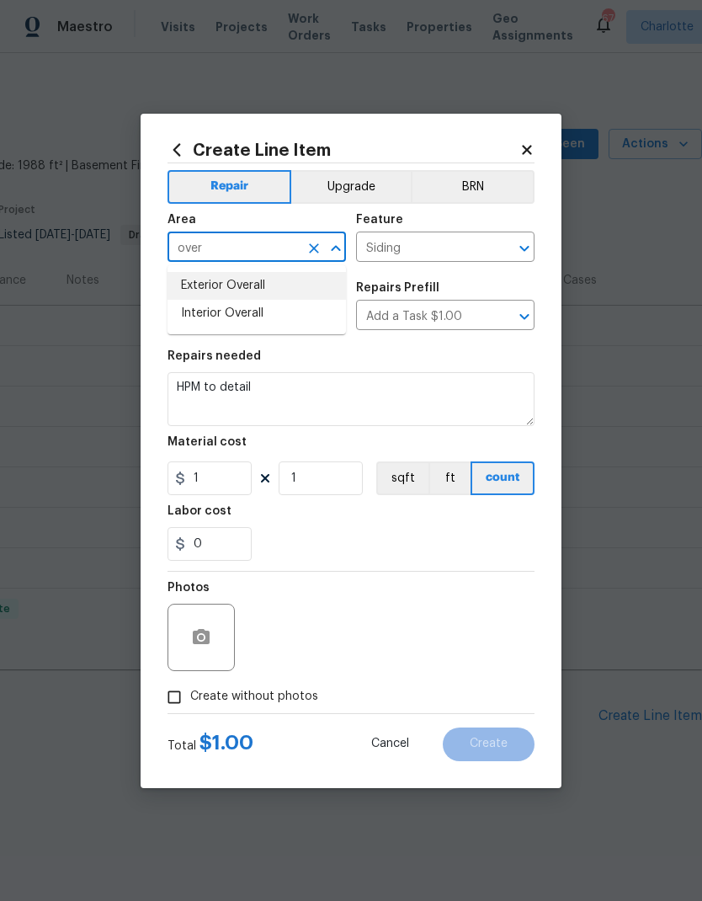
click at [268, 285] on li "Exterior Overall" at bounding box center [257, 286] width 178 height 28
type input "Exterior Overall"
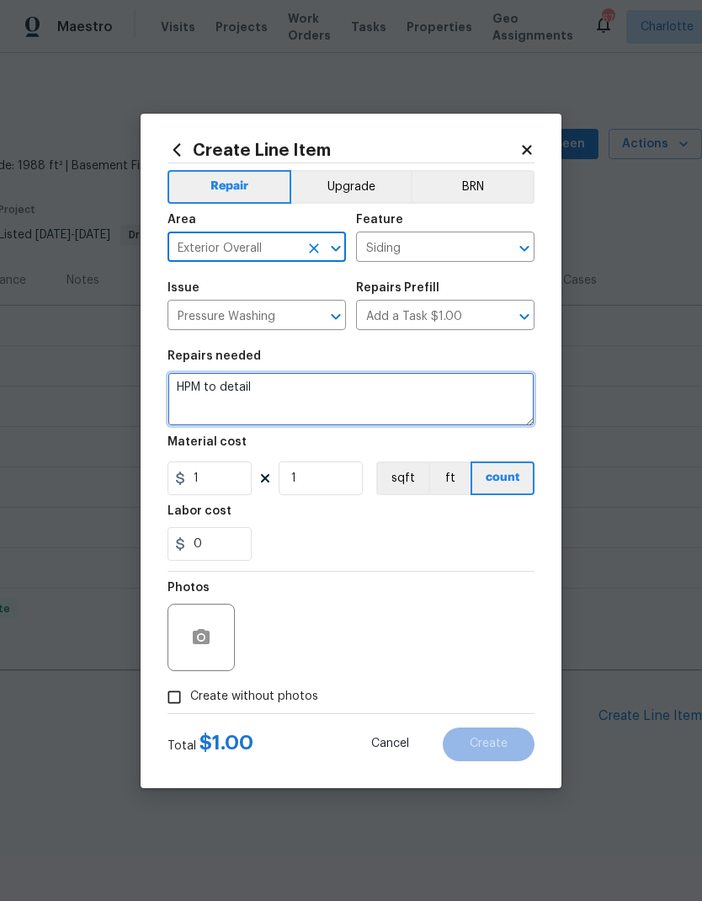
click at [217, 385] on textarea "HPM to detail" at bounding box center [351, 399] width 367 height 54
click at [216, 384] on textarea "HPM to detail" at bounding box center [351, 399] width 367 height 54
click at [203, 395] on textarea "HPM to detail" at bounding box center [351, 399] width 367 height 54
type textarea "H"
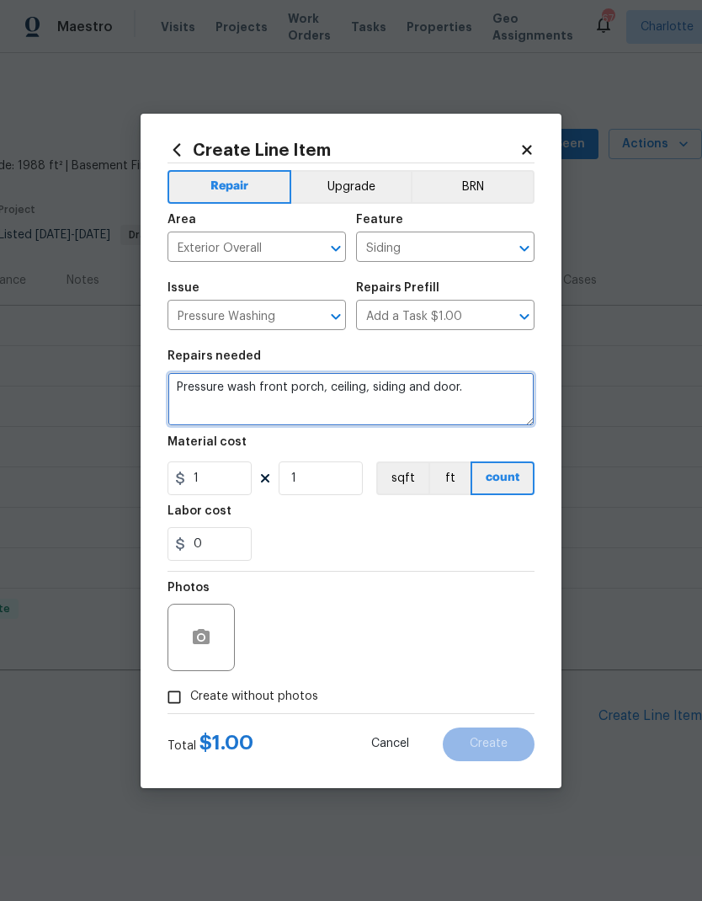
click at [175, 381] on textarea "Pressure wash front porch, ceiling, siding and door." at bounding box center [351, 399] width 367 height 54
click at [500, 391] on textarea "1) Pressure wash front porch, ceiling, siding and door." at bounding box center [351, 399] width 367 height 54
type textarea "1) Pressure wash front porch, ceiling, siding and door. 2) Pressure wash back d…"
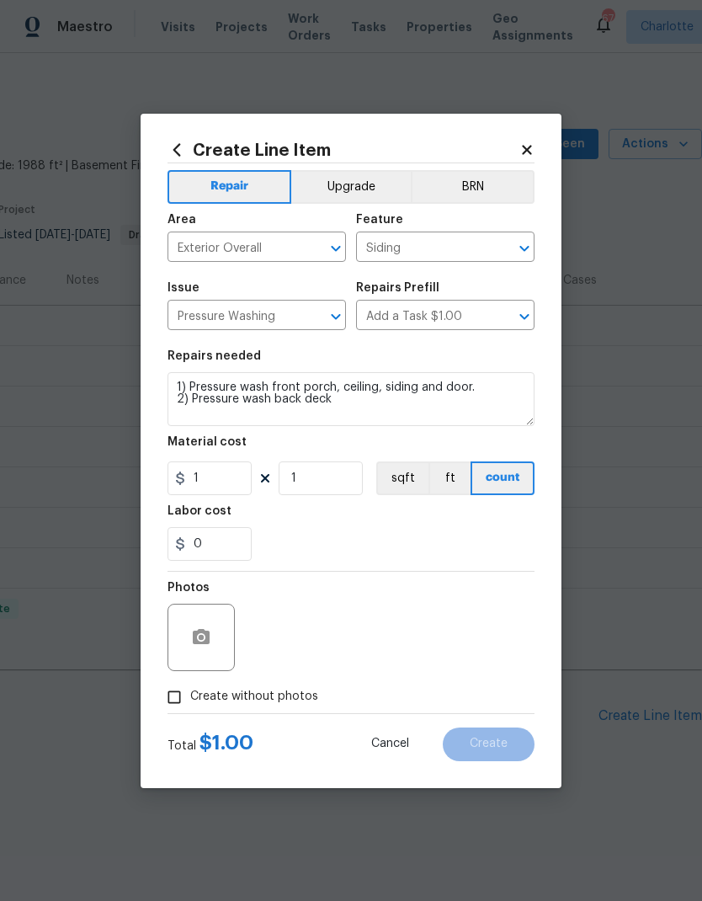
click at [413, 535] on div "0" at bounding box center [351, 544] width 367 height 34
click at [239, 480] on input "1" at bounding box center [210, 478] width 84 height 34
type input "100"
click at [383, 525] on div "Labor cost" at bounding box center [351, 516] width 367 height 22
click at [207, 644] on icon "button" at bounding box center [201, 636] width 17 height 15
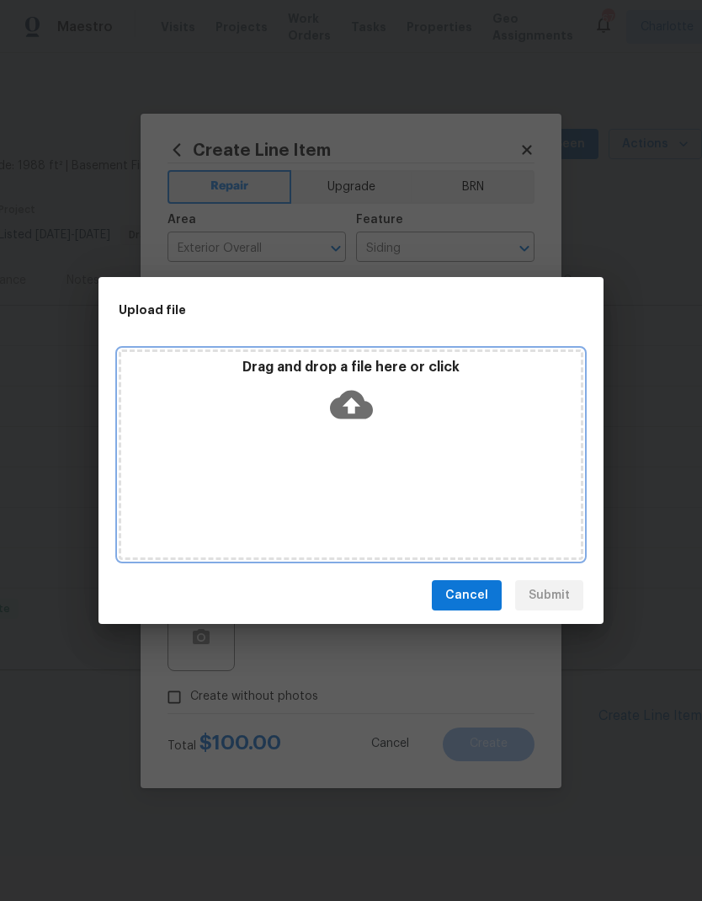
click at [377, 447] on div "Drag and drop a file here or click" at bounding box center [351, 454] width 465 height 210
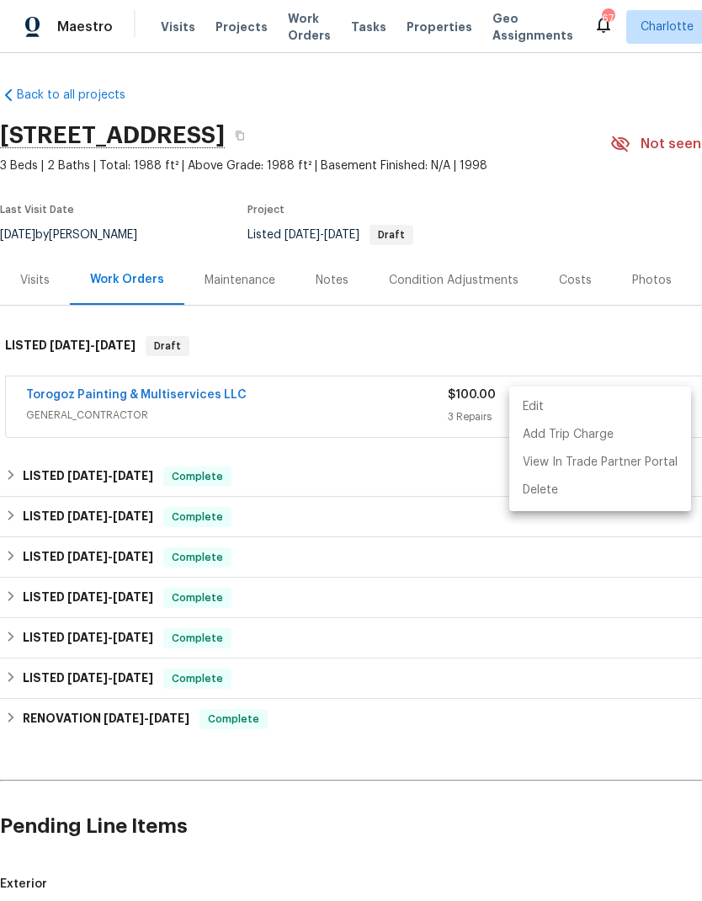
scroll to position [0, 249]
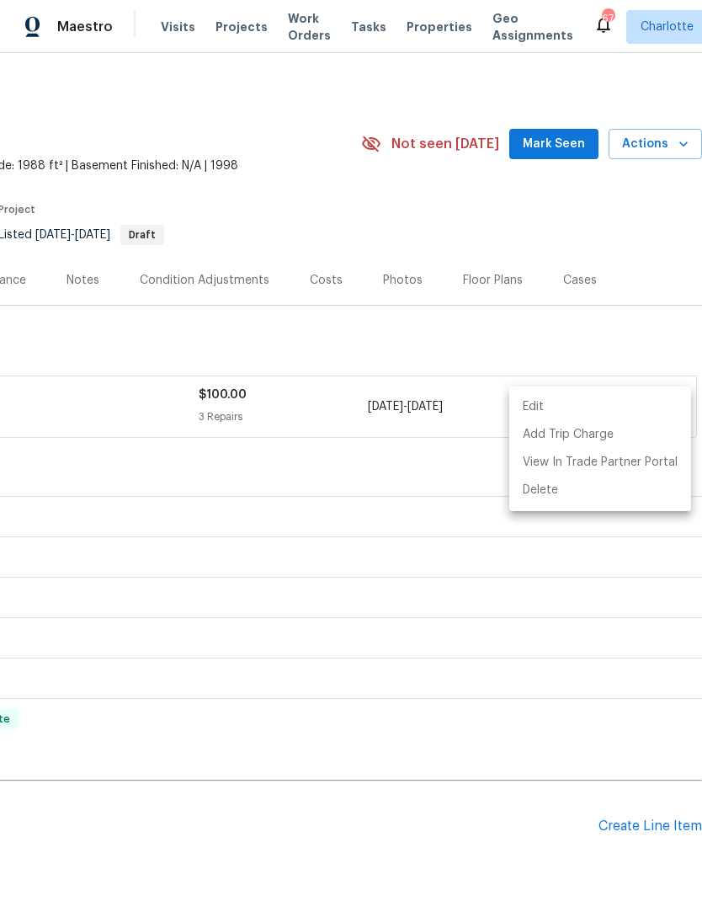
click at [334, 864] on div at bounding box center [351, 450] width 702 height 901
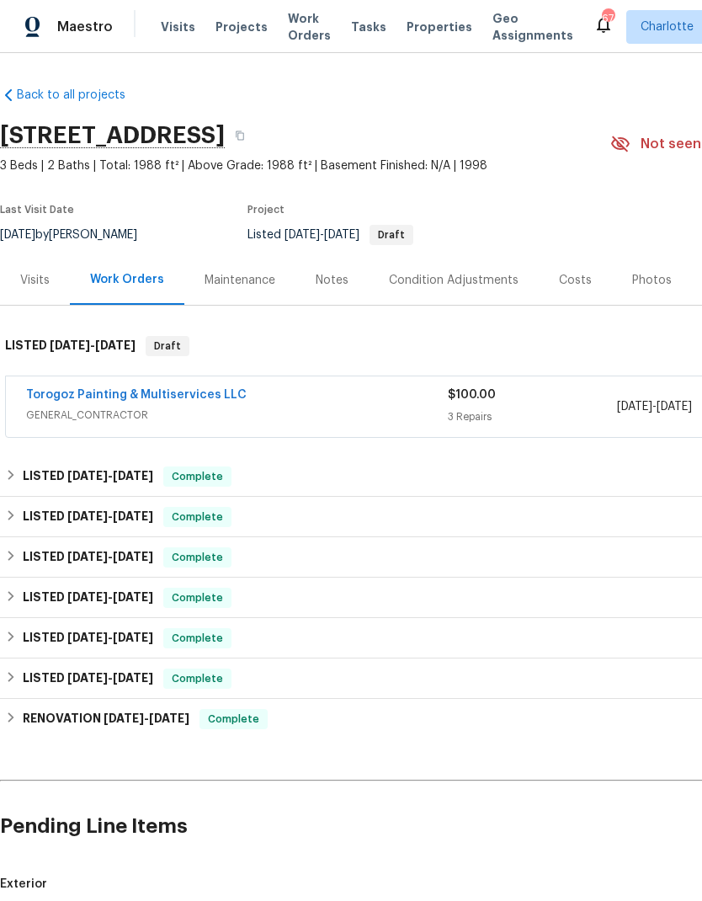
scroll to position [0, 0]
click at [141, 391] on link "Torogoz Painting & Multiservices LLC" at bounding box center [136, 395] width 221 height 12
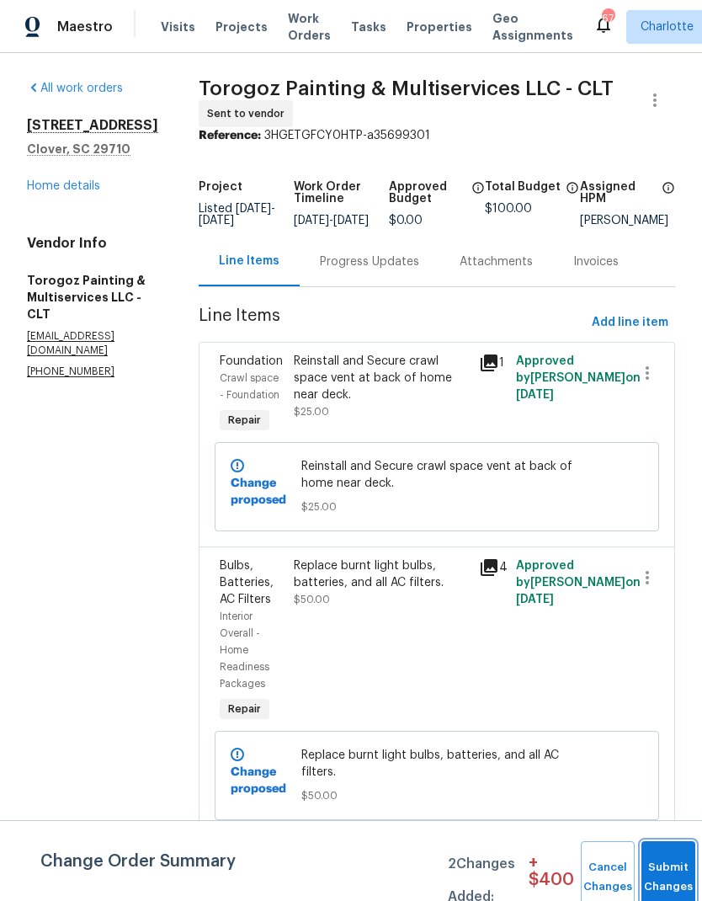
click at [663, 864] on button "Submit Changes" at bounding box center [669, 877] width 54 height 72
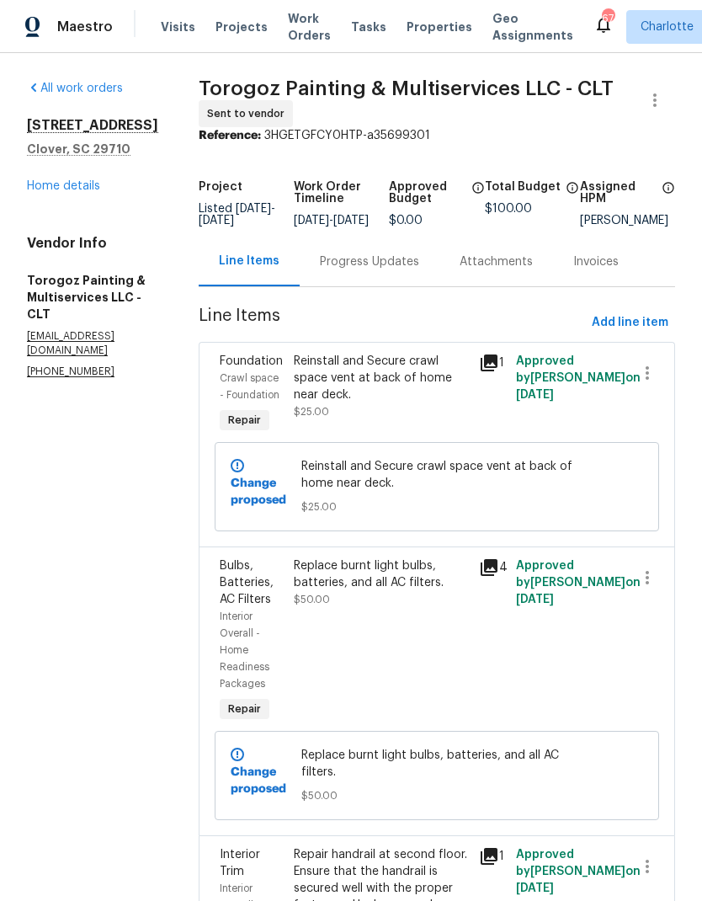
click at [395, 284] on div "Progress Updates" at bounding box center [370, 262] width 140 height 50
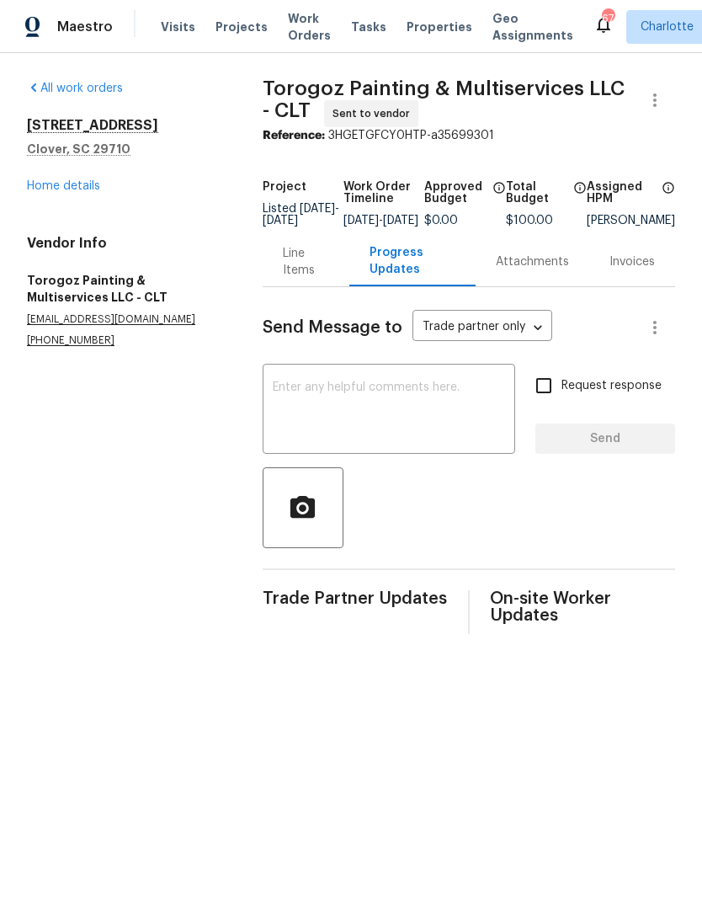
click at [339, 407] on textarea at bounding box center [389, 410] width 232 height 59
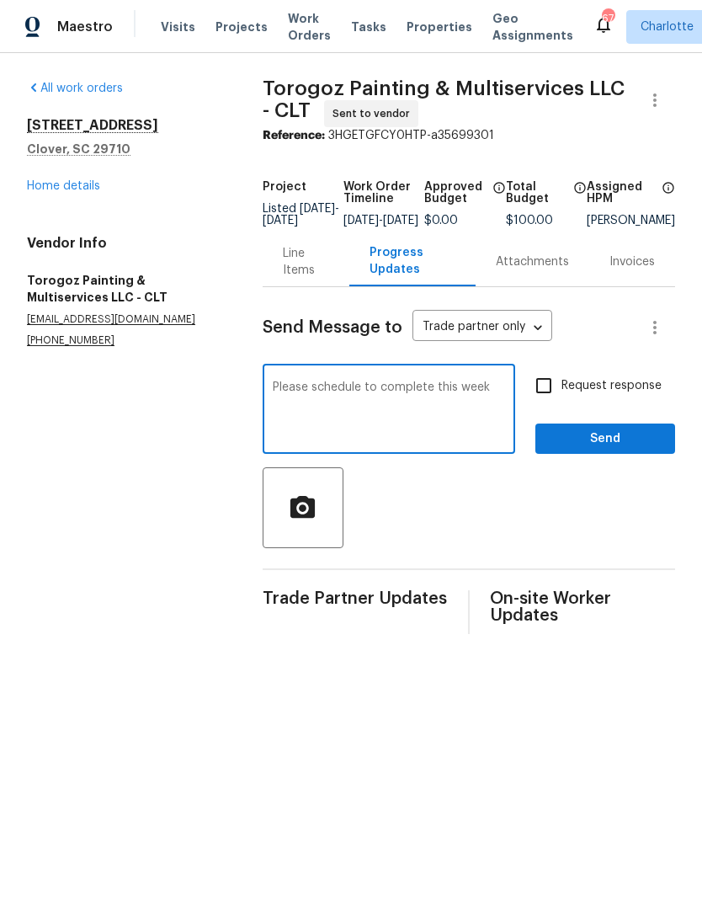
type textarea "Please schedule to complete this week"
click at [548, 397] on input "Request response" at bounding box center [543, 385] width 35 height 35
checkbox input "true"
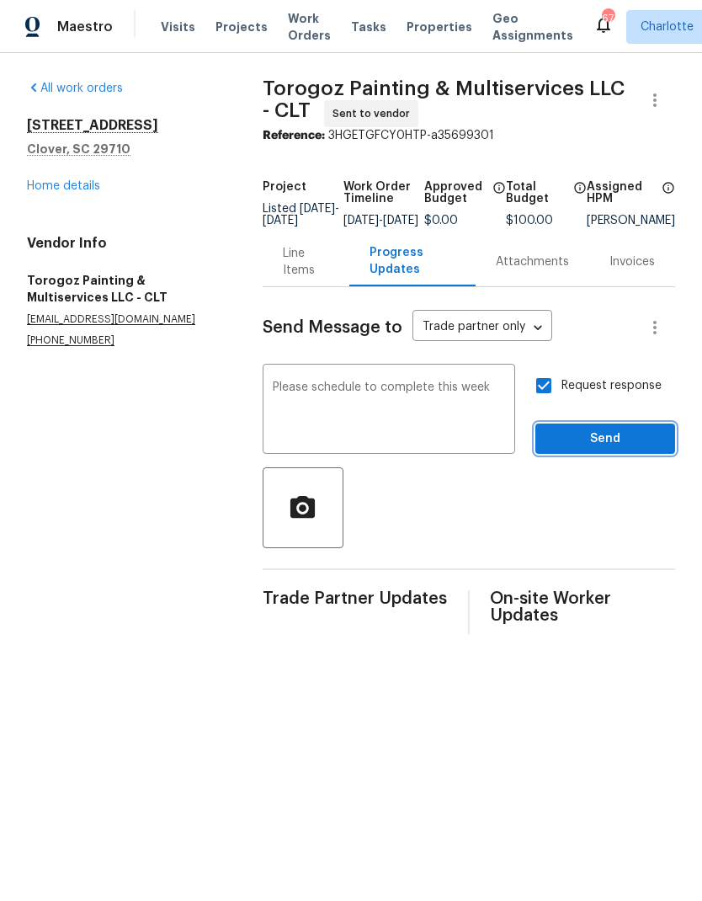
click at [622, 455] on button "Send" at bounding box center [605, 438] width 140 height 31
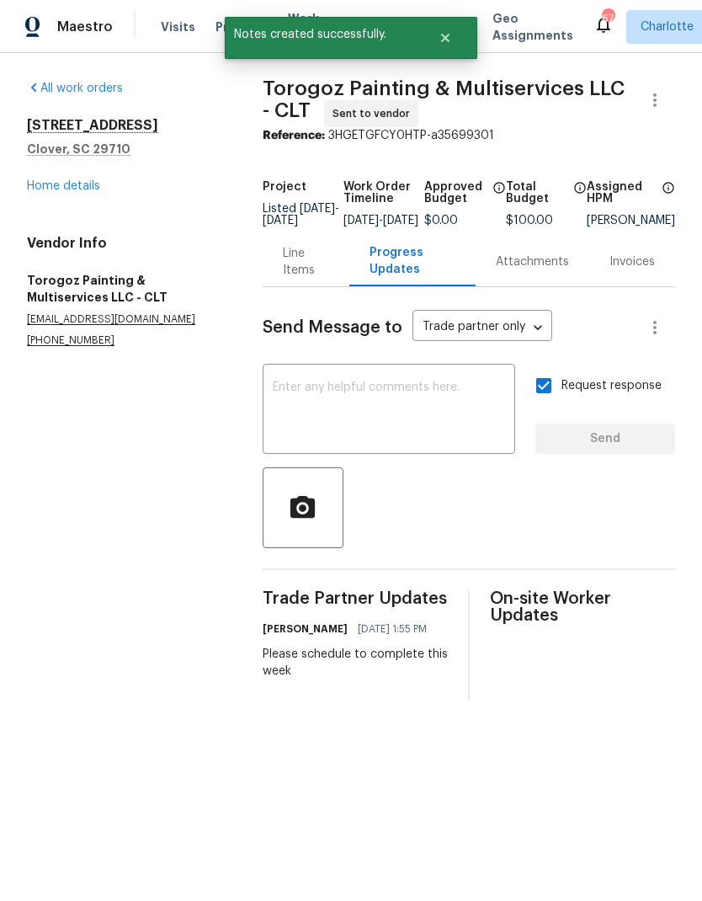
click at [44, 180] on link "Home details" at bounding box center [63, 186] width 73 height 12
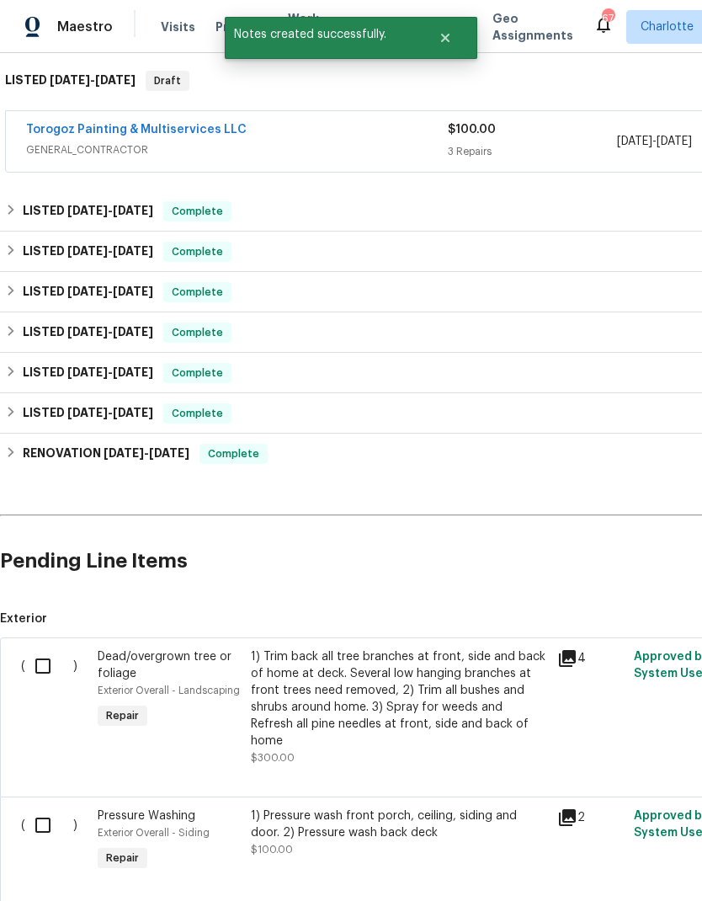
scroll to position [262, 0]
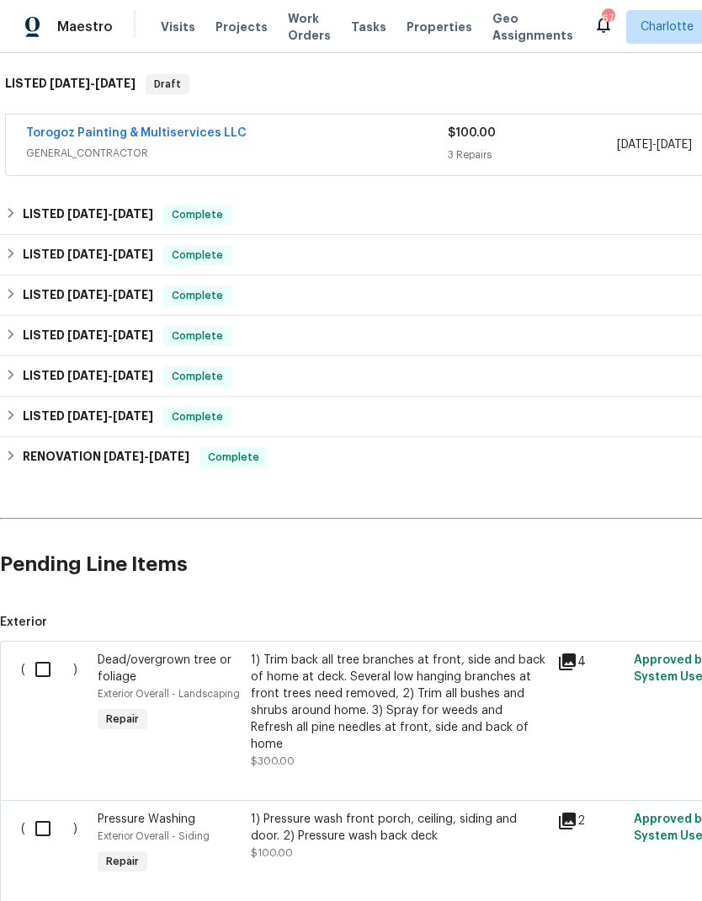
click at [36, 676] on input "checkbox" at bounding box center [49, 669] width 48 height 35
checkbox input "true"
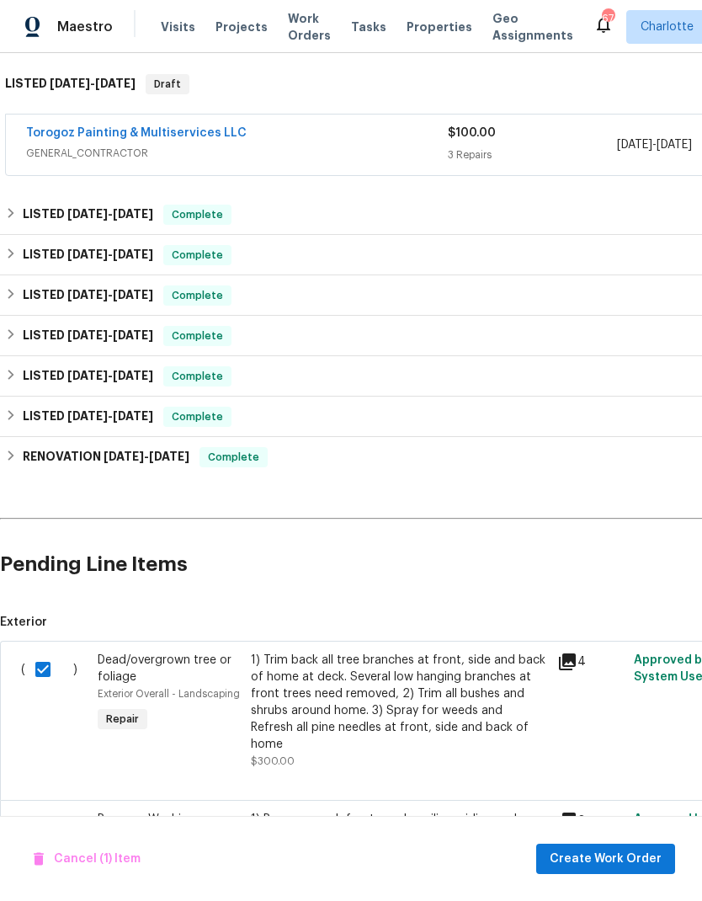
click at [38, 811] on input "checkbox" at bounding box center [49, 828] width 48 height 35
checkbox input "true"
click at [623, 870] on button "Create Work Order" at bounding box center [605, 859] width 139 height 31
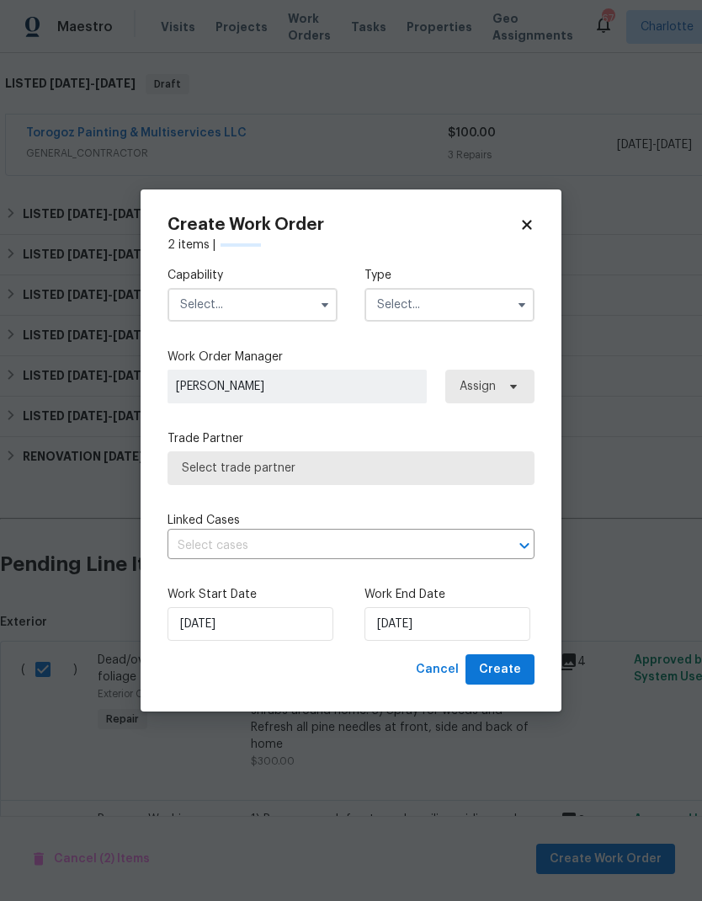
checkbox input "false"
click at [286, 319] on input "text" at bounding box center [253, 305] width 170 height 34
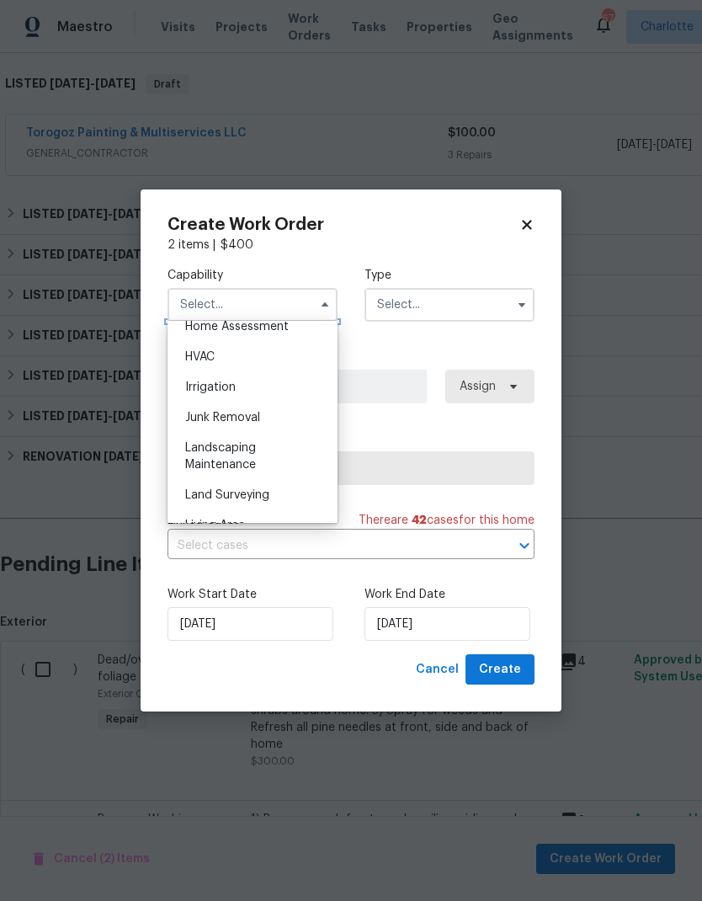
scroll to position [1008, 0]
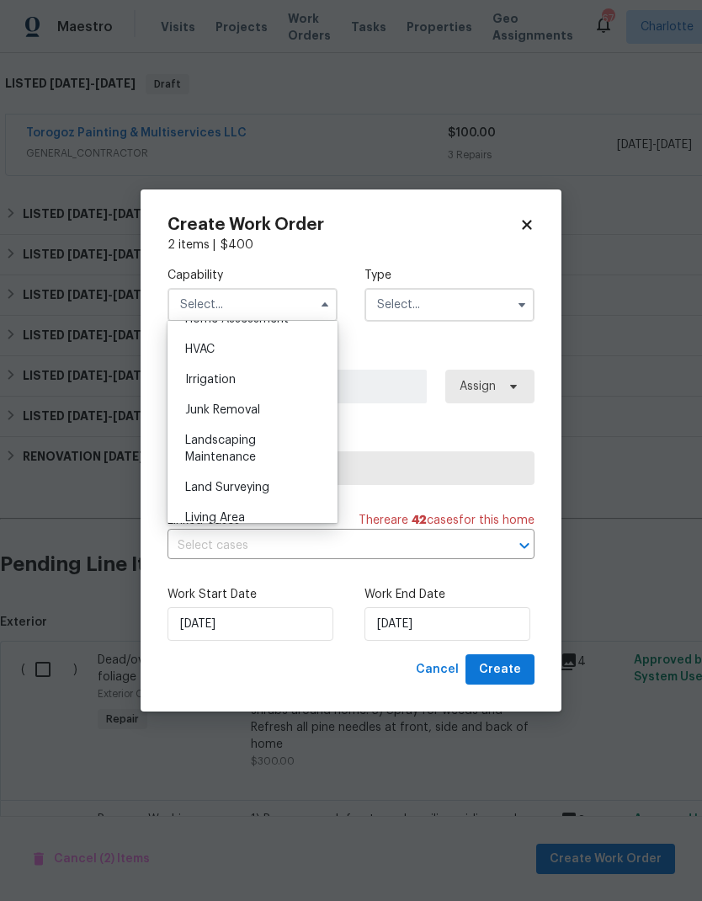
click at [266, 453] on div "Landscaping Maintenance" at bounding box center [253, 448] width 162 height 47
type input "Landscaping Maintenance"
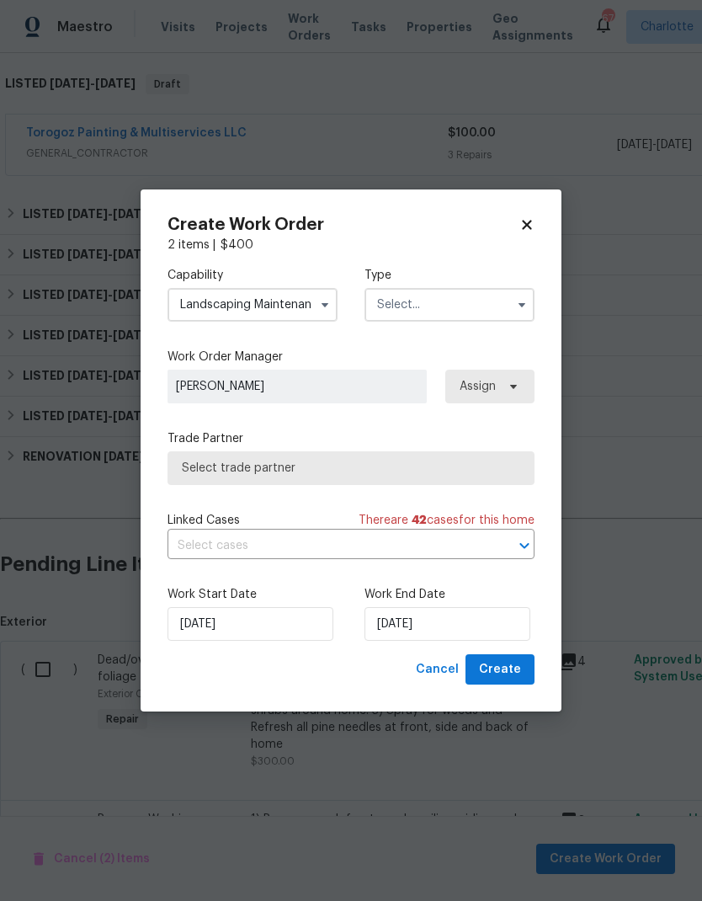
click at [444, 306] on input "text" at bounding box center [450, 305] width 170 height 34
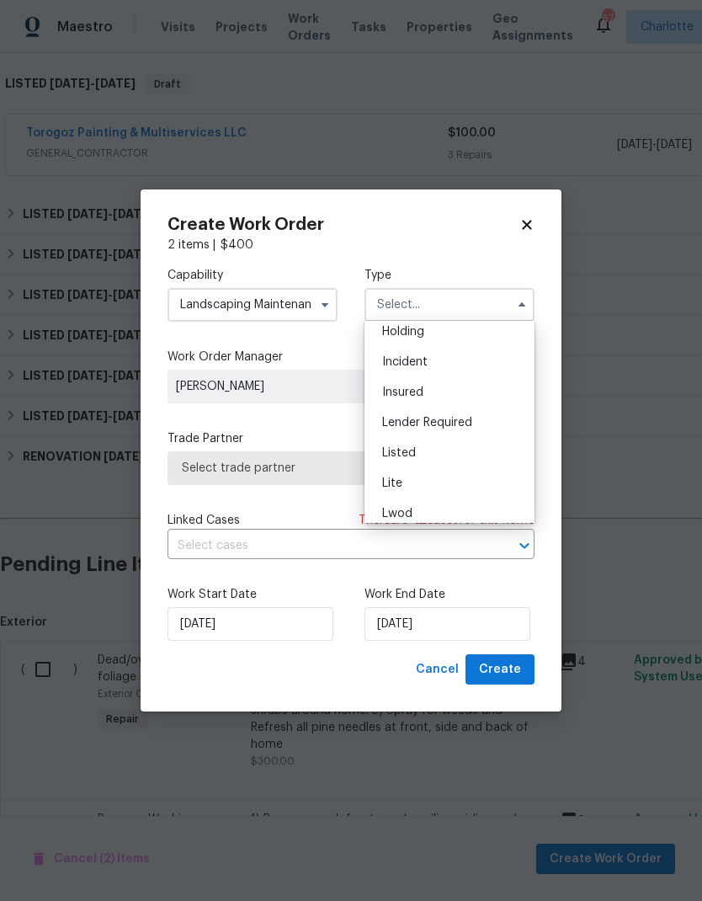
scroll to position [72, 0]
click at [434, 454] on div "Listed" at bounding box center [450, 450] width 162 height 30
type input "Listed"
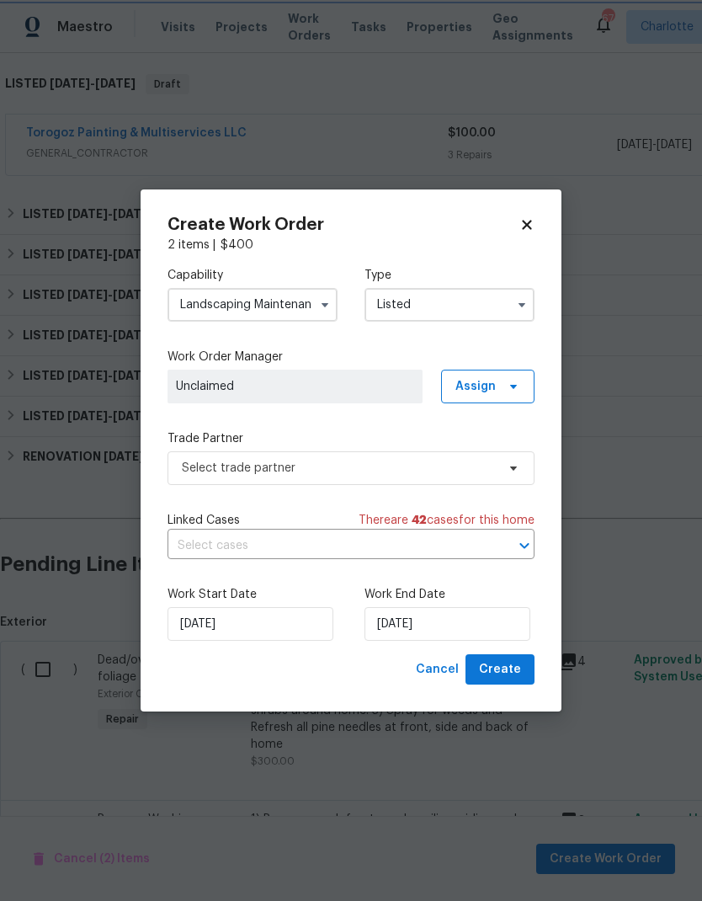
scroll to position [0, 0]
click at [498, 391] on span "Assign" at bounding box center [487, 387] width 93 height 34
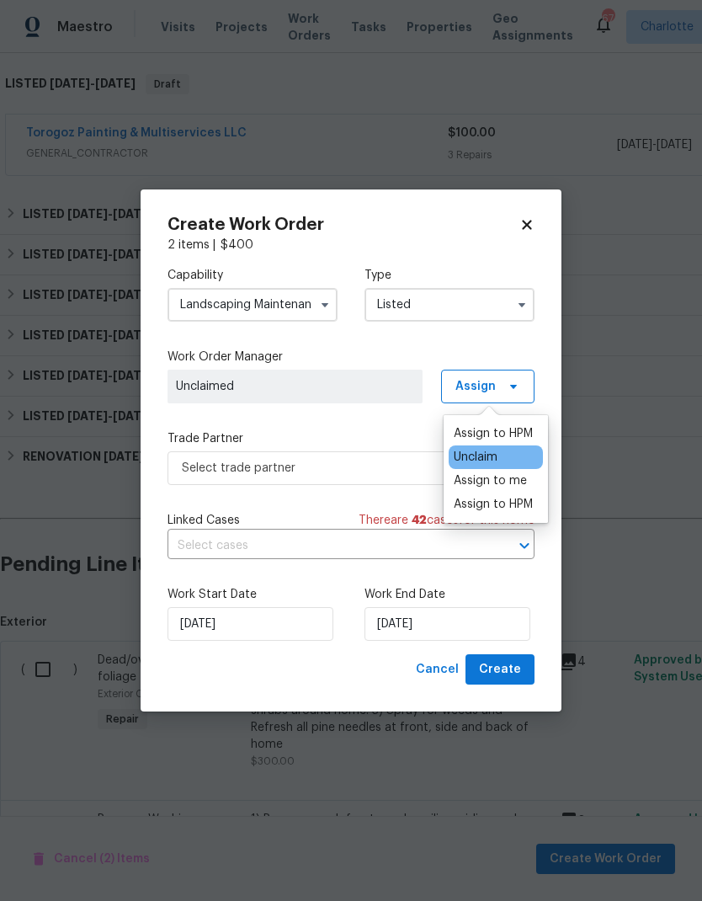
click at [501, 434] on div "Assign to HPM" at bounding box center [493, 433] width 79 height 17
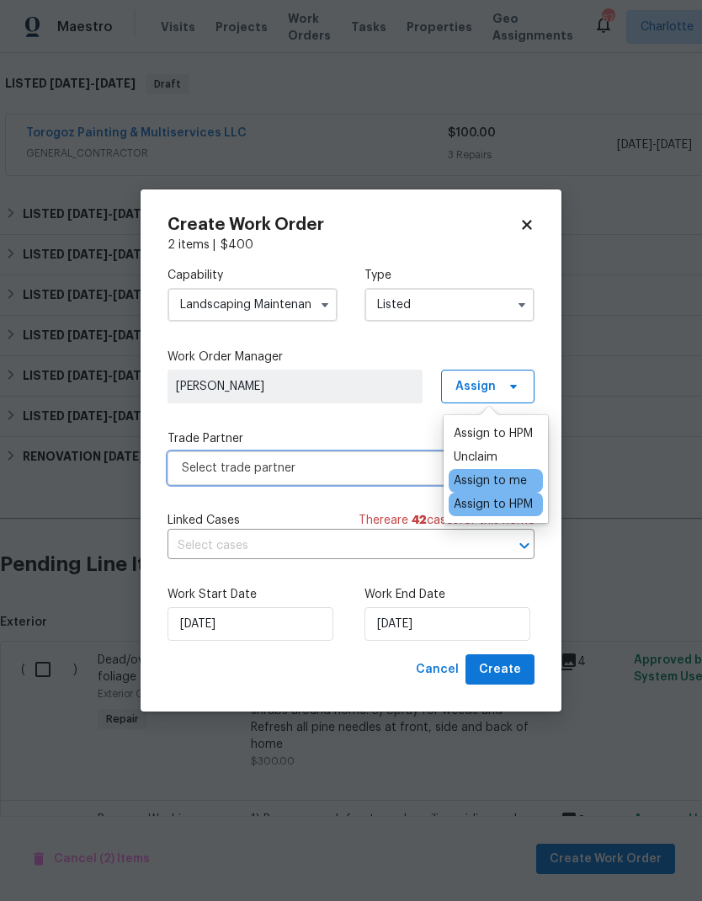
click at [343, 469] on span "Select trade partner" at bounding box center [339, 468] width 314 height 17
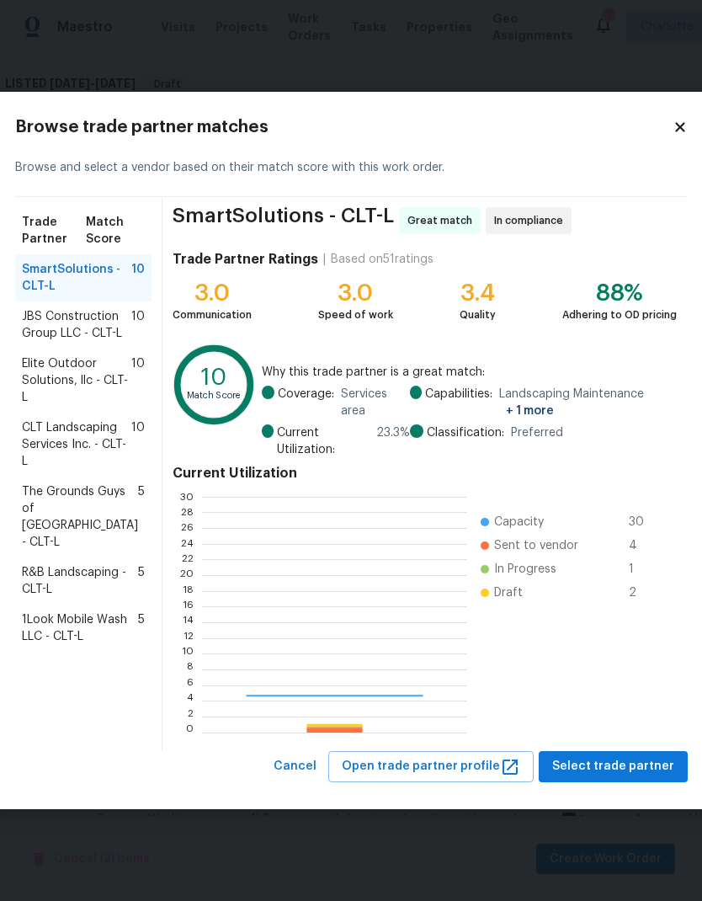
scroll to position [236, 264]
click at [91, 339] on span "JBS Construction Group LLC - CLT-L" at bounding box center [76, 325] width 109 height 34
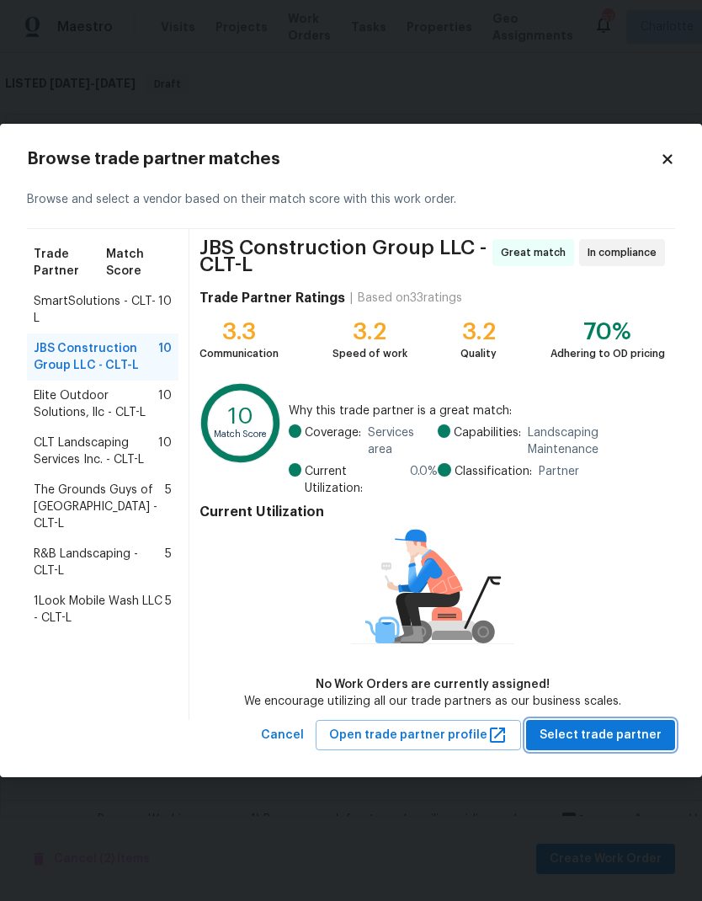
click at [635, 738] on span "Select trade partner" at bounding box center [601, 735] width 122 height 21
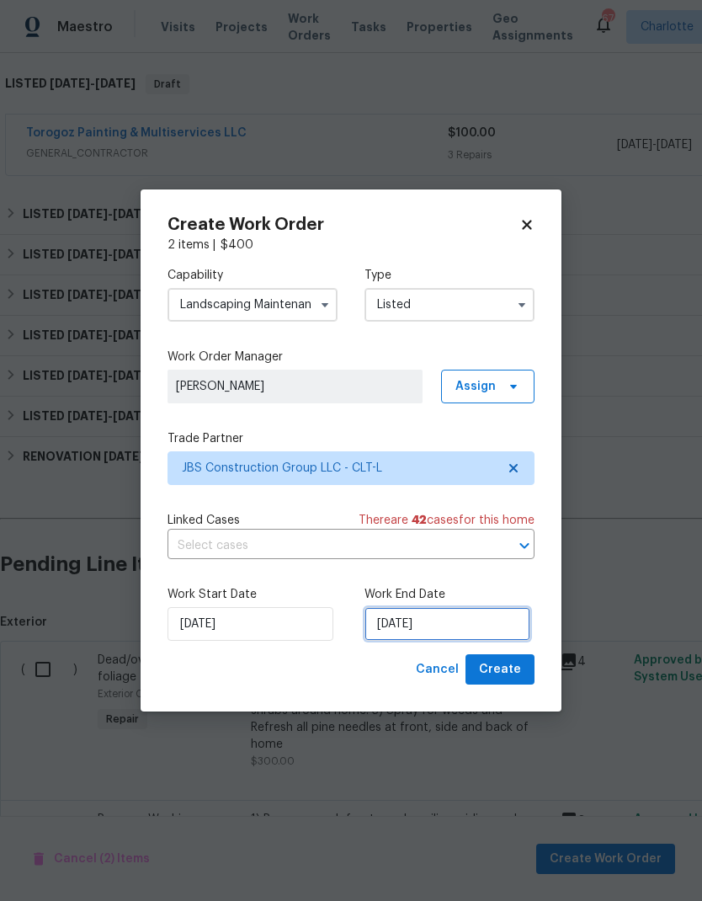
click at [470, 626] on input "[DATE]" at bounding box center [448, 624] width 166 height 34
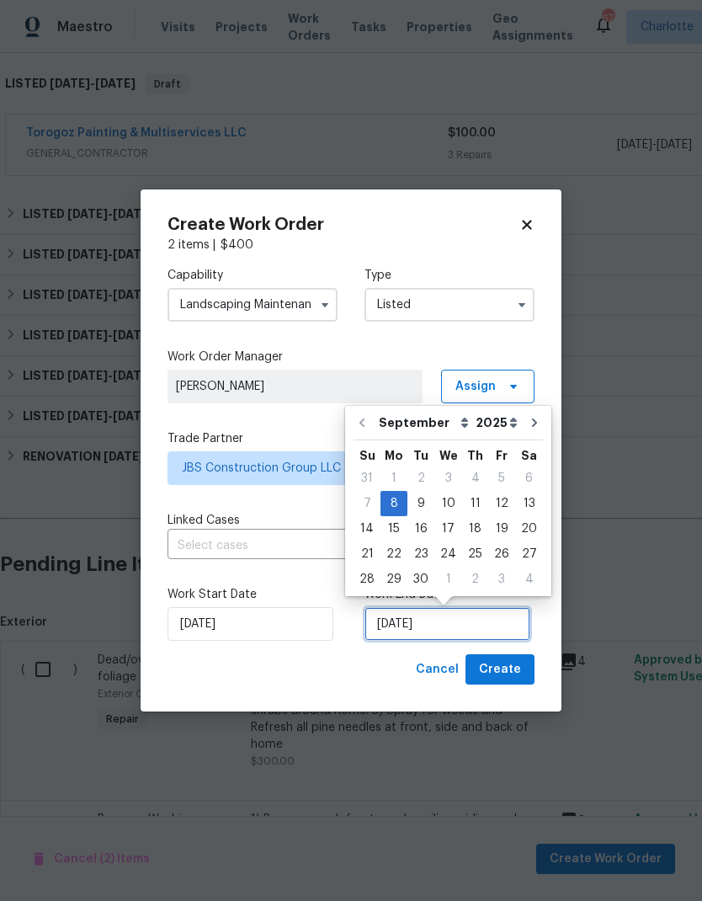
scroll to position [13, 0]
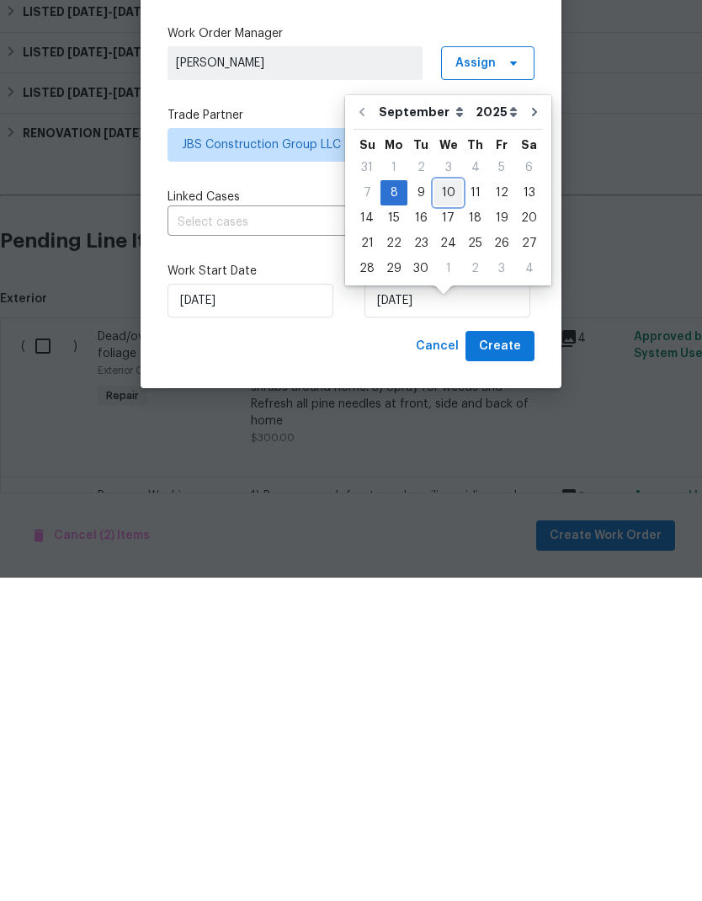
click at [445, 504] on div "10" at bounding box center [448, 516] width 28 height 24
type input "[DATE]"
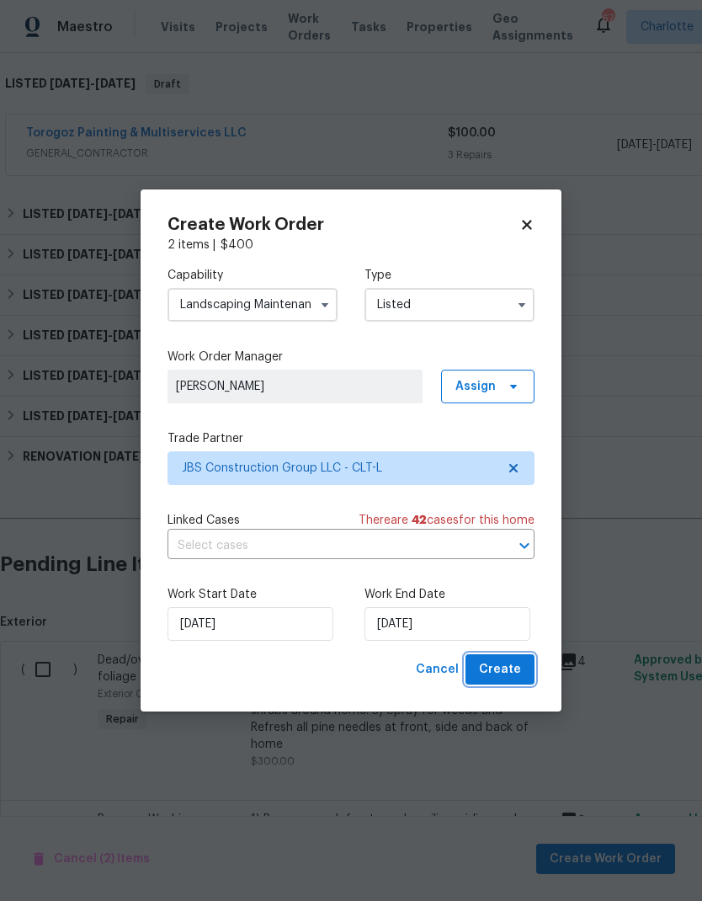
click at [518, 668] on span "Create" at bounding box center [500, 669] width 42 height 21
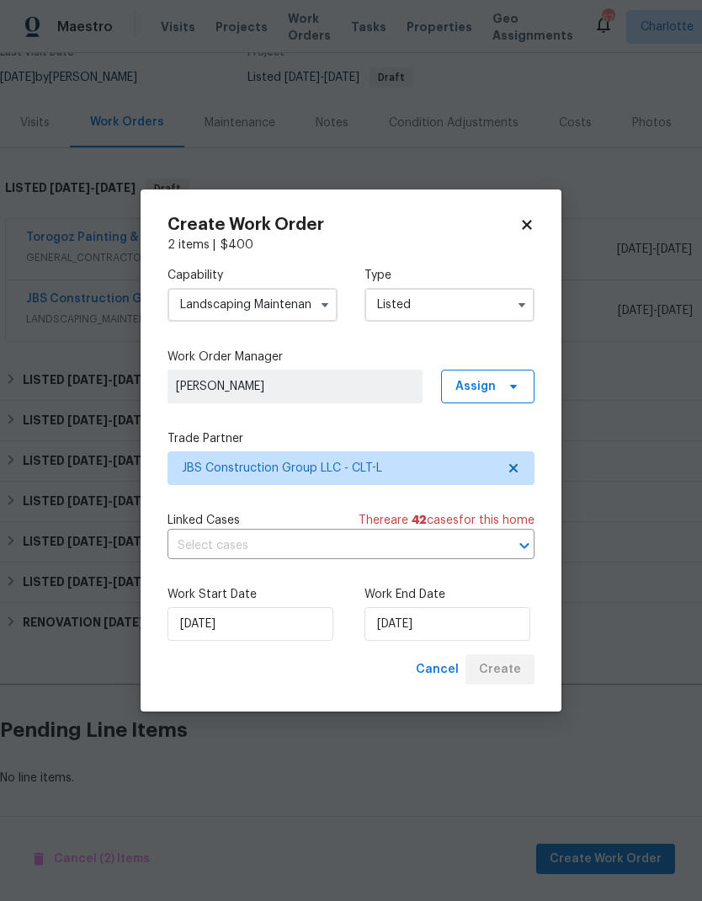
scroll to position [89, 0]
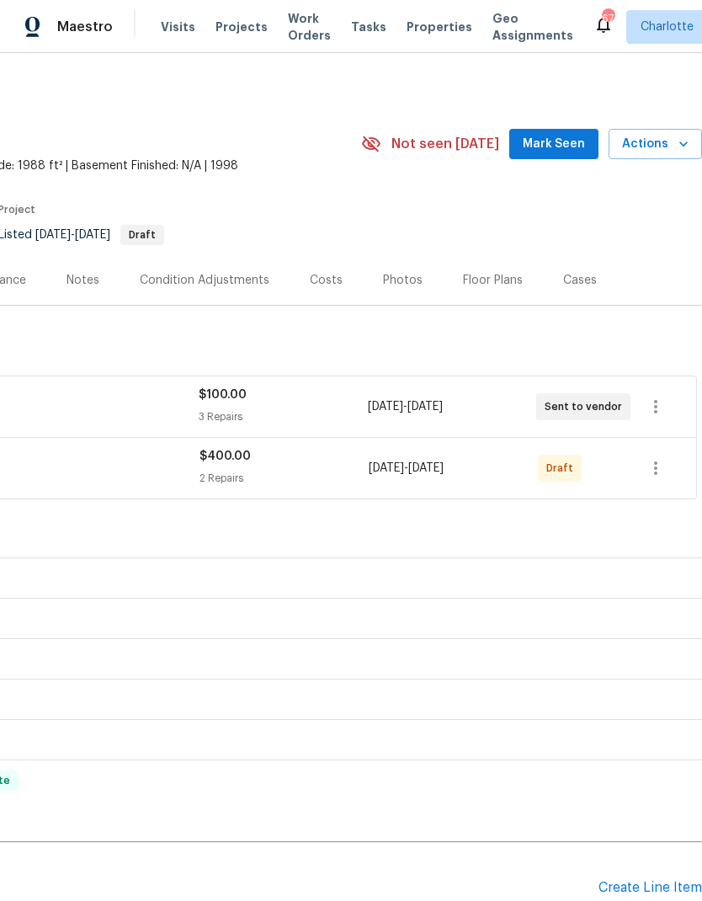
scroll to position [0, 249]
click at [654, 478] on button "button" at bounding box center [656, 468] width 40 height 40
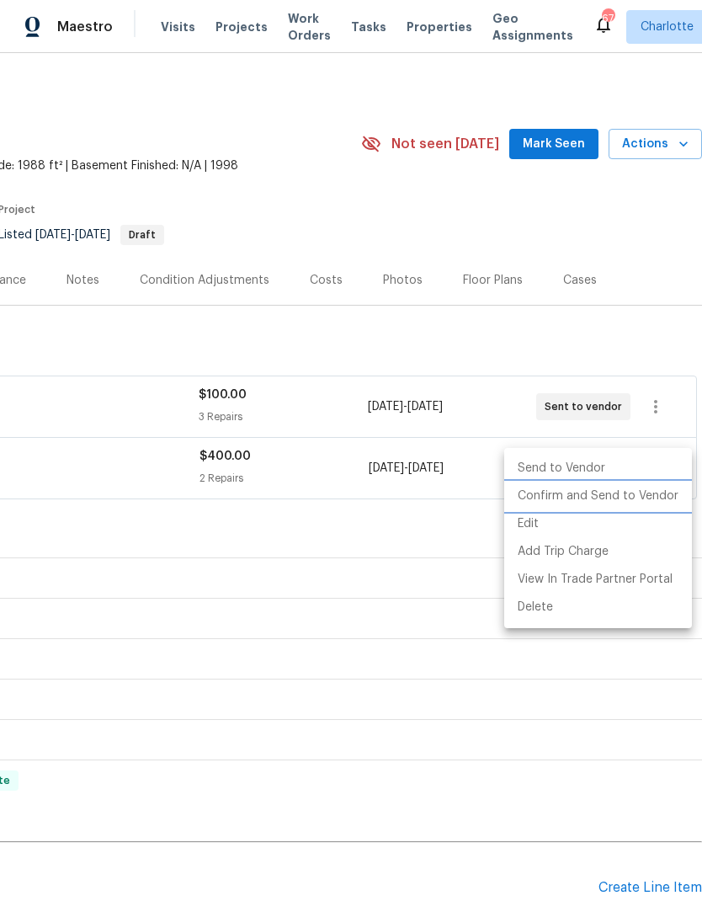
click at [645, 500] on li "Confirm and Send to Vendor" at bounding box center [598, 496] width 188 height 28
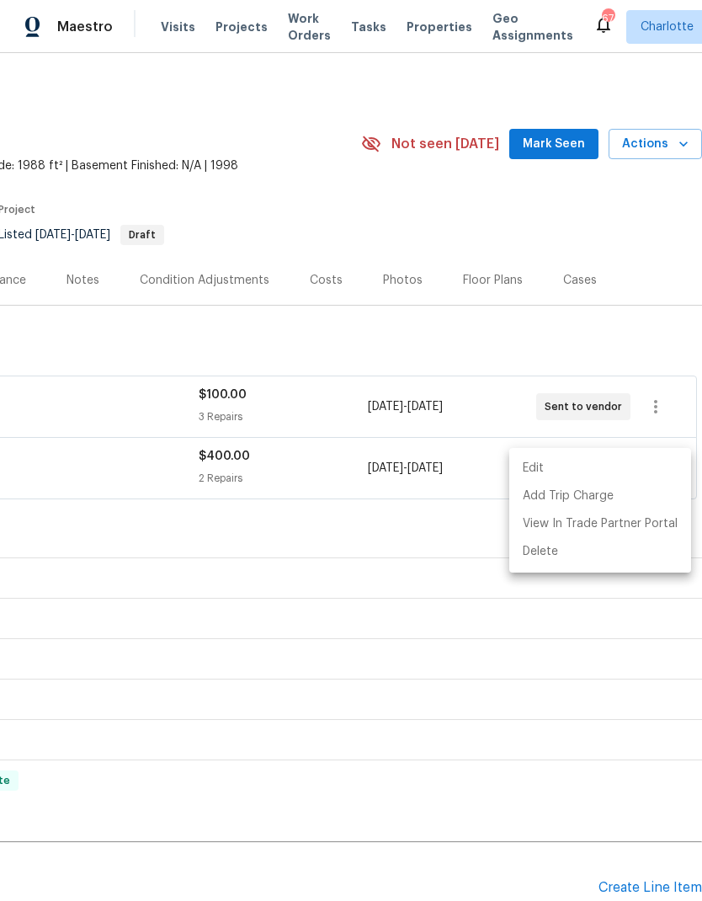
click at [397, 540] on div at bounding box center [351, 450] width 702 height 901
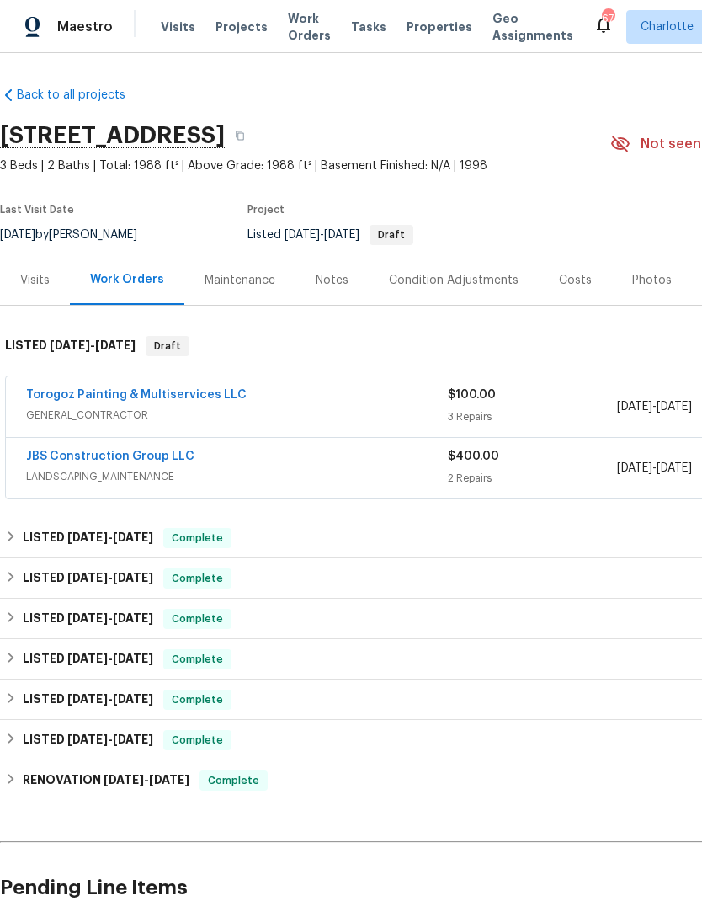
scroll to position [0, 0]
click at [68, 458] on link "JBS Construction Group LLC" at bounding box center [110, 456] width 168 height 12
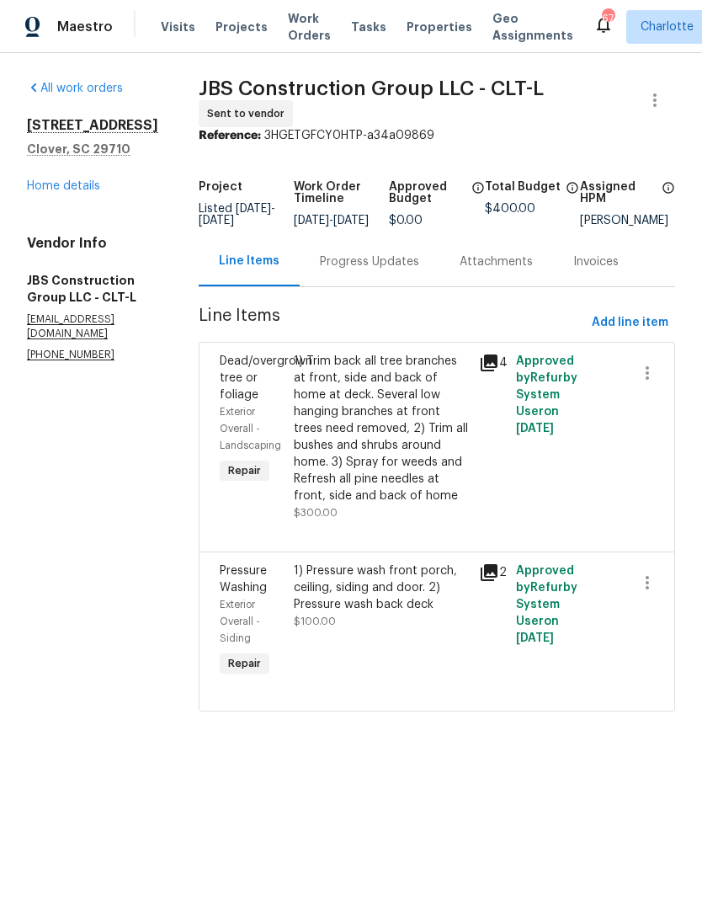
click at [389, 286] on div "Progress Updates" at bounding box center [370, 262] width 140 height 50
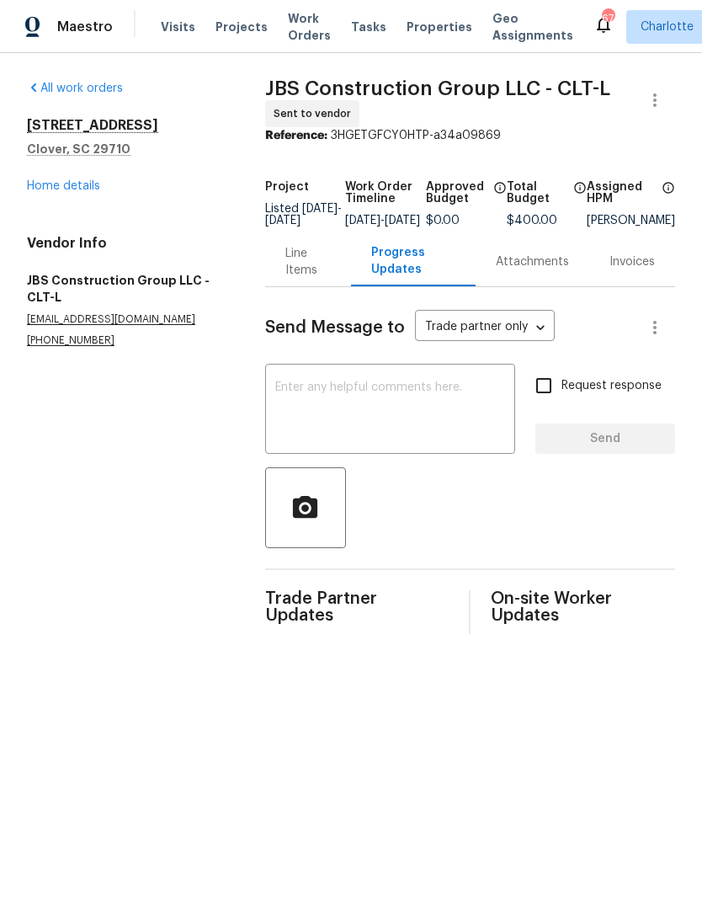
click at [401, 424] on textarea at bounding box center [390, 410] width 230 height 59
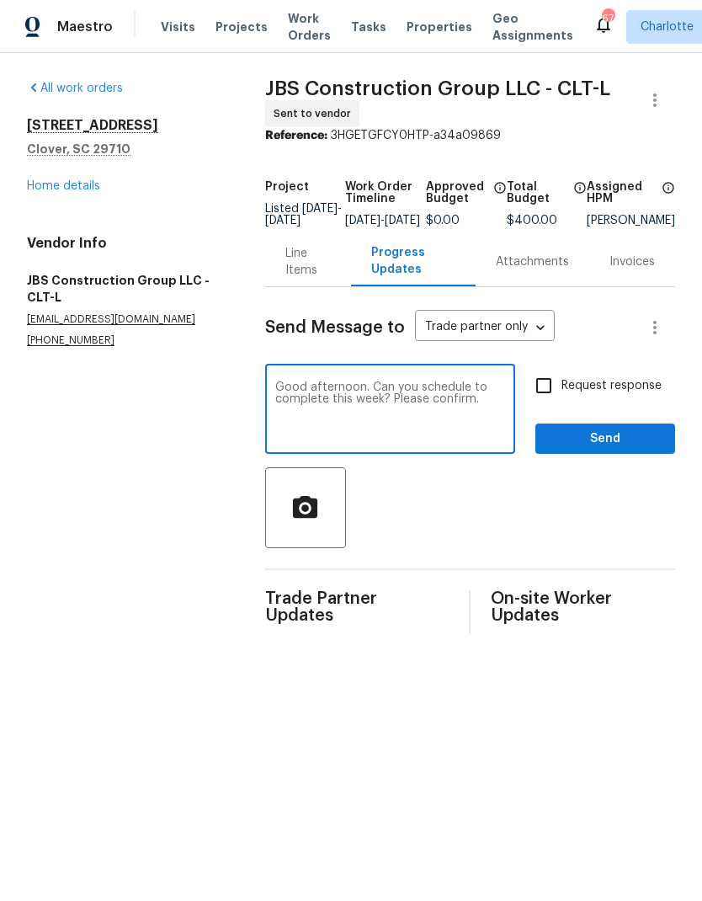
type textarea "Good afternoon. Can you schedule to complete this week? Please confirm."
click at [549, 392] on input "Request response" at bounding box center [543, 385] width 35 height 35
checkbox input "true"
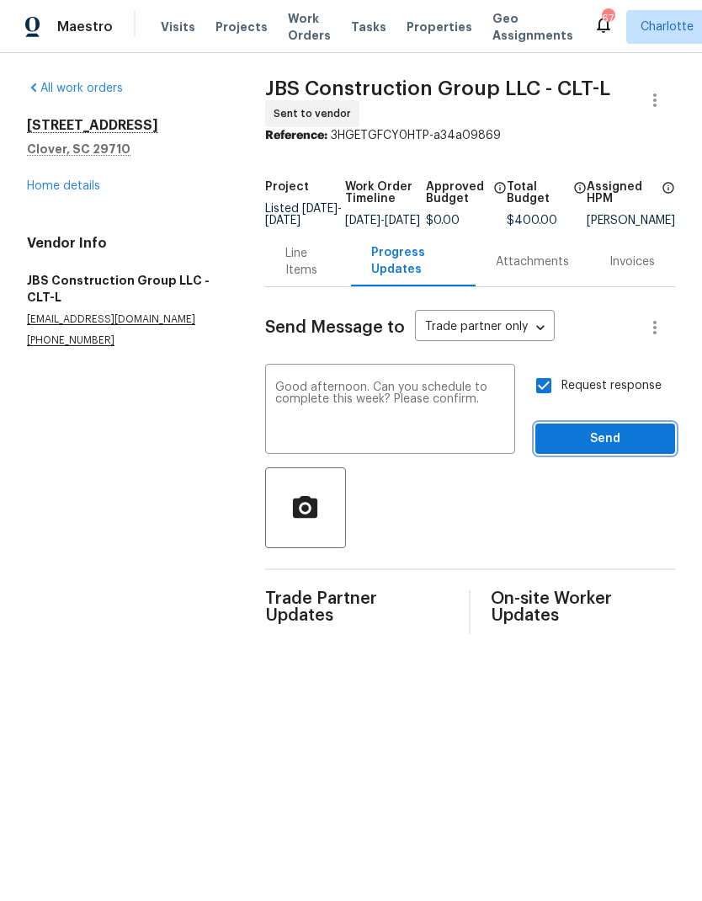
click at [626, 448] on span "Send" at bounding box center [605, 439] width 113 height 21
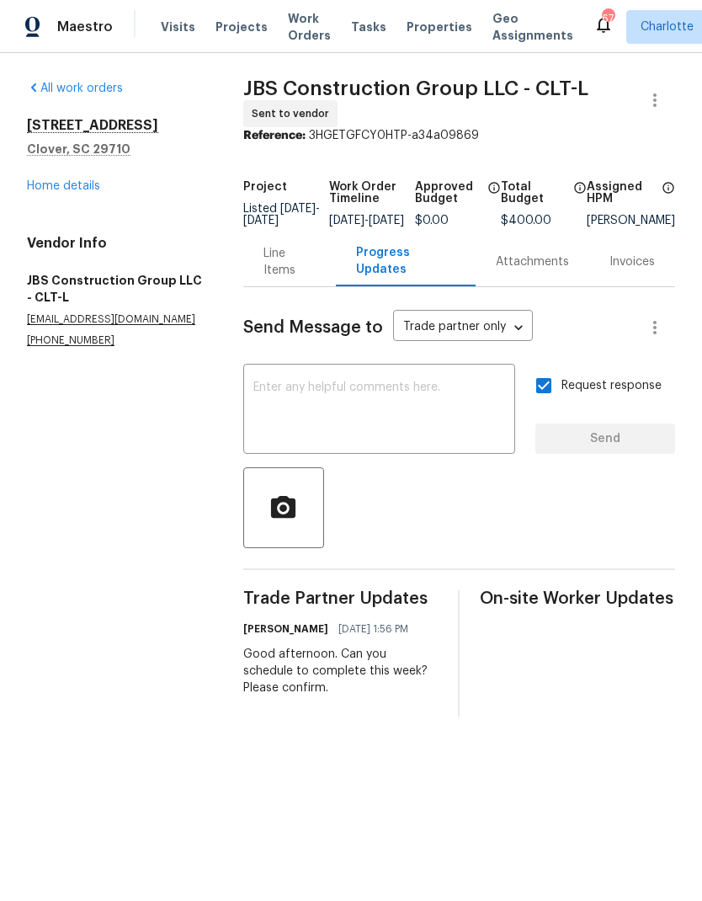
click at [67, 189] on link "Home details" at bounding box center [63, 186] width 73 height 12
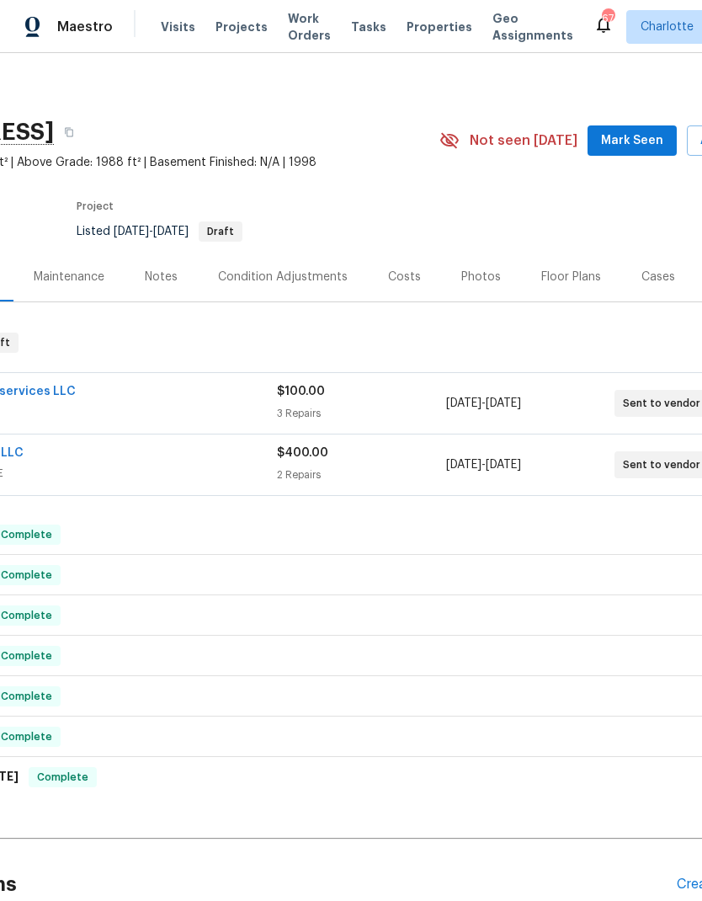
scroll to position [0, 169]
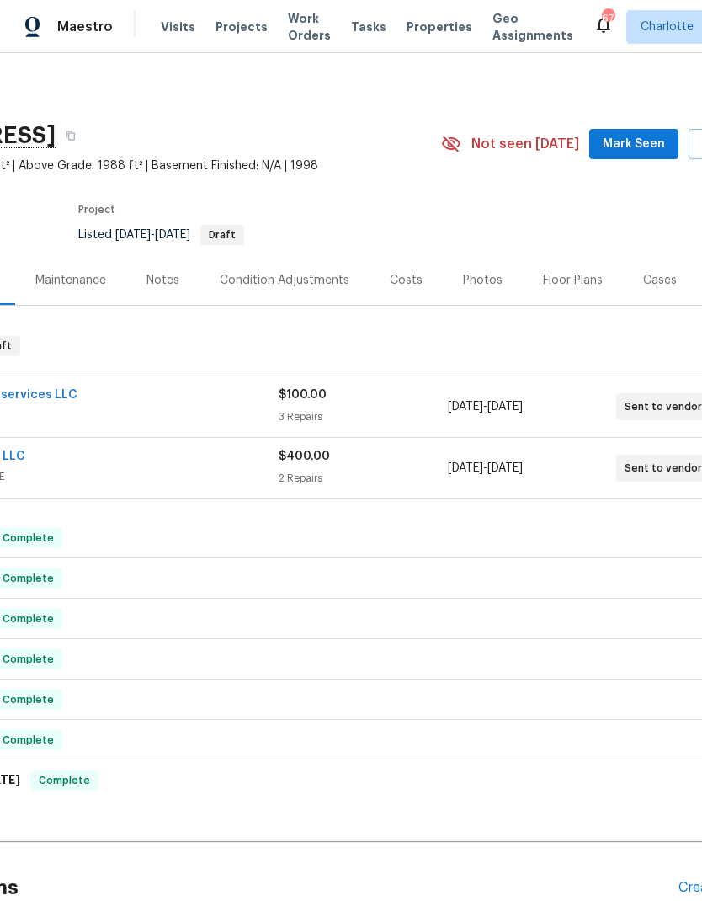
click at [168, 282] on div "Notes" at bounding box center [162, 280] width 33 height 17
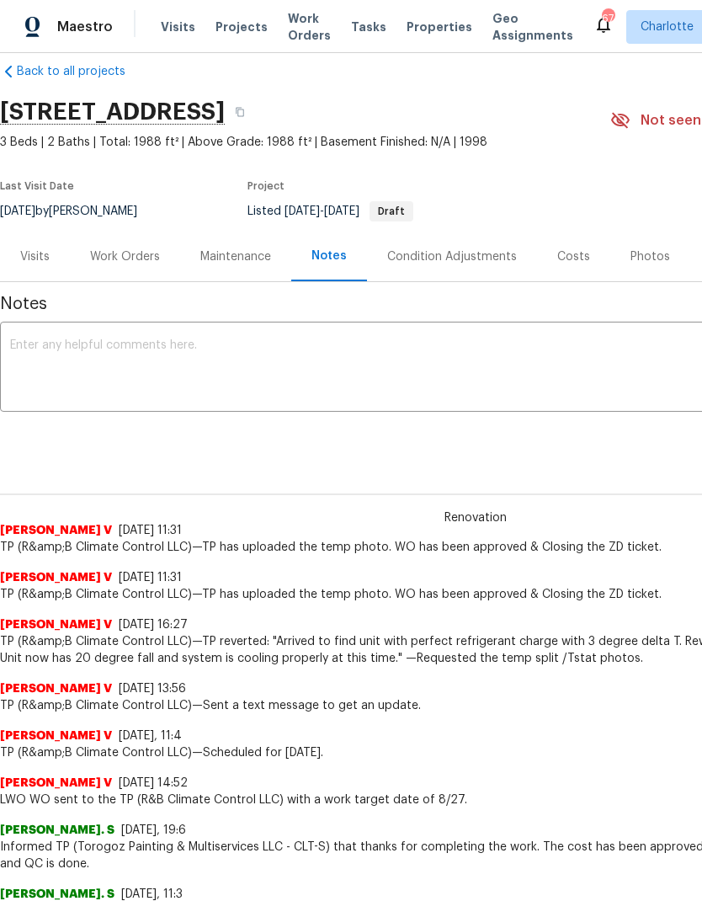
scroll to position [26, 0]
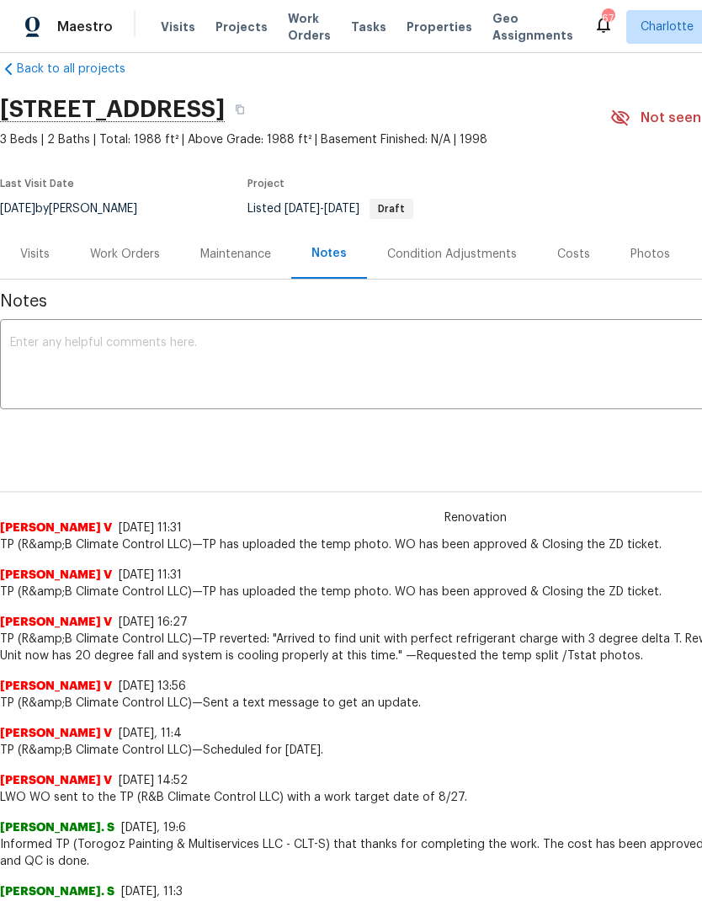
click at [136, 362] on textarea at bounding box center [475, 366] width 931 height 59
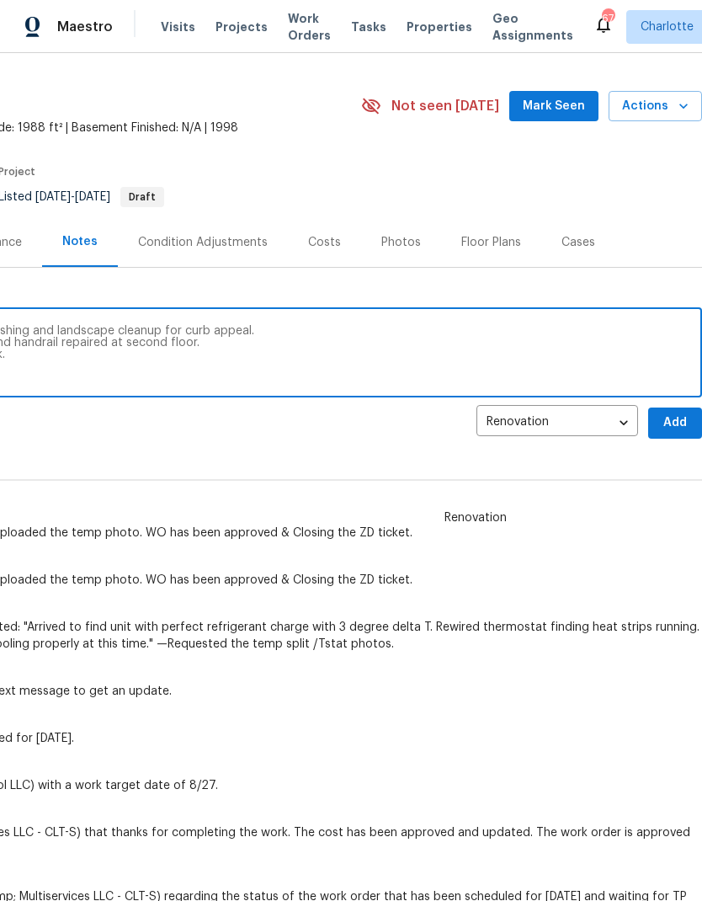
scroll to position [39, 249]
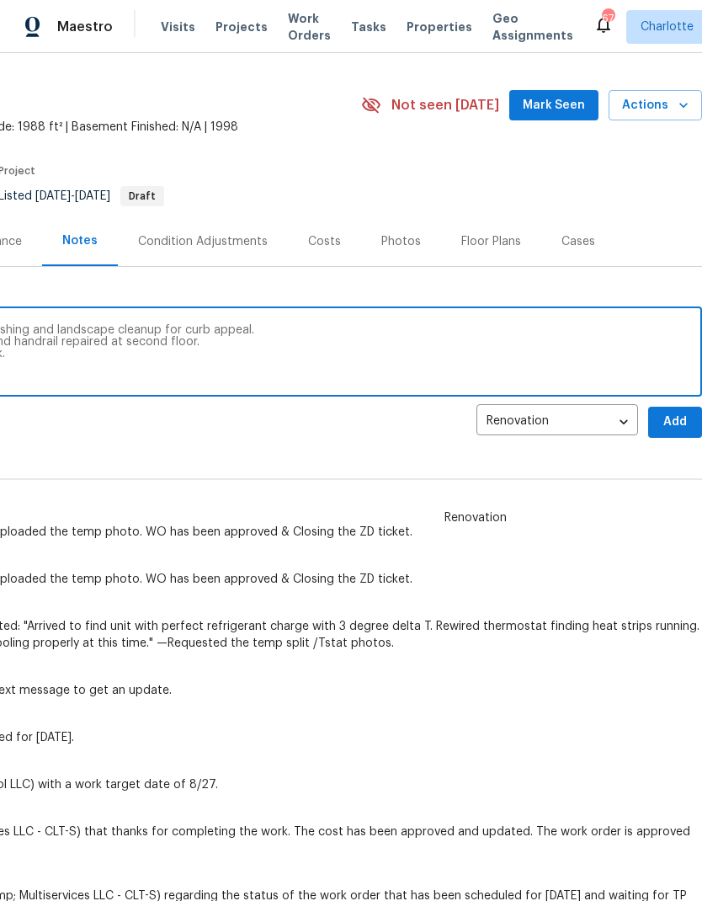
type textarea "HHC visit. Exterior needs some pressure washing and landscape cleanup for curb …"
click at [676, 415] on span "Add" at bounding box center [675, 422] width 27 height 21
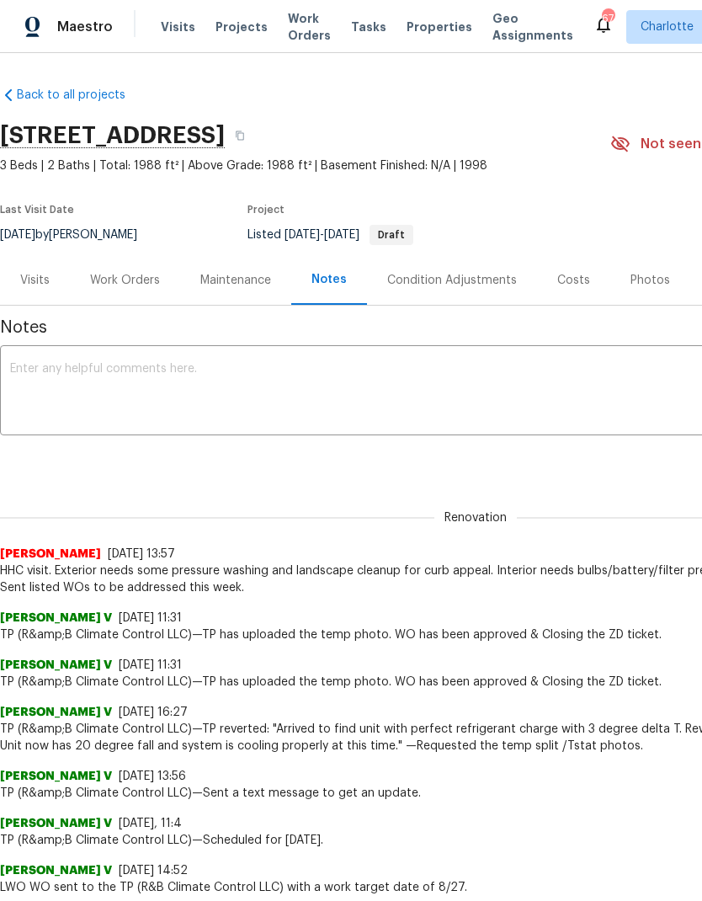
scroll to position [0, 0]
click at [568, 286] on div "Costs" at bounding box center [573, 280] width 33 height 17
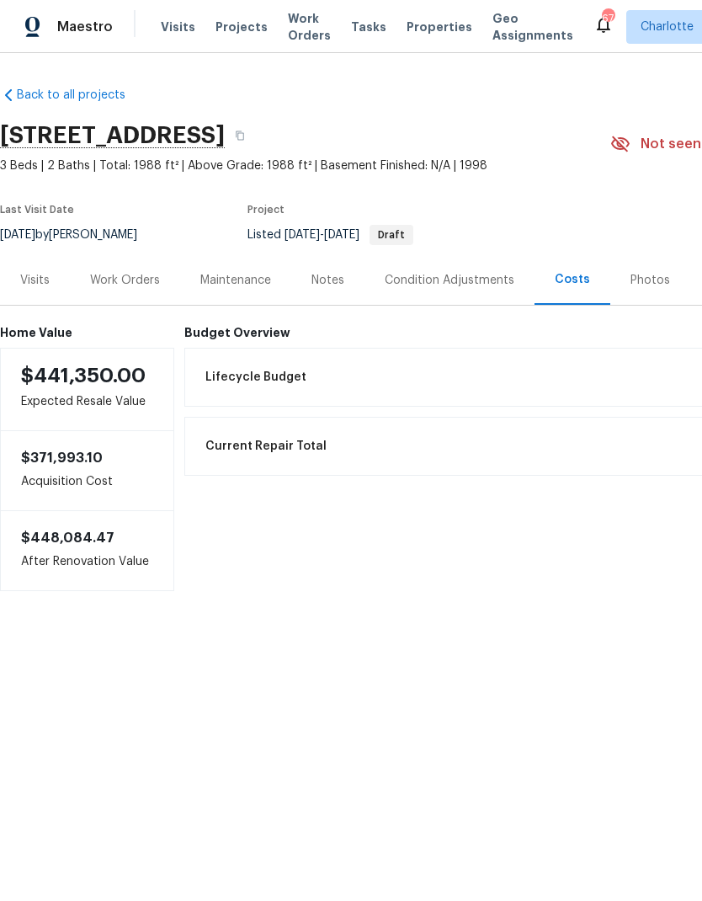
click at [111, 287] on div "Work Orders" at bounding box center [125, 280] width 70 height 17
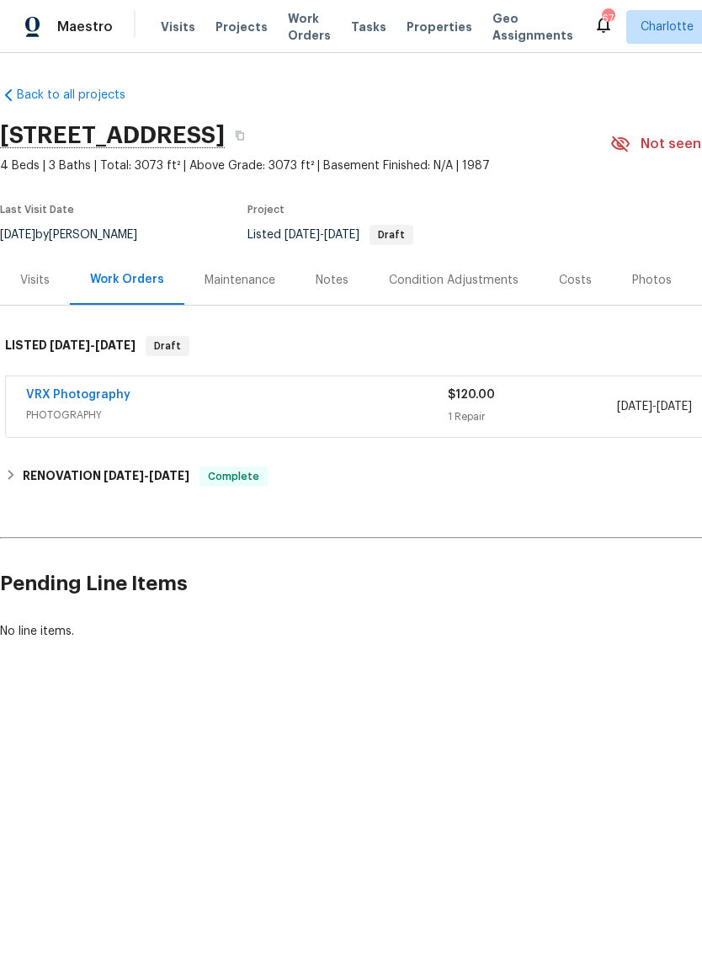
click at [85, 397] on link "VRX Photography" at bounding box center [78, 395] width 104 height 12
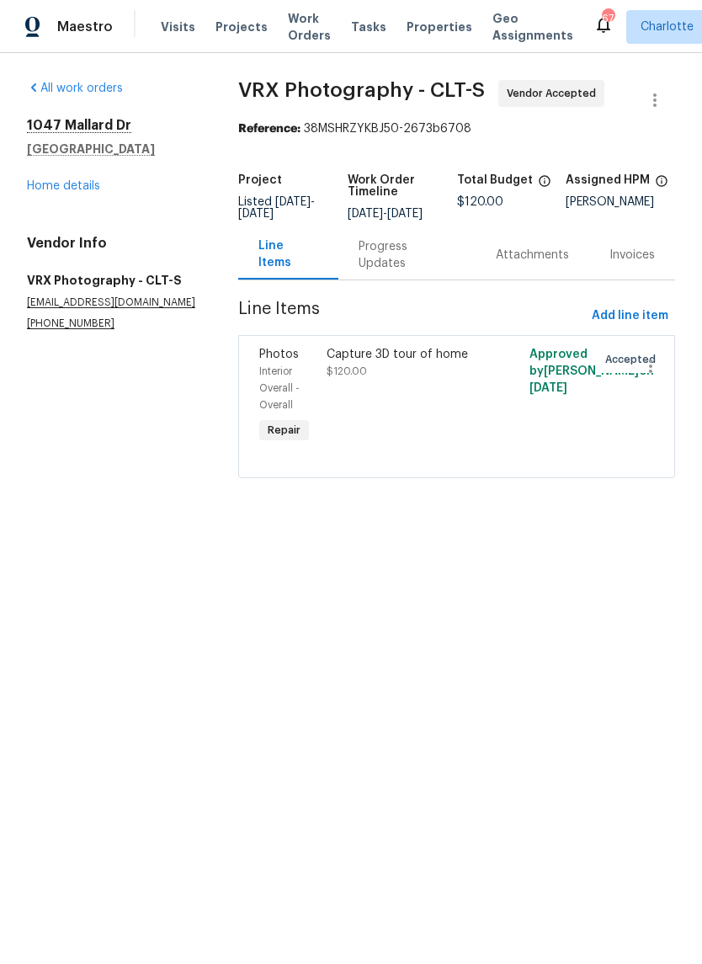
click at [403, 267] on div "Progress Updates" at bounding box center [407, 255] width 97 height 34
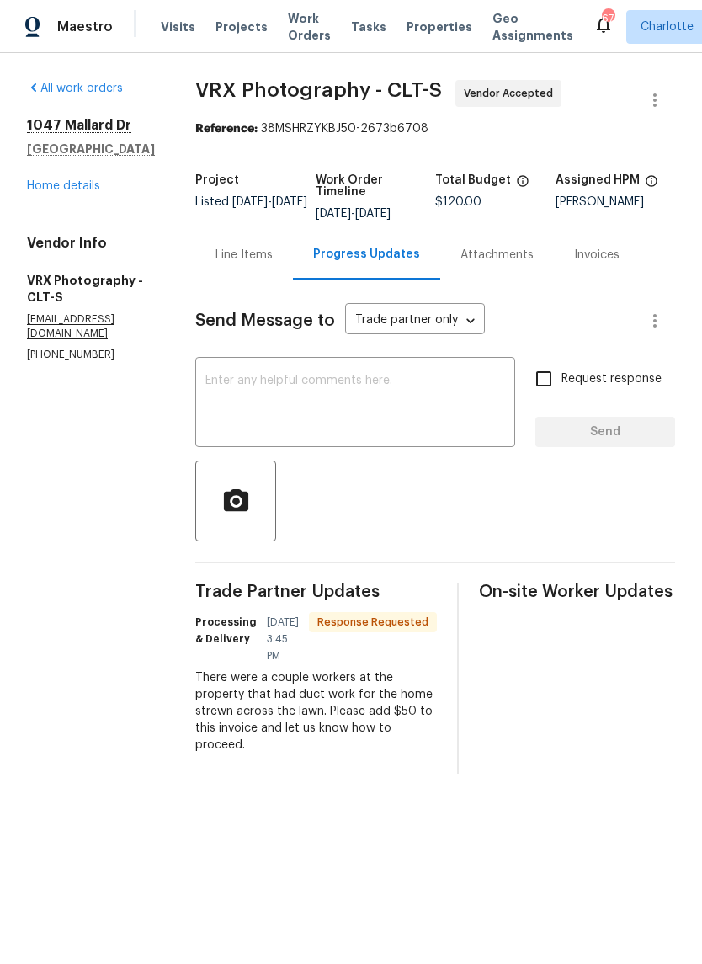
click at [60, 191] on link "Home details" at bounding box center [63, 186] width 73 height 12
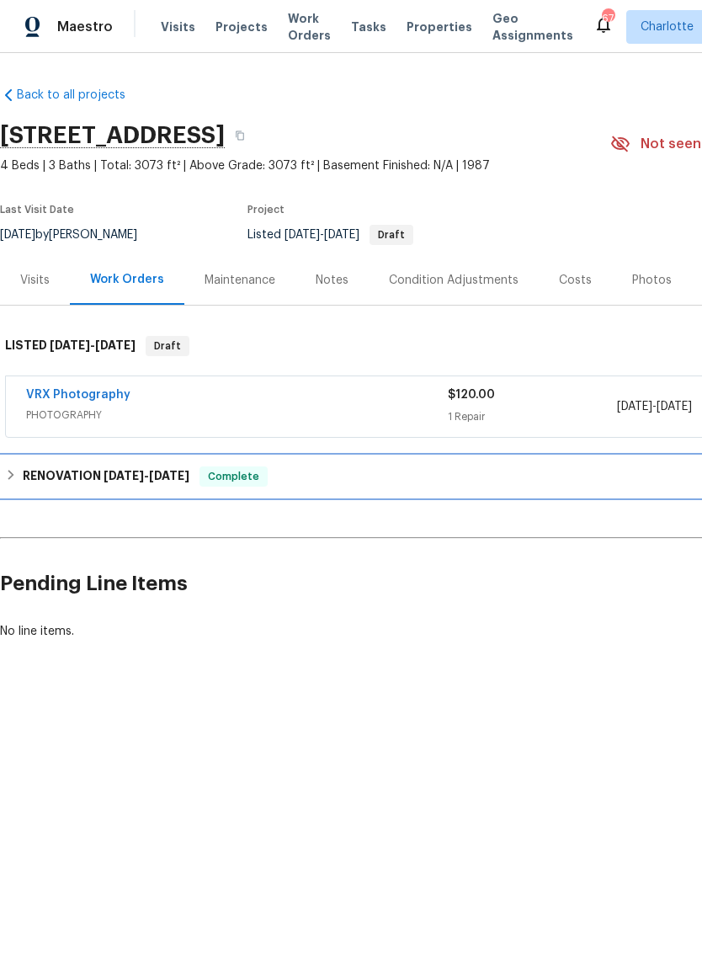
click at [135, 487] on div "RENOVATION [DATE] - [DATE] Complete" at bounding box center [475, 476] width 951 height 40
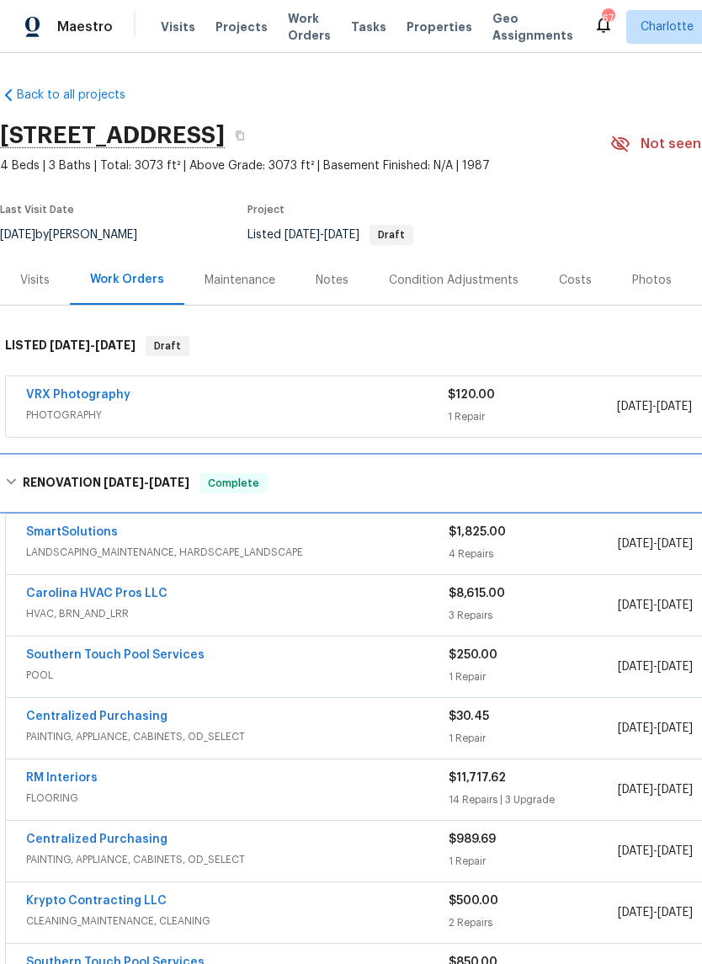
click at [136, 485] on span "[DATE]" at bounding box center [124, 483] width 40 height 12
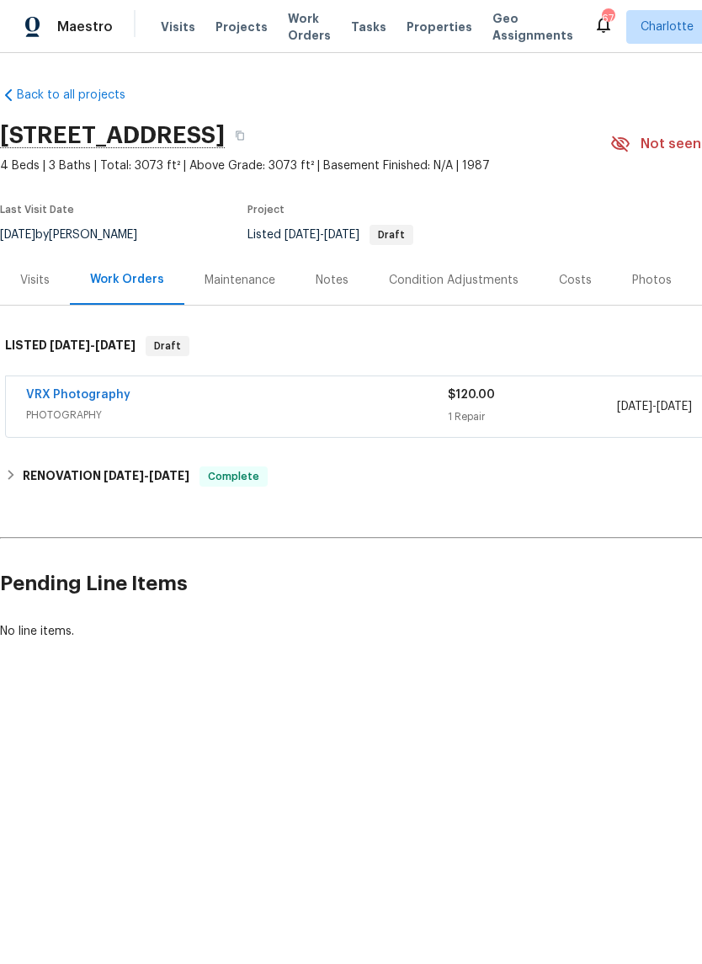
click at [568, 282] on div "Costs" at bounding box center [575, 280] width 33 height 17
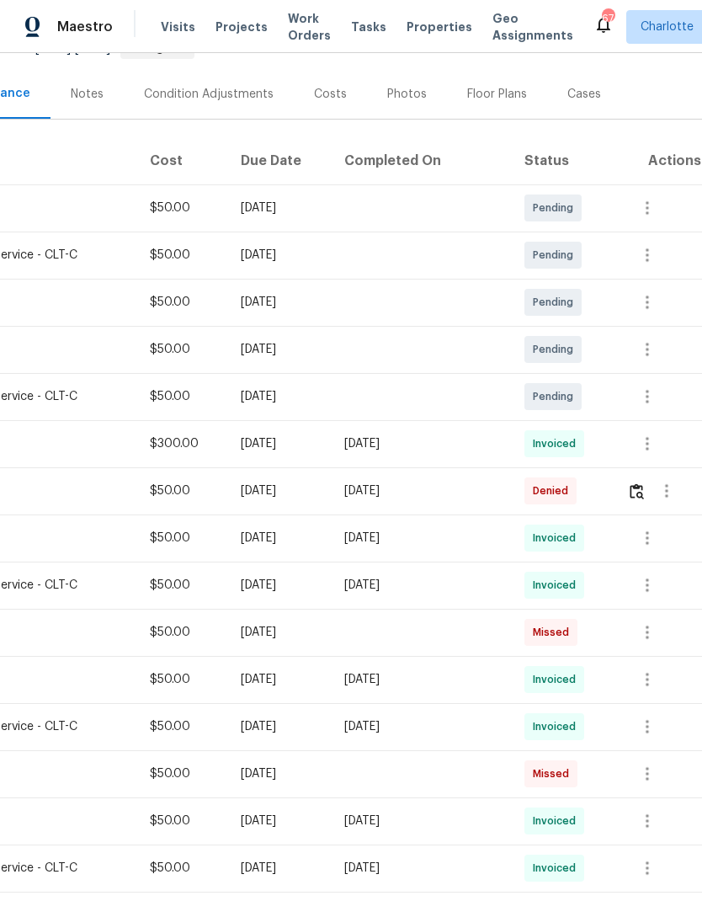
scroll to position [187, 249]
click at [635, 495] on img "button" at bounding box center [637, 490] width 14 height 16
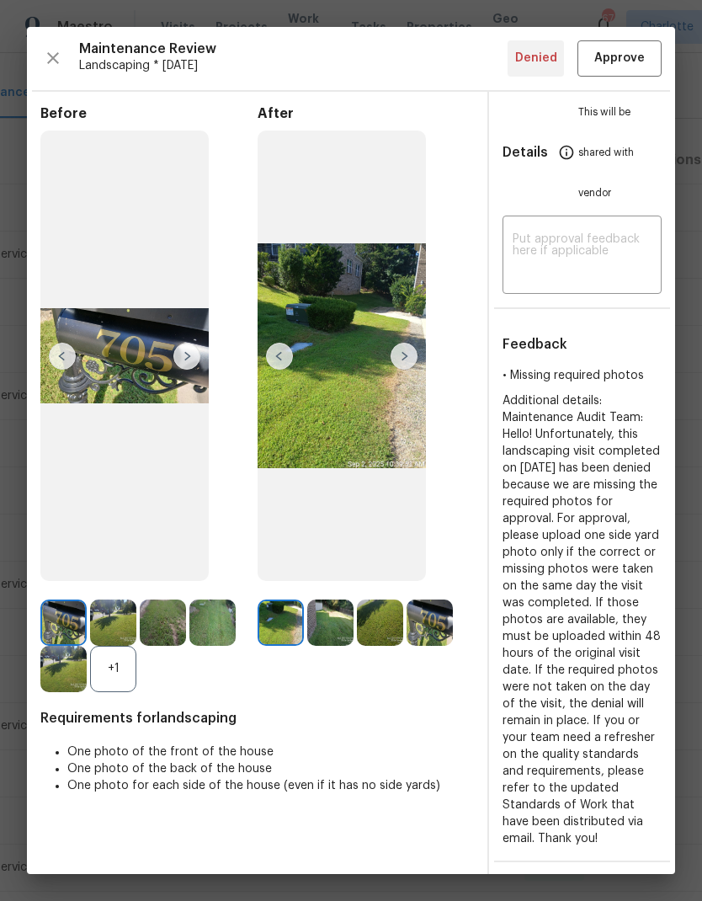
scroll to position [0, 0]
click at [398, 370] on img at bounding box center [404, 356] width 27 height 27
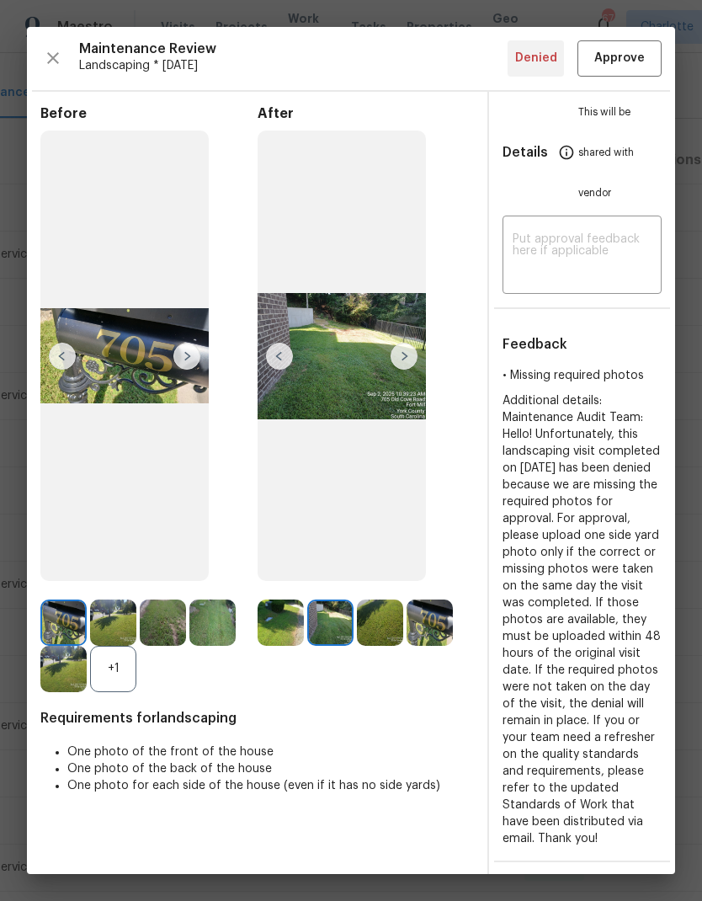
click at [398, 370] on img at bounding box center [404, 356] width 27 height 27
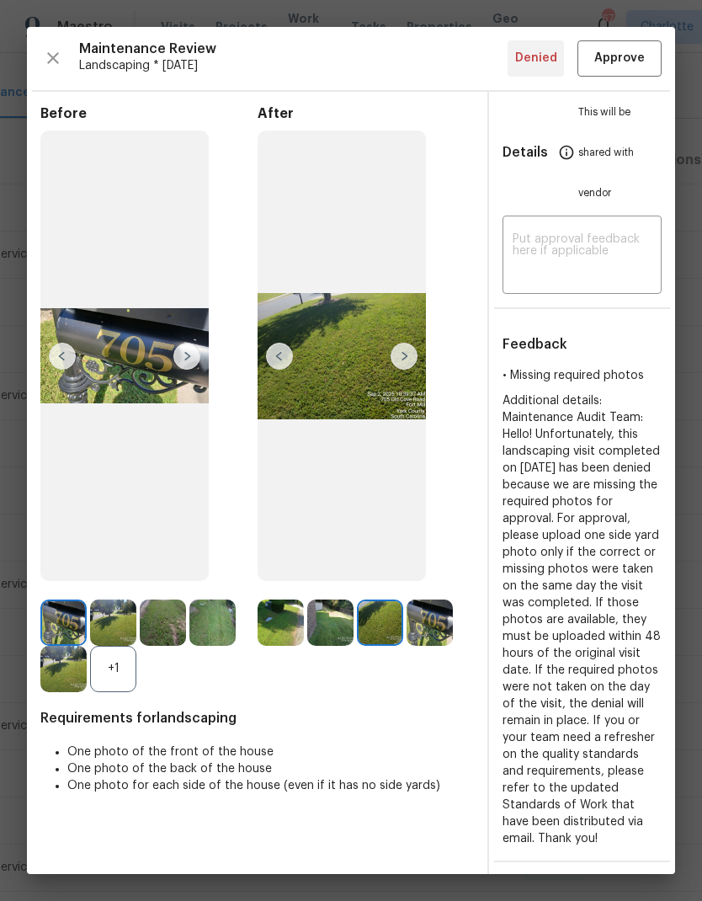
click at [391, 370] on img at bounding box center [404, 356] width 27 height 27
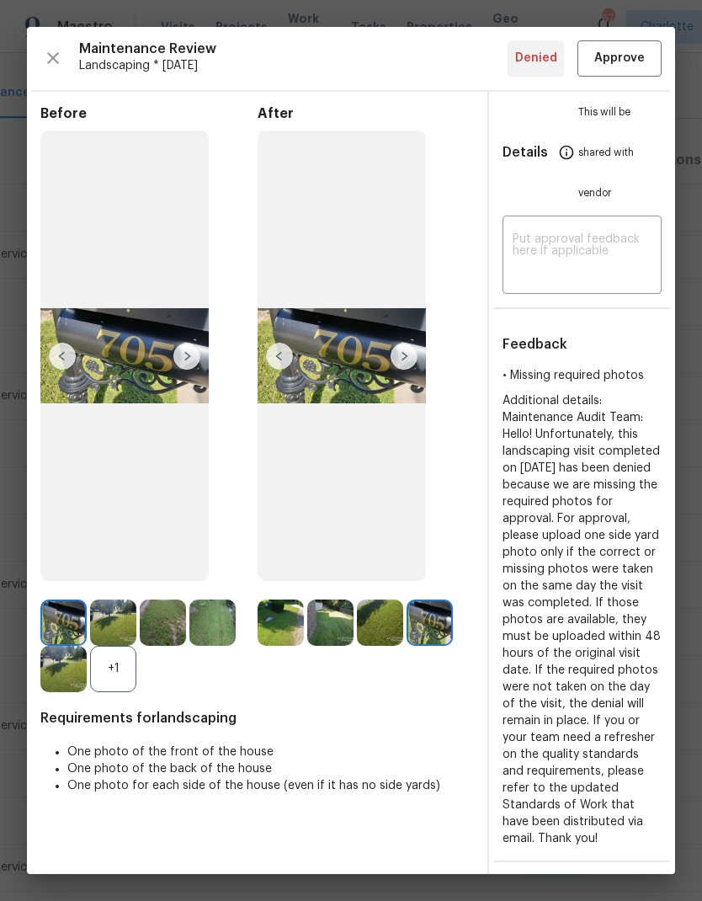
click at [397, 370] on img at bounding box center [404, 356] width 27 height 27
click at [400, 370] on img at bounding box center [404, 356] width 27 height 27
click at [399, 366] on img at bounding box center [404, 356] width 27 height 27
click at [405, 370] on img at bounding box center [404, 356] width 27 height 27
click at [398, 370] on img at bounding box center [404, 356] width 27 height 27
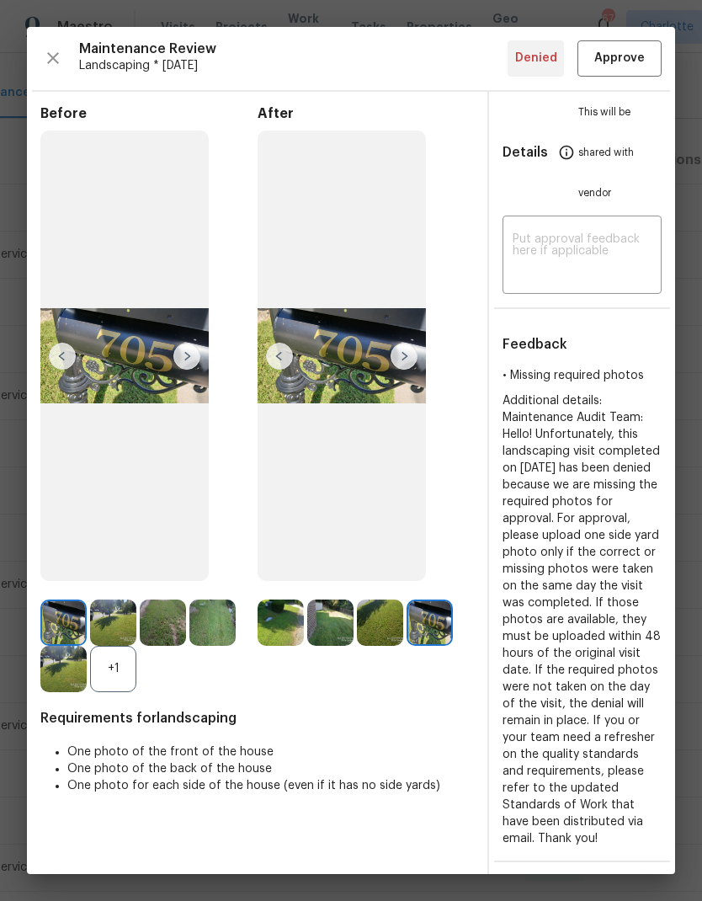
click at [129, 646] on img at bounding box center [113, 622] width 46 height 46
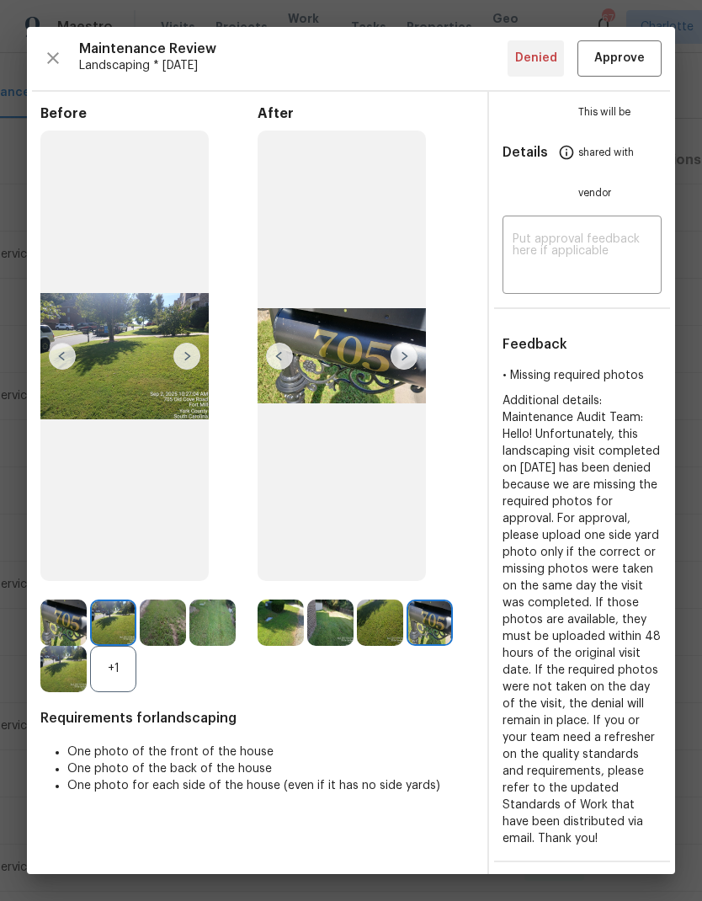
click at [172, 646] on img at bounding box center [163, 622] width 46 height 46
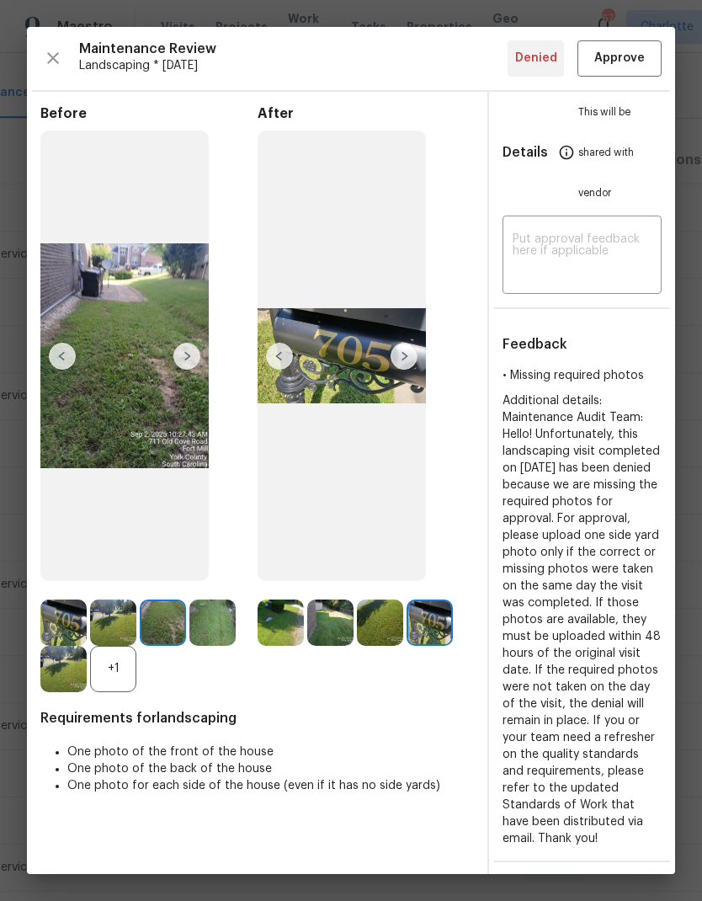
click at [219, 646] on img at bounding box center [212, 622] width 46 height 46
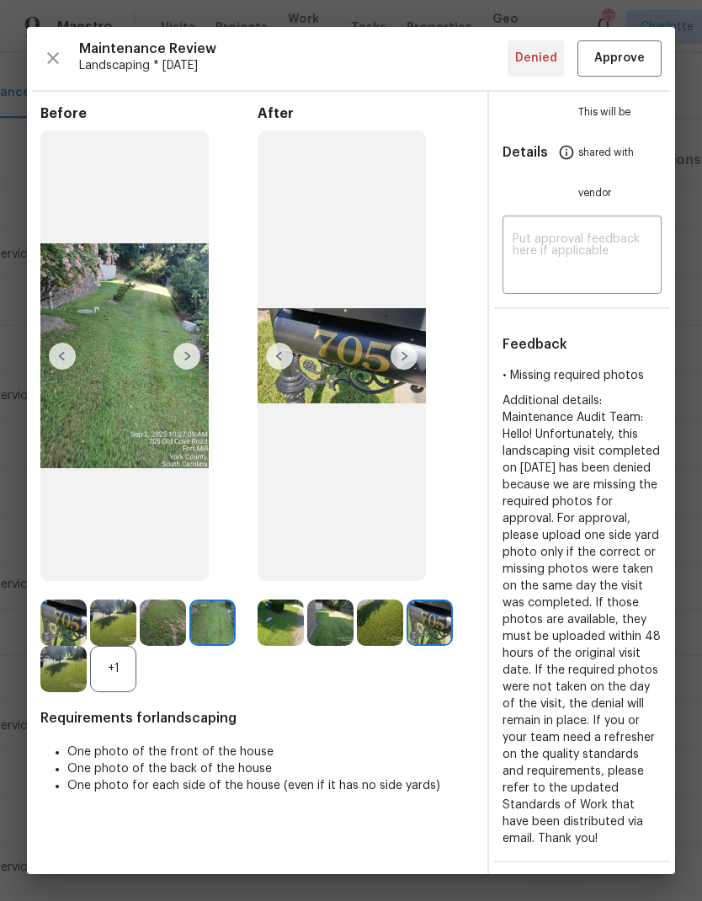
click at [276, 646] on img at bounding box center [281, 622] width 46 height 46
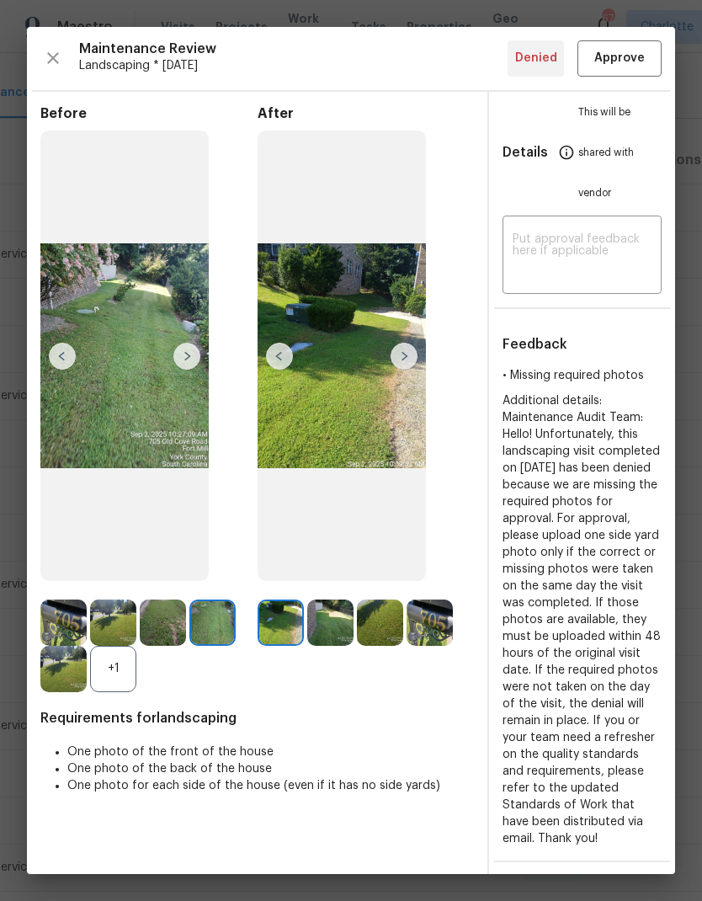
click at [338, 646] on img at bounding box center [330, 622] width 46 height 46
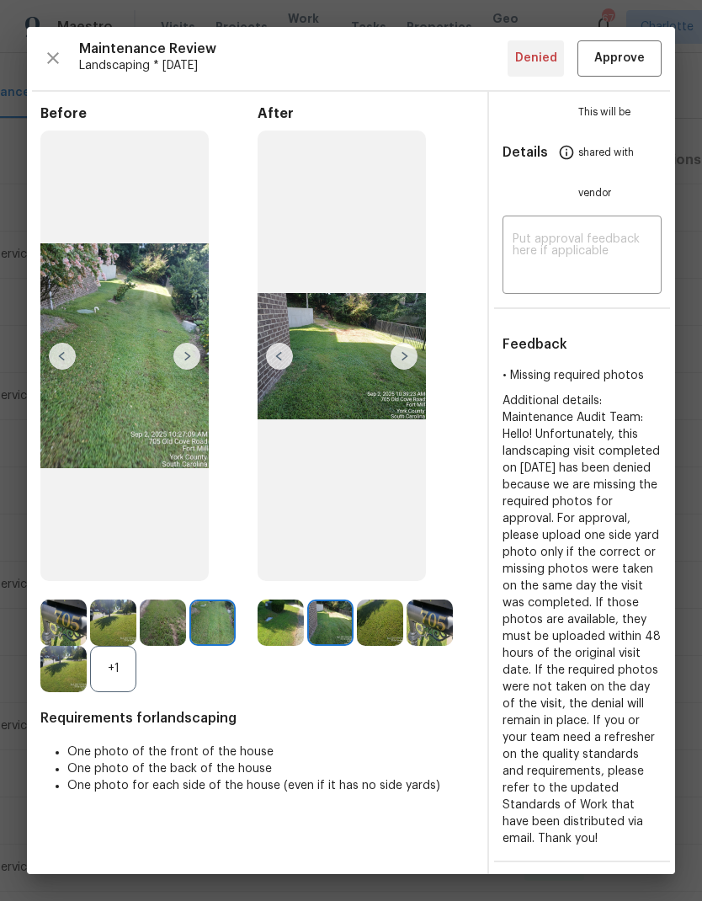
click at [374, 646] on img at bounding box center [380, 622] width 46 height 46
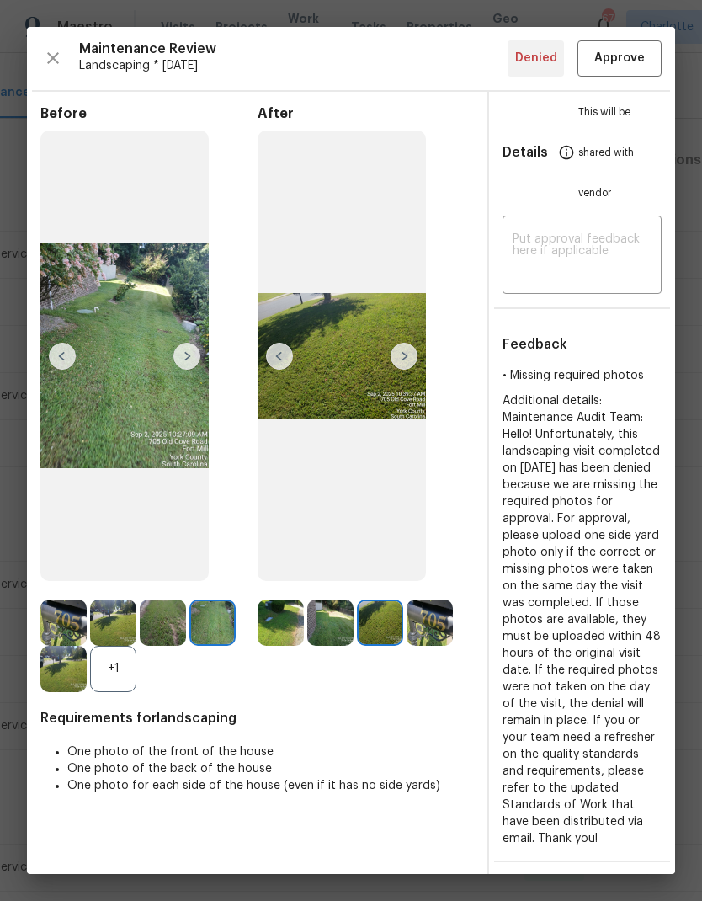
click at [426, 646] on img at bounding box center [430, 622] width 46 height 46
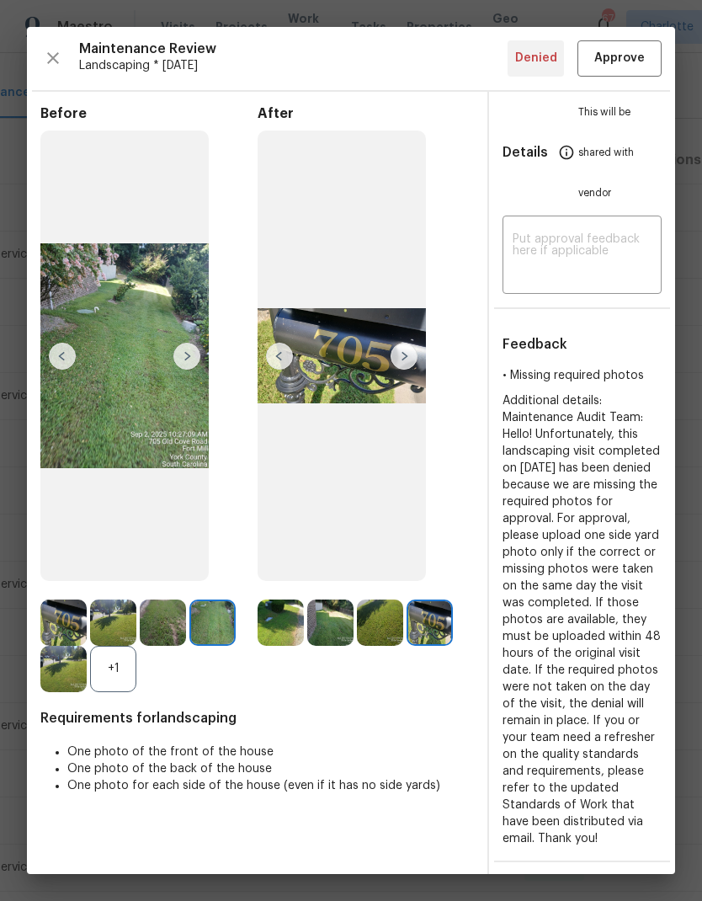
click at [282, 646] on img at bounding box center [281, 622] width 46 height 46
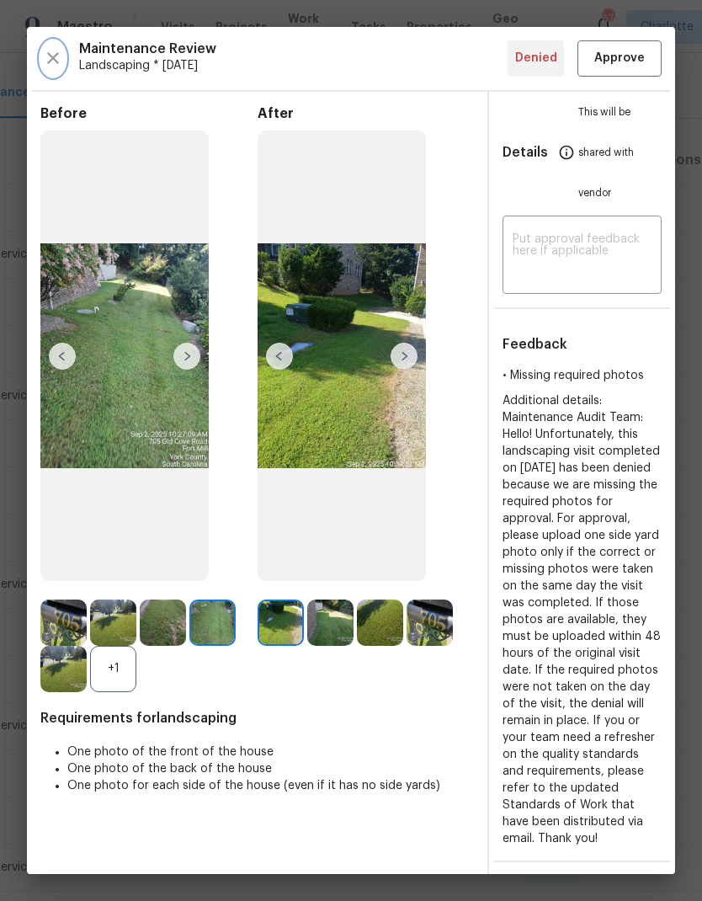
click at [61, 60] on icon "button" at bounding box center [53, 58] width 20 height 20
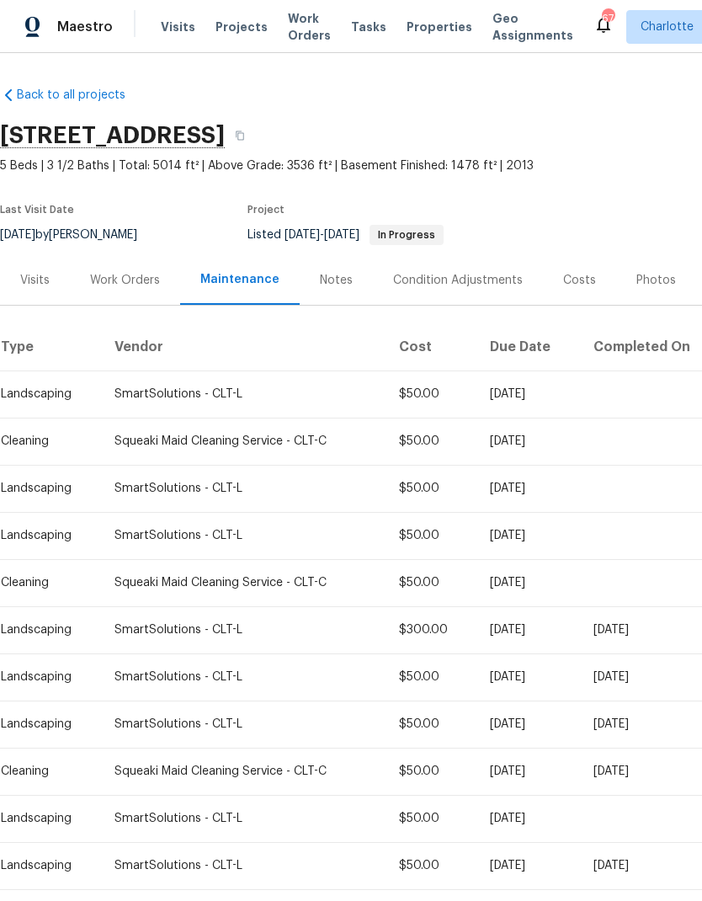
click at [138, 291] on div "Work Orders" at bounding box center [125, 280] width 110 height 50
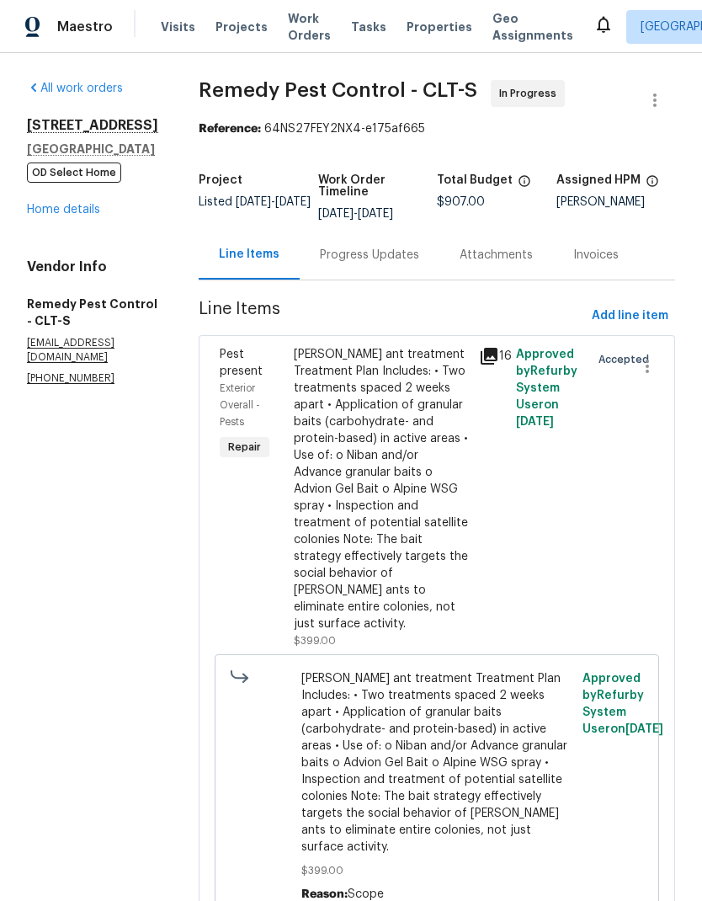
click at [481, 365] on icon at bounding box center [489, 356] width 17 height 17
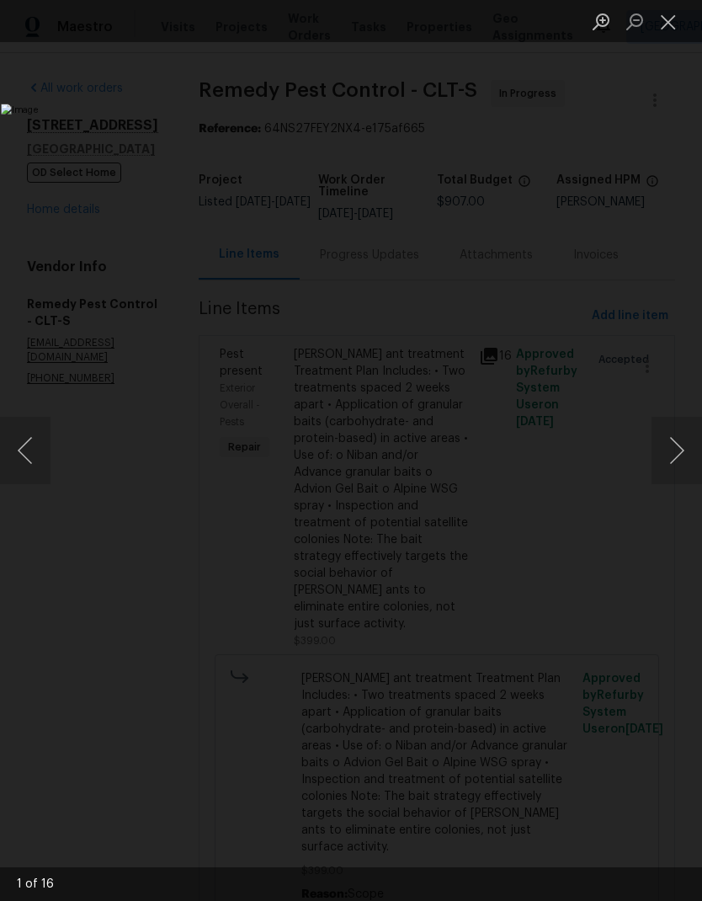
click at [668, 466] on button "Next image" at bounding box center [677, 450] width 51 height 67
click at [679, 460] on button "Next image" at bounding box center [677, 450] width 51 height 67
click at [682, 460] on button "Next image" at bounding box center [677, 450] width 51 height 67
click at [677, 456] on button "Next image" at bounding box center [677, 450] width 51 height 67
click at [674, 454] on button "Next image" at bounding box center [677, 450] width 51 height 67
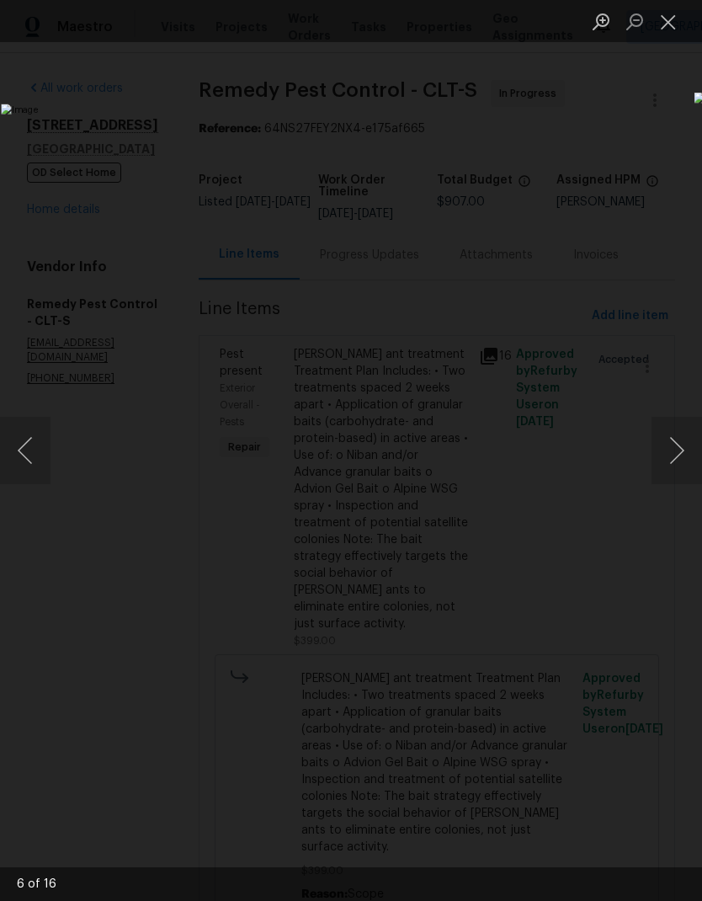
click at [674, 458] on button "Next image" at bounding box center [677, 450] width 51 height 67
click at [676, 453] on button "Next image" at bounding box center [677, 450] width 51 height 67
click at [675, 450] on button "Next image" at bounding box center [677, 450] width 51 height 67
click at [677, 450] on button "Next image" at bounding box center [677, 450] width 51 height 67
click at [674, 447] on button "Next image" at bounding box center [677, 450] width 51 height 67
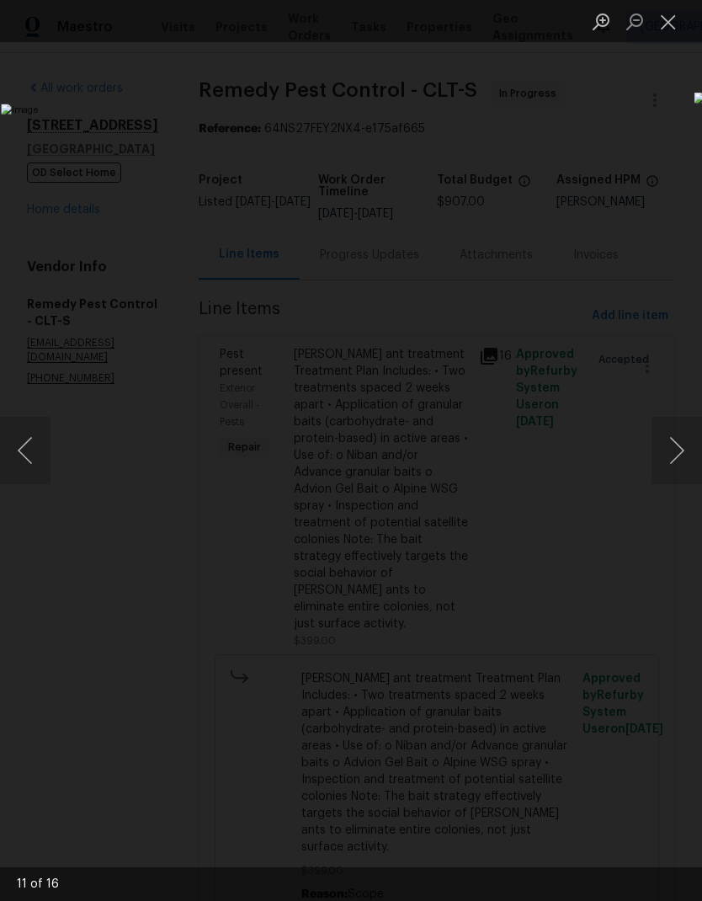
click at [675, 448] on button "Next image" at bounding box center [677, 450] width 51 height 67
click at [672, 445] on button "Next image" at bounding box center [677, 450] width 51 height 67
click at [672, 447] on button "Next image" at bounding box center [677, 450] width 51 height 67
click at [676, 450] on button "Next image" at bounding box center [677, 450] width 51 height 67
click at [677, 448] on button "Next image" at bounding box center [677, 450] width 51 height 67
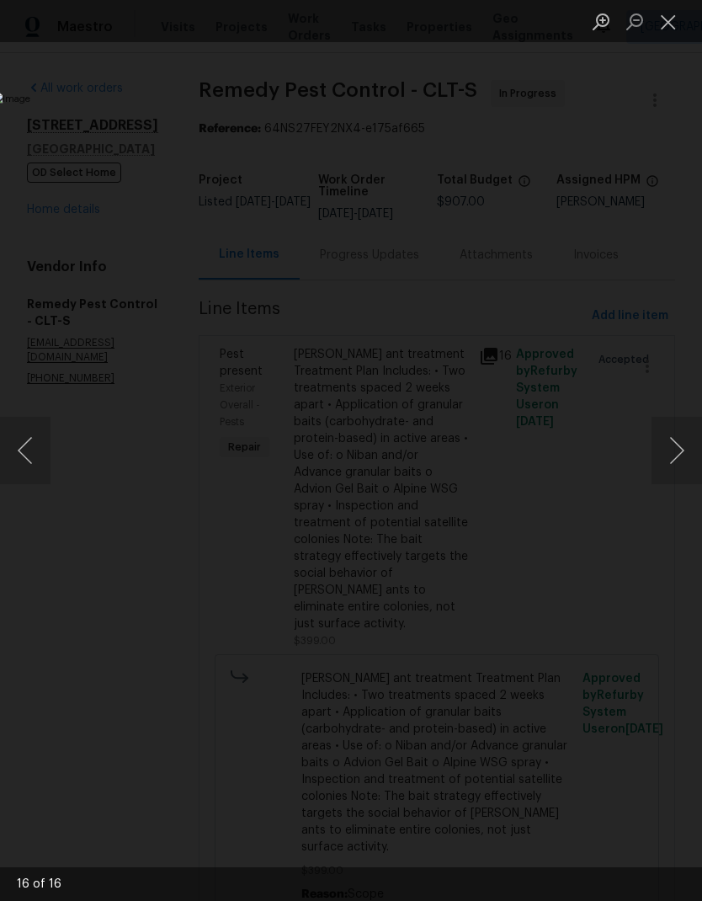
click at [677, 450] on button "Next image" at bounding box center [677, 450] width 51 height 67
click at [679, 447] on button "Next image" at bounding box center [677, 450] width 51 height 67
click at [662, 19] on button "Close lightbox" at bounding box center [669, 21] width 34 height 29
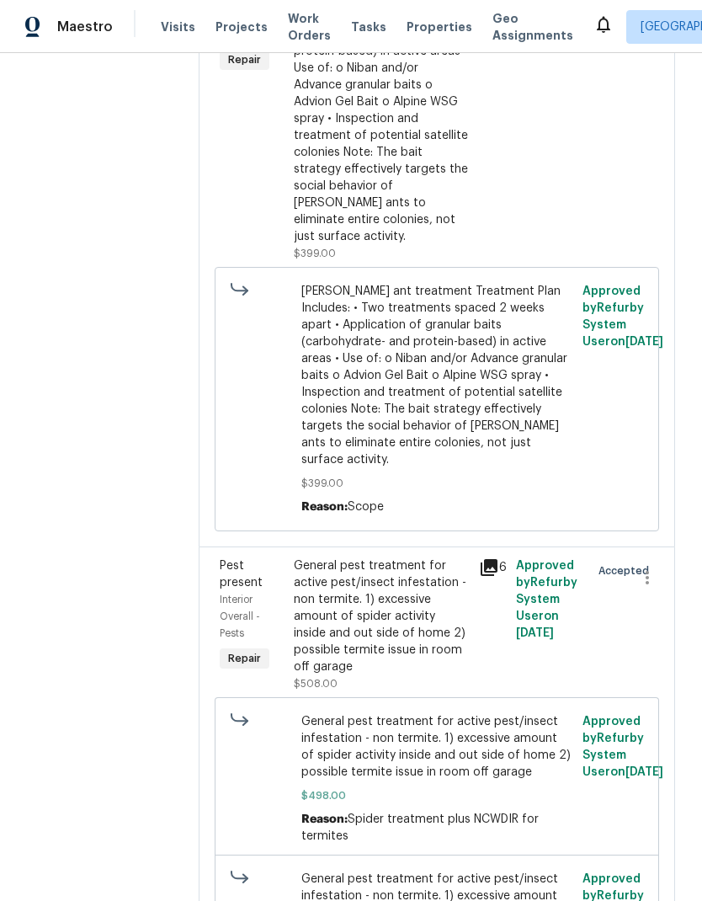
scroll to position [386, 0]
click at [480, 558] on icon at bounding box center [489, 568] width 20 height 20
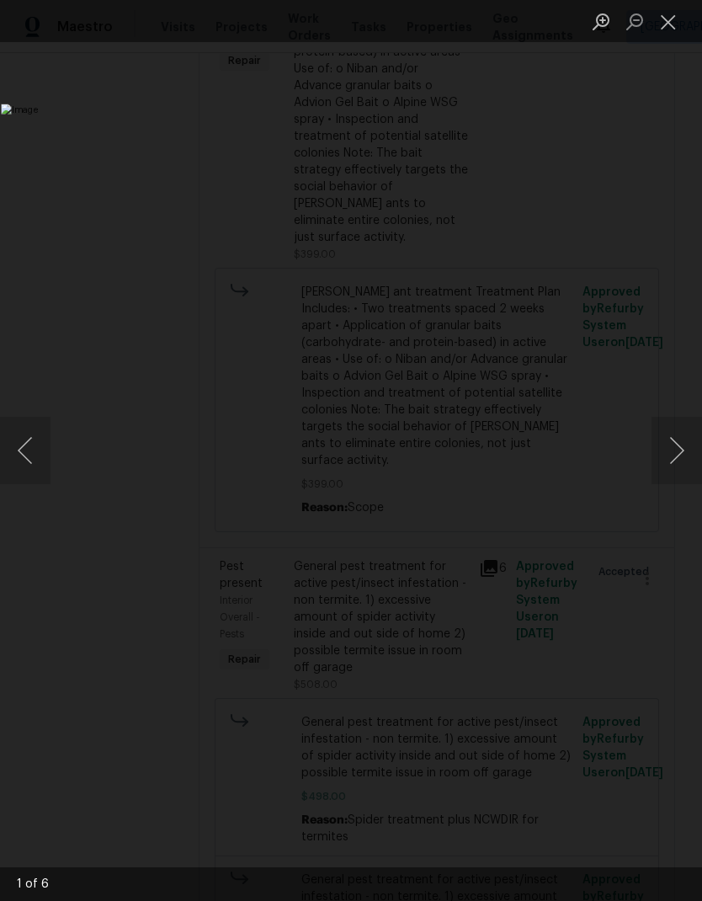
click at [674, 463] on button "Next image" at bounding box center [677, 450] width 51 height 67
click at [677, 454] on button "Next image" at bounding box center [677, 450] width 51 height 67
click at [668, 455] on button "Next image" at bounding box center [677, 450] width 51 height 67
click at [665, 455] on button "Next image" at bounding box center [677, 450] width 51 height 67
click at [666, 455] on button "Next image" at bounding box center [677, 450] width 51 height 67
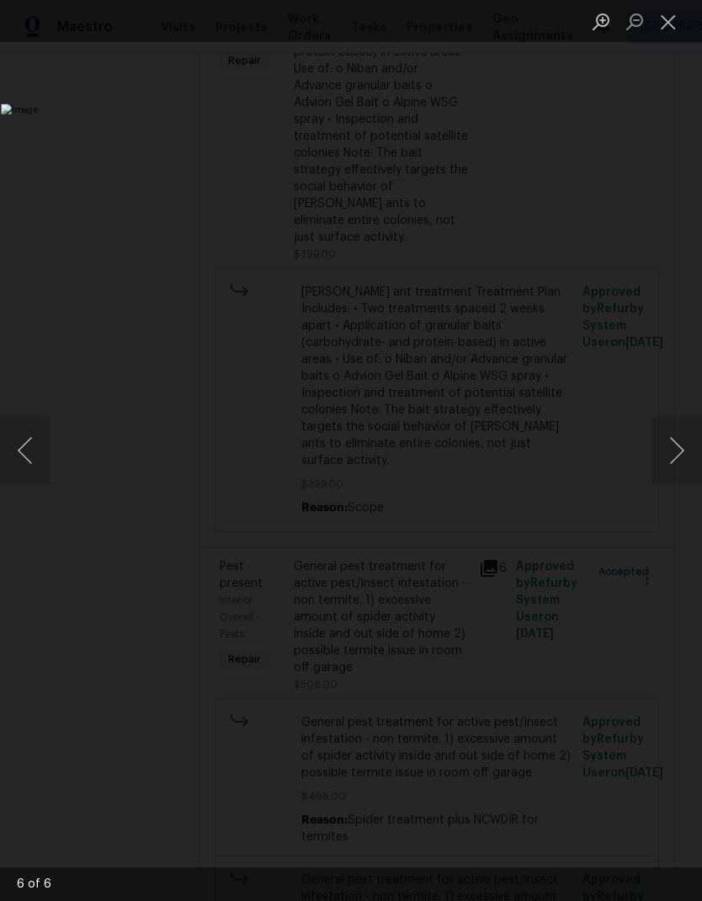
click at [665, 450] on button "Next image" at bounding box center [677, 450] width 51 height 67
click at [668, 450] on button "Next image" at bounding box center [677, 450] width 51 height 67
click at [675, 24] on button "Close lightbox" at bounding box center [669, 21] width 34 height 29
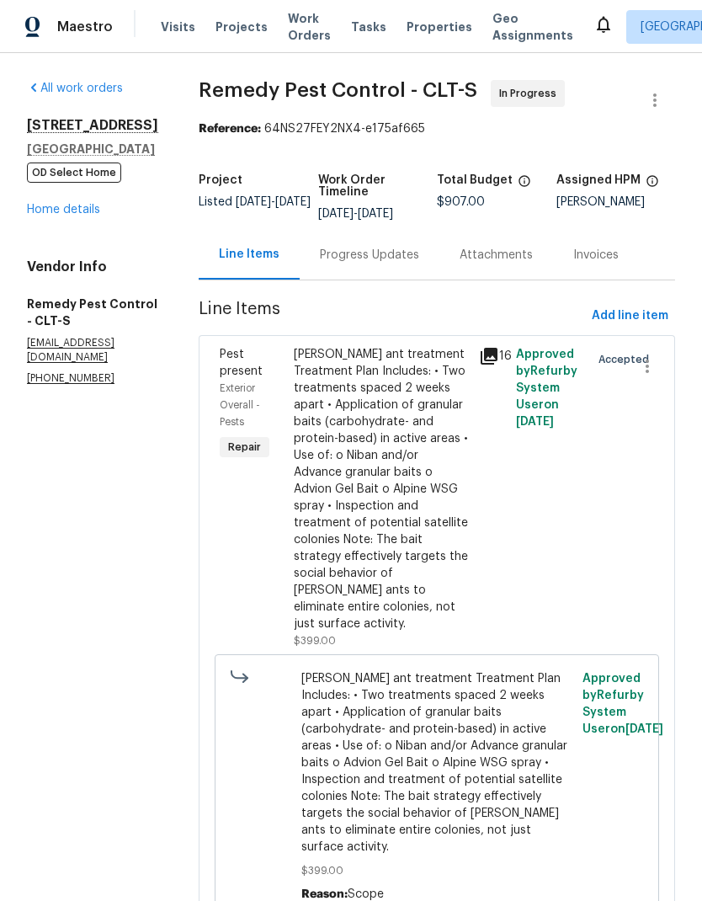
scroll to position [0, 0]
click at [335, 262] on div "Progress Updates" at bounding box center [369, 255] width 99 height 17
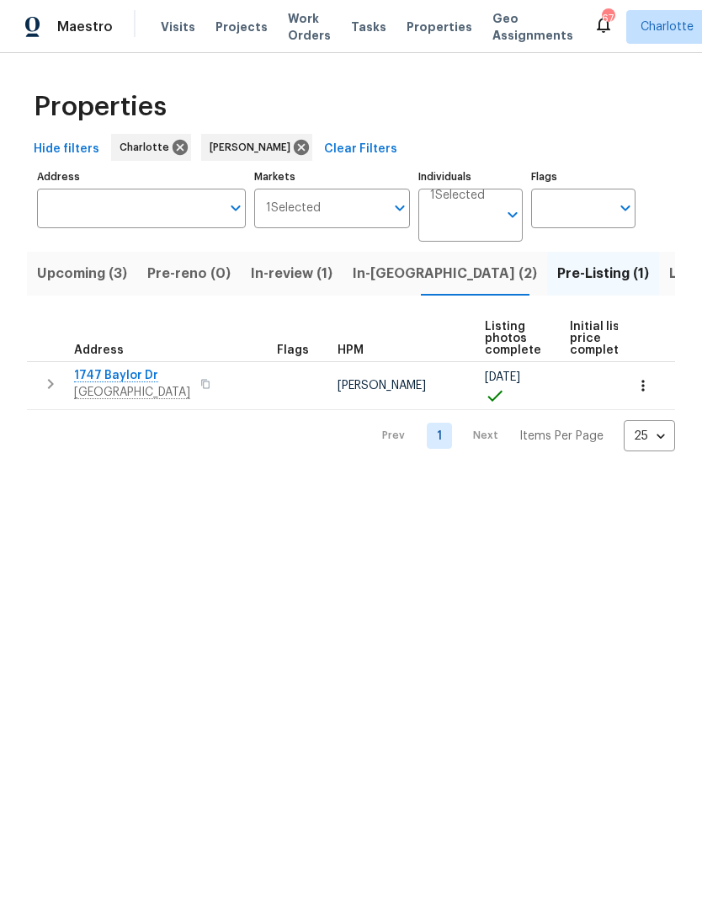
click at [281, 280] on span "In-review (1)" at bounding box center [292, 274] width 82 height 24
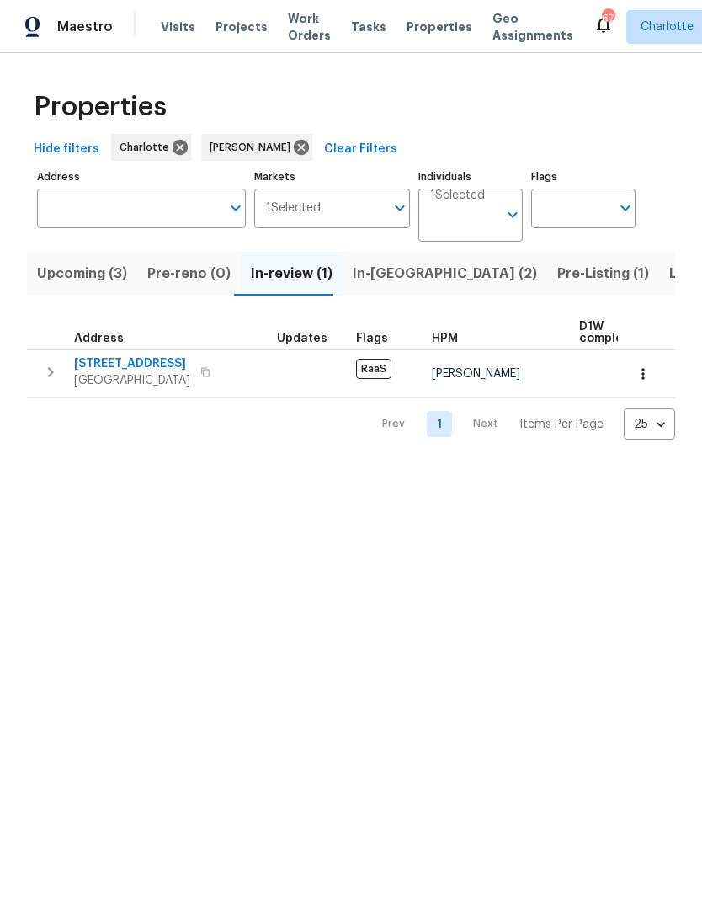
click at [374, 278] on span "In-[GEOGRAPHIC_DATA] (2)" at bounding box center [445, 274] width 184 height 24
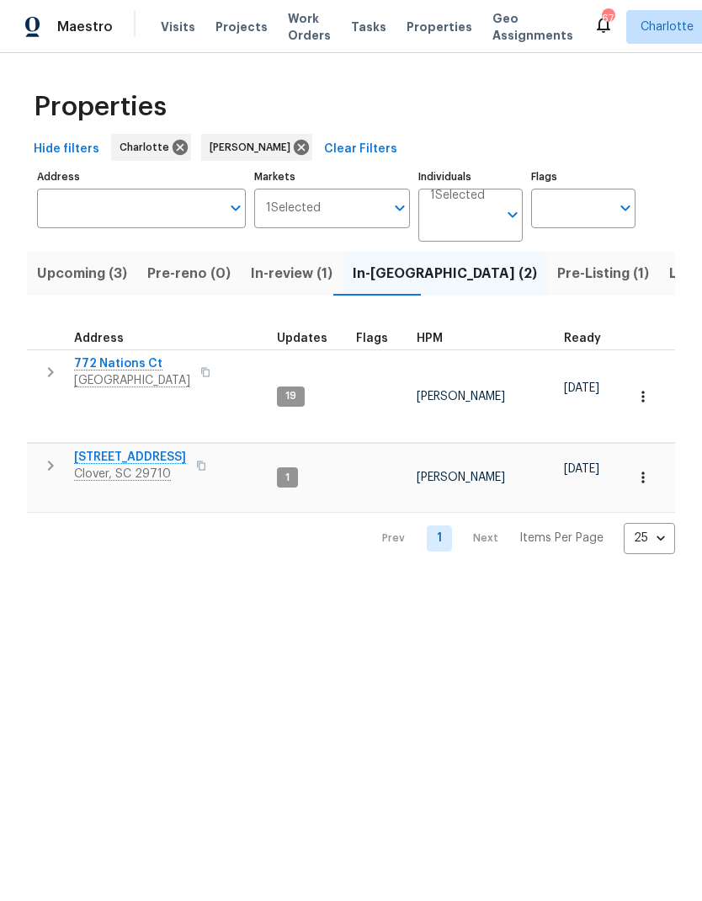
click at [82, 266] on span "Upcoming (3)" at bounding box center [82, 274] width 90 height 24
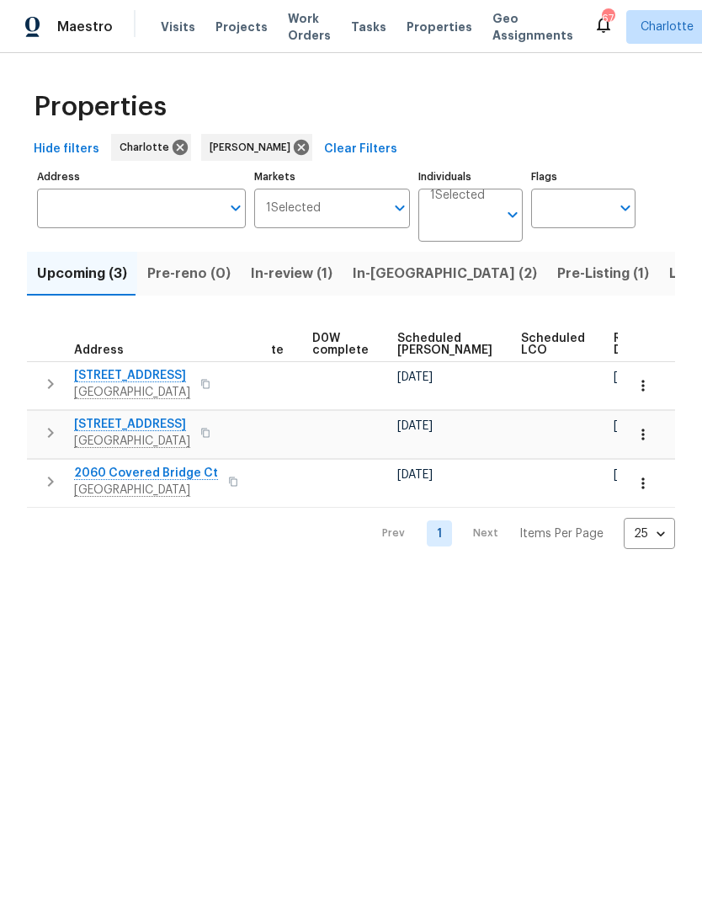
scroll to position [0, 422]
click at [411, 338] on span "Scheduled [PERSON_NAME]" at bounding box center [446, 345] width 95 height 24
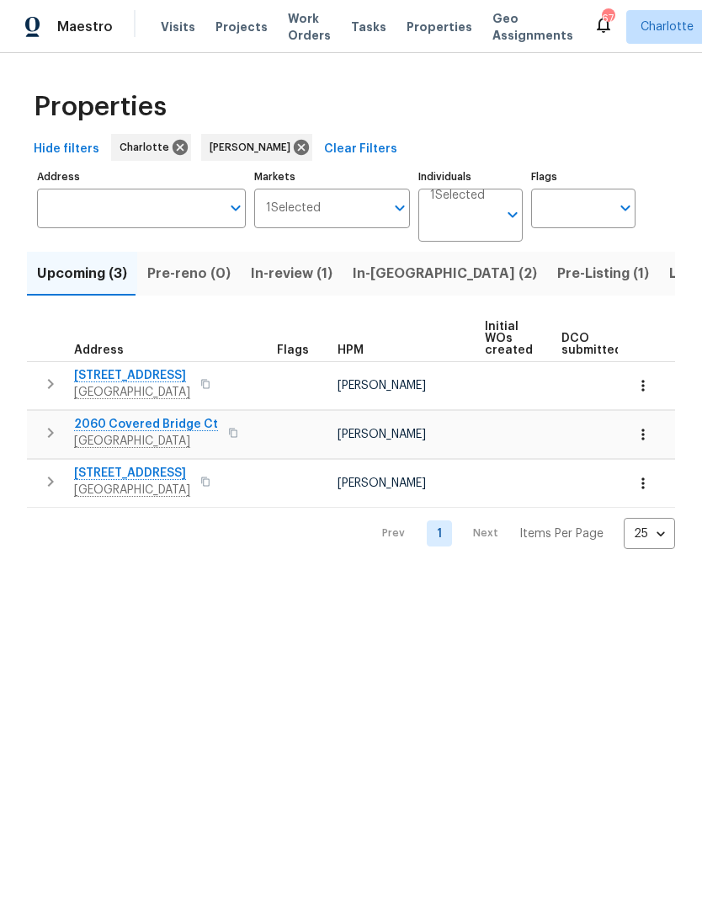
click at [654, 389] on button "button" at bounding box center [643, 385] width 37 height 37
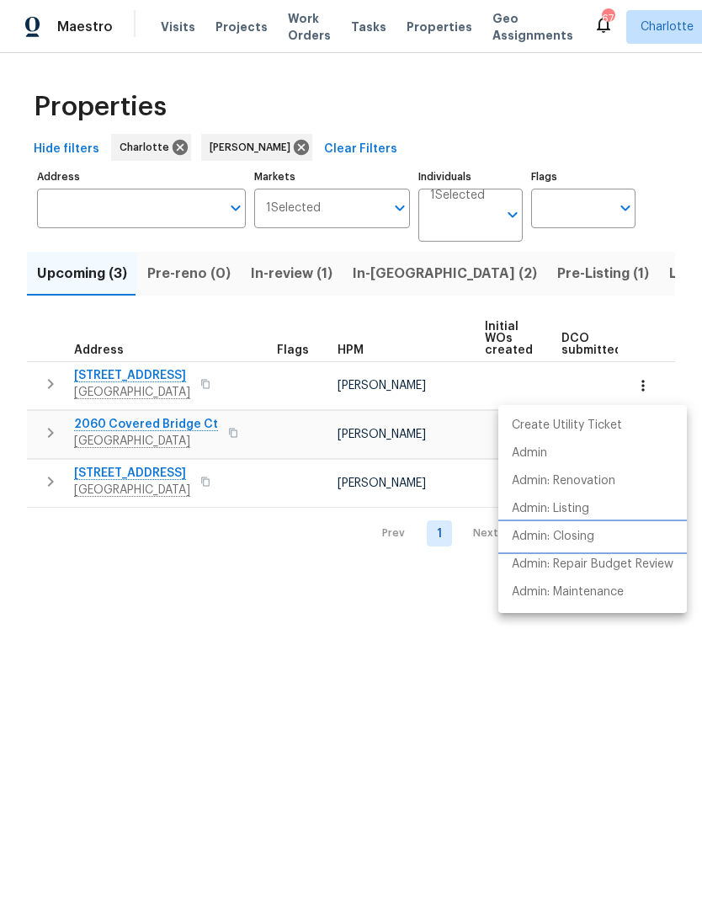
click at [619, 541] on li "Admin: Closing" at bounding box center [592, 537] width 189 height 28
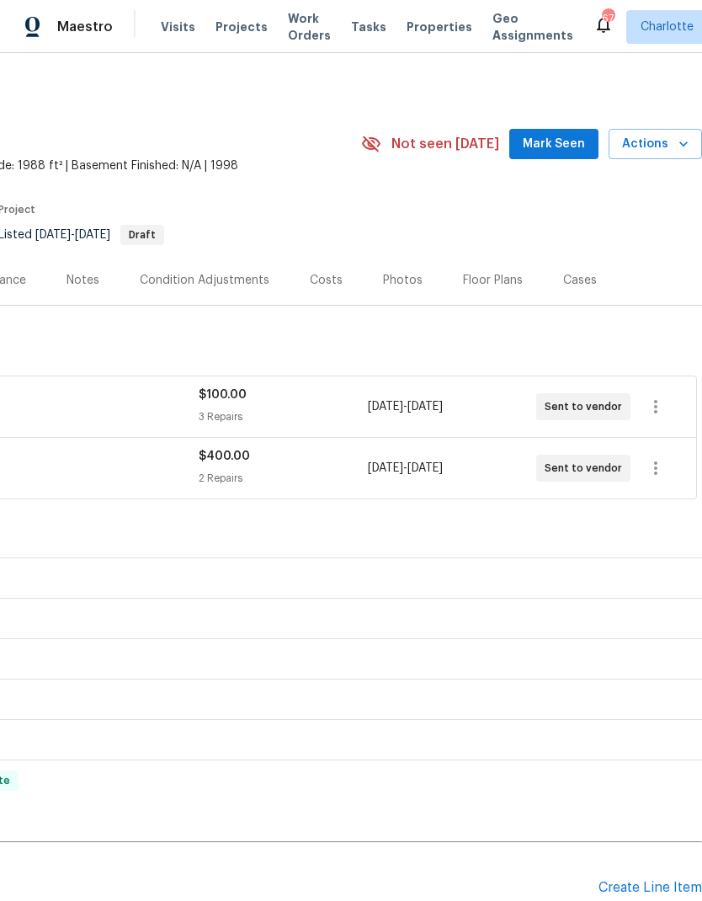
scroll to position [0, 249]
click at [551, 145] on span "Mark Seen" at bounding box center [554, 144] width 62 height 21
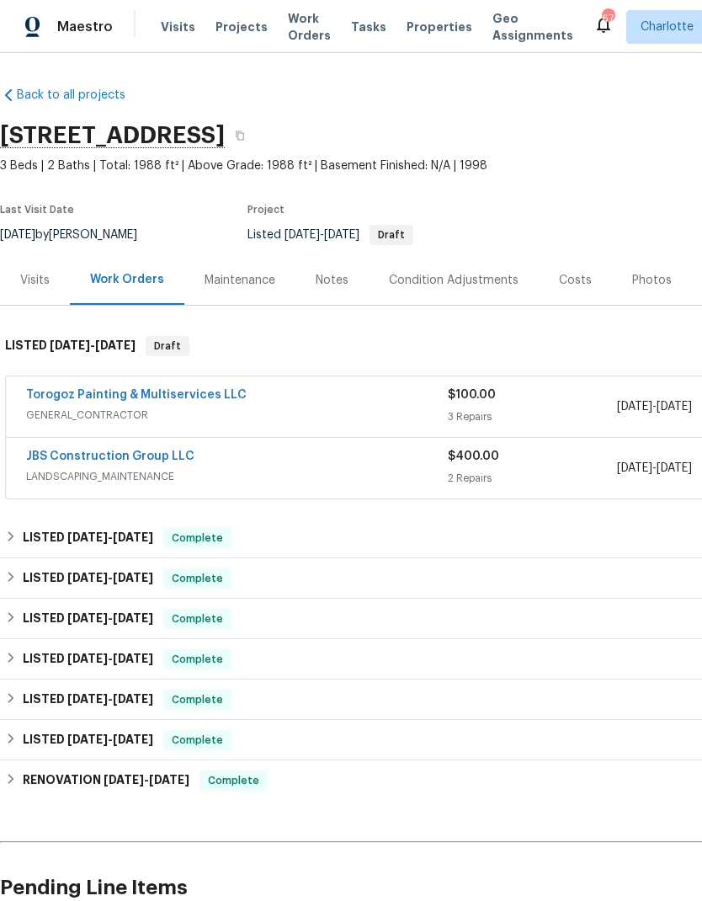
scroll to position [0, 0]
click at [116, 454] on link "JBS Construction Group LLC" at bounding box center [110, 456] width 168 height 12
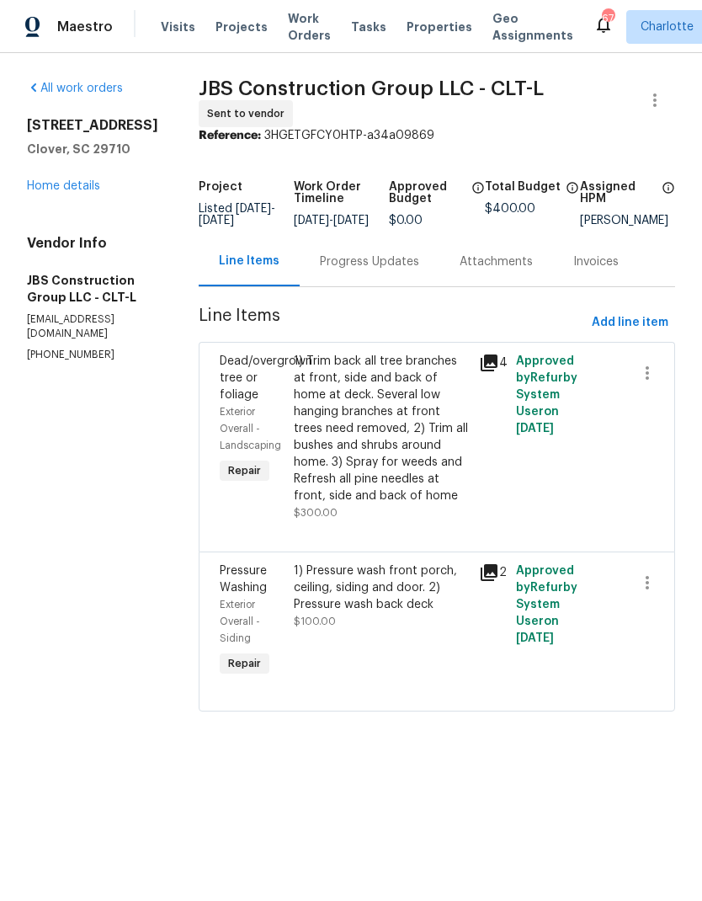
click at [386, 270] on div "Progress Updates" at bounding box center [369, 261] width 99 height 17
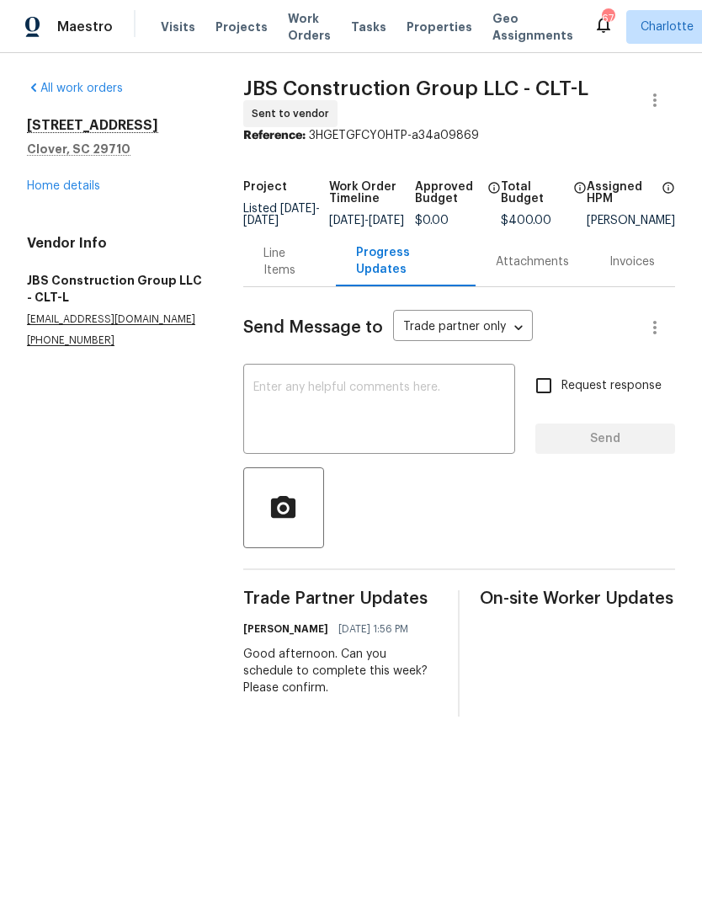
click at [74, 191] on link "Home details" at bounding box center [63, 186] width 73 height 12
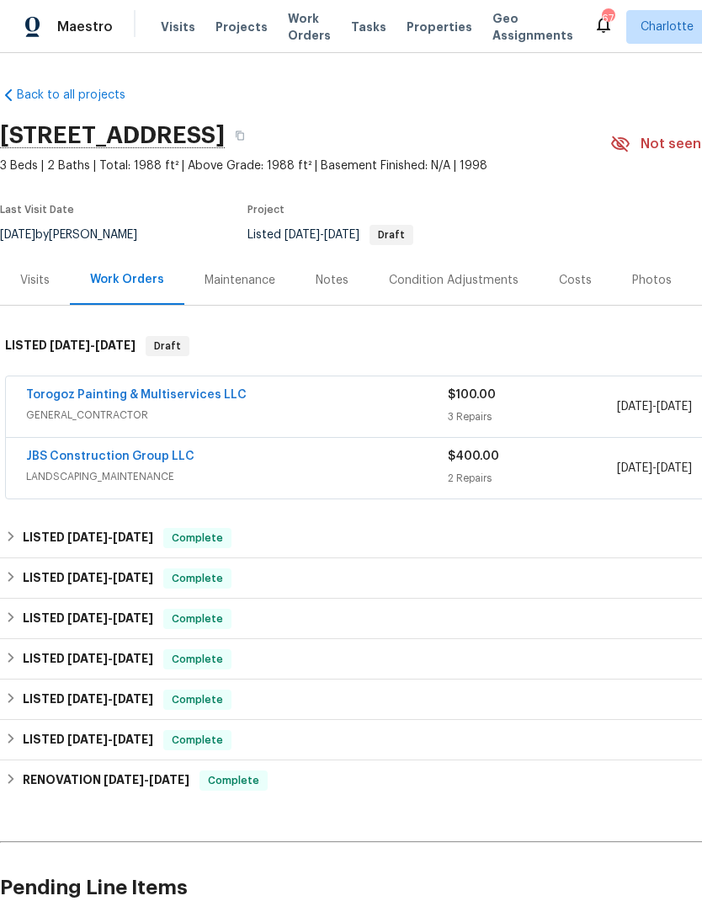
click at [140, 398] on link "Torogoz Painting & Multiservices LLC" at bounding box center [136, 395] width 221 height 12
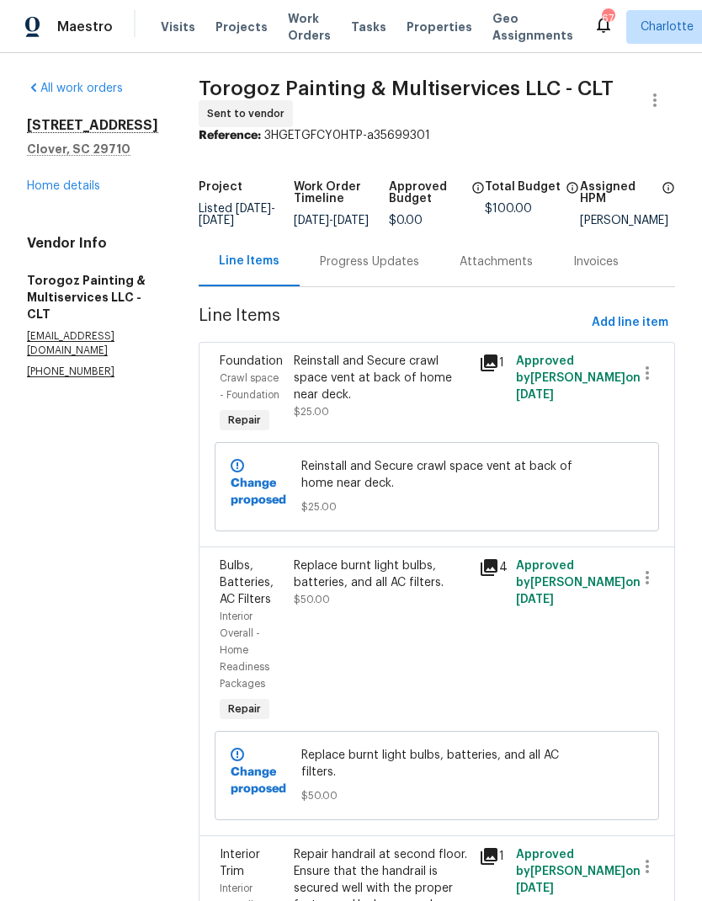
click at [397, 270] on div "Progress Updates" at bounding box center [369, 261] width 99 height 17
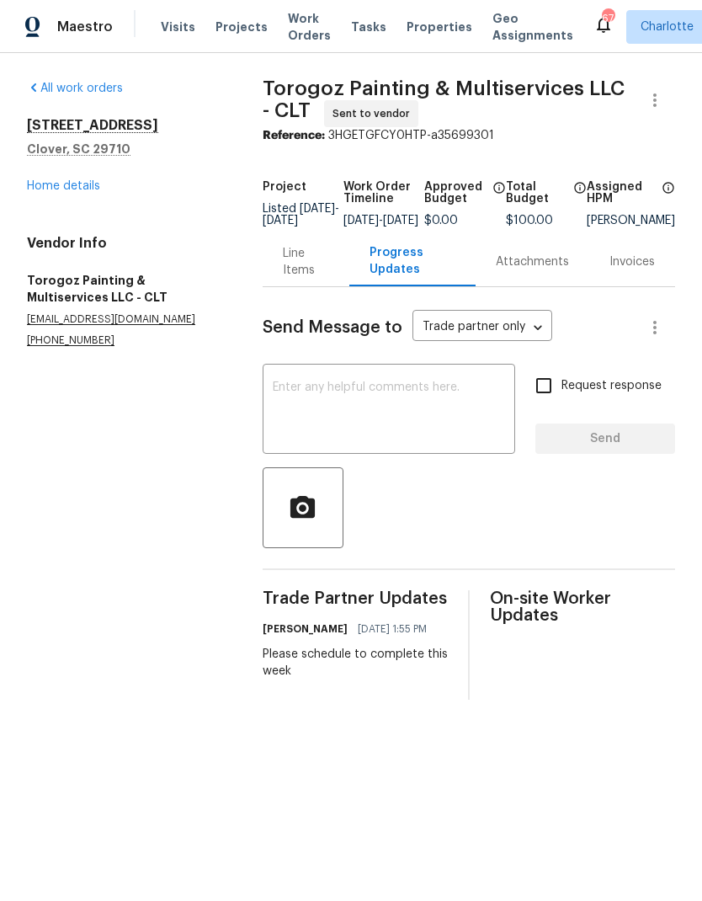
click at [296, 279] on div "Line Items" at bounding box center [306, 262] width 46 height 34
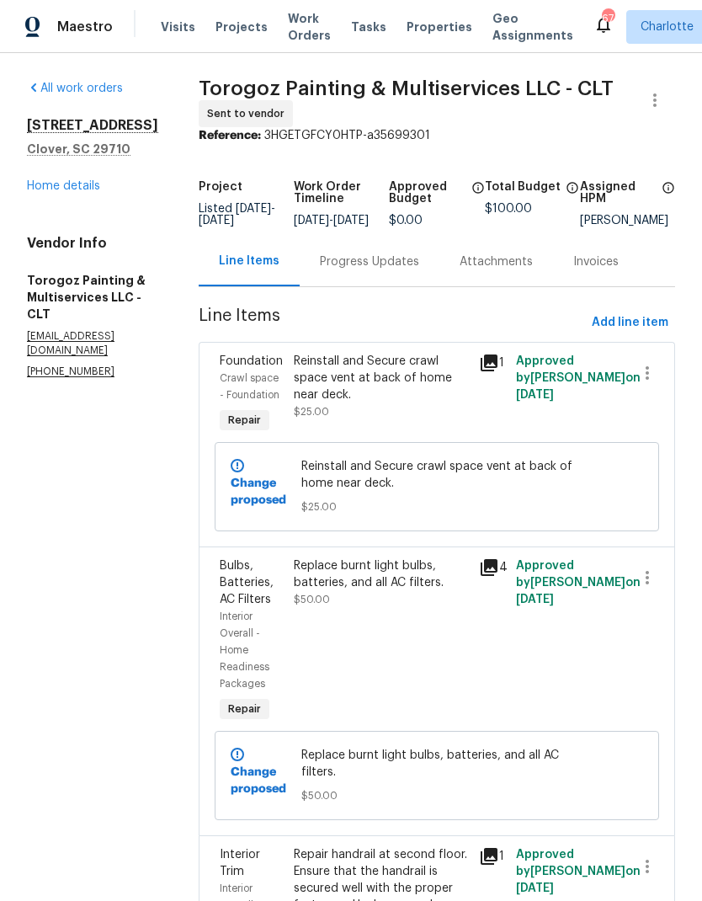
click at [87, 189] on link "Home details" at bounding box center [63, 186] width 73 height 12
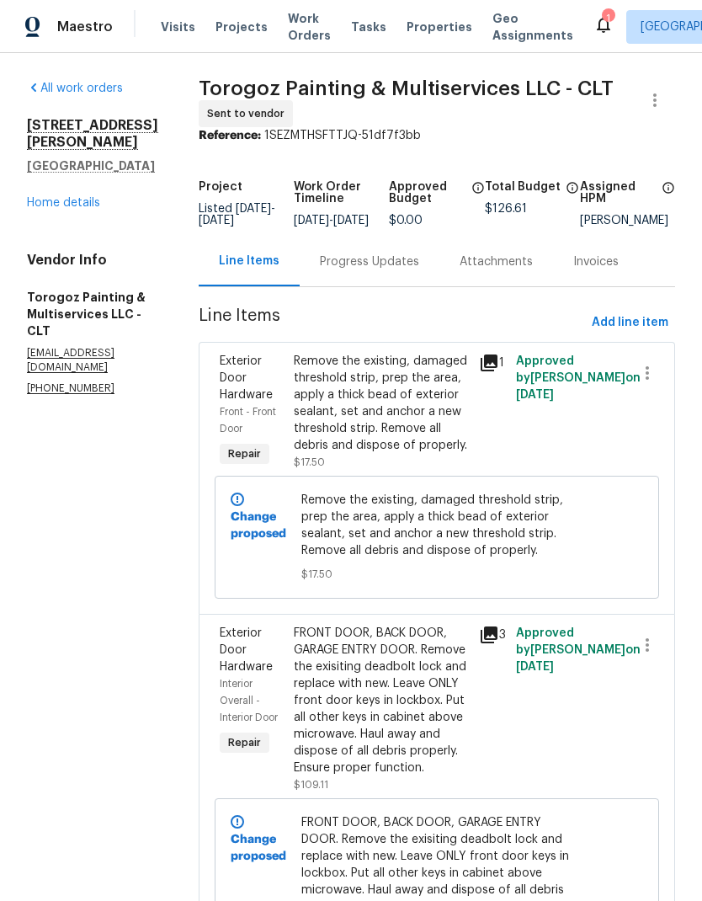
click at [407, 270] on div "Progress Updates" at bounding box center [369, 261] width 99 height 17
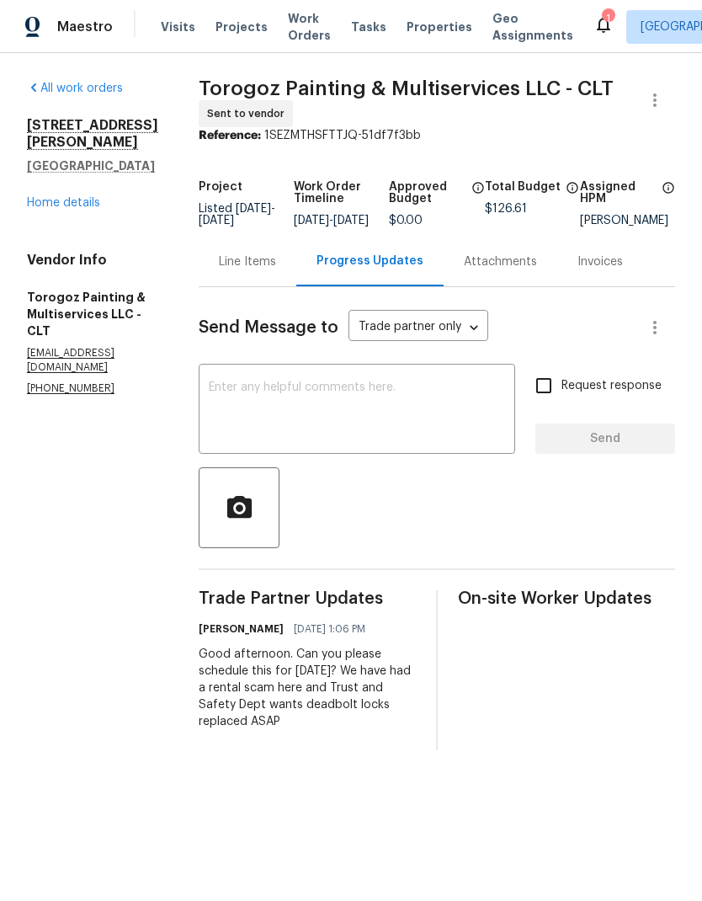
click at [79, 197] on link "Home details" at bounding box center [63, 203] width 73 height 12
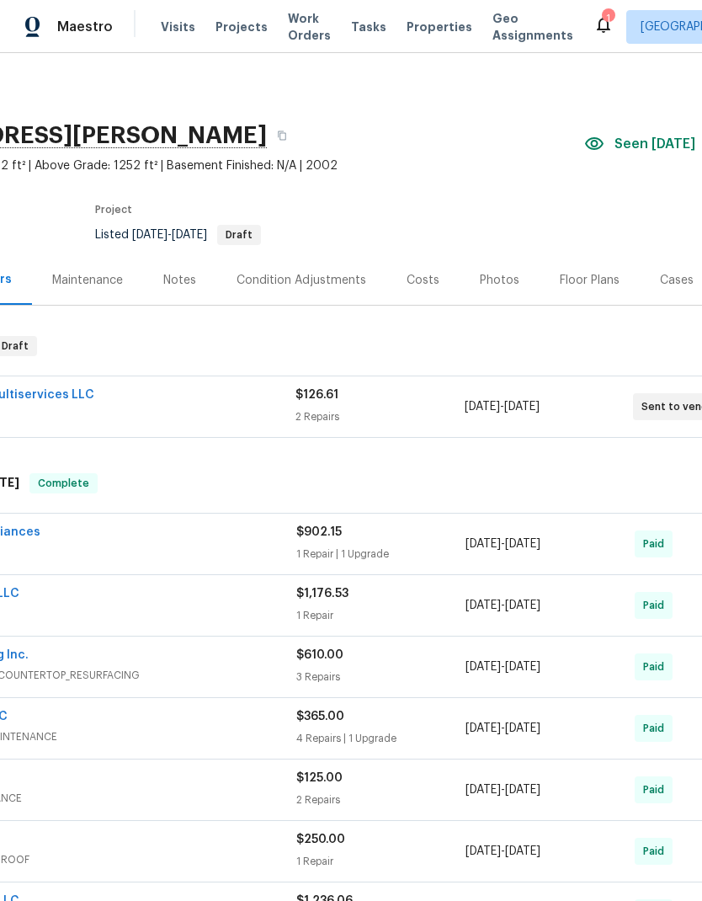
scroll to position [0, 150]
click at [428, 283] on div "Costs" at bounding box center [425, 280] width 33 height 17
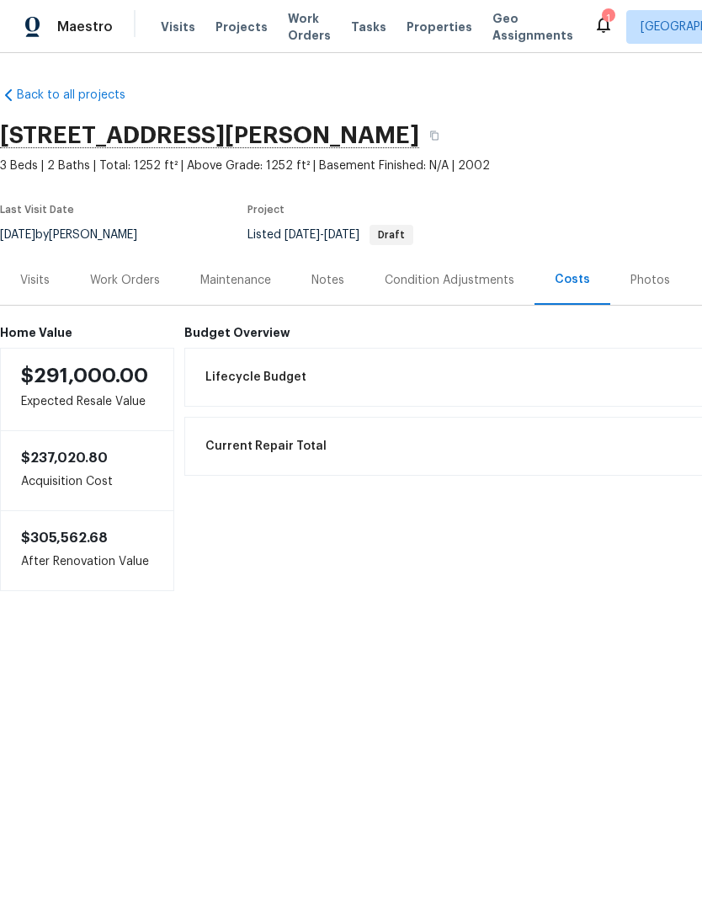
click at [131, 279] on div "Work Orders" at bounding box center [125, 280] width 70 height 17
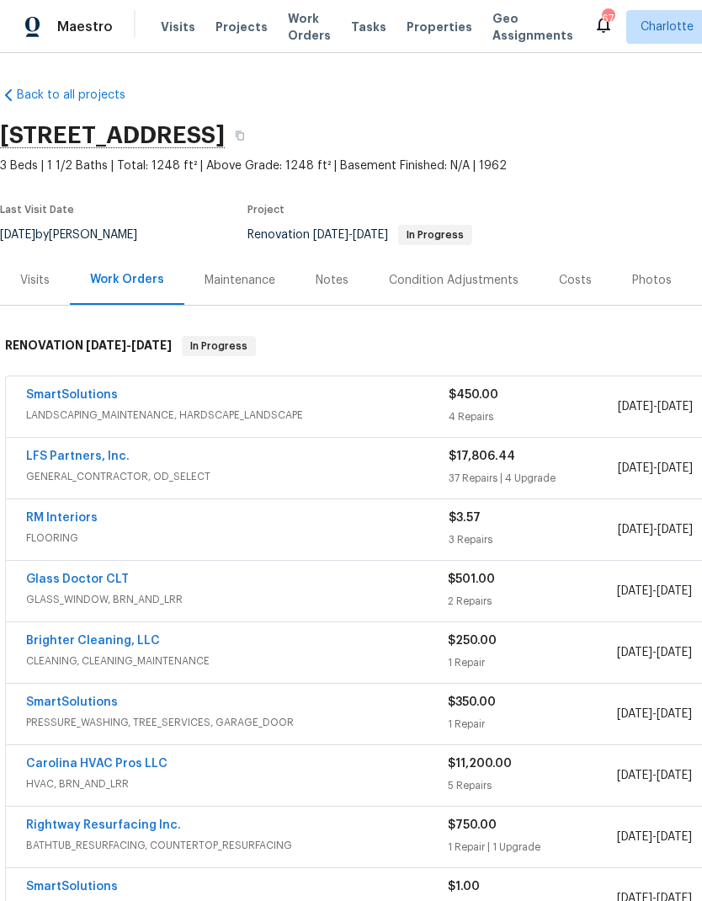
click at [567, 290] on div "Costs" at bounding box center [575, 280] width 73 height 50
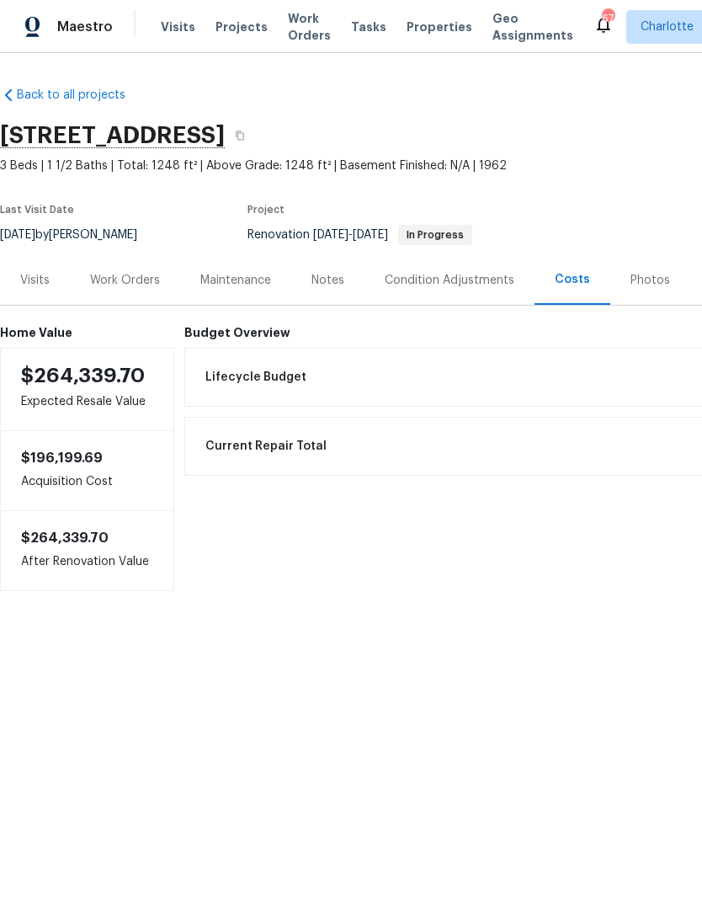
click at [129, 282] on div "Work Orders" at bounding box center [125, 280] width 70 height 17
